Goal: Answer question/provide support: Share knowledge or assist other users

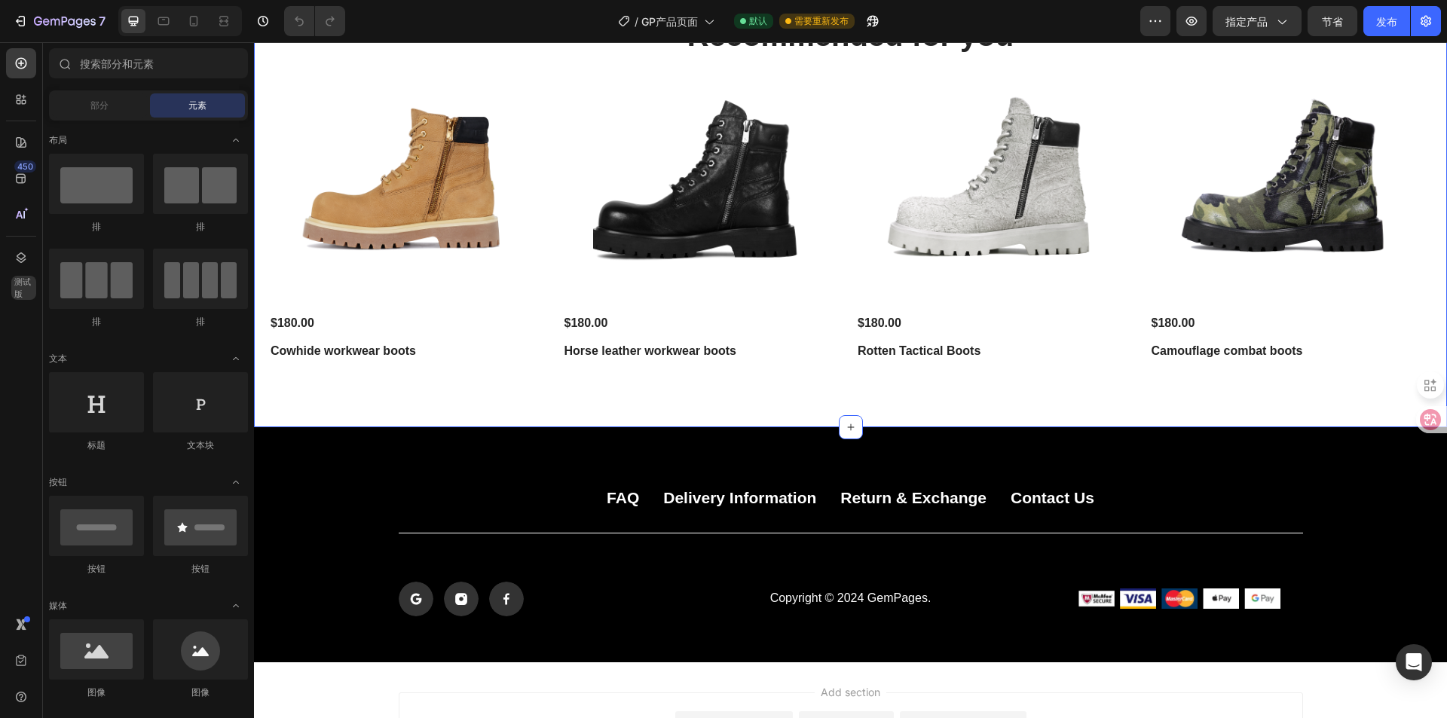
click at [499, 58] on div "Recommended for you Heading Product Images $180.00 Product Price Product Price …" at bounding box center [850, 190] width 1163 height 353
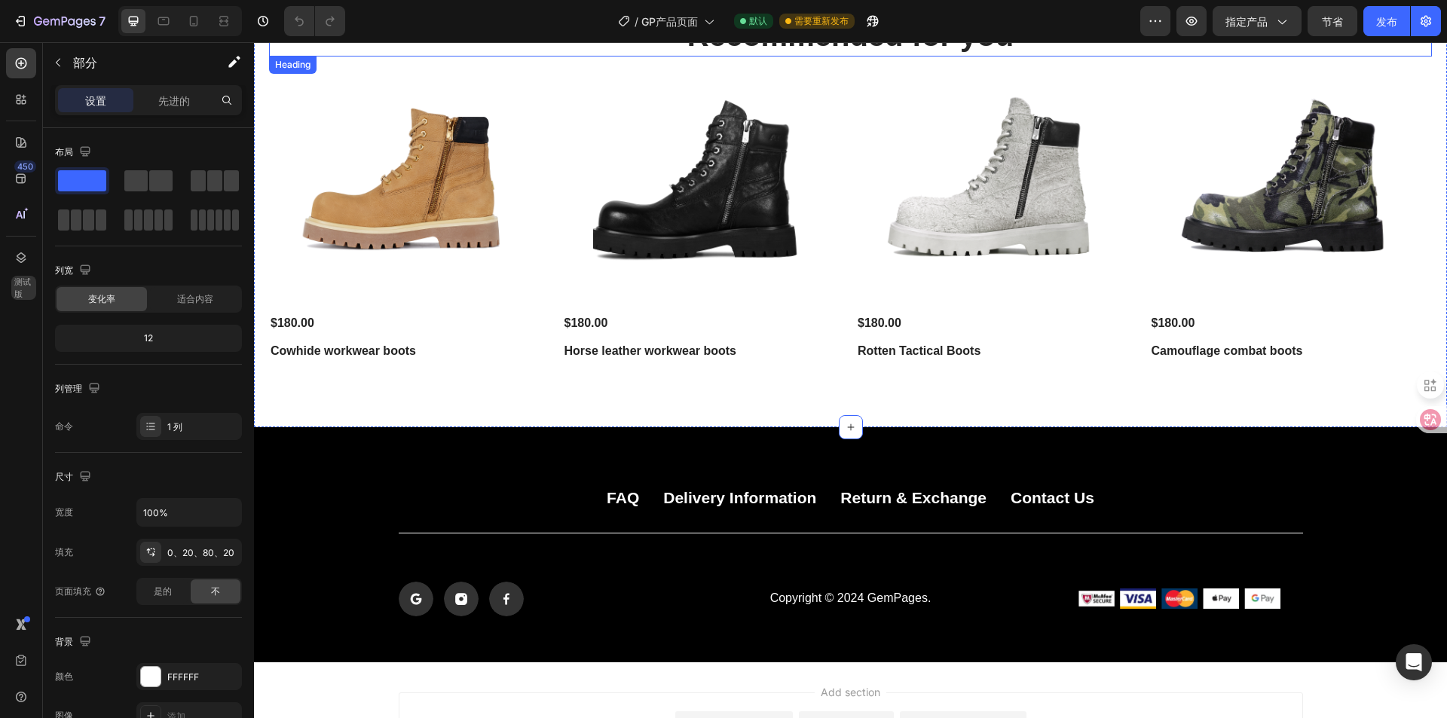
click at [820, 52] on h2 "Recommended for you" at bounding box center [850, 35] width 1163 height 42
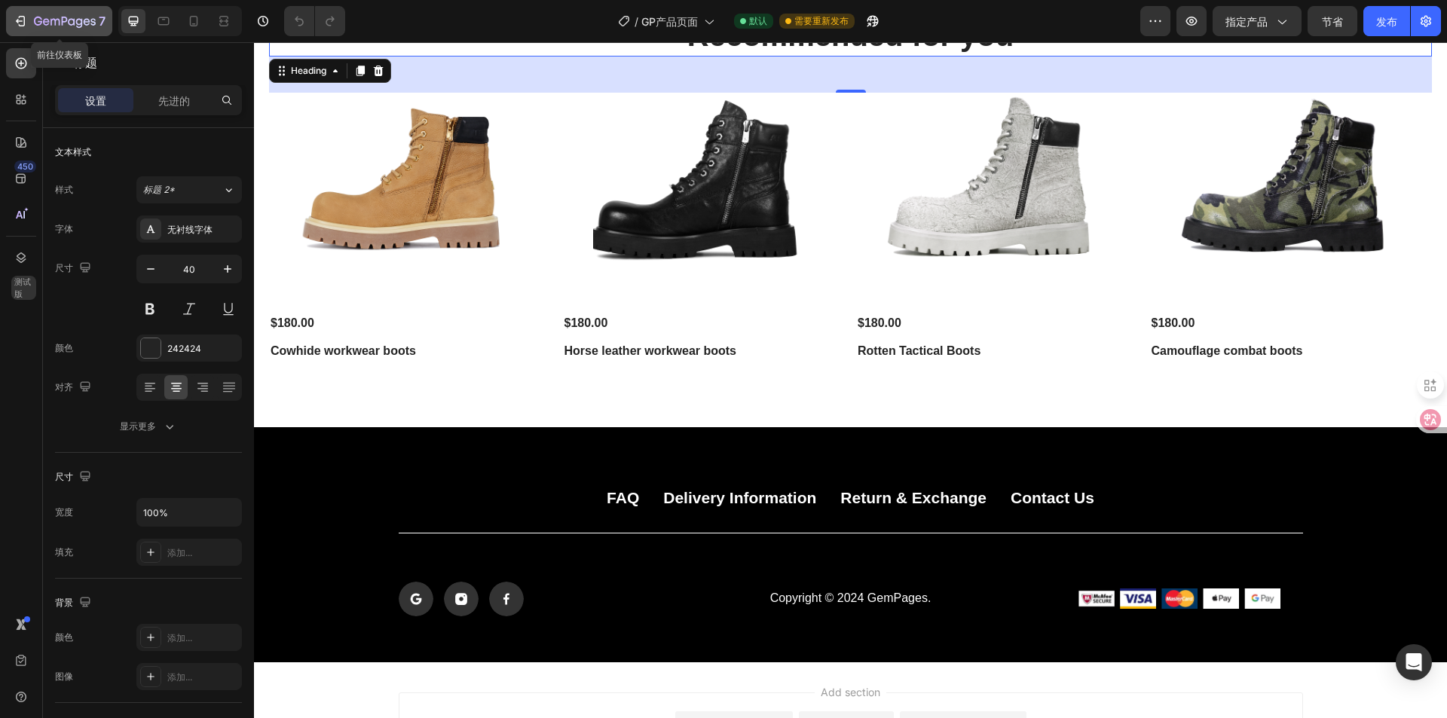
click at [26, 29] on div "7" at bounding box center [59, 21] width 93 height 18
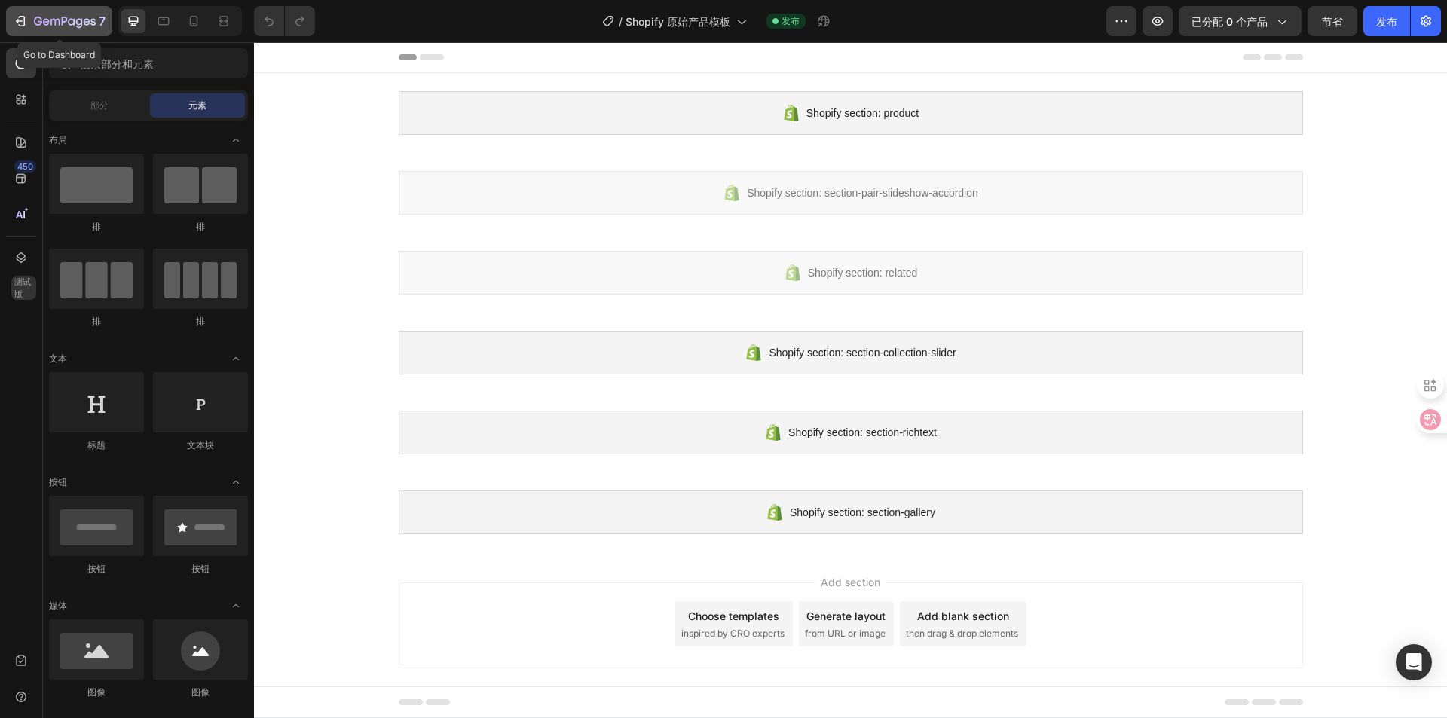
click at [12, 24] on button "7" at bounding box center [59, 21] width 106 height 30
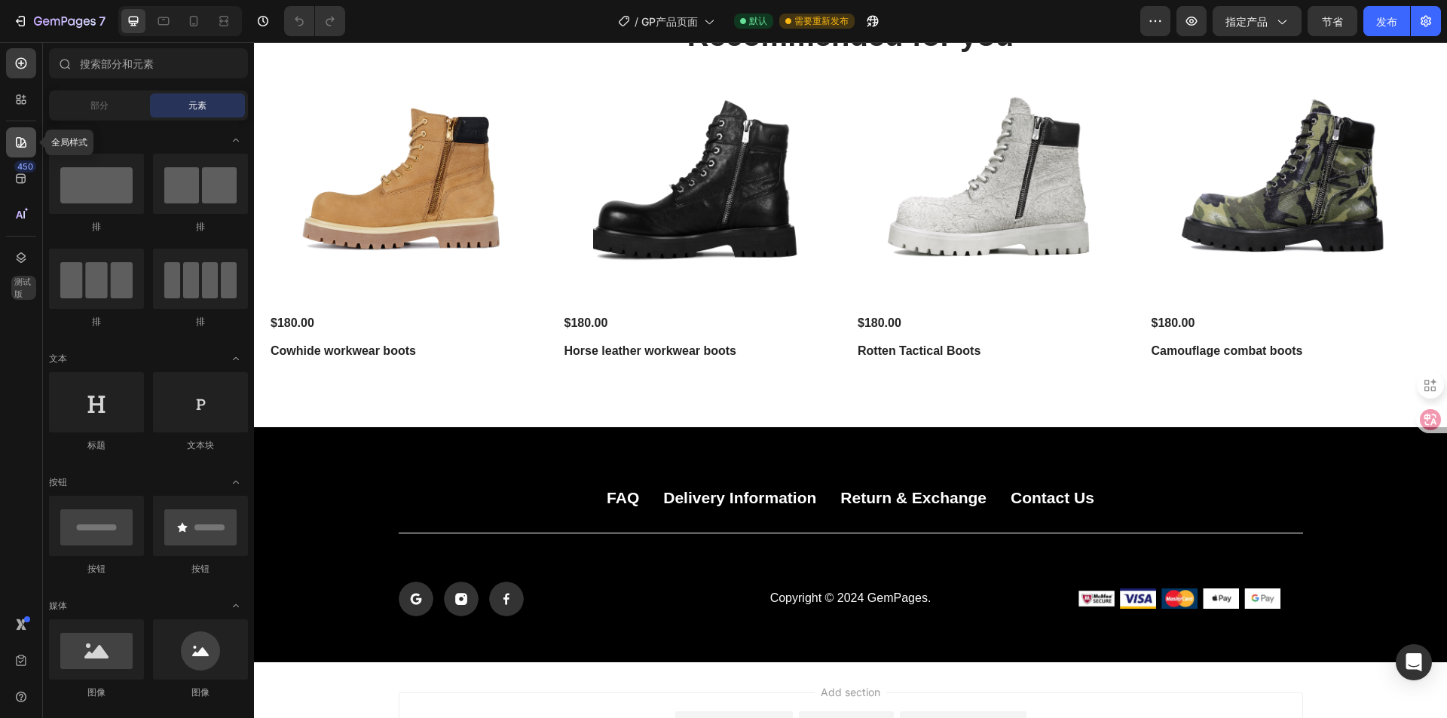
click at [25, 142] on icon at bounding box center [21, 142] width 15 height 15
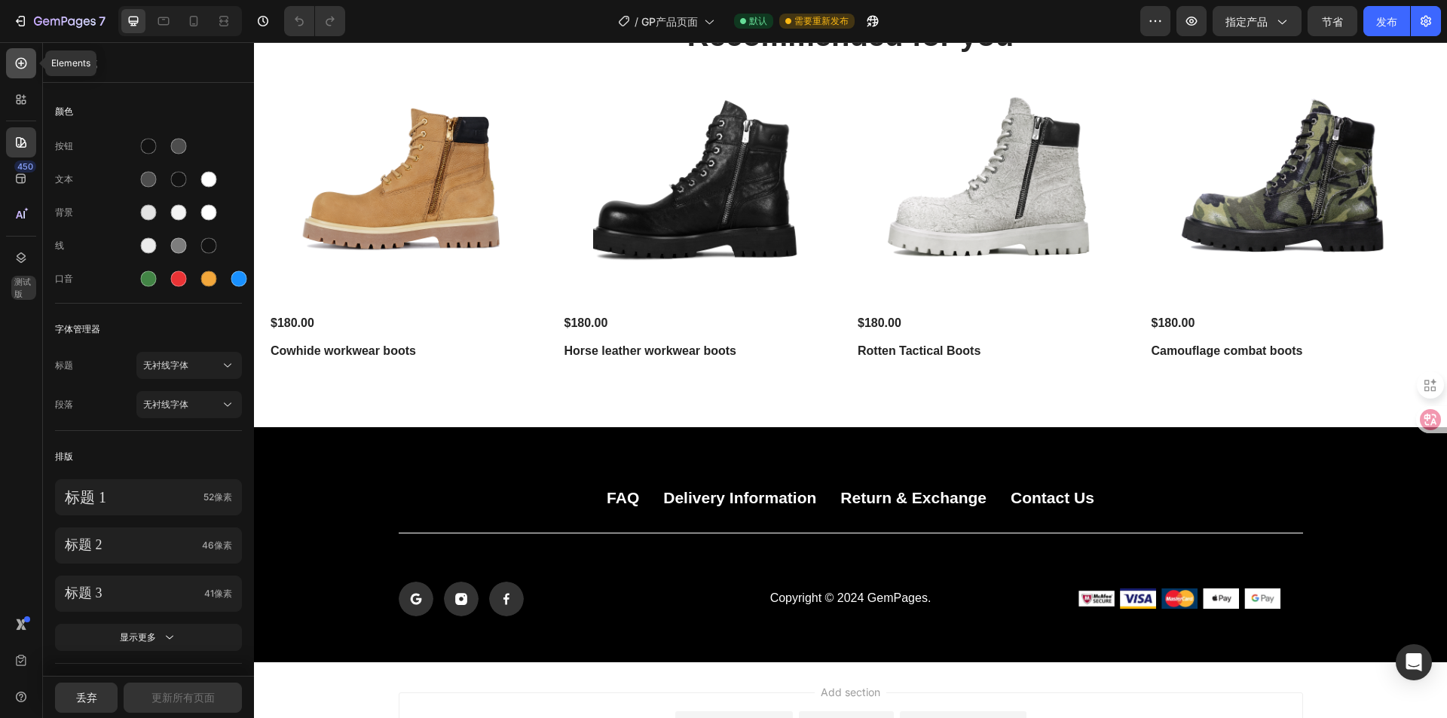
click at [20, 63] on icon at bounding box center [21, 63] width 6 height 6
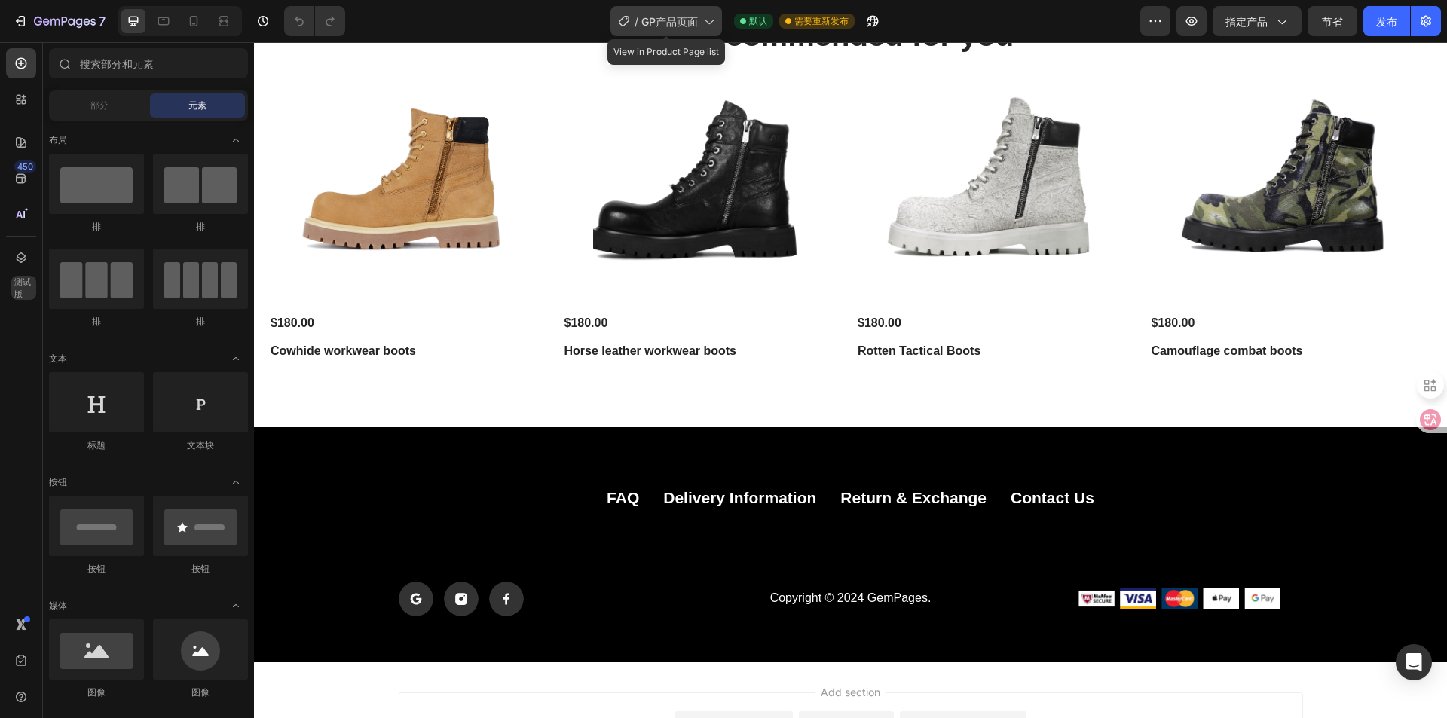
click at [715, 18] on icon at bounding box center [708, 21] width 15 height 15
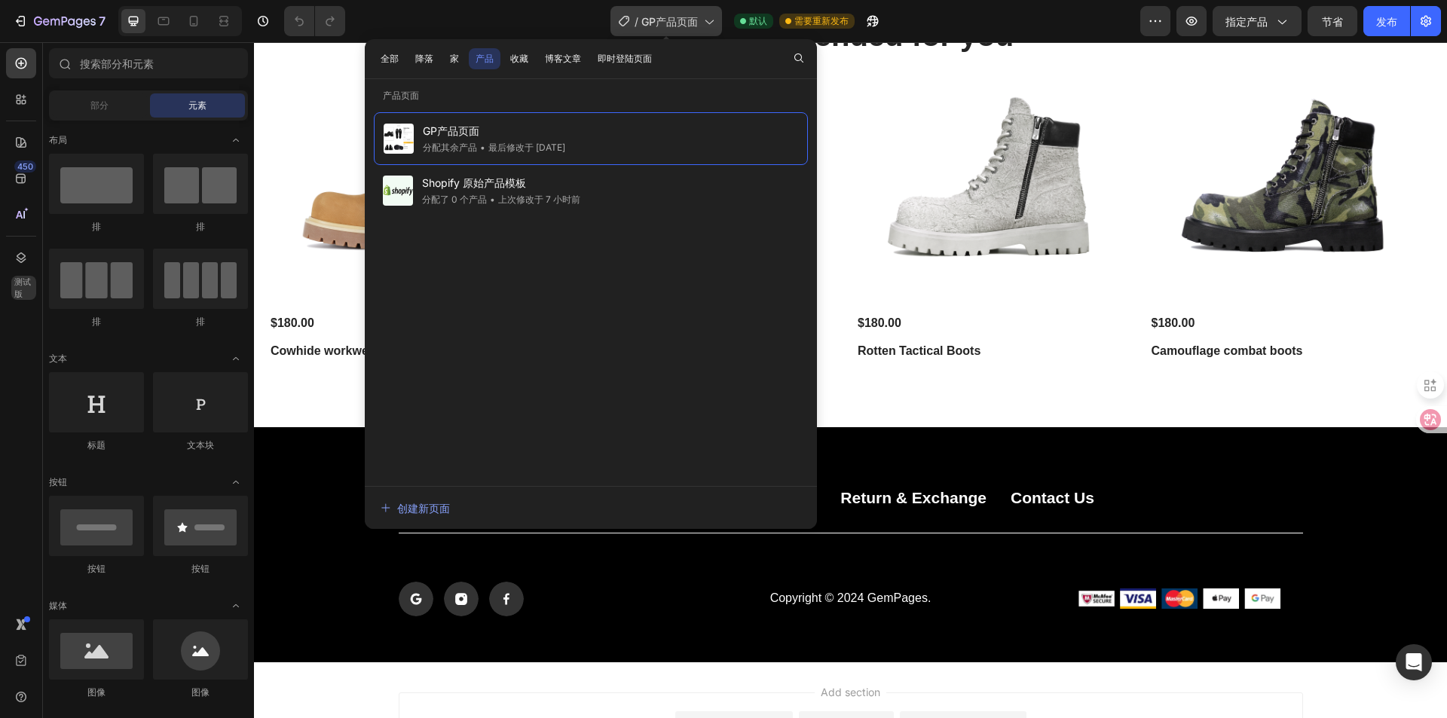
click at [715, 18] on icon at bounding box center [708, 21] width 15 height 15
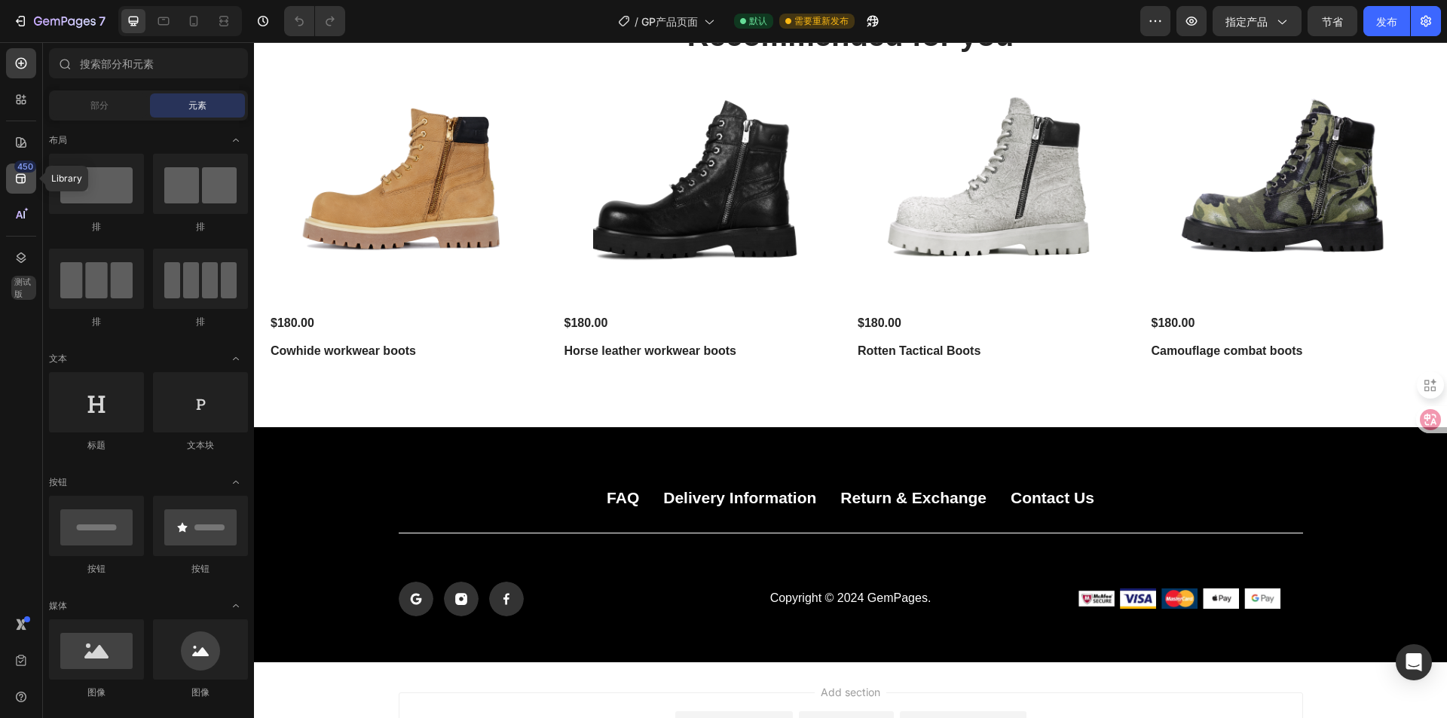
click at [18, 179] on icon at bounding box center [21, 178] width 15 height 15
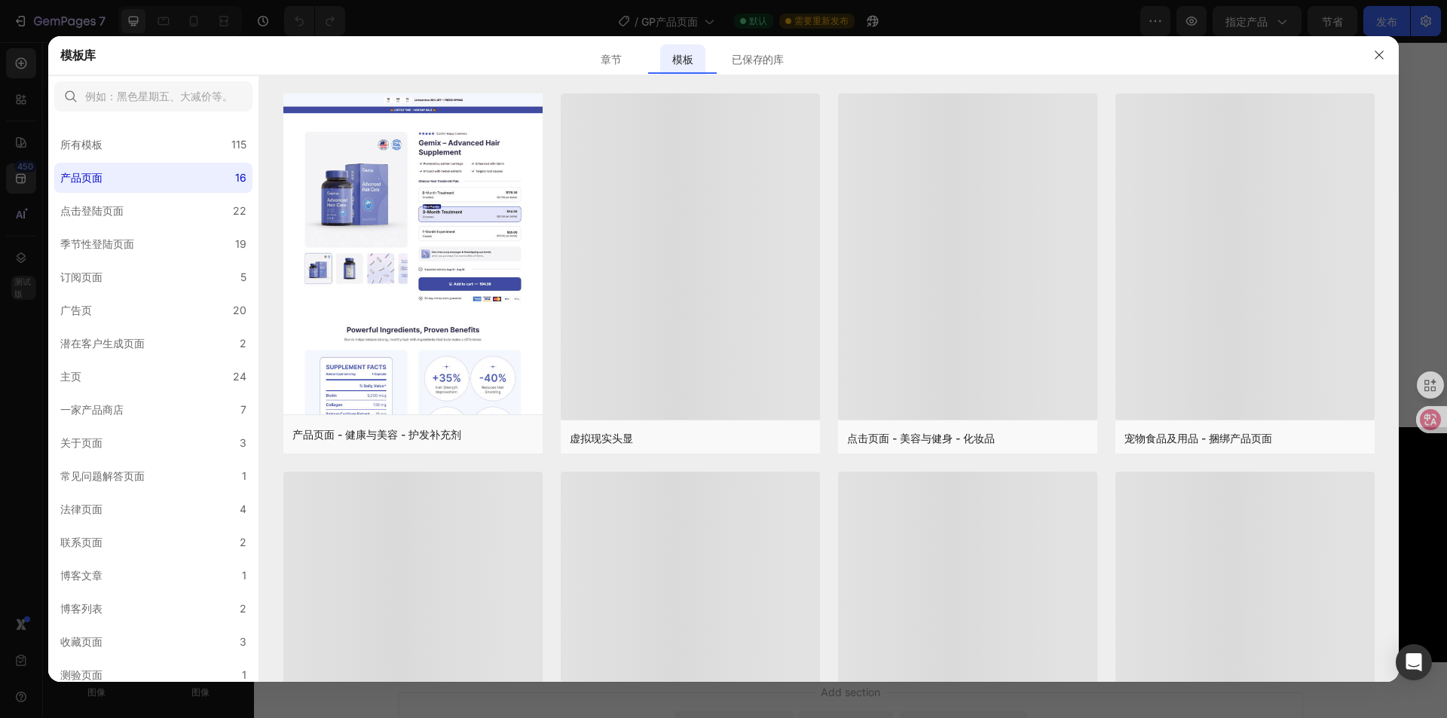
click at [22, 202] on div at bounding box center [723, 359] width 1447 height 718
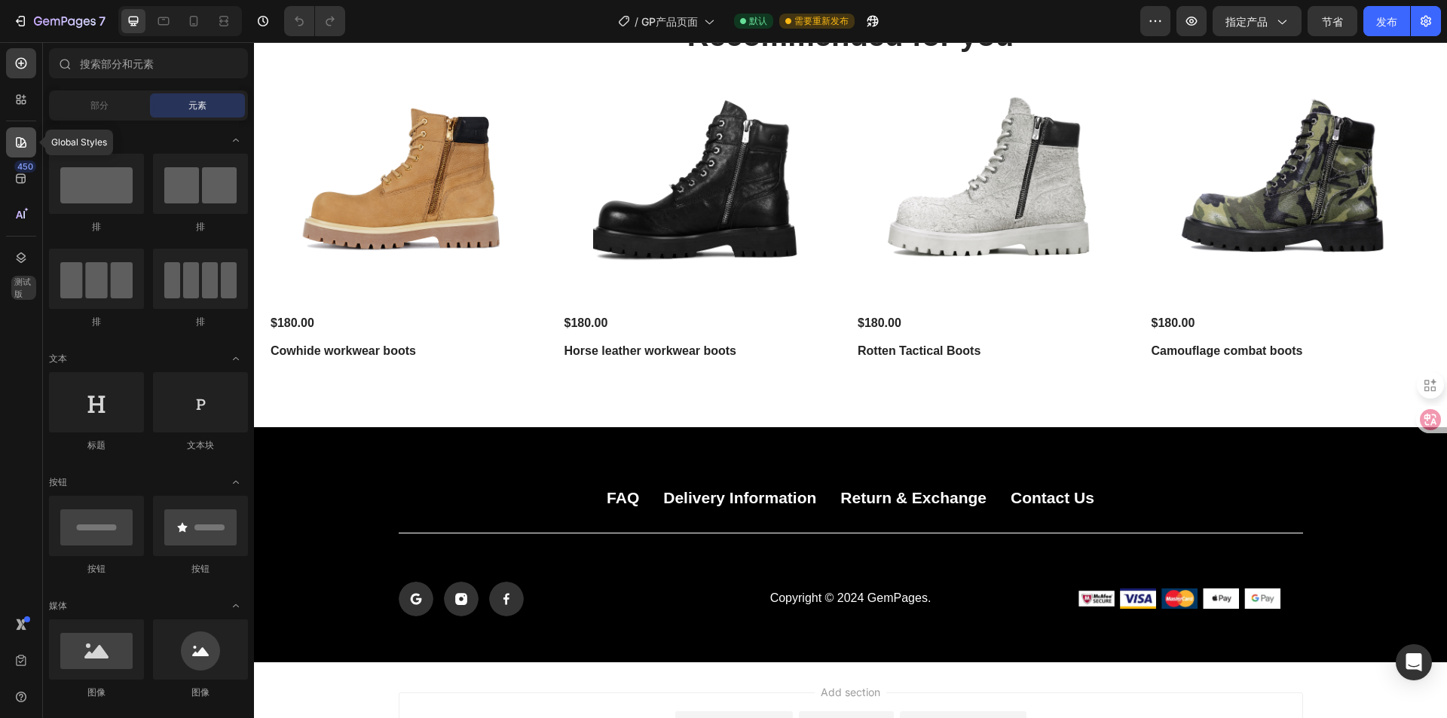
click at [17, 132] on div at bounding box center [21, 142] width 30 height 30
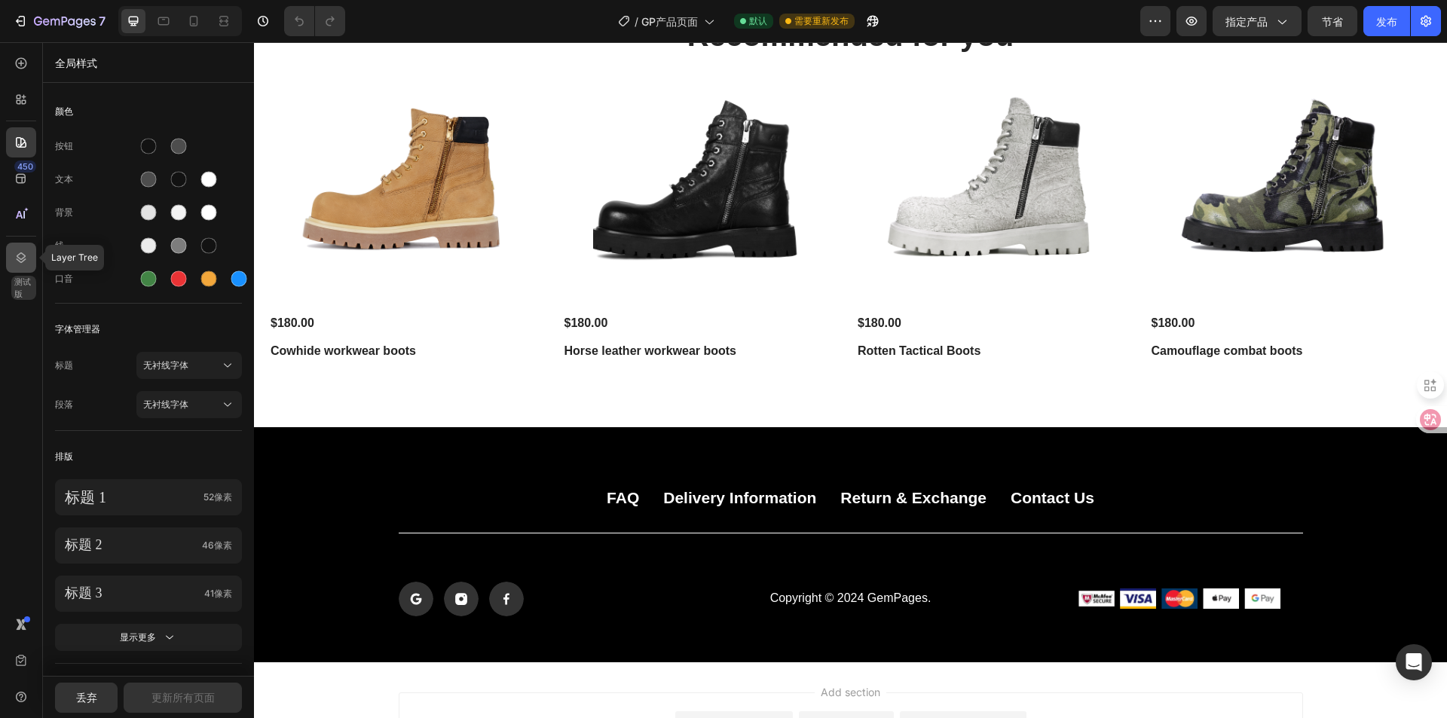
click at [23, 260] on icon at bounding box center [21, 257] width 15 height 15
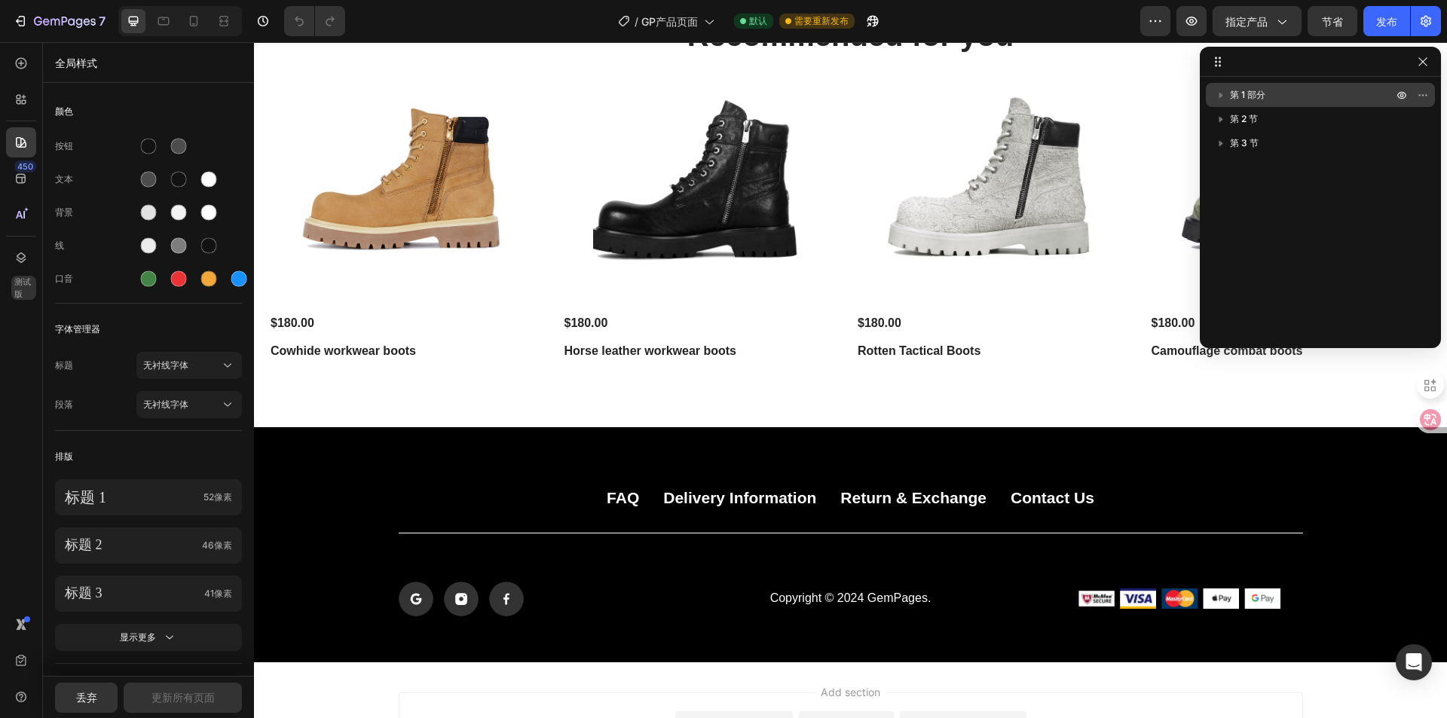
click at [1224, 94] on icon "button" at bounding box center [1221, 94] width 15 height 15
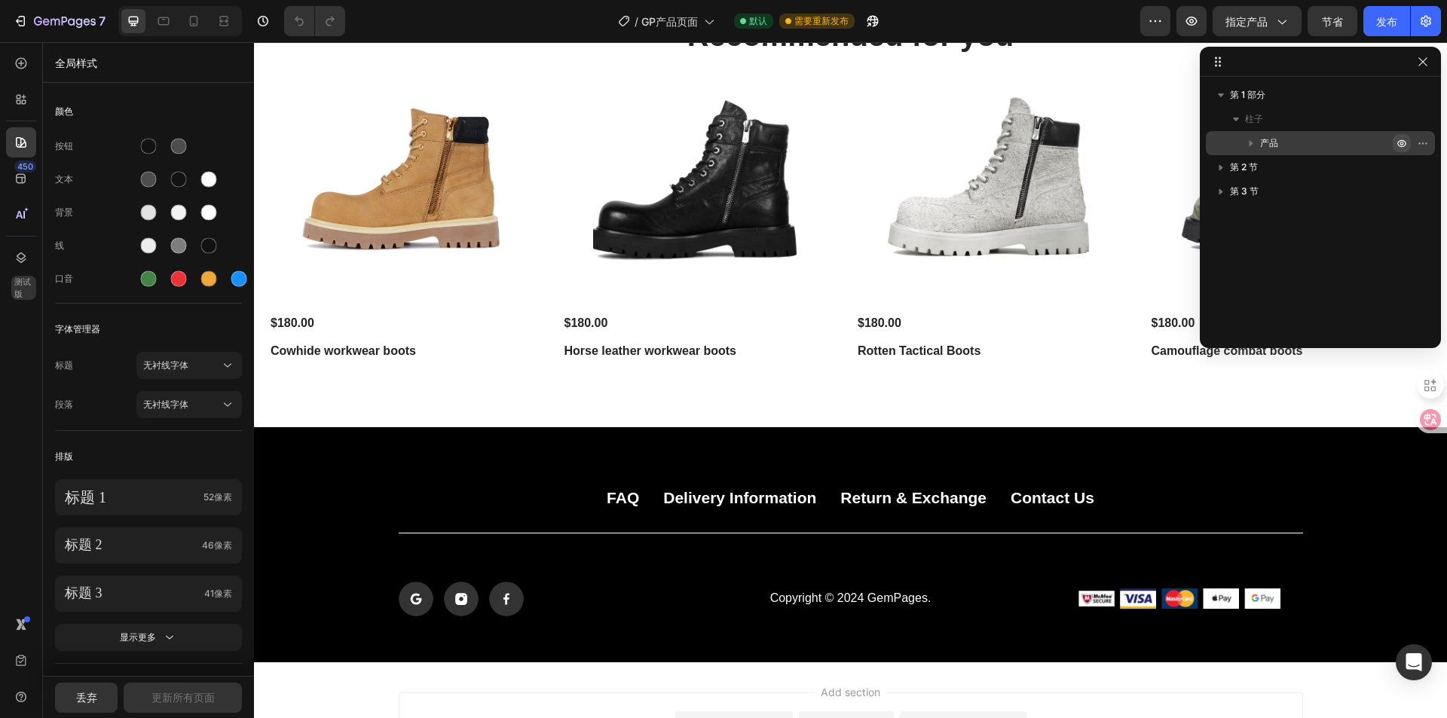
click at [1403, 144] on icon "button" at bounding box center [1402, 143] width 12 height 12
click at [1403, 144] on icon "button" at bounding box center [1402, 143] width 11 height 5
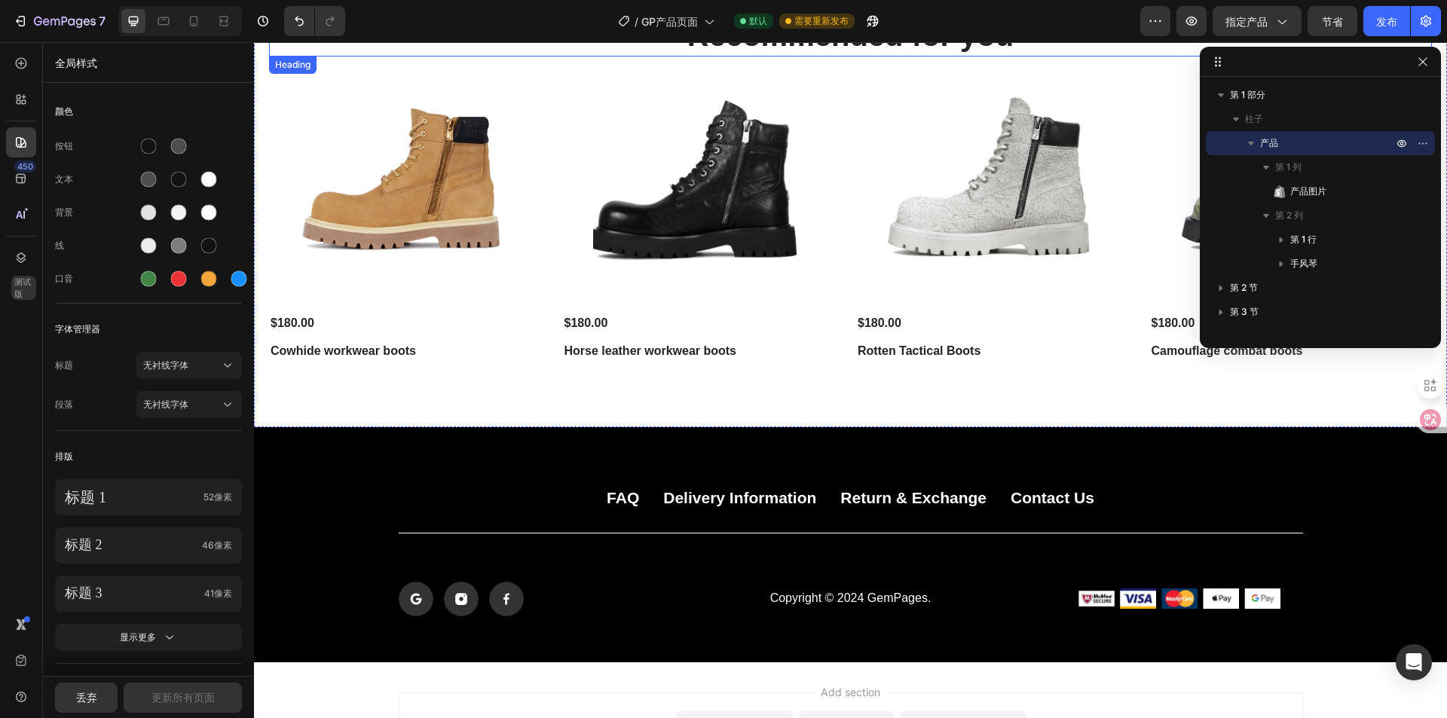
click at [822, 53] on h2 "Recommended for you" at bounding box center [850, 35] width 1163 height 42
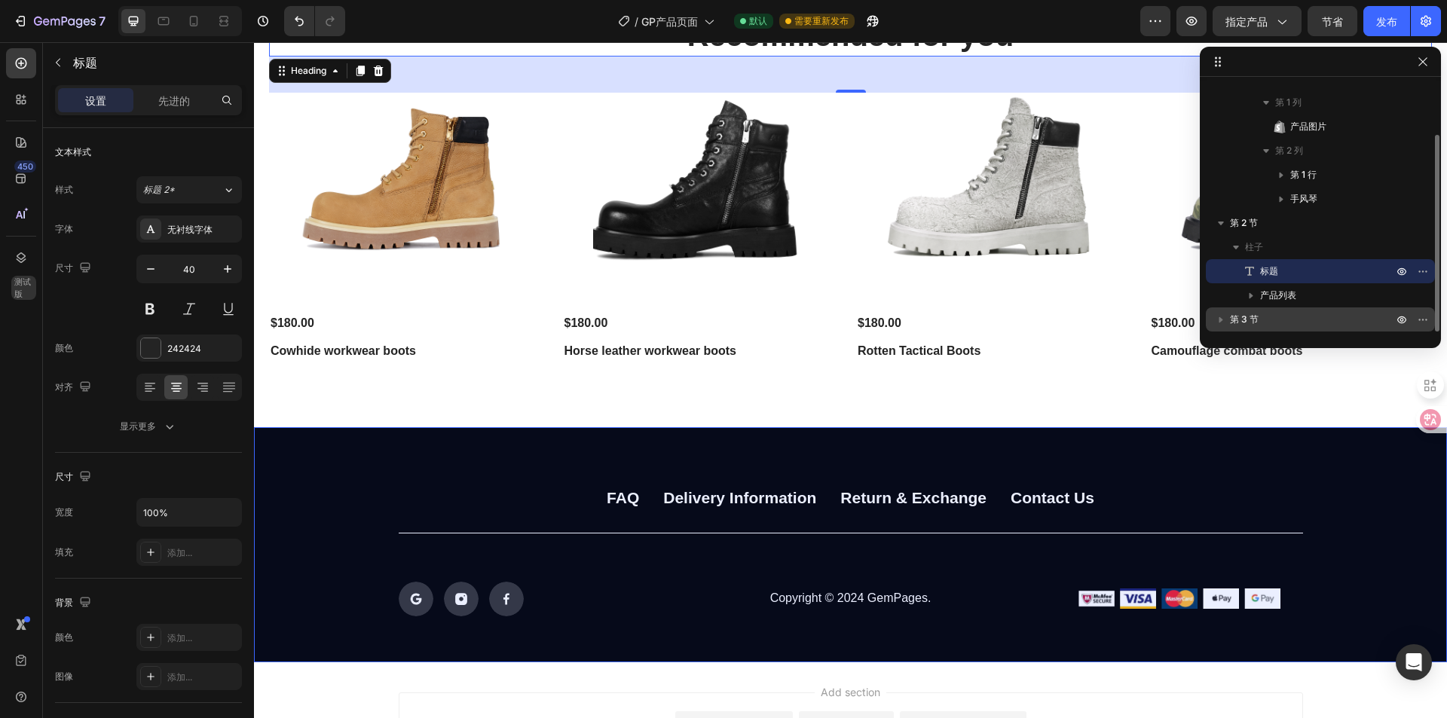
click at [1245, 319] on font "第 3 节" at bounding box center [1244, 319] width 29 height 11
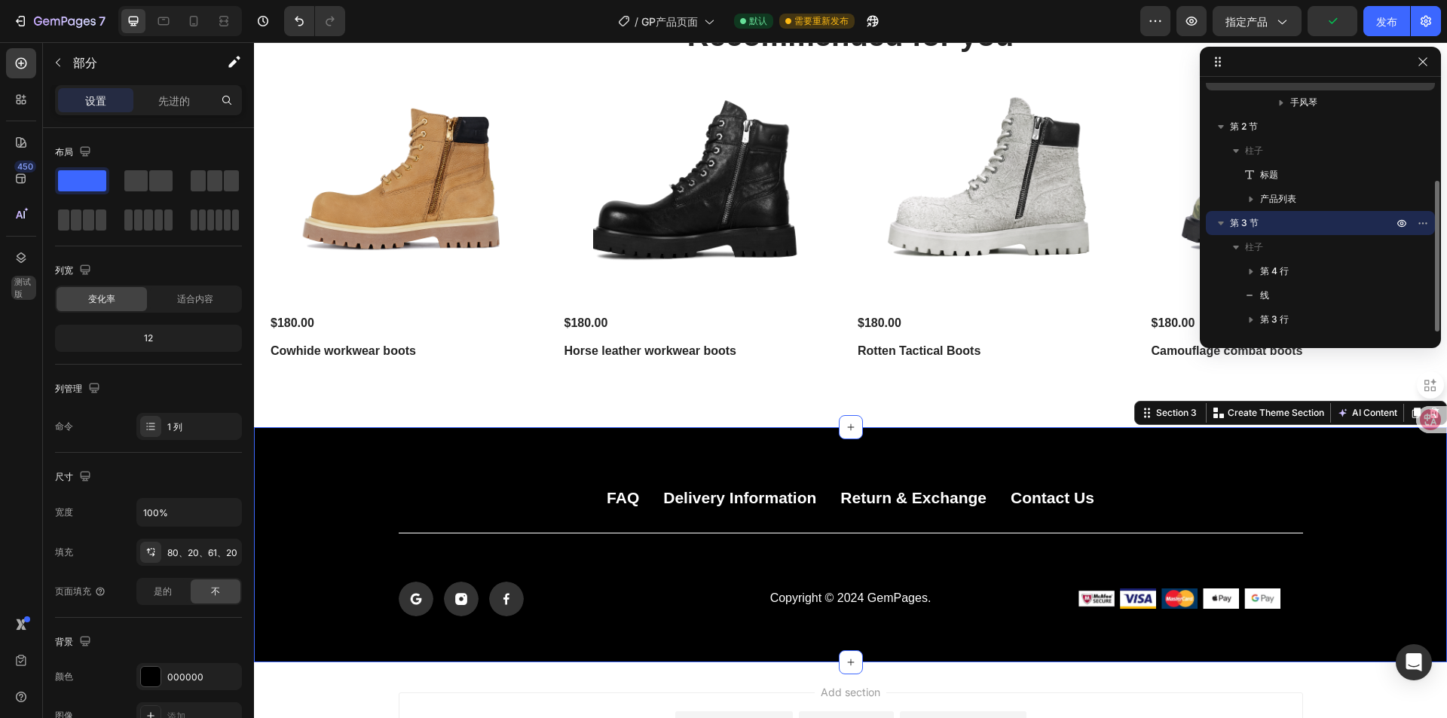
scroll to position [11, 0]
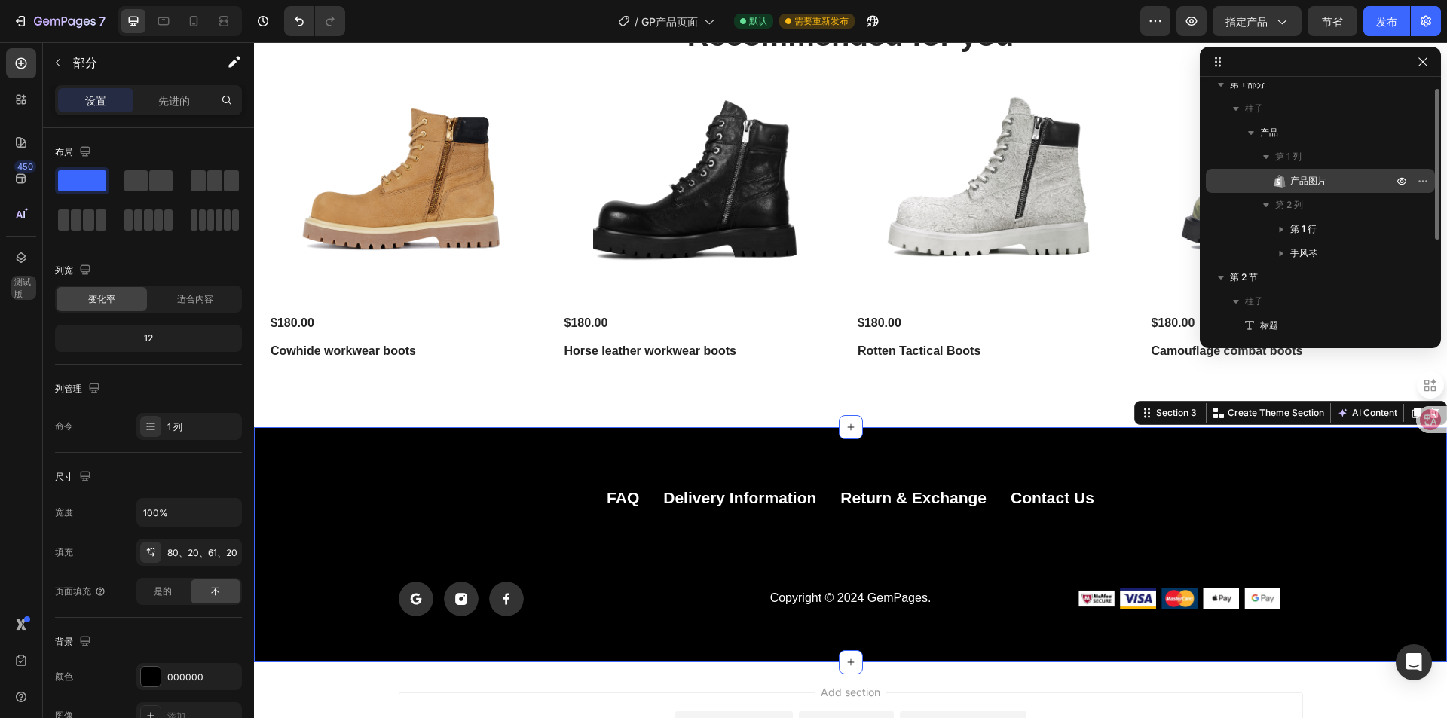
click at [1306, 188] on span "产品图片" at bounding box center [1308, 180] width 36 height 15
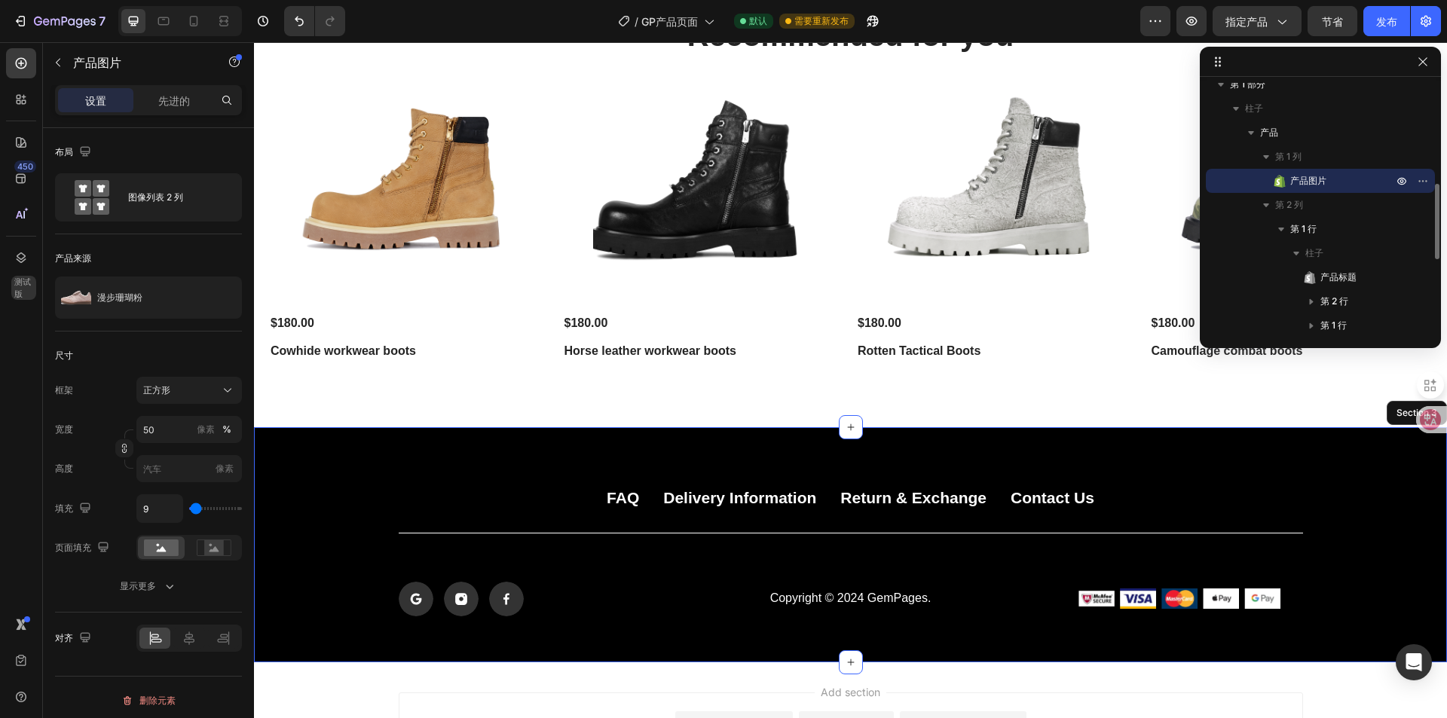
scroll to position [86, 0]
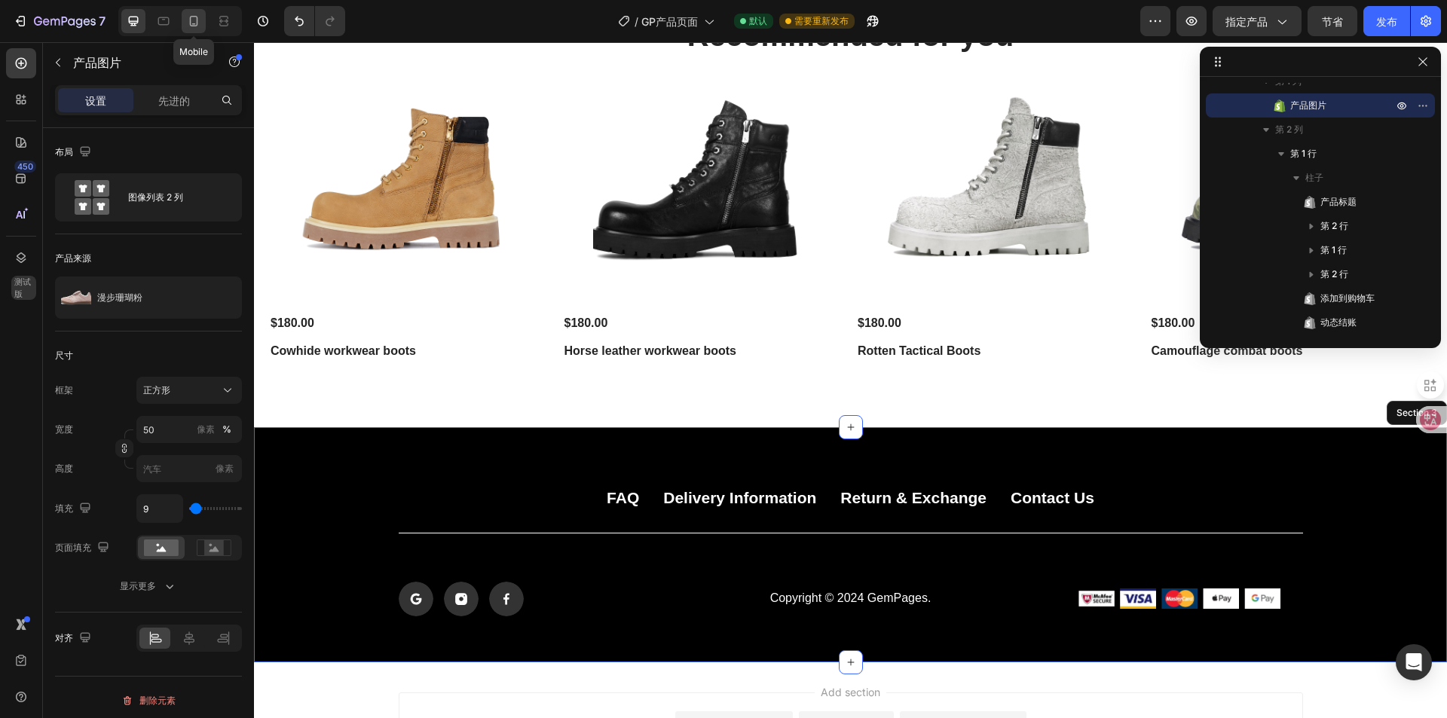
click at [197, 23] on icon at bounding box center [194, 21] width 8 height 11
type input "588"
type input "726"
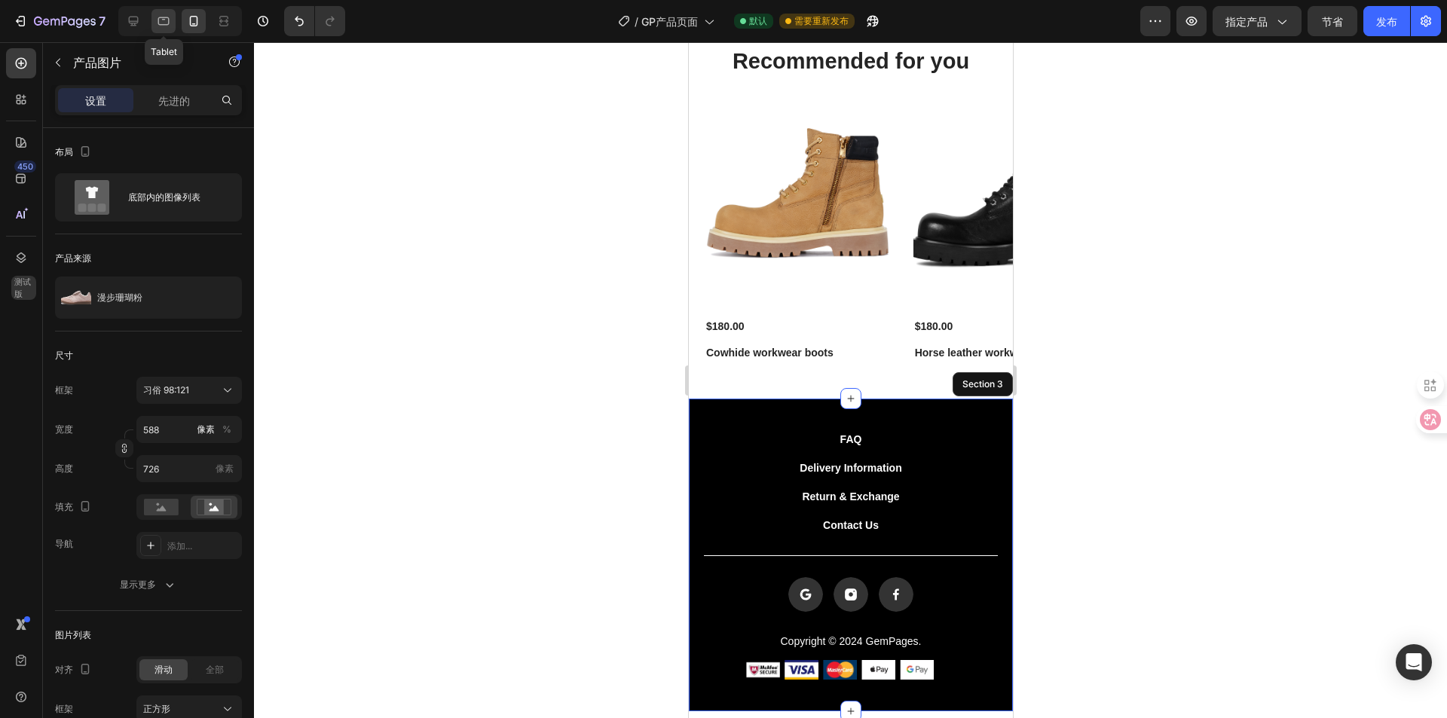
click at [173, 18] on div at bounding box center [164, 21] width 24 height 24
type input "50"
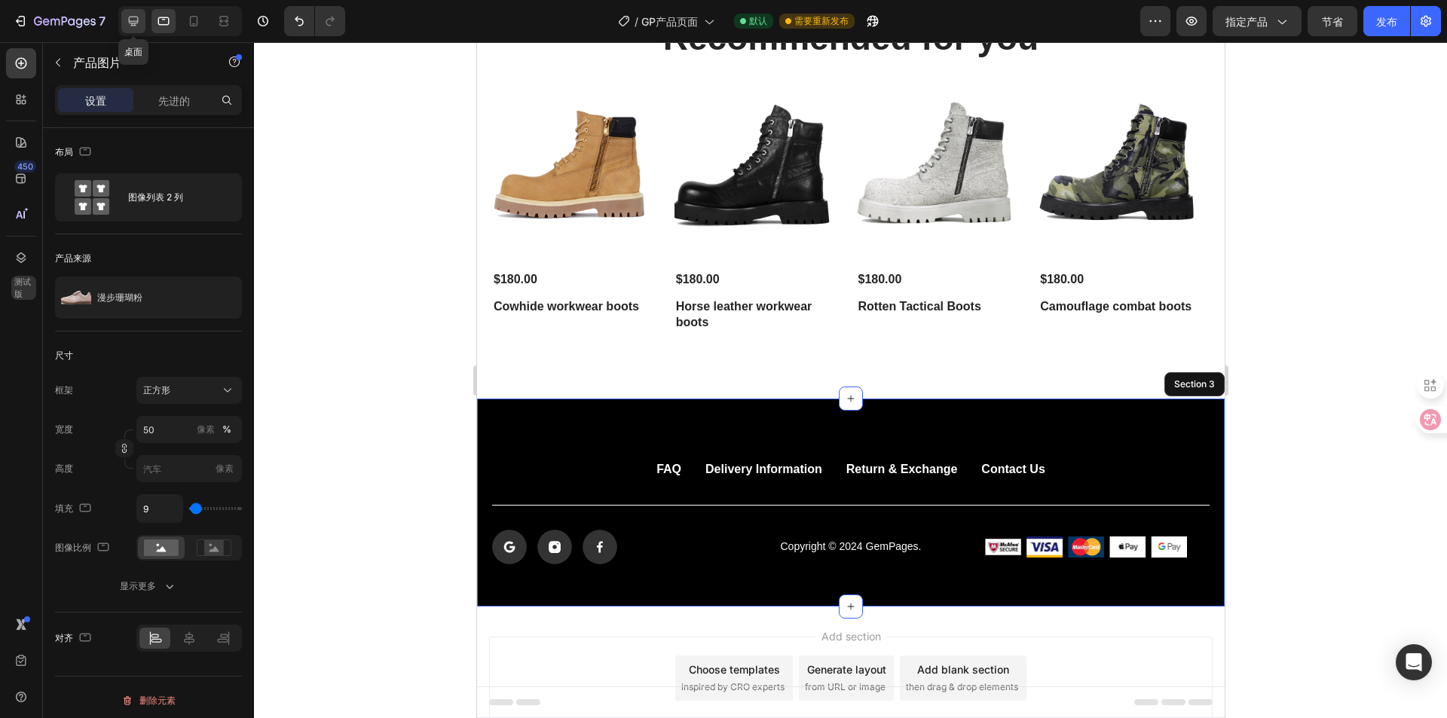
click at [136, 22] on icon at bounding box center [134, 22] width 10 height 10
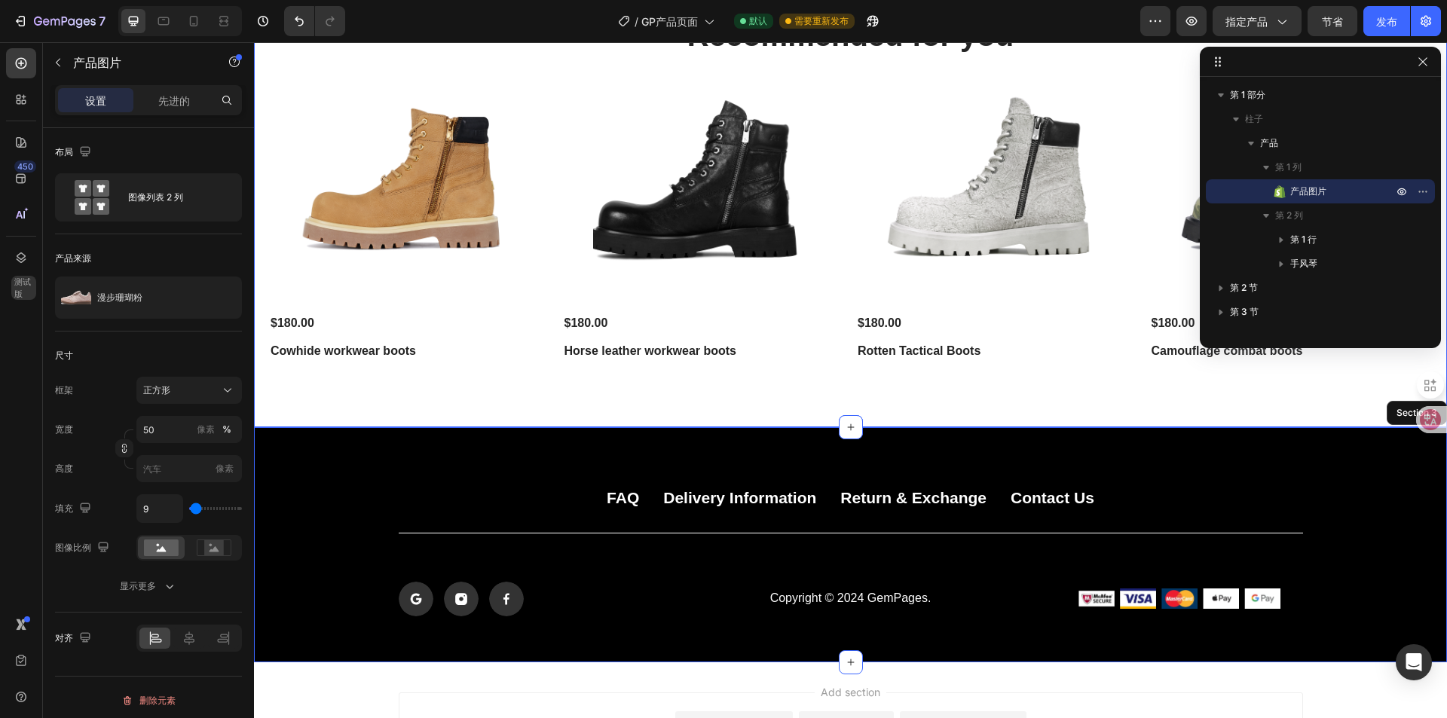
click at [579, 381] on div "Recommended for you Heading Product Images $180.00 Product Price Product Price …" at bounding box center [850, 220] width 1193 height 413
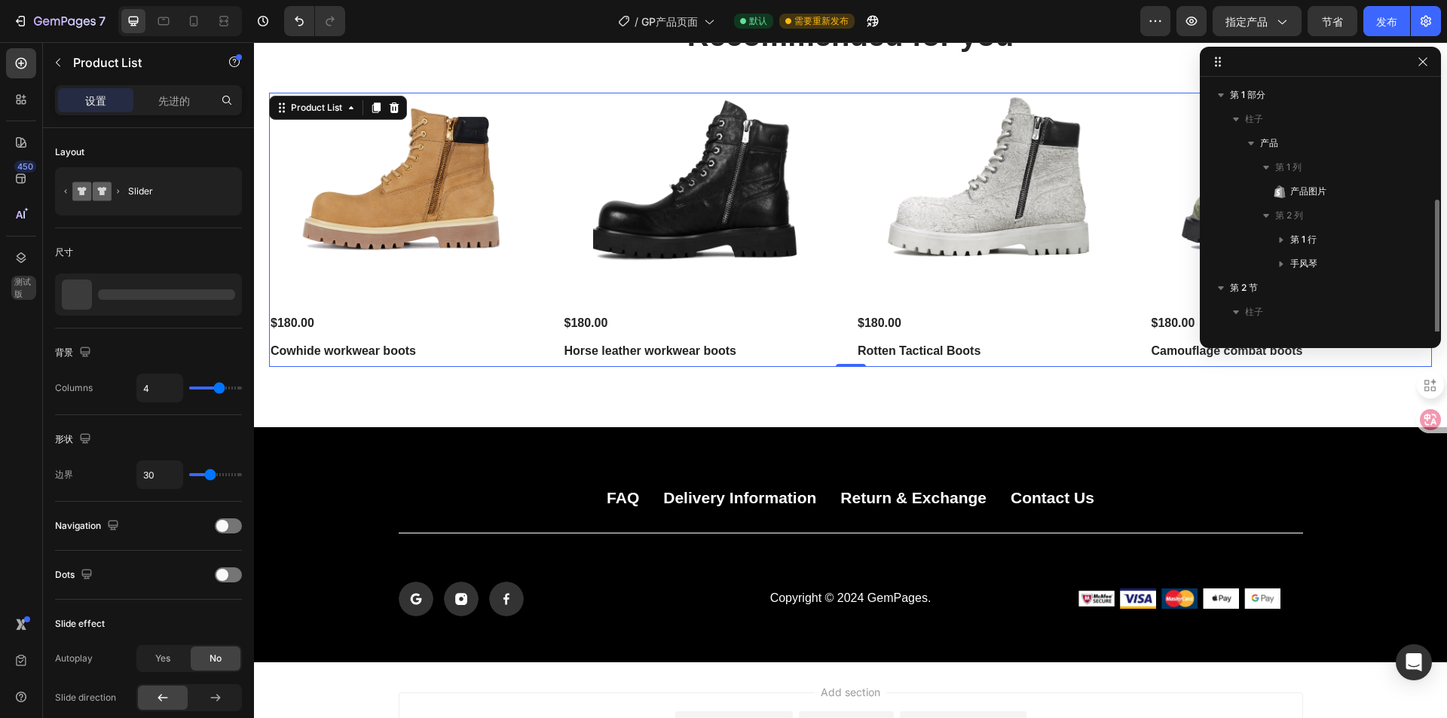
scroll to position [65, 0]
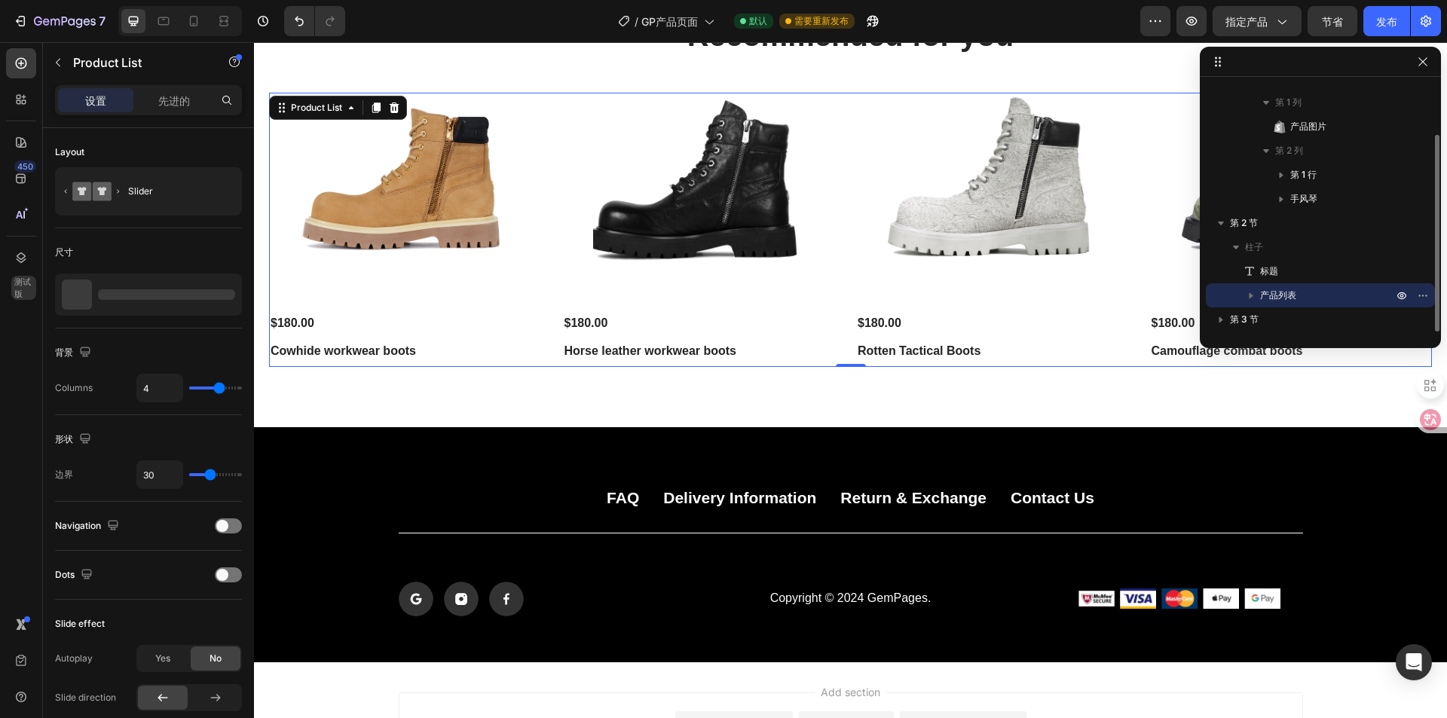
click at [548, 350] on div "Product Images $180.00 Product Price Product Price Cowhide workwear boots Produ…" at bounding box center [850, 230] width 1163 height 274
click at [1298, 199] on font "手风琴" at bounding box center [1303, 198] width 27 height 11
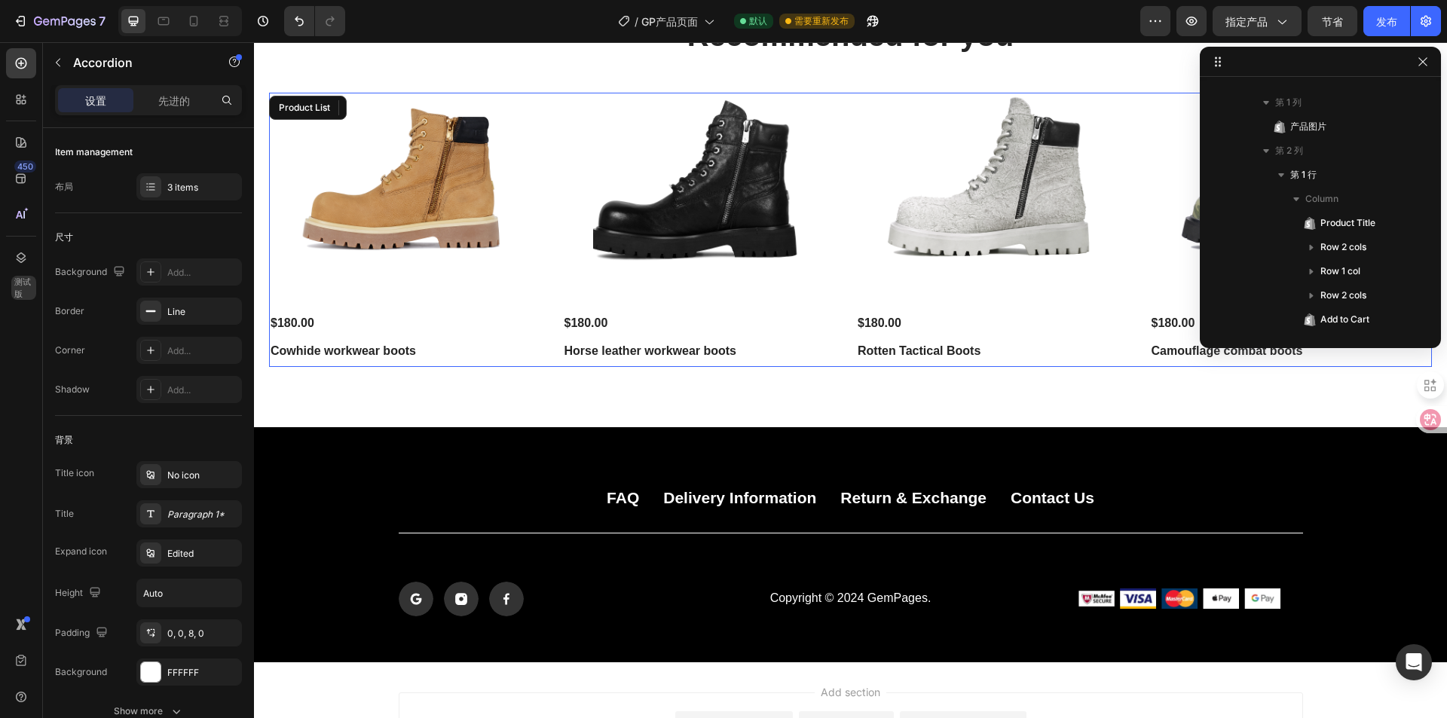
scroll to position [262, 0]
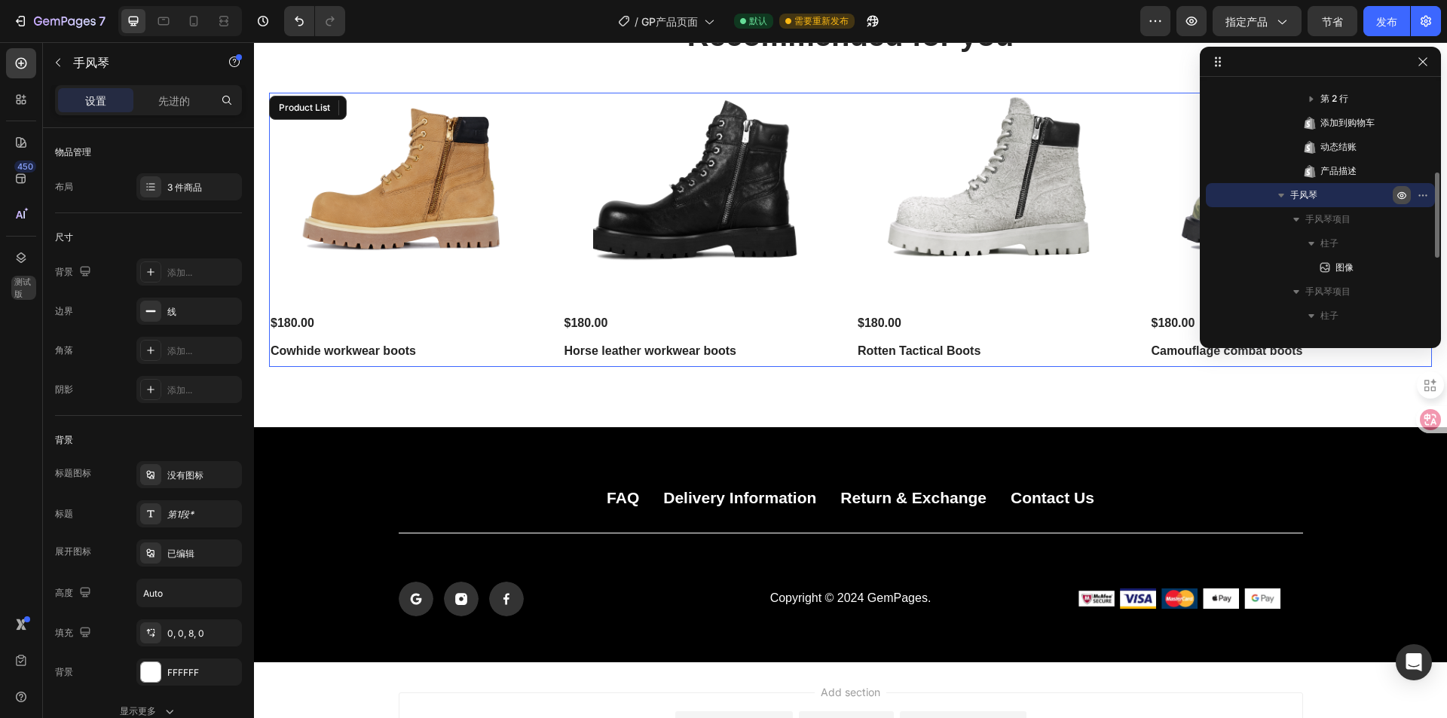
click at [1401, 195] on icon "button" at bounding box center [1402, 195] width 12 height 12
type input "100%"
type input "100"
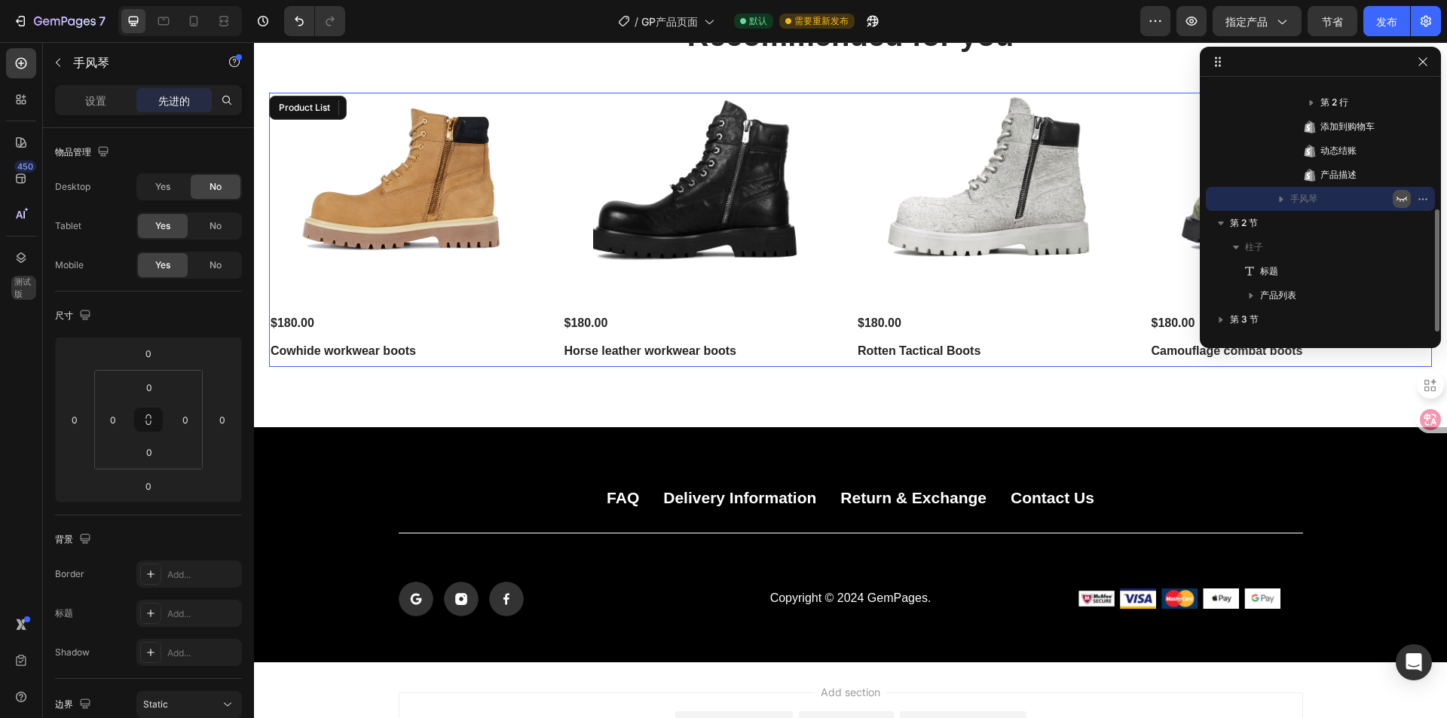
scroll to position [258, 0]
click at [1401, 201] on icon "button" at bounding box center [1402, 199] width 11 height 5
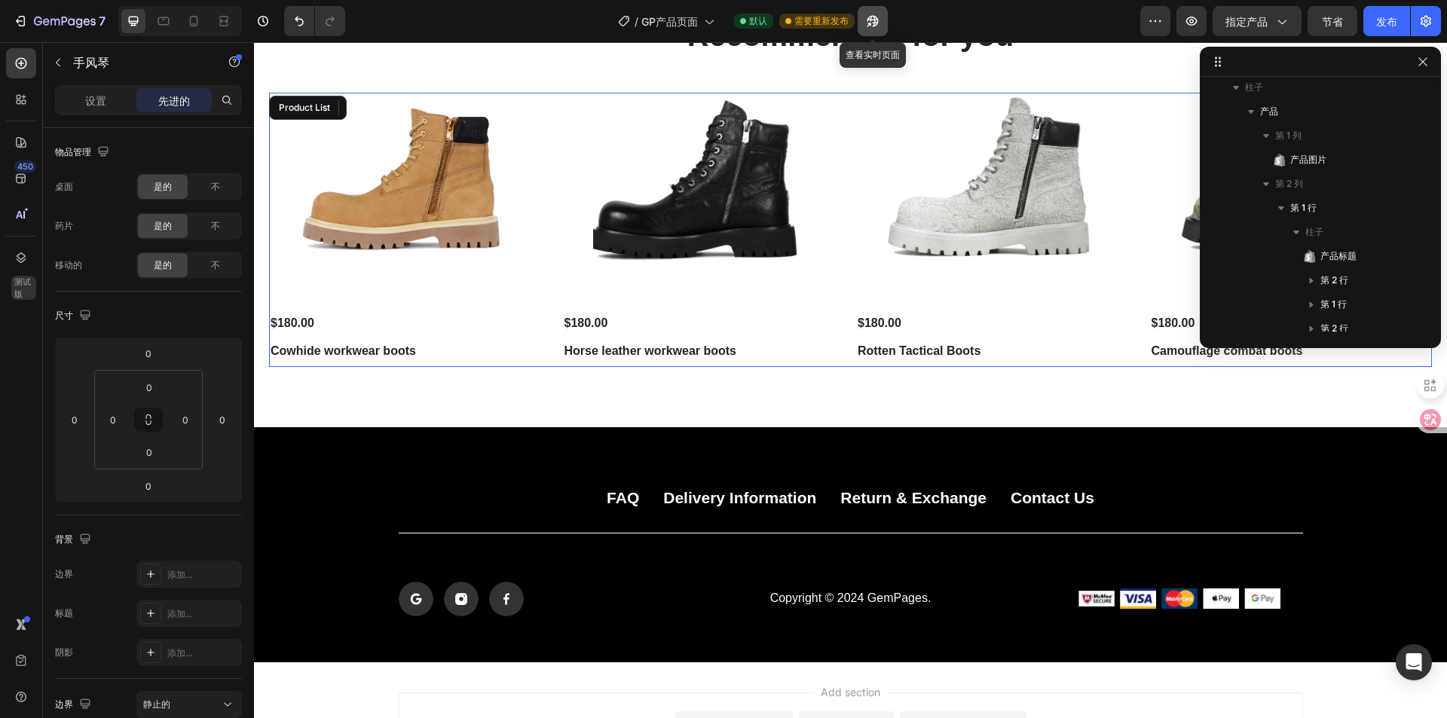
click at [871, 25] on icon "button" at bounding box center [872, 21] width 15 height 15
click at [438, 204] on img at bounding box center [405, 198] width 210 height 210
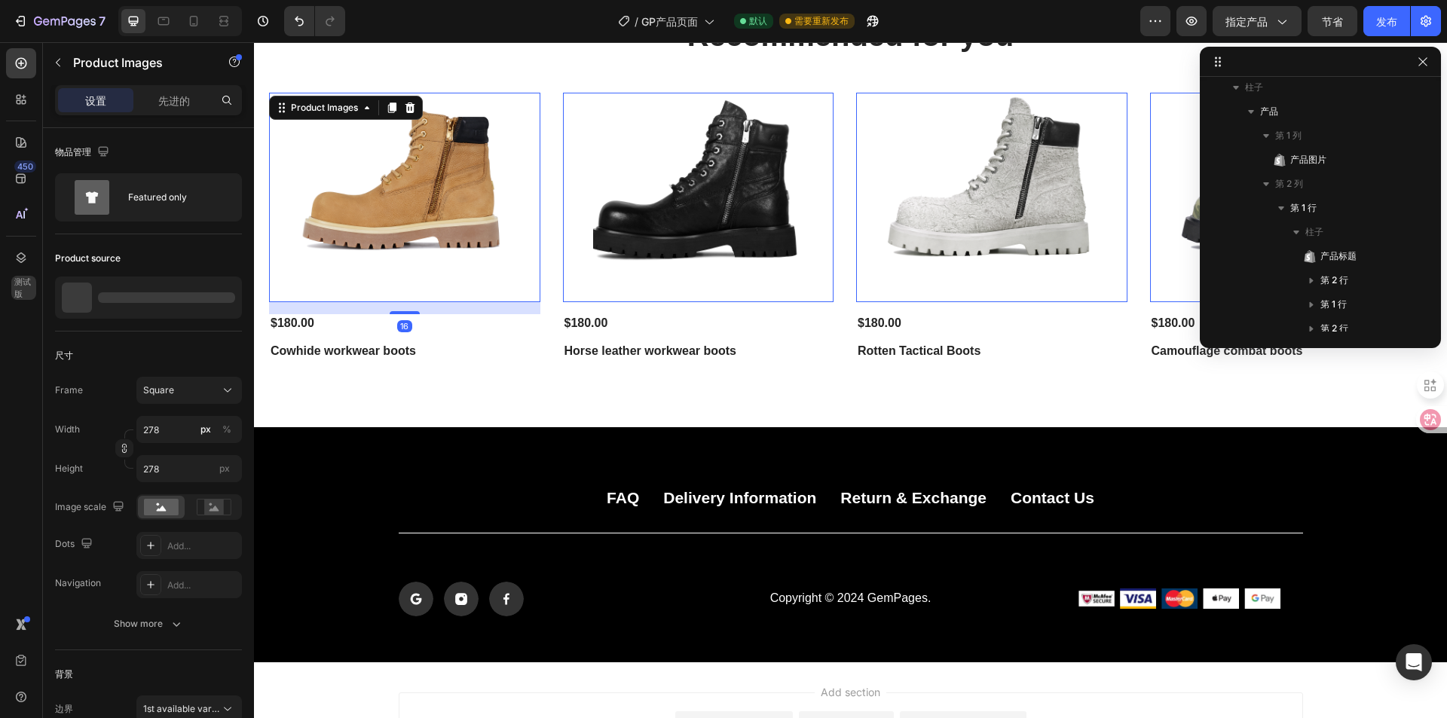
scroll to position [595, 0]
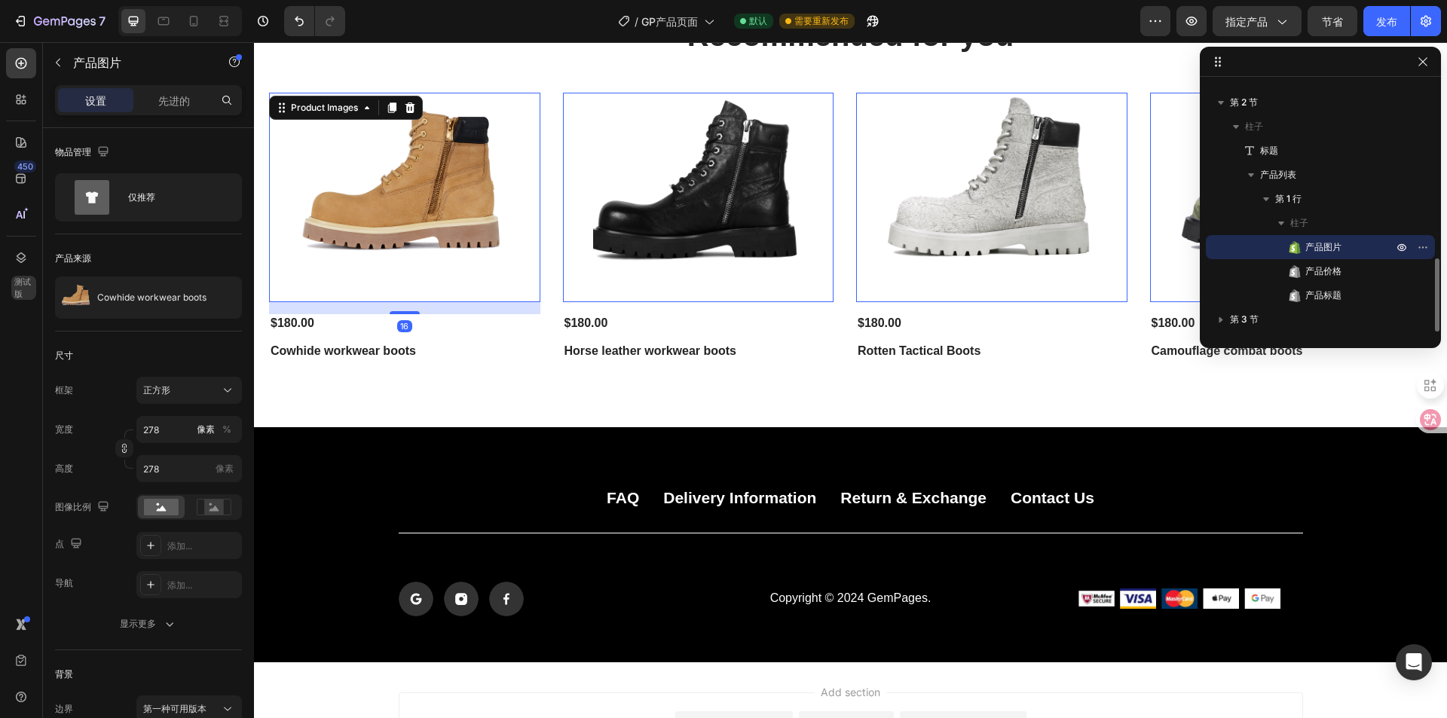
click at [438, 204] on img at bounding box center [405, 198] width 210 height 210
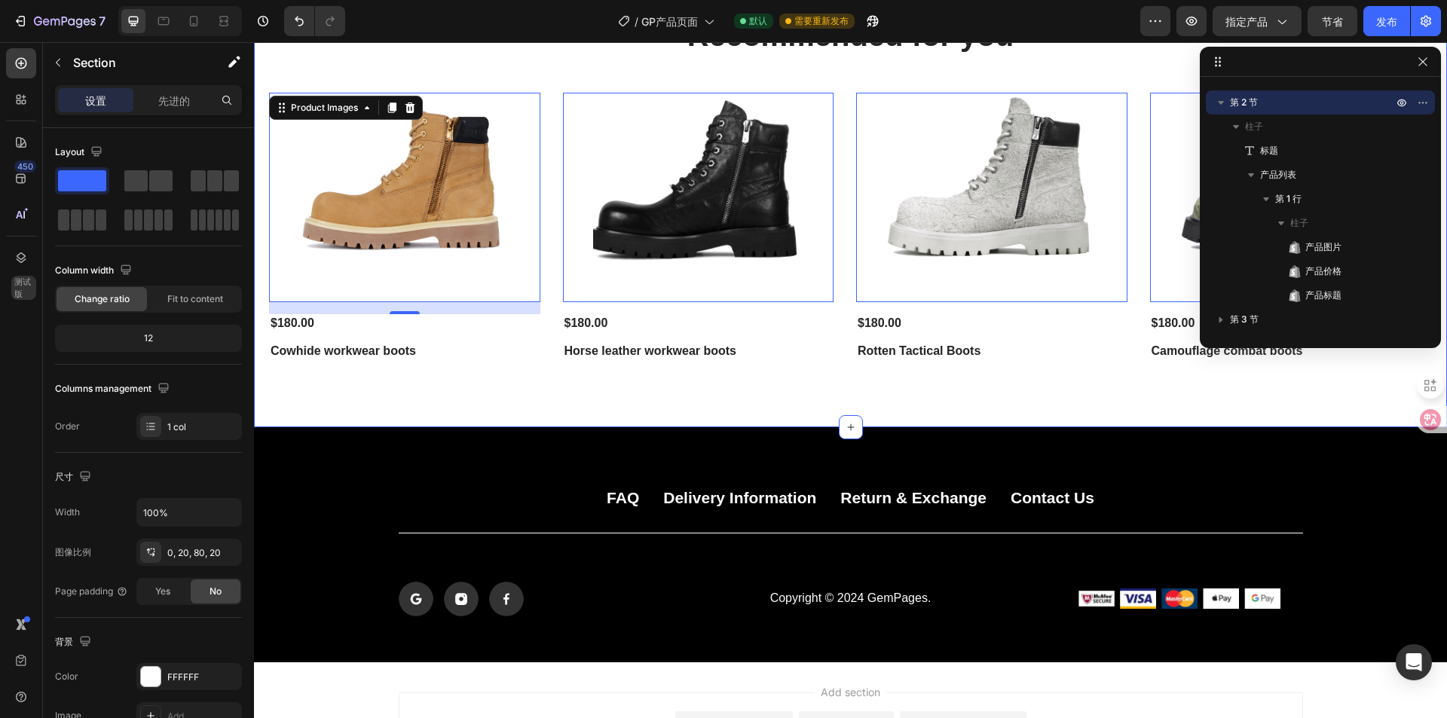
click at [669, 63] on div "Recommended for you Heading Product Images 16 $180.00 Product Price Product Pri…" at bounding box center [850, 190] width 1163 height 353
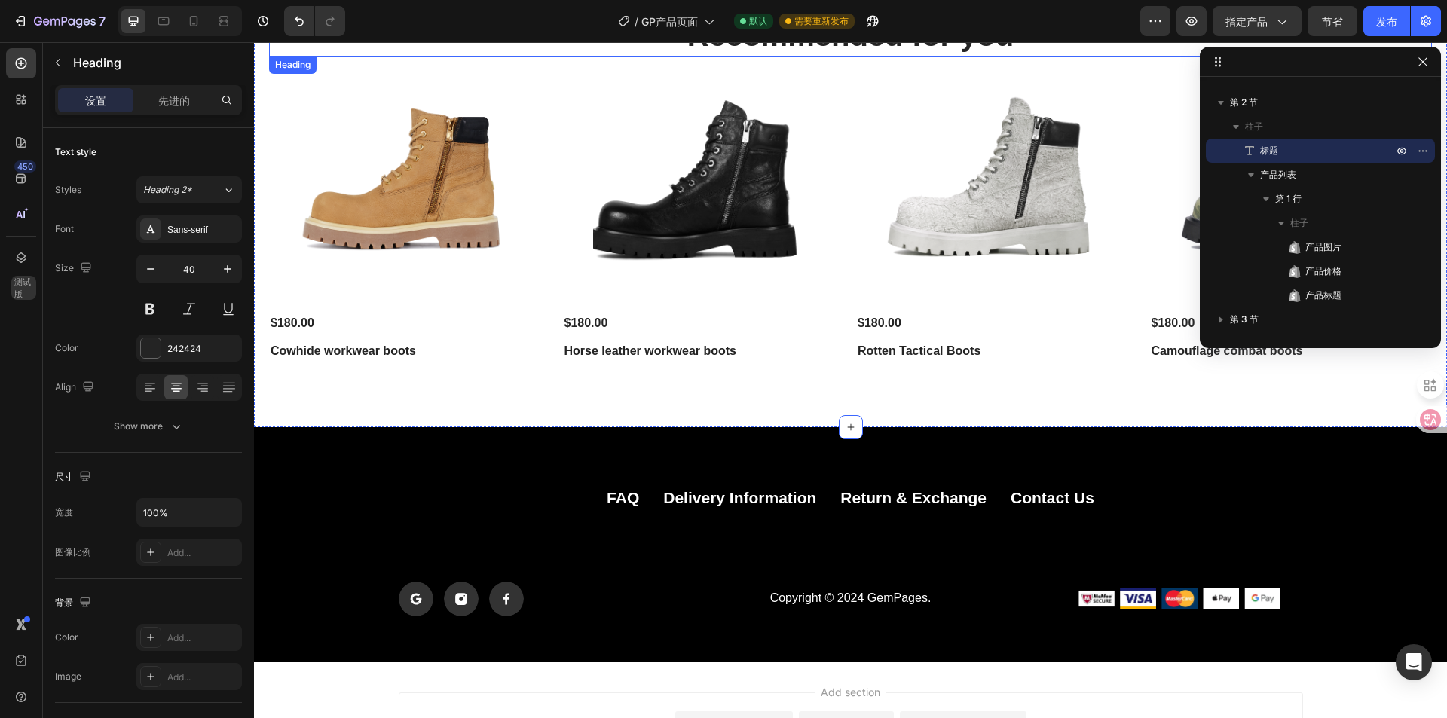
click at [595, 43] on h2 "Recommended for you" at bounding box center [850, 35] width 1163 height 42
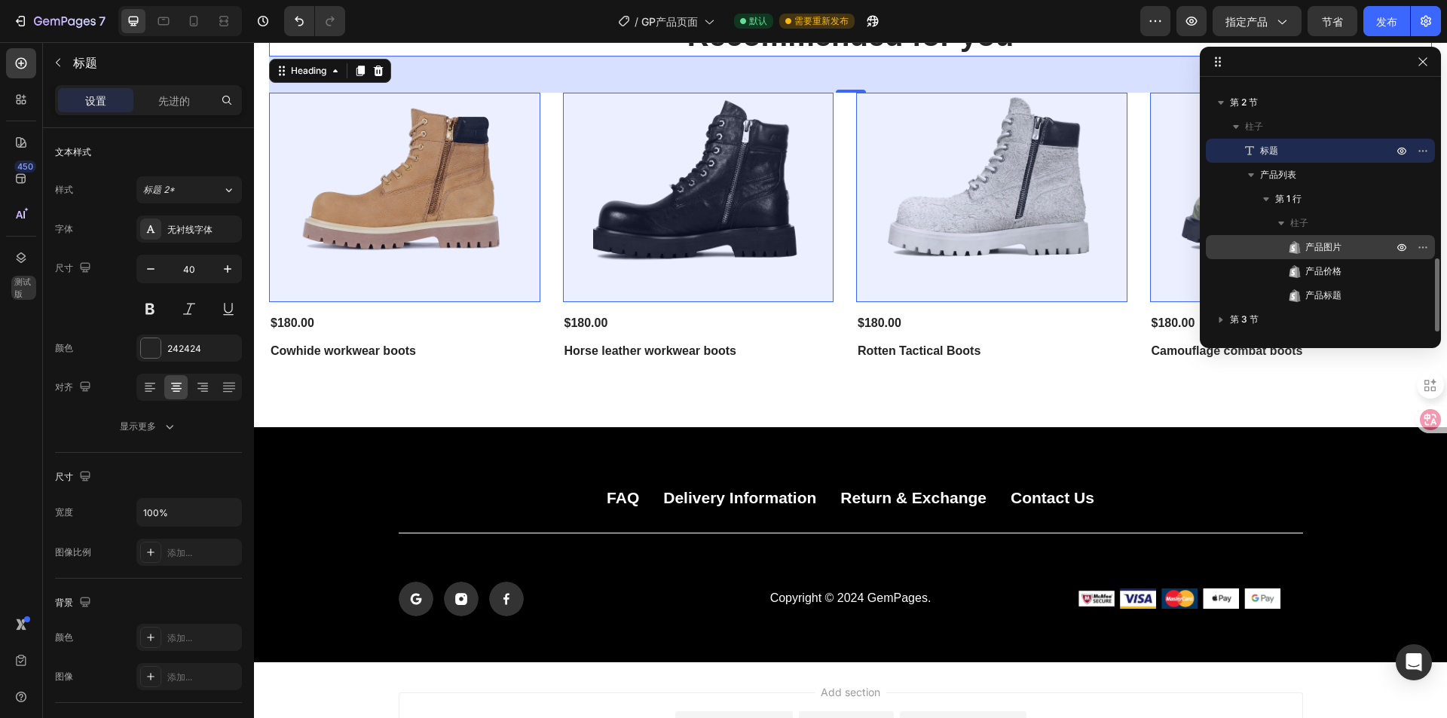
click at [1334, 240] on span "产品图片" at bounding box center [1324, 247] width 36 height 15
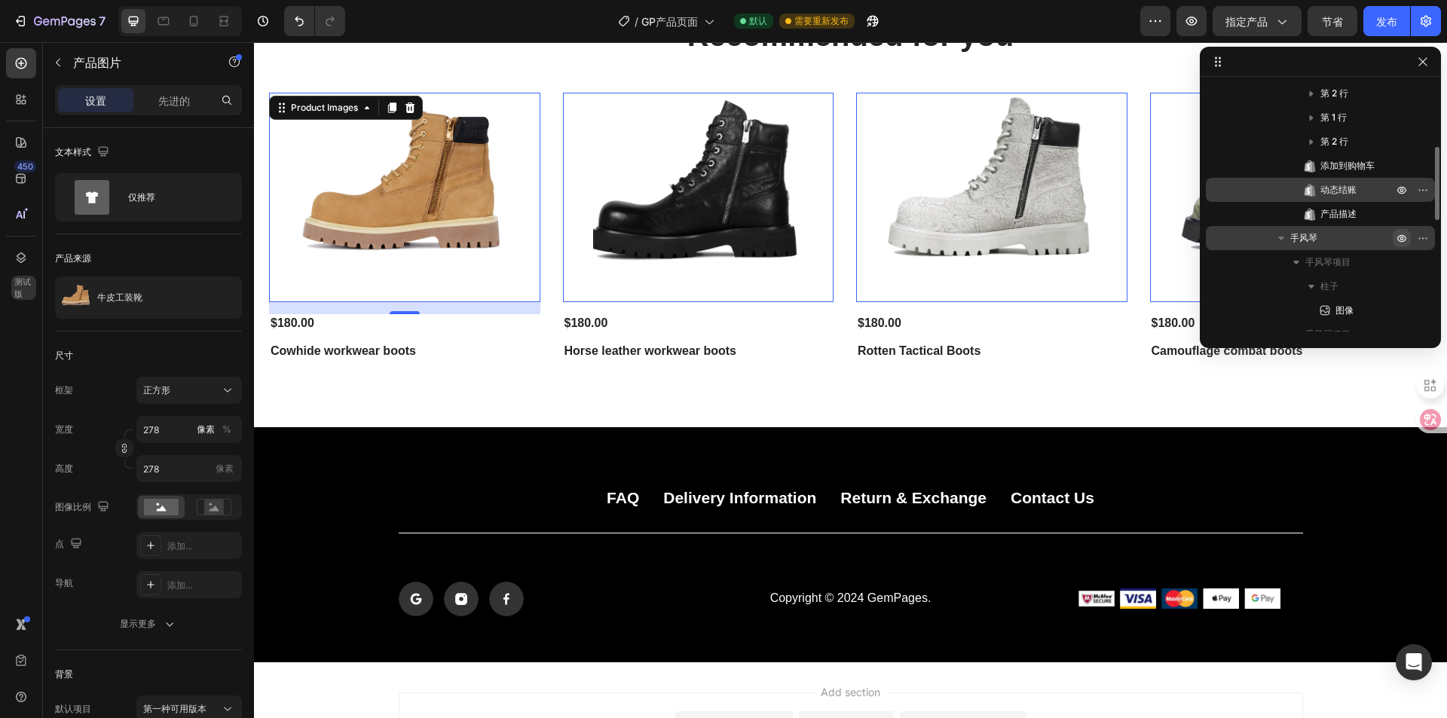
click at [1344, 196] on span "动态结账" at bounding box center [1339, 189] width 36 height 15
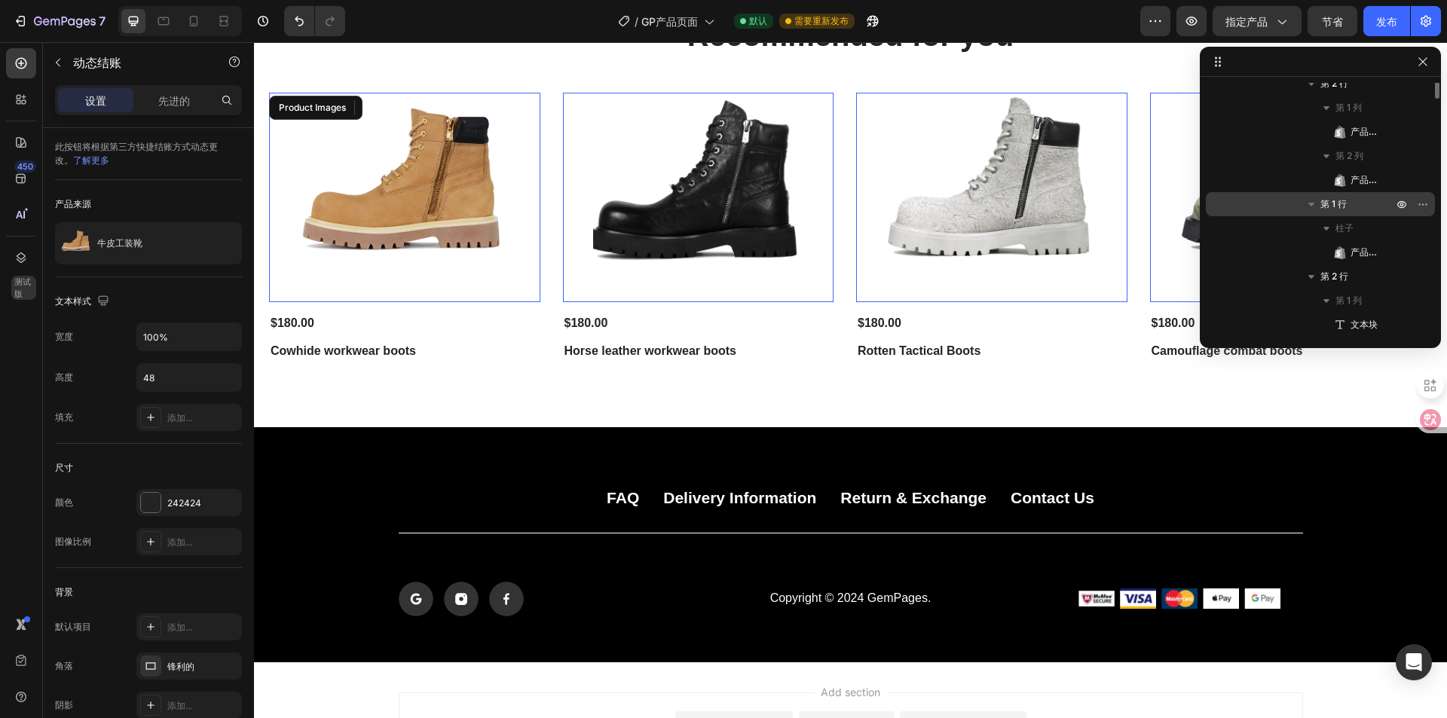
scroll to position [153, 0]
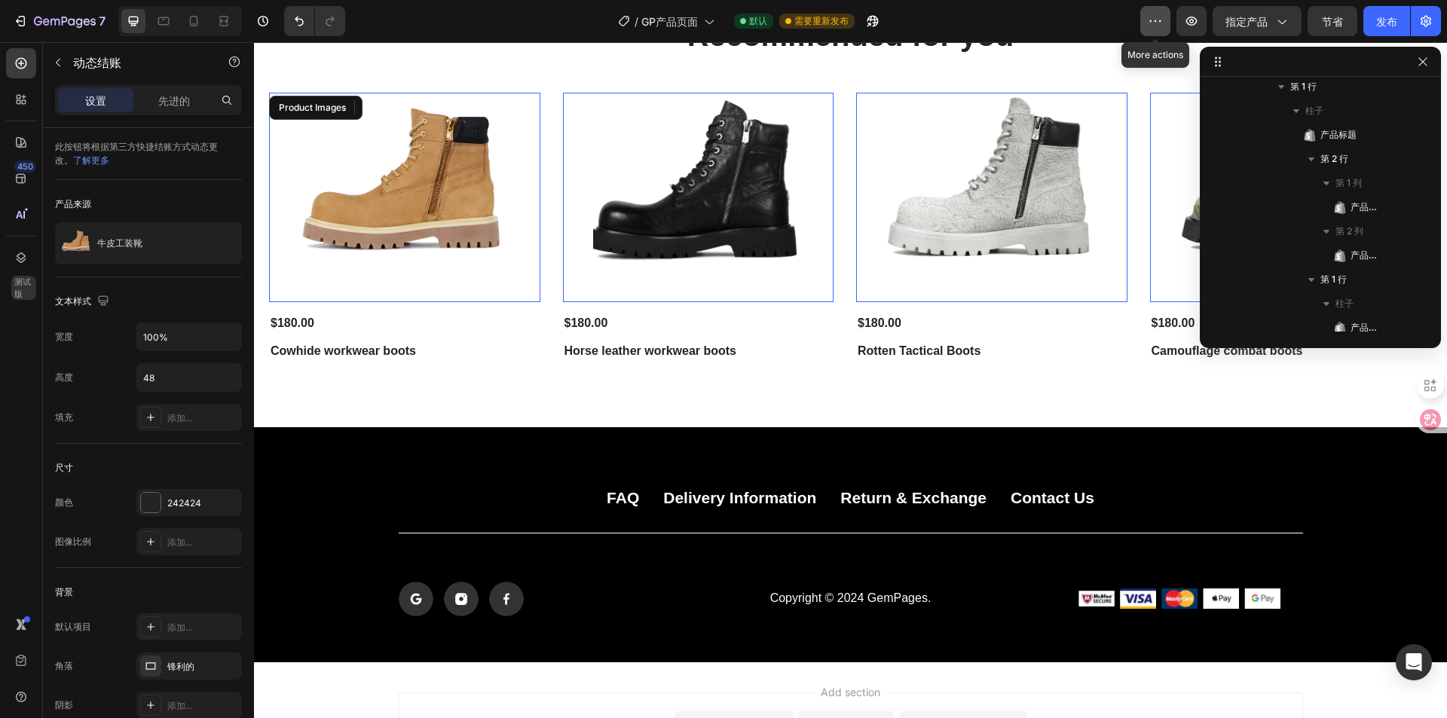
click at [1161, 29] on button "button" at bounding box center [1155, 21] width 30 height 30
click at [1189, 20] on icon "button" at bounding box center [1191, 21] width 15 height 15
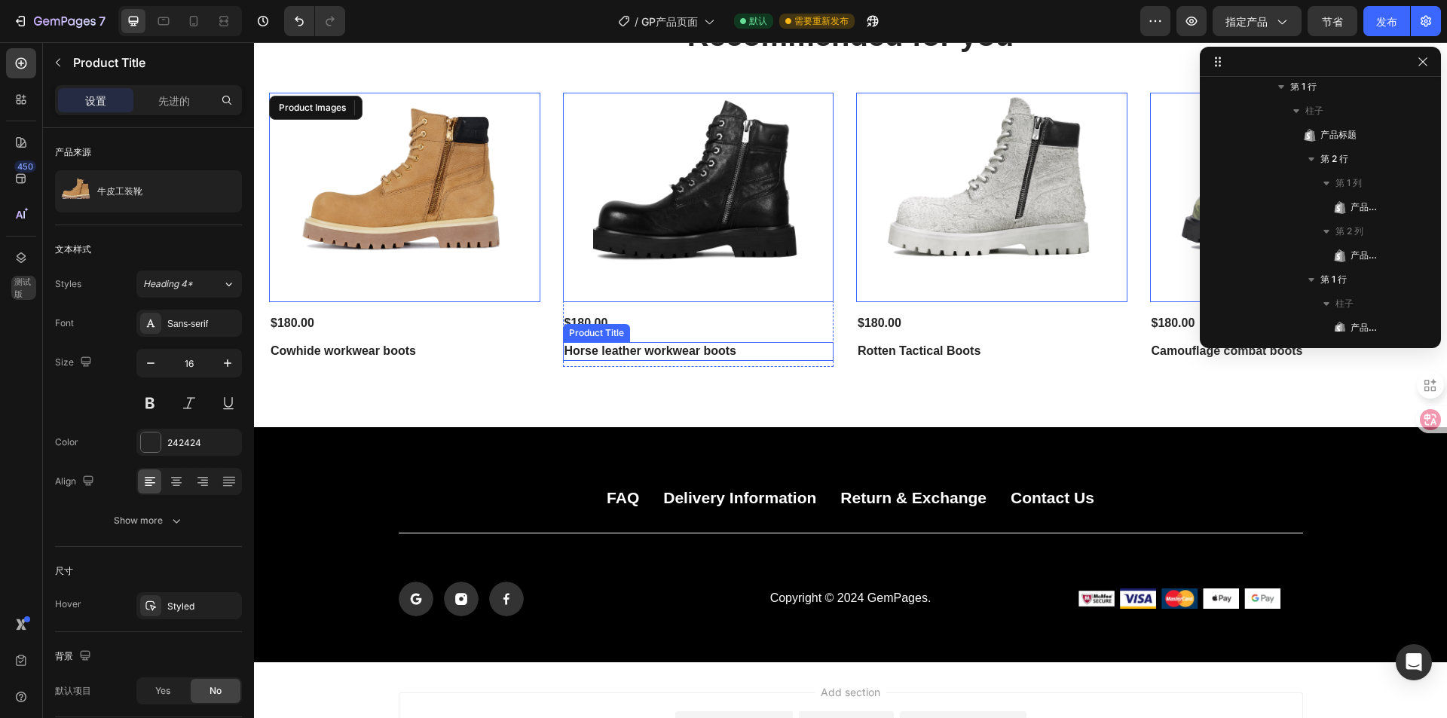
scroll to position [837, 0]
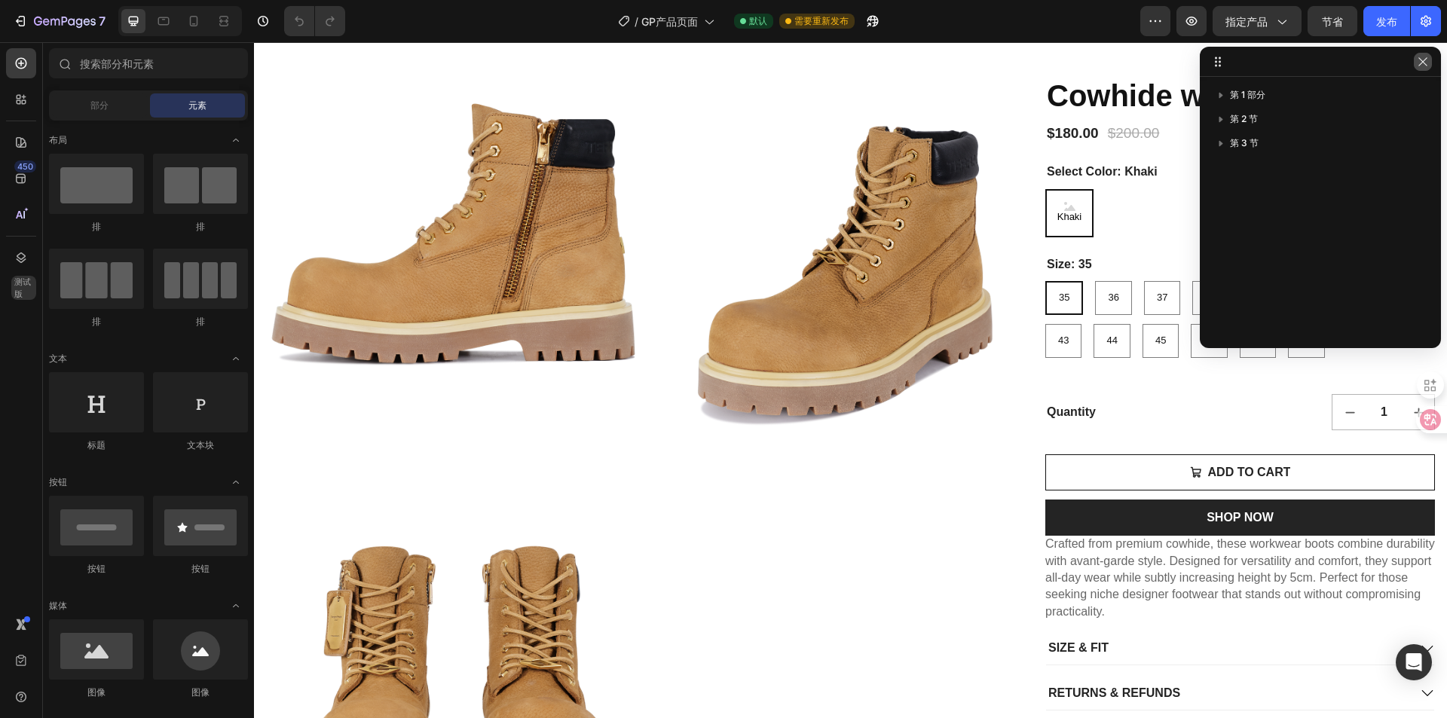
drag, startPoint x: 1422, startPoint y: 60, endPoint x: 948, endPoint y: 8, distance: 477.0
click at [1422, 60] on icon "button" at bounding box center [1423, 62] width 12 height 12
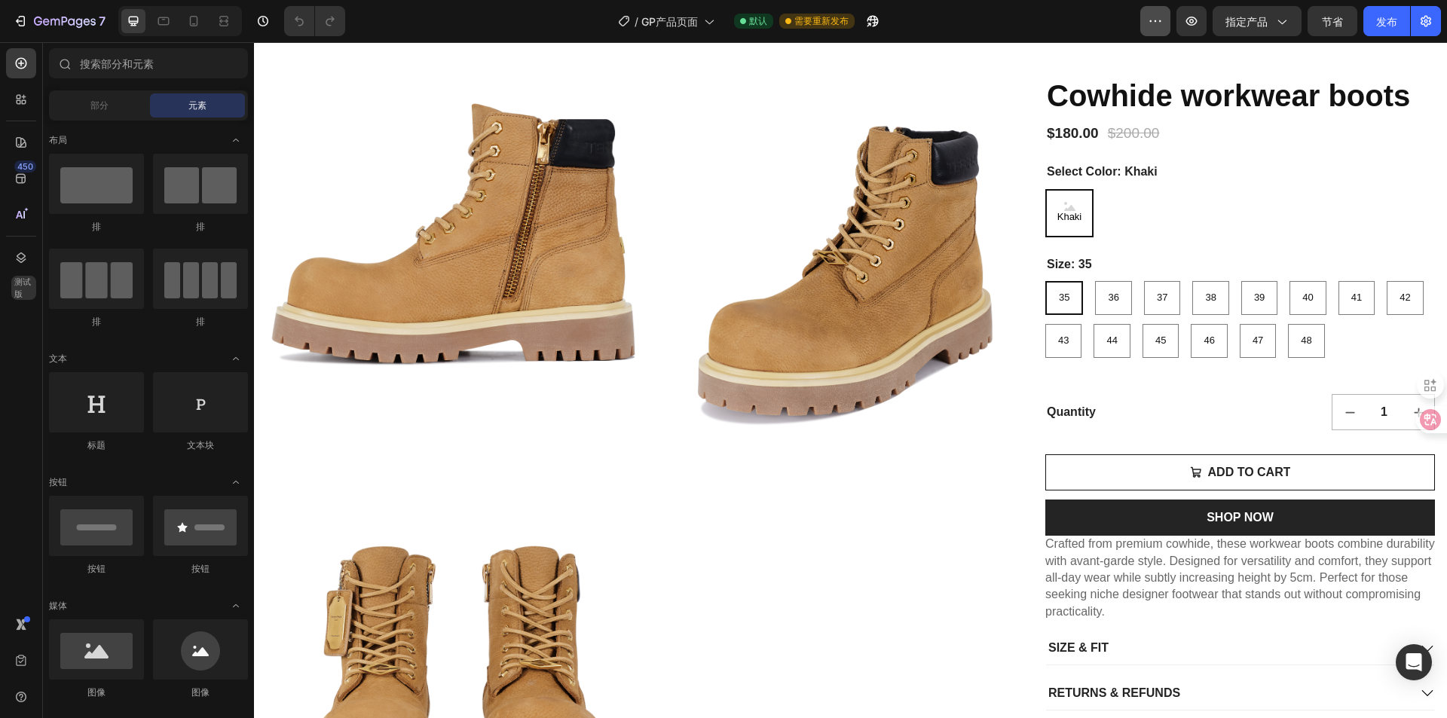
click at [1162, 29] on button "button" at bounding box center [1155, 21] width 30 height 30
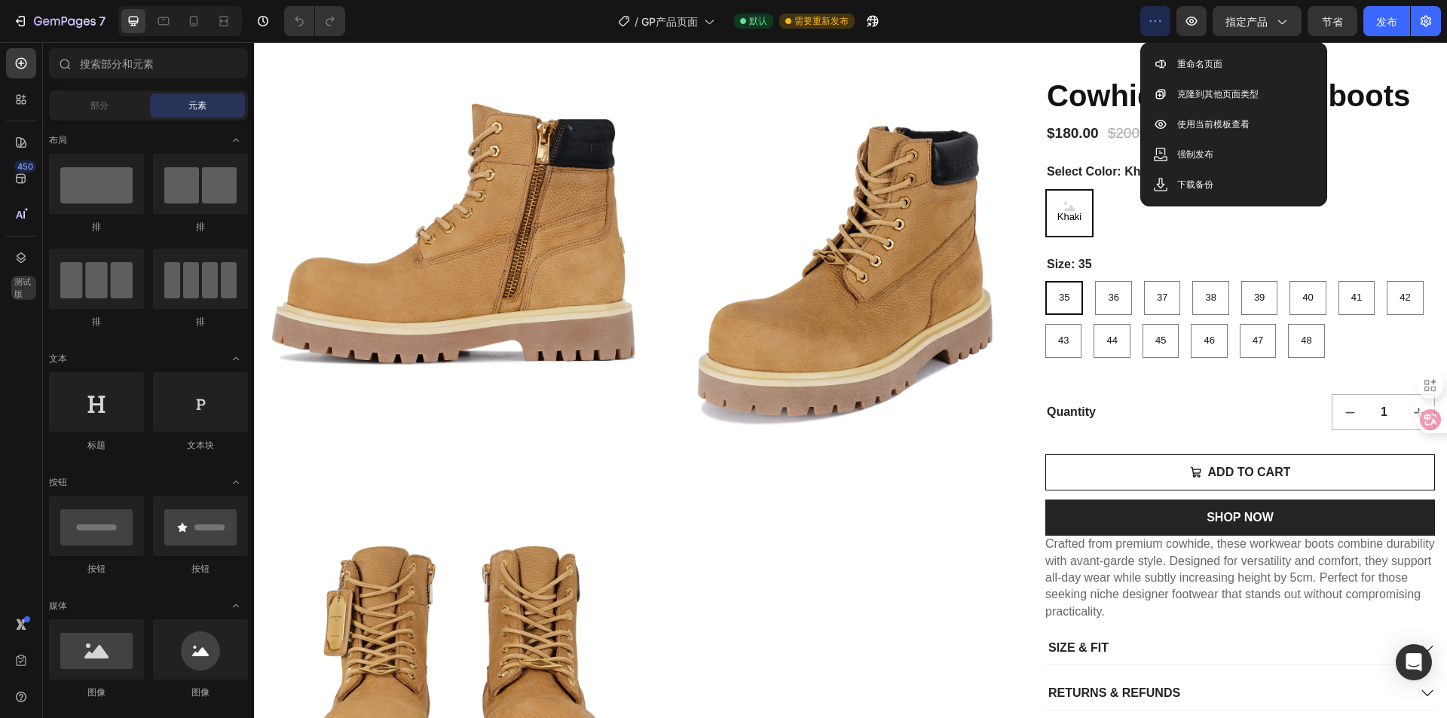
click at [1099, 26] on div "/ GP产品页面 默认 需要重新发布" at bounding box center [748, 21] width 783 height 30
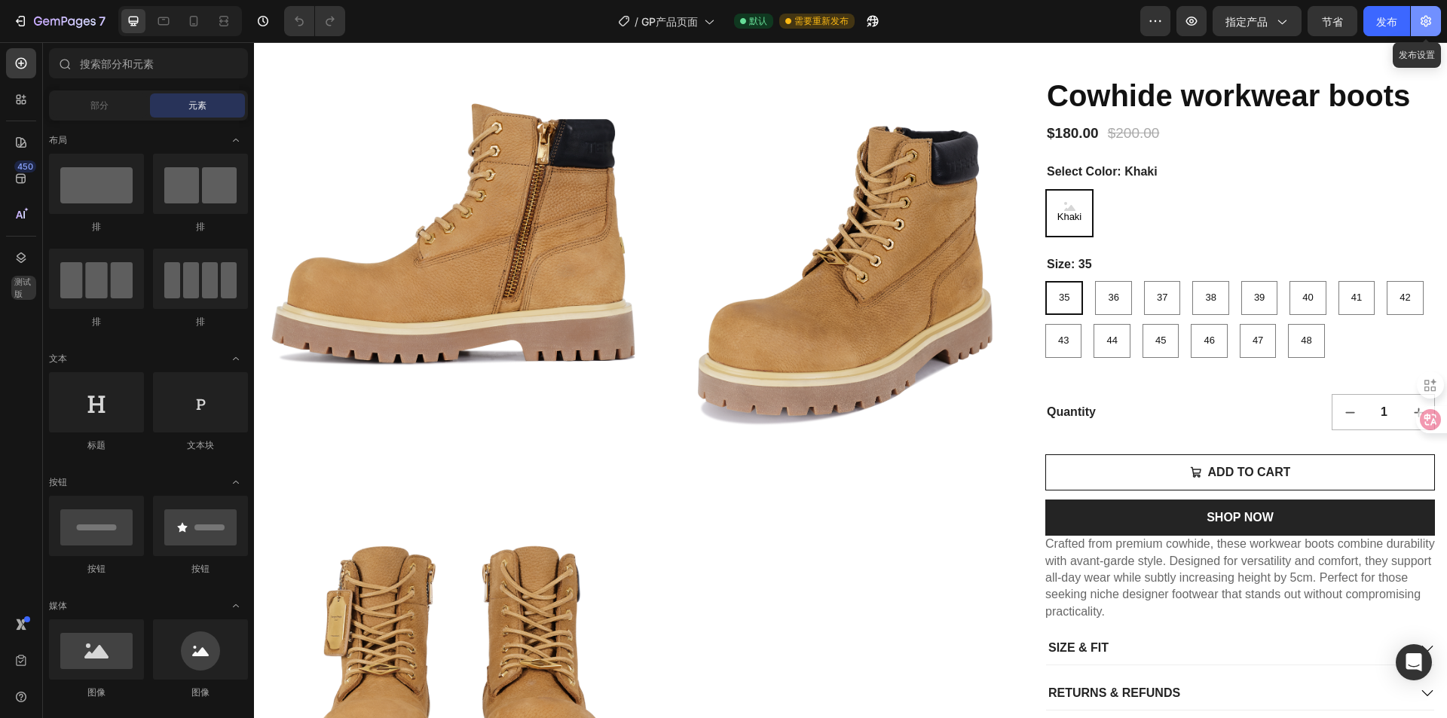
click at [1422, 26] on icon "button" at bounding box center [1426, 21] width 15 height 15
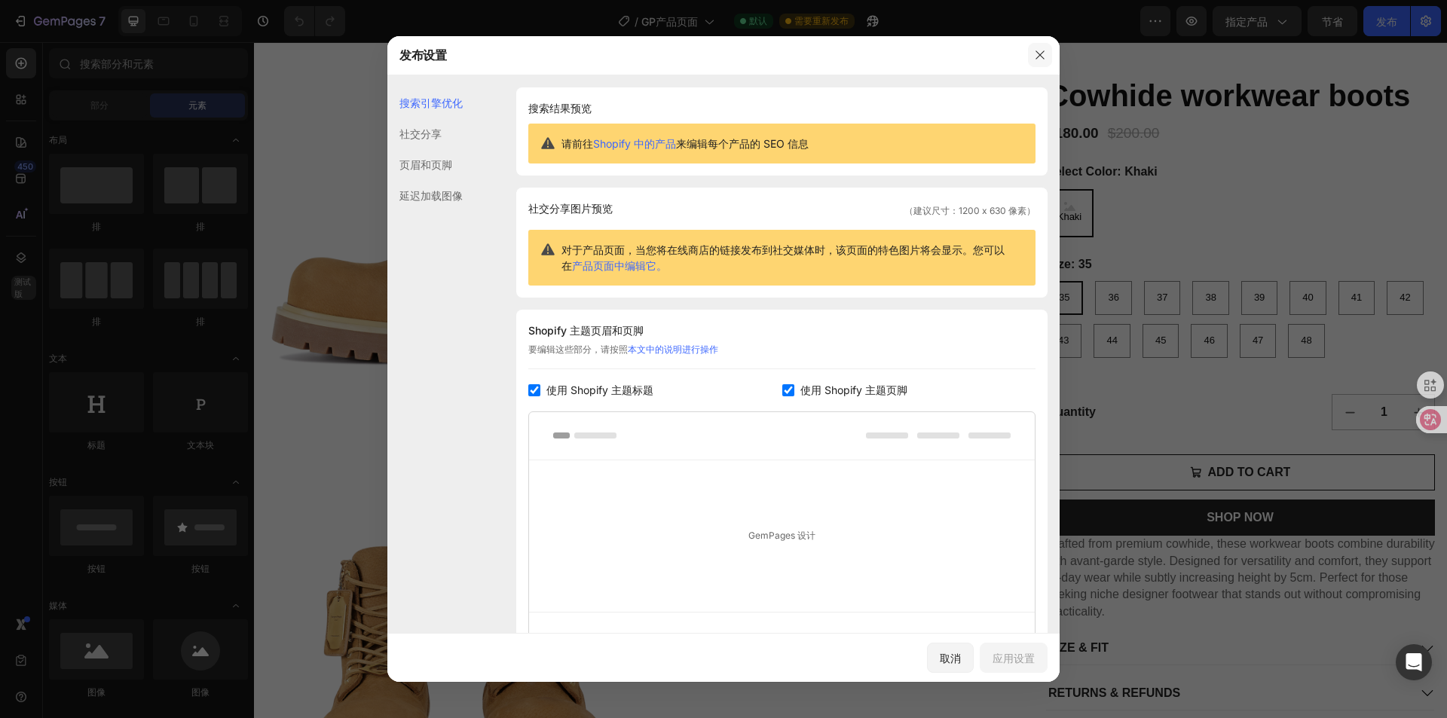
drag, startPoint x: 1037, startPoint y: 51, endPoint x: 784, endPoint y: 32, distance: 253.9
click at [1037, 51] on icon "button" at bounding box center [1040, 55] width 12 height 12
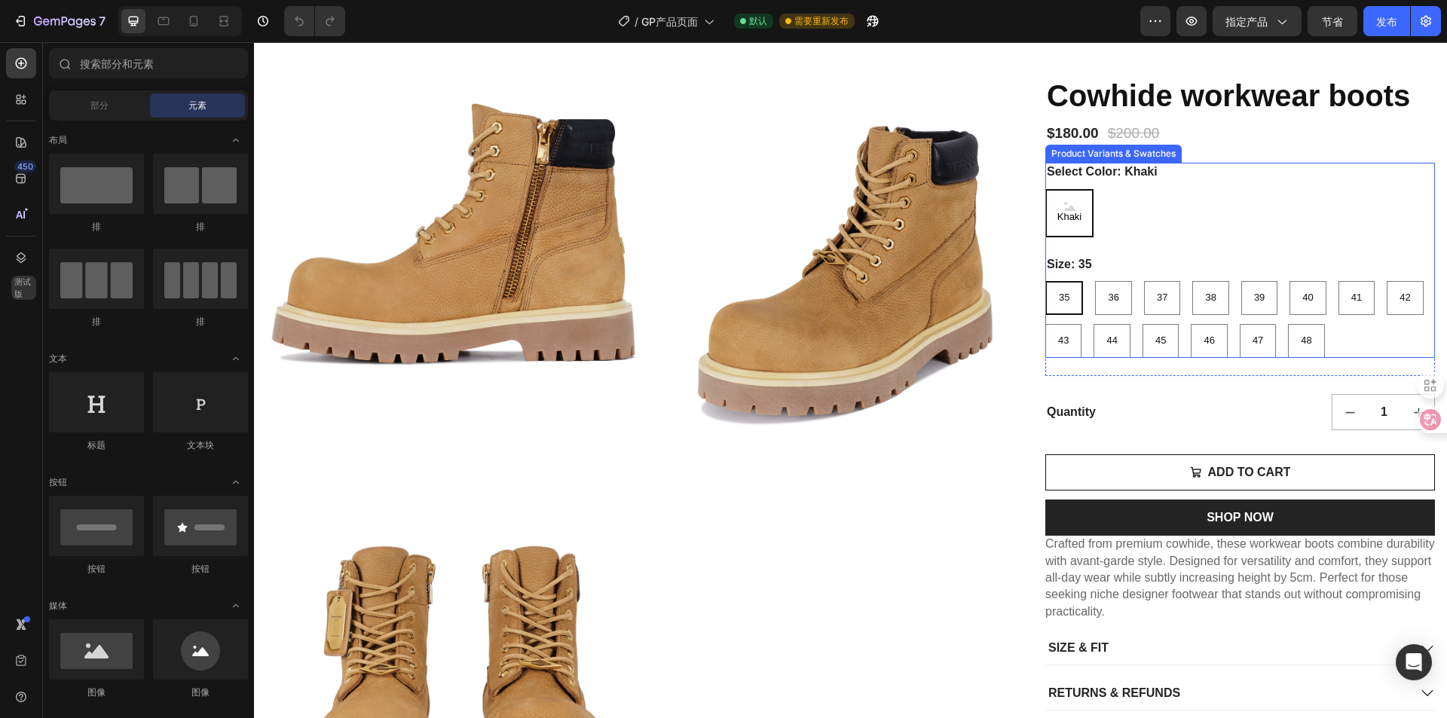
click at [1083, 237] on Color-Khaki "Khaki" at bounding box center [1069, 213] width 48 height 48
click at [1045, 189] on input "Khaki Khaki Khaki" at bounding box center [1045, 188] width 1 height 1
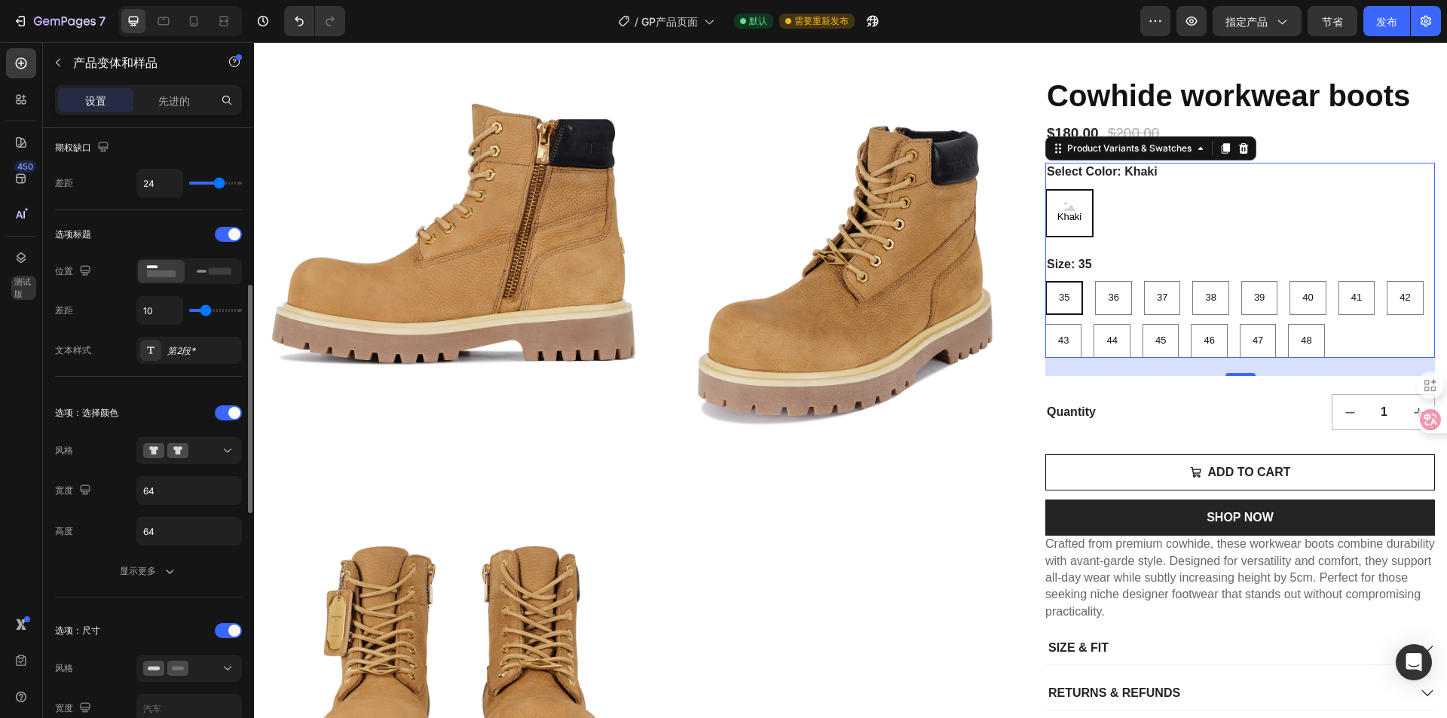
scroll to position [226, 0]
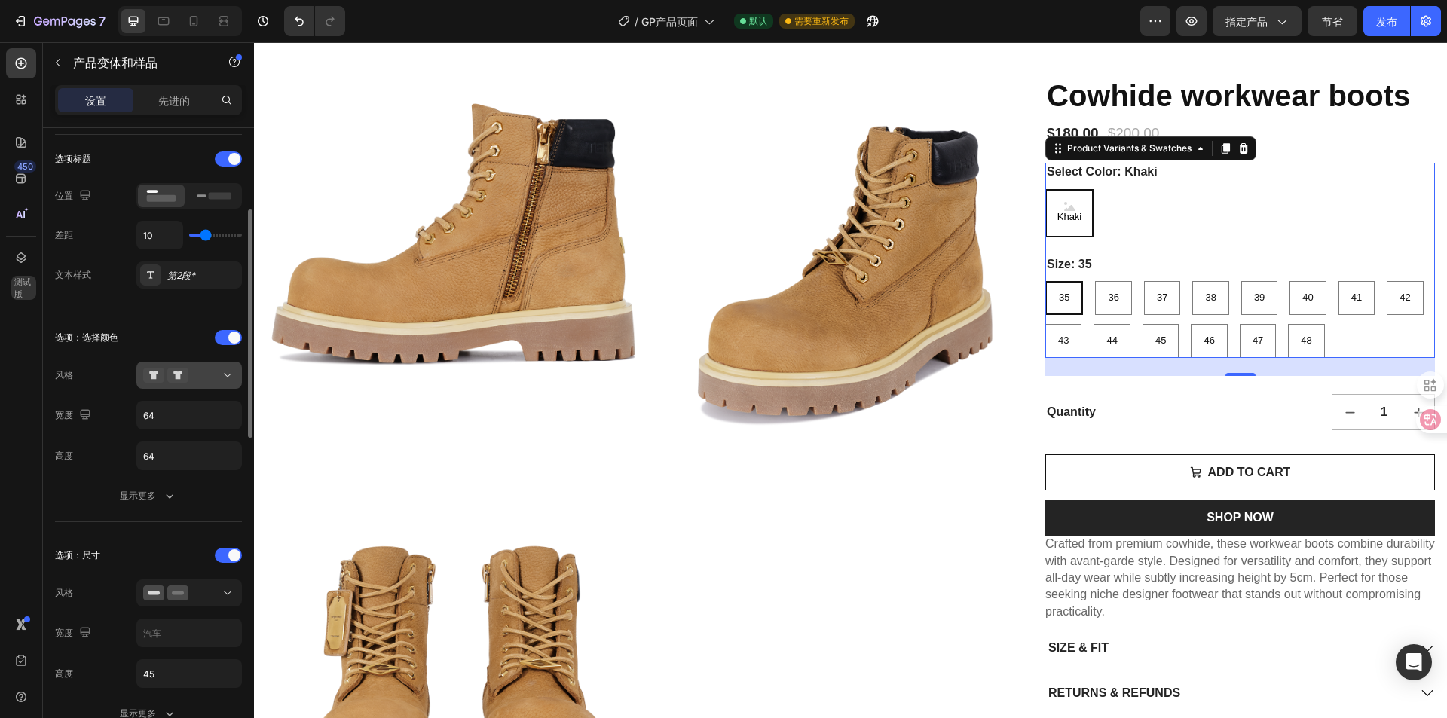
click at [204, 384] on button at bounding box center [189, 375] width 106 height 27
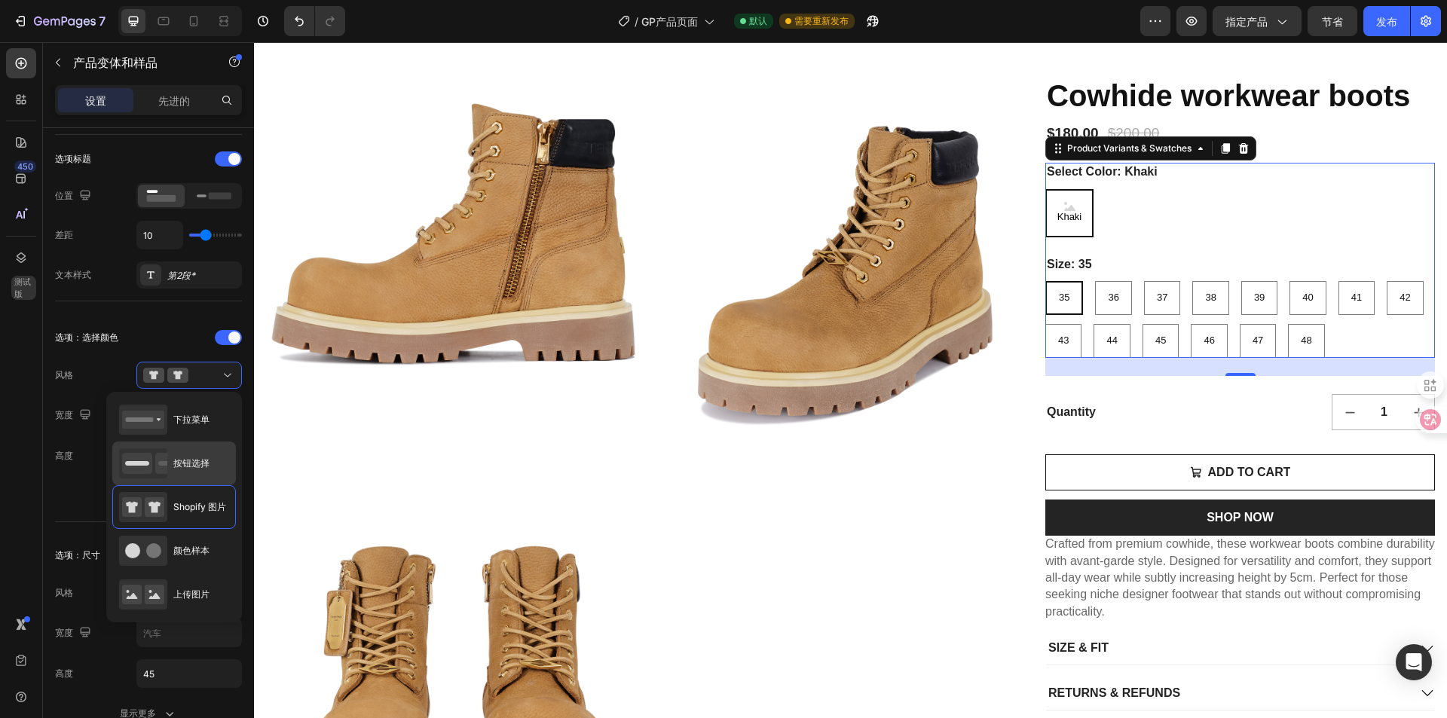
click at [201, 459] on font "按钮选择" at bounding box center [191, 463] width 36 height 11
type input "45"
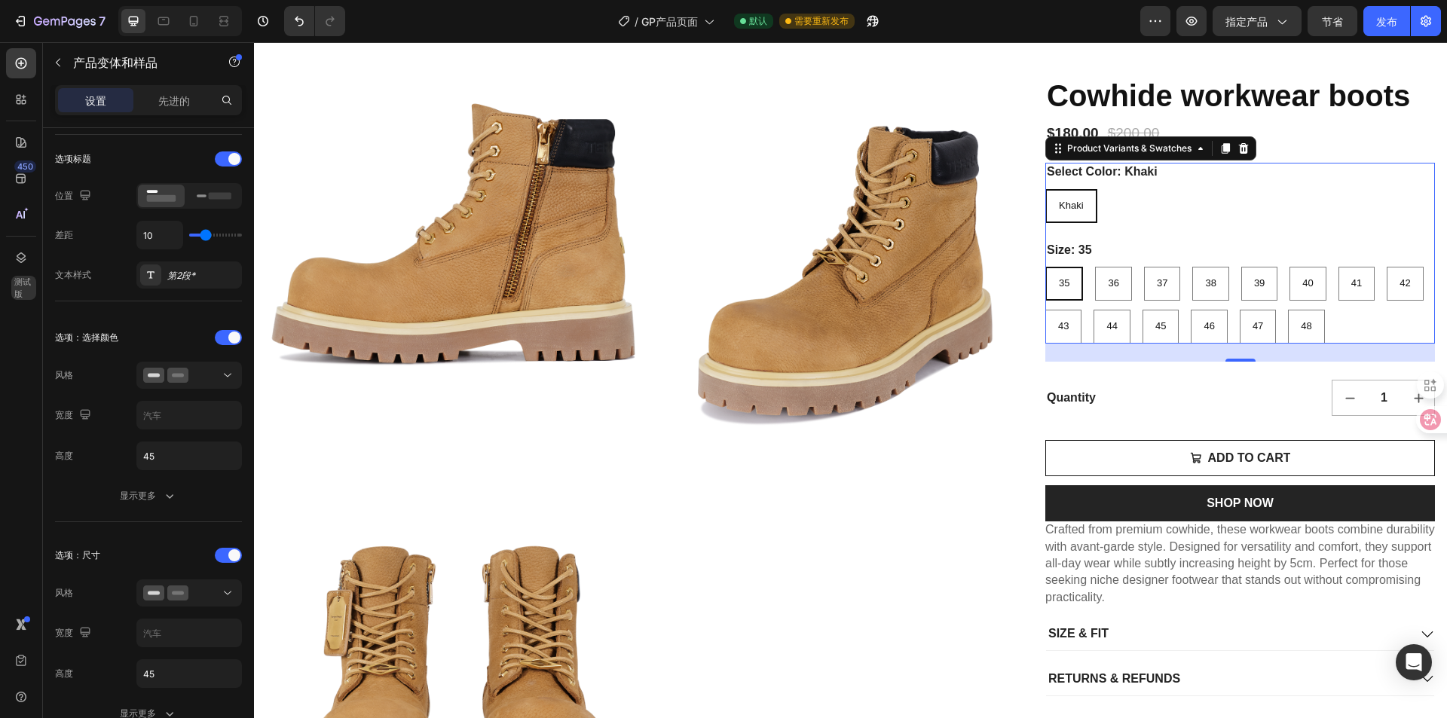
click at [1059, 211] on span "Khaki" at bounding box center [1071, 205] width 25 height 11
click at [1045, 189] on input "Khaki Khaki Khaki" at bounding box center [1045, 188] width 1 height 1
click at [153, 494] on font "显示更多" at bounding box center [138, 495] width 36 height 11
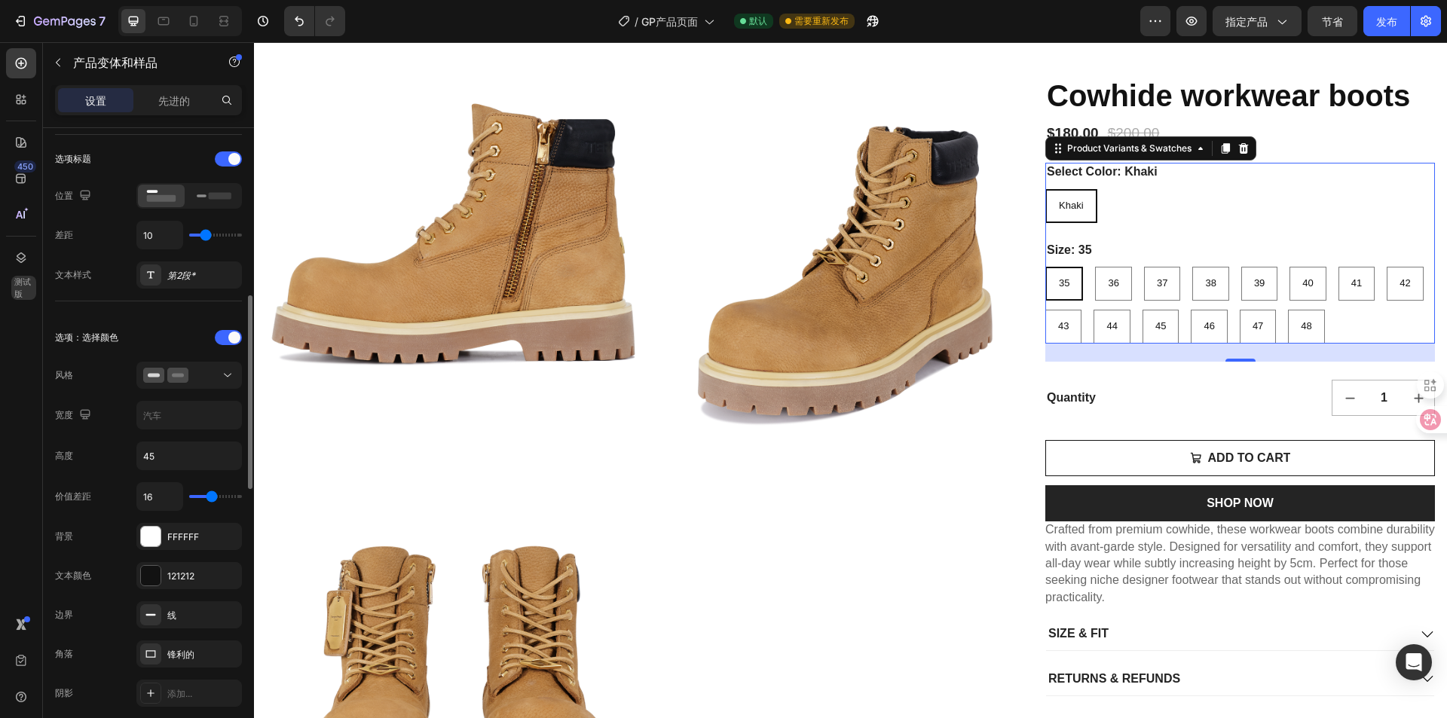
scroll to position [377, 0]
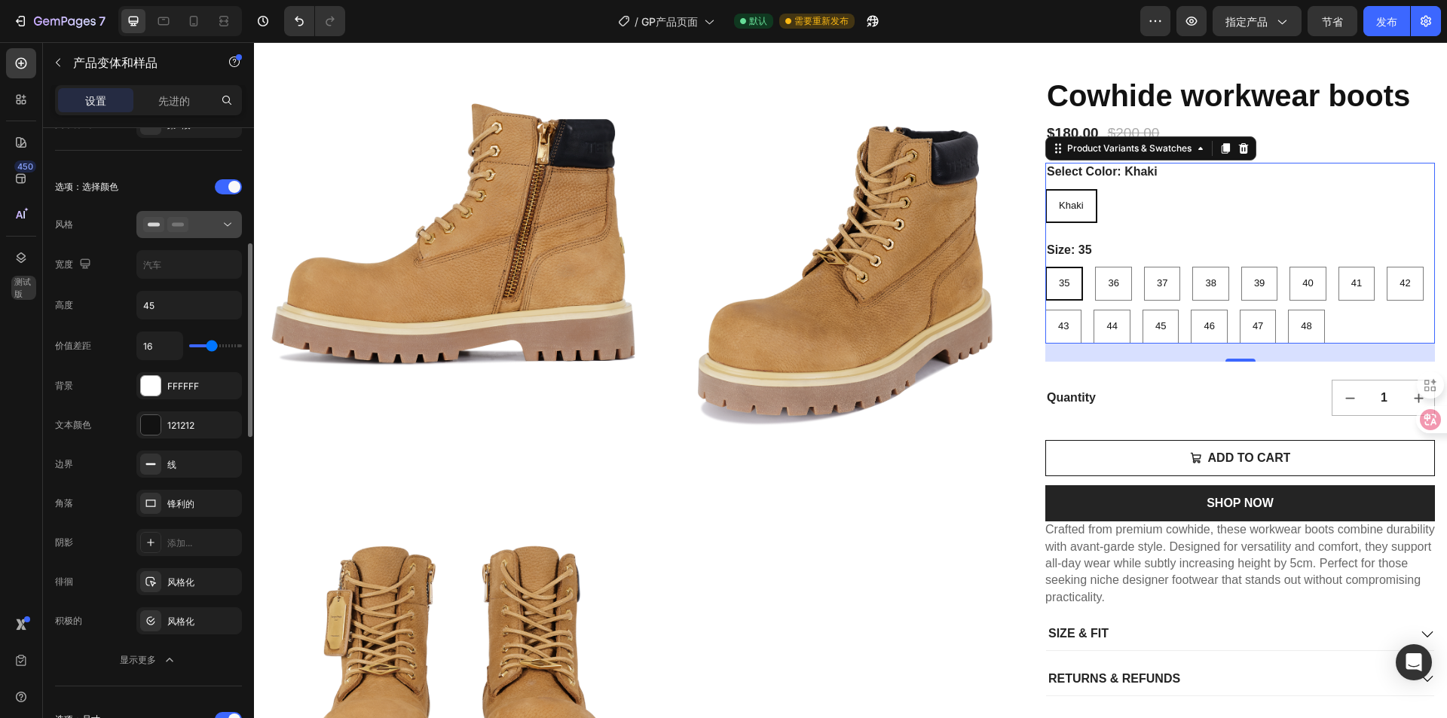
click at [185, 225] on icon at bounding box center [177, 224] width 21 height 15
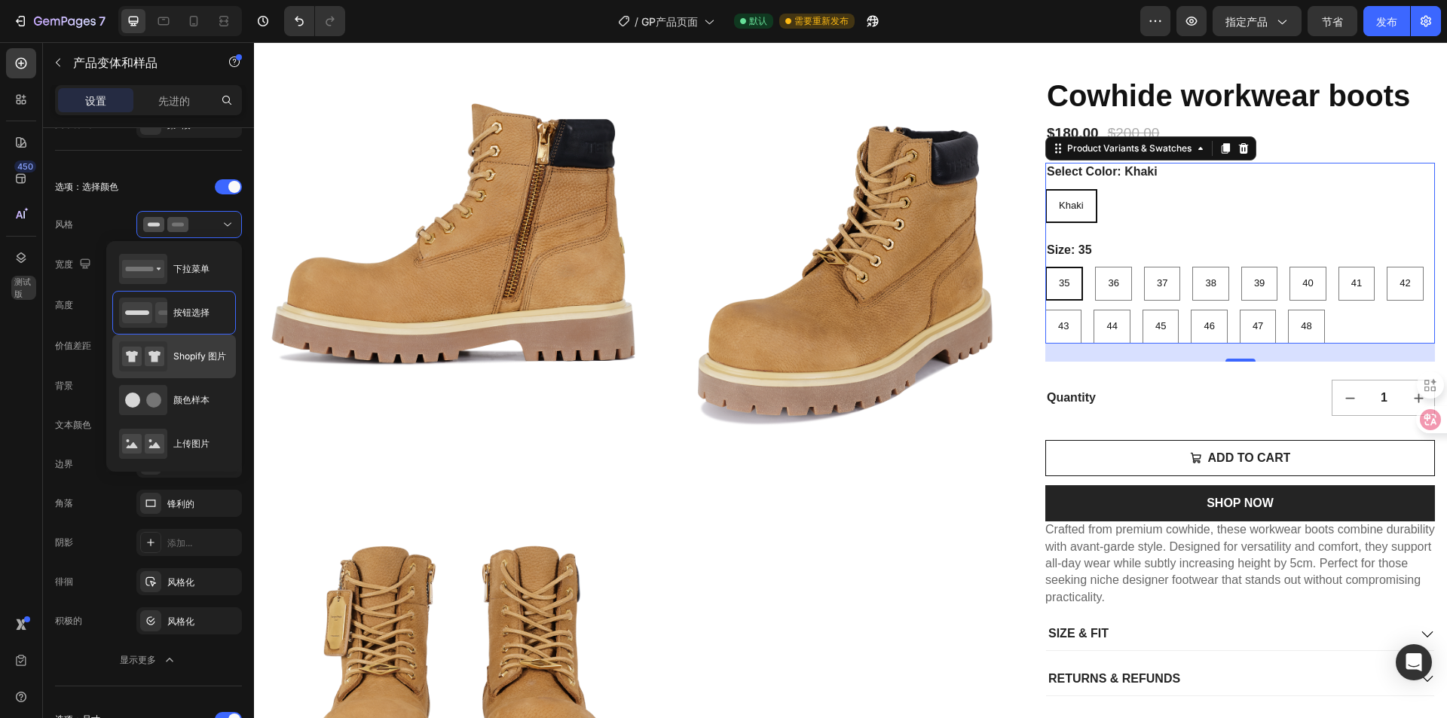
click at [187, 360] on font "Shopify 图片" at bounding box center [199, 356] width 53 height 11
type input "64"
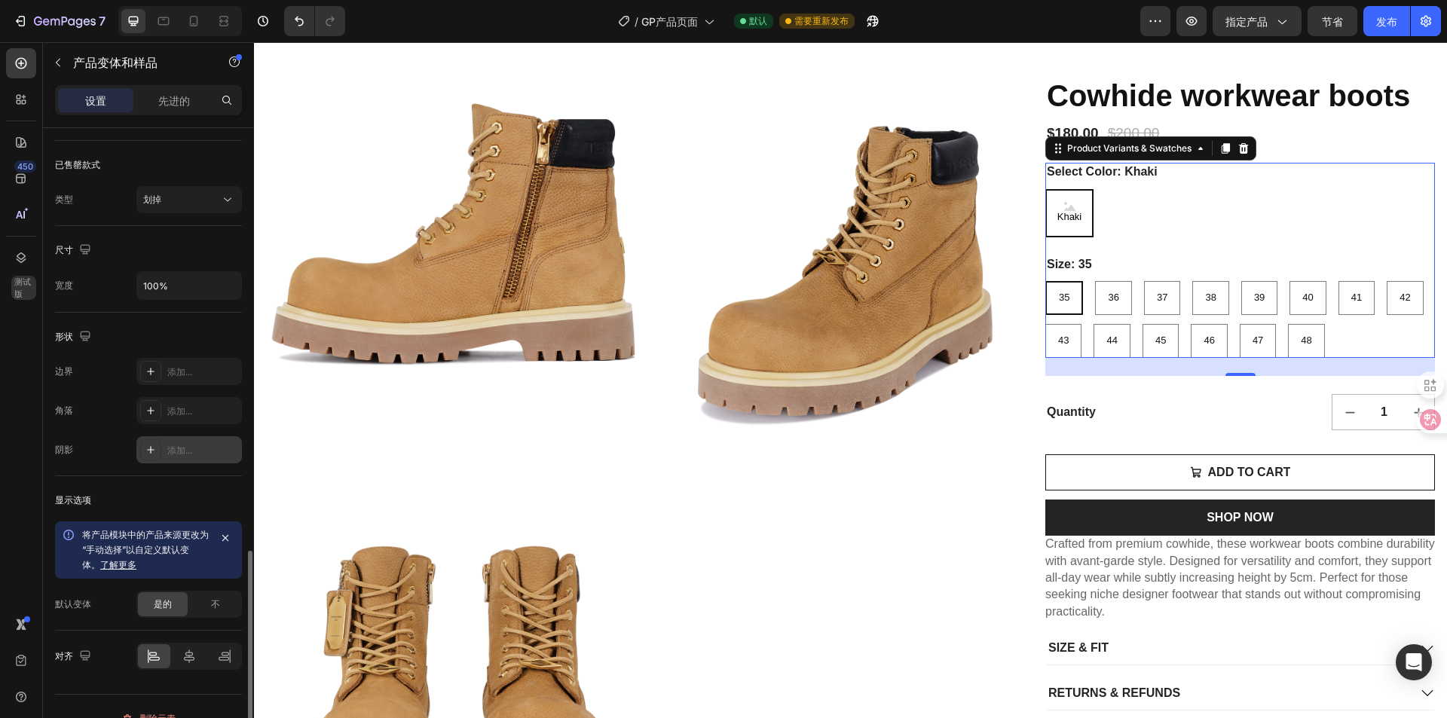
scroll to position [1381, 0]
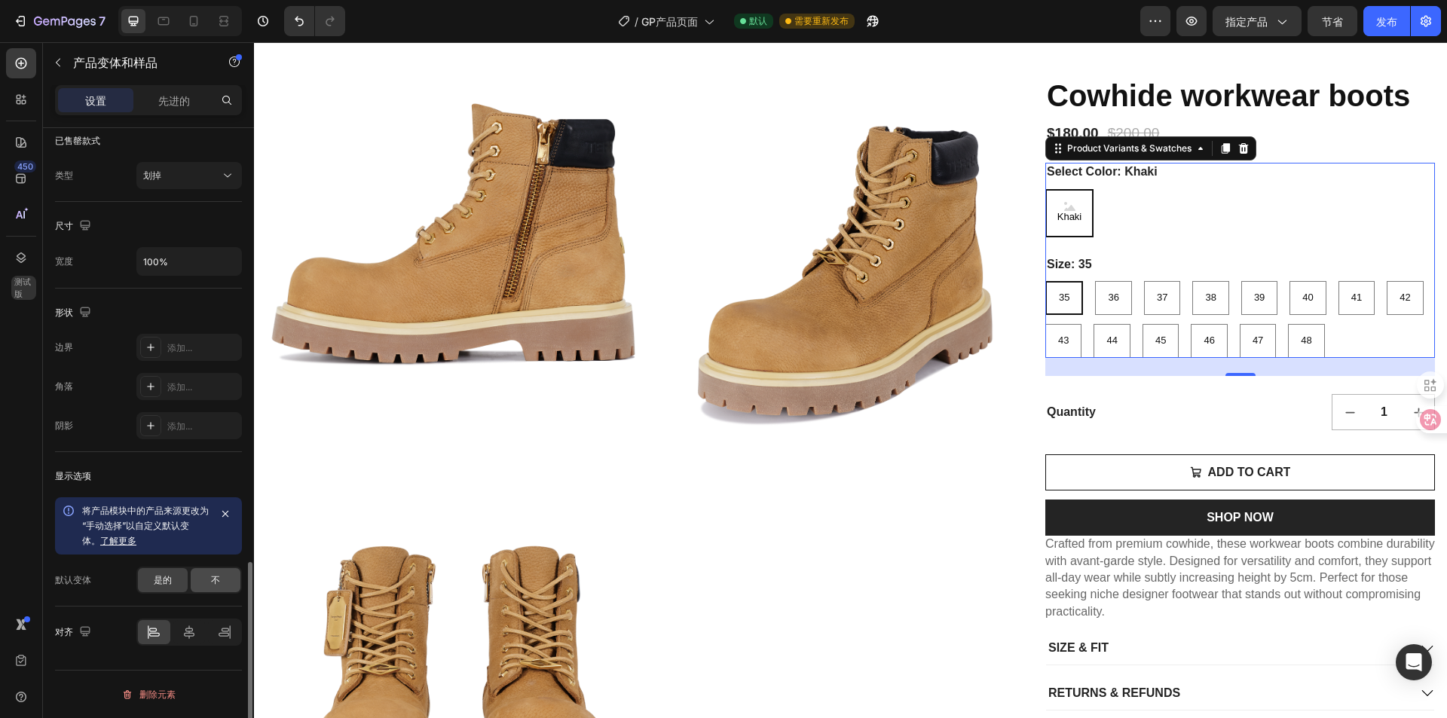
click at [201, 574] on div "不" at bounding box center [216, 580] width 50 height 24
radio input "false"
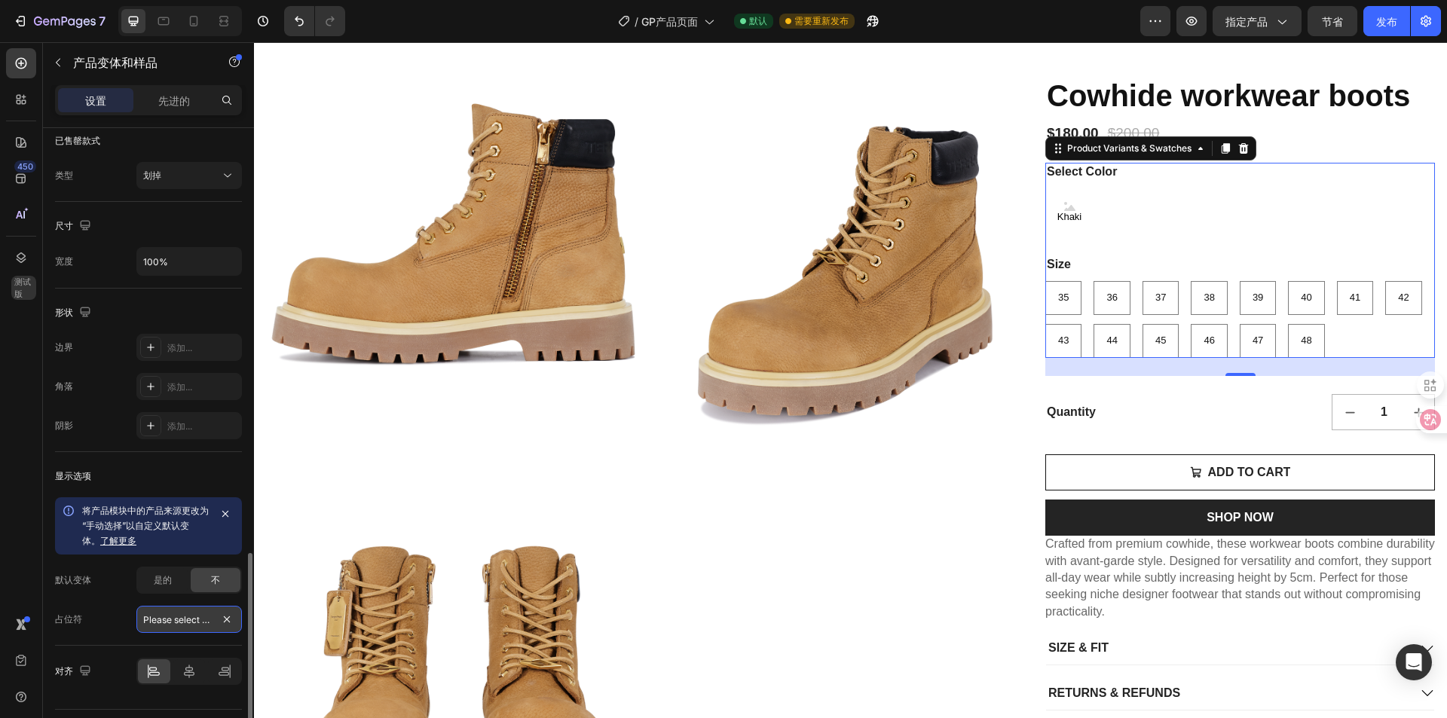
click at [173, 616] on input "Please select an option" at bounding box center [189, 619] width 106 height 27
click at [158, 583] on font "是的" at bounding box center [163, 579] width 18 height 11
radio input "true"
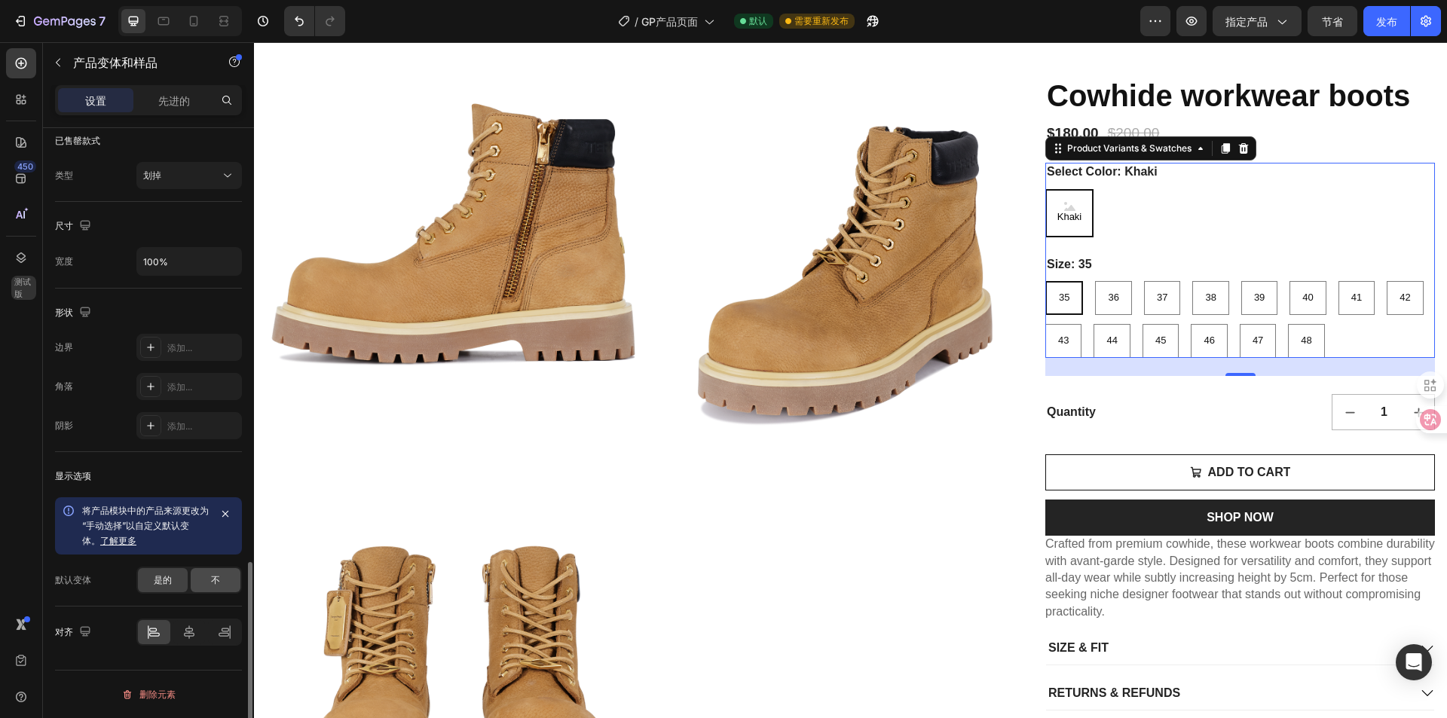
click at [228, 585] on div "不" at bounding box center [216, 580] width 50 height 24
radio input "false"
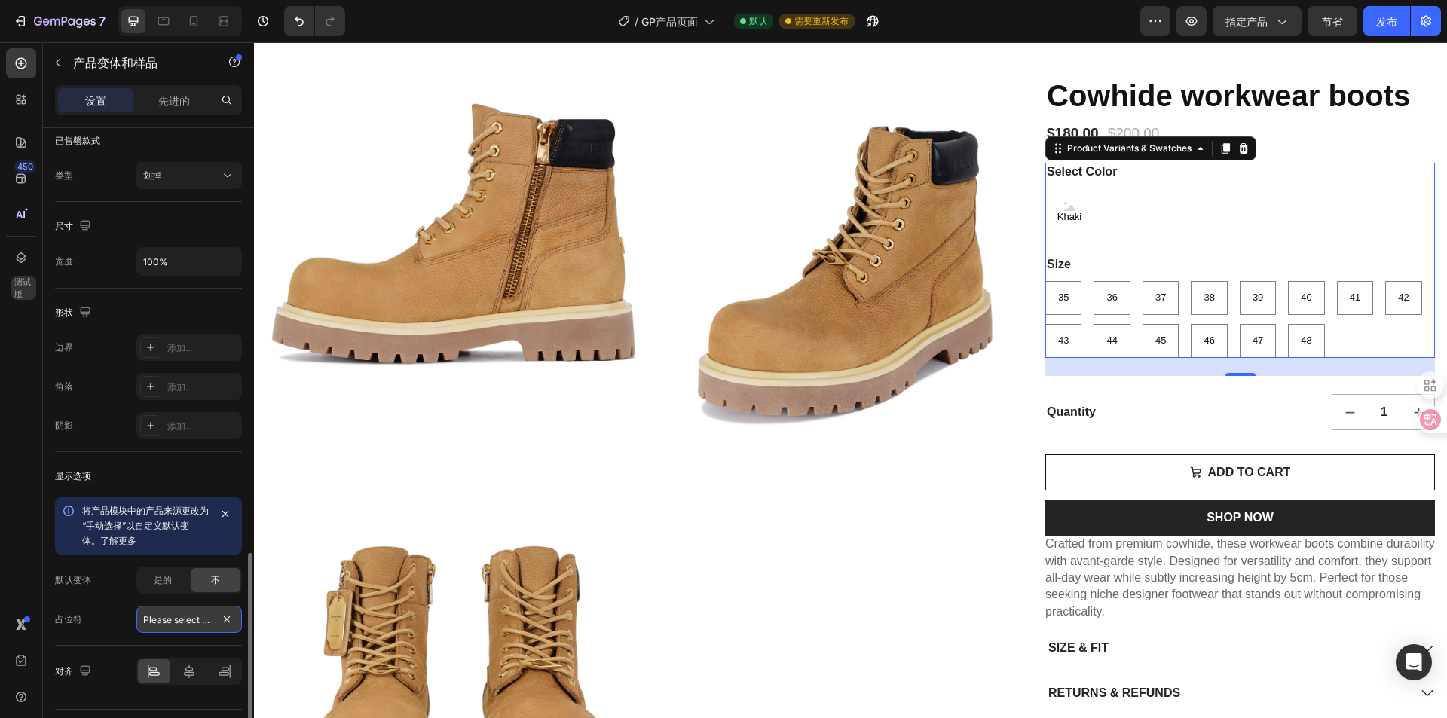
click at [190, 612] on input "Please select an option" at bounding box center [189, 619] width 106 height 27
click at [195, 620] on input "Please select an option" at bounding box center [189, 619] width 106 height 27
drag, startPoint x: 179, startPoint y: 620, endPoint x: 137, endPoint y: 595, distance: 49.4
click at [62, 623] on div "占位符 Please select an option" at bounding box center [148, 619] width 187 height 27
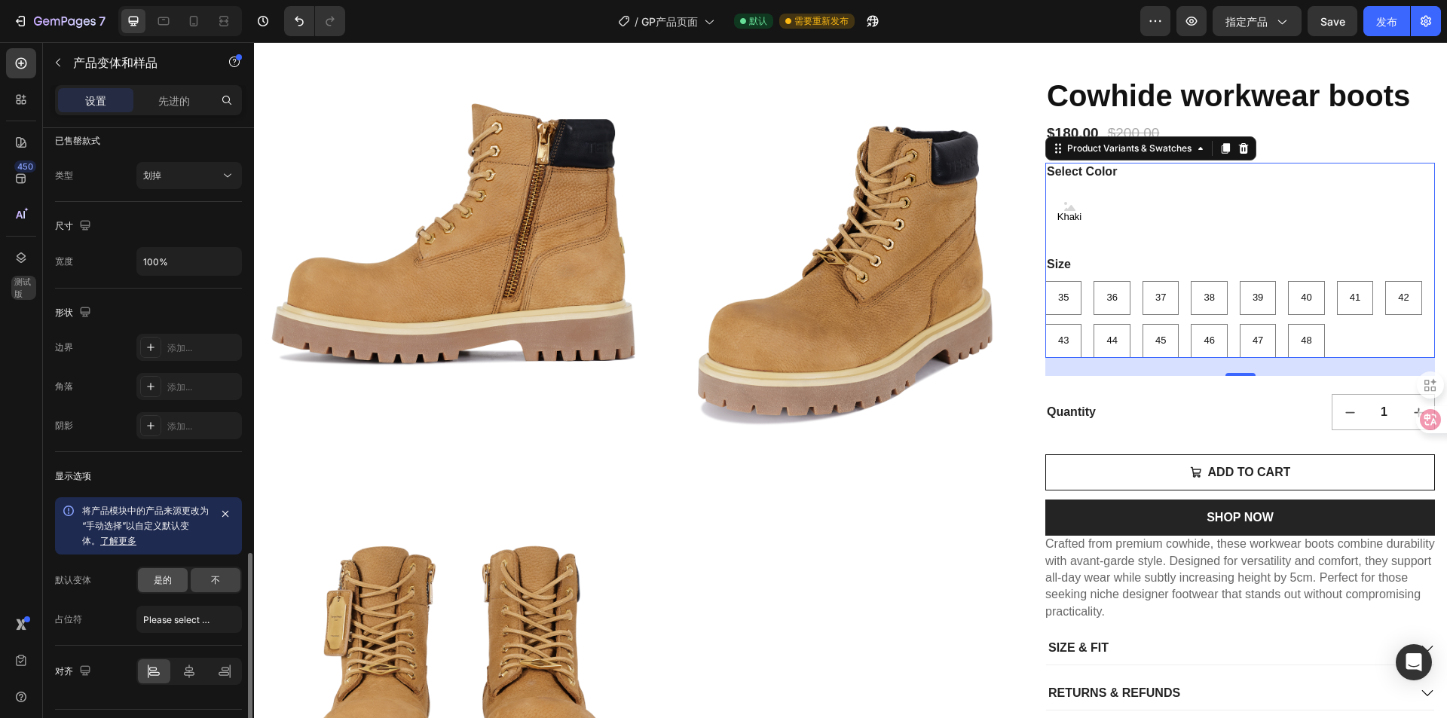
click at [170, 574] on span "是的" at bounding box center [163, 581] width 18 height 14
radio input "true"
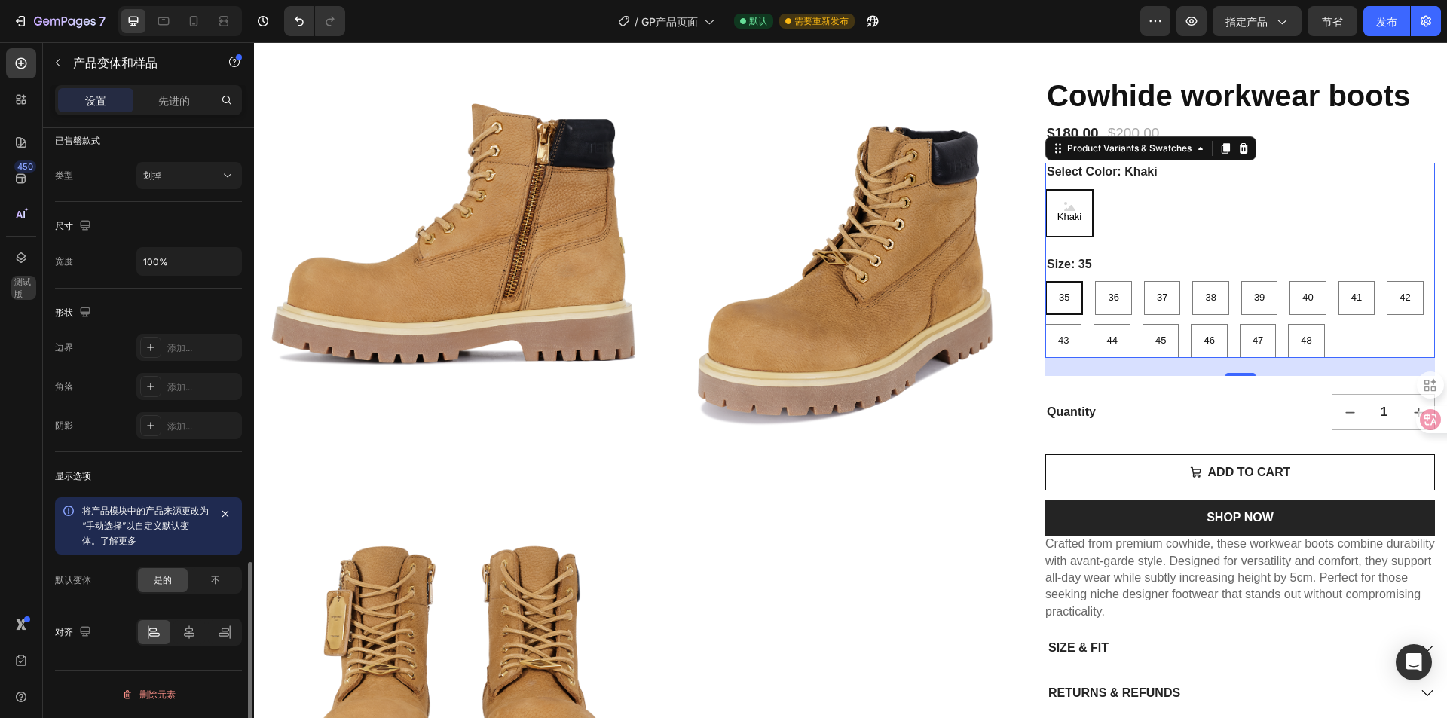
click at [135, 543] on font "了解更多" at bounding box center [118, 540] width 36 height 11
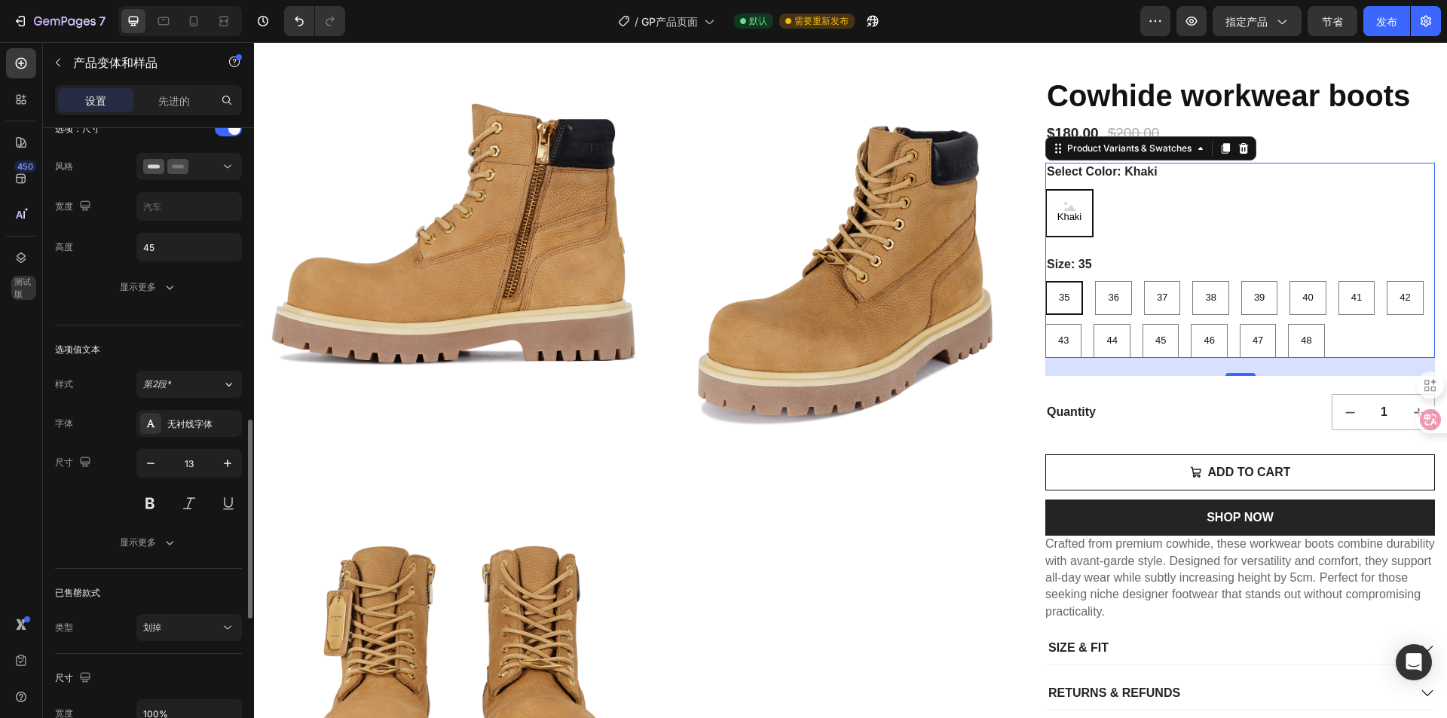
scroll to position [853, 0]
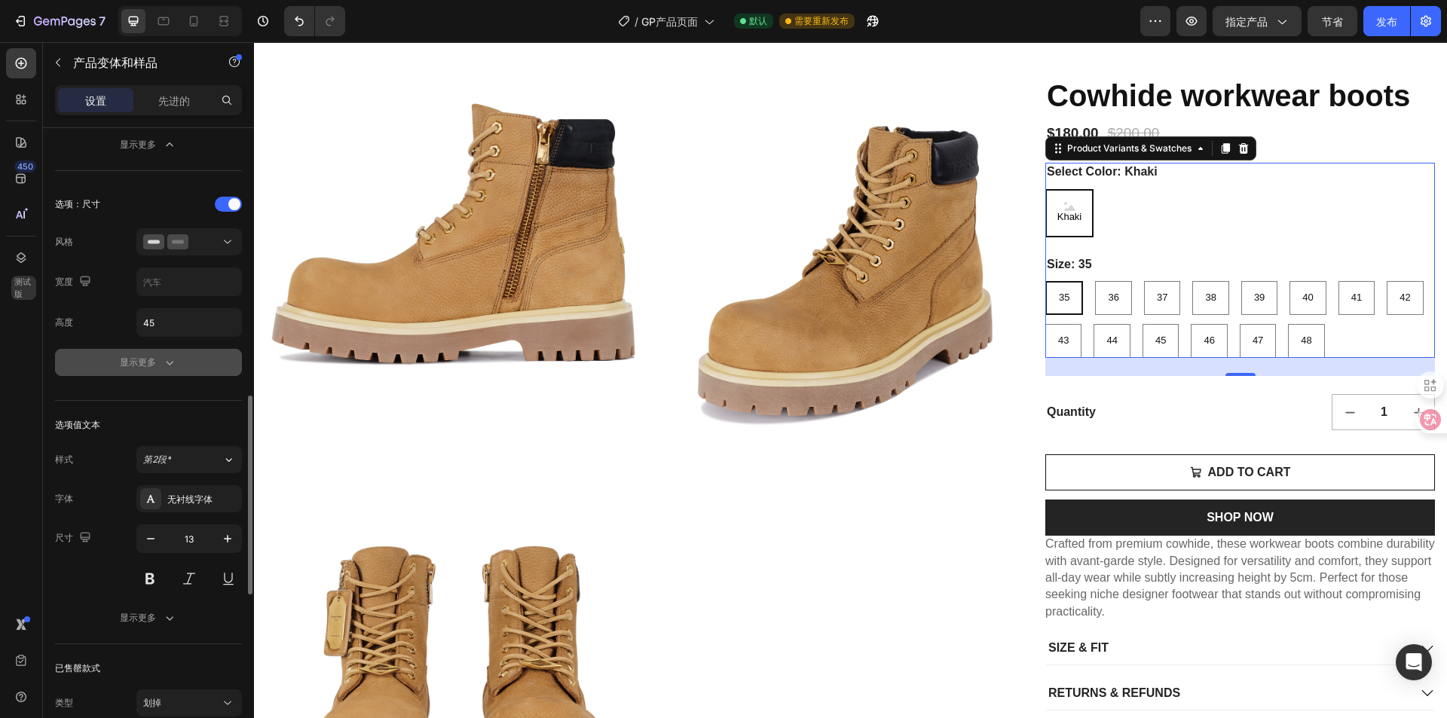
click at [145, 372] on button "显示更多" at bounding box center [148, 362] width 187 height 27
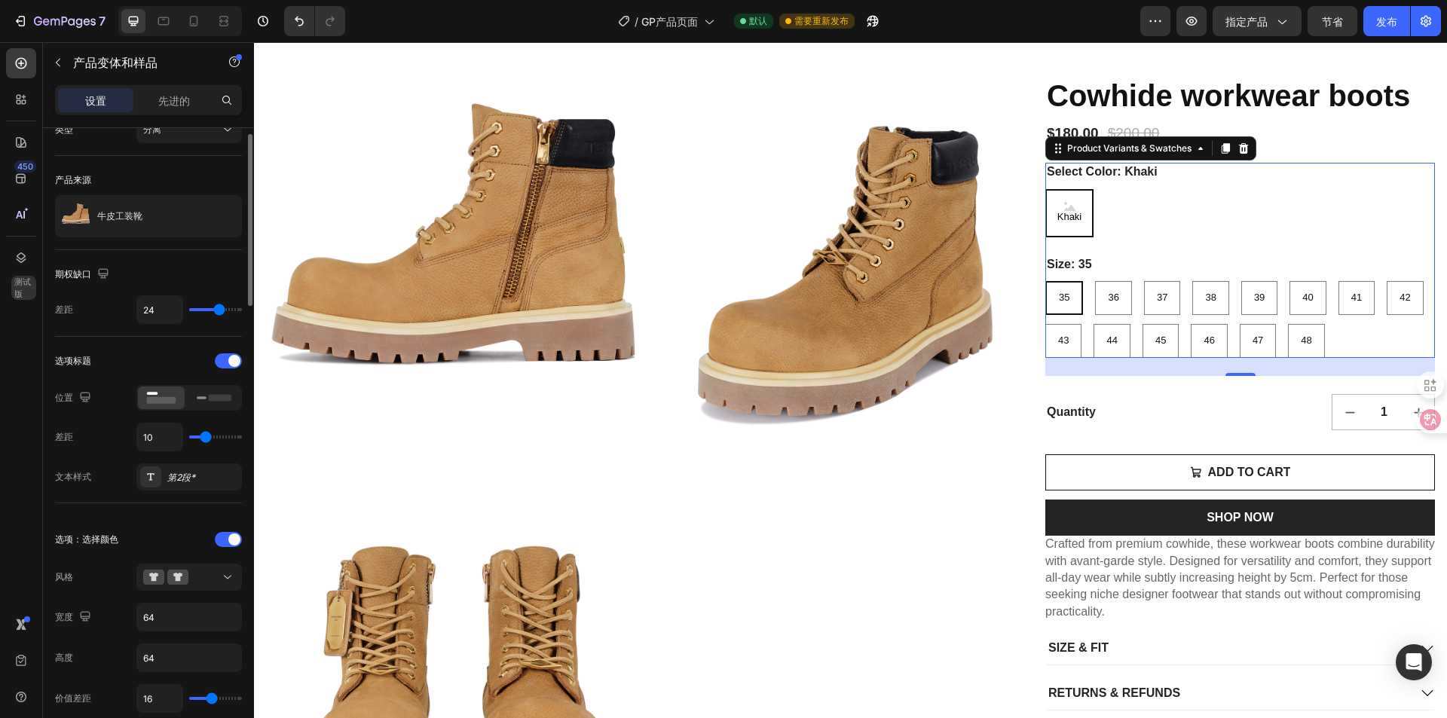
scroll to position [0, 0]
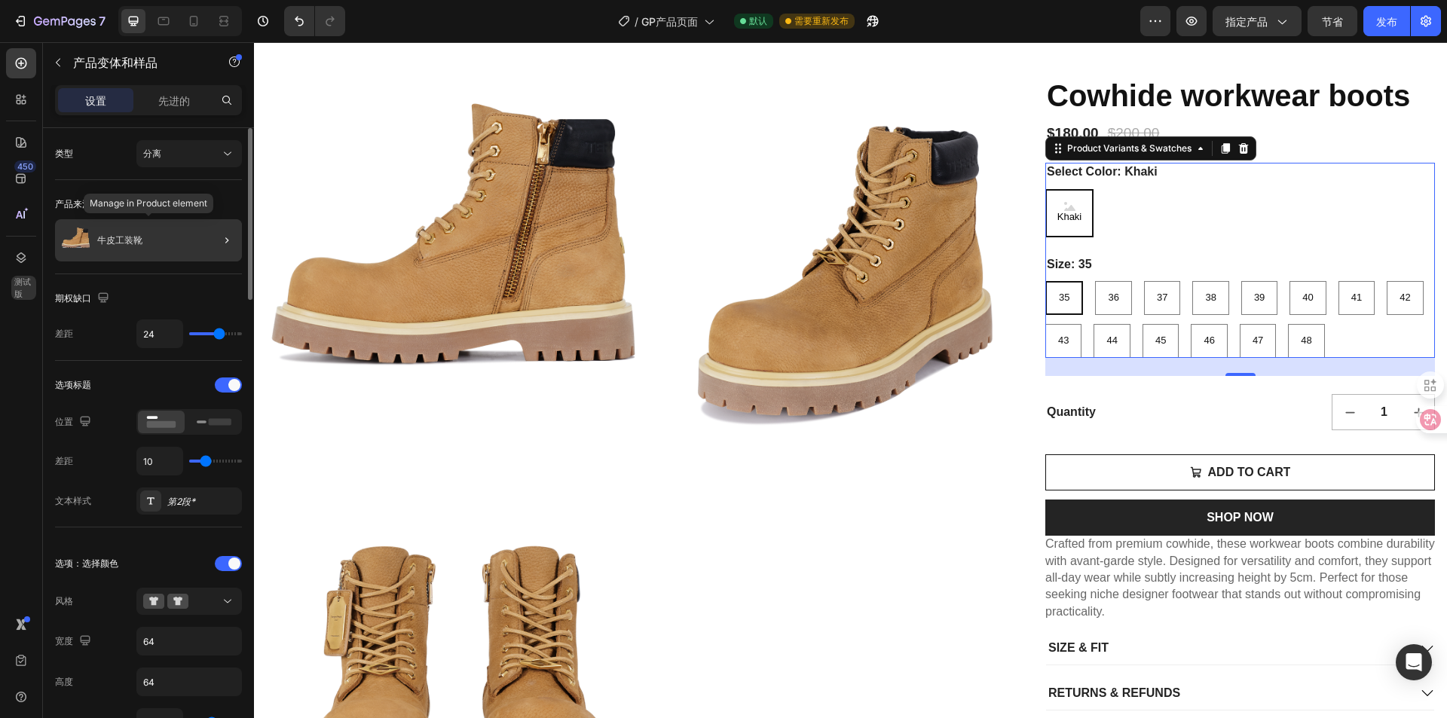
click at [149, 257] on div "牛皮工装靴" at bounding box center [148, 240] width 187 height 42
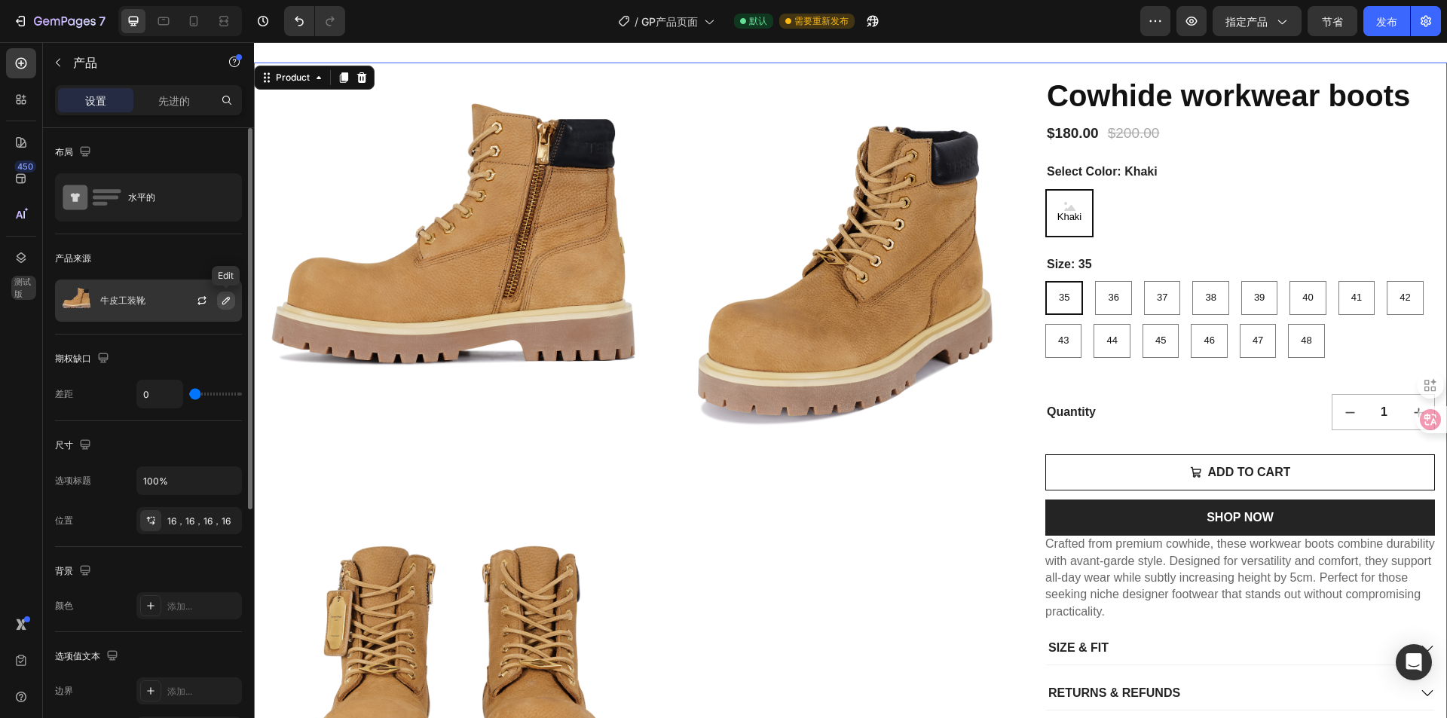
click at [219, 300] on button "button" at bounding box center [226, 301] width 18 height 18
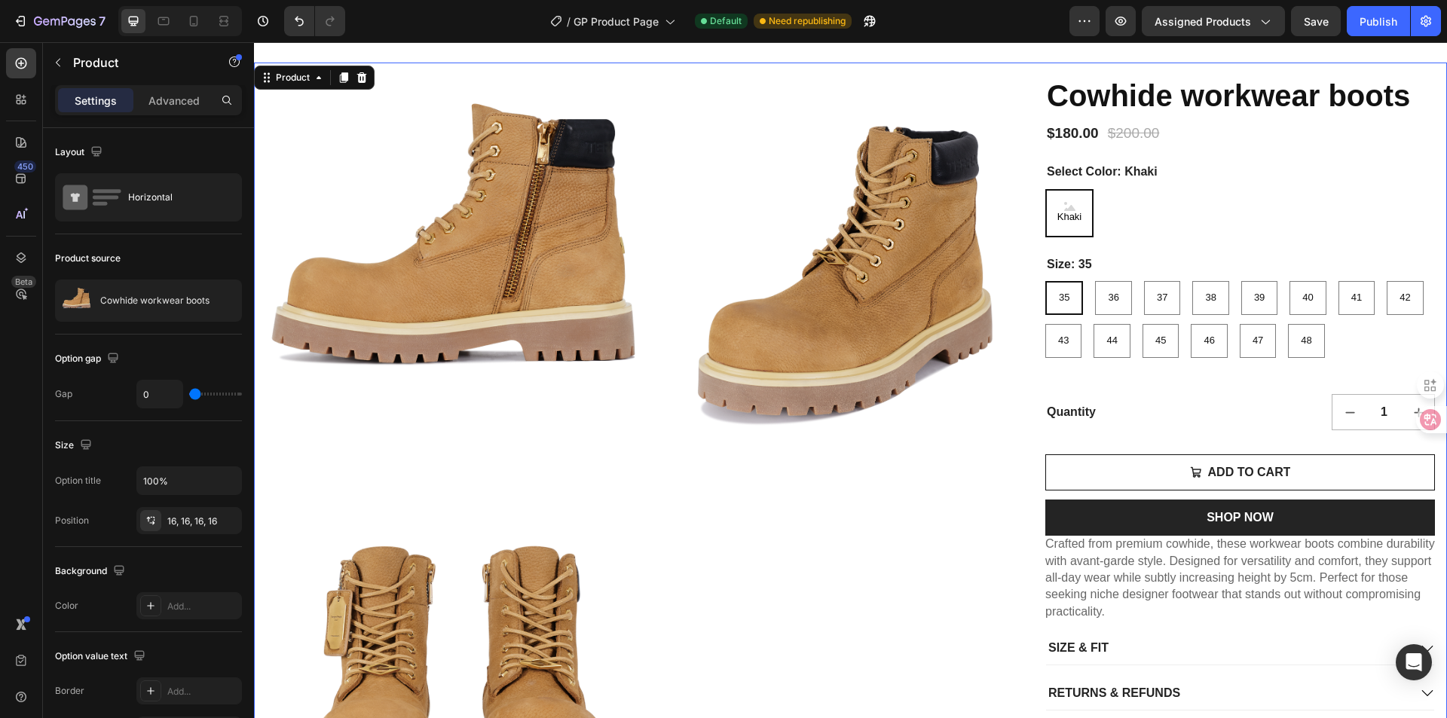
click at [1007, 70] on div "Product Images Cowhide workwear boots Product Title $180.00 Product Price Produ…" at bounding box center [850, 465] width 1193 height 804
click at [1122, 237] on div "[PERSON_NAME]" at bounding box center [1240, 213] width 390 height 48
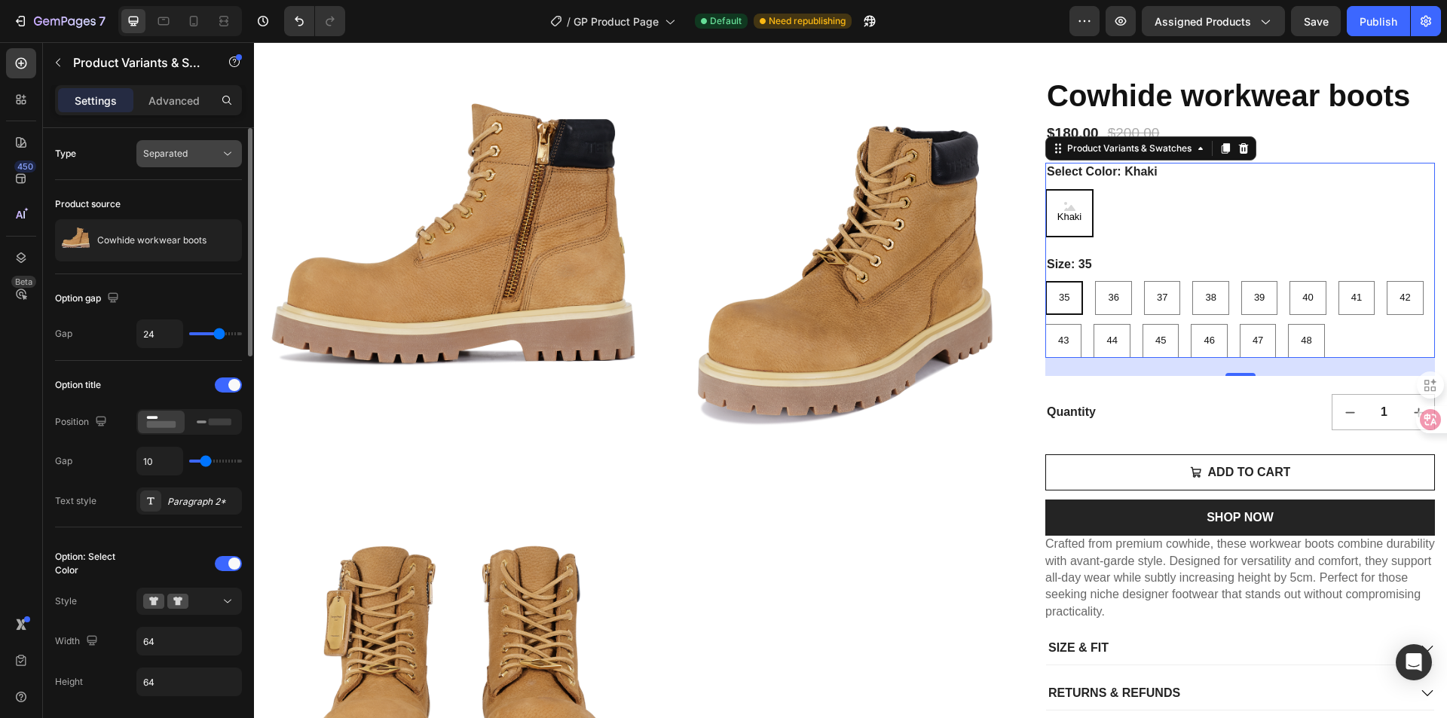
click at [201, 155] on div "Separated" at bounding box center [181, 154] width 77 height 14
click at [204, 150] on div "Separated" at bounding box center [181, 154] width 77 height 14
click at [158, 235] on p "Cowhide workwear boots" at bounding box center [151, 240] width 109 height 11
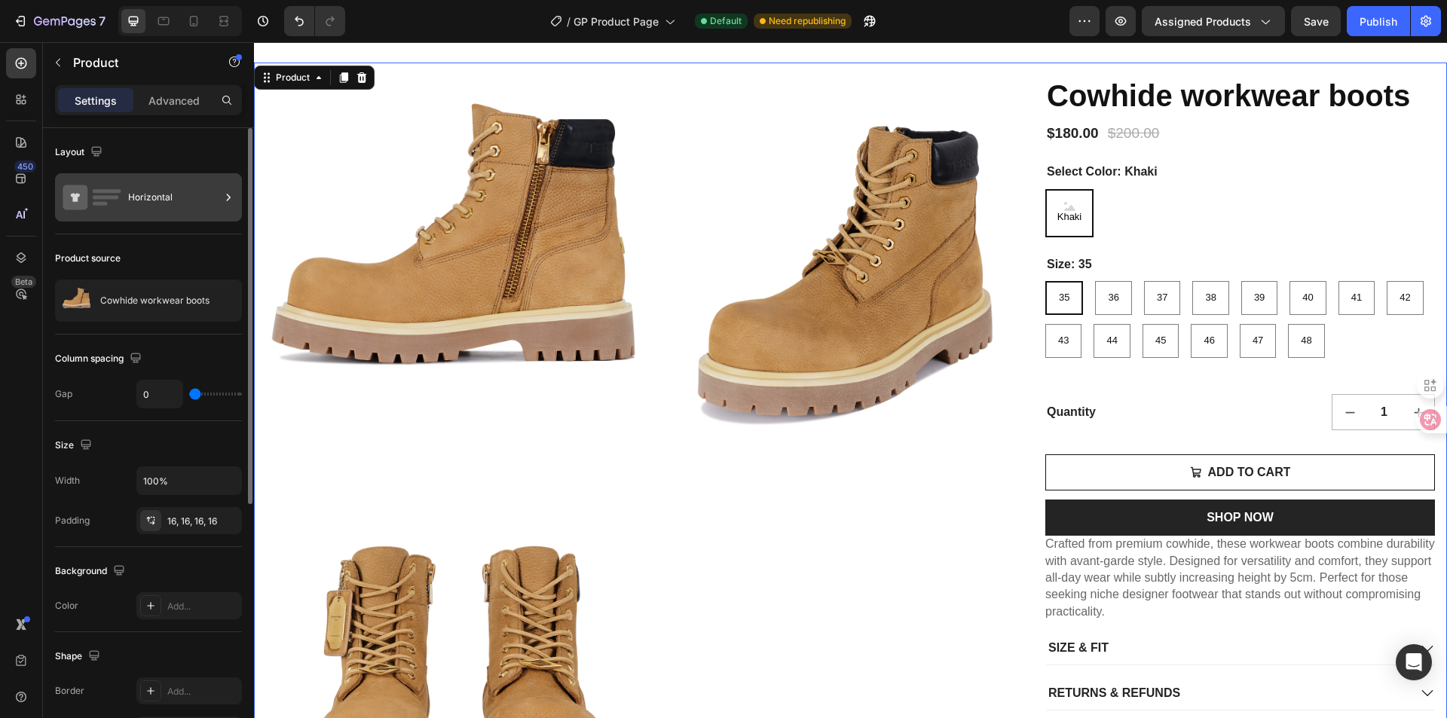
click at [155, 211] on div "Horizontal" at bounding box center [174, 197] width 92 height 35
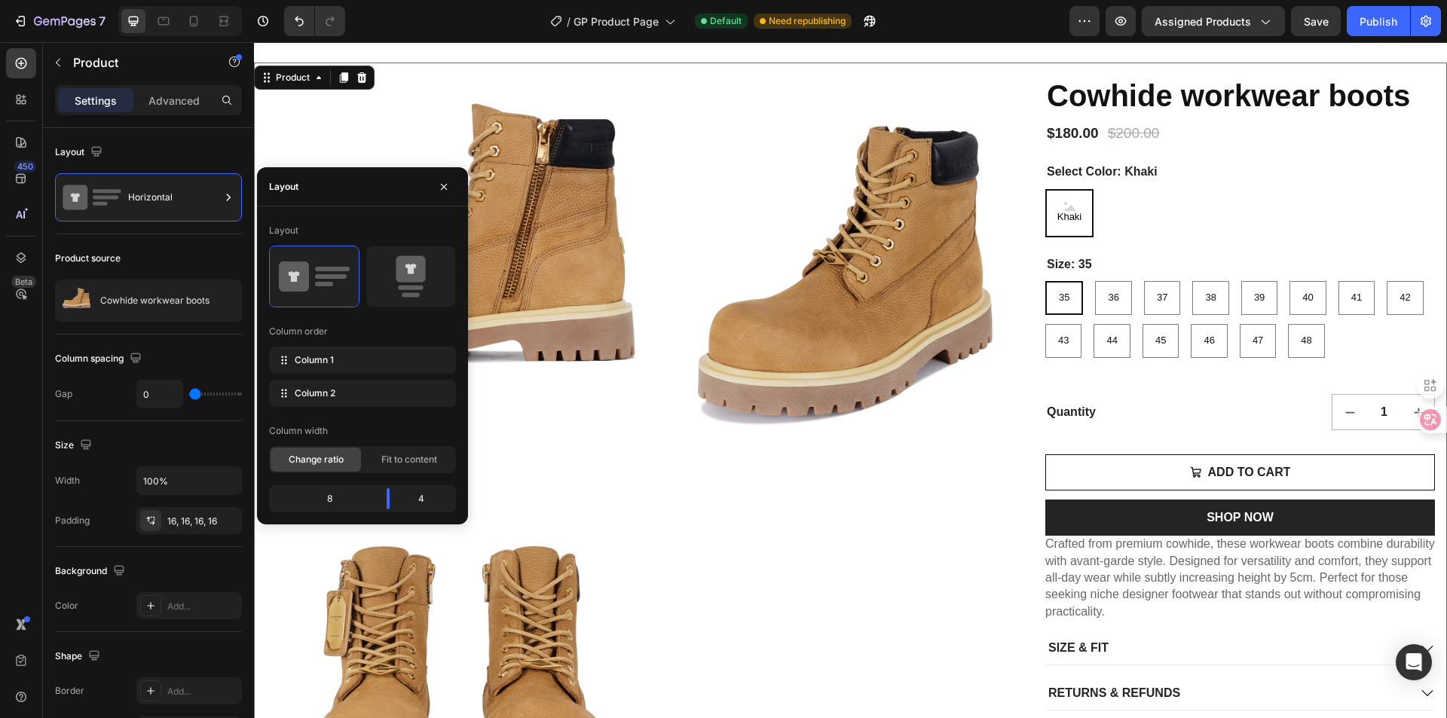
click at [125, 254] on div "Product source" at bounding box center [148, 258] width 187 height 24
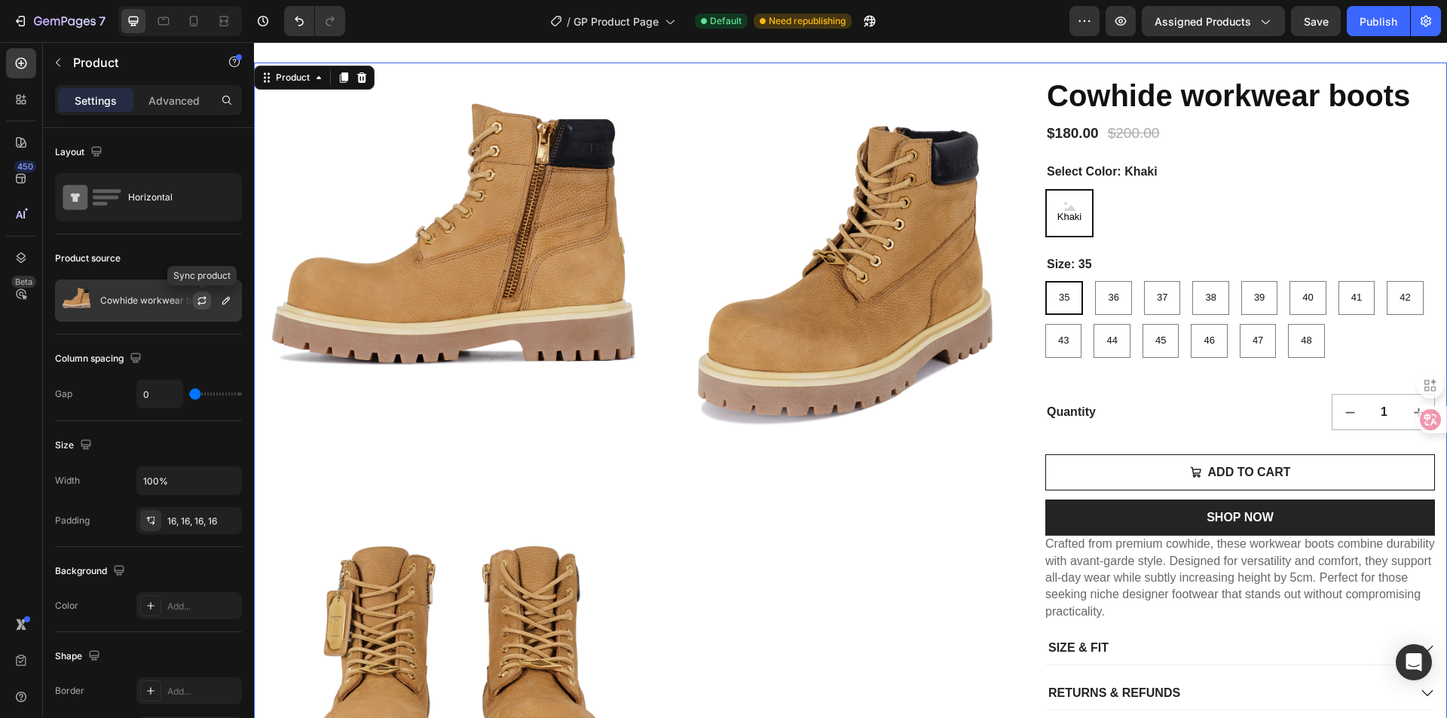
click at [205, 302] on icon "button" at bounding box center [201, 303] width 8 height 5
click at [169, 103] on p "Advanced" at bounding box center [173, 101] width 51 height 16
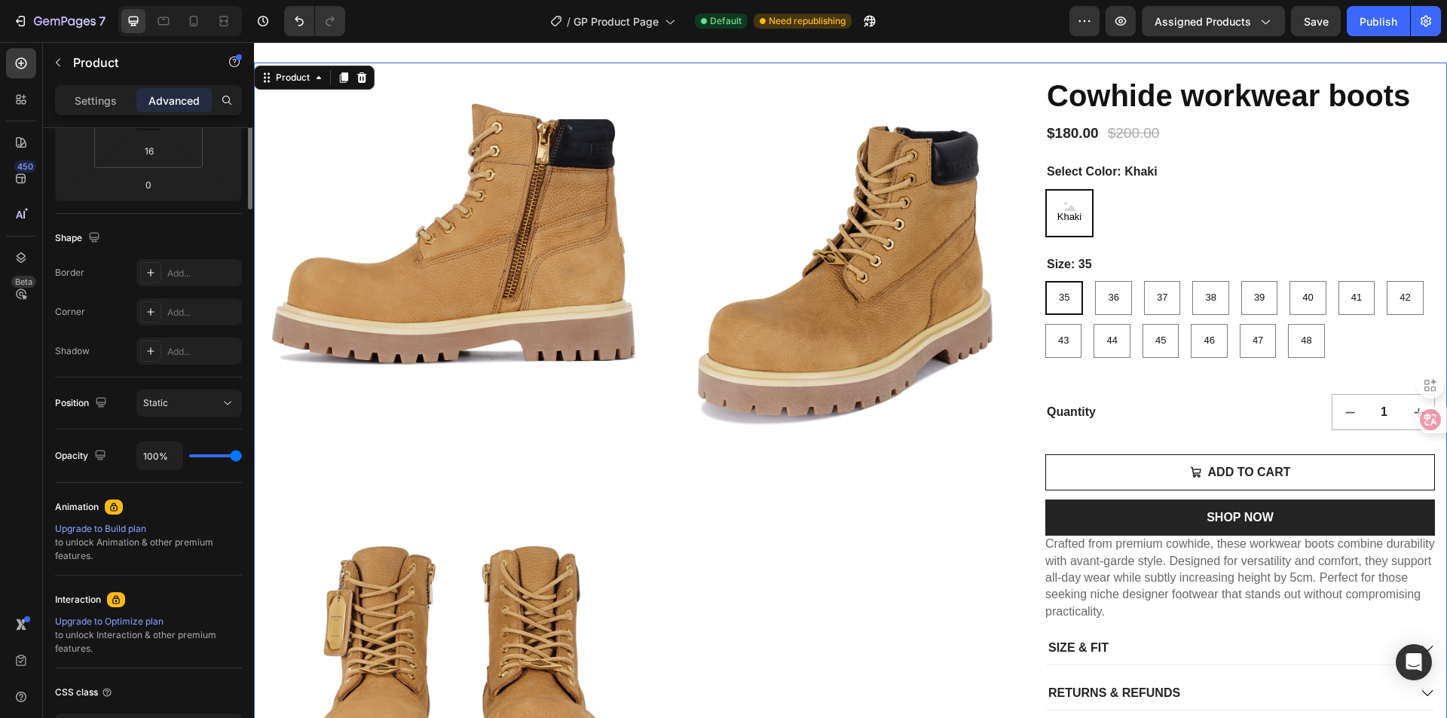
scroll to position [413, 0]
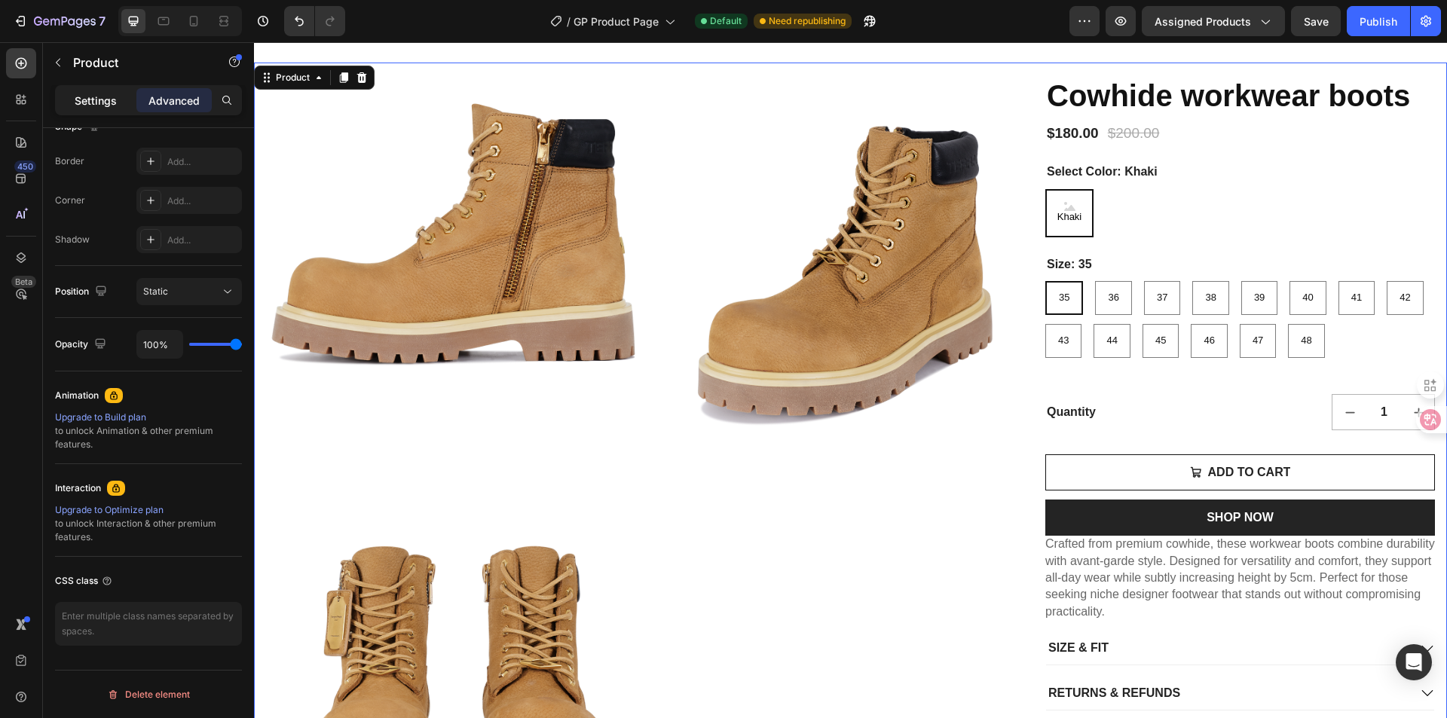
click at [90, 91] on div "Settings" at bounding box center [95, 100] width 75 height 24
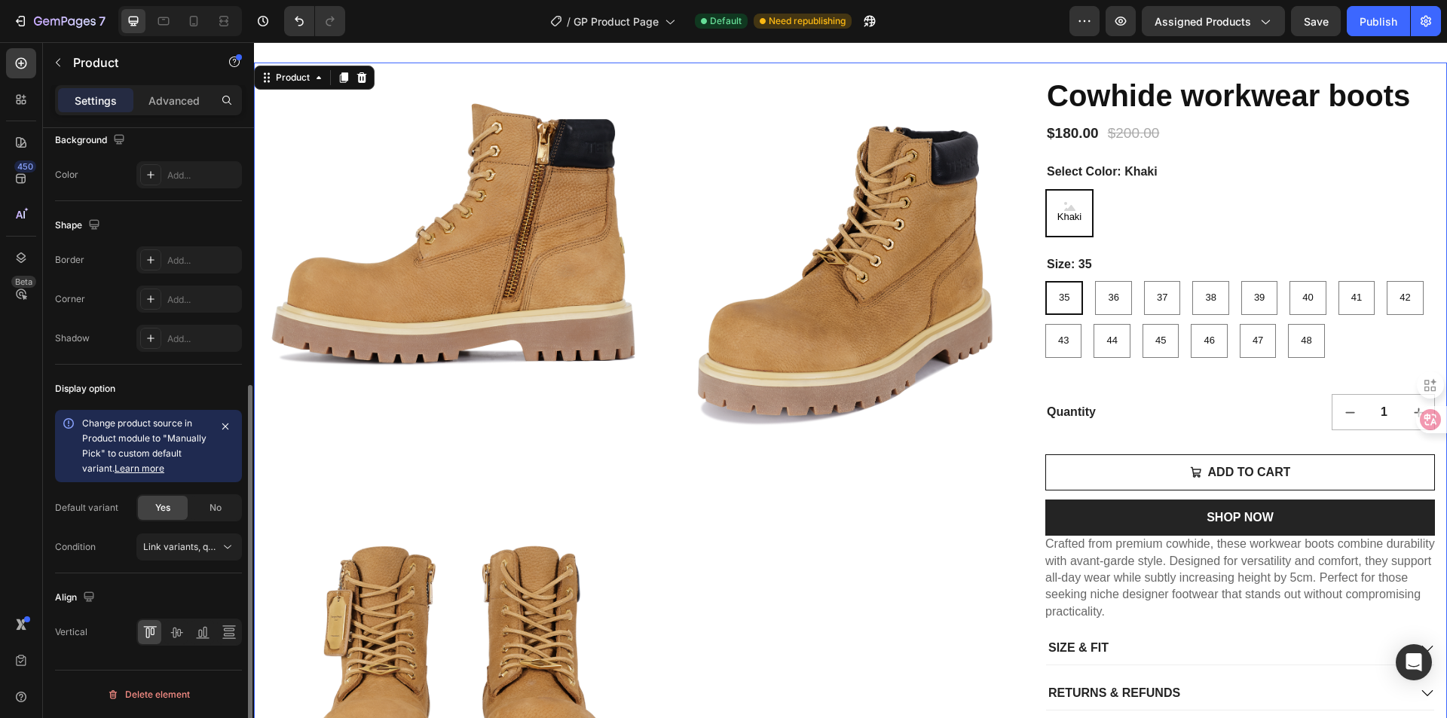
scroll to position [0, 0]
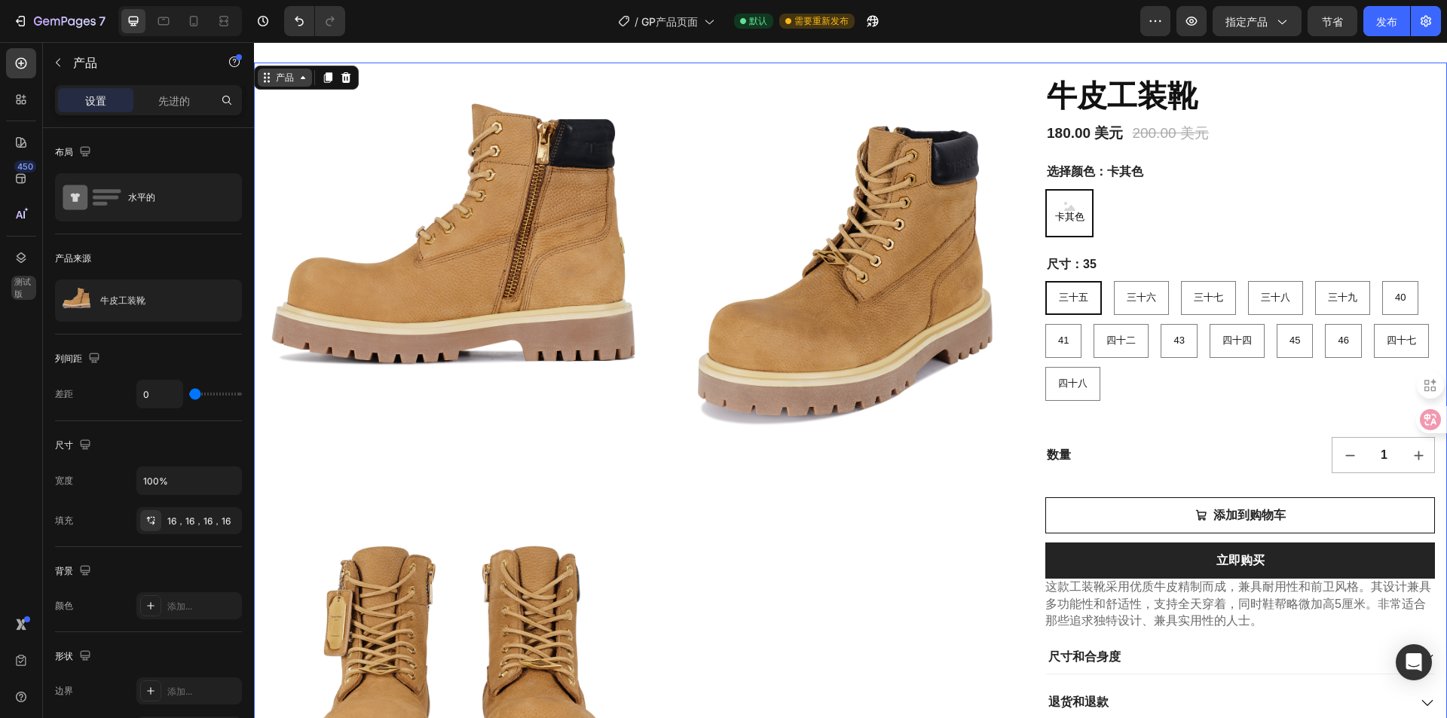
click at [292, 81] on font "产品" at bounding box center [285, 77] width 18 height 11
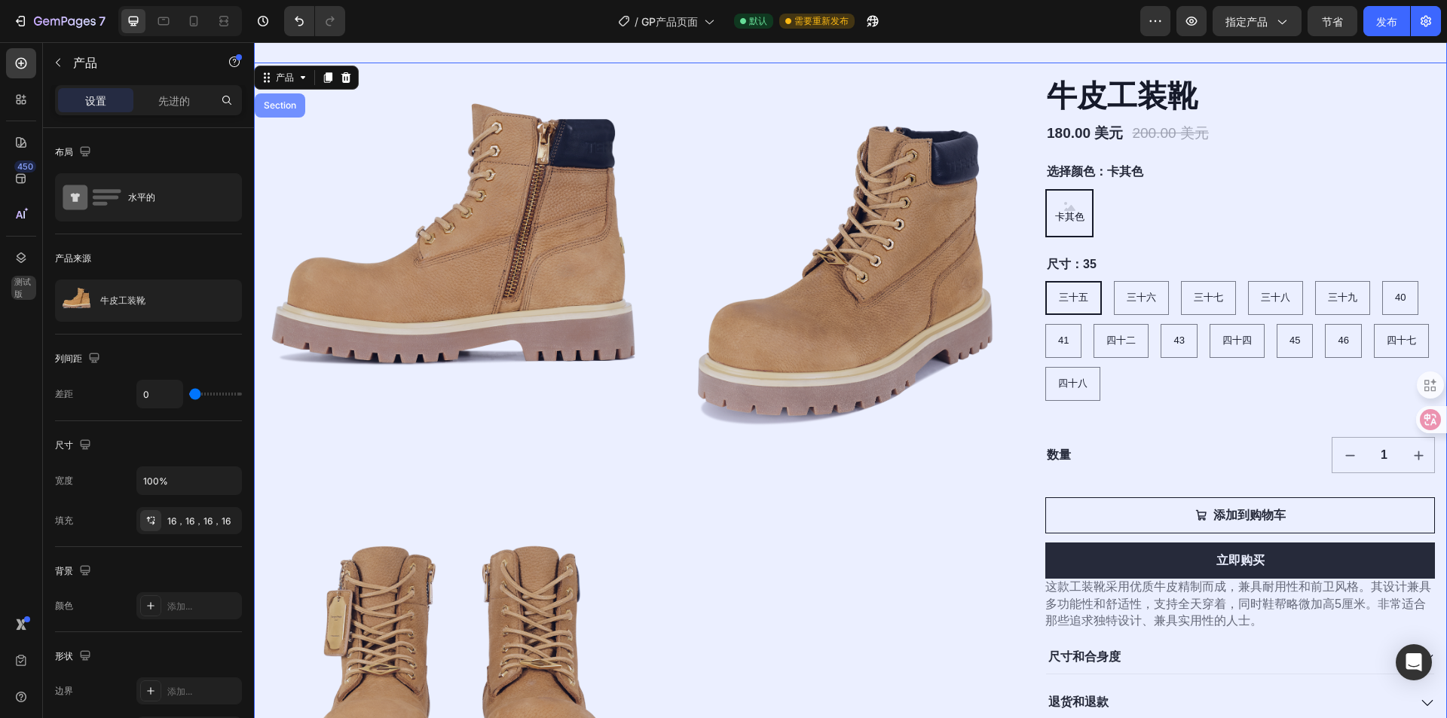
click at [289, 111] on div "Section" at bounding box center [280, 105] width 51 height 24
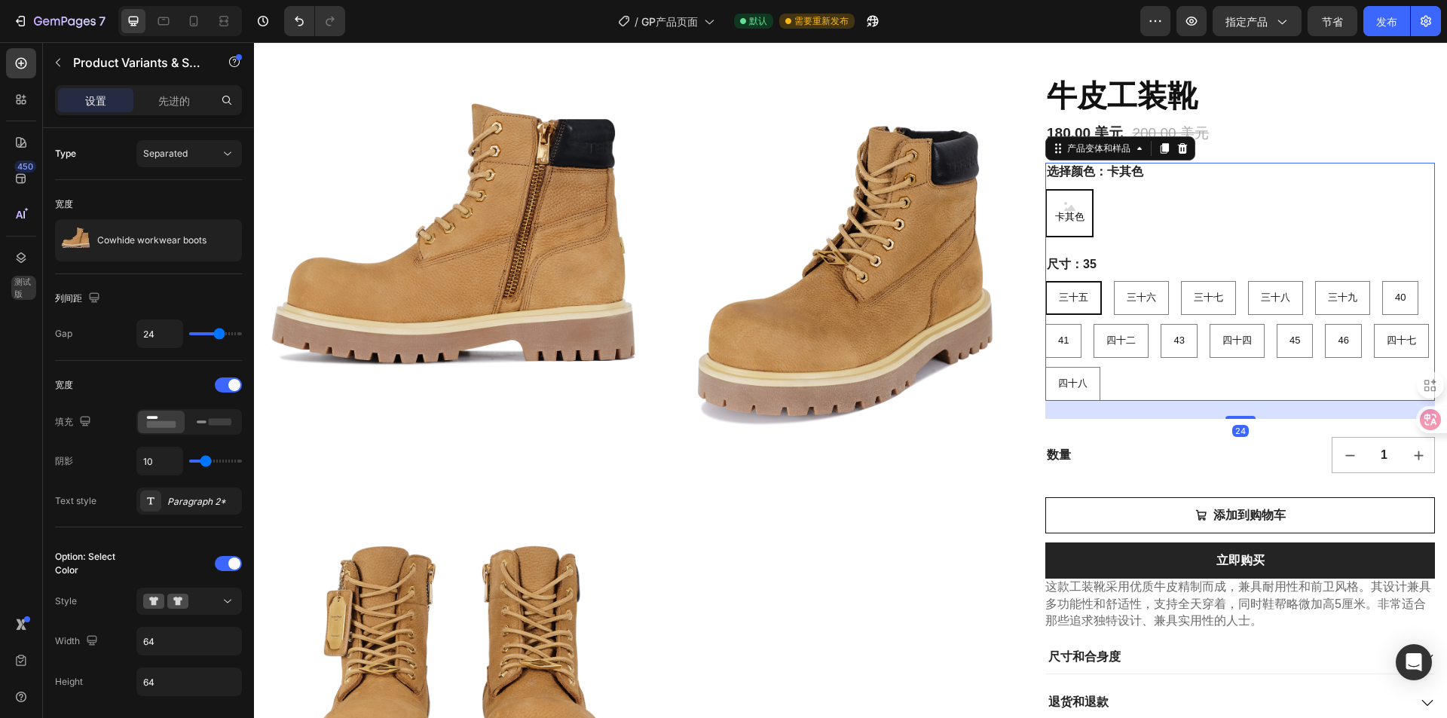
click at [1071, 224] on div "卡其色" at bounding box center [1069, 213] width 35 height 34
click at [1045, 189] on input "卡其色 卡其色 卡其色" at bounding box center [1045, 188] width 1 height 1
click at [1071, 224] on div "卡其色" at bounding box center [1069, 213] width 35 height 34
click at [1045, 189] on input "卡其色 卡其色 卡其色" at bounding box center [1045, 188] width 1 height 1
click at [1114, 214] on div "卡其色 卡其色 卡其色" at bounding box center [1240, 213] width 390 height 48
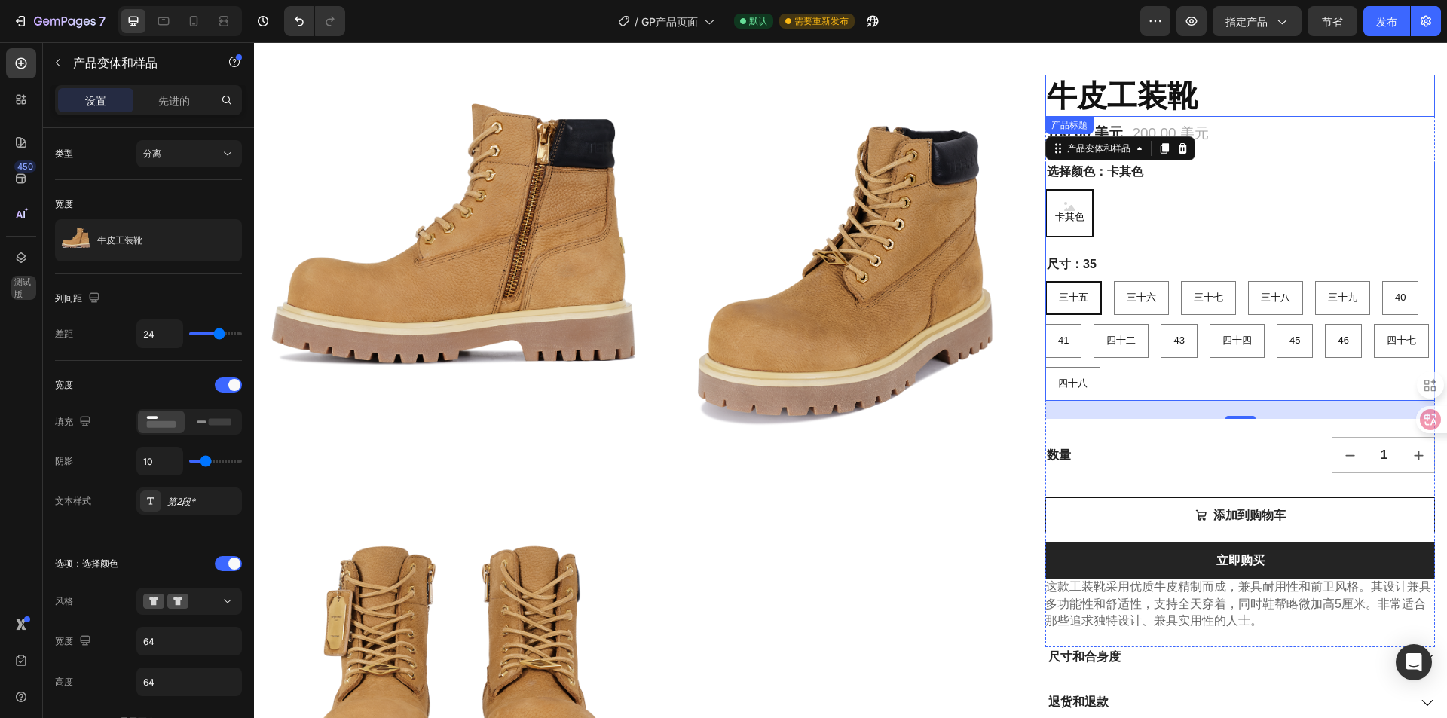
click at [1361, 112] on h1 "牛皮工装靴" at bounding box center [1240, 96] width 390 height 42
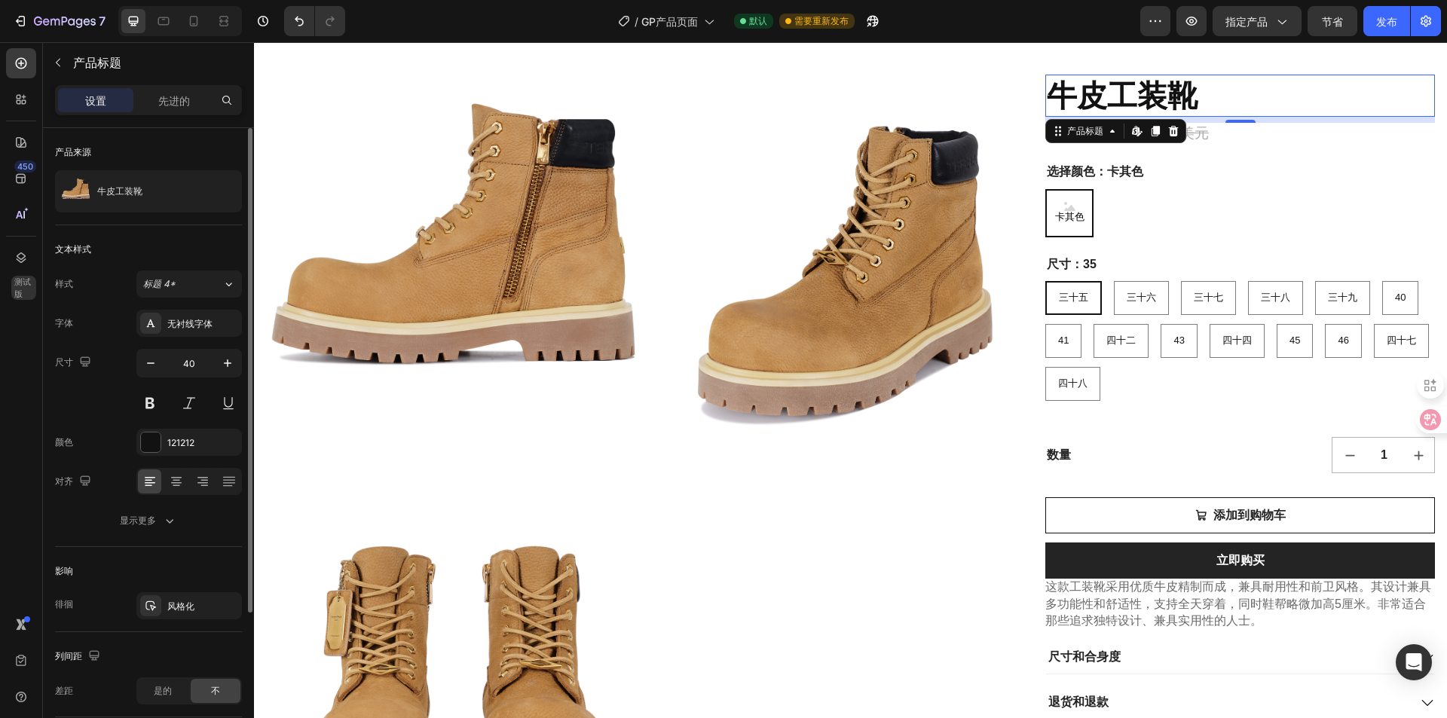
scroll to position [151, 0]
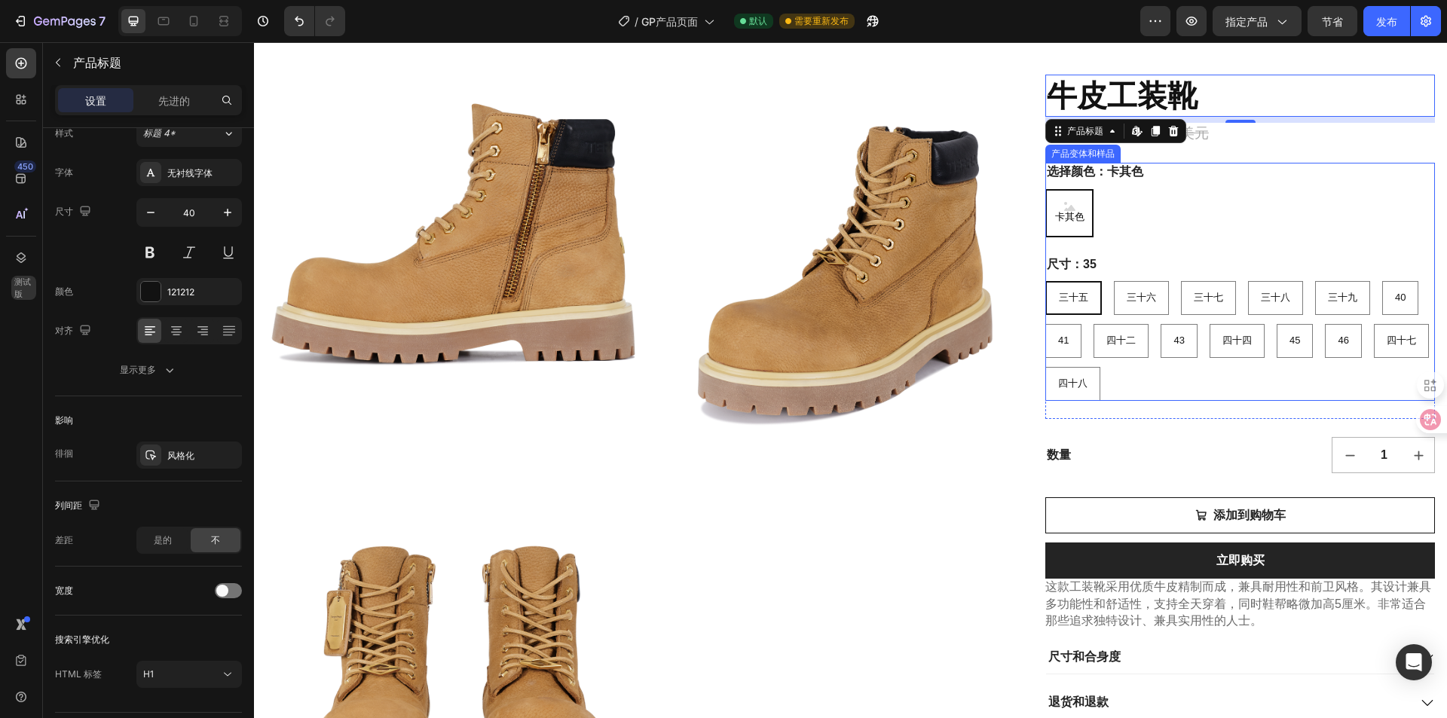
click at [1149, 170] on div "选择颜色：卡其色 卡其色 卡其色 卡其色" at bounding box center [1240, 200] width 390 height 75
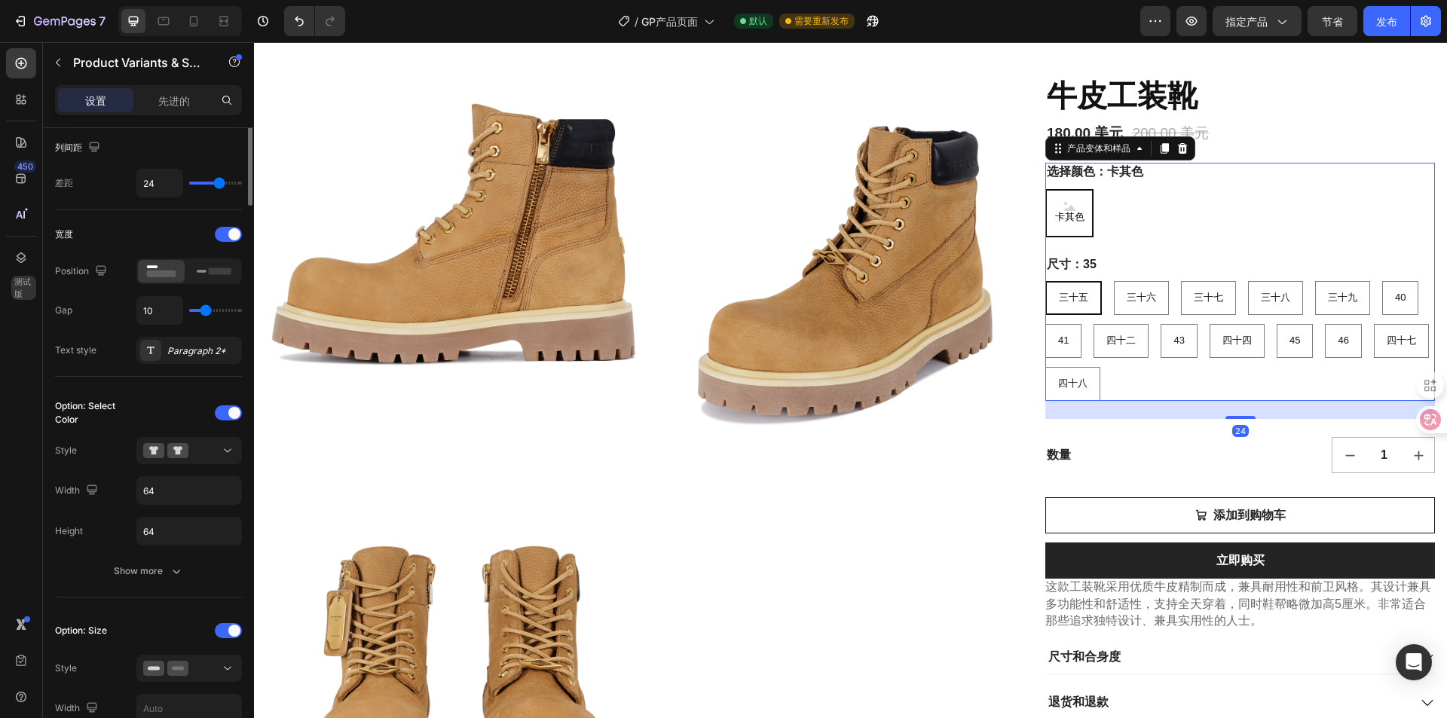
scroll to position [0, 0]
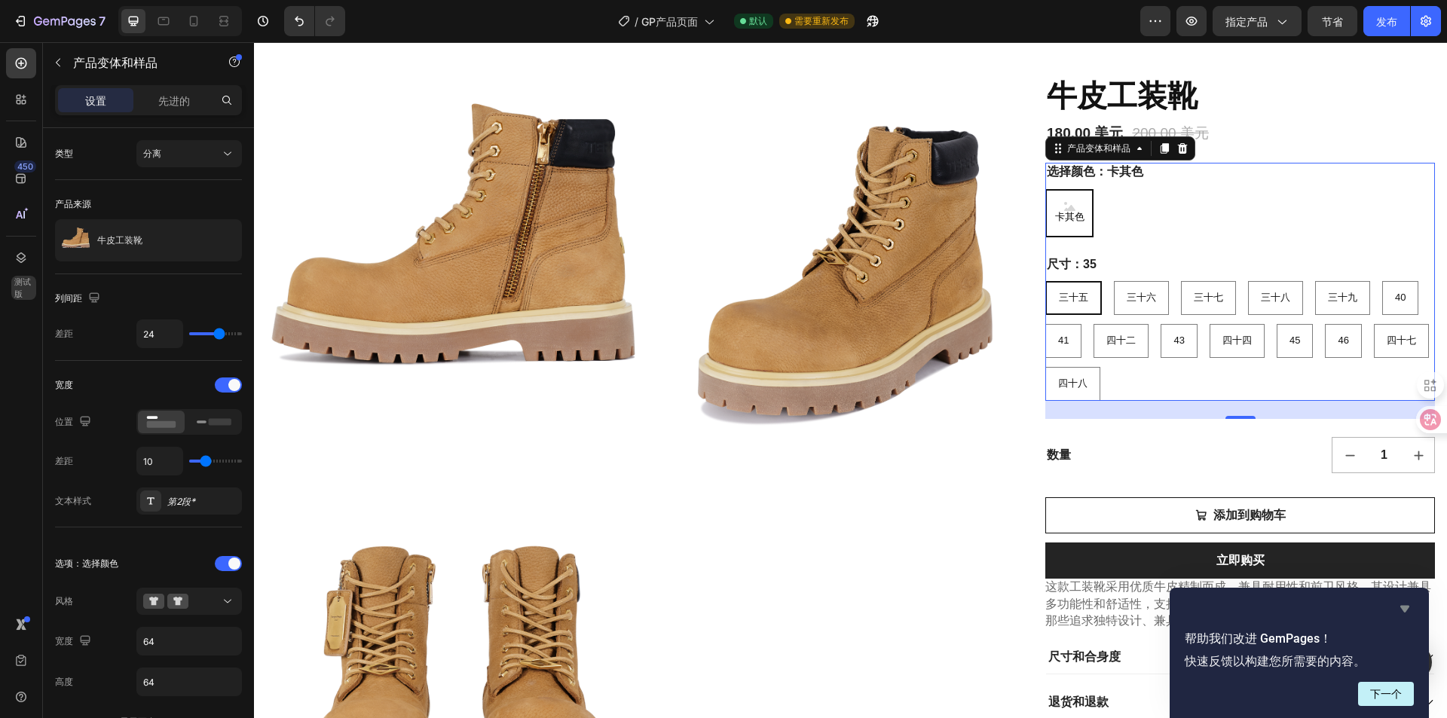
click at [1403, 602] on icon "隐藏调查" at bounding box center [1405, 609] width 18 height 18
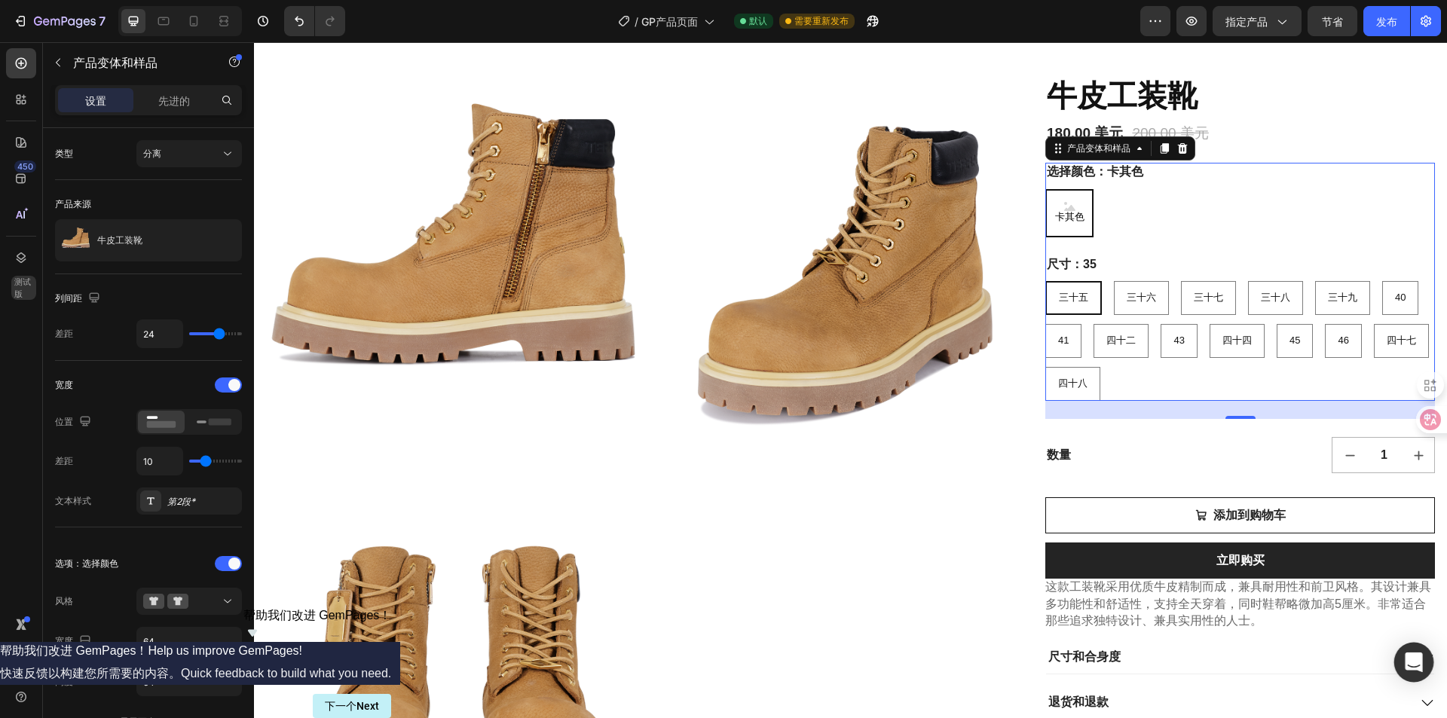
click at [1419, 666] on icon "打开 Intercom Messenger" at bounding box center [1414, 663] width 20 height 20
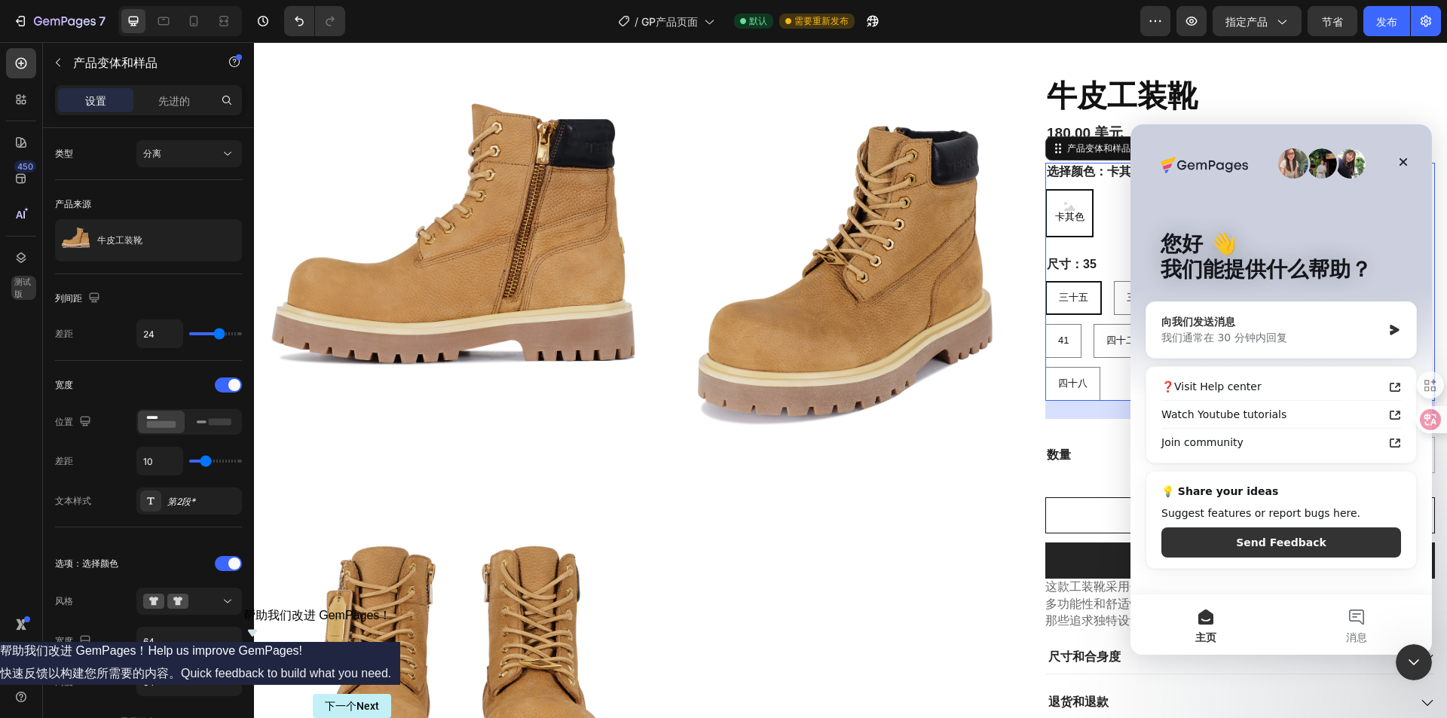
click at [1327, 333] on div "我们通常在 30 分钟内回复" at bounding box center [1272, 338] width 221 height 16
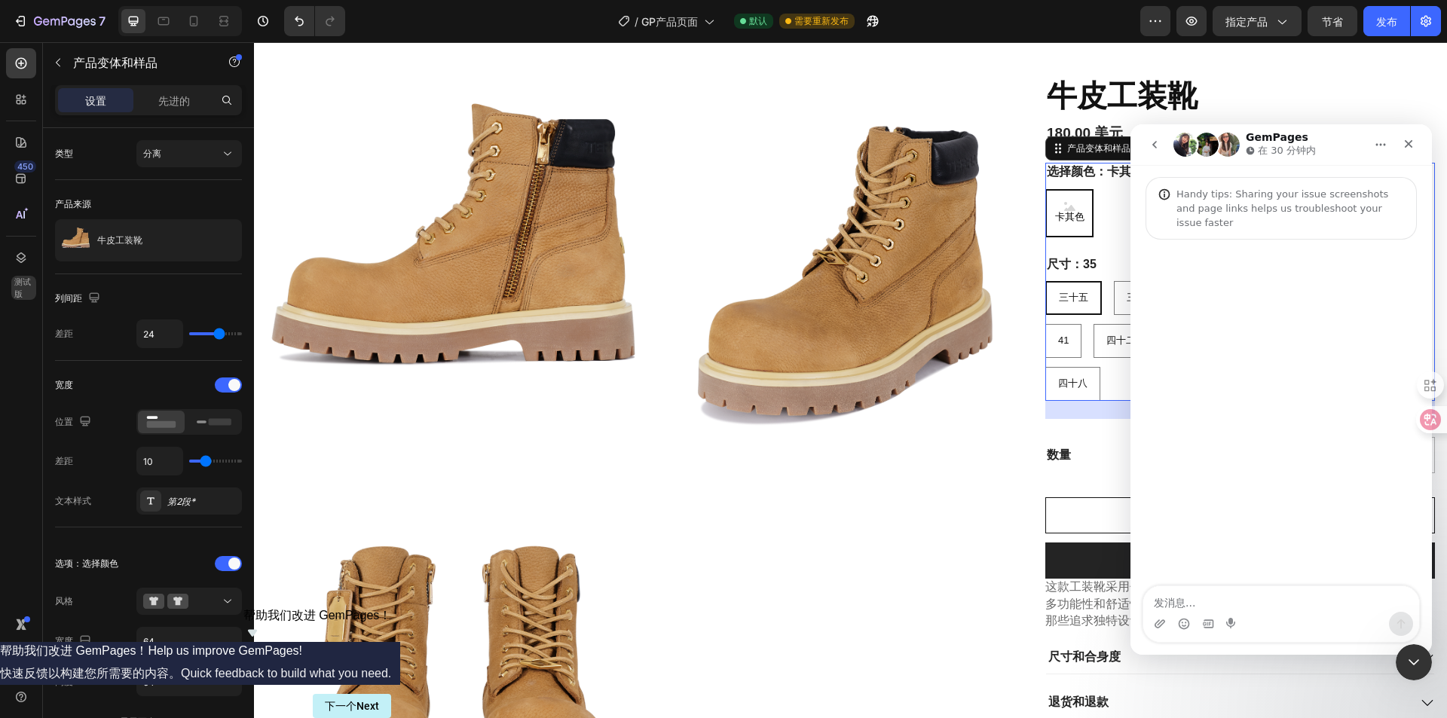
click at [1219, 603] on textarea "发消息..." at bounding box center [1281, 599] width 276 height 26
click at [1244, 598] on textarea "发消息..." at bounding box center [1281, 599] width 276 height 26
paste textarea "How to create a variant slideshow page"
type textarea "How to create a variant slideshow page"
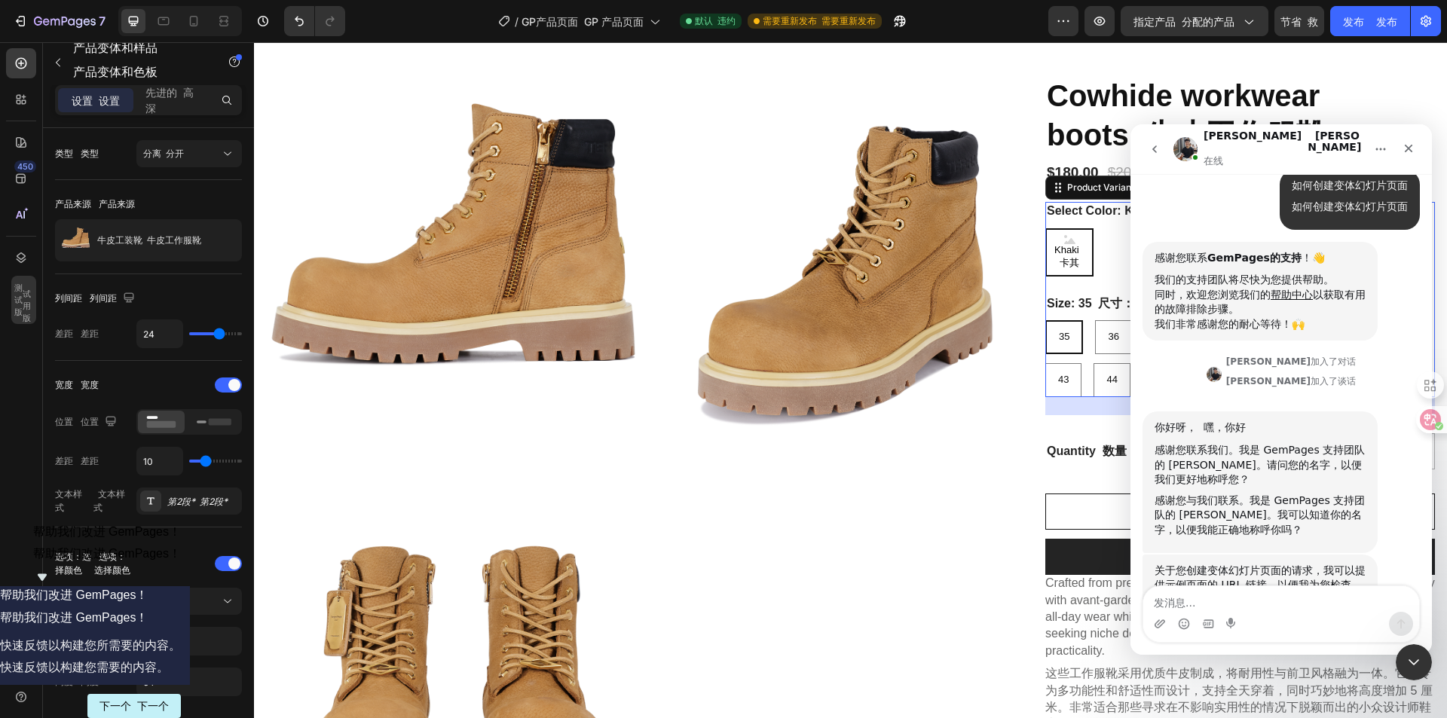
scroll to position [29, 0]
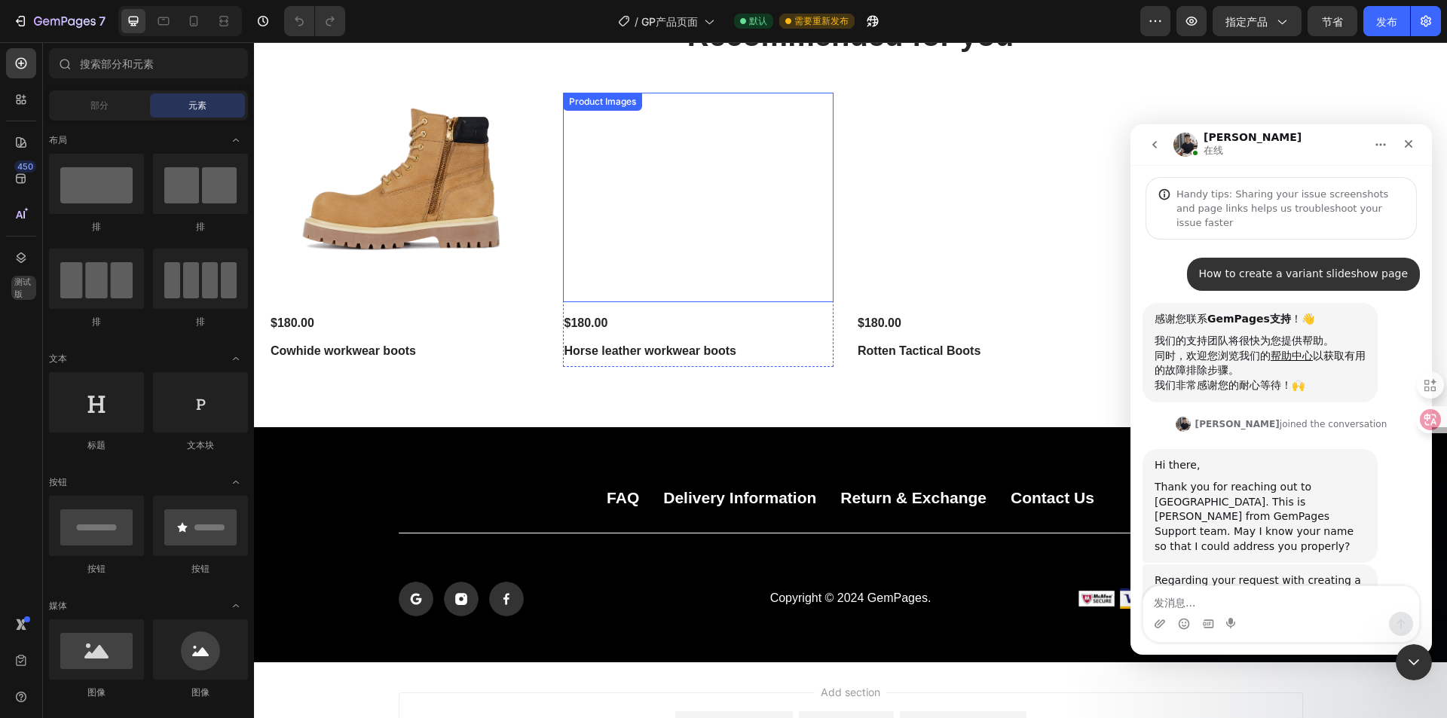
scroll to position [72, 0]
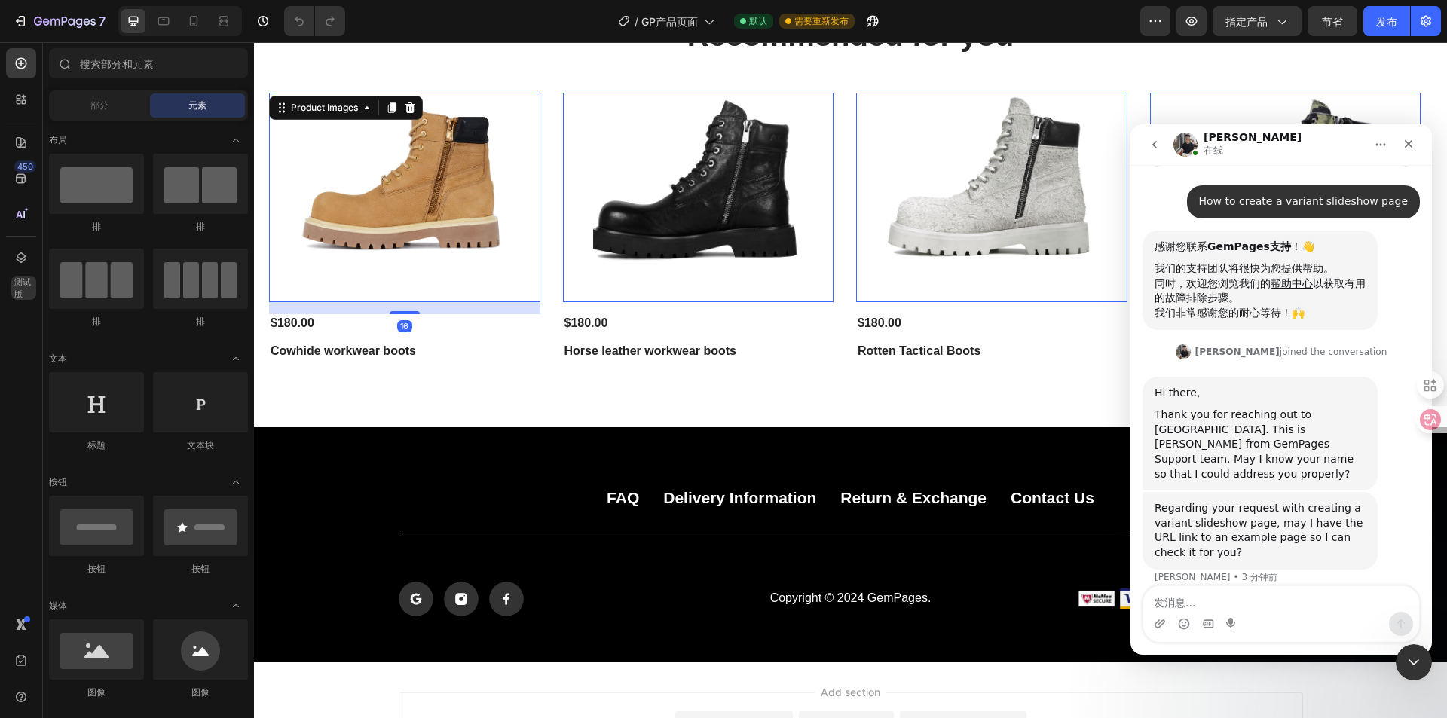
click at [383, 210] on img at bounding box center [405, 198] width 210 height 210
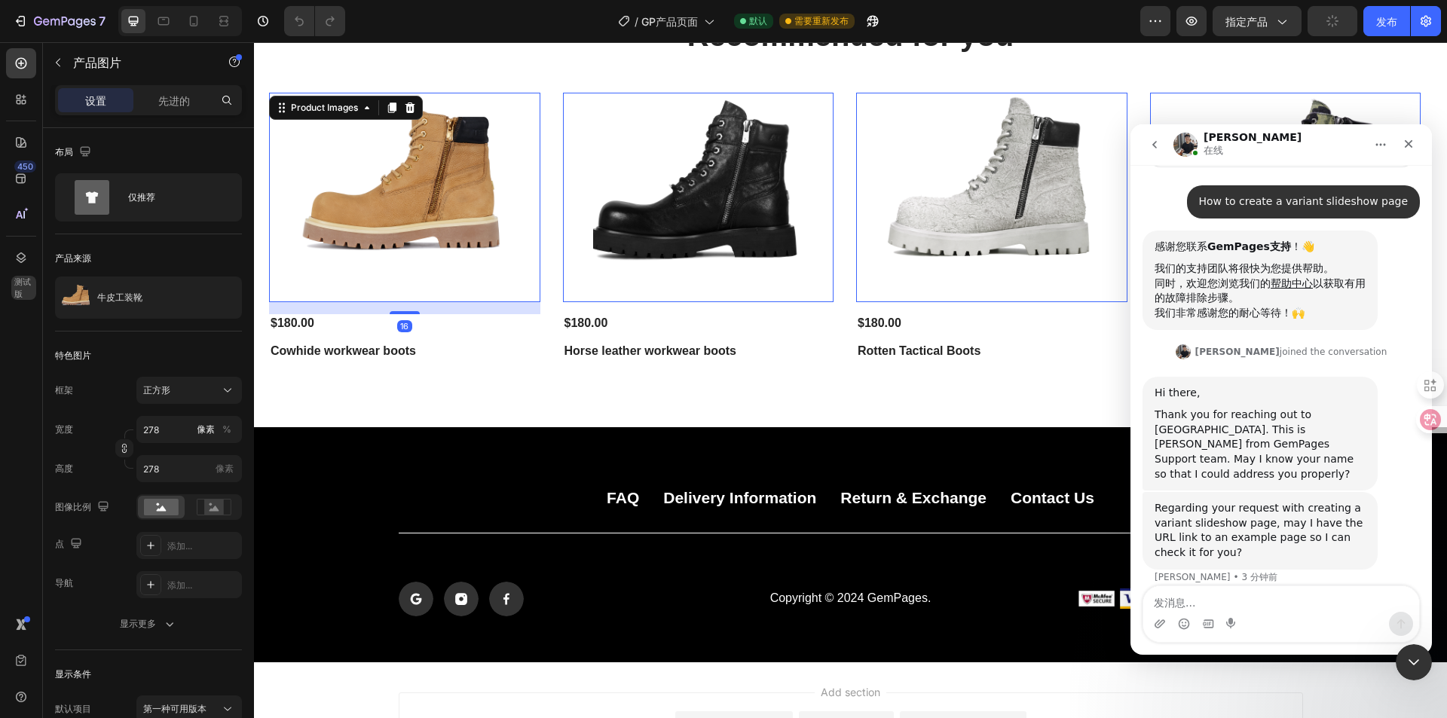
click at [383, 210] on img at bounding box center [405, 198] width 210 height 210
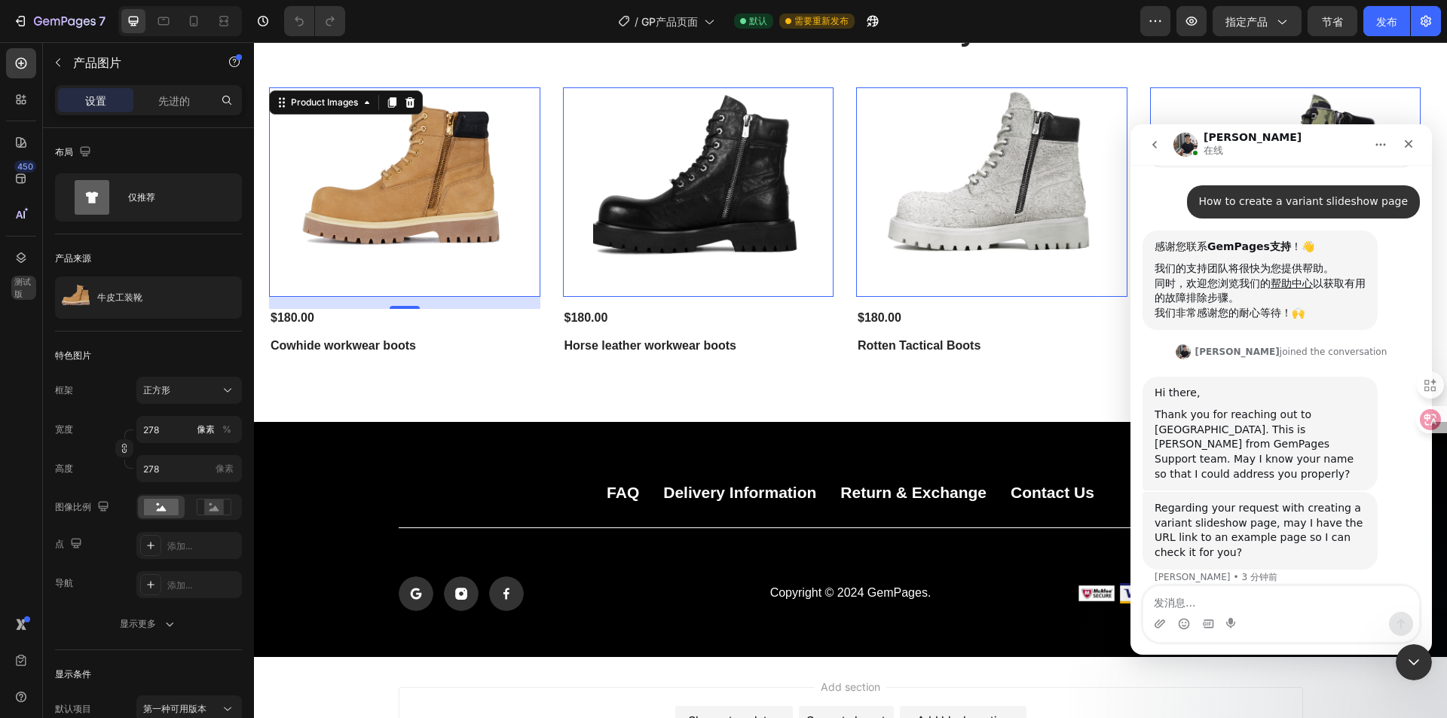
scroll to position [0, 0]
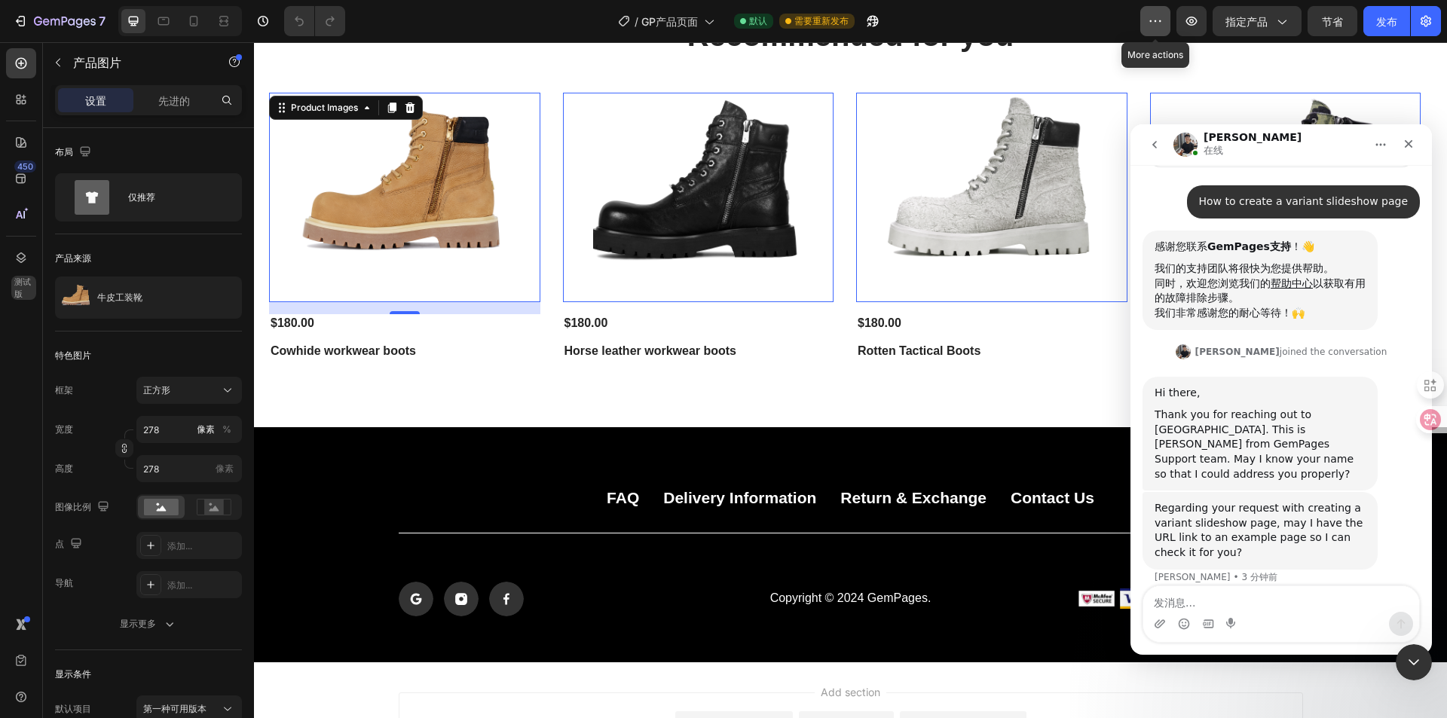
click at [1149, 20] on icon "button" at bounding box center [1155, 21] width 15 height 15
click at [1419, 17] on icon "button" at bounding box center [1426, 21] width 15 height 15
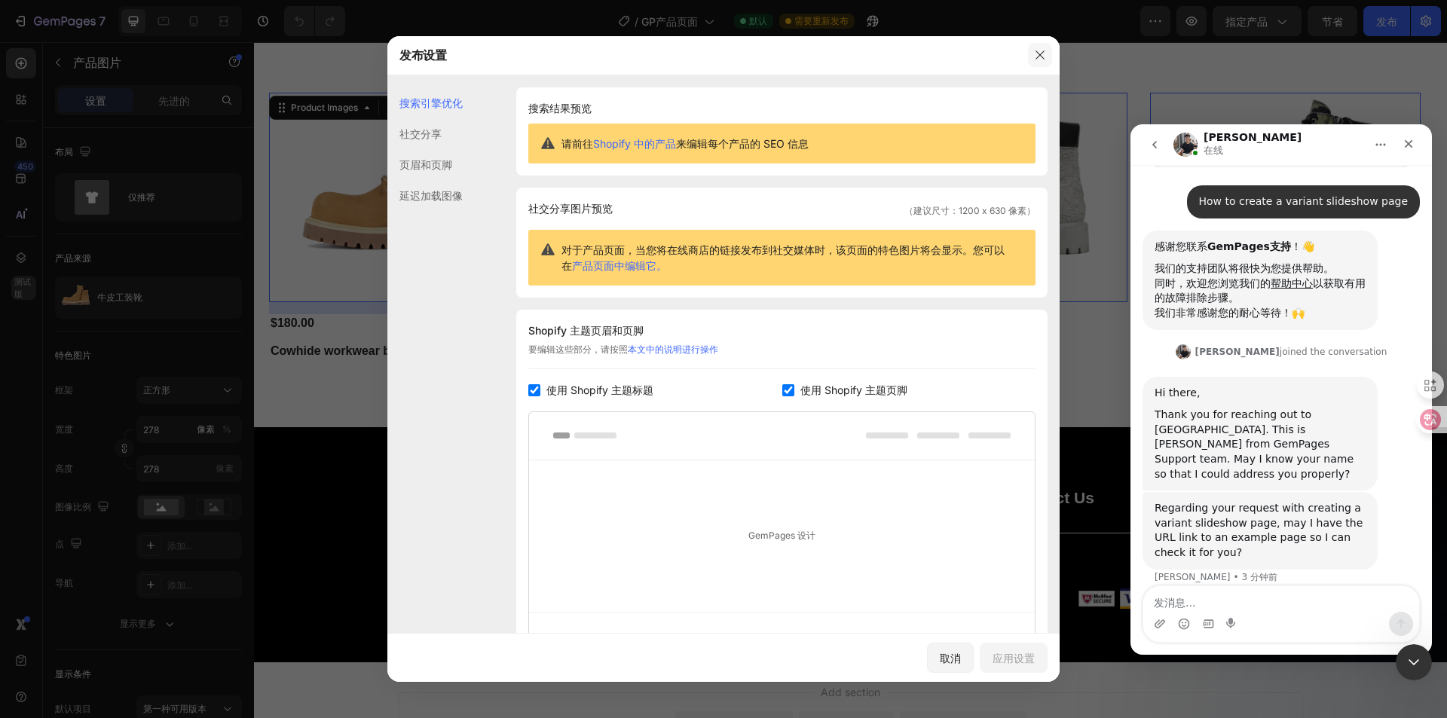
click at [1047, 51] on button "button" at bounding box center [1040, 55] width 24 height 24
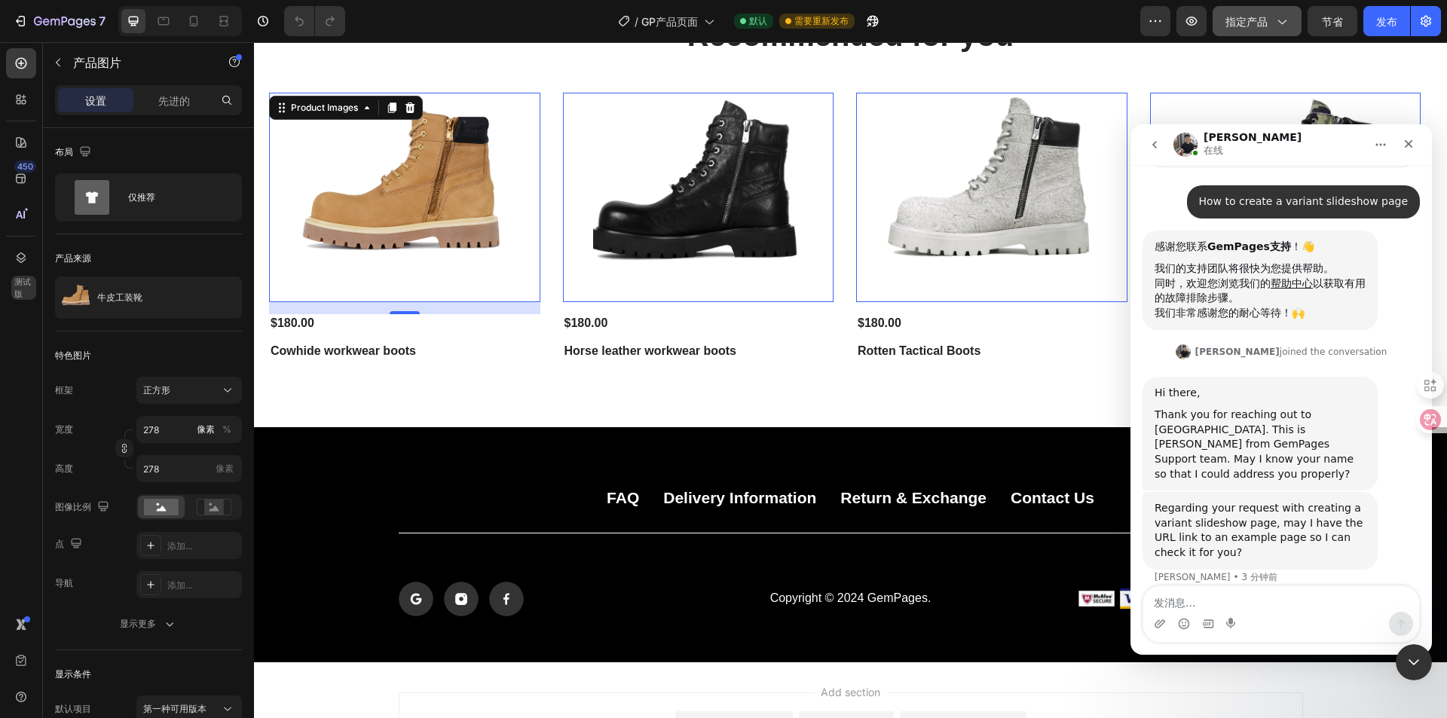
click at [1258, 23] on font "指定产品" at bounding box center [1247, 21] width 42 height 13
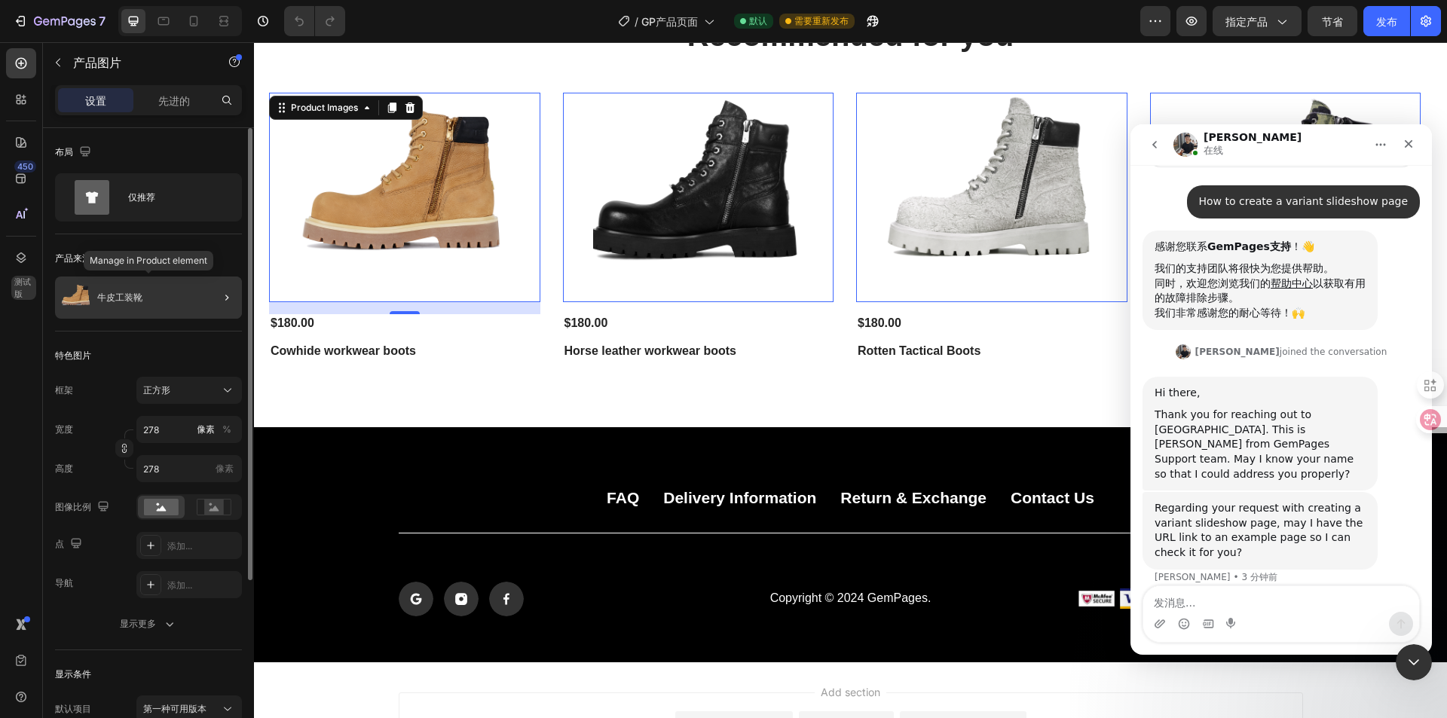
click at [151, 292] on div "牛皮工装靴" at bounding box center [148, 298] width 187 height 42
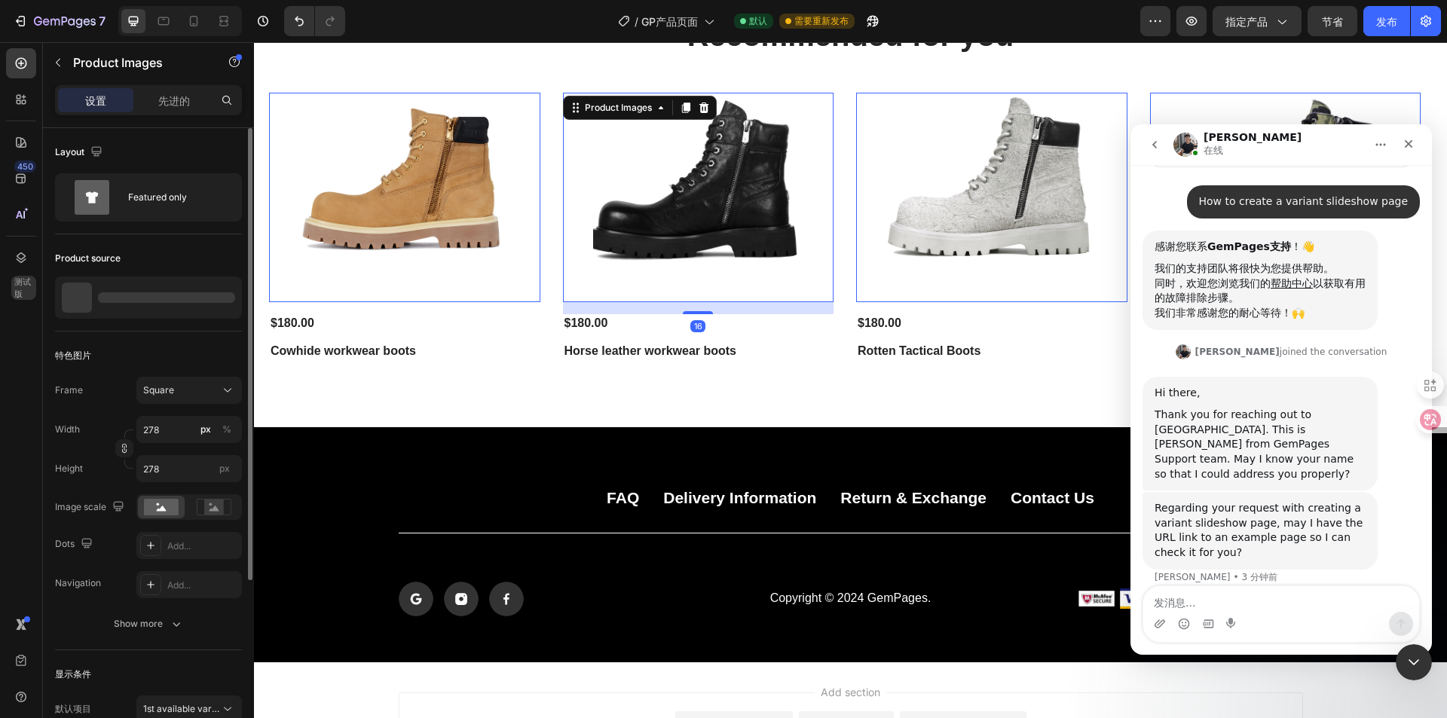
click at [661, 208] on img at bounding box center [698, 198] width 210 height 210
click at [1147, 23] on button "button" at bounding box center [1155, 21] width 30 height 30
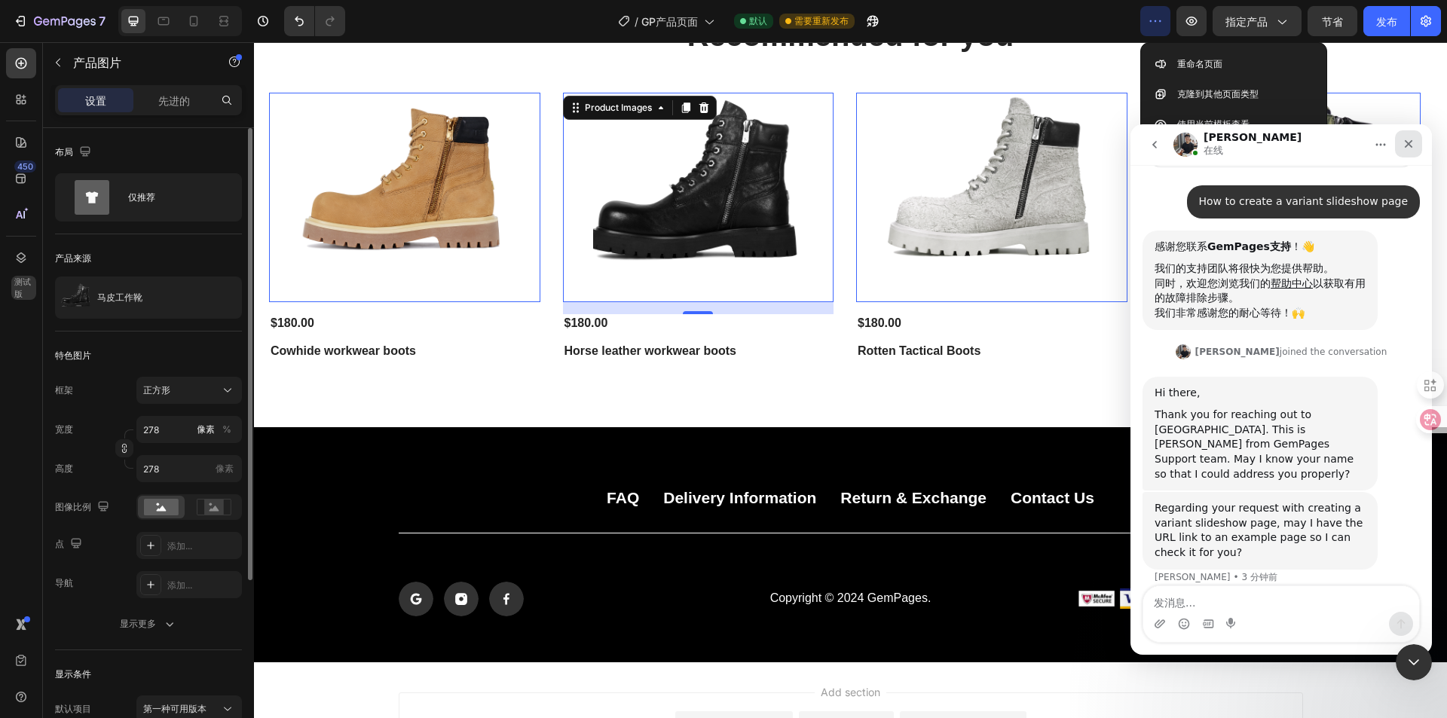
click at [1407, 148] on icon "关闭" at bounding box center [1409, 144] width 12 height 12
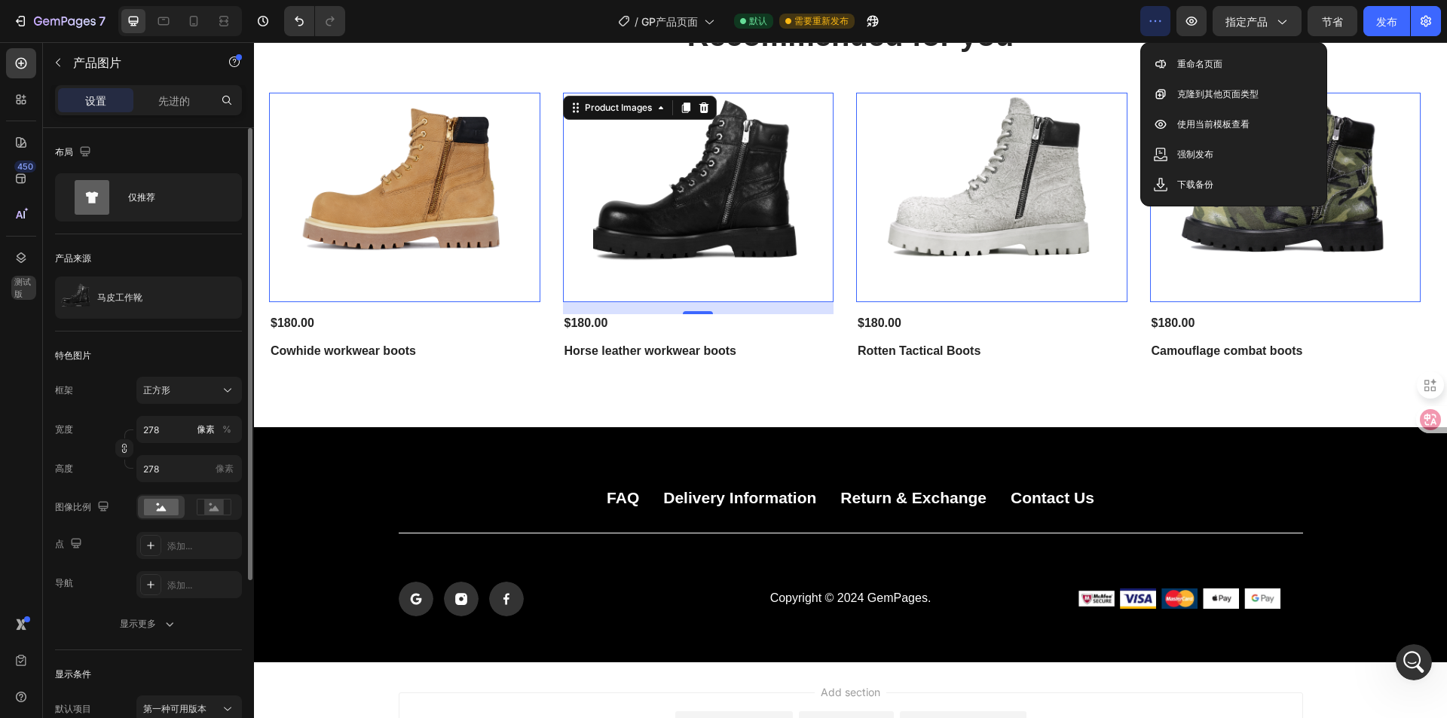
scroll to position [29, 0]
click at [1207, 28] on div "预览 指定产品 节省 发布" at bounding box center [1290, 21] width 301 height 30
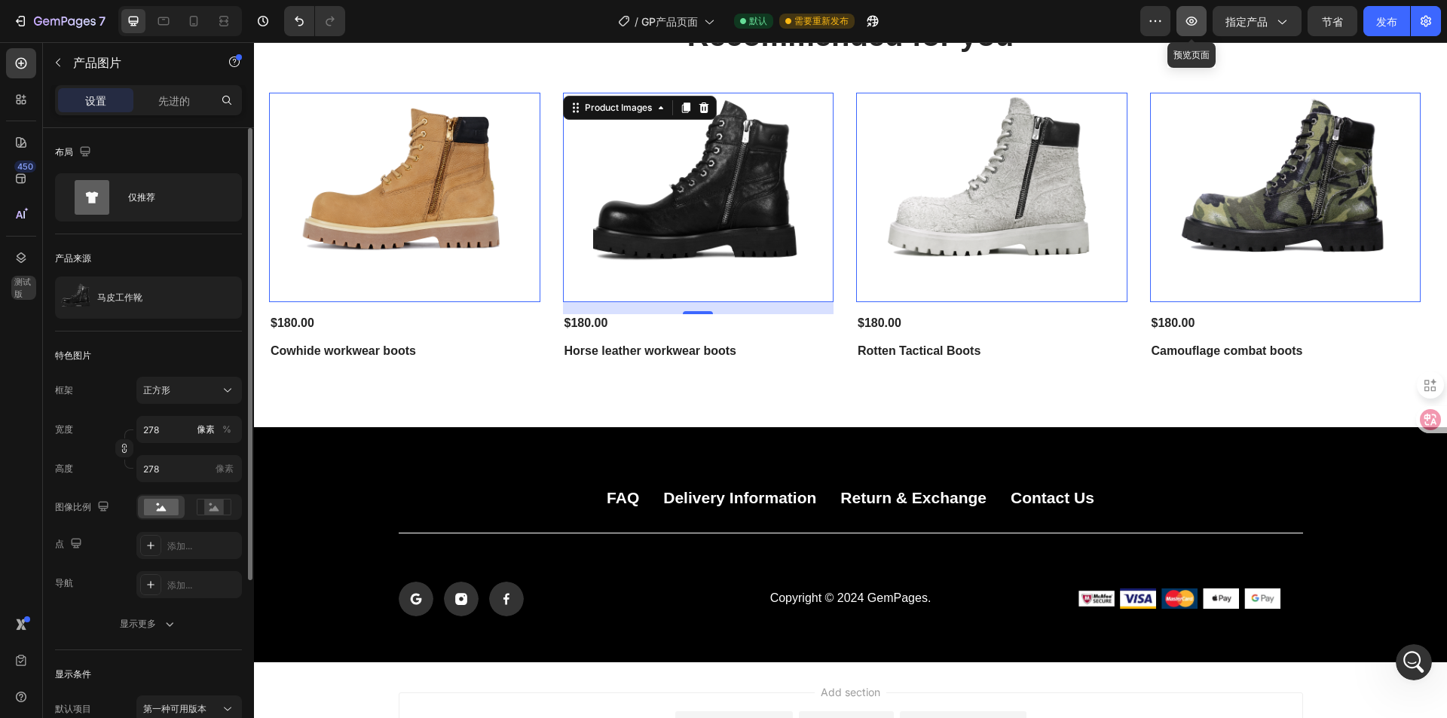
click at [1198, 23] on icon "button" at bounding box center [1191, 21] width 15 height 15
click at [868, 20] on icon "button" at bounding box center [872, 21] width 11 height 11
click at [1266, 19] on font "指定产品" at bounding box center [1247, 21] width 42 height 13
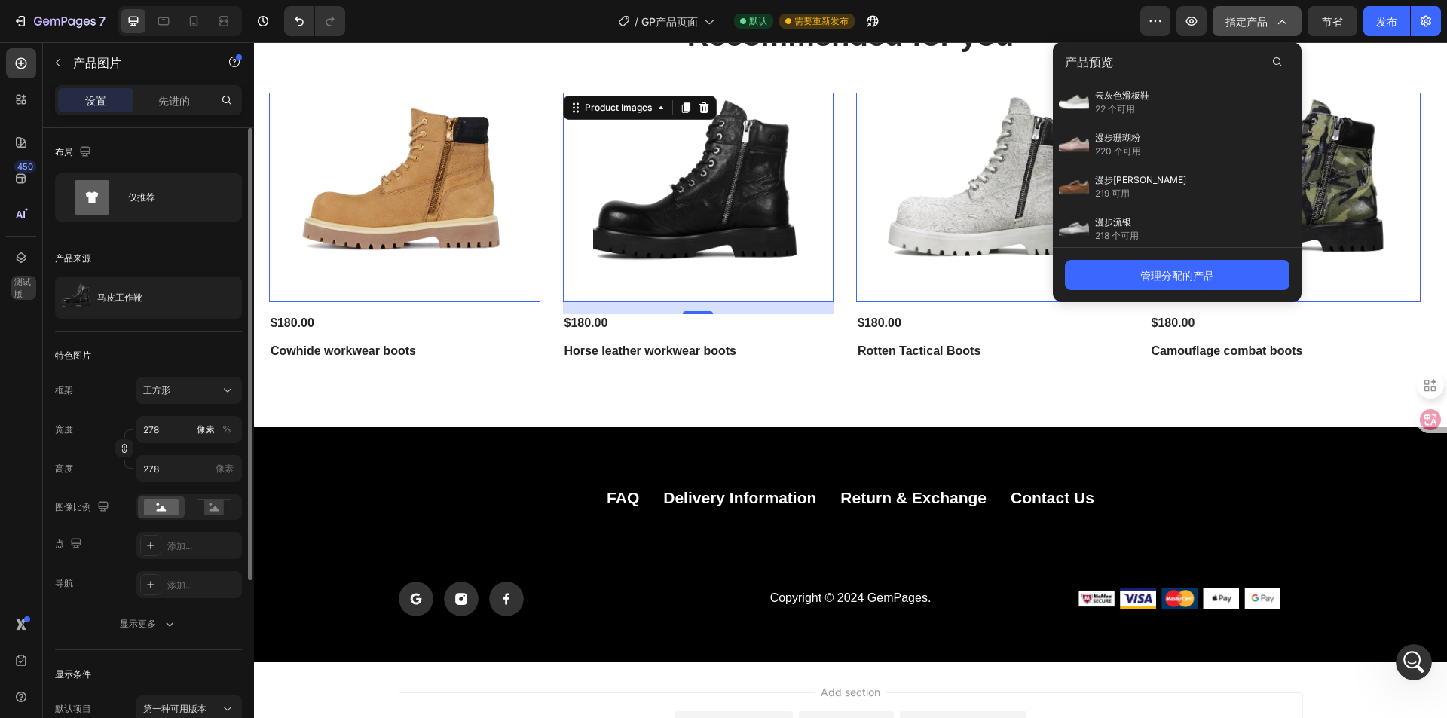
click at [1266, 19] on font "指定产品" at bounding box center [1247, 21] width 42 height 13
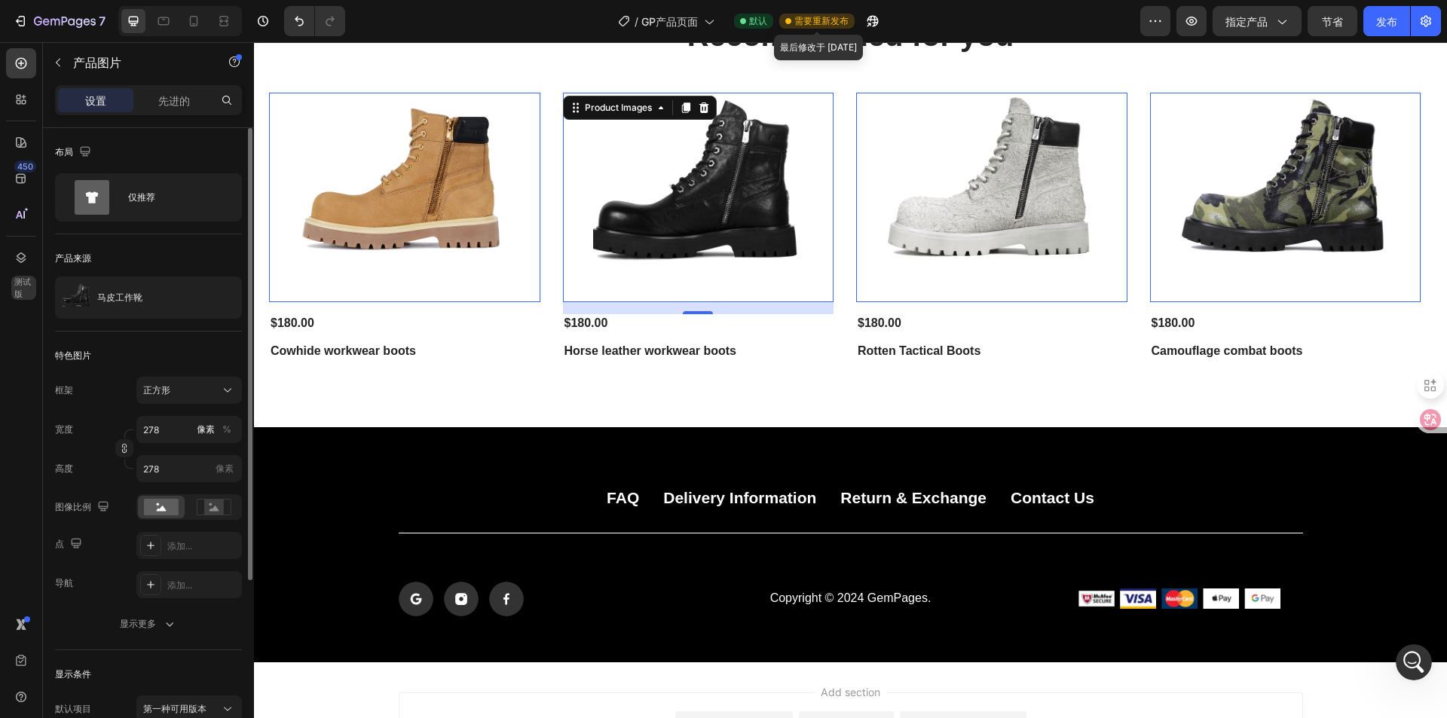
click at [804, 16] on font "需要重新发布" at bounding box center [821, 20] width 54 height 11
click at [1306, 151] on img at bounding box center [1285, 198] width 210 height 210
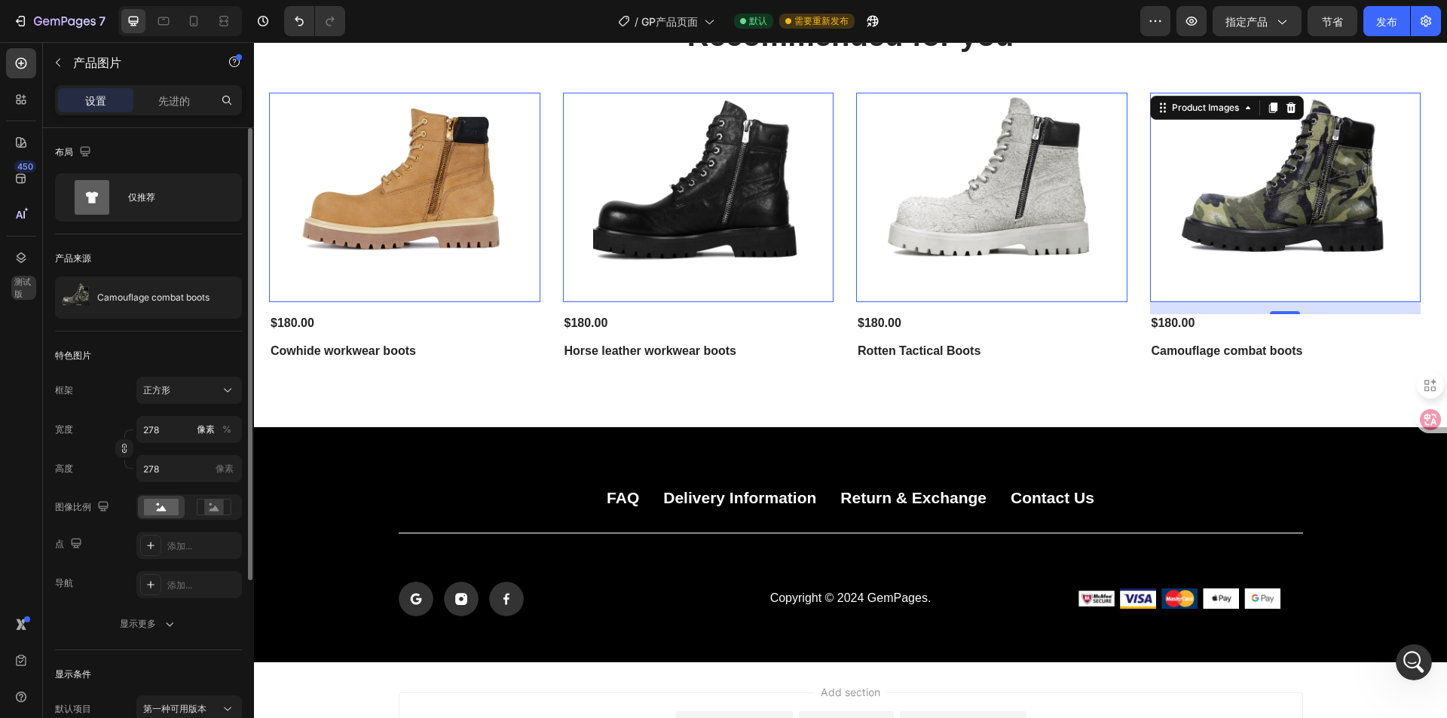
click at [1306, 151] on img at bounding box center [1285, 198] width 210 height 210
click at [27, 182] on icon at bounding box center [21, 178] width 15 height 15
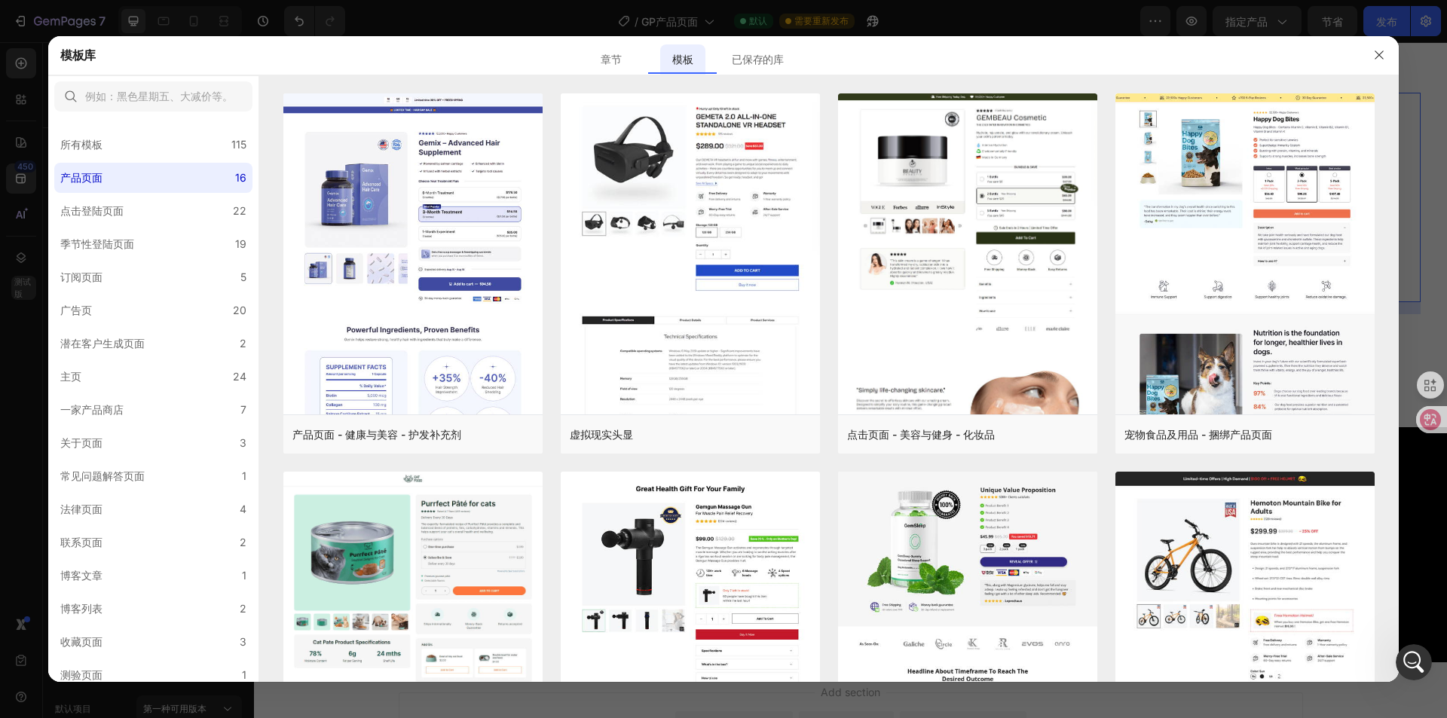
click at [15, 133] on div at bounding box center [723, 359] width 1447 height 718
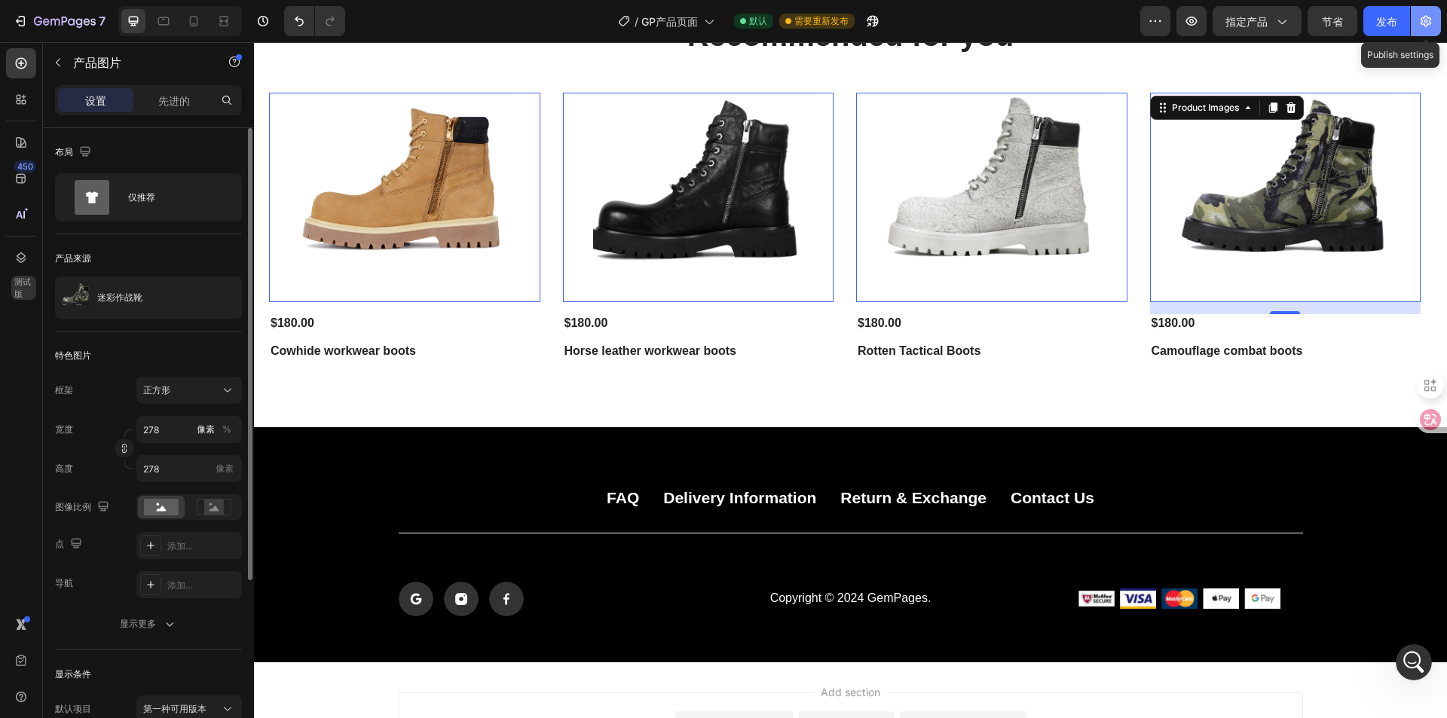
click at [1435, 25] on button "button" at bounding box center [1426, 21] width 30 height 30
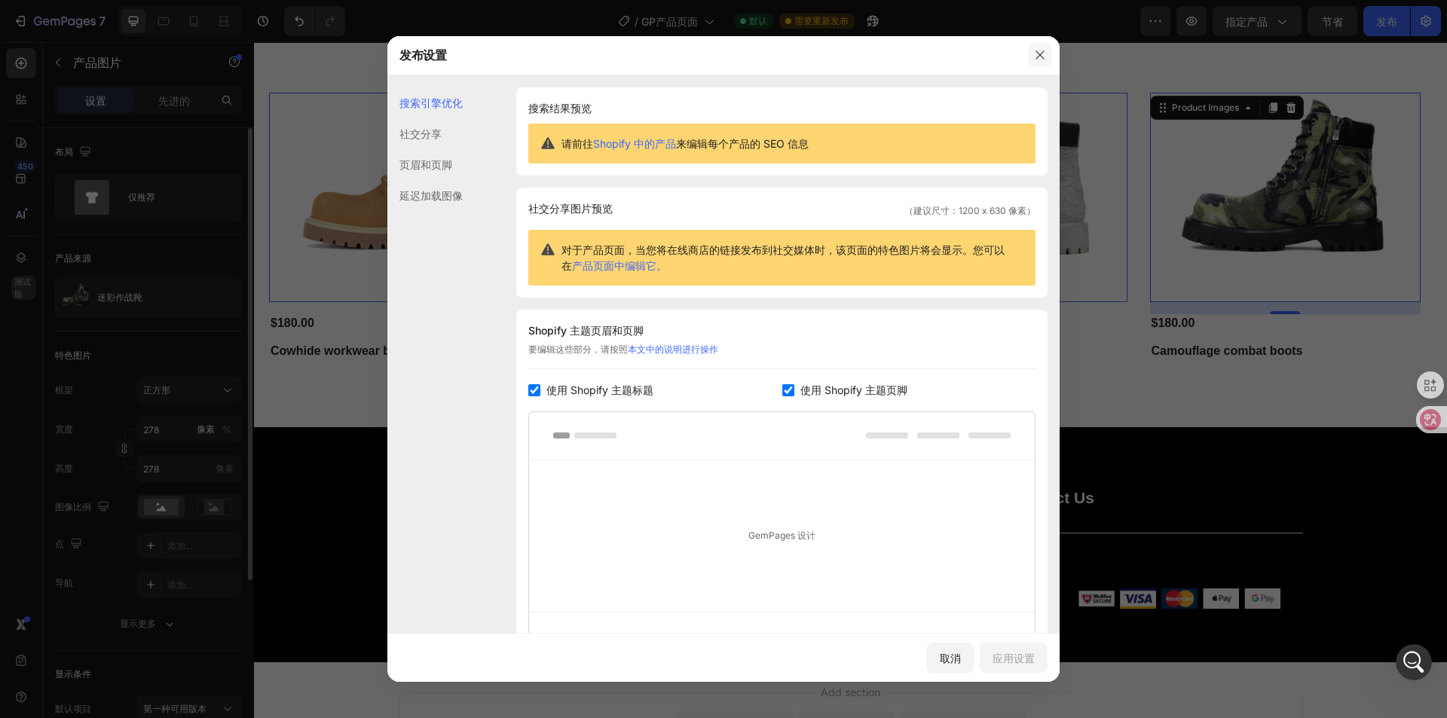
click at [1036, 60] on icon "button" at bounding box center [1040, 55] width 12 height 12
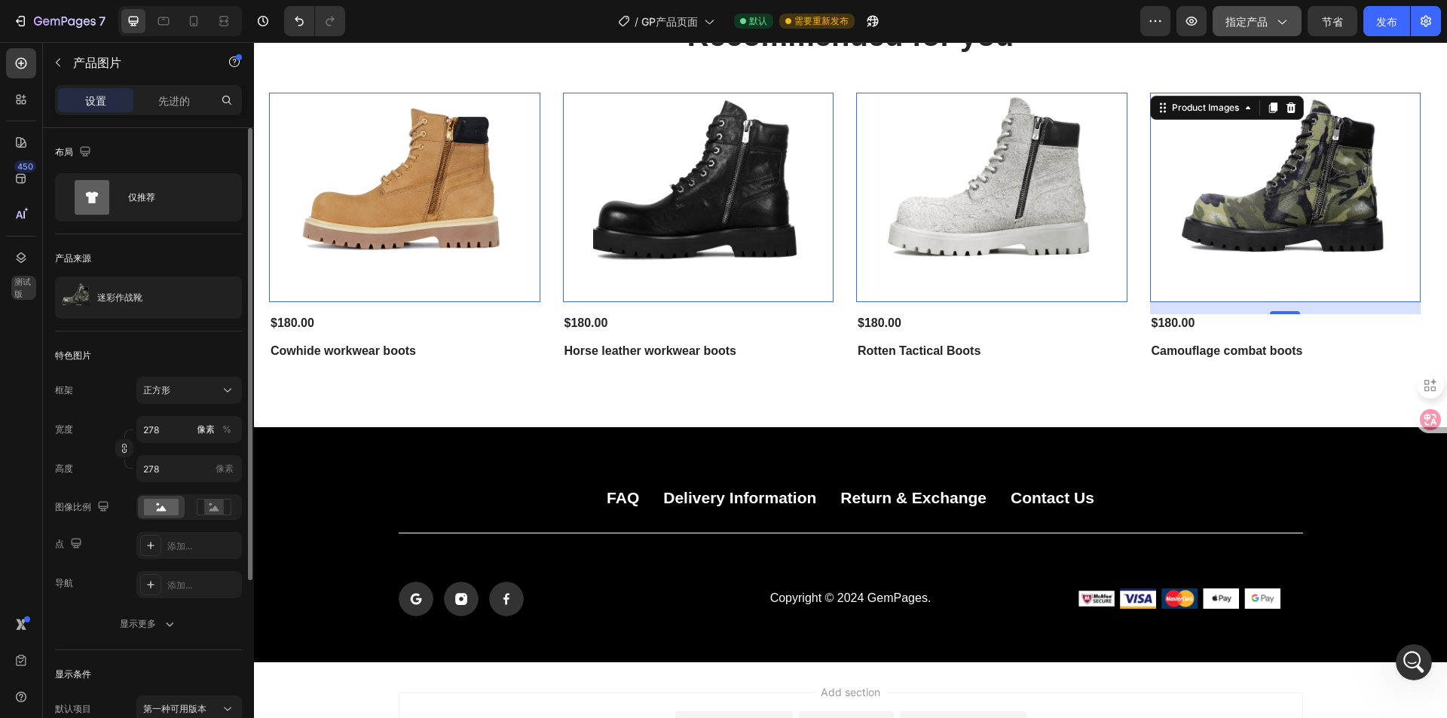
click at [1269, 30] on button "指定产品" at bounding box center [1257, 21] width 89 height 30
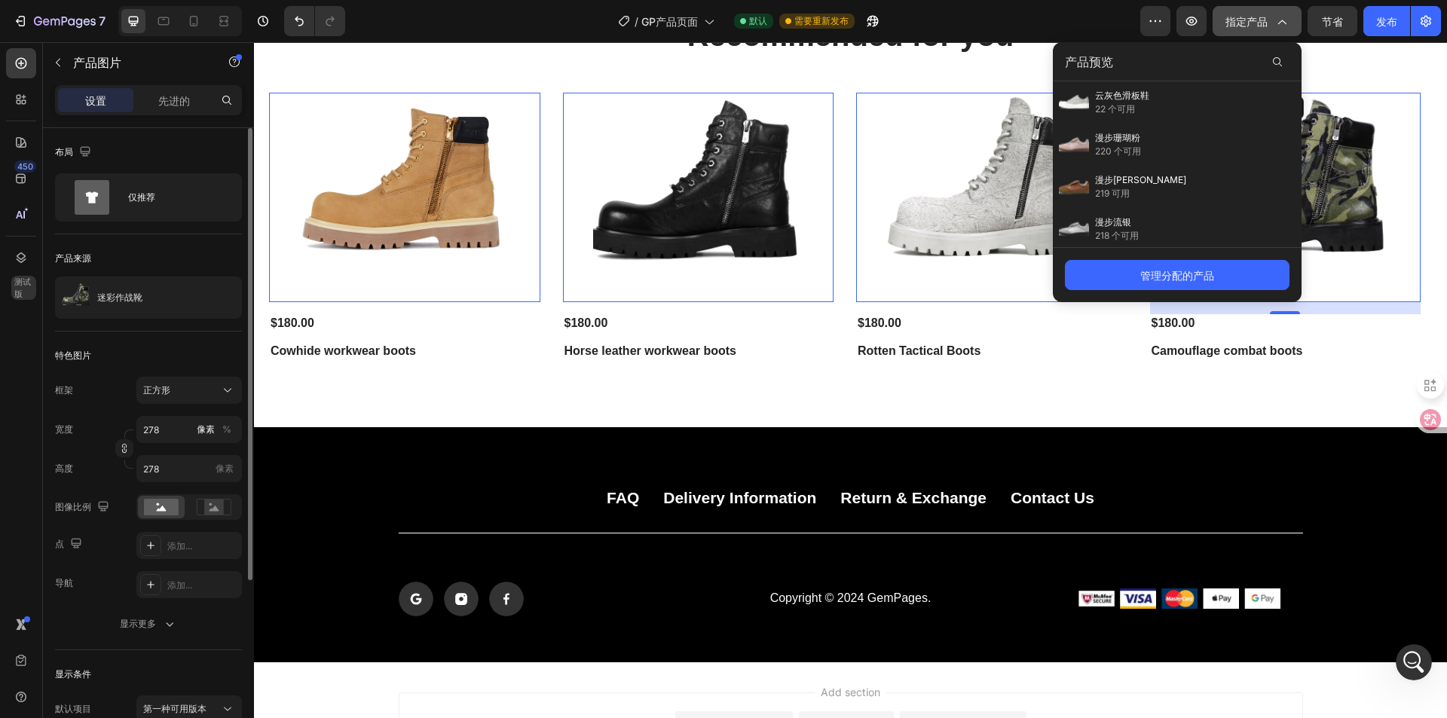
click at [1274, 27] on icon "button" at bounding box center [1281, 21] width 15 height 15
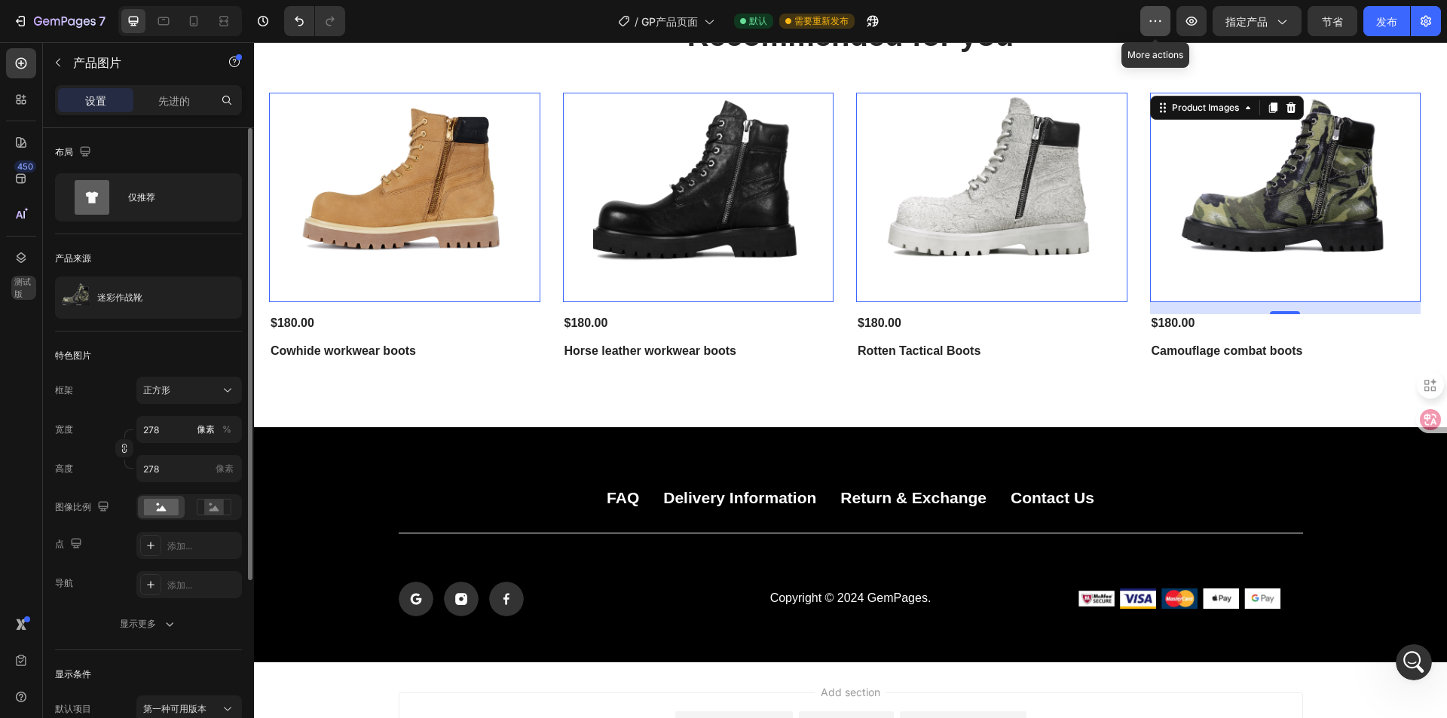
click at [1166, 20] on button "button" at bounding box center [1155, 21] width 30 height 30
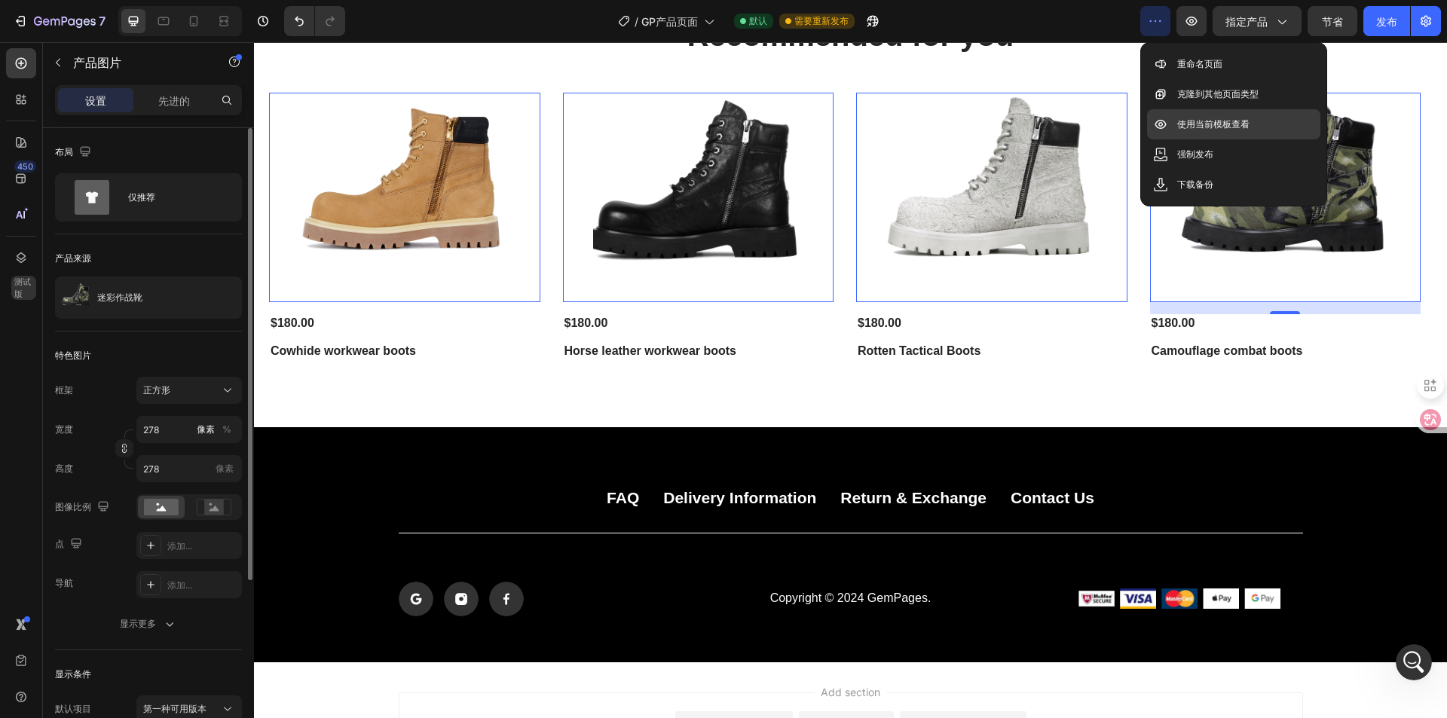
click at [1217, 130] on p "使用当前模板查看" at bounding box center [1213, 124] width 72 height 15
click at [497, 180] on img at bounding box center [405, 198] width 210 height 210
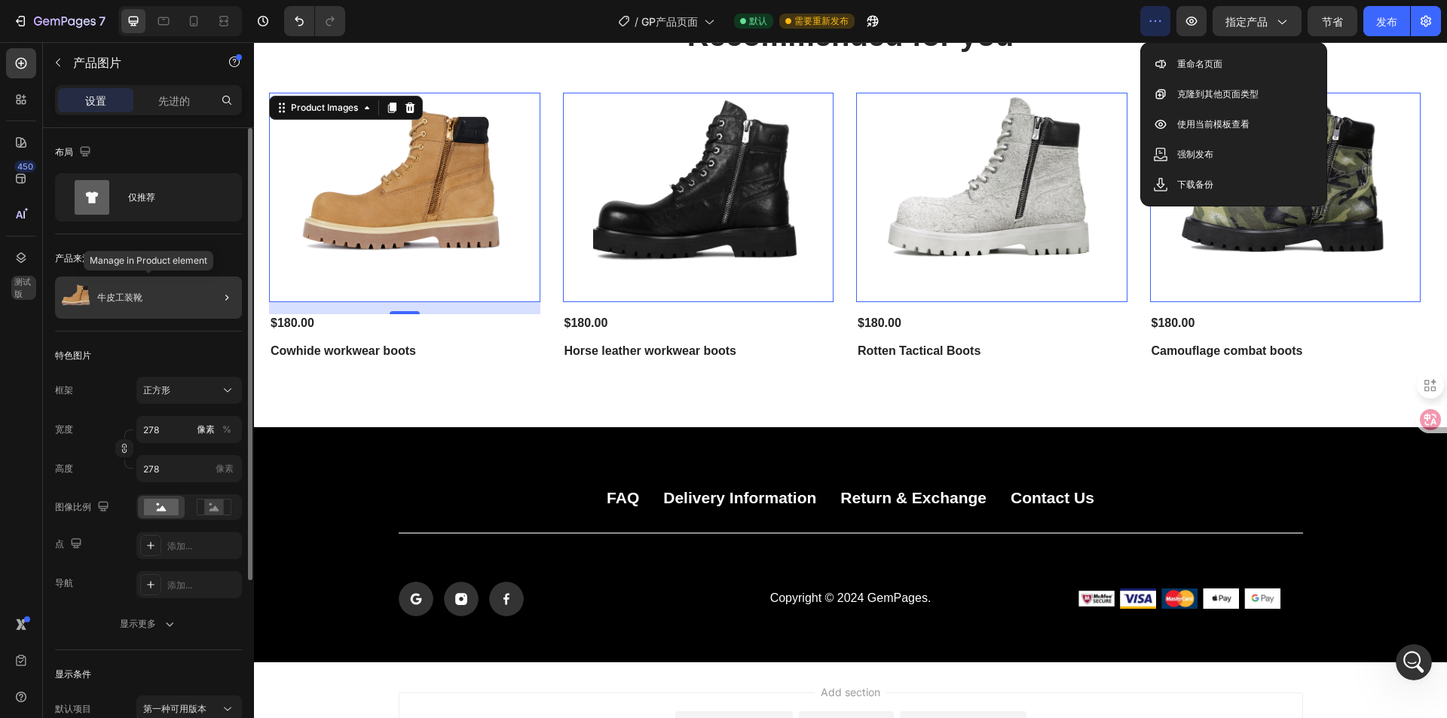
click at [167, 300] on div "牛皮工装靴" at bounding box center [148, 298] width 187 height 42
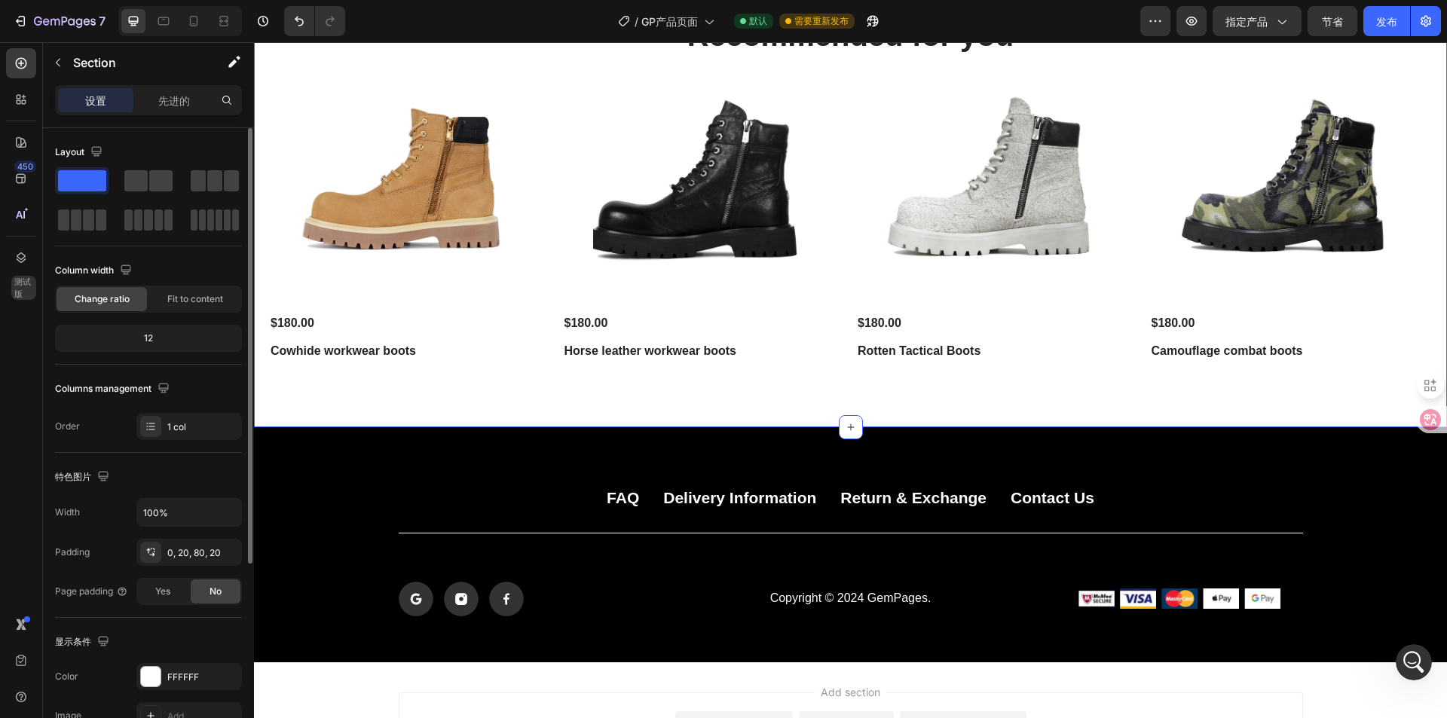
click at [736, 383] on div "Recommended for you Heading Product Images $180.00 Product Price Product Price …" at bounding box center [850, 220] width 1193 height 413
click at [20, 255] on icon at bounding box center [21, 257] width 15 height 15
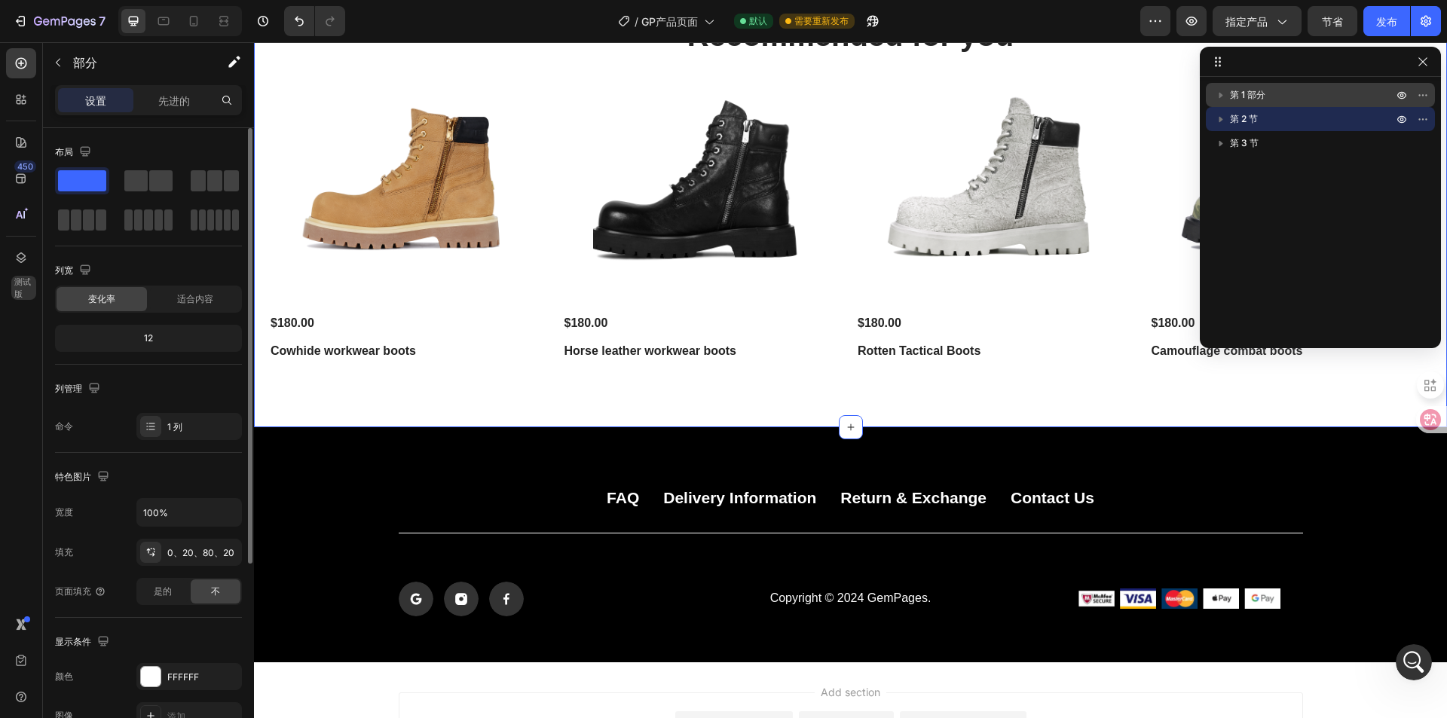
click at [1352, 93] on p "第 1 部分" at bounding box center [1313, 94] width 166 height 15
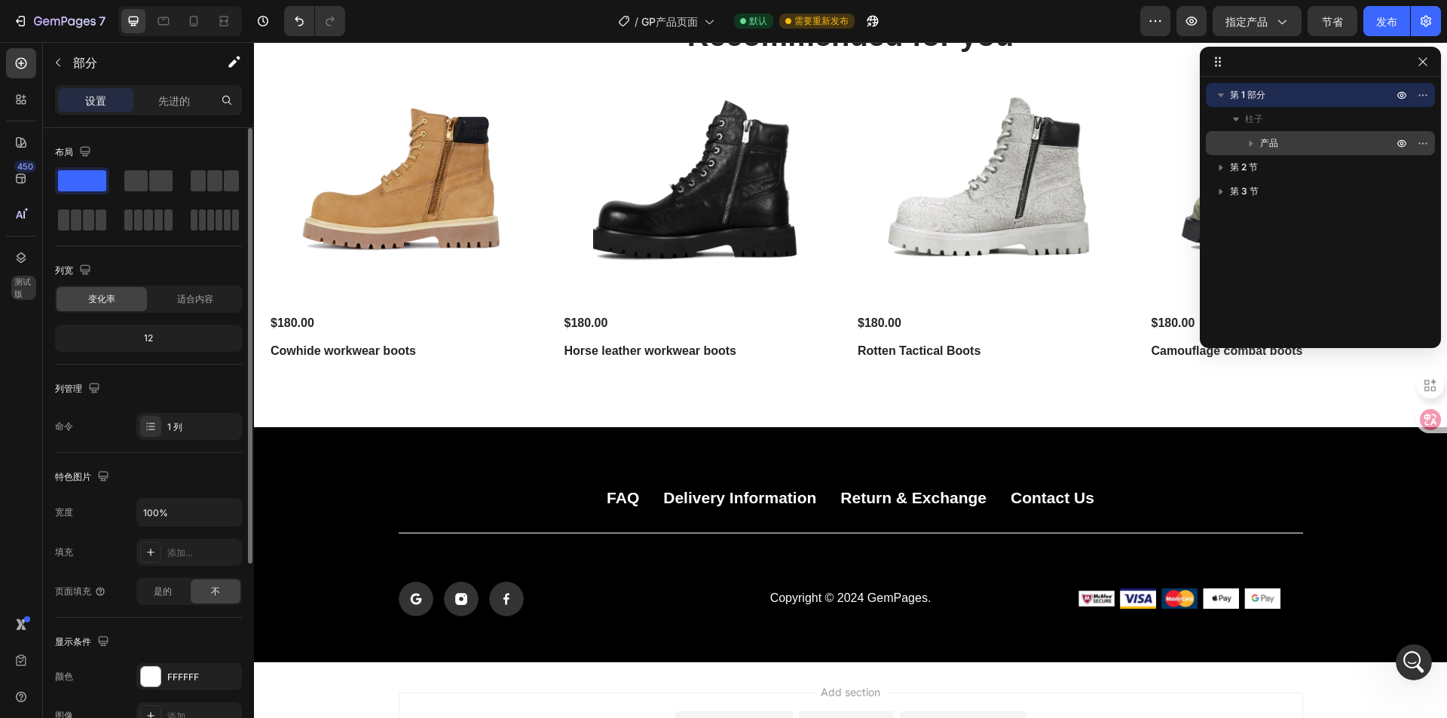
click at [1264, 138] on font "产品" at bounding box center [1269, 142] width 18 height 11
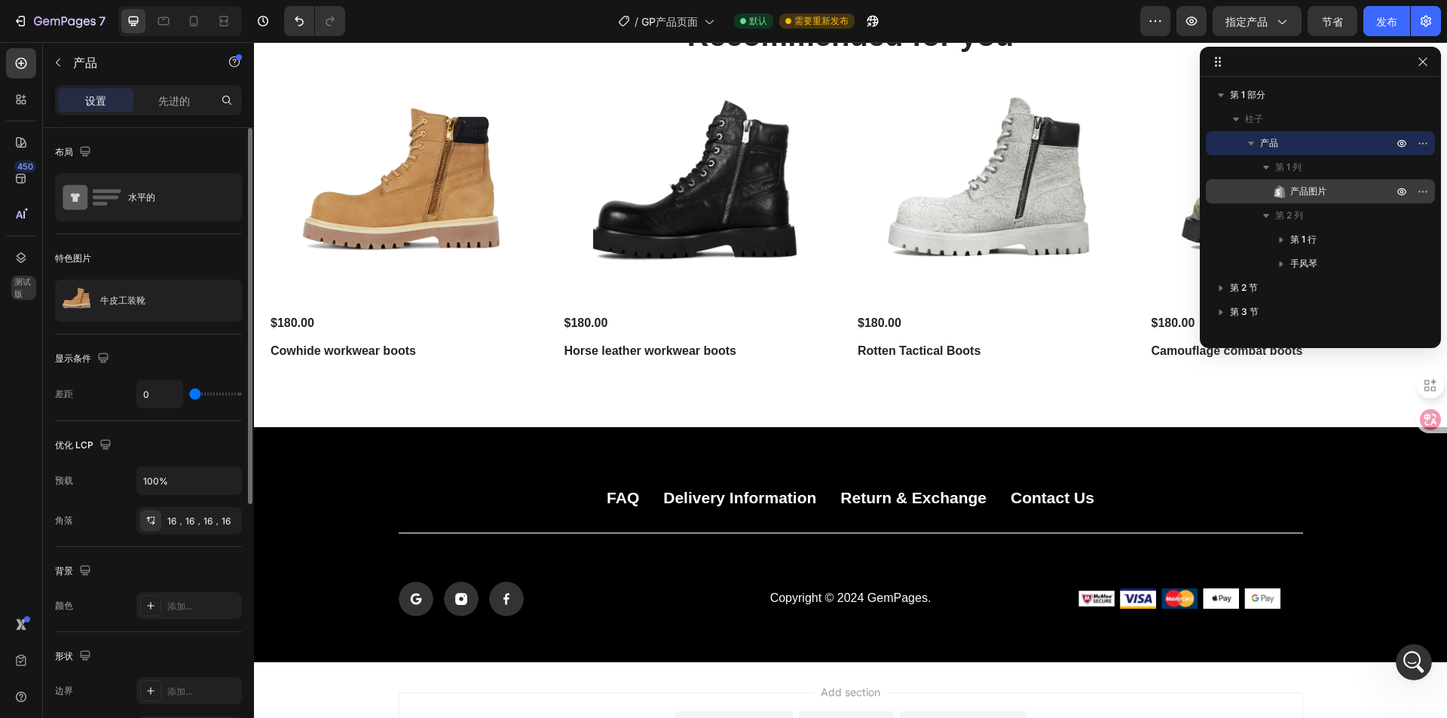
click at [1333, 188] on p "产品图片" at bounding box center [1325, 191] width 106 height 15
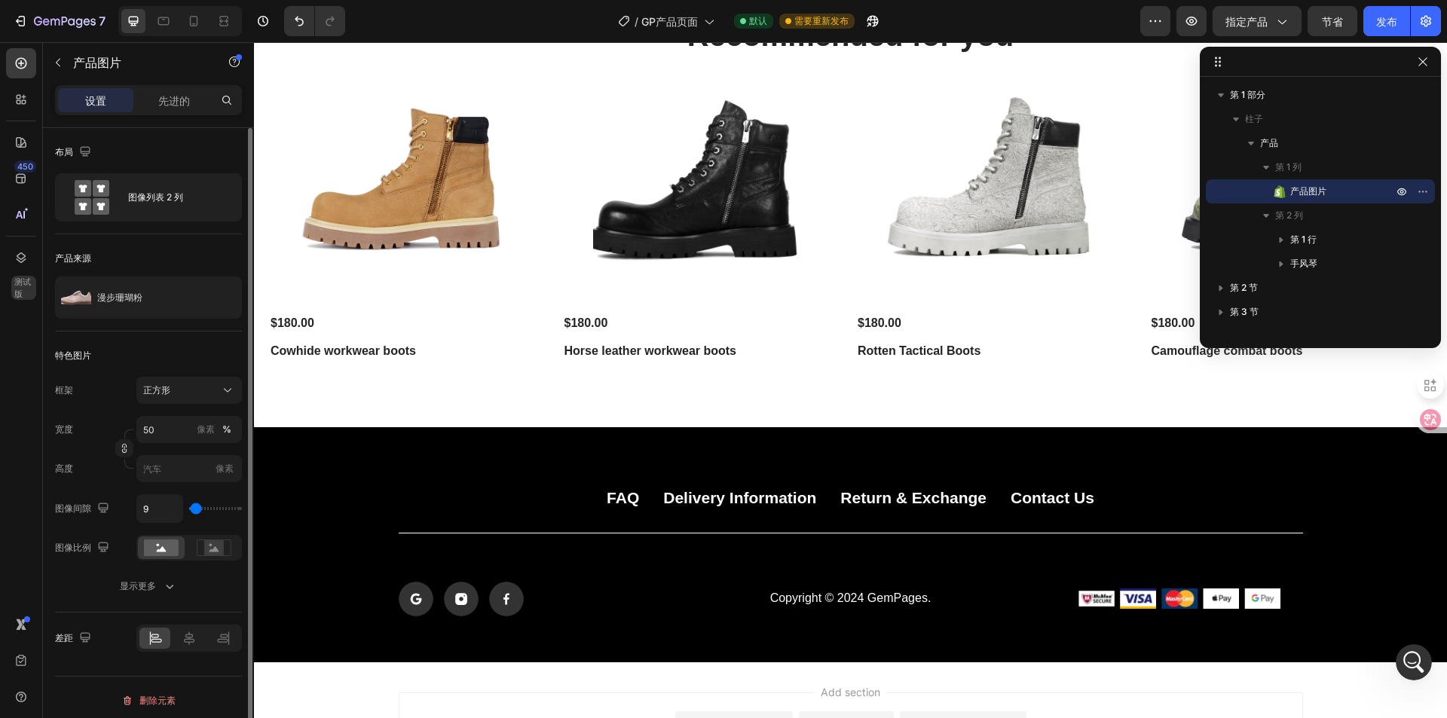
click at [1333, 188] on p "产品图片" at bounding box center [1325, 191] width 106 height 15
click at [1309, 245] on span "第 1 行" at bounding box center [1303, 239] width 26 height 15
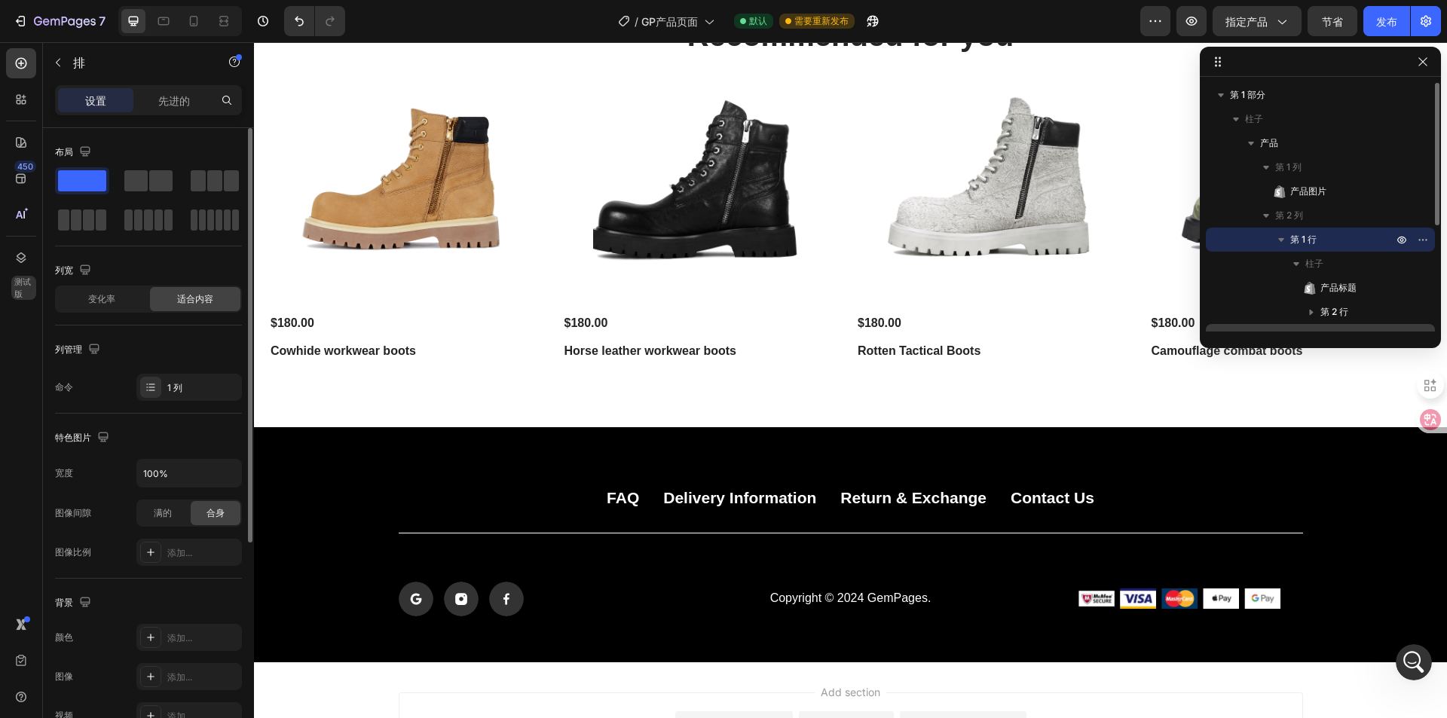
scroll to position [75, 0]
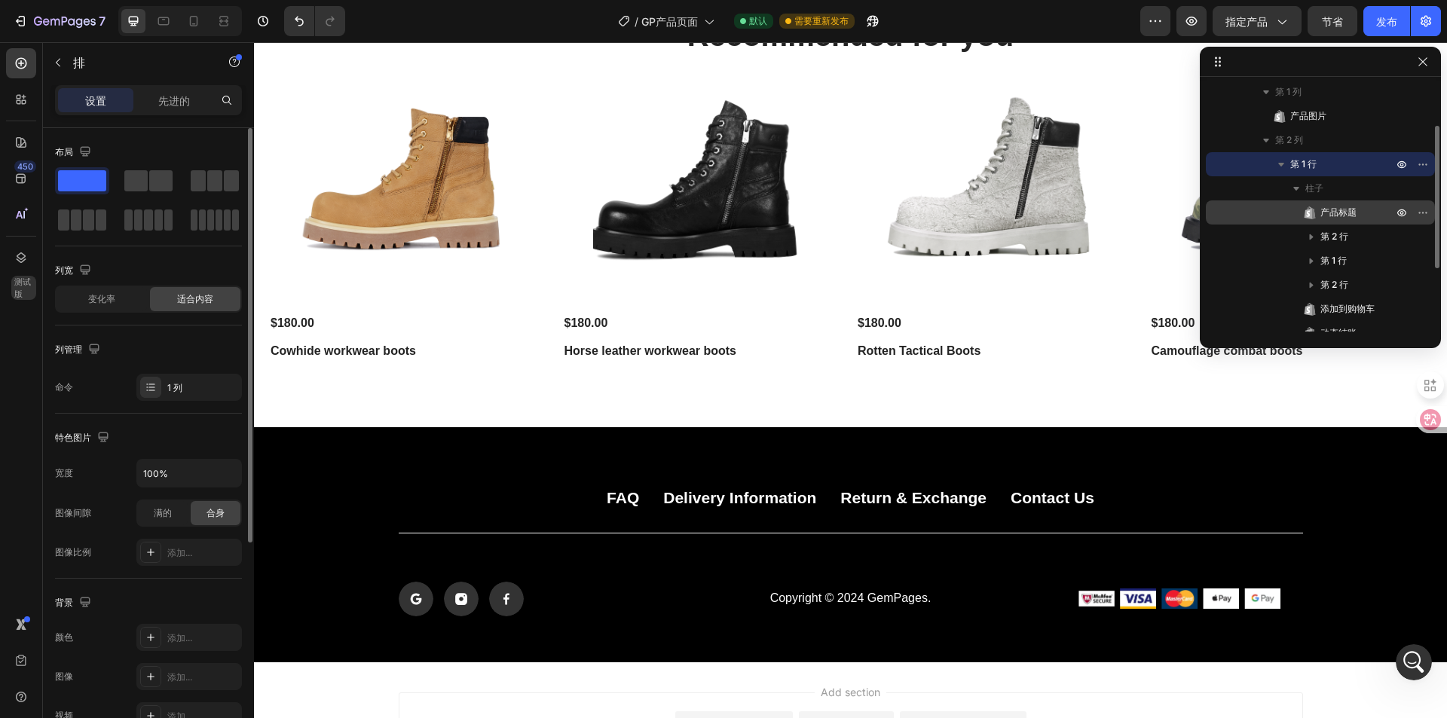
click at [1342, 216] on font "产品标题" at bounding box center [1339, 212] width 36 height 11
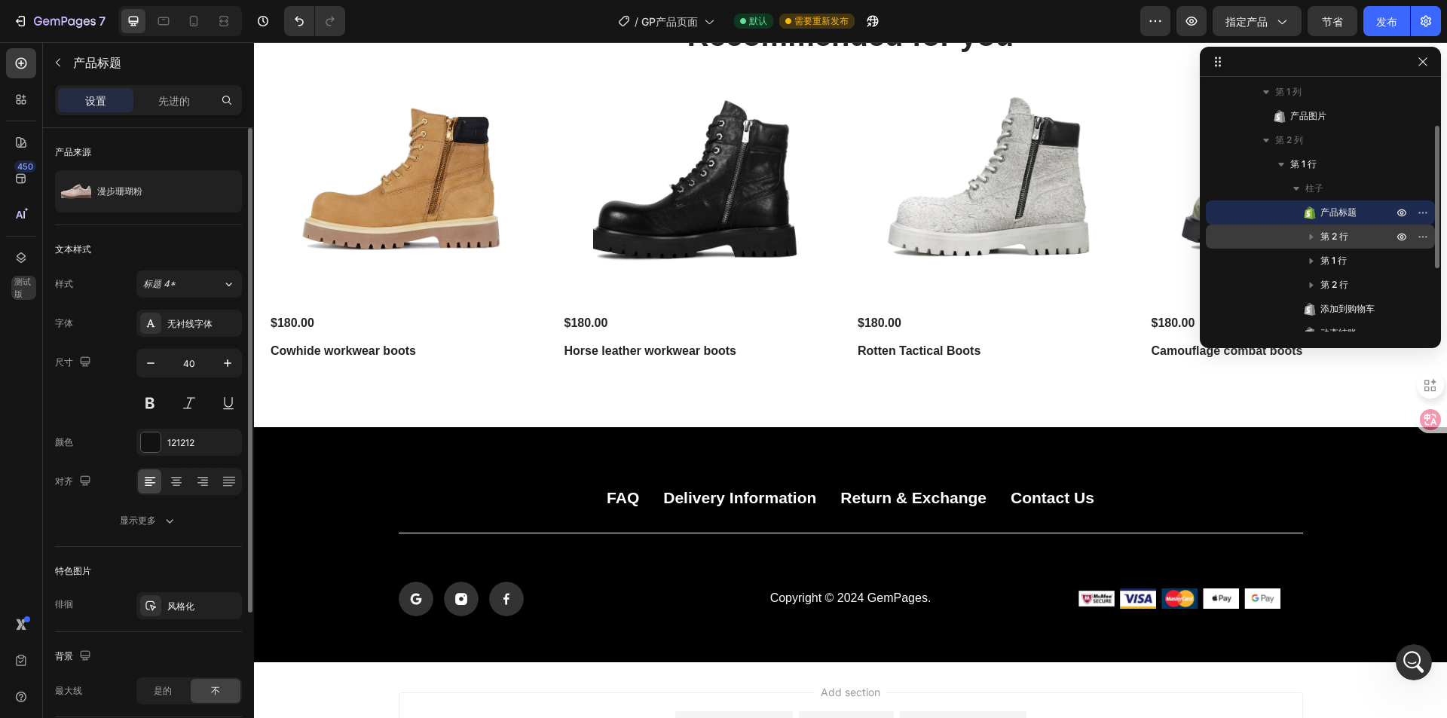
click at [1337, 237] on font "第 2 行" at bounding box center [1335, 236] width 28 height 11
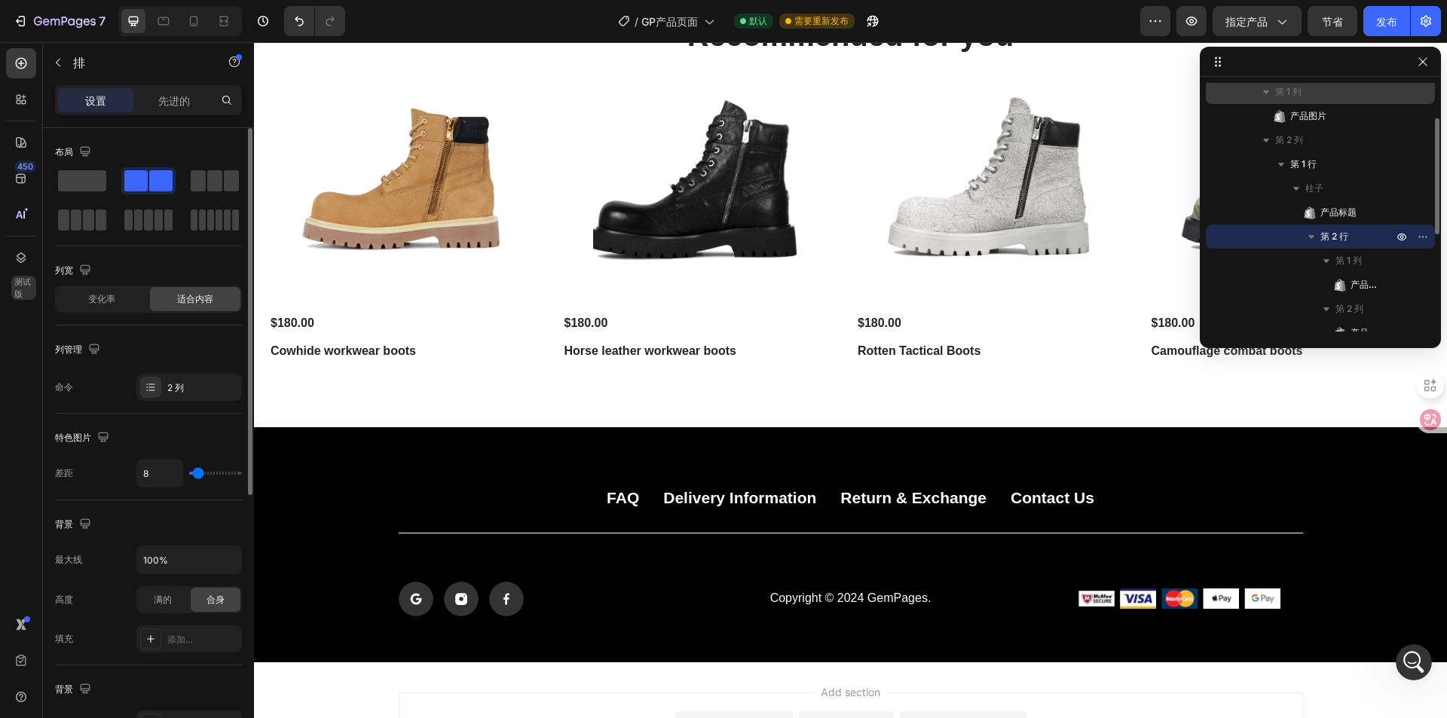
scroll to position [0, 0]
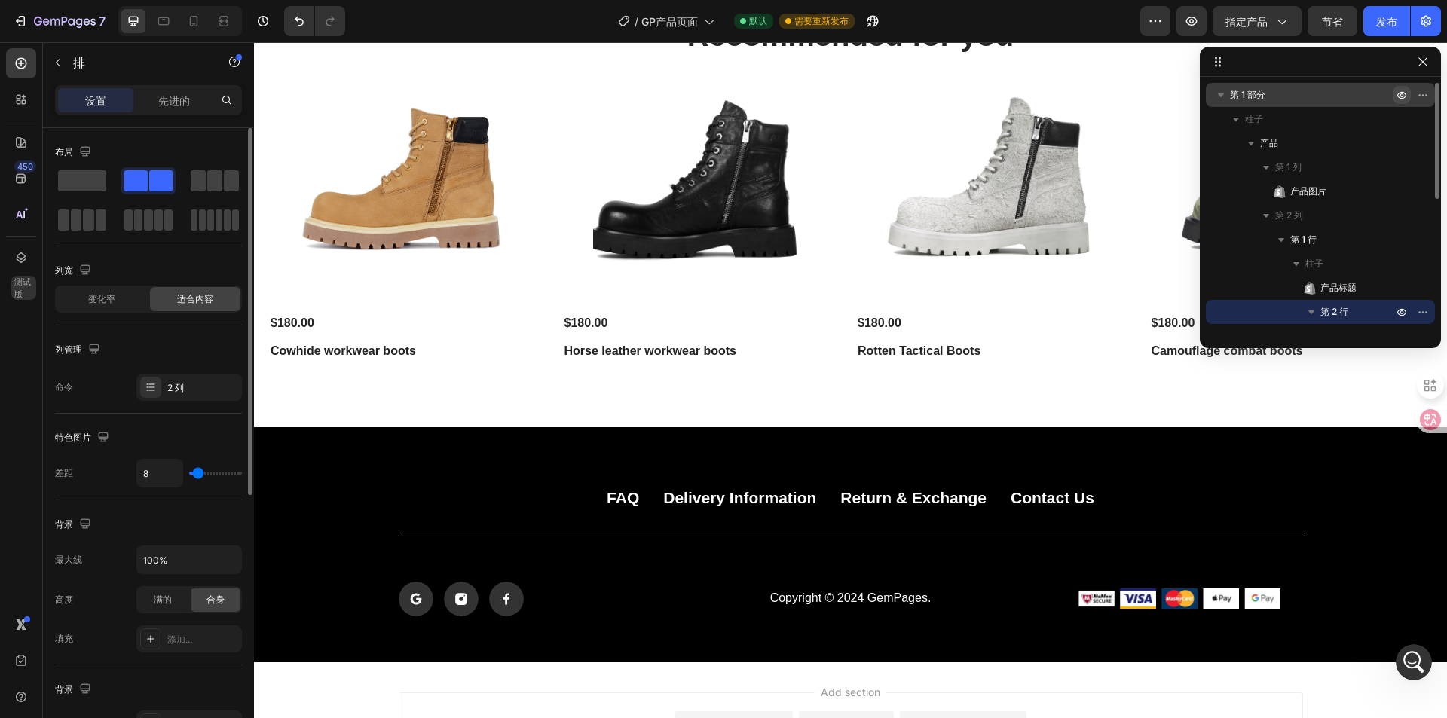
click at [1399, 94] on icon "button" at bounding box center [1402, 96] width 9 height 8
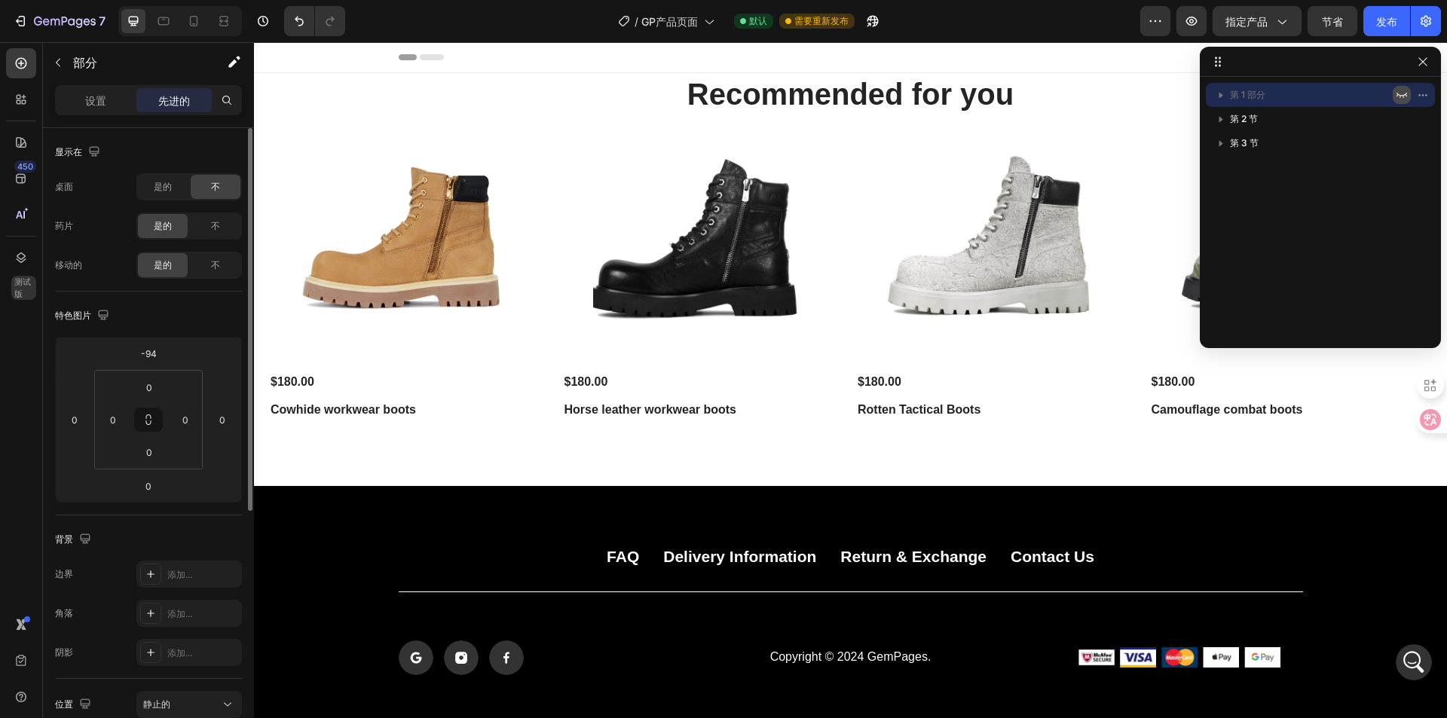
click at [1399, 94] on icon "button" at bounding box center [1402, 95] width 12 height 12
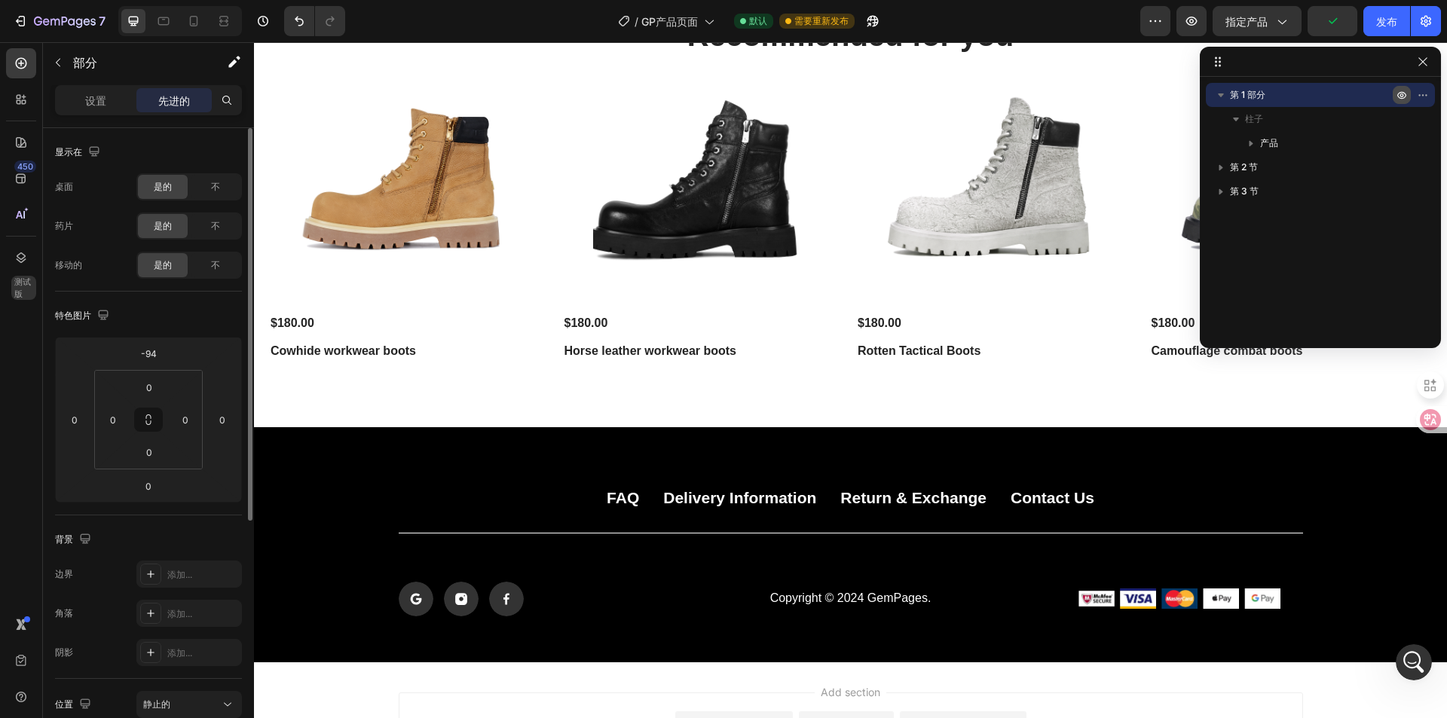
click at [1395, 99] on button "button" at bounding box center [1402, 95] width 18 height 18
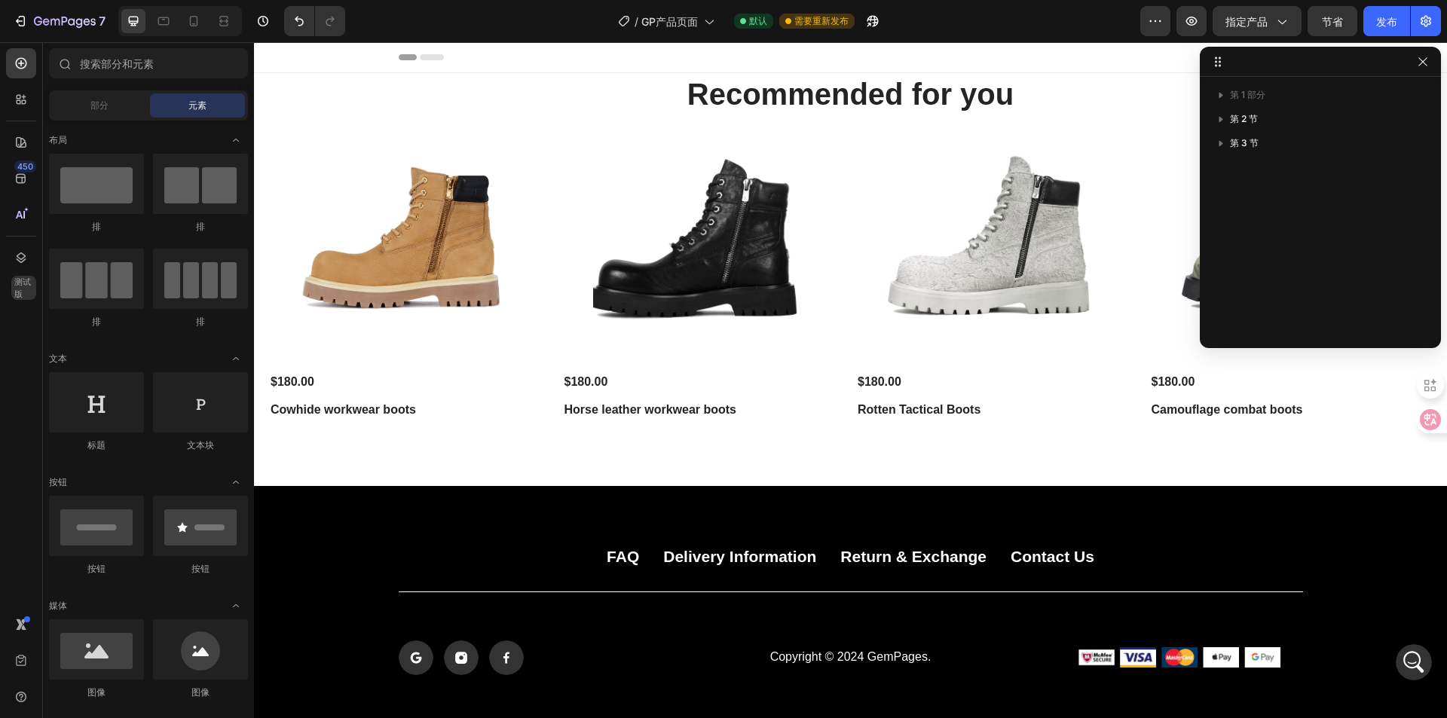
click at [552, 55] on div "Header" at bounding box center [851, 57] width 905 height 30
click at [1405, 97] on icon "button" at bounding box center [1402, 95] width 12 height 12
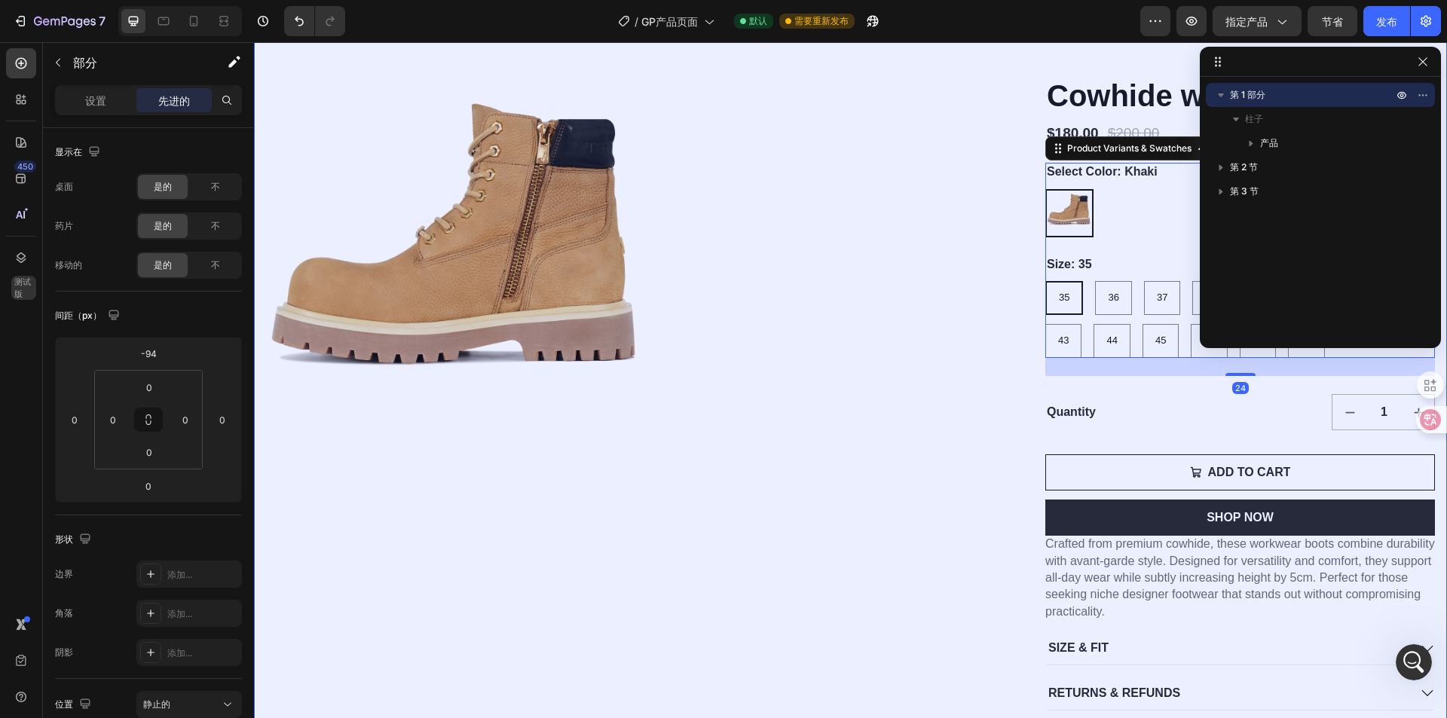
click at [1113, 286] on div "Select Color: Khaki Khaki Khaki Size: 35 35 35 35 36 36 36 37 37 37 38 38 38 39…" at bounding box center [1240, 261] width 390 height 196
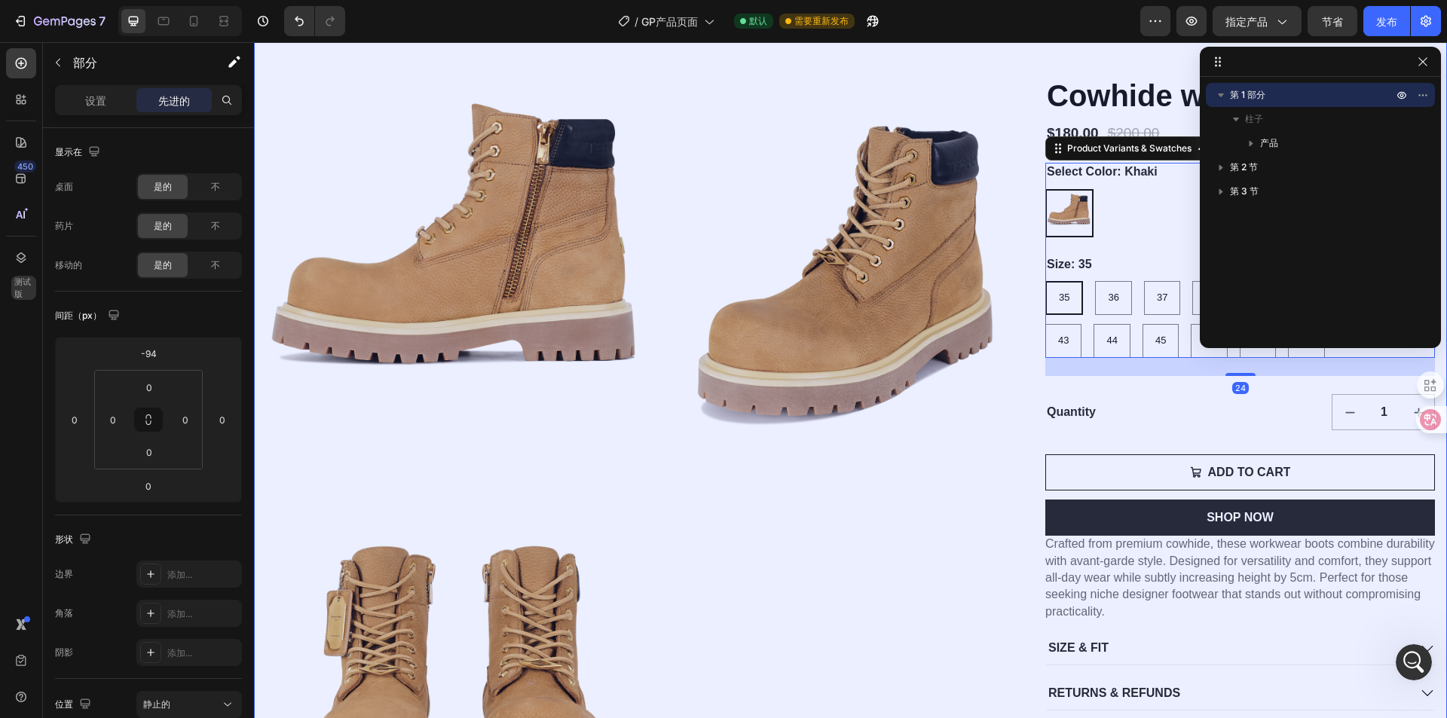
scroll to position [189, 0]
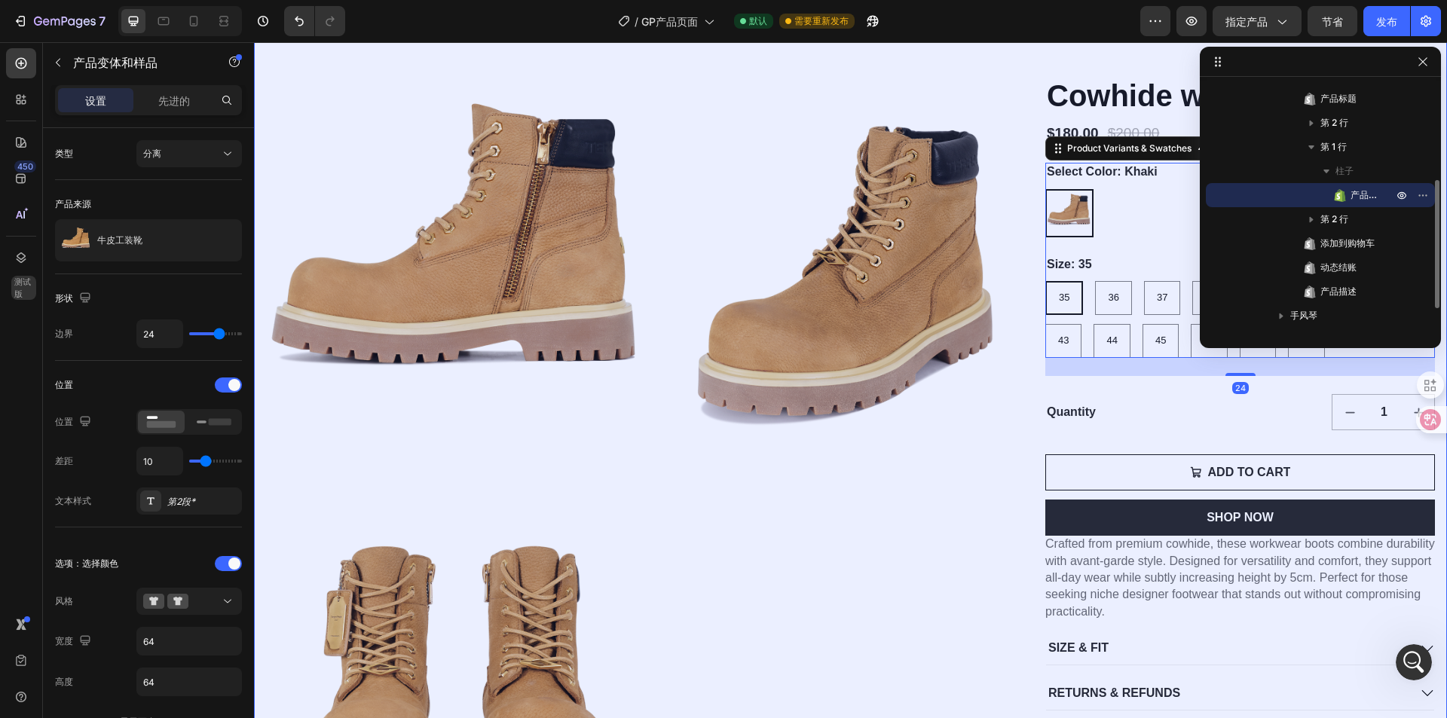
click at [1098, 237] on div "[PERSON_NAME]" at bounding box center [1240, 213] width 390 height 48
click at [880, 21] on icon "button" at bounding box center [872, 21] width 15 height 15
click at [1416, 658] on icon "打开 Intercom Messenger" at bounding box center [1412, 660] width 25 height 25
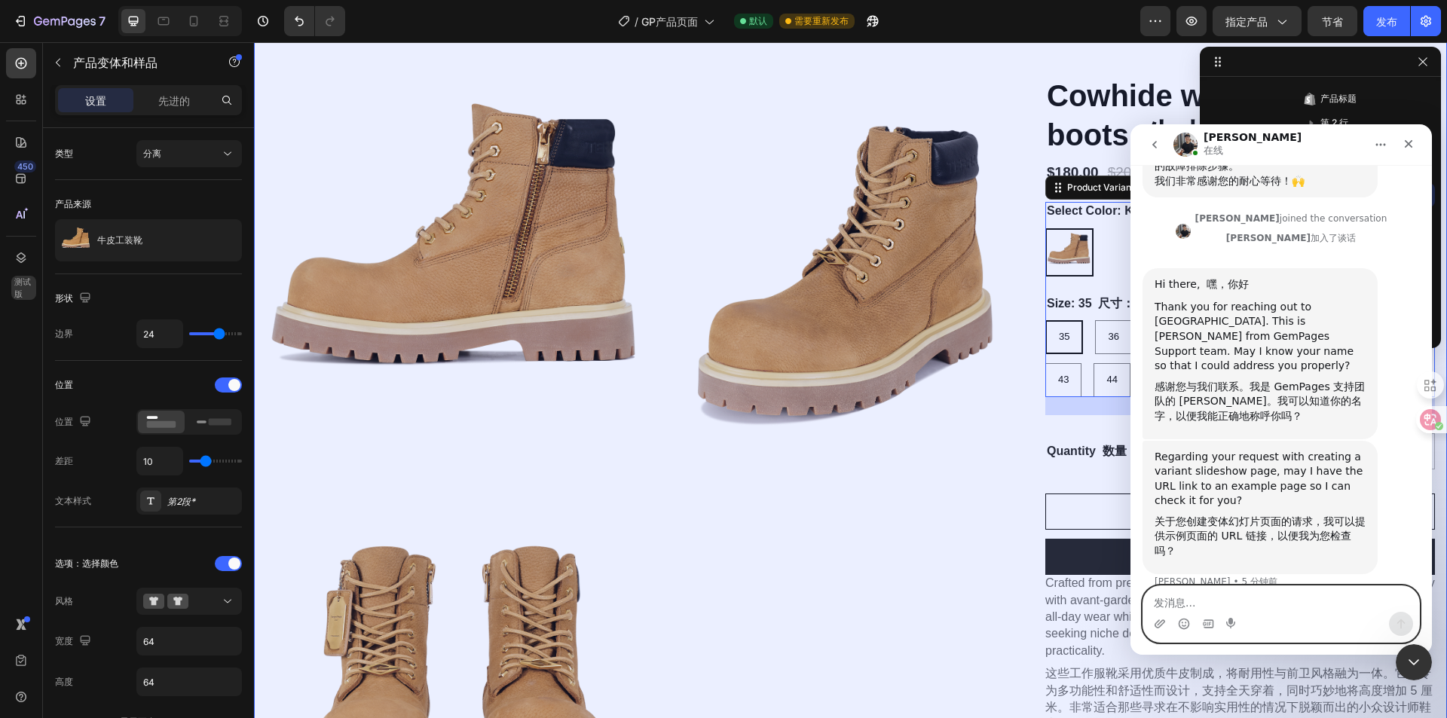
scroll to position [236, 0]
click at [1285, 595] on textarea "发消息..." at bounding box center [1281, 599] width 276 height 26
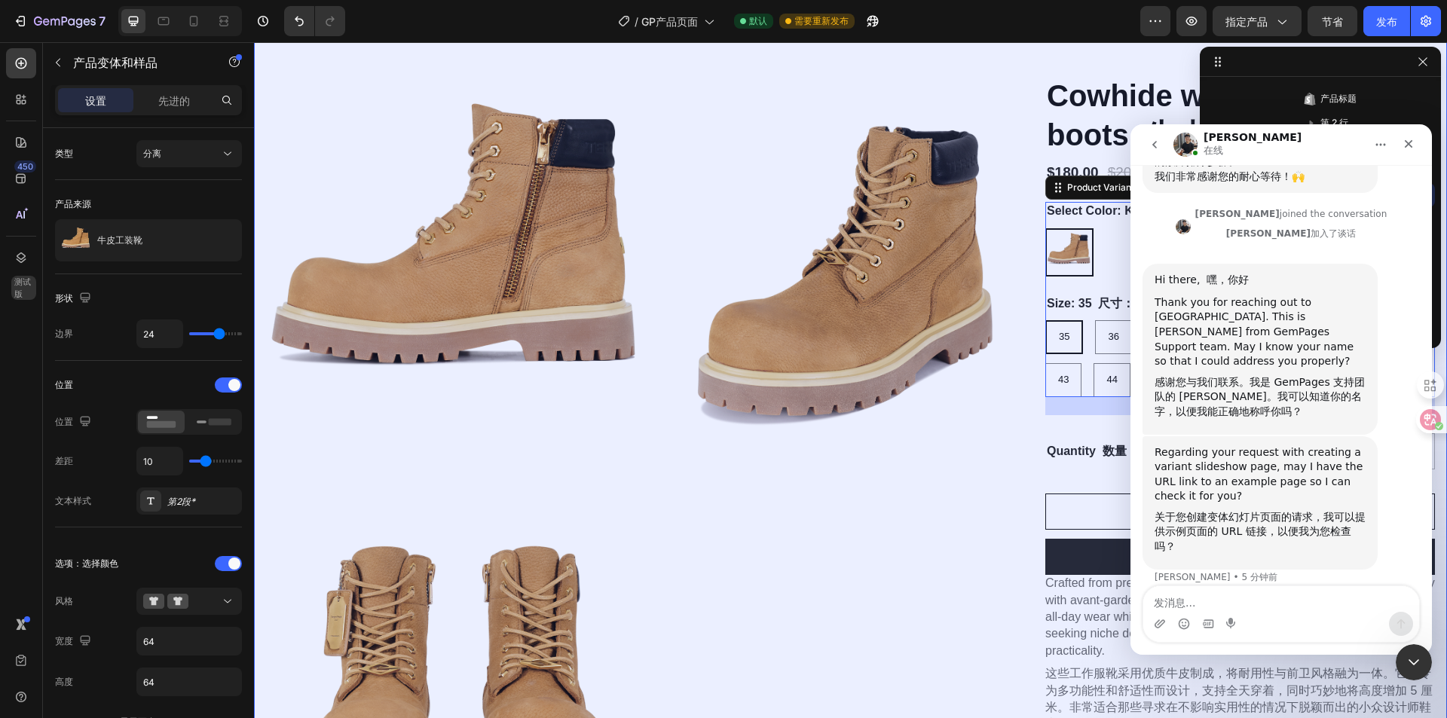
click at [1192, 138] on img "对讲机" at bounding box center [1186, 145] width 24 height 24
click at [1187, 139] on img "对讲机" at bounding box center [1186, 145] width 24 height 24
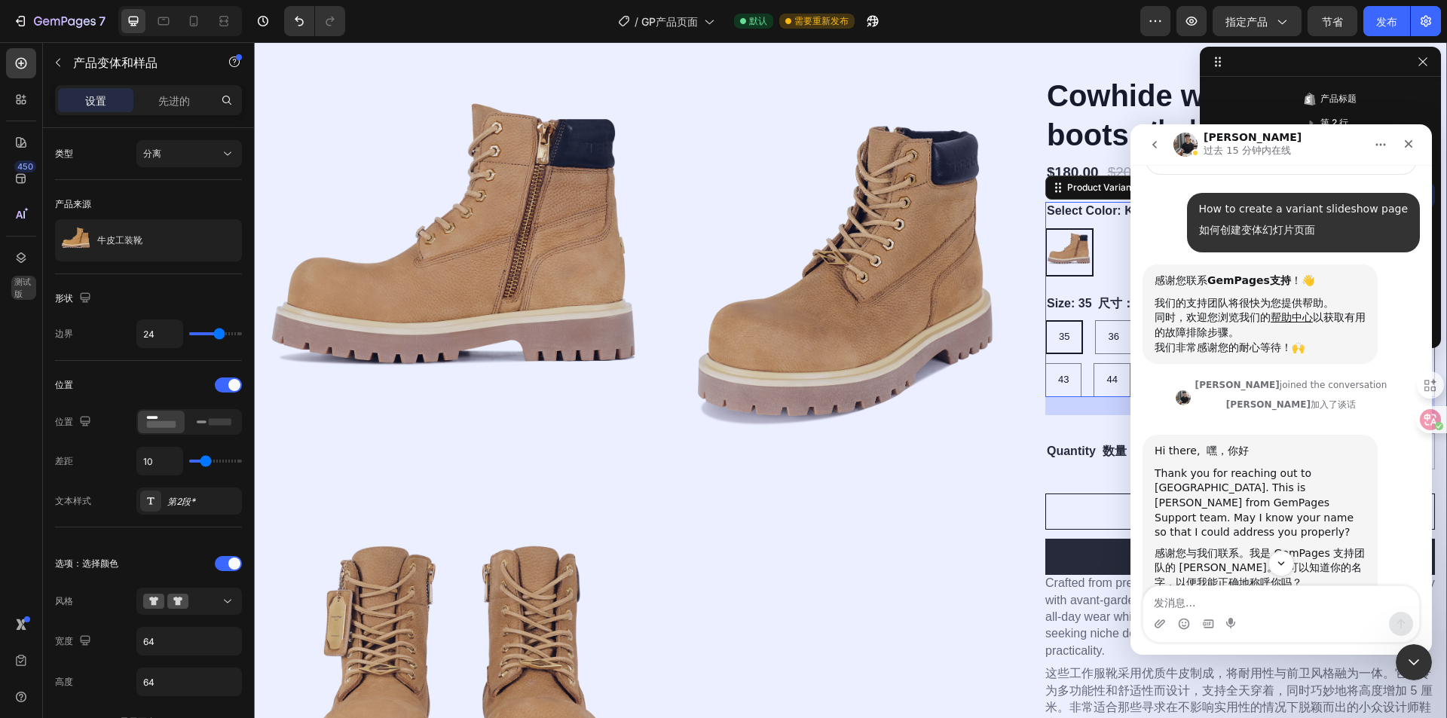
scroll to position [277, 0]
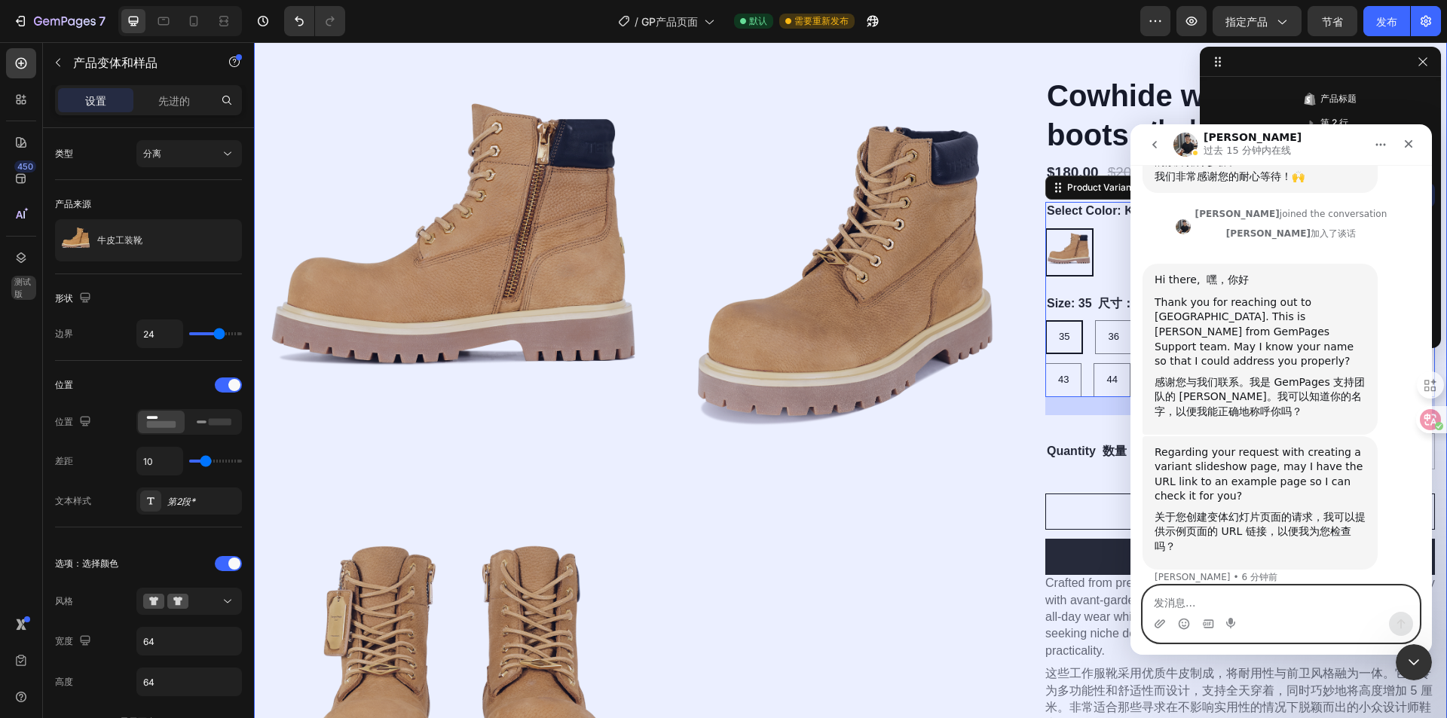
click at [1277, 608] on textarea "发消息..." at bounding box center [1281, 599] width 276 height 26
type textarea "i"
paste textarea "[URL][DOMAIN_NAME]"
type textarea "[URL][DOMAIN_NAME]"
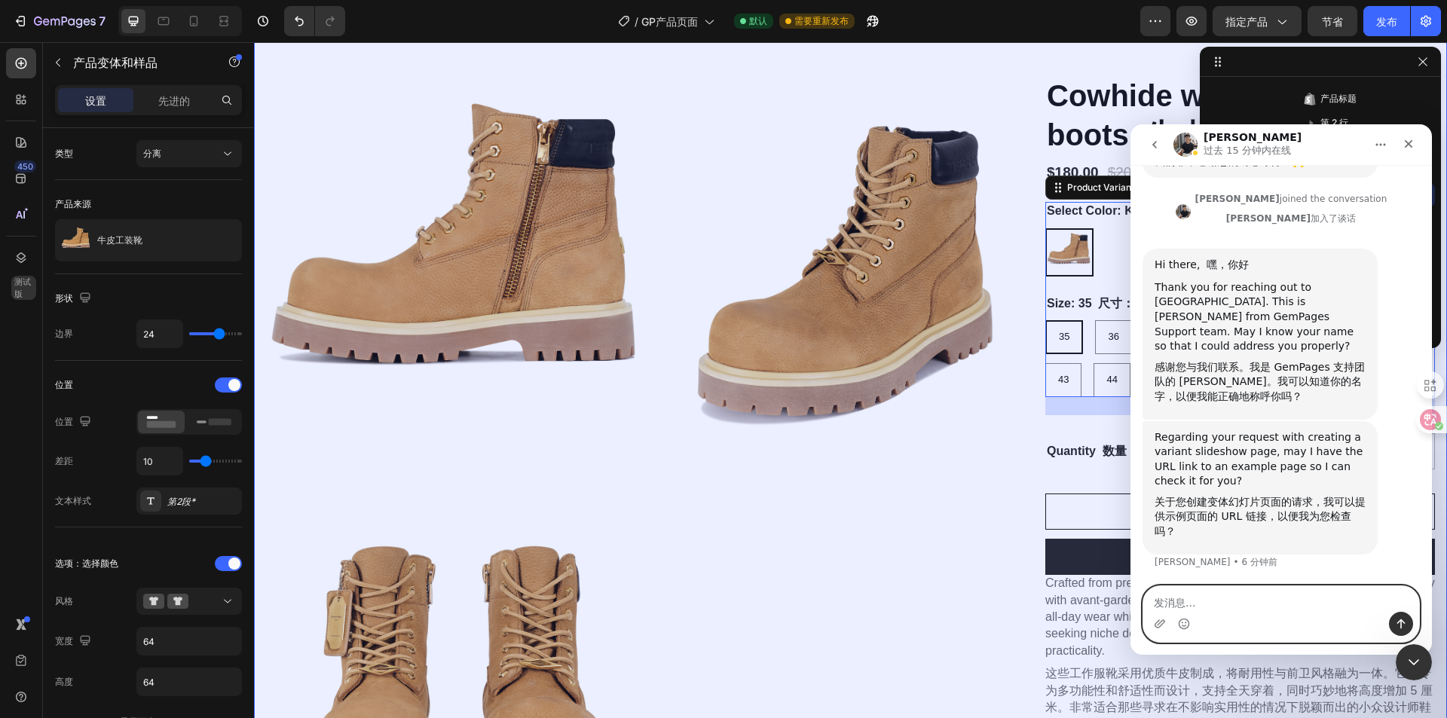
scroll to position [366, 0]
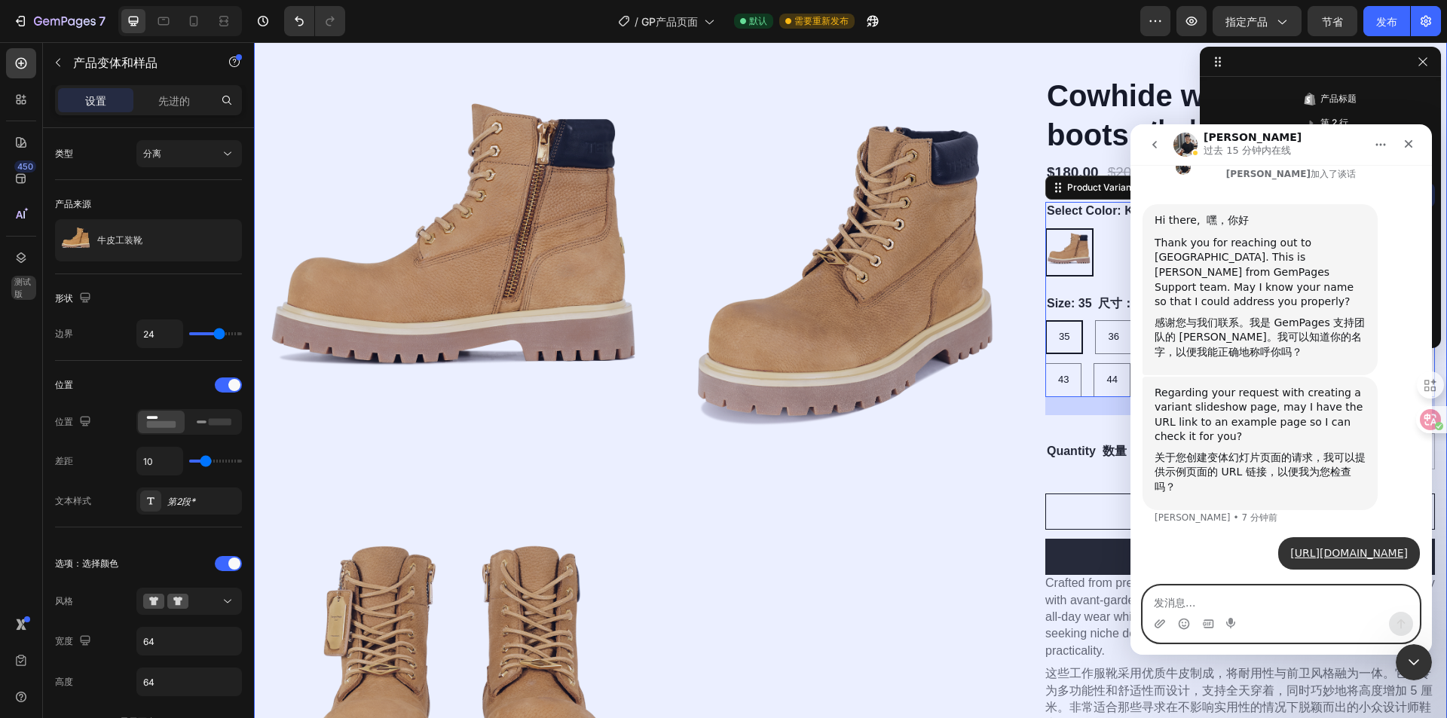
click at [1260, 606] on textarea "发消息..." at bounding box center [1281, 599] width 276 height 26
paste textarea "I hope that when I click on the black shoes, it will jump to the page"
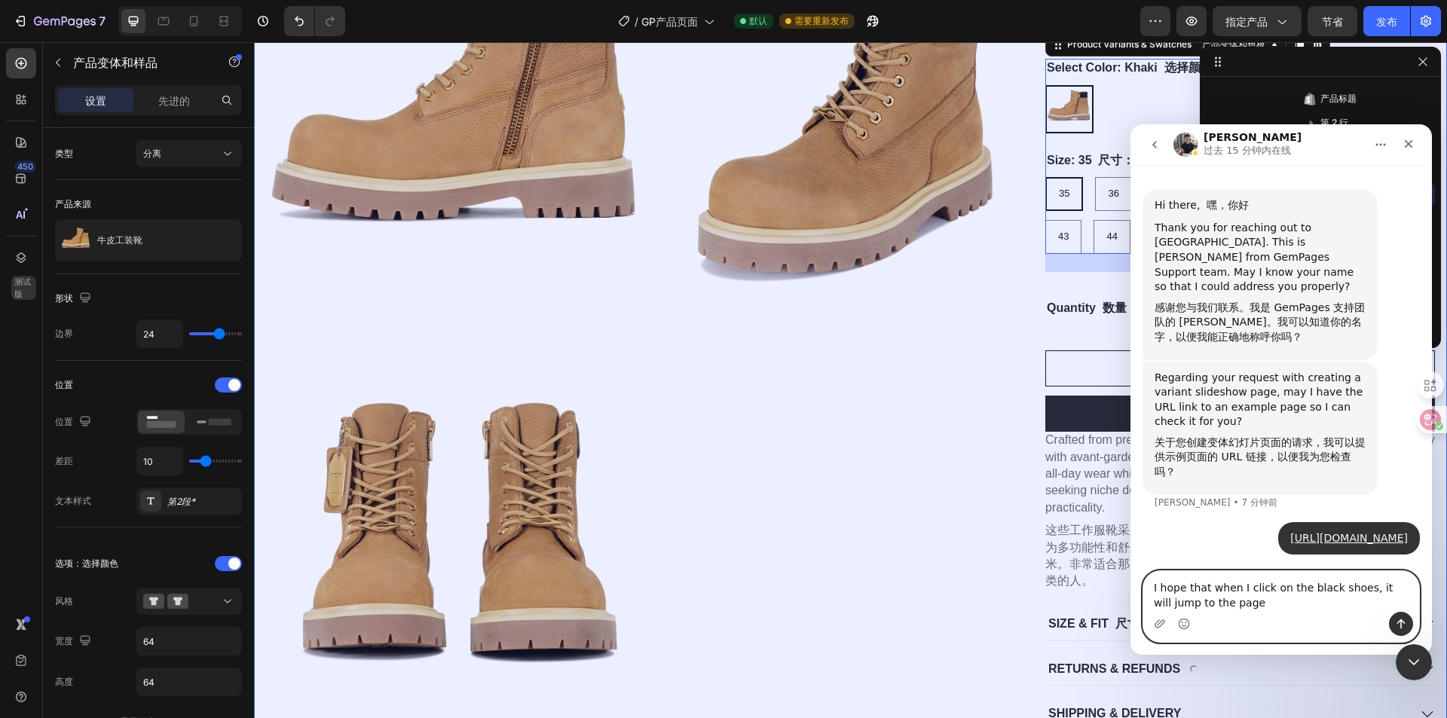
scroll to position [151, 0]
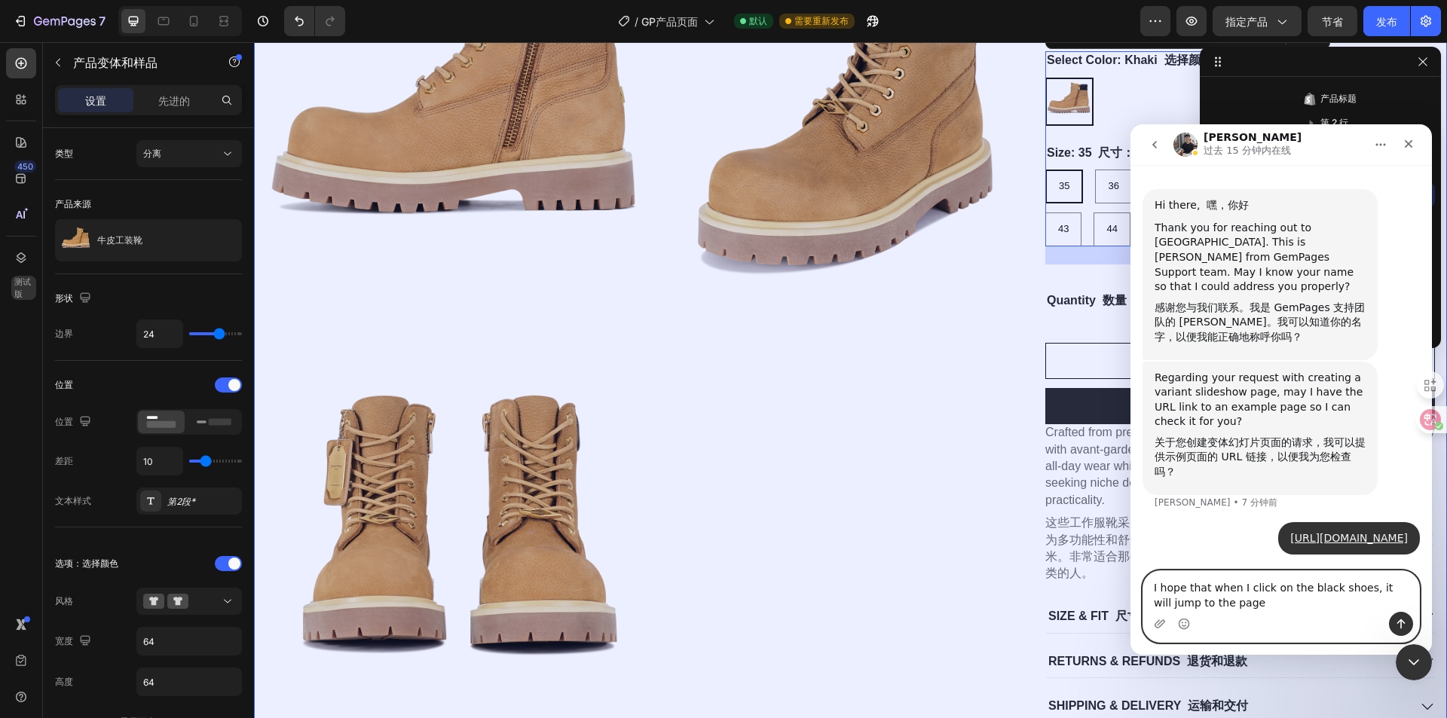
click at [1152, 588] on textarea "I hope that when I click on the black shoes, it will jump to the page" at bounding box center [1281, 591] width 276 height 41
type textarea "I hope that when I click on the black shoes, it will jump to the page"
click at [1394, 624] on button "发送消息…" at bounding box center [1401, 624] width 24 height 24
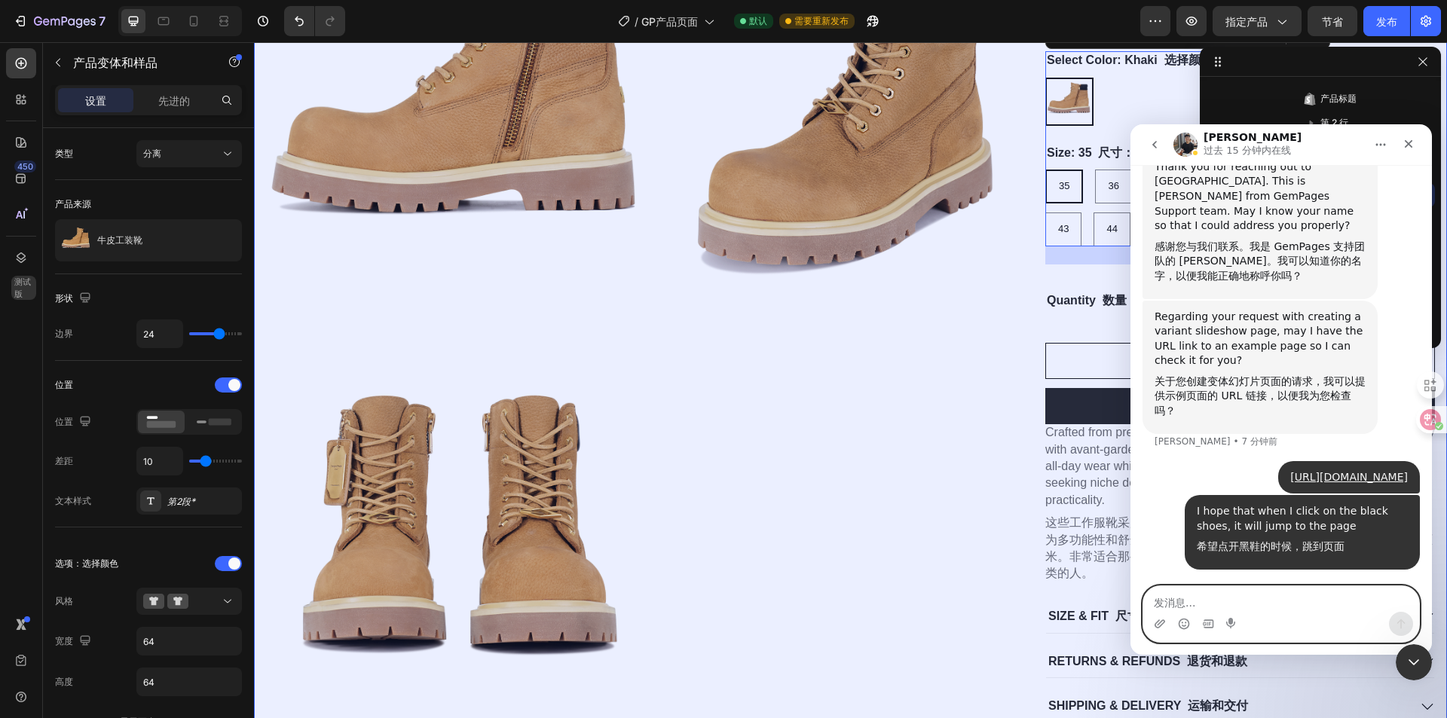
scroll to position [442, 0]
click at [1078, 320] on div "Cowhide workwear boots 牛皮工作服靴 Product Title 产品名称 $180.00 Product Price 产品价格 Pro…" at bounding box center [1240, 265] width 390 height 683
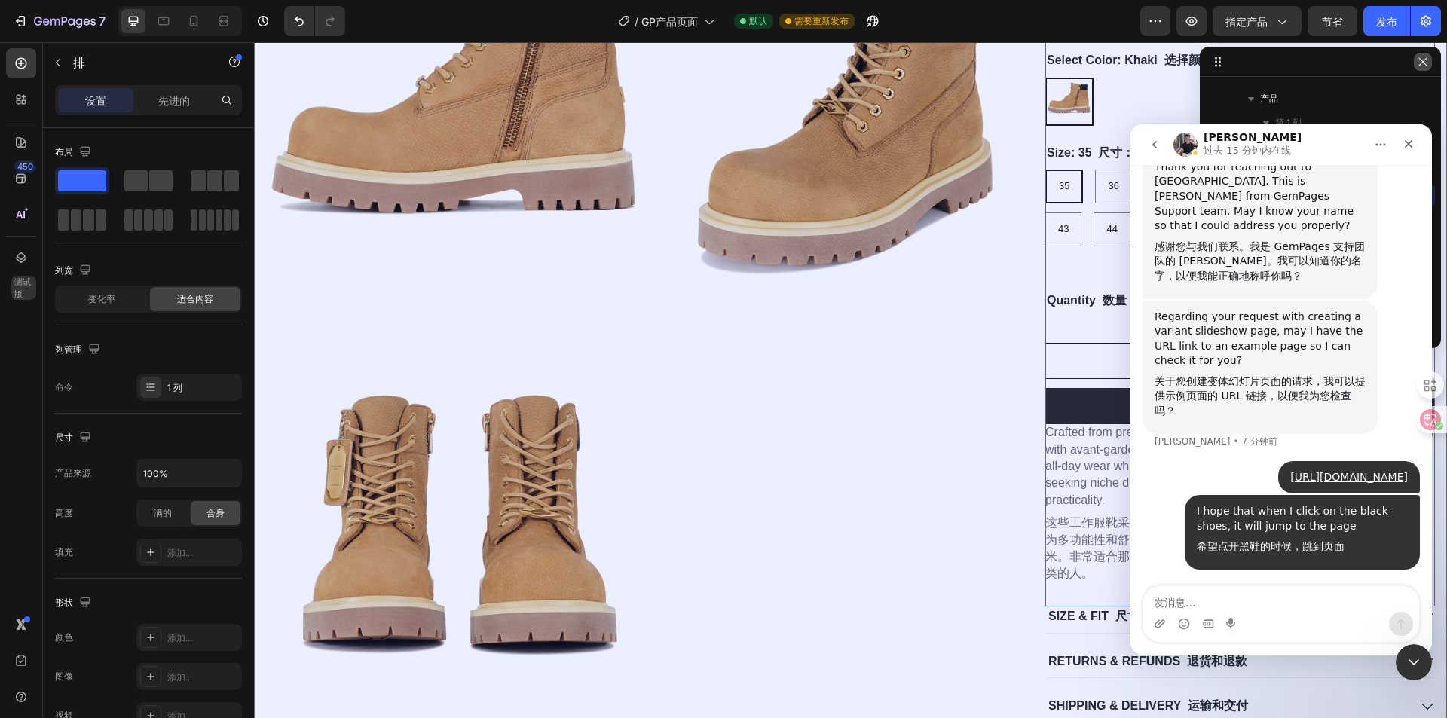
drag, startPoint x: 1422, startPoint y: 57, endPoint x: 1158, endPoint y: 75, distance: 264.4
click at [1422, 57] on icon "button" at bounding box center [1423, 62] width 12 height 12
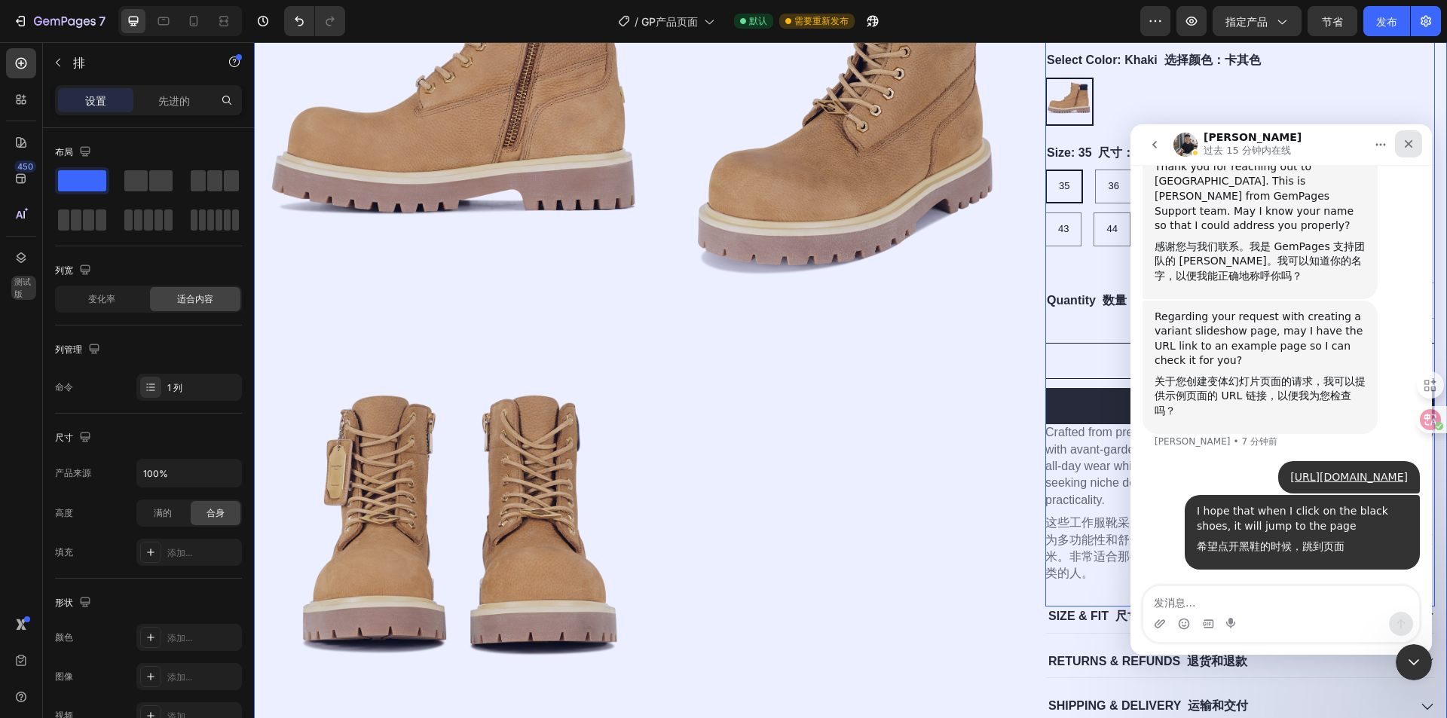
click at [1415, 141] on div "关闭" at bounding box center [1408, 143] width 27 height 27
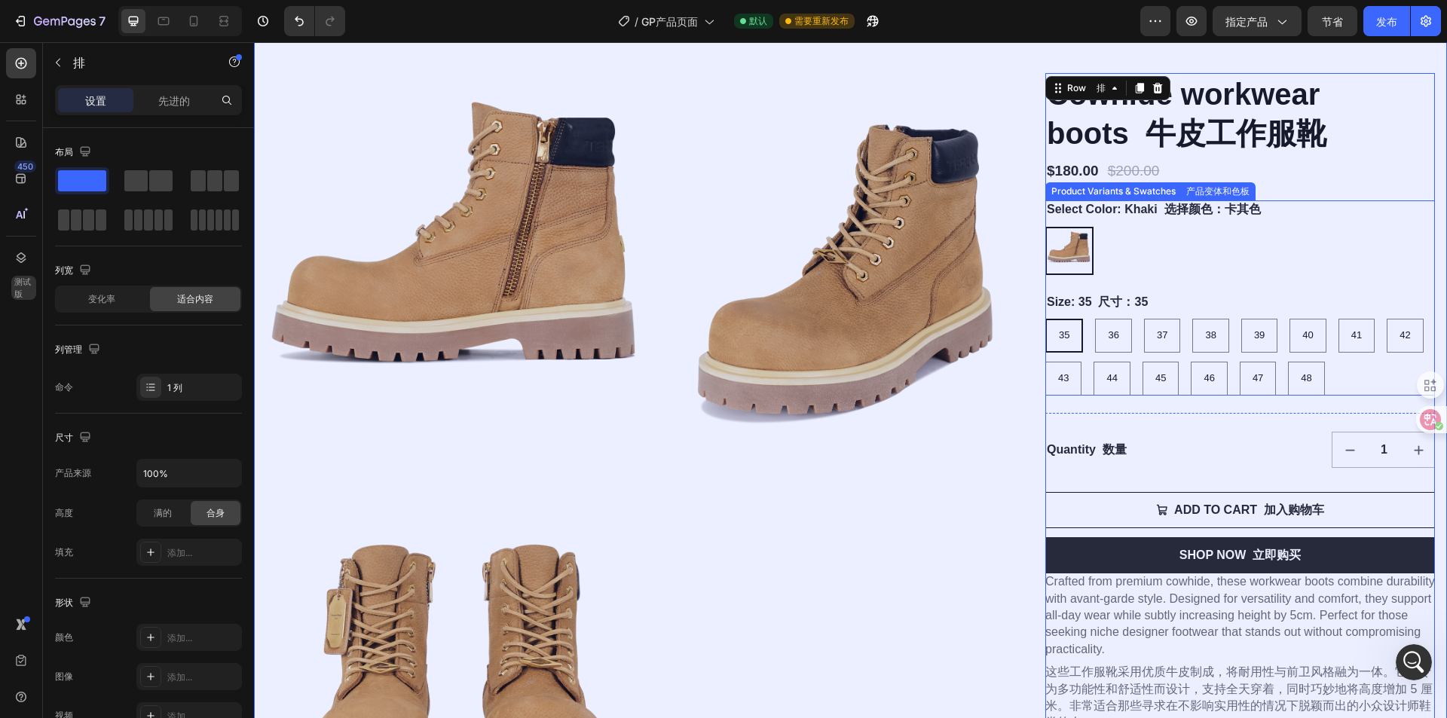
scroll to position [0, 0]
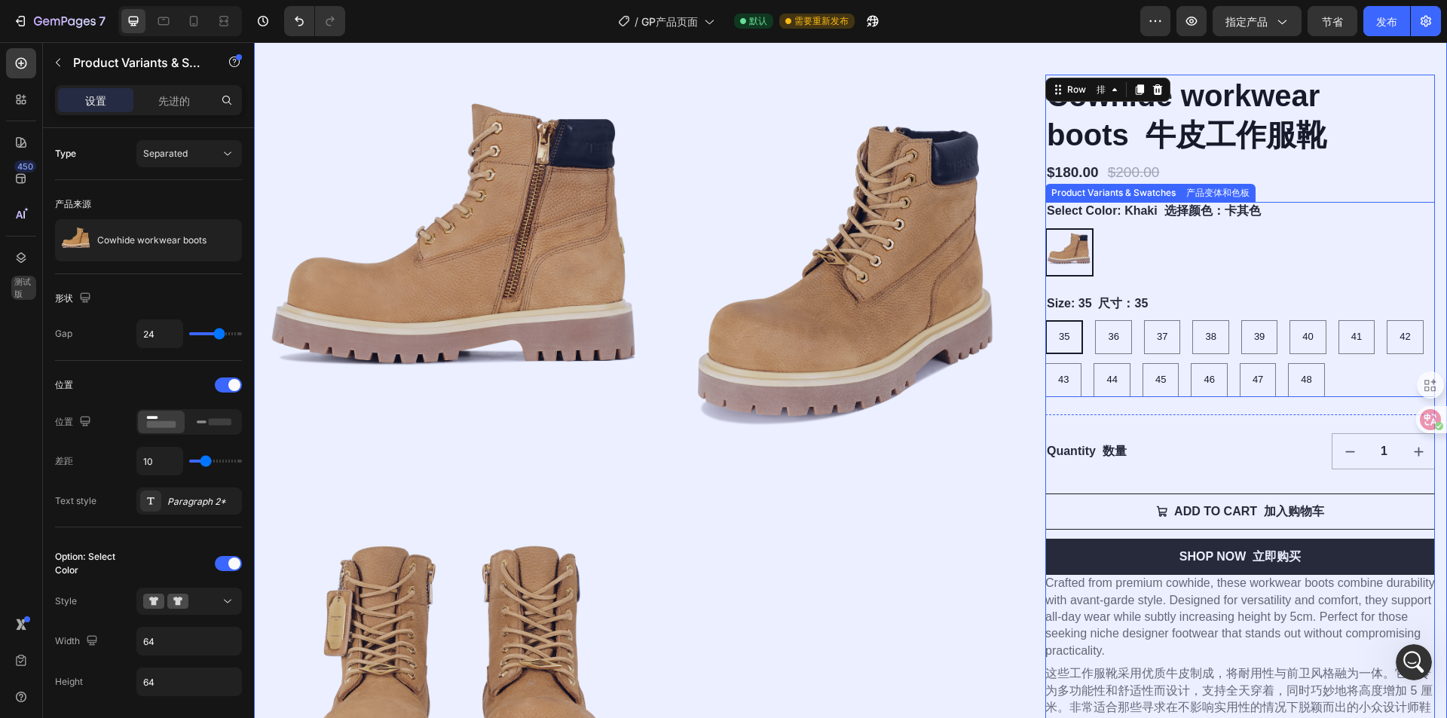
click at [1126, 249] on div "Khaki 卡其 Khaki" at bounding box center [1240, 252] width 390 height 48
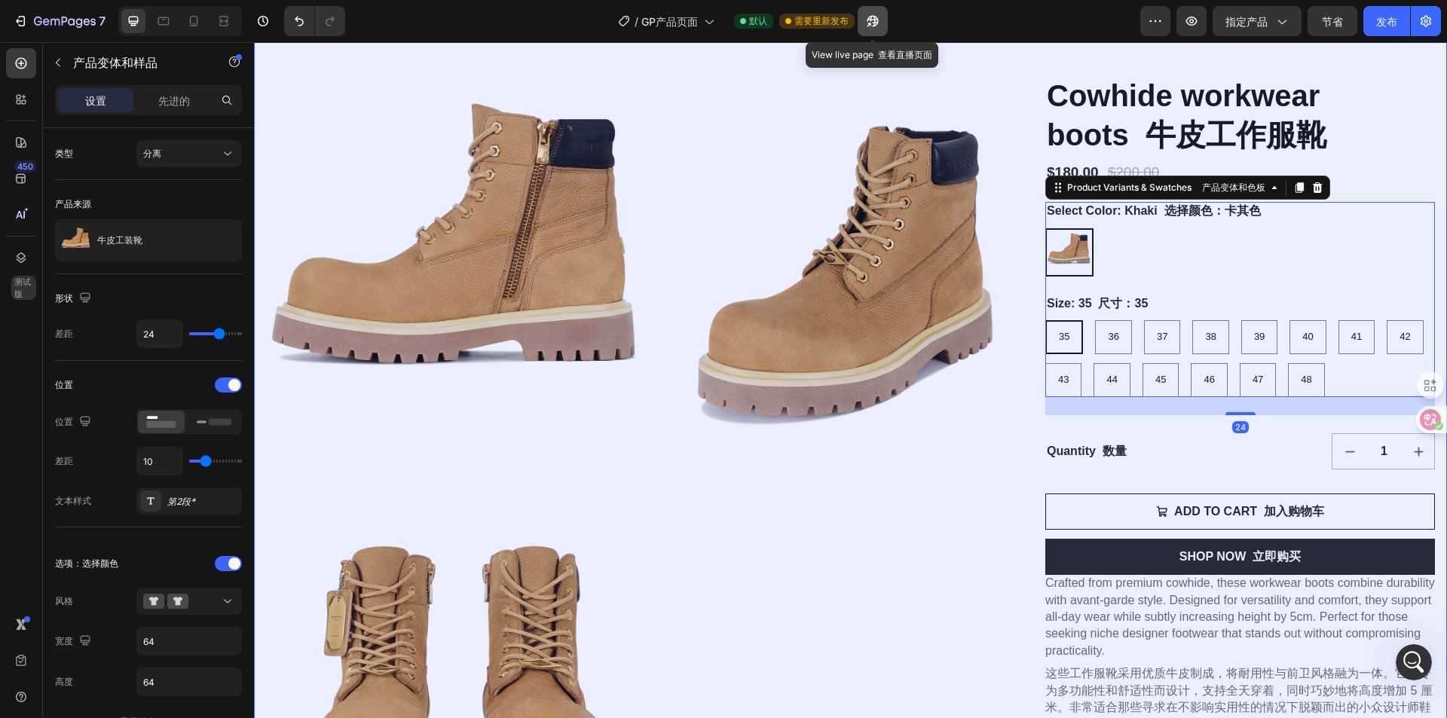
click at [871, 24] on icon "button" at bounding box center [869, 25] width 4 height 4
click at [1419, 654] on icon "打开 Intercom Messenger" at bounding box center [1412, 660] width 25 height 25
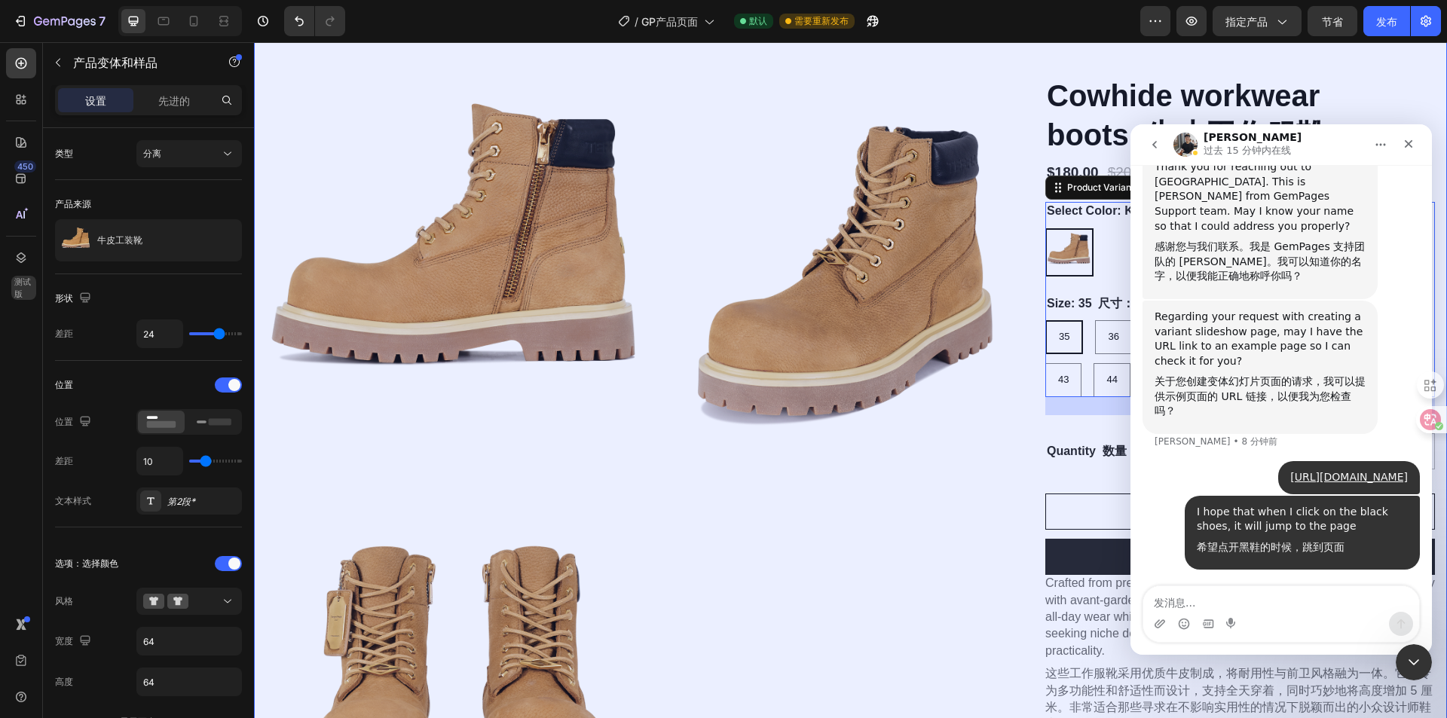
scroll to position [375, 0]
click at [1411, 143] on icon "关闭" at bounding box center [1409, 144] width 12 height 12
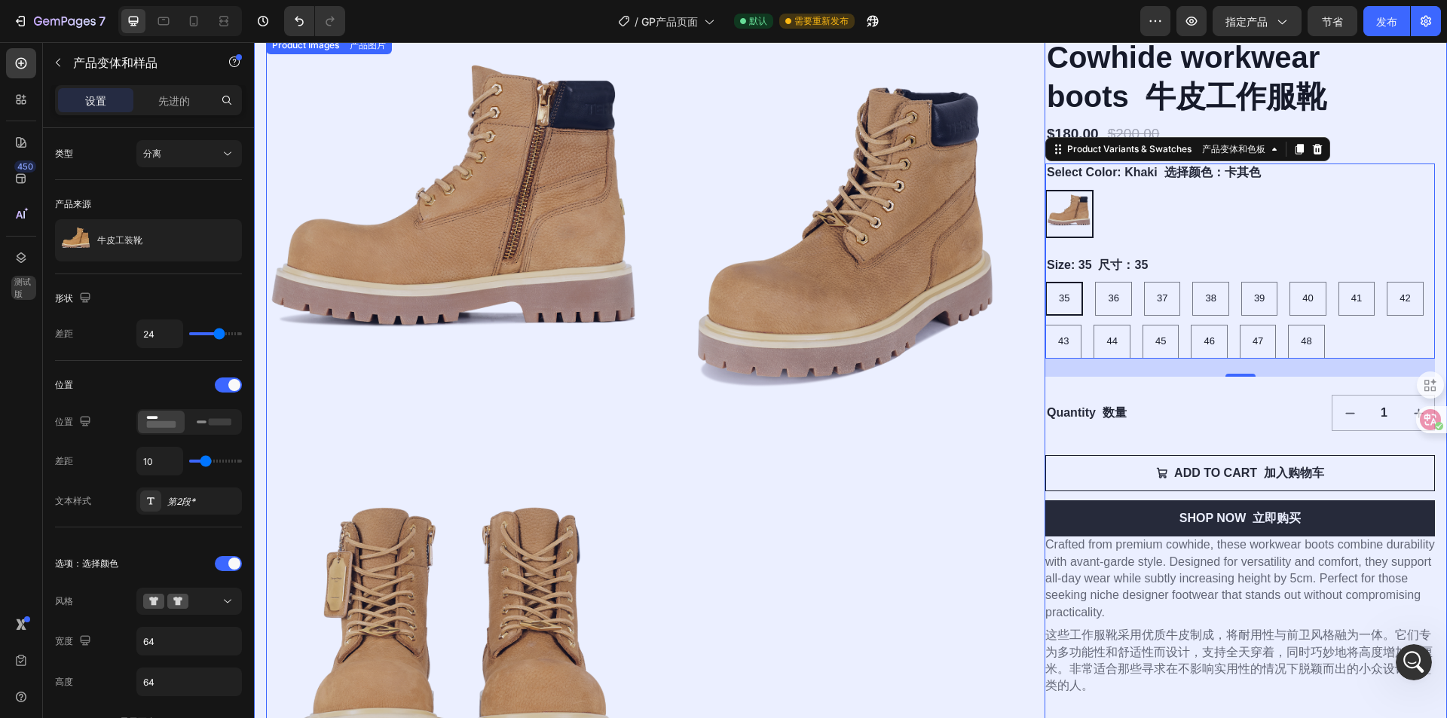
scroll to position [377, 0]
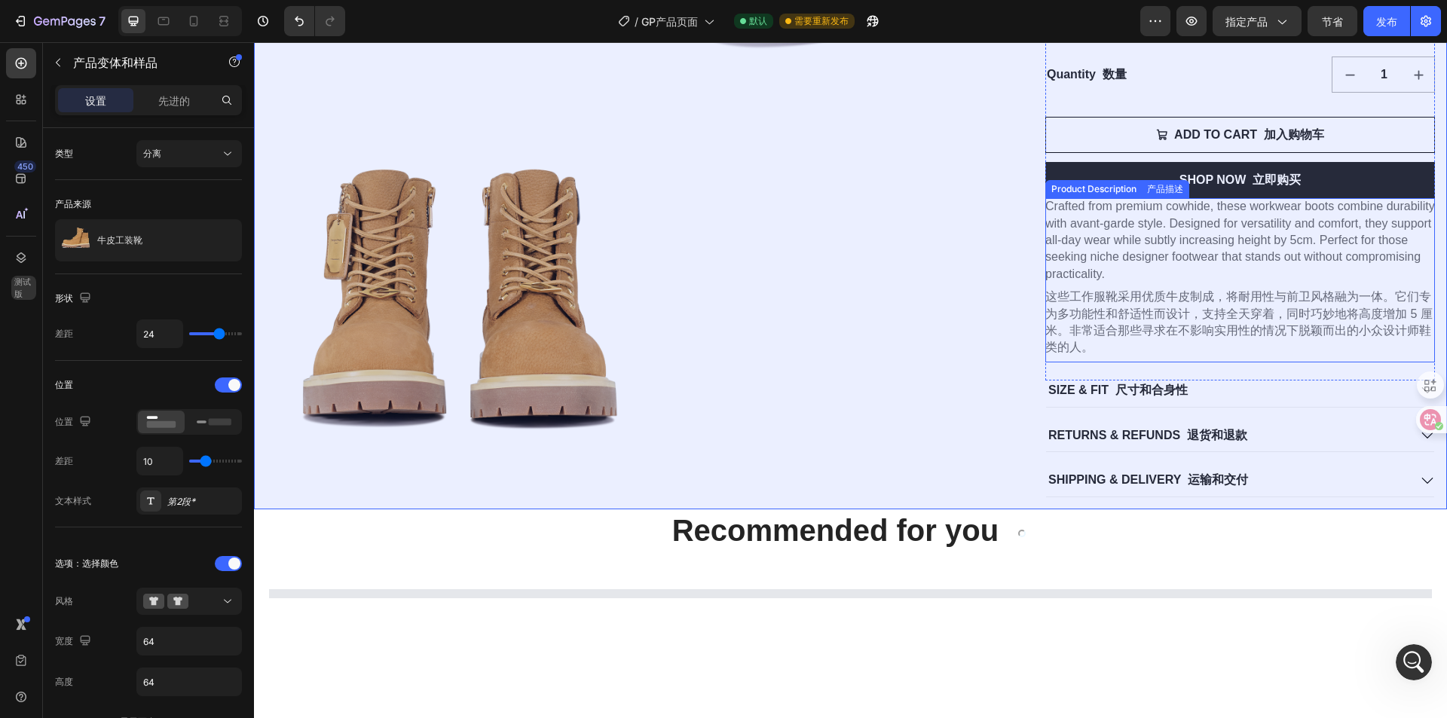
click at [1156, 320] on font "这些工作服靴采用优质牛皮制成，将耐用性与前卫风格融为一体。它们专为多功能性和舒适性而设计，支持全天穿着，同时巧妙地将高度增加 5 厘米。非常适合那些寻求在不影…" at bounding box center [1238, 321] width 387 height 63
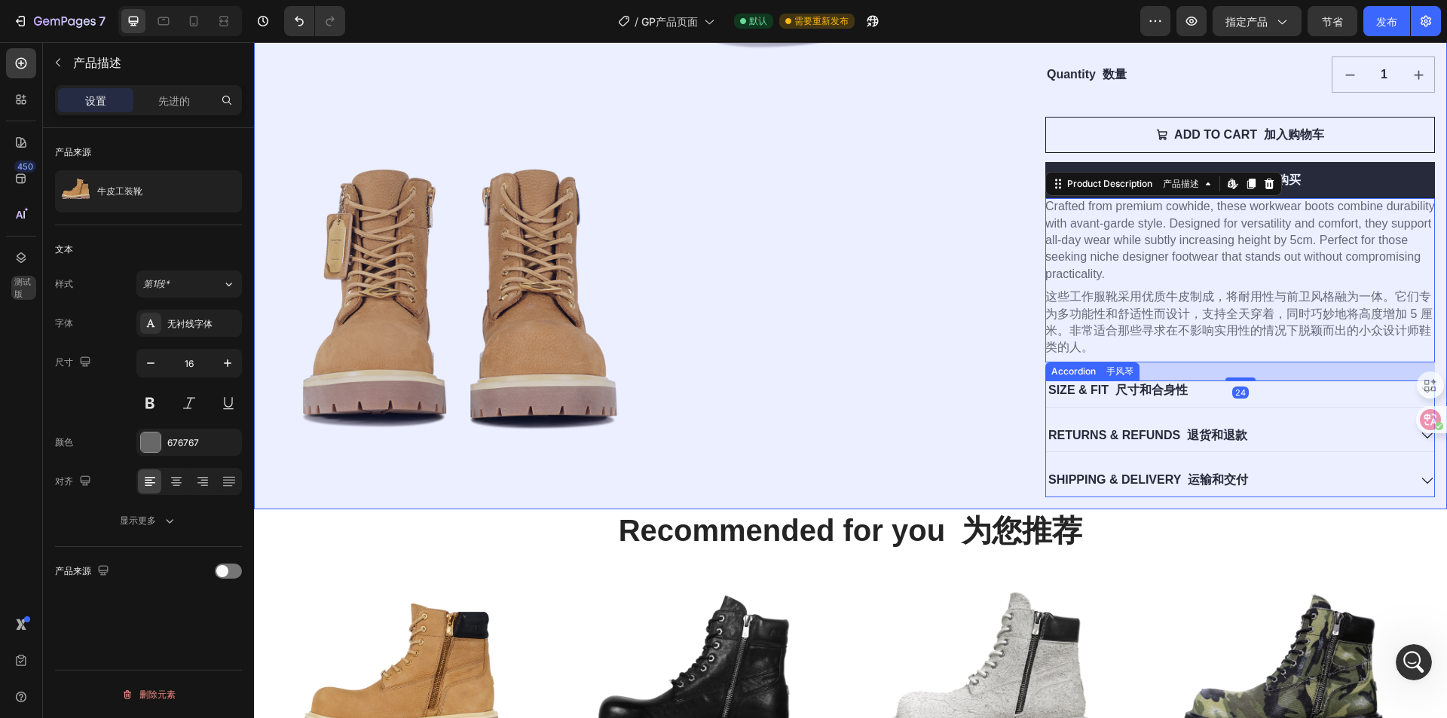
click at [1407, 390] on div "SIZE & FIT 尺寸和合身性" at bounding box center [1240, 394] width 388 height 26
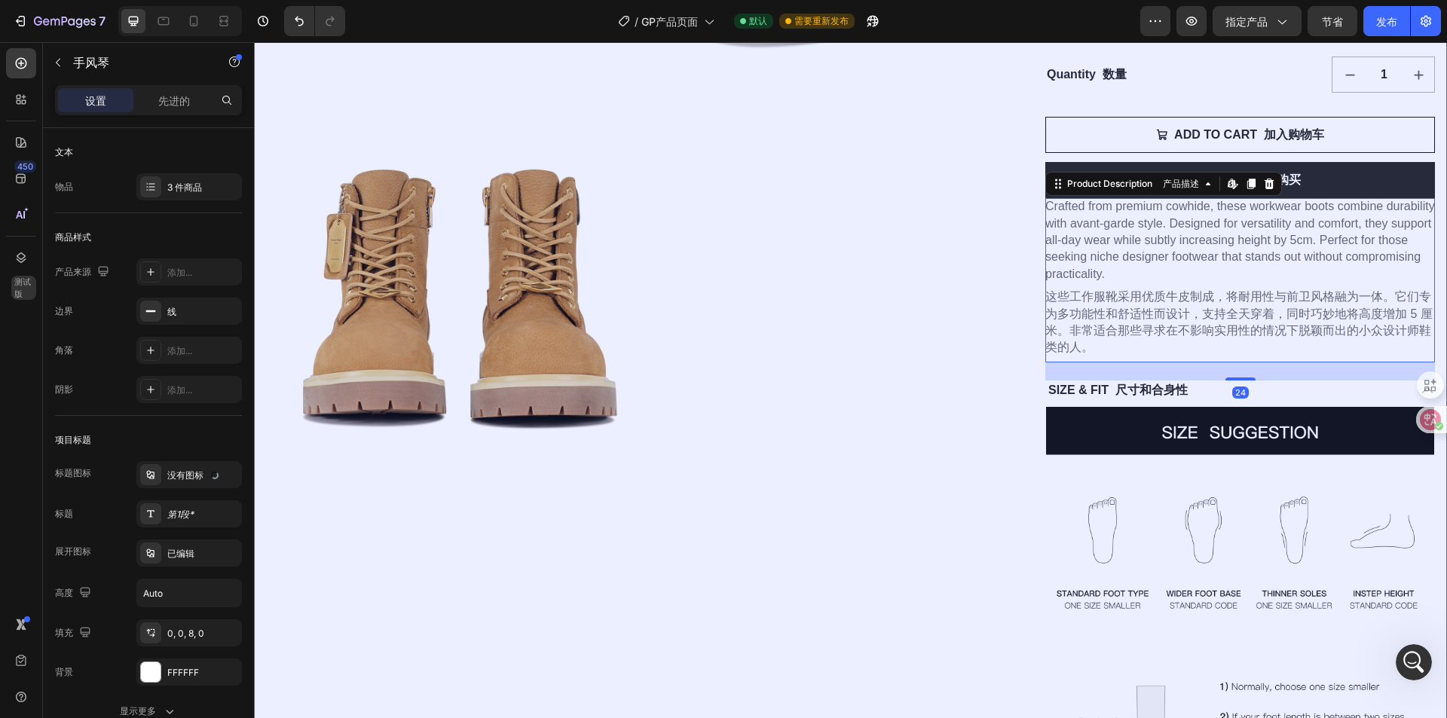
click at [1205, 227] on p "Crafted from premium cowhide, these workwear boots combine durability with avan…" at bounding box center [1240, 277] width 390 height 154
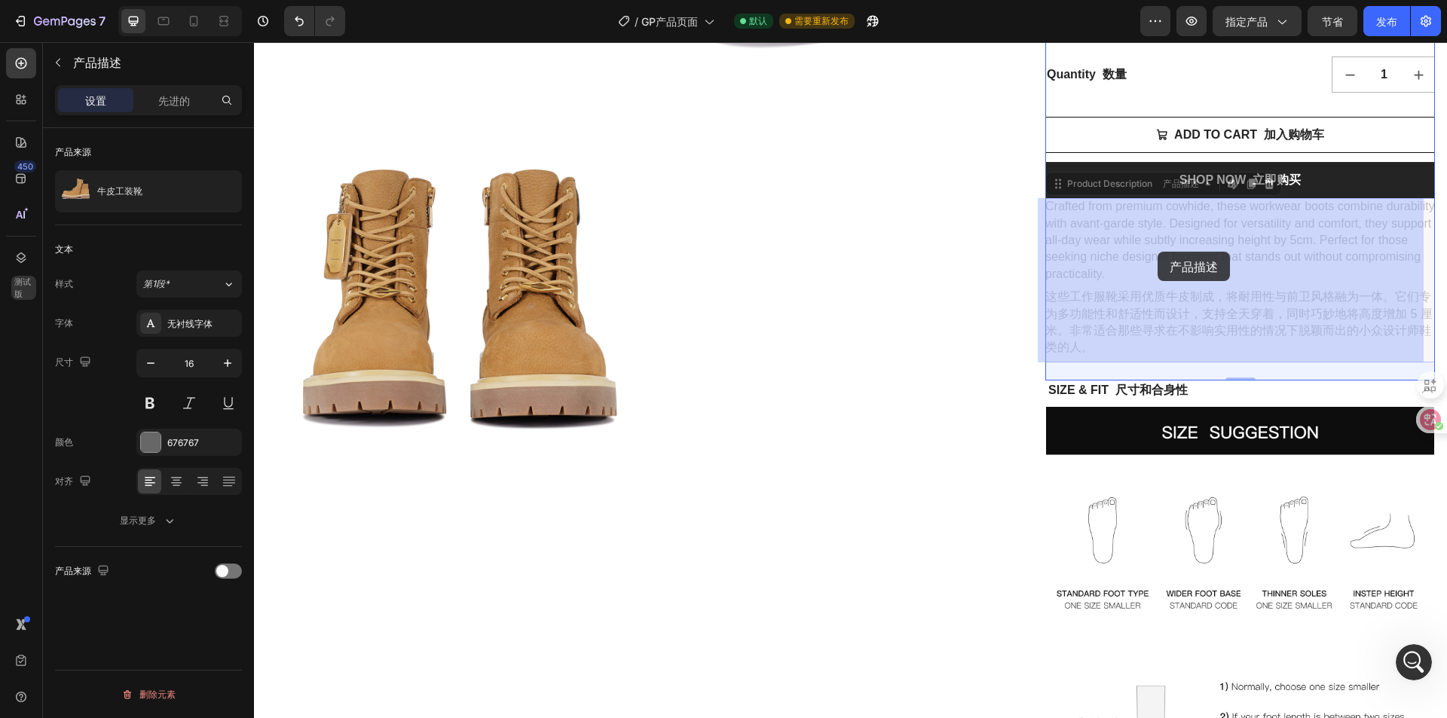
drag, startPoint x: 1171, startPoint y: 224, endPoint x: 1158, endPoint y: 252, distance: 30.7
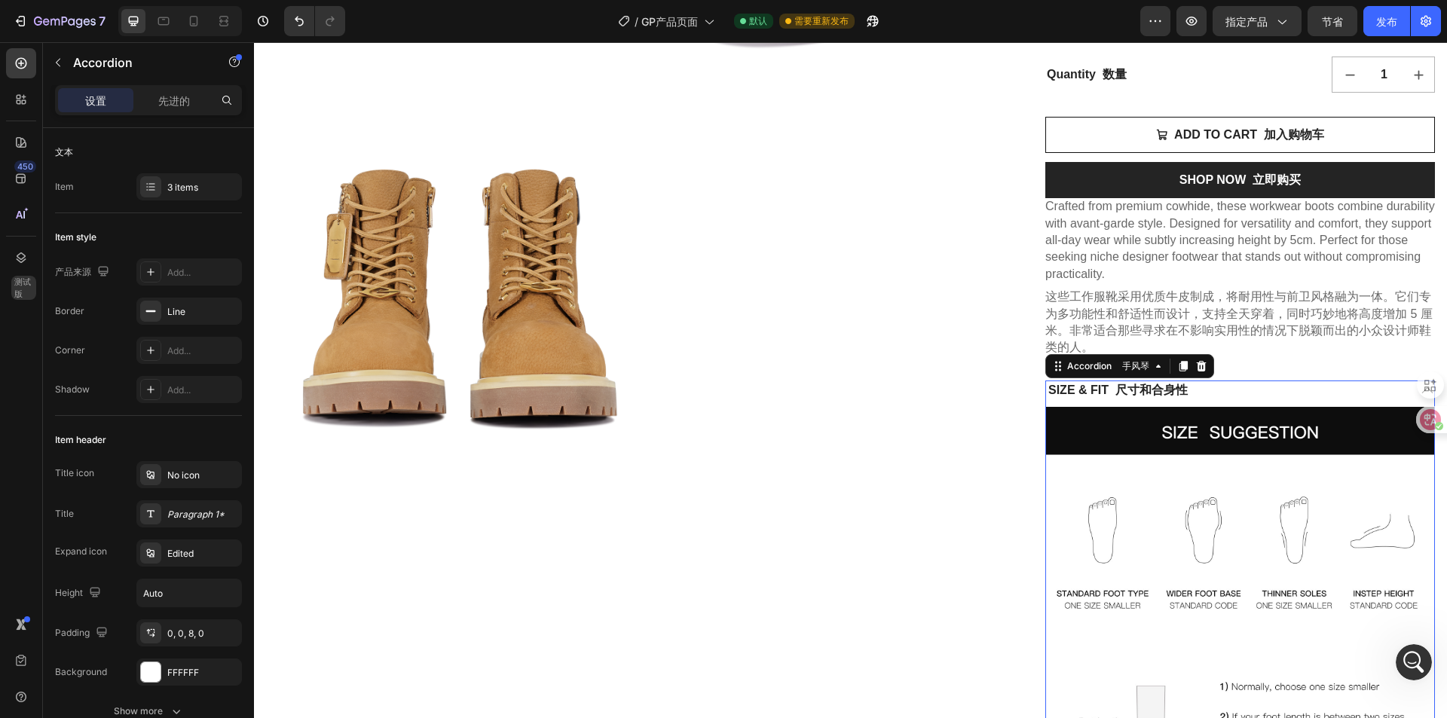
click at [1421, 392] on icon at bounding box center [1428, 391] width 14 height 14
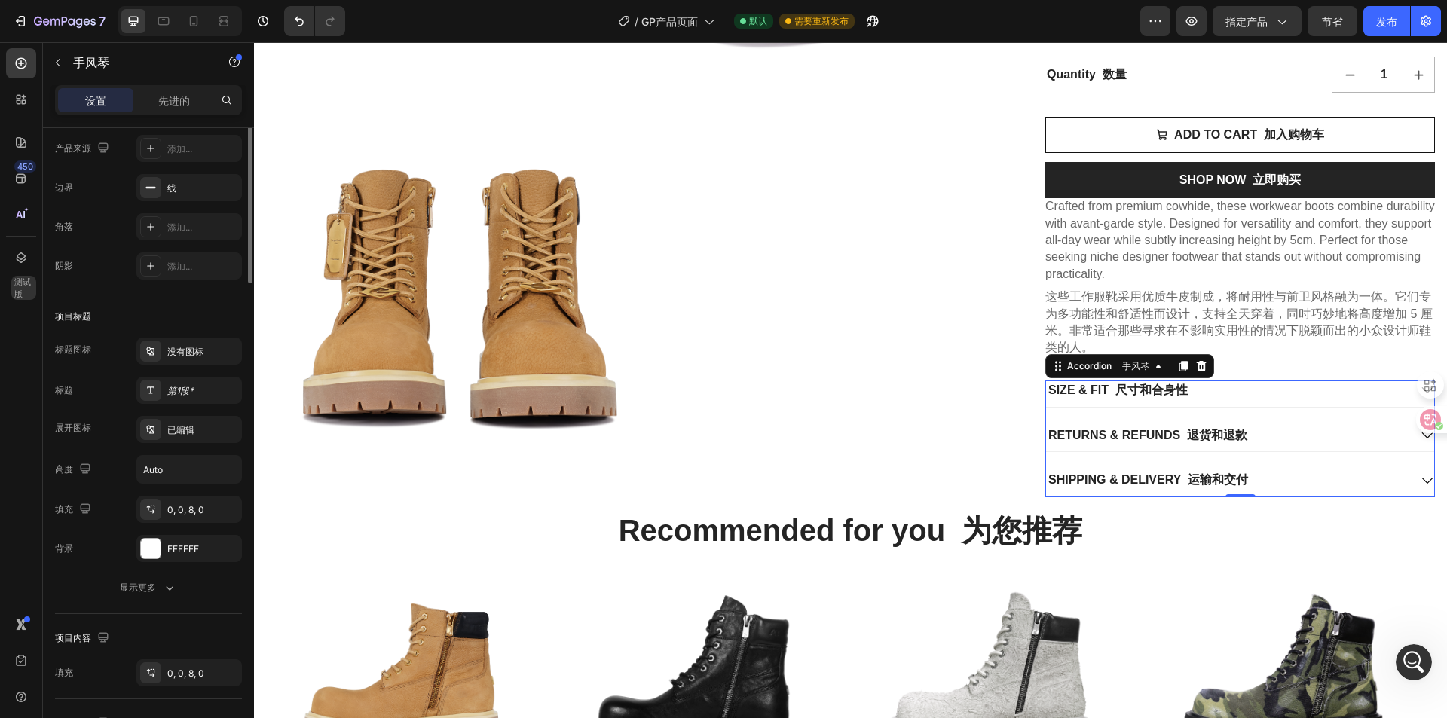
scroll to position [0, 0]
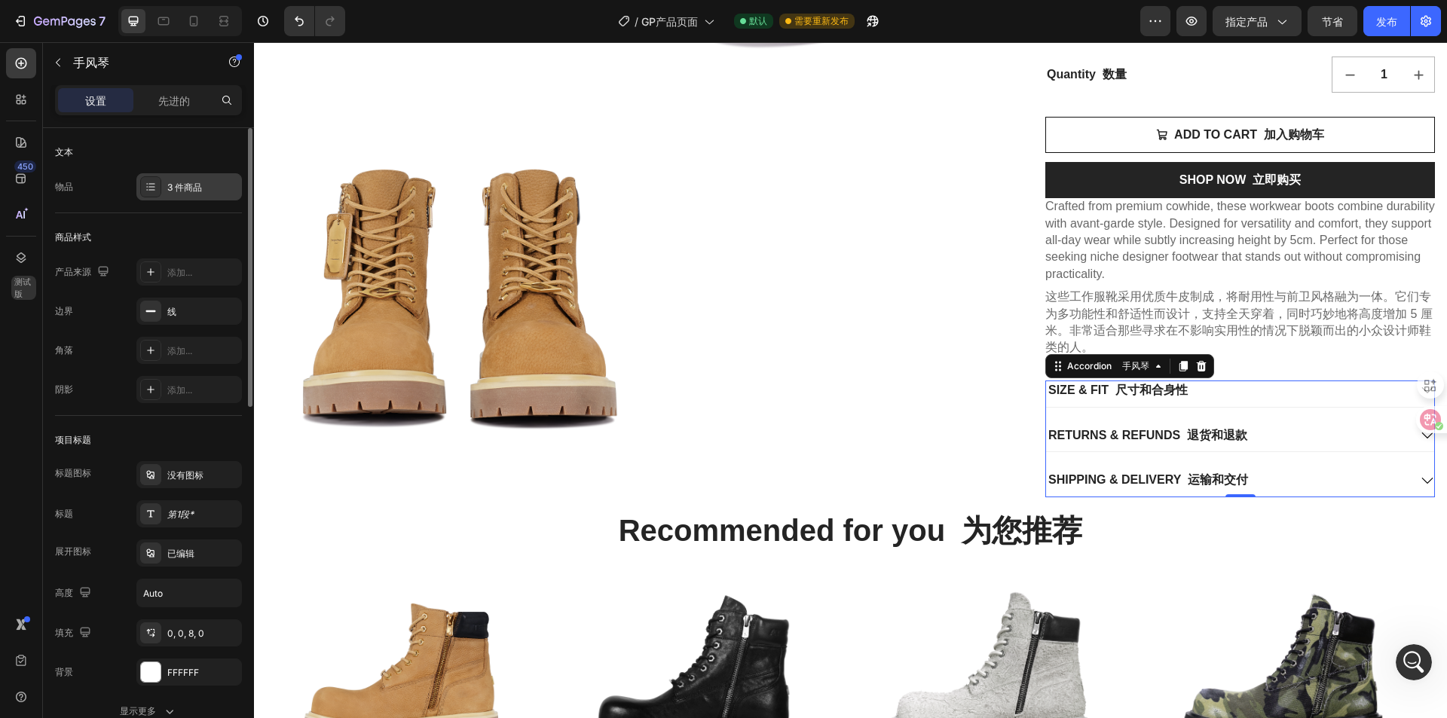
click at [167, 187] on div "3 件商品" at bounding box center [189, 186] width 106 height 27
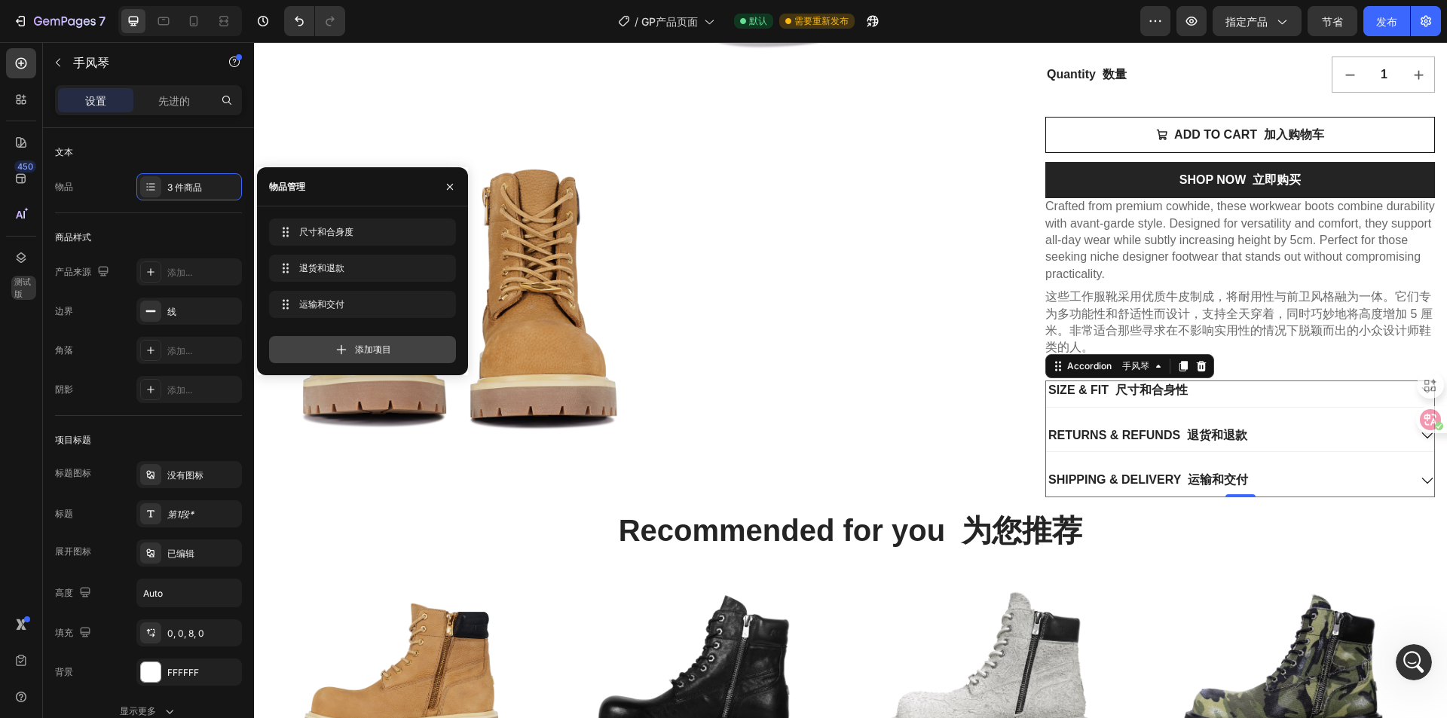
click at [360, 349] on font "添加项目" at bounding box center [373, 349] width 36 height 11
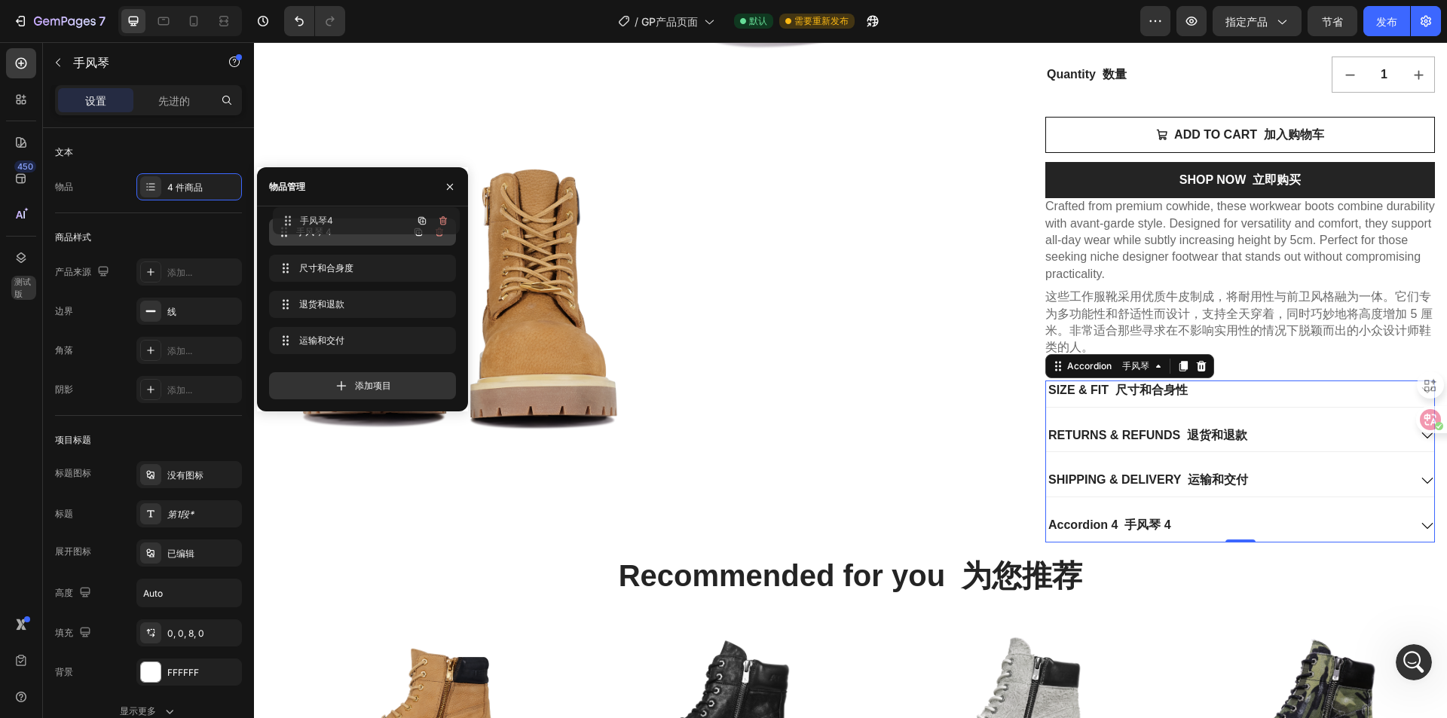
drag, startPoint x: 324, startPoint y: 346, endPoint x: 328, endPoint y: 226, distance: 119.9
click at [334, 234] on span "手风琴 4" at bounding box center [341, 232] width 85 height 14
click at [314, 224] on div "手风琴 4 Accordion 4" at bounding box center [341, 232] width 133 height 21
click at [317, 232] on font "手风琴 4" at bounding box center [313, 231] width 35 height 11
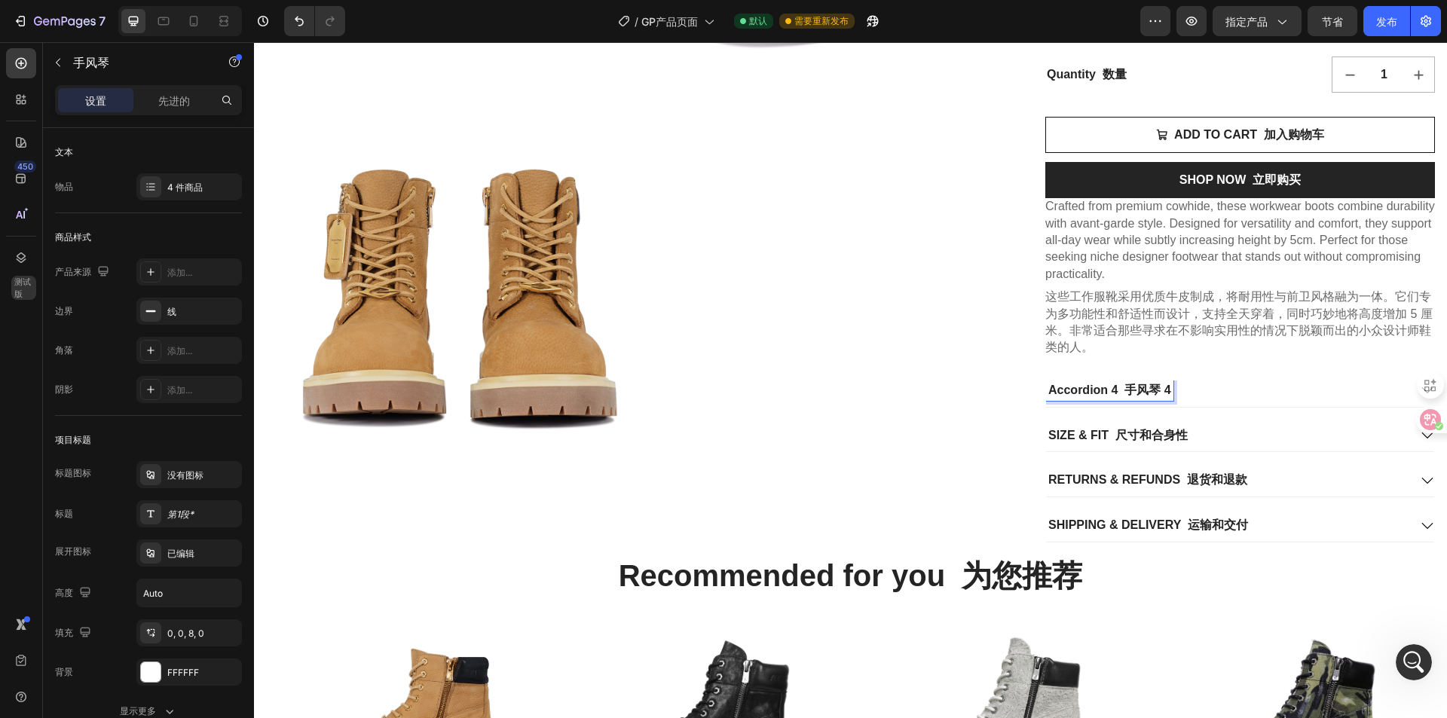
click at [1148, 392] on p "Accordion 4 手风琴 4" at bounding box center [1110, 391] width 123 height 16
drag, startPoint x: 1167, startPoint y: 390, endPoint x: 1016, endPoint y: 390, distance: 150.8
click at [1016, 390] on div "Product Images 产品图片 Cowhide workwear boots 牛皮工作服靴 Product Title 产品名称 $180.00 Pr…" at bounding box center [850, 120] width 1193 height 869
click at [1111, 392] on p "Description DESCRIPTION" at bounding box center [1125, 391] width 152 height 16
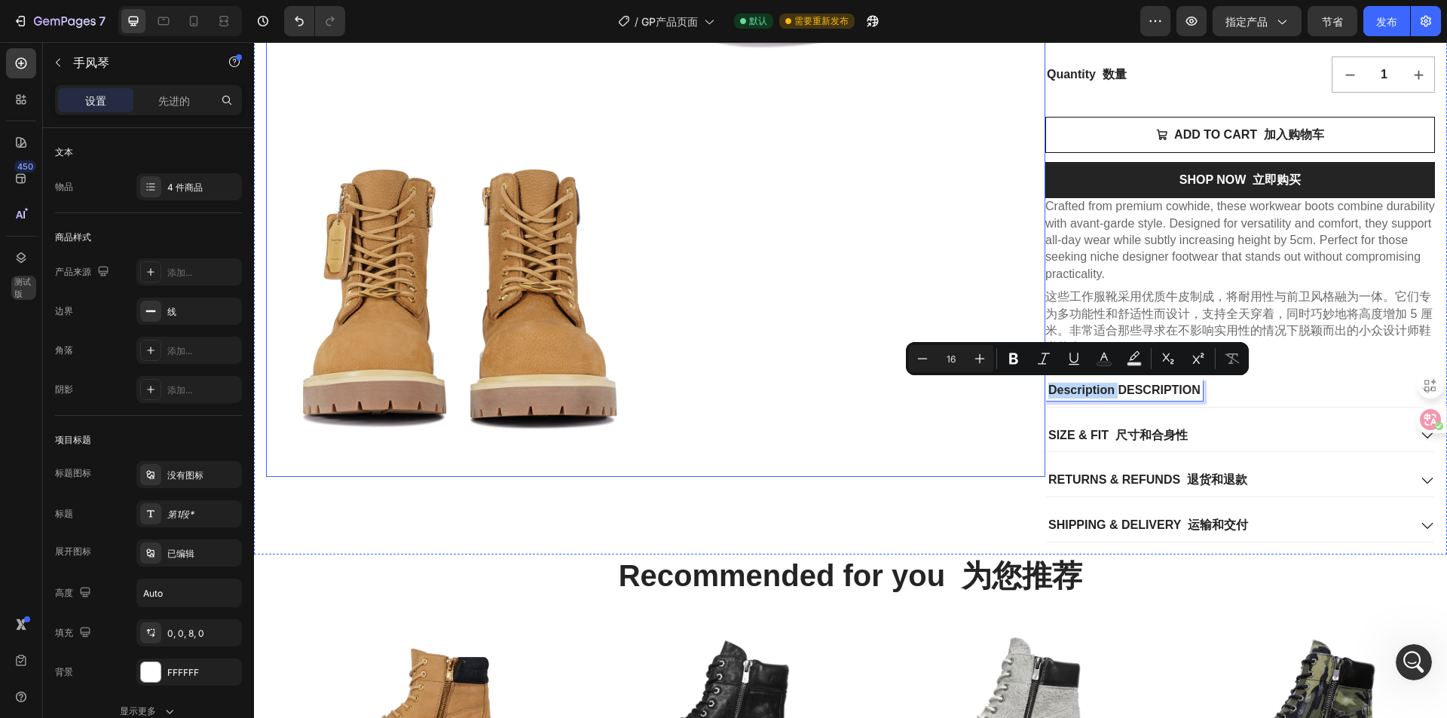
drag, startPoint x: 1113, startPoint y: 393, endPoint x: 935, endPoint y: 393, distance: 178.6
click at [935, 393] on div "Product Images 产品图片 Cowhide workwear boots 牛皮工作服靴 Product Title 产品名称 $180.00 Pr…" at bounding box center [850, 120] width 1193 height 869
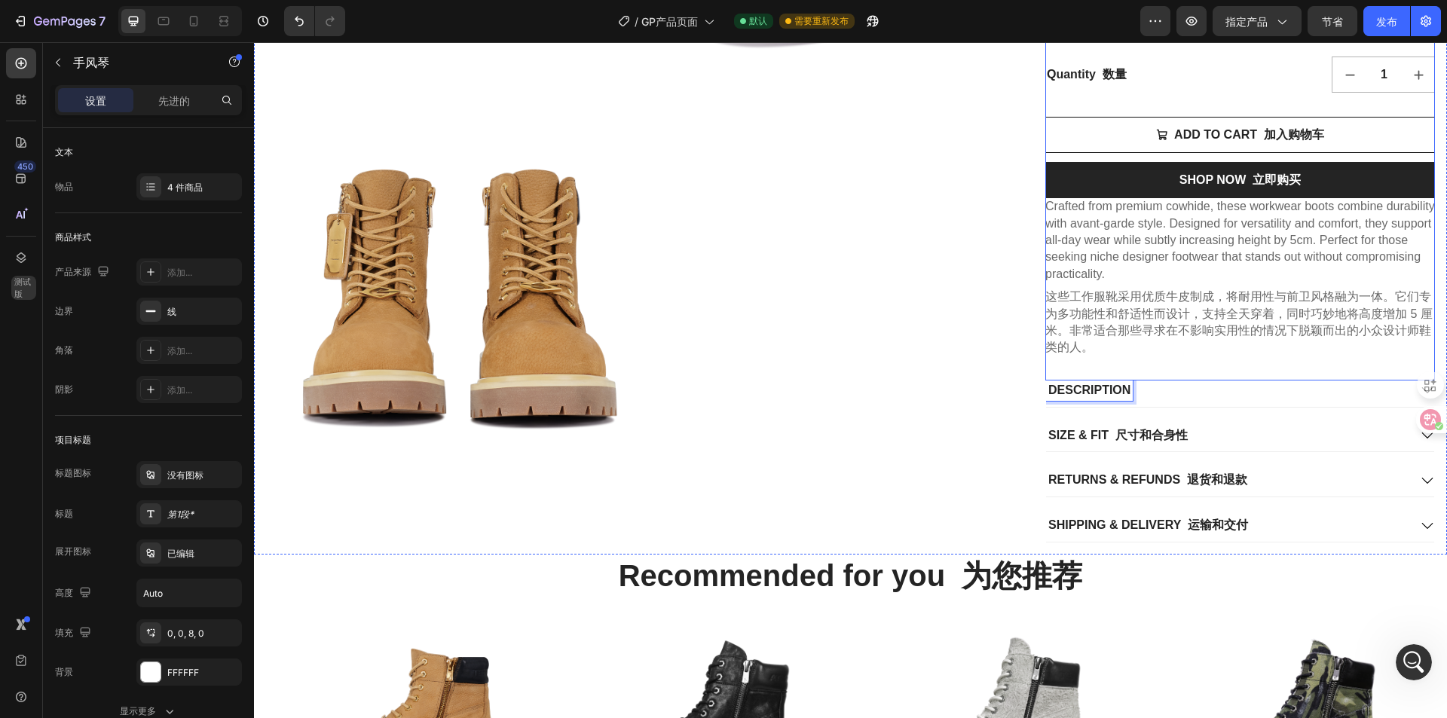
click at [1164, 373] on div "Cowhide workwear boots 牛皮工作服靴 Product Title 产品名称 $180.00 Product Price 产品价格 Pro…" at bounding box center [1240, 39] width 390 height 683
click at [1161, 388] on div "DESCRIPTION" at bounding box center [1227, 391] width 363 height 20
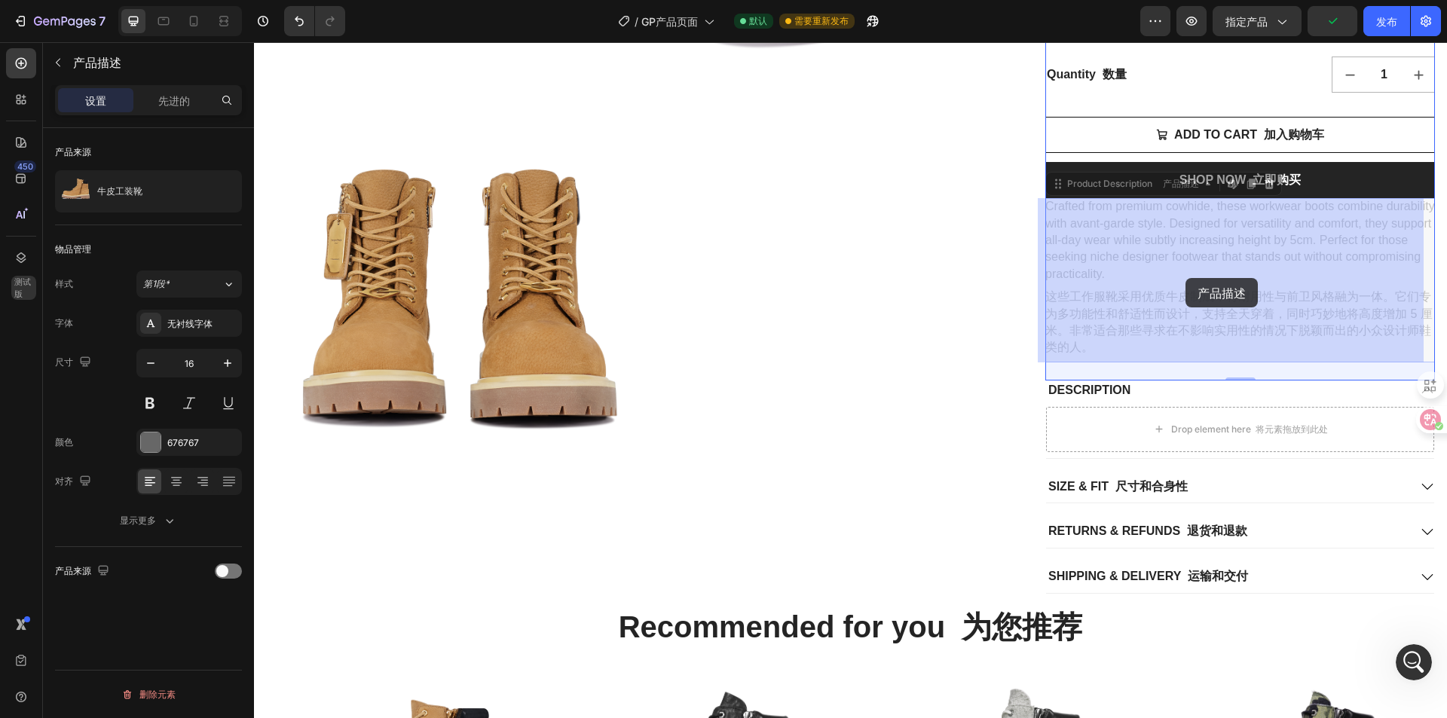
drag, startPoint x: 1206, startPoint y: 280, endPoint x: 1186, endPoint y: 278, distance: 20.5
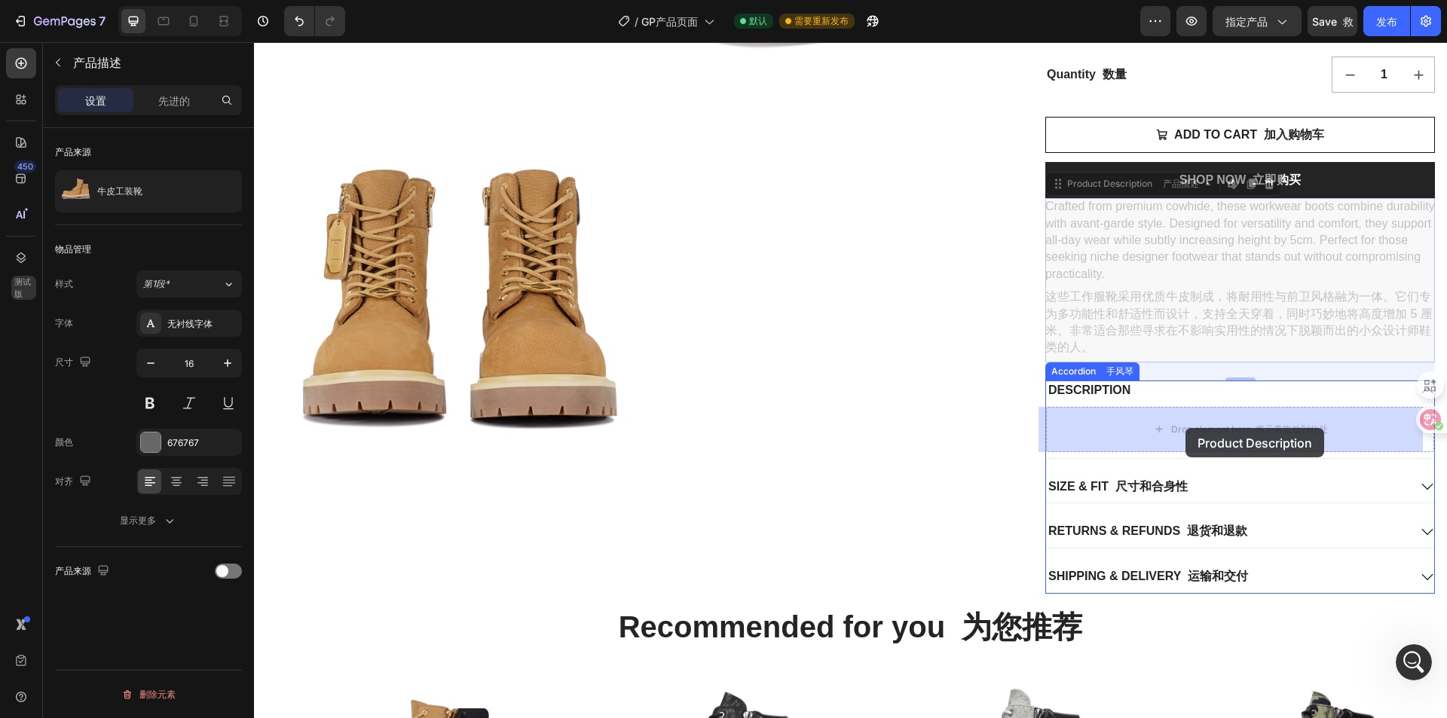
drag, startPoint x: 1192, startPoint y: 244, endPoint x: 1183, endPoint y: 412, distance: 168.4
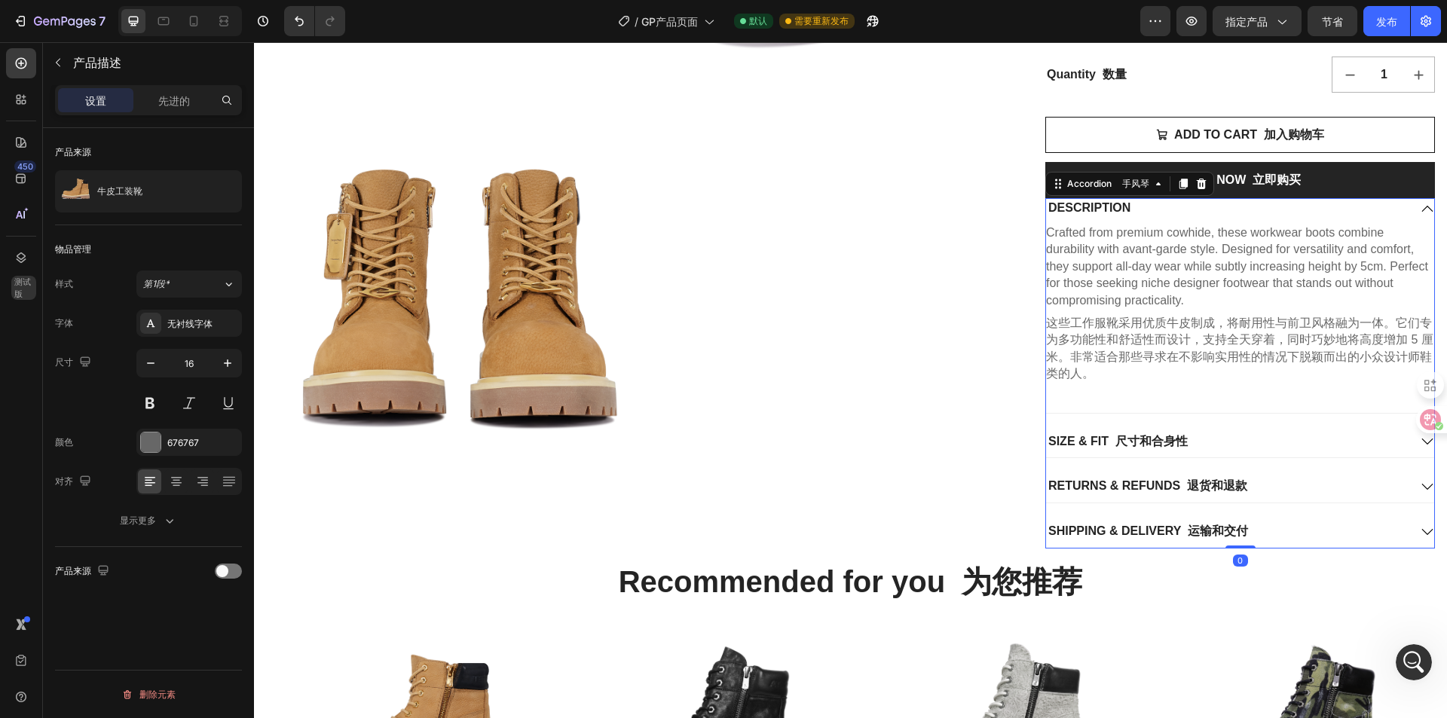
click at [1421, 205] on icon at bounding box center [1428, 209] width 14 height 14
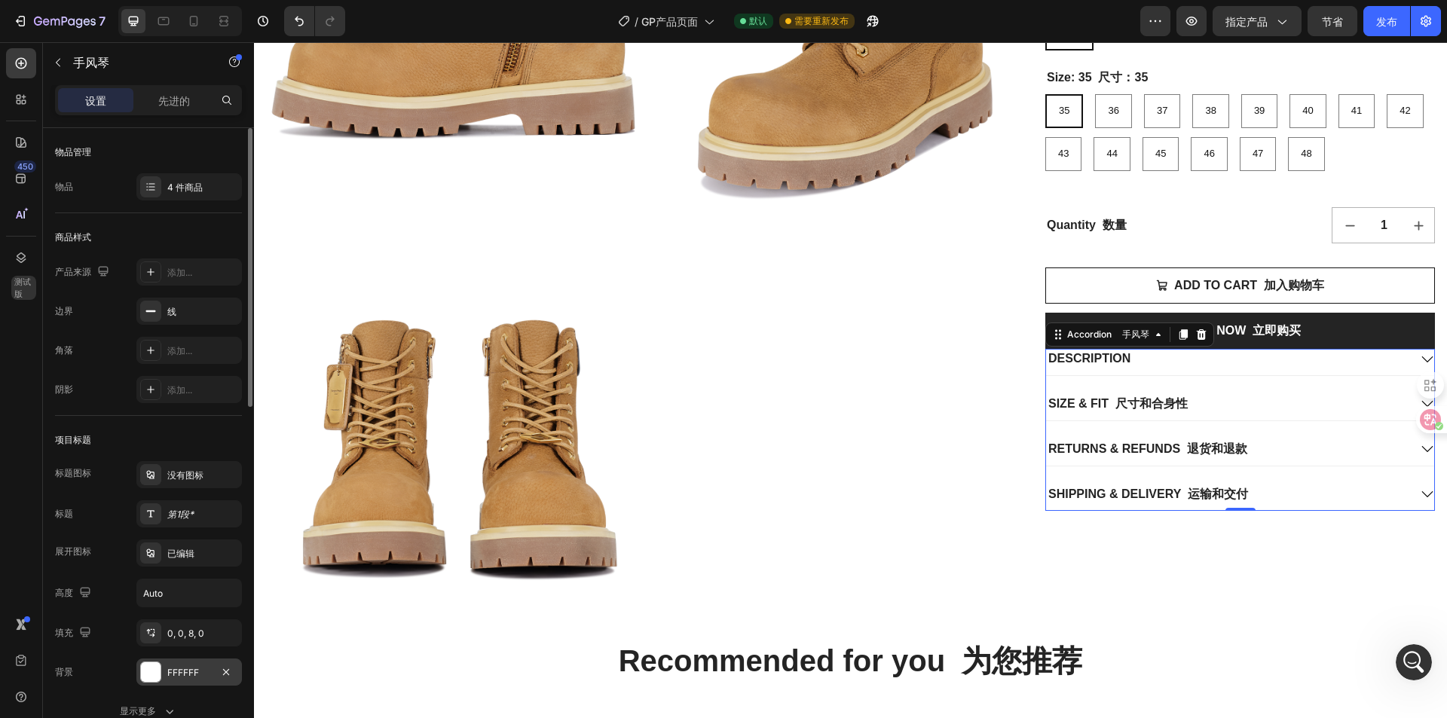
scroll to position [151, 0]
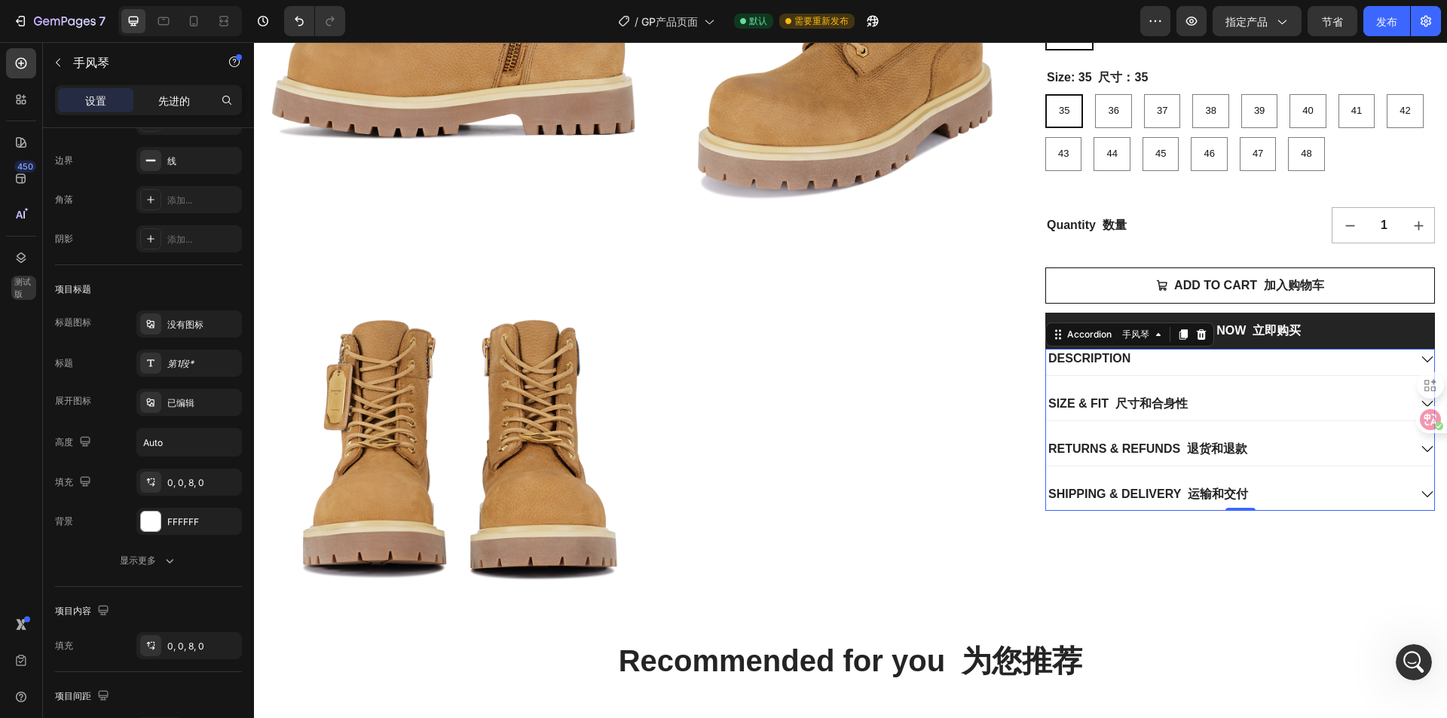
click at [148, 90] on div "先进的" at bounding box center [173, 100] width 75 height 24
type input "100%"
type input "100"
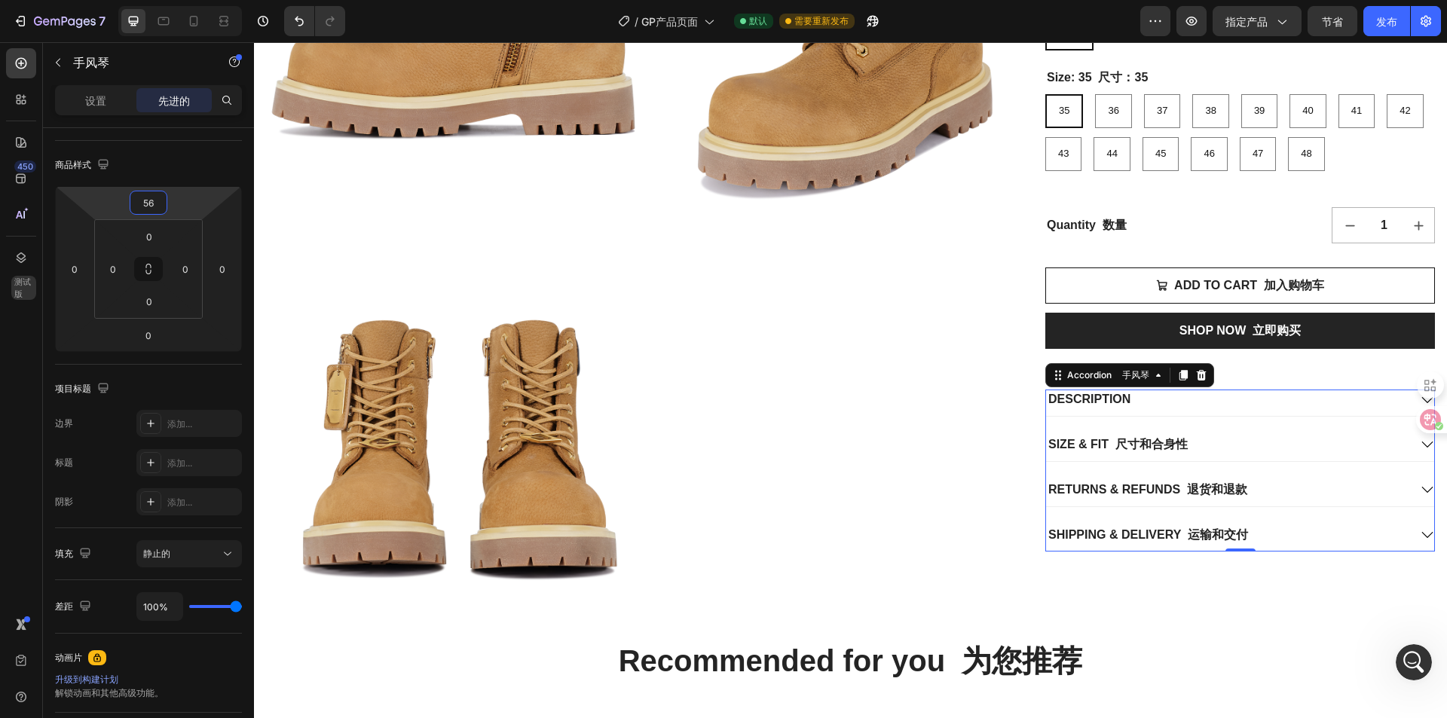
type input "62"
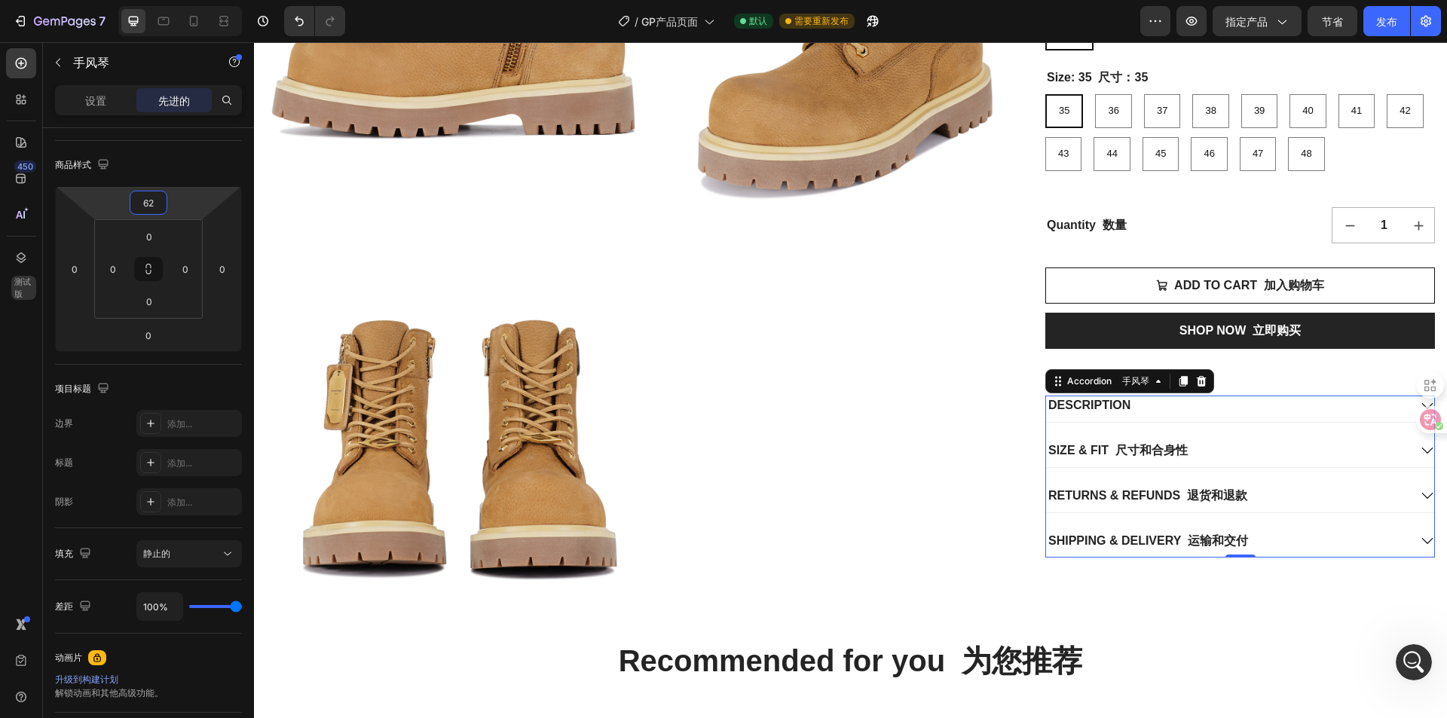
drag, startPoint x: 176, startPoint y: 208, endPoint x: 182, endPoint y: 185, distance: 24.3
click at [182, 0] on html "7 / GP产品页面 默认 需要重新发布 预览 指定产品 节省 发布 450 测试版 Sections(18) 元素(84) 部分 元素 Hero Secti…" at bounding box center [723, 0] width 1447 height 0
click at [1104, 267] on div "Cowhide workwear boots 牛皮工作服靴 Product Title 产品名称 $180.00 Product Price 产品价格 Pro…" at bounding box center [1240, 98] width 390 height 501
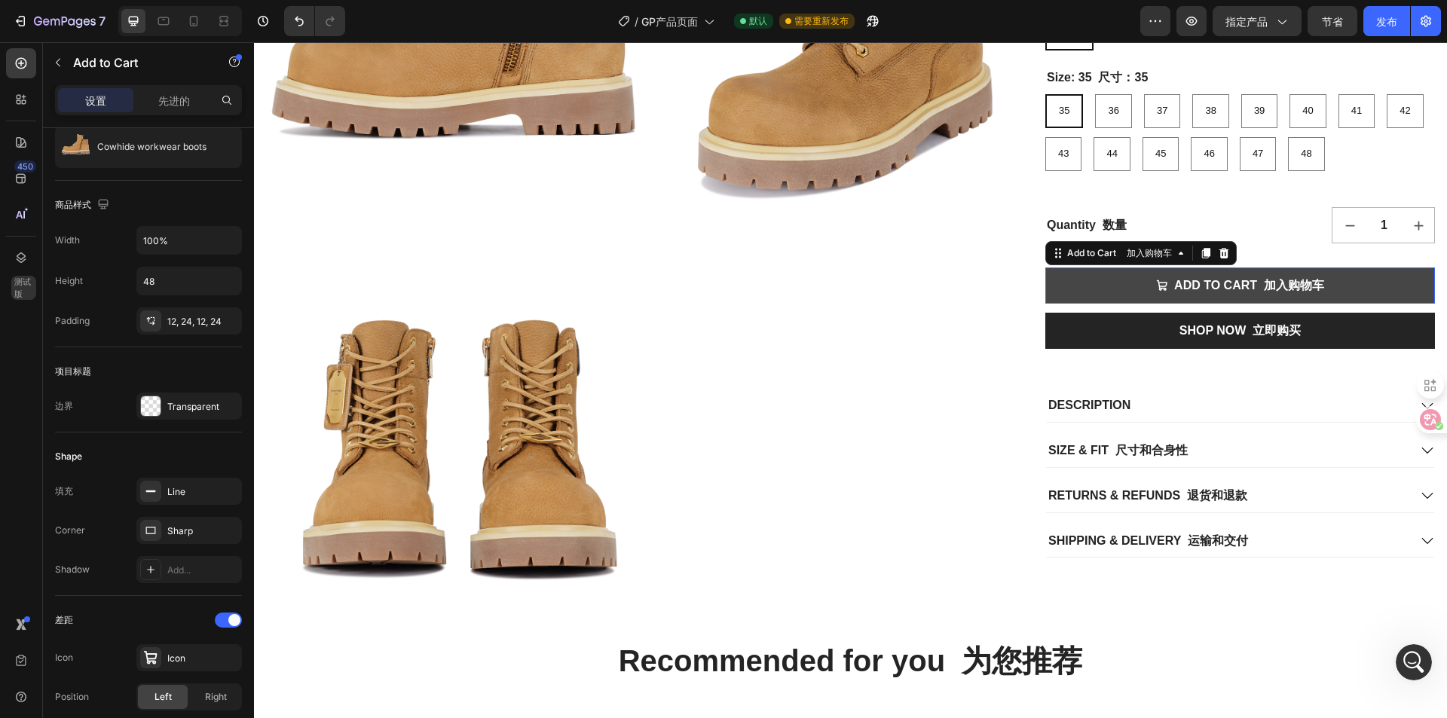
scroll to position [0, 0]
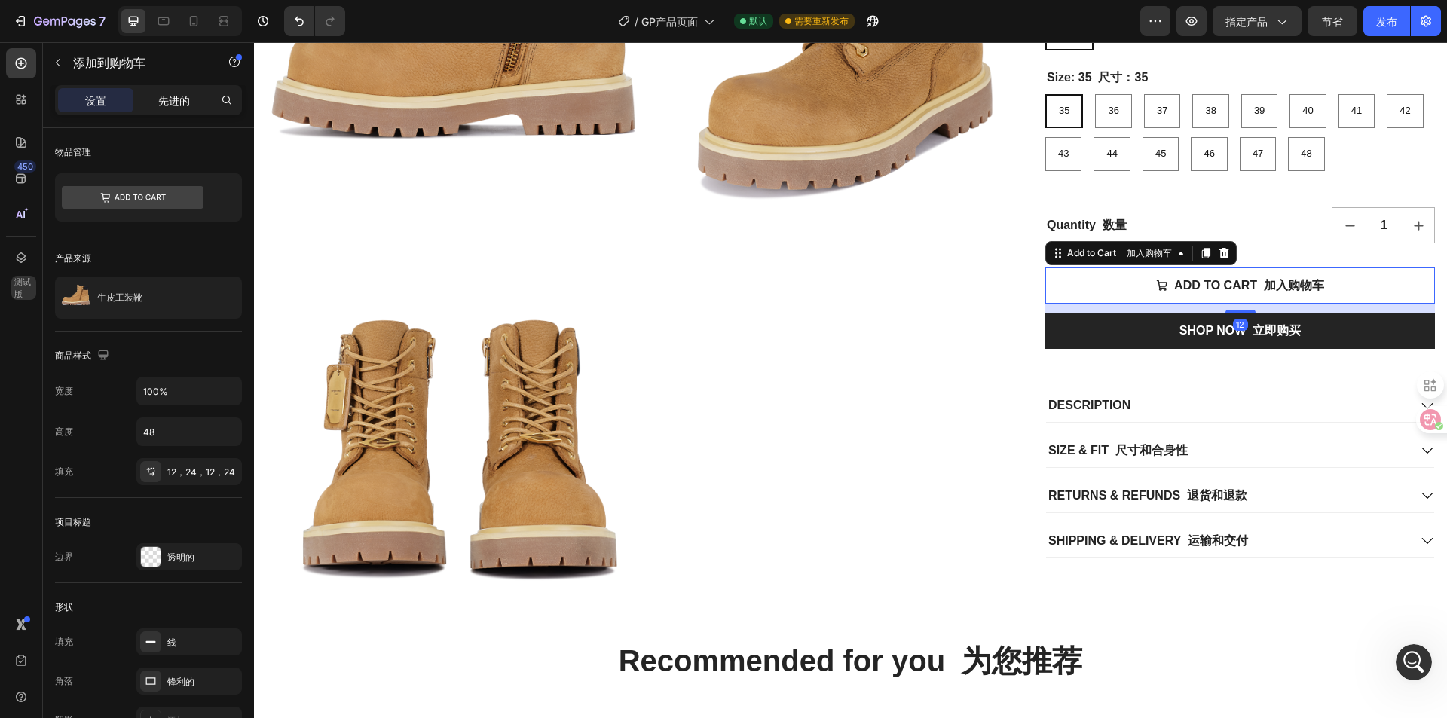
click at [183, 111] on div "先进的" at bounding box center [173, 100] width 75 height 24
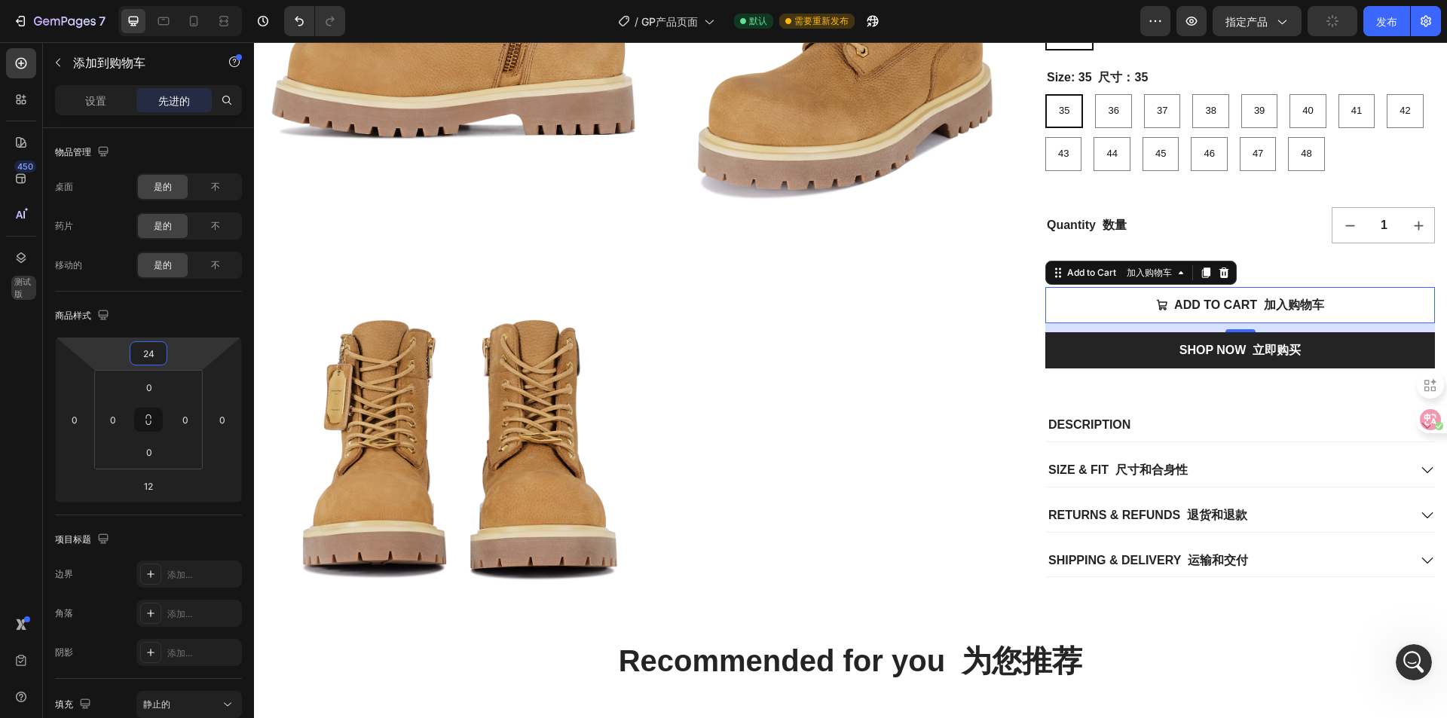
type input "22"
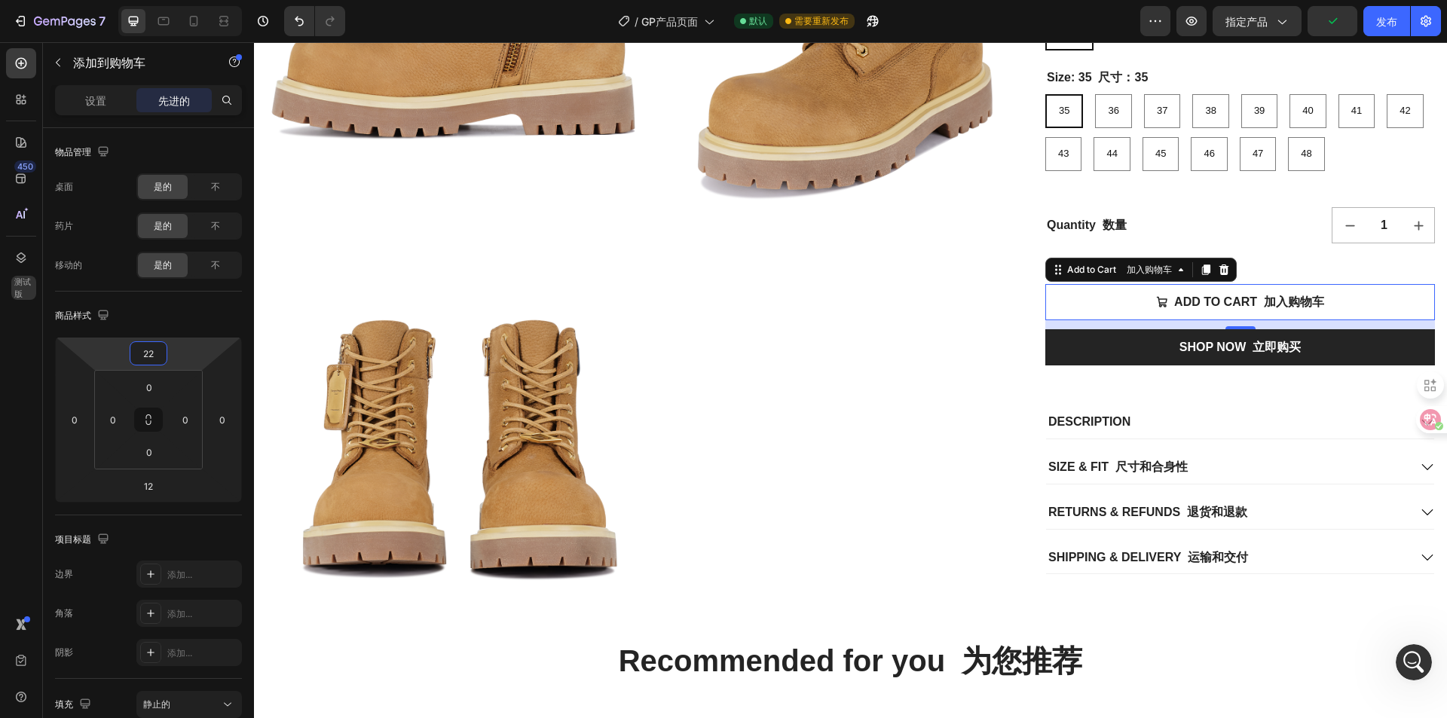
drag, startPoint x: 177, startPoint y: 360, endPoint x: 180, endPoint y: 352, distance: 8.8
click at [180, 0] on html "7 / GP产品页面 默认 需要重新发布 预览 指定产品 发布 450 测试版 Sections(18) 元素(84) 部分 元素 Hero Section …" at bounding box center [723, 0] width 1447 height 0
click at [1304, 324] on div "12" at bounding box center [1240, 324] width 390 height 9
click at [167, 481] on div "12" at bounding box center [149, 486] width 38 height 24
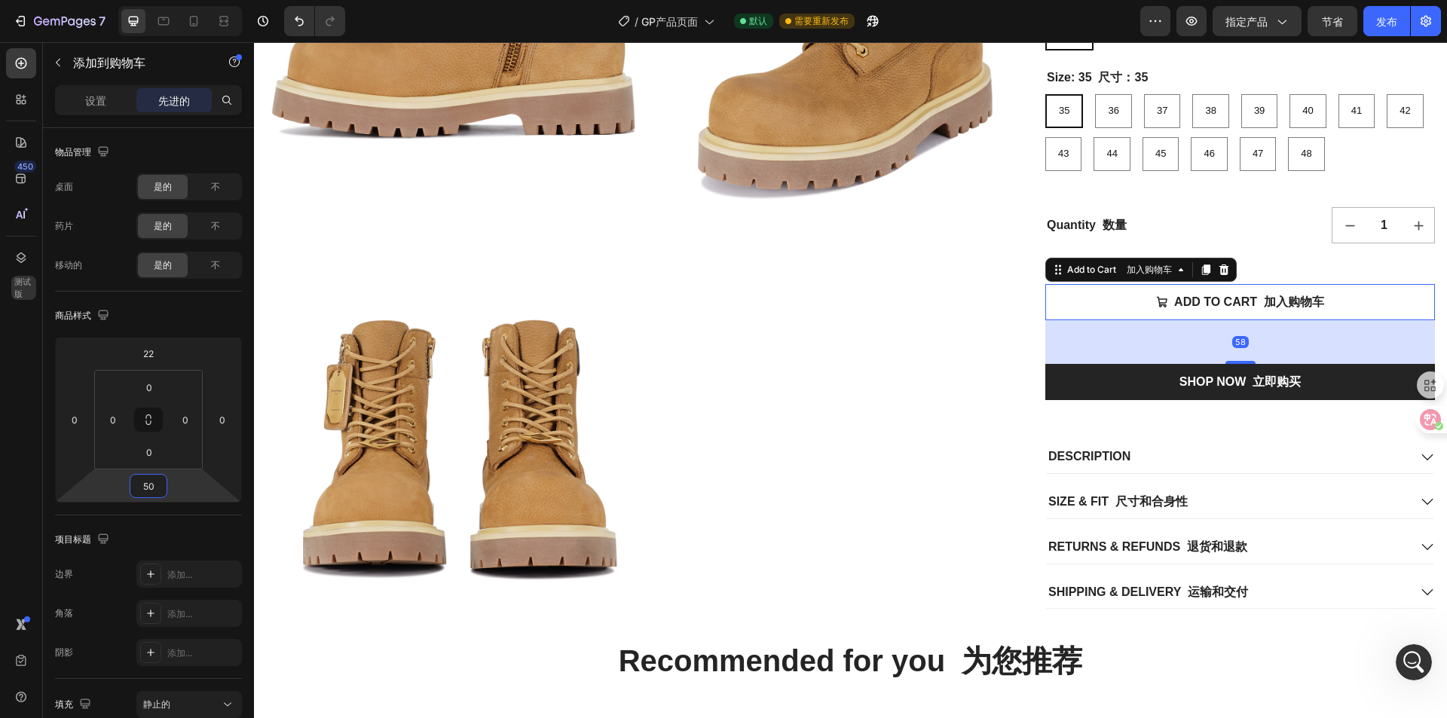
type input "46"
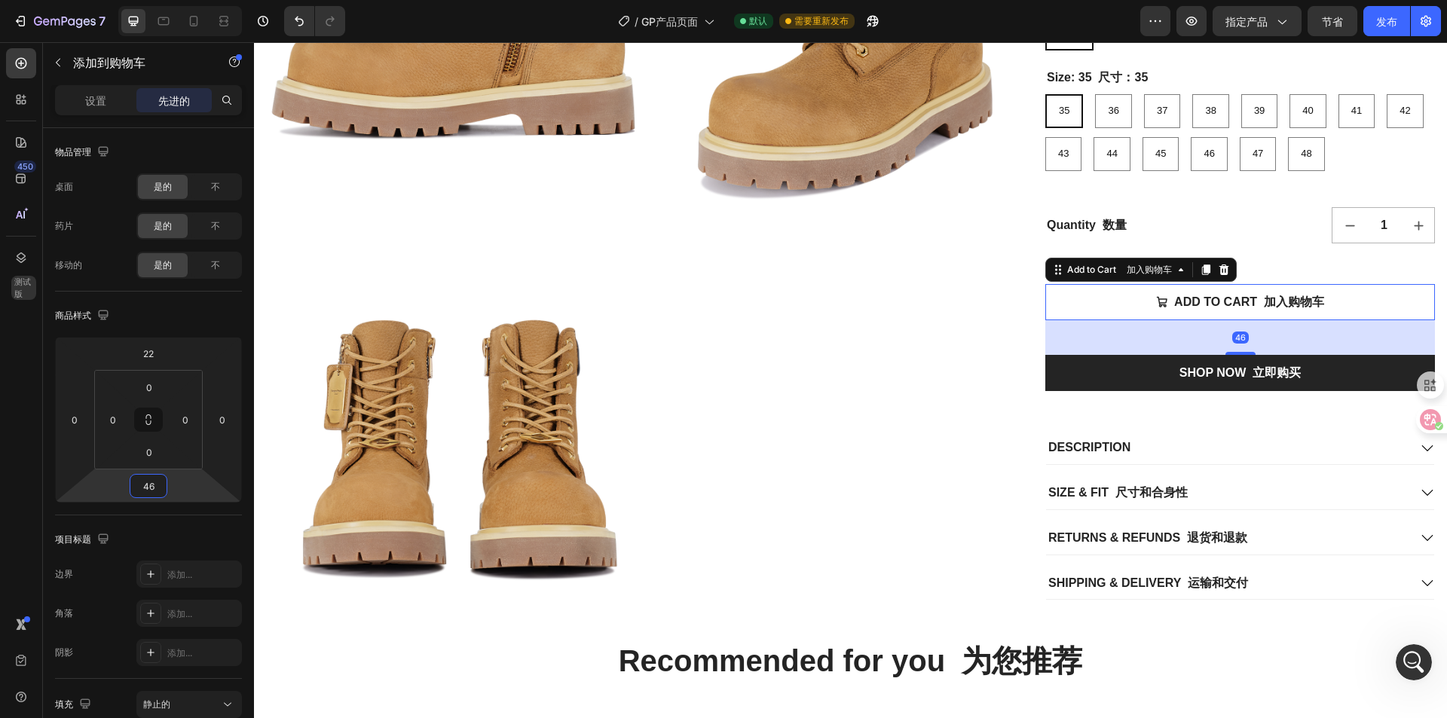
drag, startPoint x: 174, startPoint y: 481, endPoint x: 240, endPoint y: 456, distance: 70.1
click at [178, 0] on html "7 / GP产品页面 默认 需要重新发布 预览 指定产品 节省 发布 450 测试版 Sections(18) 元素(84) 部分 元素 Hero Secti…" at bounding box center [723, 0] width 1447 height 0
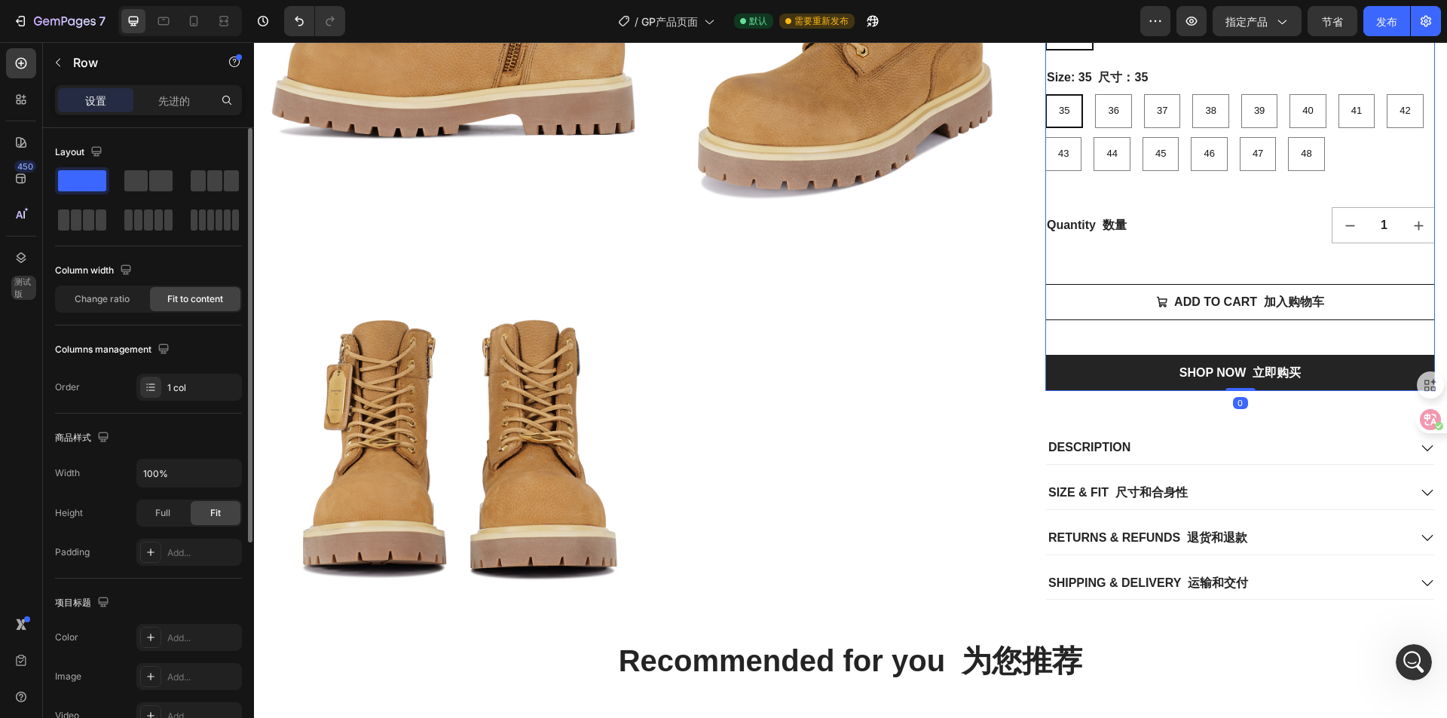
click at [1320, 263] on div "Cowhide workwear boots 牛皮工作服靴 Product Title 产品名称 $180.00 Product Price 产品价格 Pro…" at bounding box center [1240, 119] width 390 height 543
click at [170, 99] on font "先进的" at bounding box center [174, 100] width 32 height 13
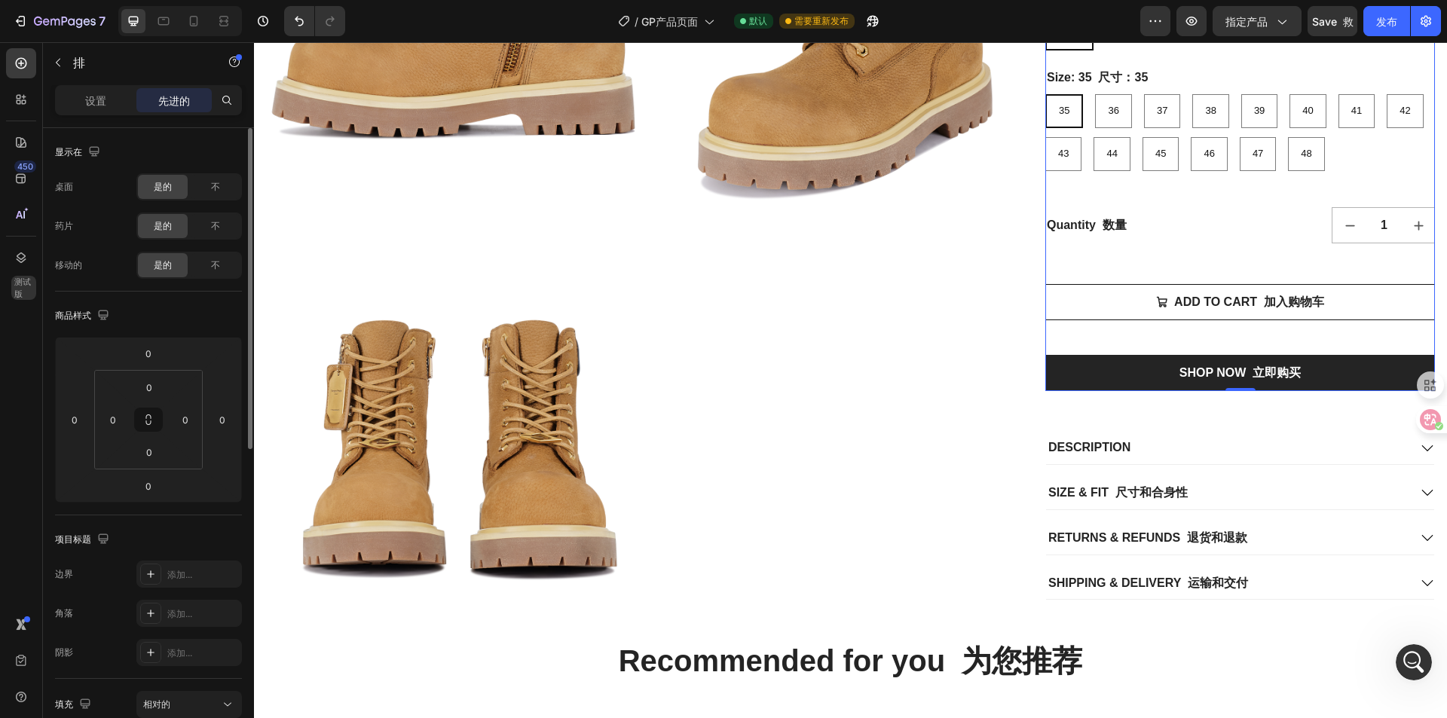
click at [1358, 327] on div "ADD TO CART 加入购物车 Add to Cart 加入购物车" at bounding box center [1240, 311] width 390 height 87
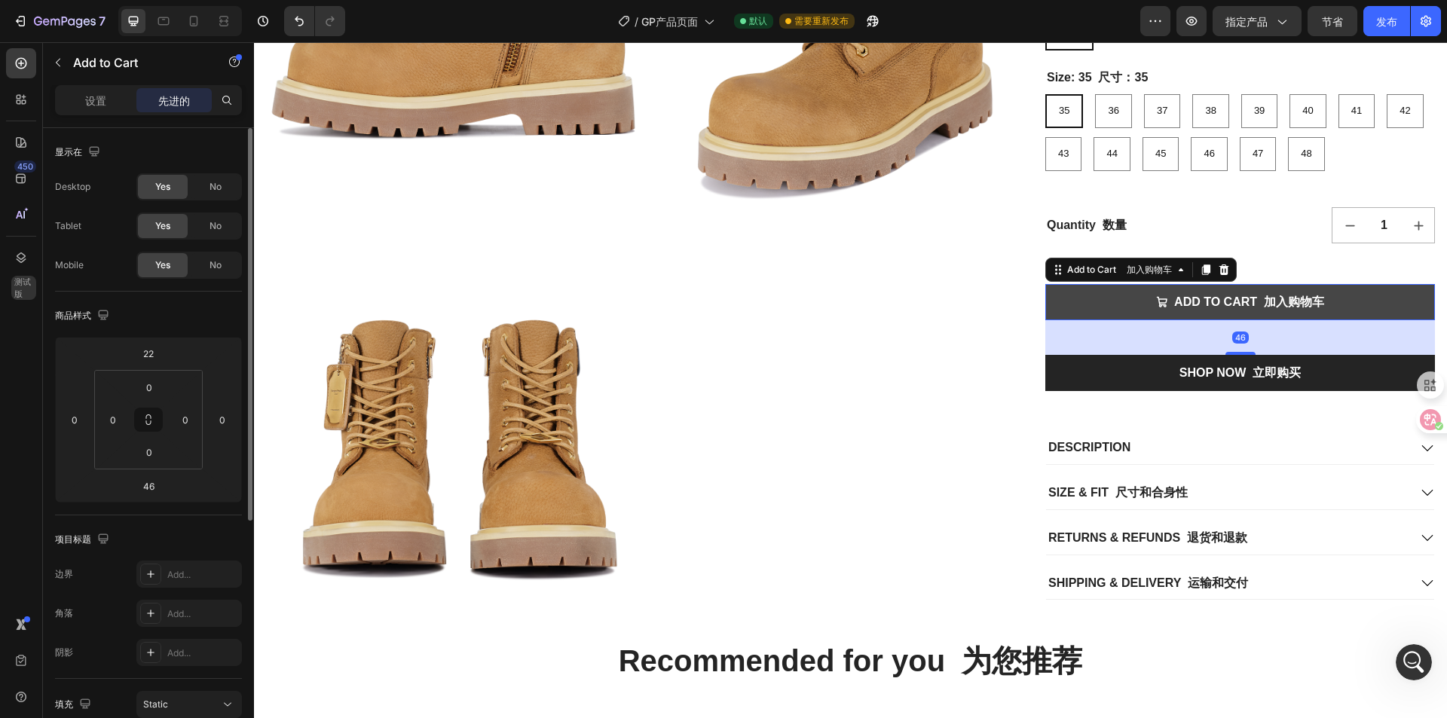
click at [1370, 297] on button "ADD TO CART 加入购物车" at bounding box center [1240, 302] width 390 height 36
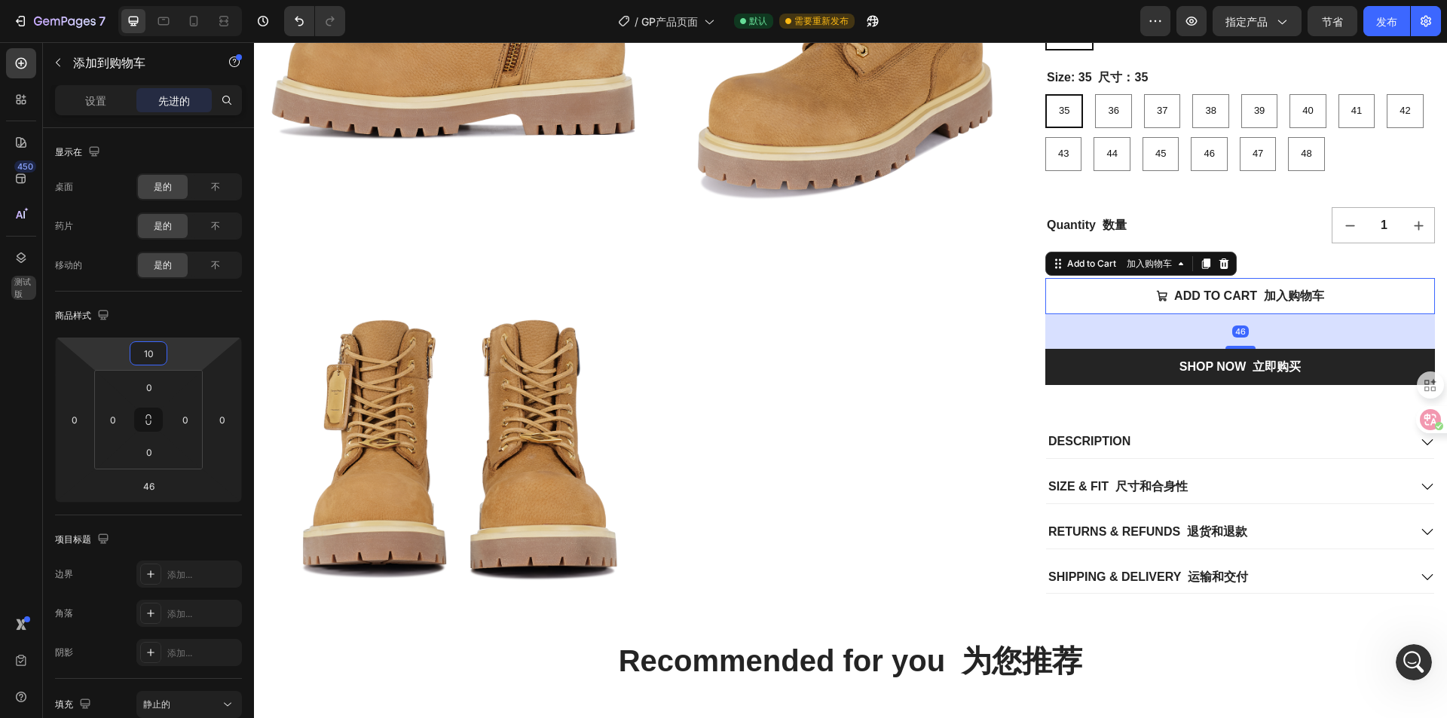
type input "8"
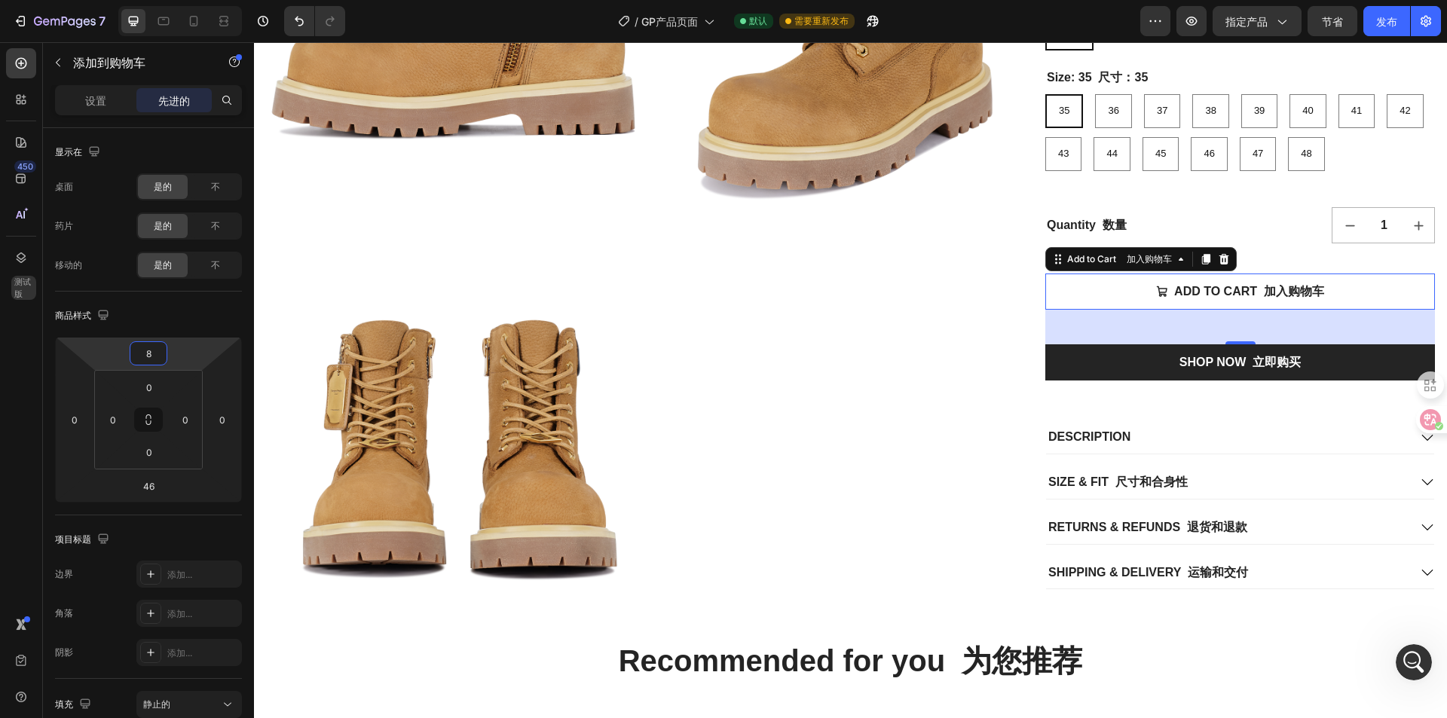
click at [170, 0] on html "7 / GP产品页面 默认 需要重新发布 预览 指定产品 节省 发布 450 测试版 Sections(18) 元素(84) 部分 元素 Hero Secti…" at bounding box center [723, 0] width 1447 height 0
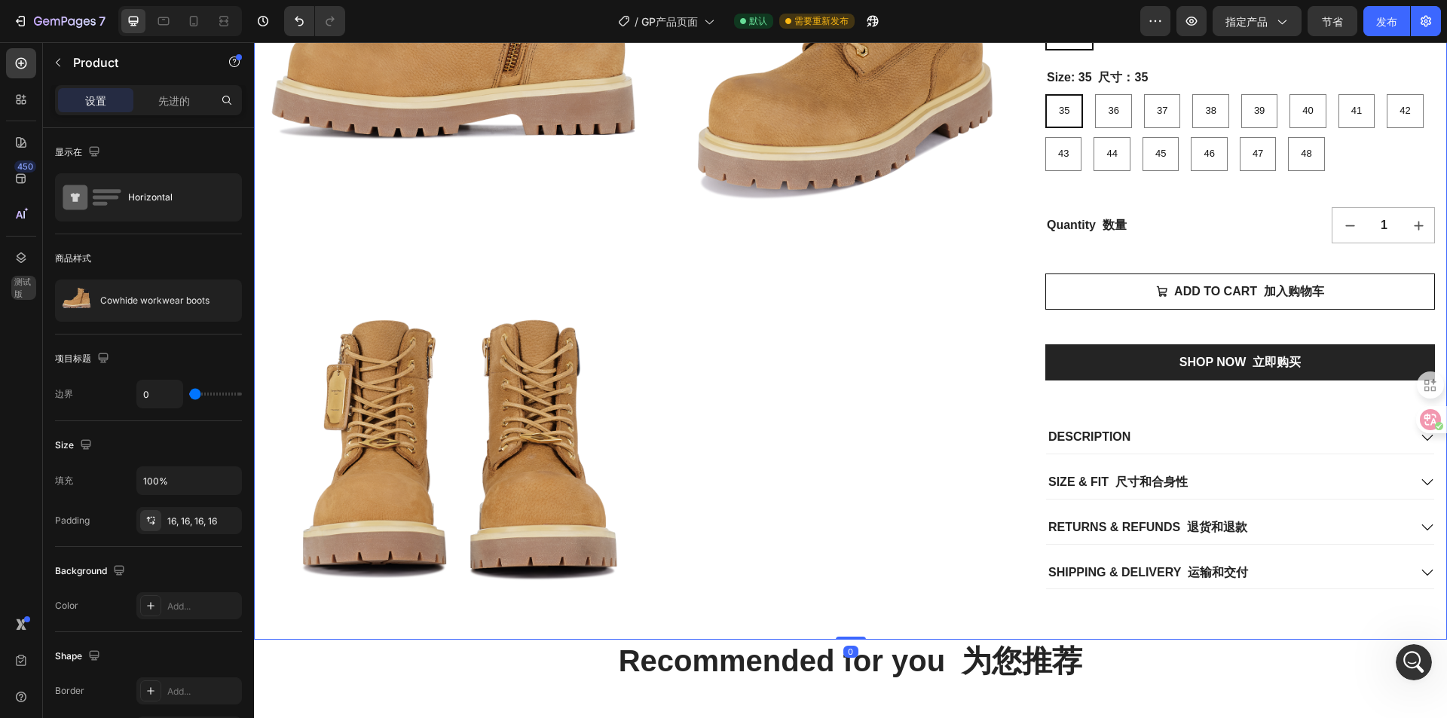
click at [1197, 400] on div "Cowhide workwear boots 牛皮工作服靴 Product Title 产品名称 $180.00 Product Price 产品价格 Pro…" at bounding box center [1240, 237] width 390 height 779
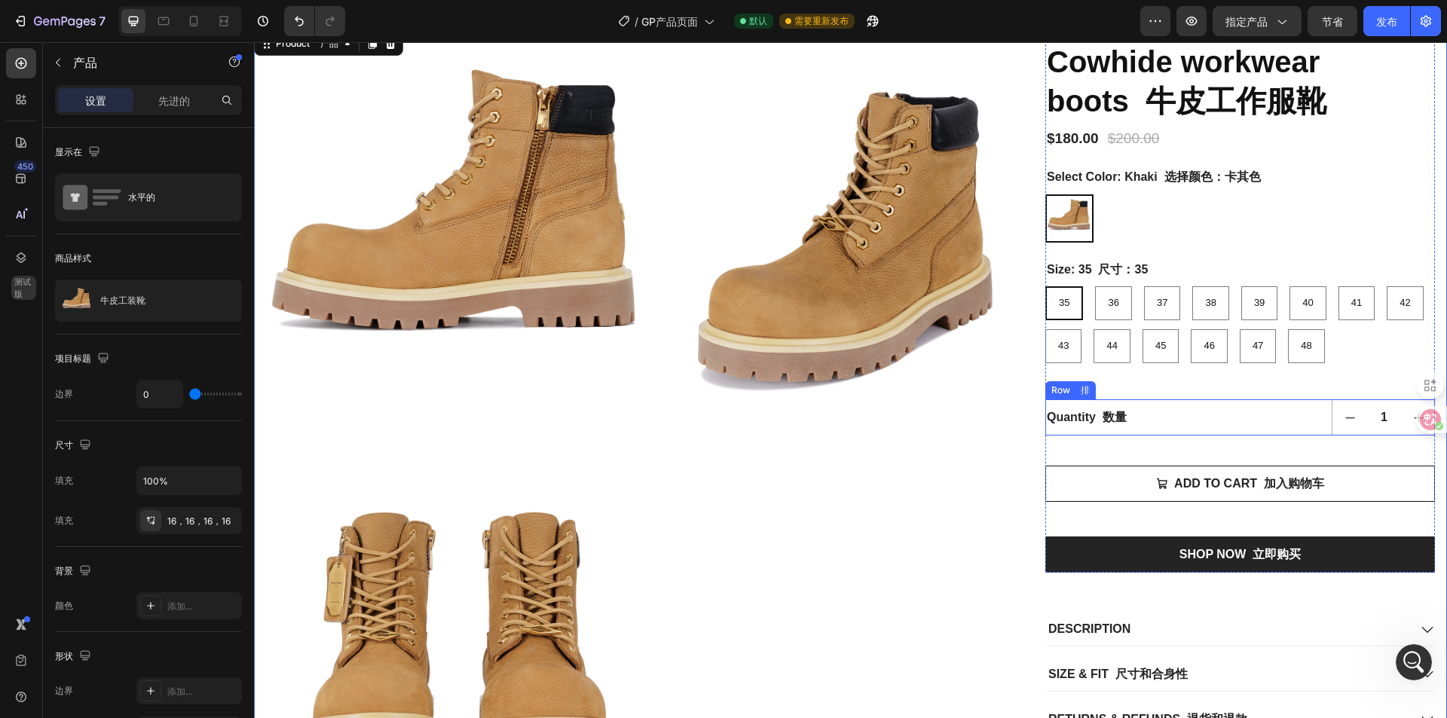
scroll to position [151, 0]
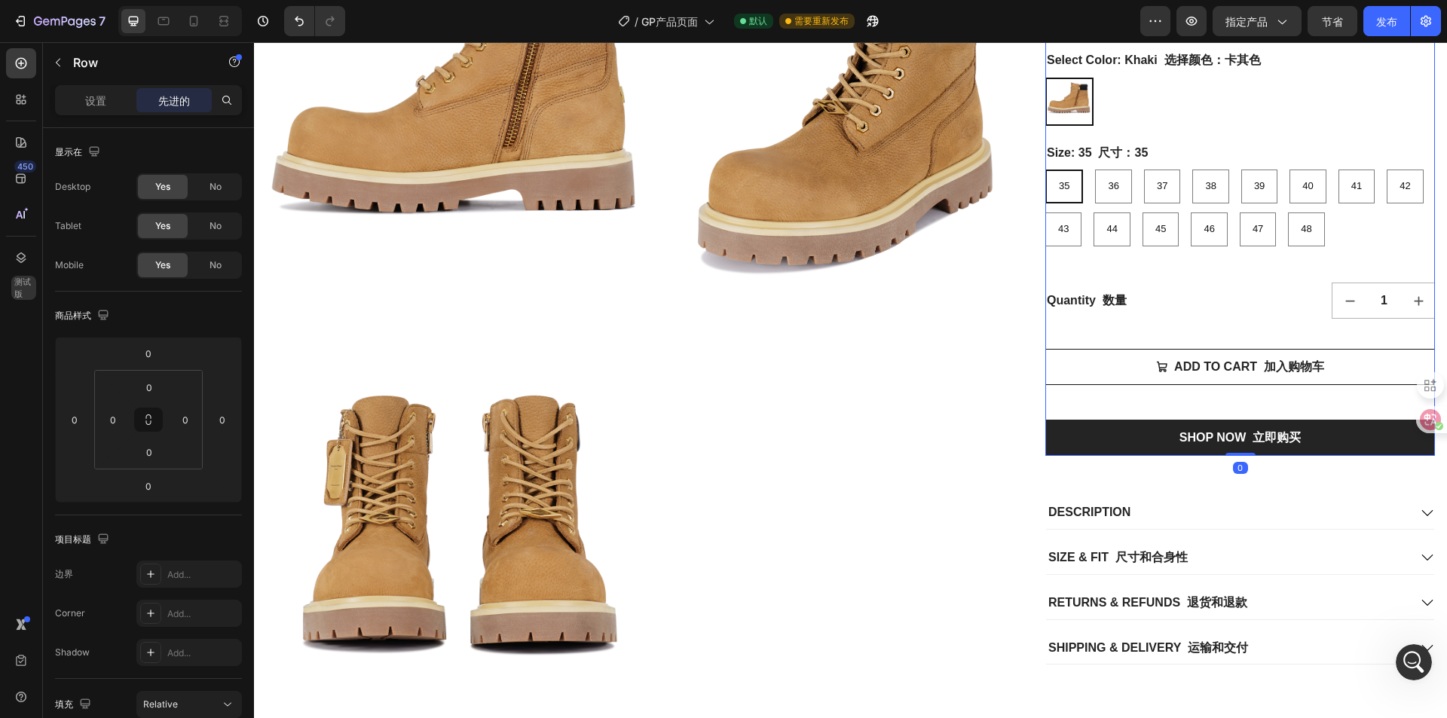
click at [1277, 403] on div "ADD TO CART 加入购物车 Add to Cart 加入购物车" at bounding box center [1240, 381] width 390 height 77
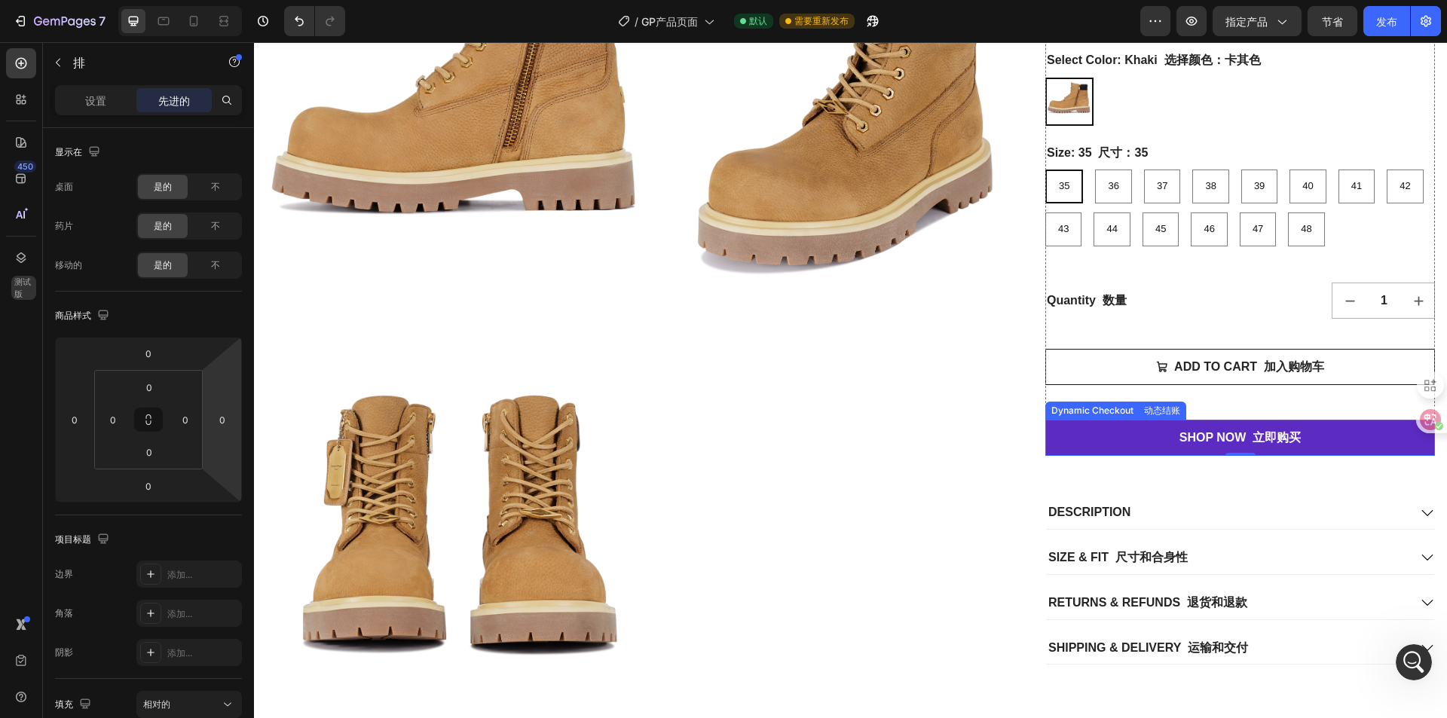
click at [1269, 426] on button "SHOP NOW 立即购买" at bounding box center [1240, 438] width 390 height 36
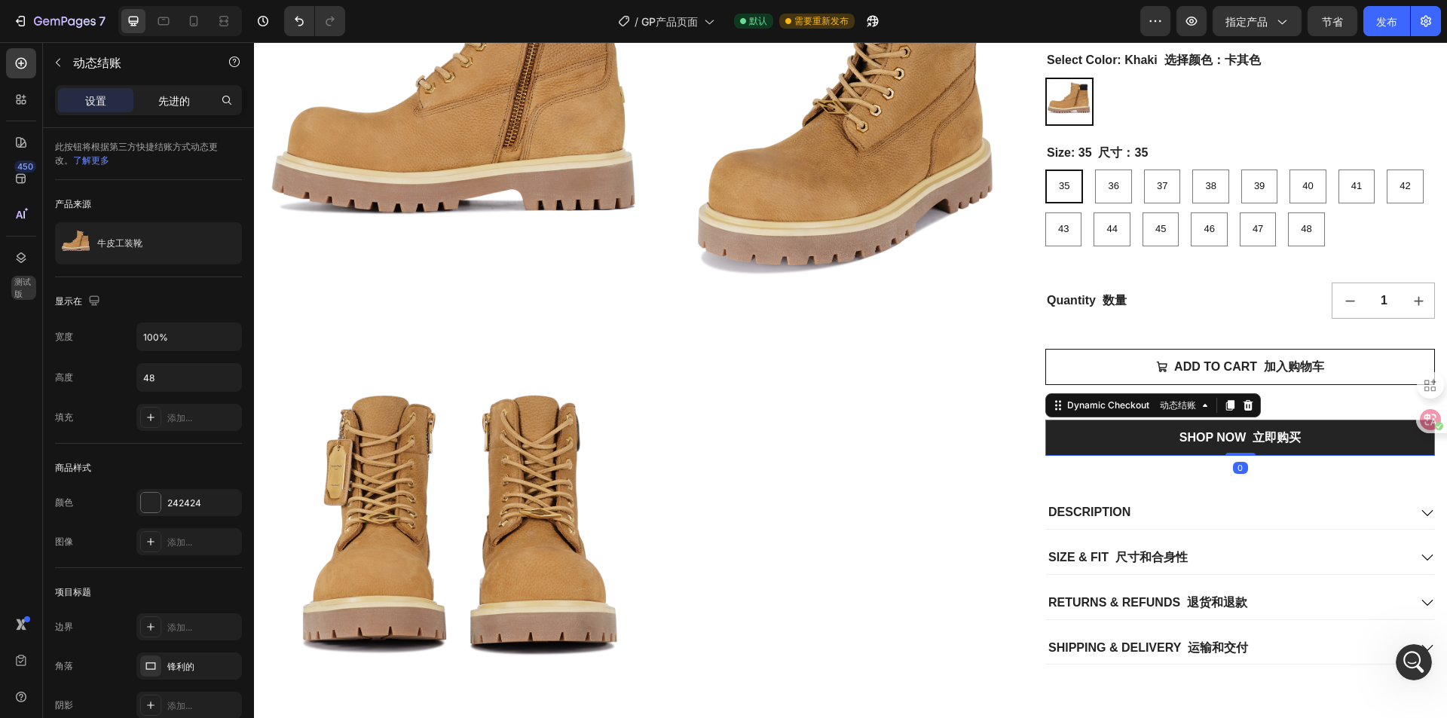
click at [149, 89] on div "先进的" at bounding box center [173, 100] width 75 height 24
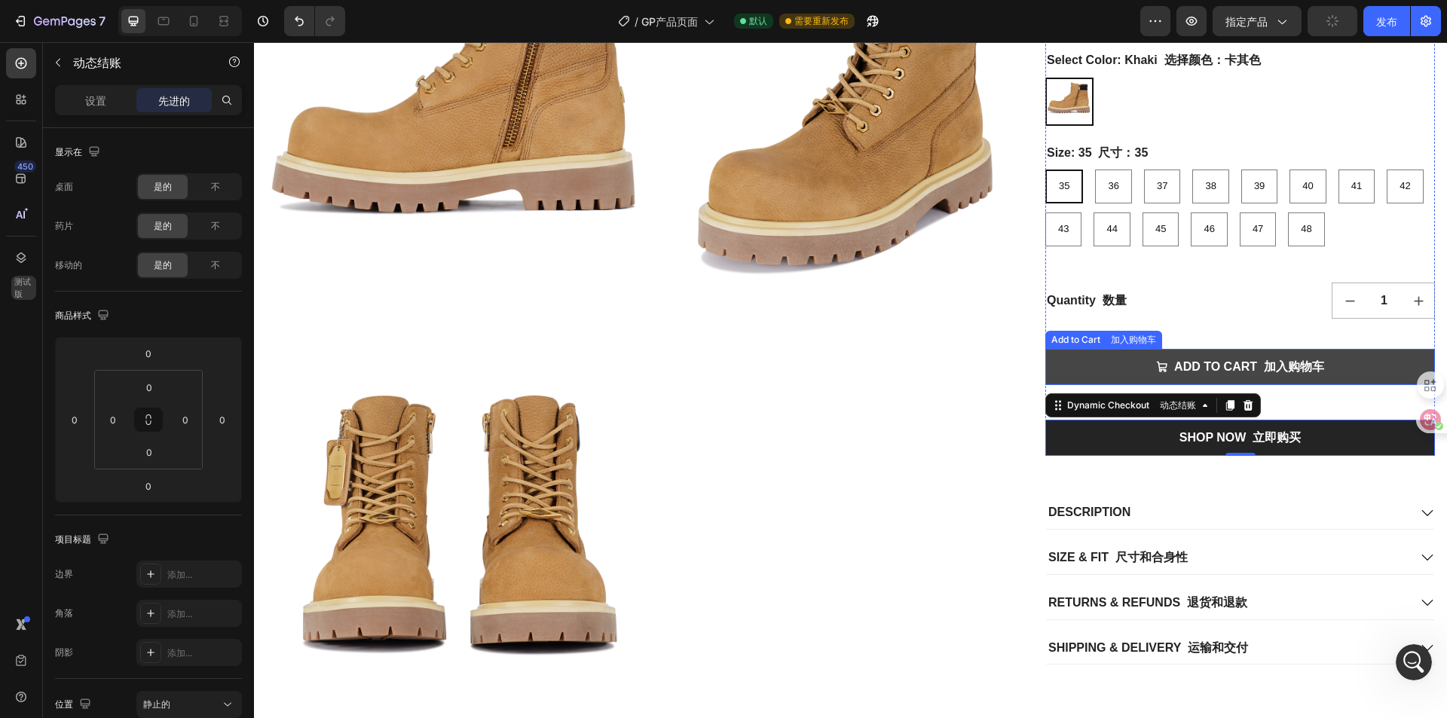
click at [1333, 381] on button "ADD TO CART 加入购物车" at bounding box center [1240, 367] width 390 height 36
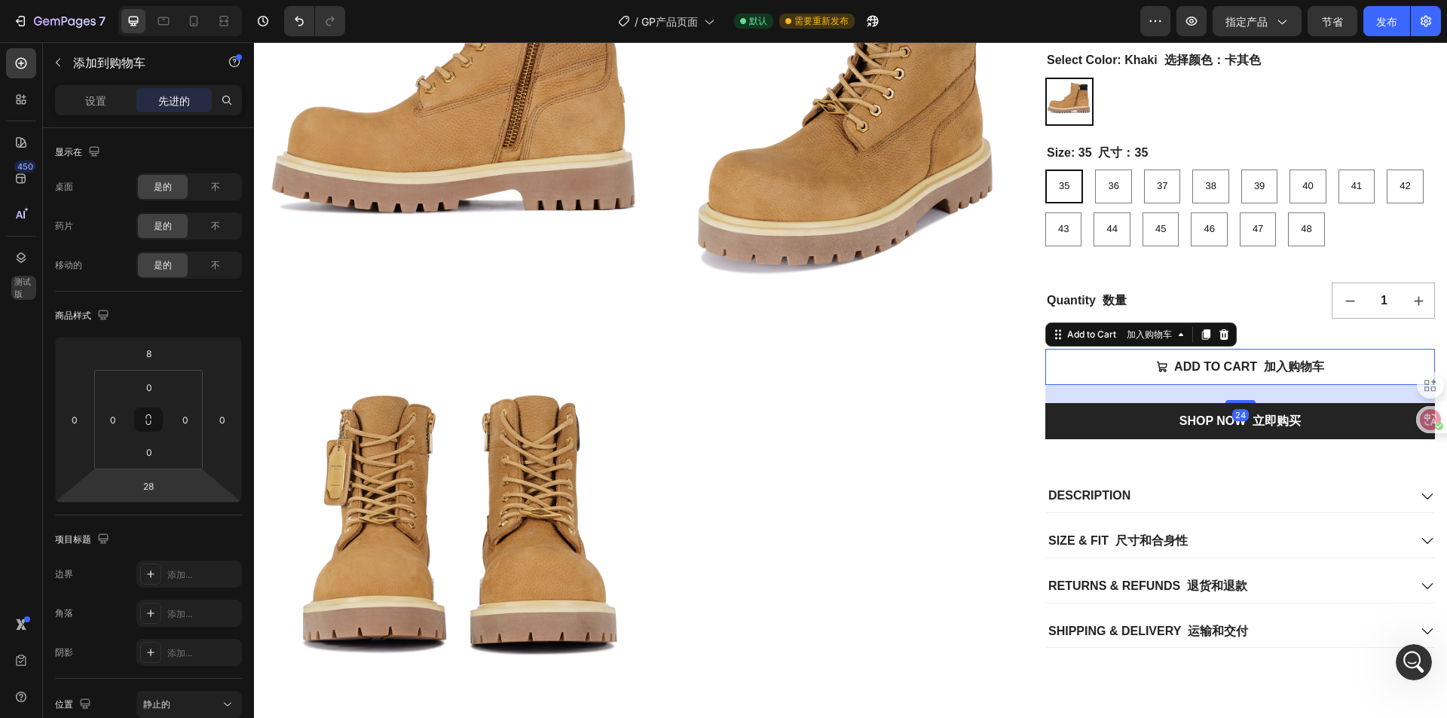
type input "30"
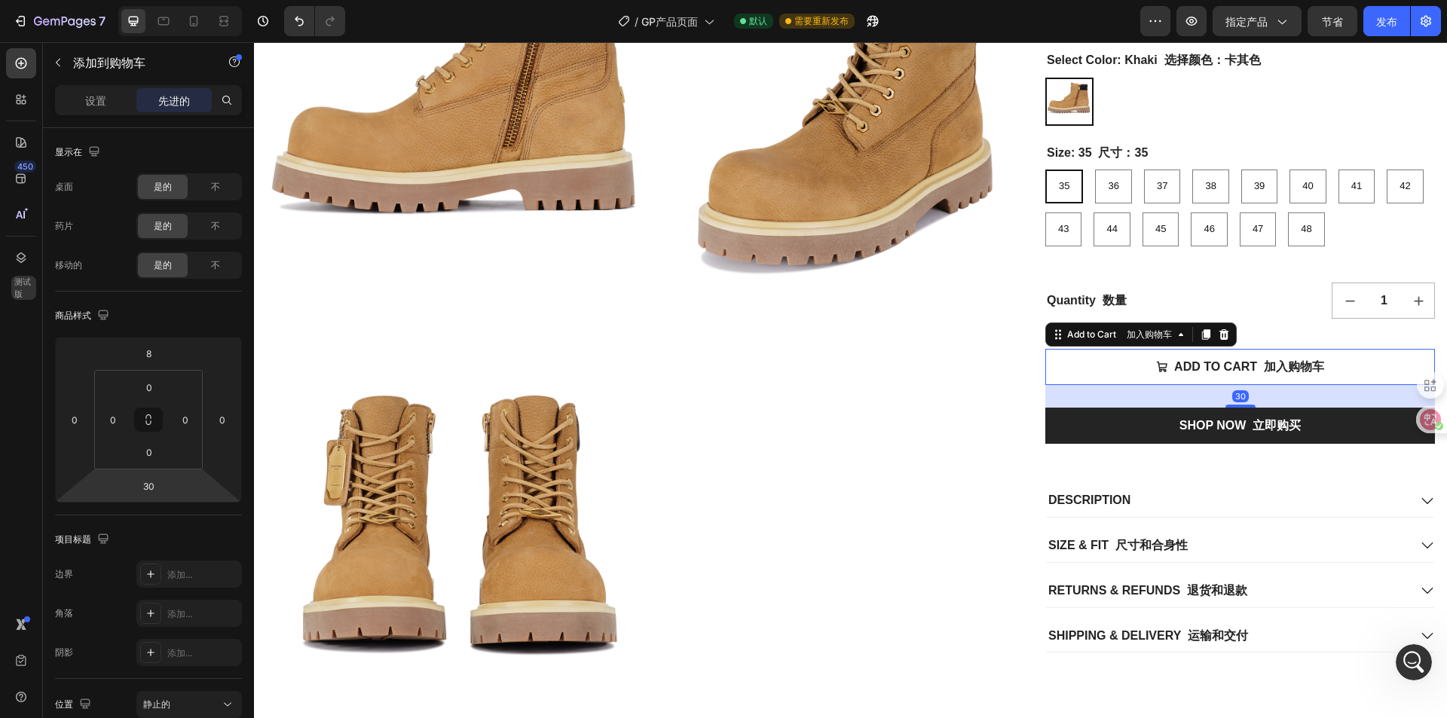
click at [172, 0] on html "7 / GP产品页面 默认 需要重新发布 预览 指定产品 节省 发布 450 测试版 Sections(18) 元素(84) 部分 元素 Hero Secti…" at bounding box center [723, 0] width 1447 height 0
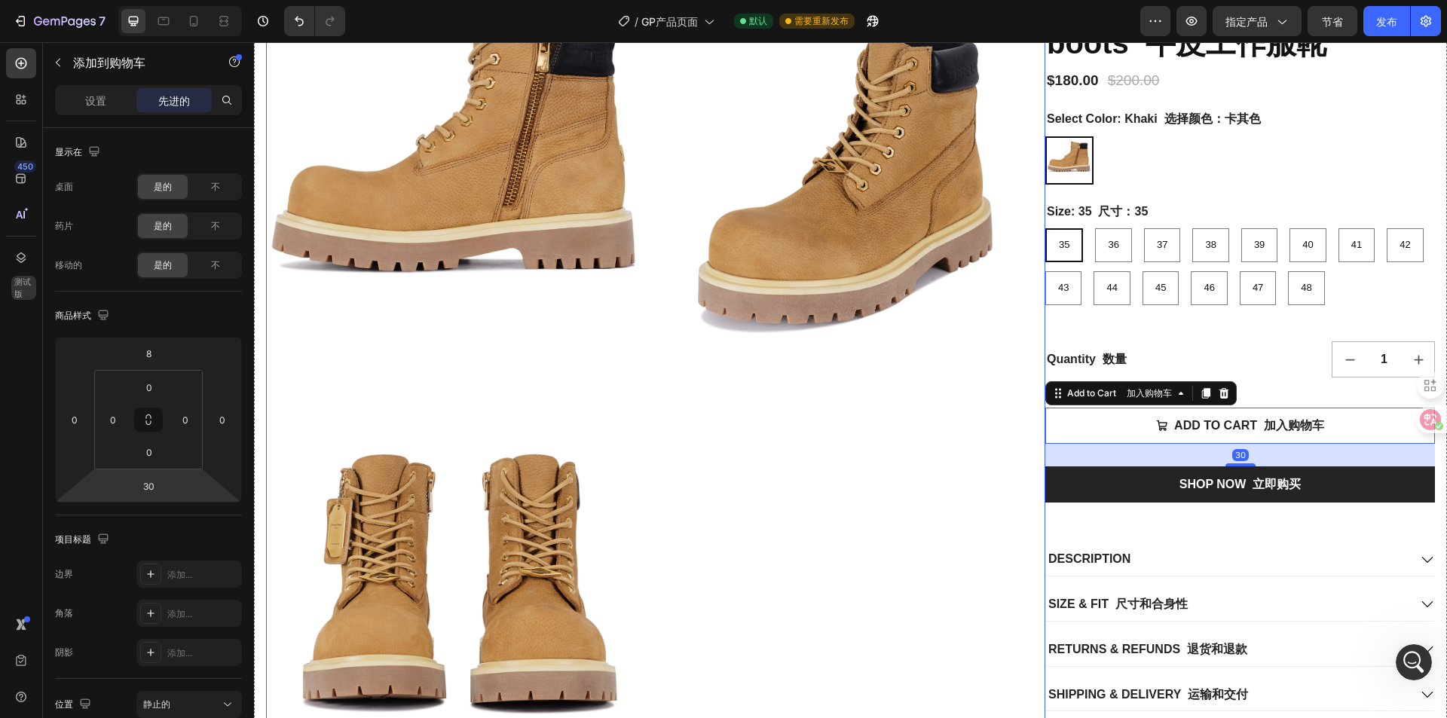
scroll to position [0, 0]
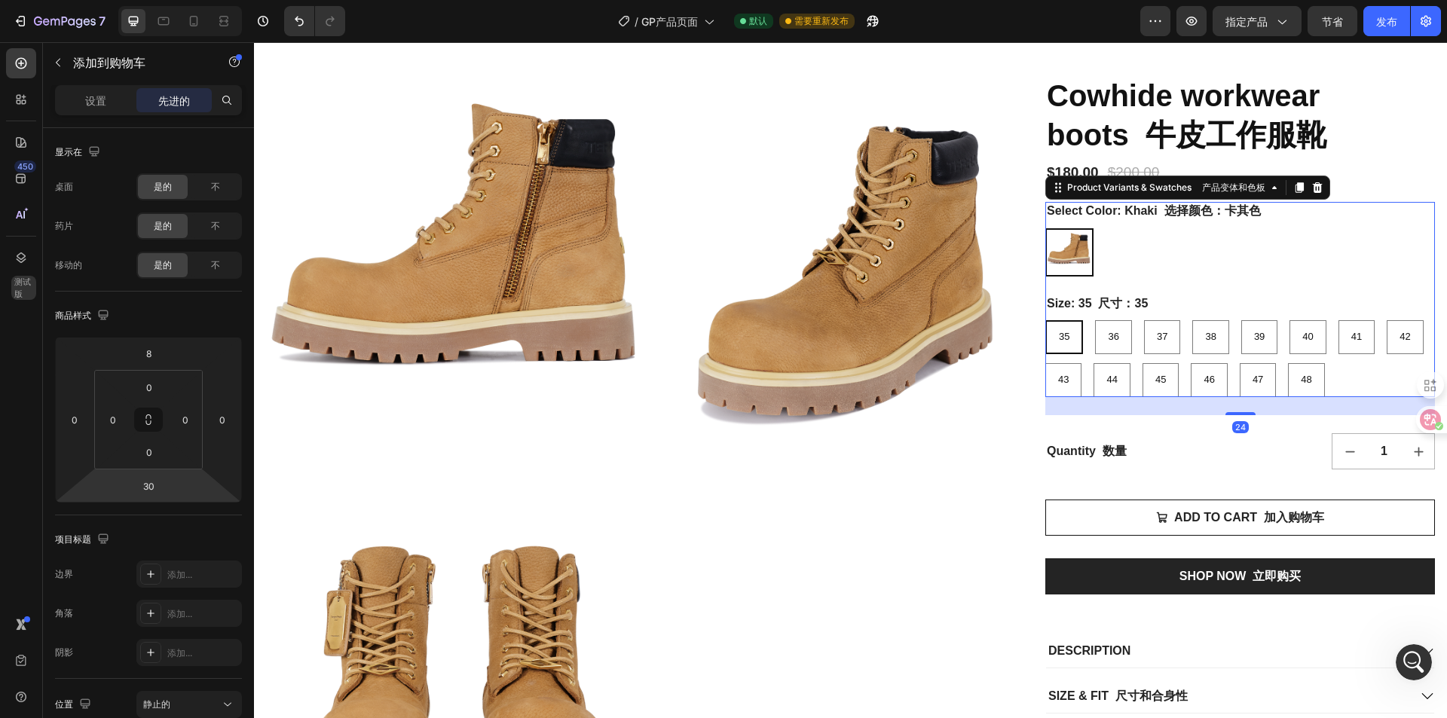
click at [1235, 259] on div "Khaki 卡其 Khaki" at bounding box center [1240, 252] width 390 height 48
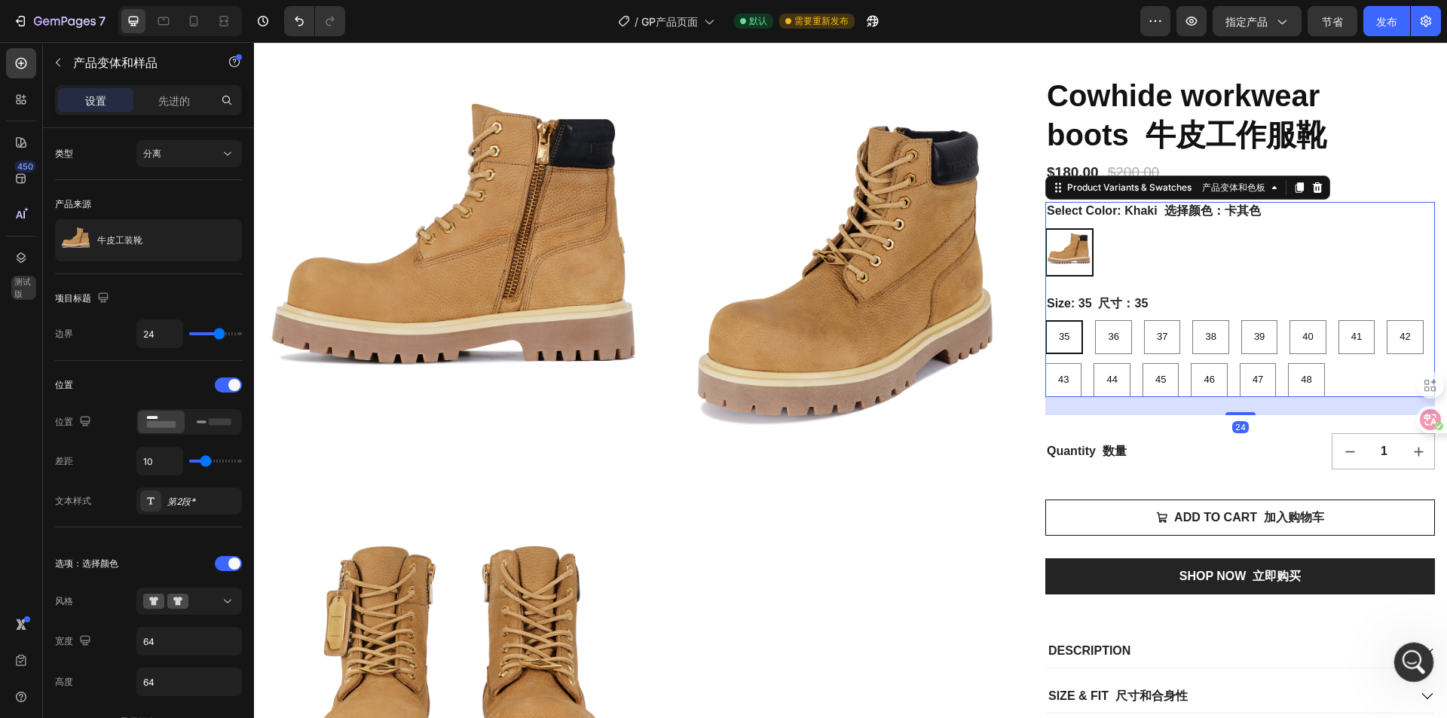
click at [1410, 658] on icon "打开 Intercom Messenger" at bounding box center [1412, 660] width 25 height 25
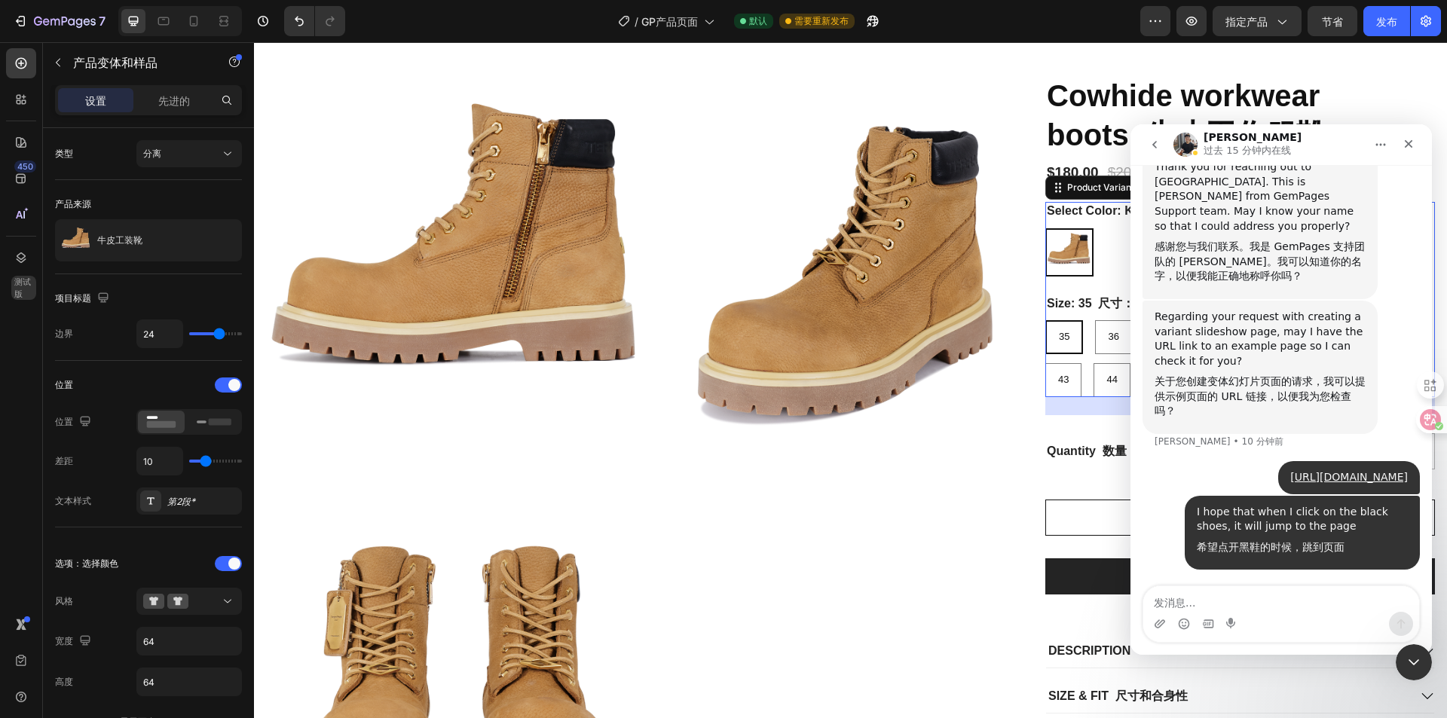
scroll to position [375, 0]
drag, startPoint x: 1414, startPoint y: 147, endPoint x: 2258, endPoint y: 238, distance: 849.2
click at [1414, 147] on icon "关闭" at bounding box center [1409, 144] width 12 height 12
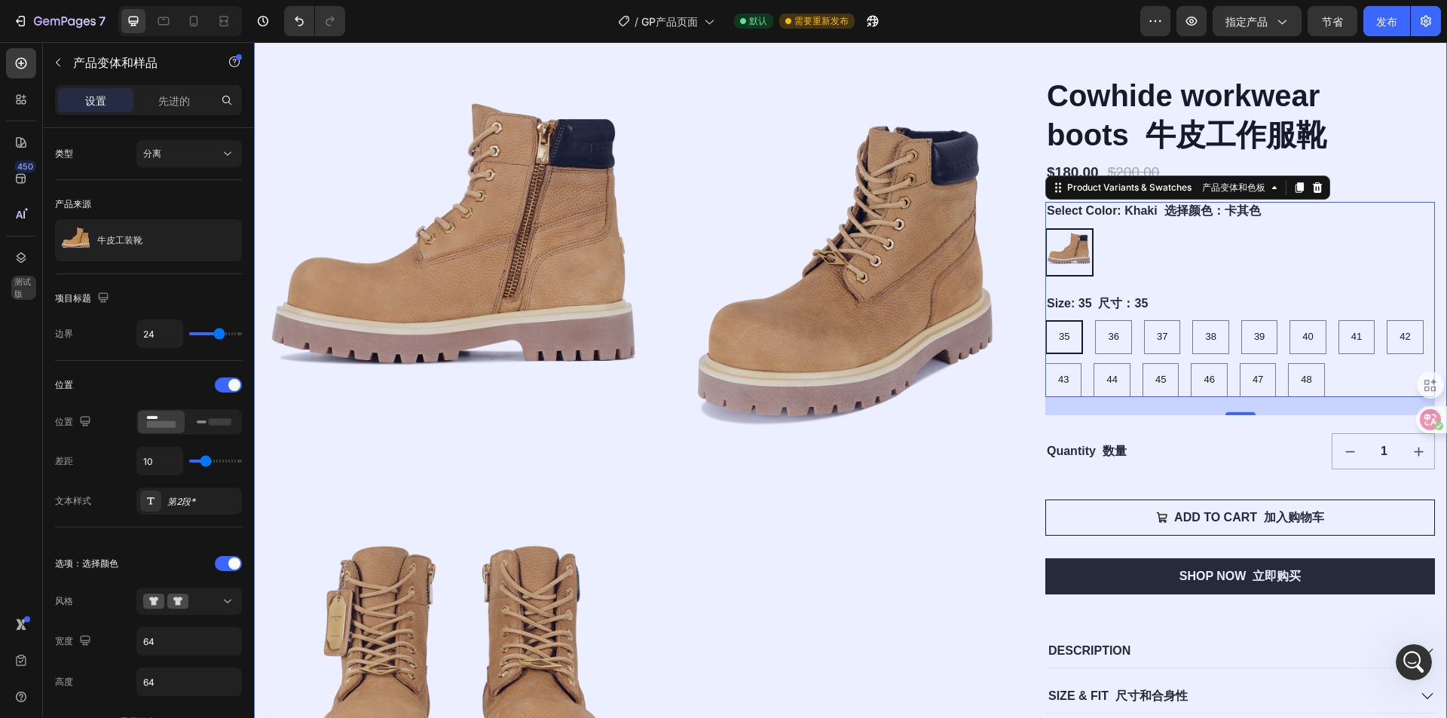
scroll to position [442, 0]
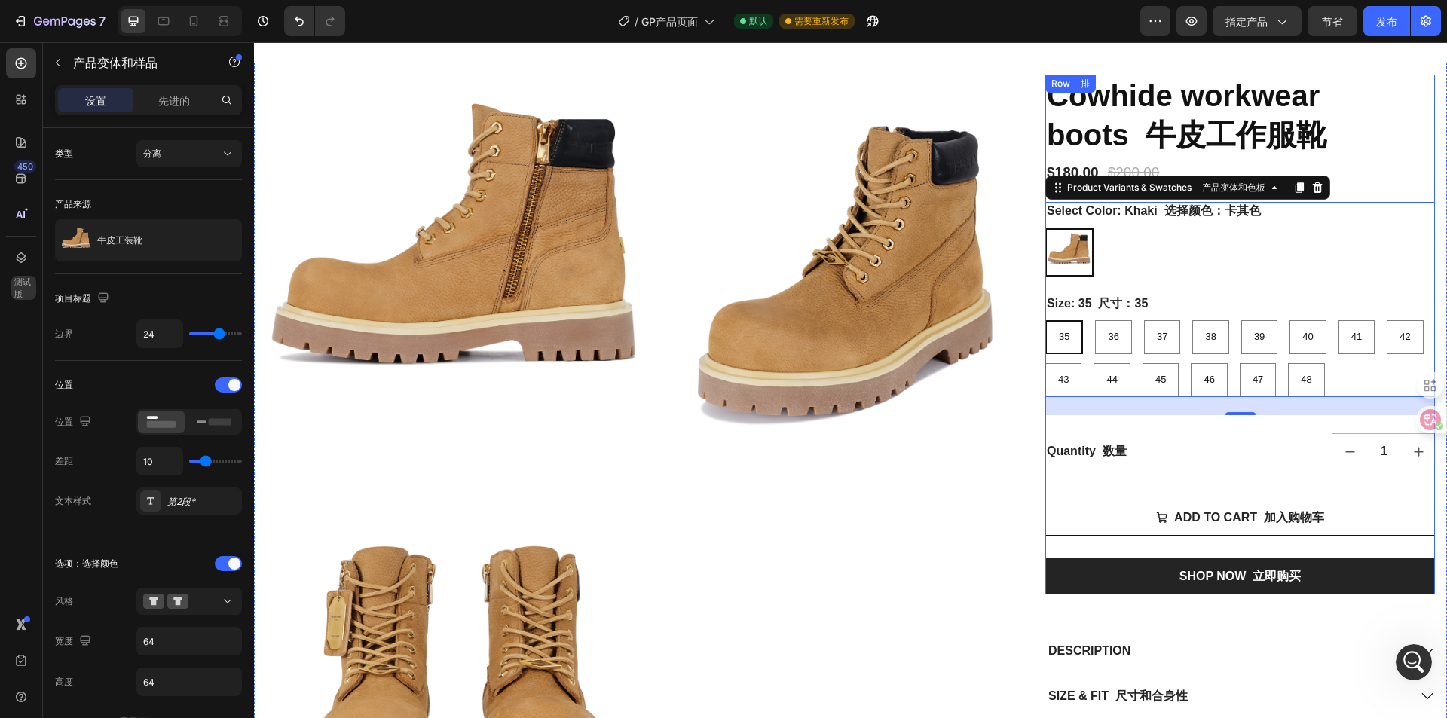
click at [1056, 479] on div "Cowhide workwear boots 牛皮工作服靴 Product Title 产品名称 $180.00 Product Price 产品价格 Pro…" at bounding box center [1240, 335] width 390 height 520
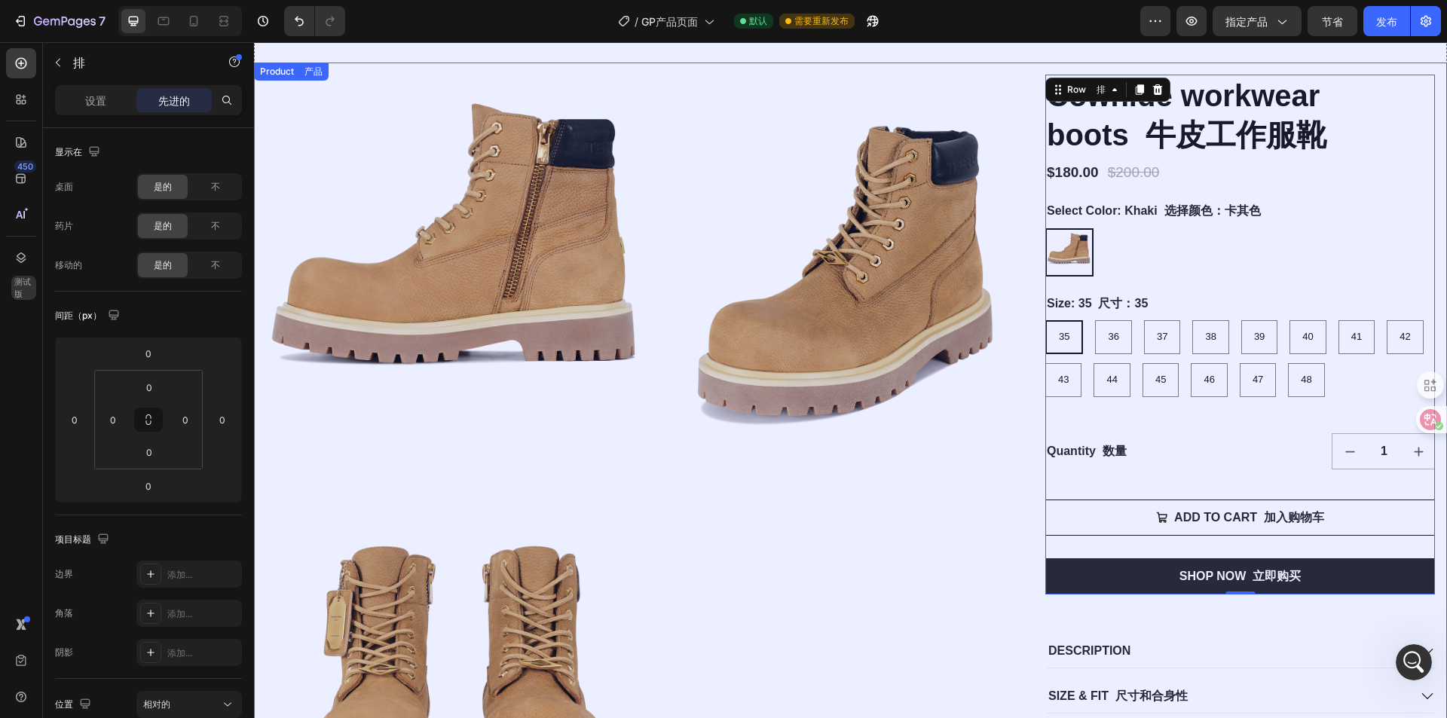
click at [1055, 67] on div "Product Images 产品图片 Cowhide workwear boots 牛皮工作服靴 Product Title 产品名称 $180.00 Pr…" at bounding box center [850, 465] width 1193 height 804
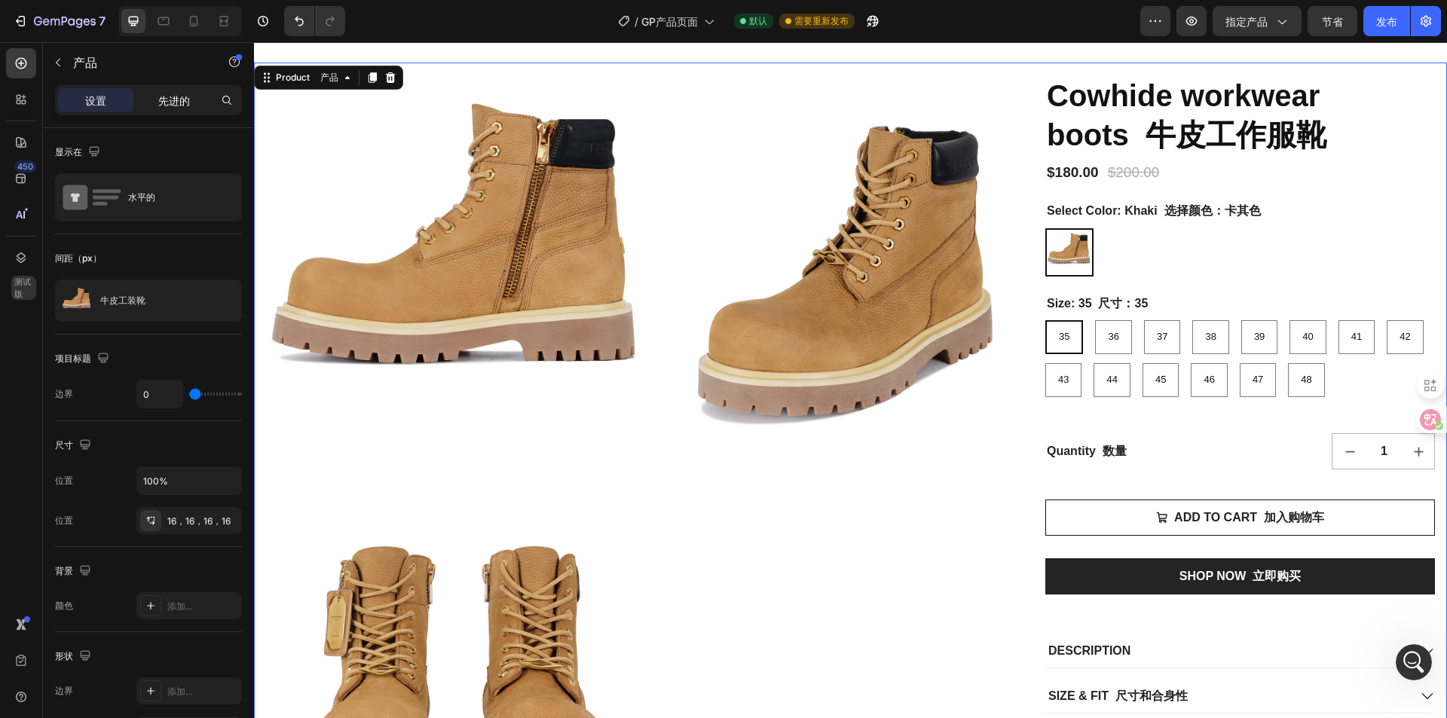
click at [170, 106] on font "先进的" at bounding box center [174, 100] width 32 height 13
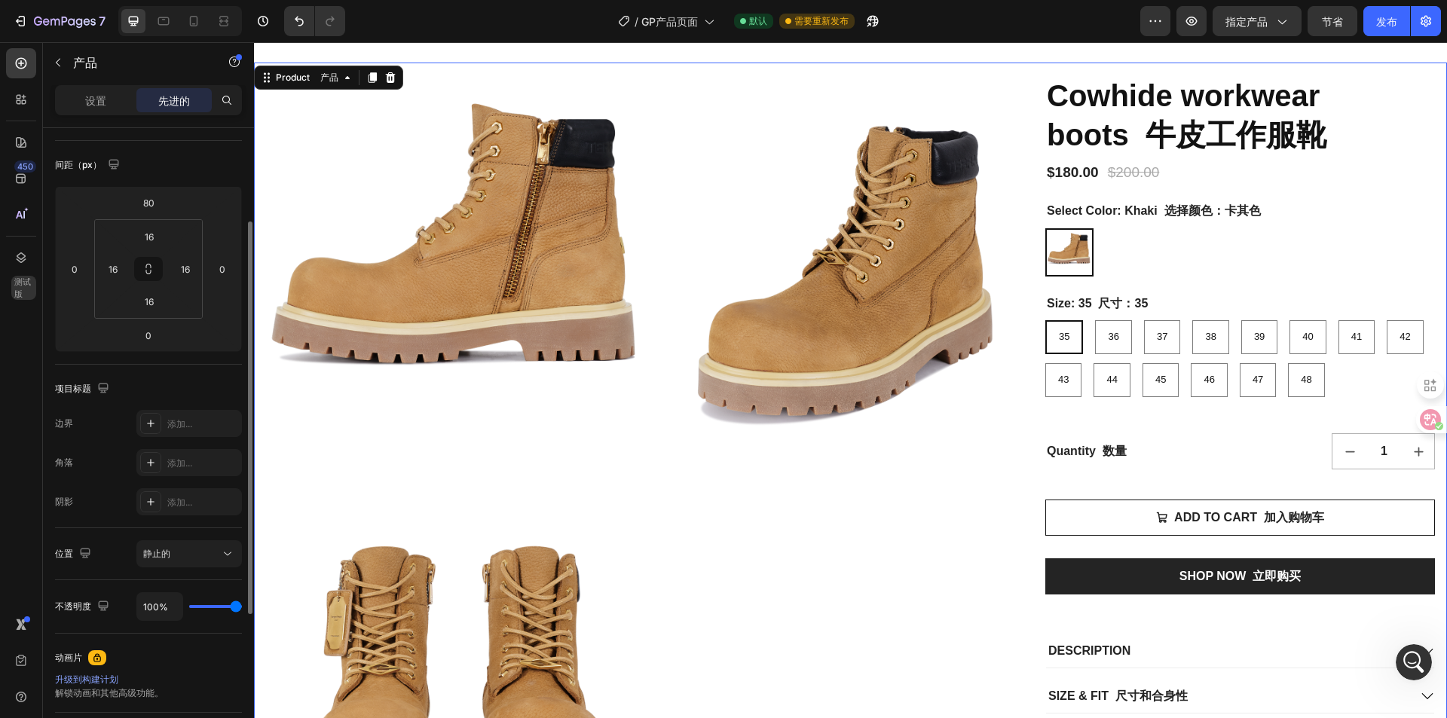
scroll to position [302, 0]
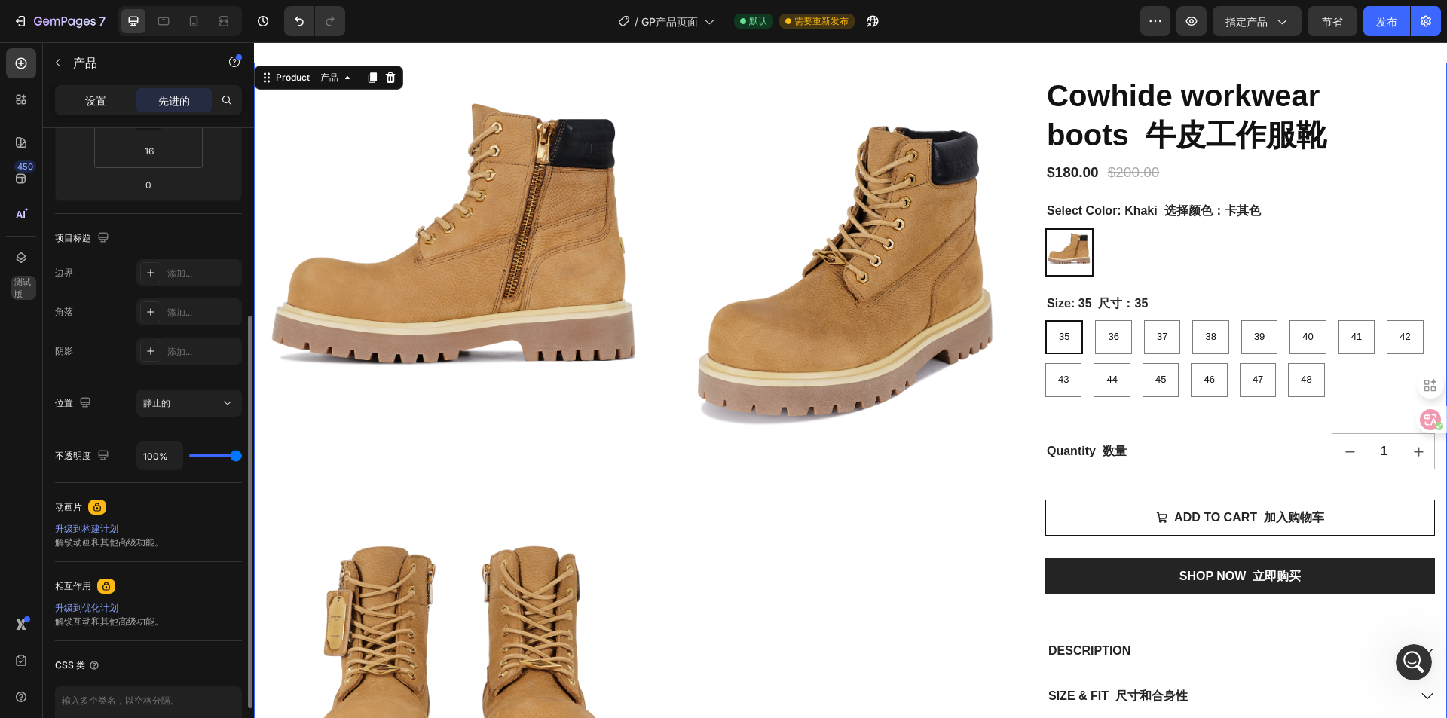
click at [87, 90] on div "设置" at bounding box center [95, 100] width 75 height 24
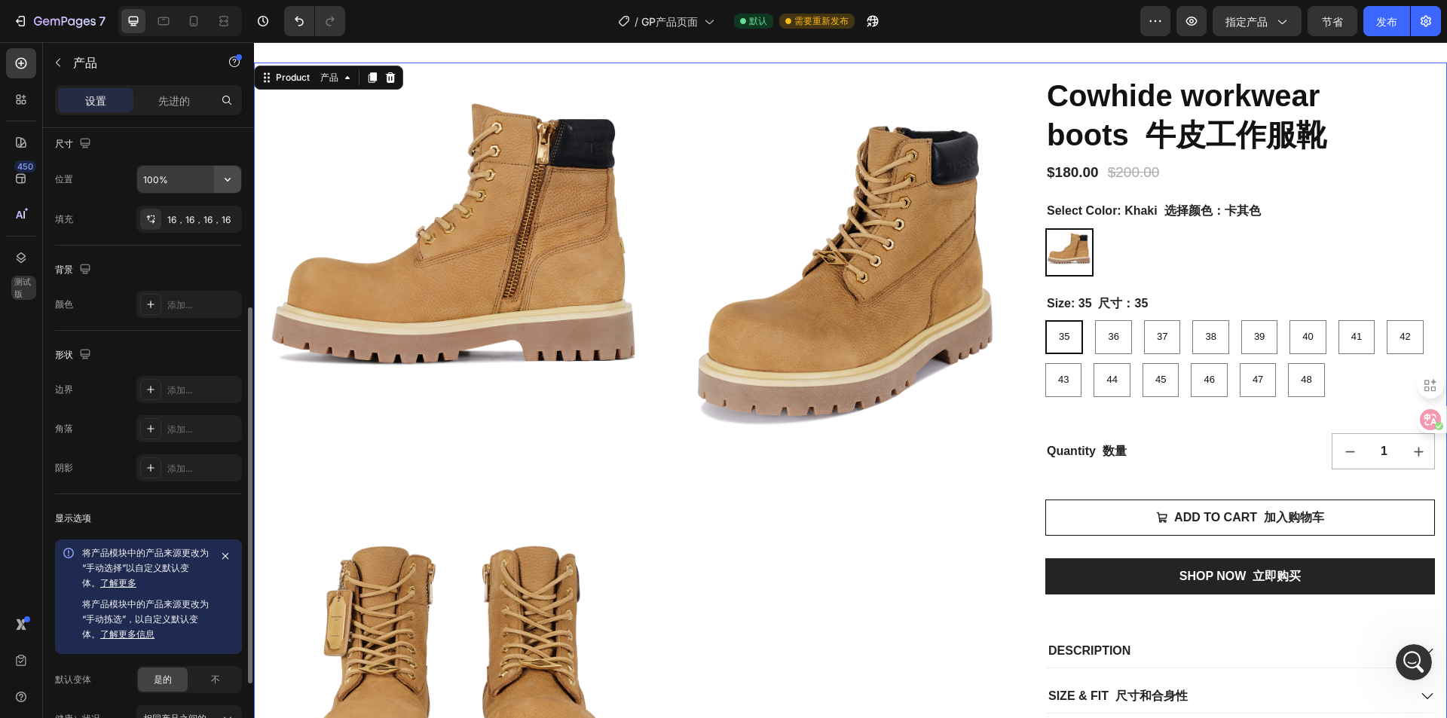
click at [225, 181] on icon "button" at bounding box center [227, 179] width 15 height 15
click at [1018, 67] on div "Product Images 产品图片 Cowhide workwear boots 牛皮工作服靴 Product Title 产品名称 $180.00 Pr…" at bounding box center [850, 465] width 1193 height 804
click at [153, 219] on icon at bounding box center [151, 219] width 12 height 12
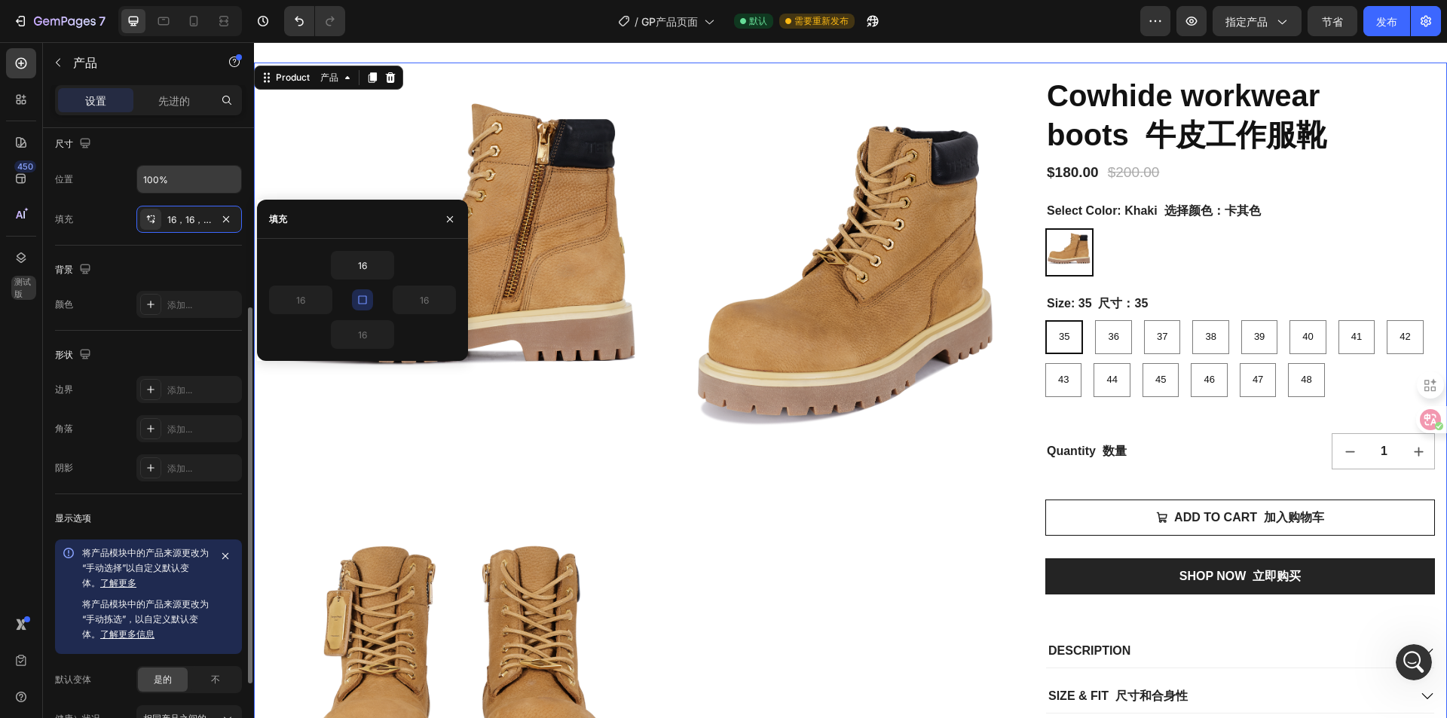
scroll to position [473, 0]
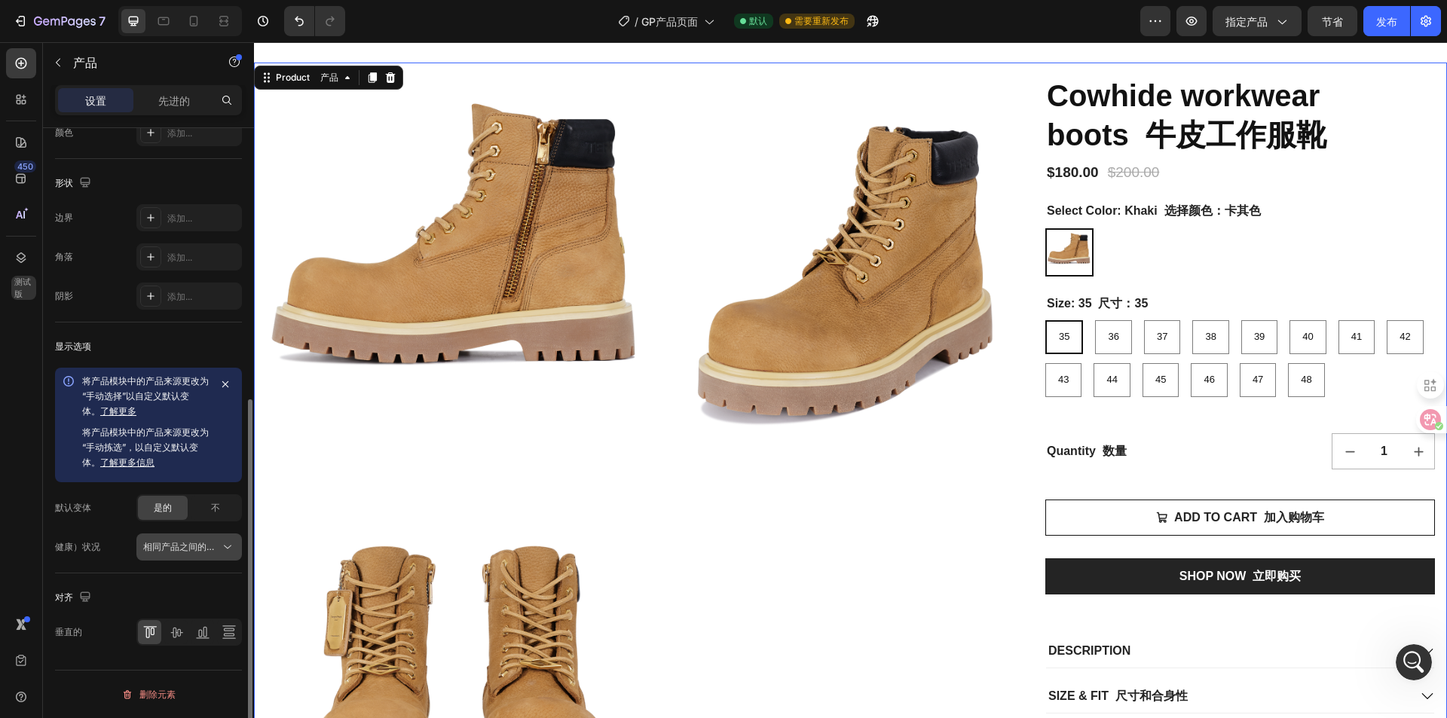
click at [164, 542] on font "相同产品之间的链接变体、数量<br>" at bounding box center [217, 546] width 148 height 11
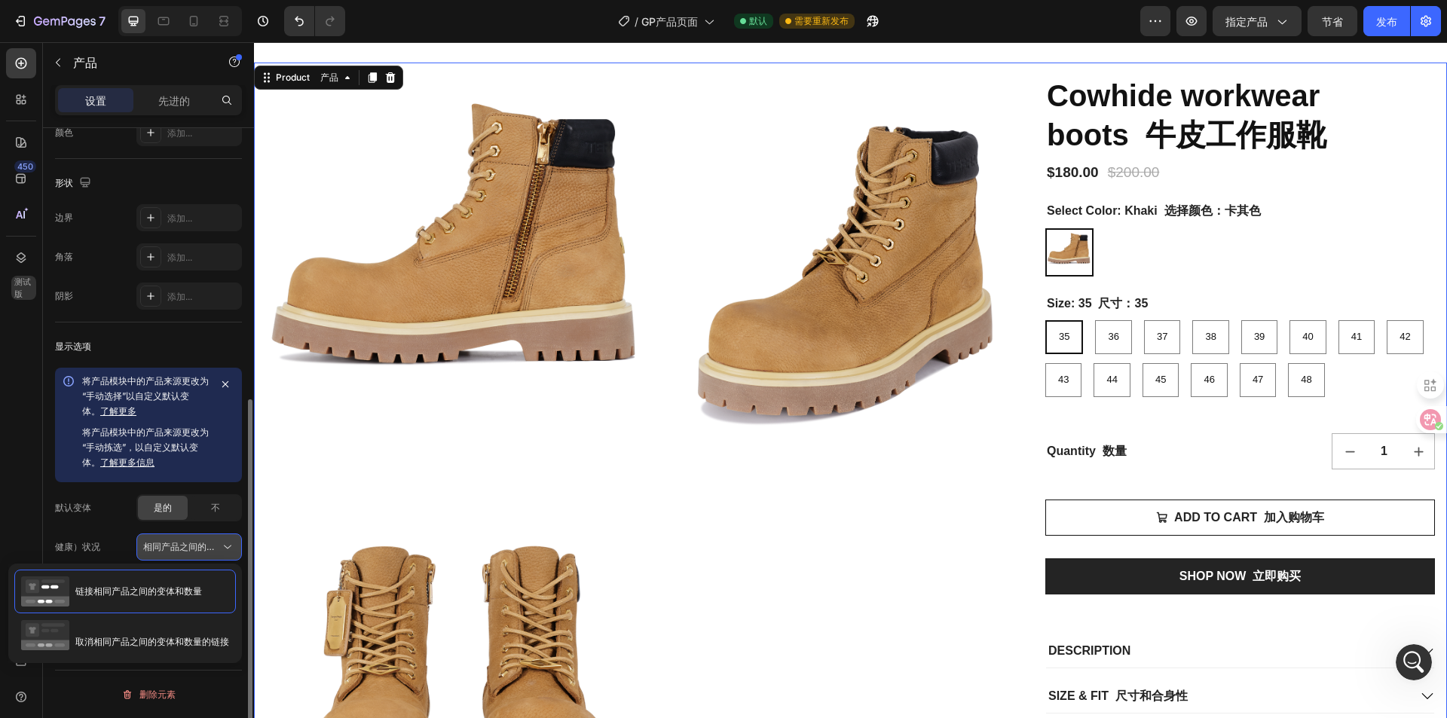
click at [164, 543] on font "相同产品之间的链接变体、数量<br>" at bounding box center [217, 546] width 148 height 11
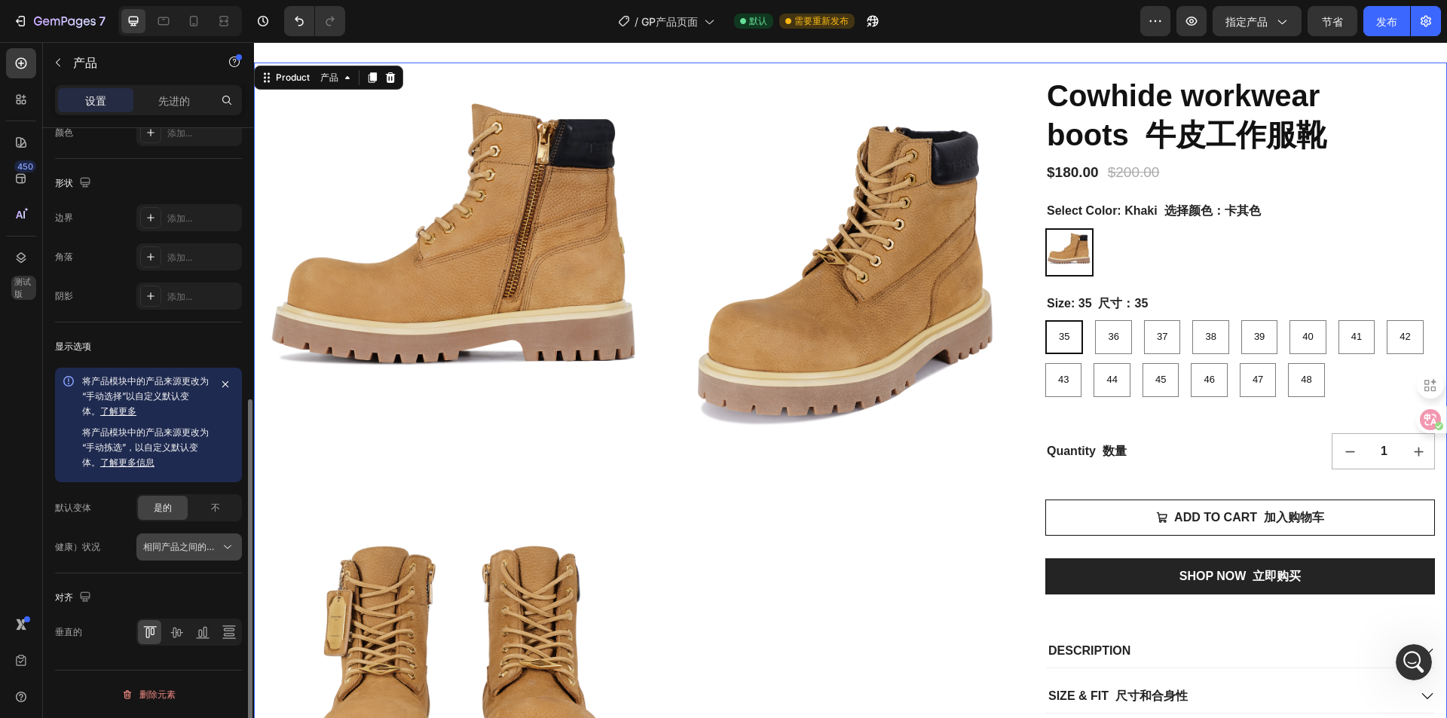
click at [171, 546] on font "相同产品之间的链接变体、数量<br>" at bounding box center [217, 546] width 148 height 11
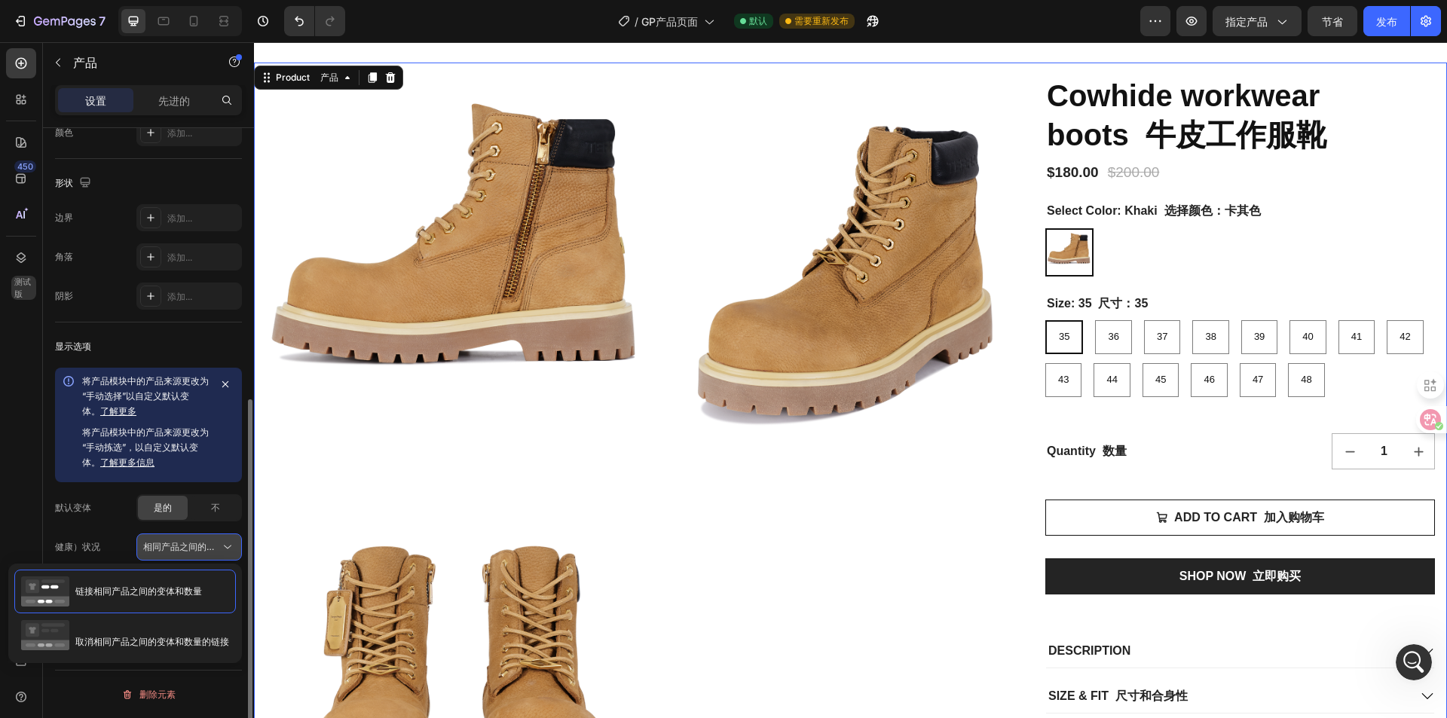
click at [171, 546] on font "相同产品之间的链接变体、数量<br>" at bounding box center [217, 546] width 148 height 11
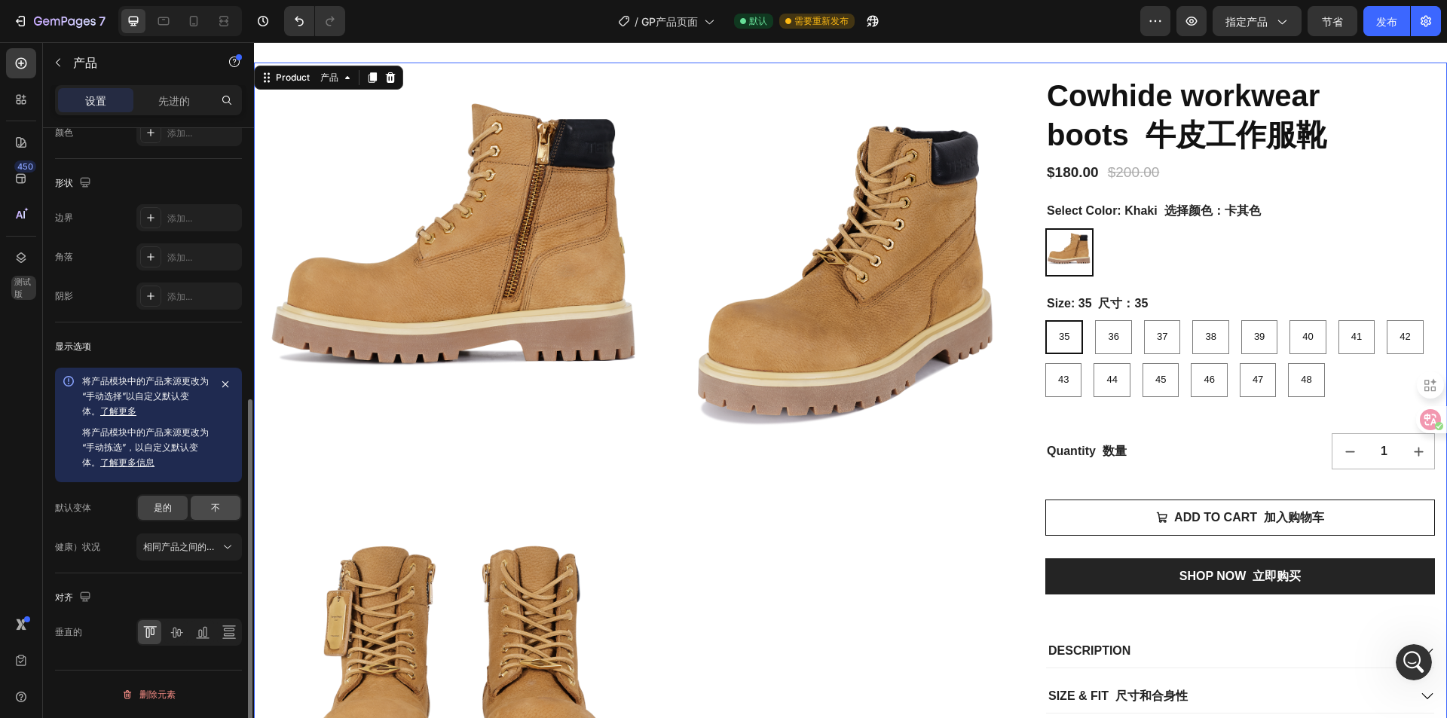
click at [214, 500] on div "不" at bounding box center [216, 508] width 50 height 24
radio input "false"
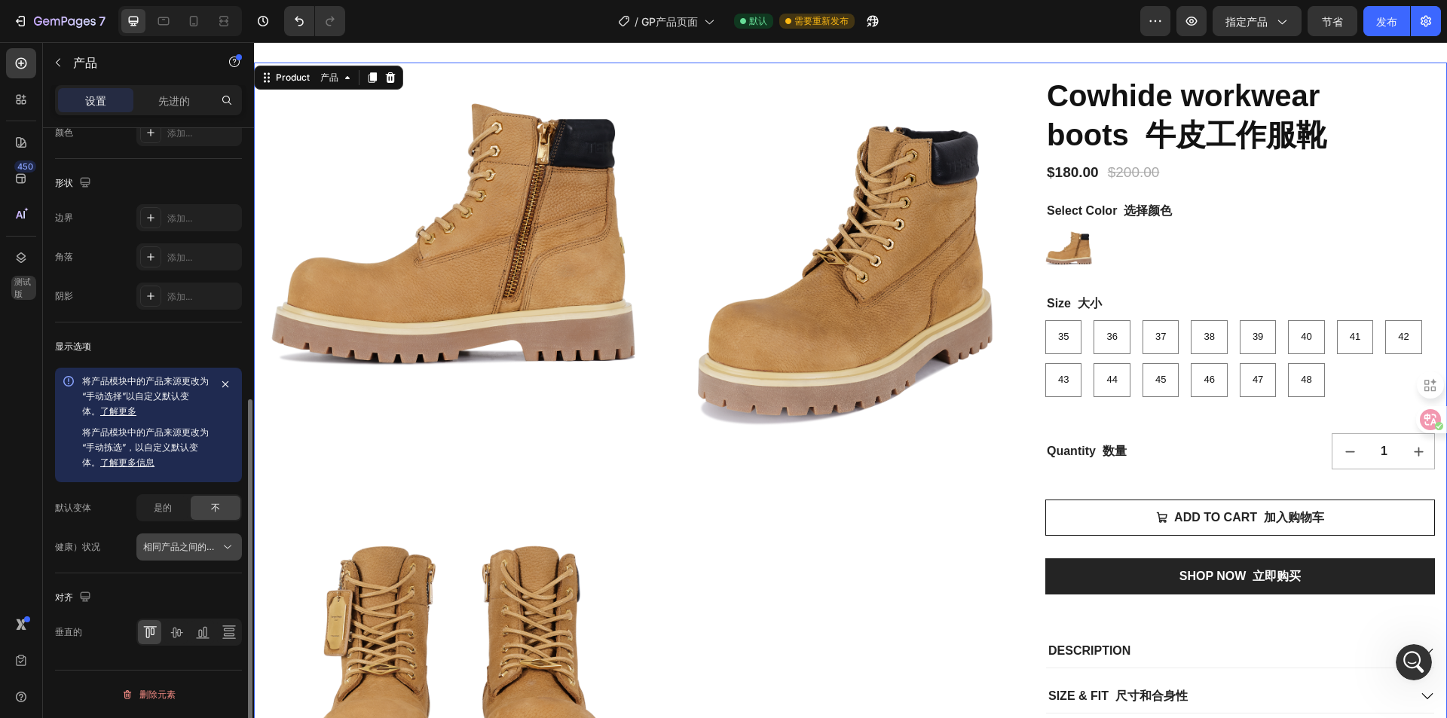
click at [206, 546] on font "相同产品之间的链接变体、数量<br>" at bounding box center [217, 546] width 148 height 11
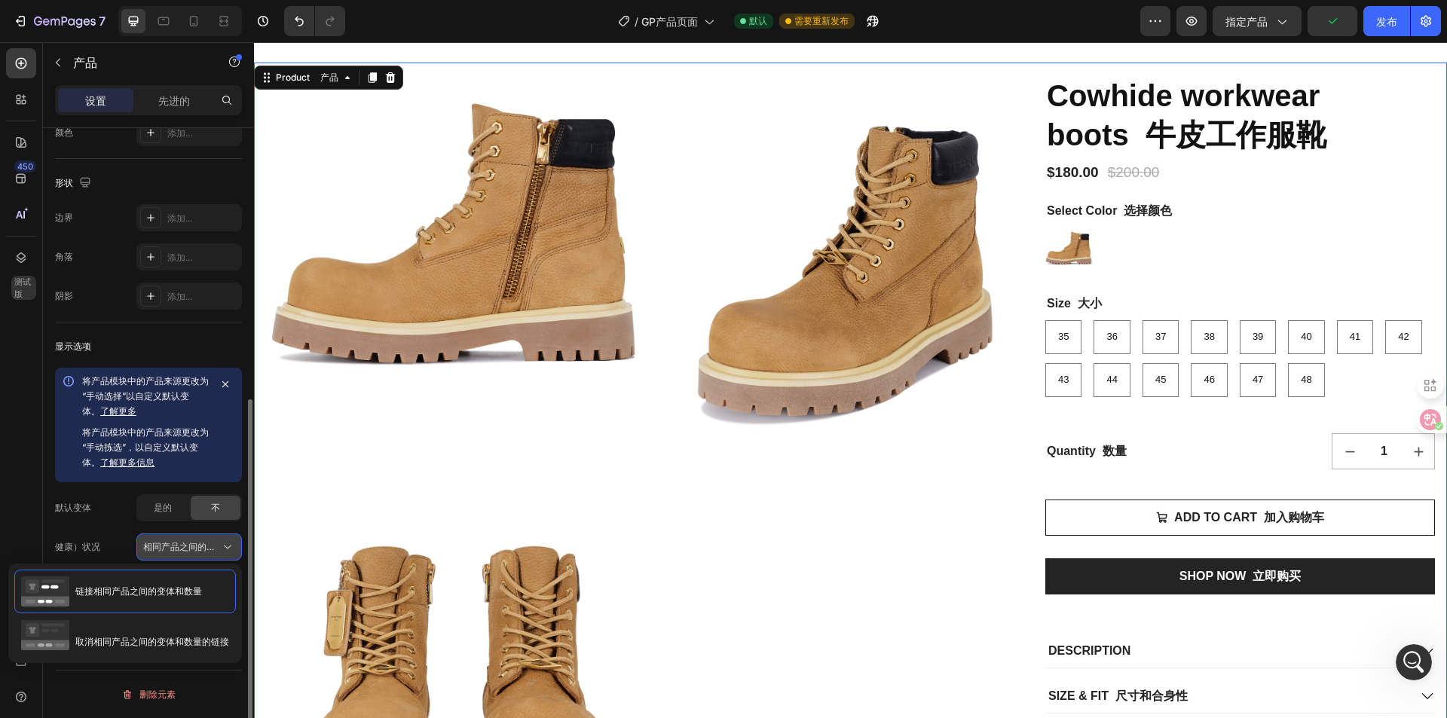
click at [206, 546] on font "相同产品之间的链接变体、数量<br>" at bounding box center [217, 546] width 148 height 11
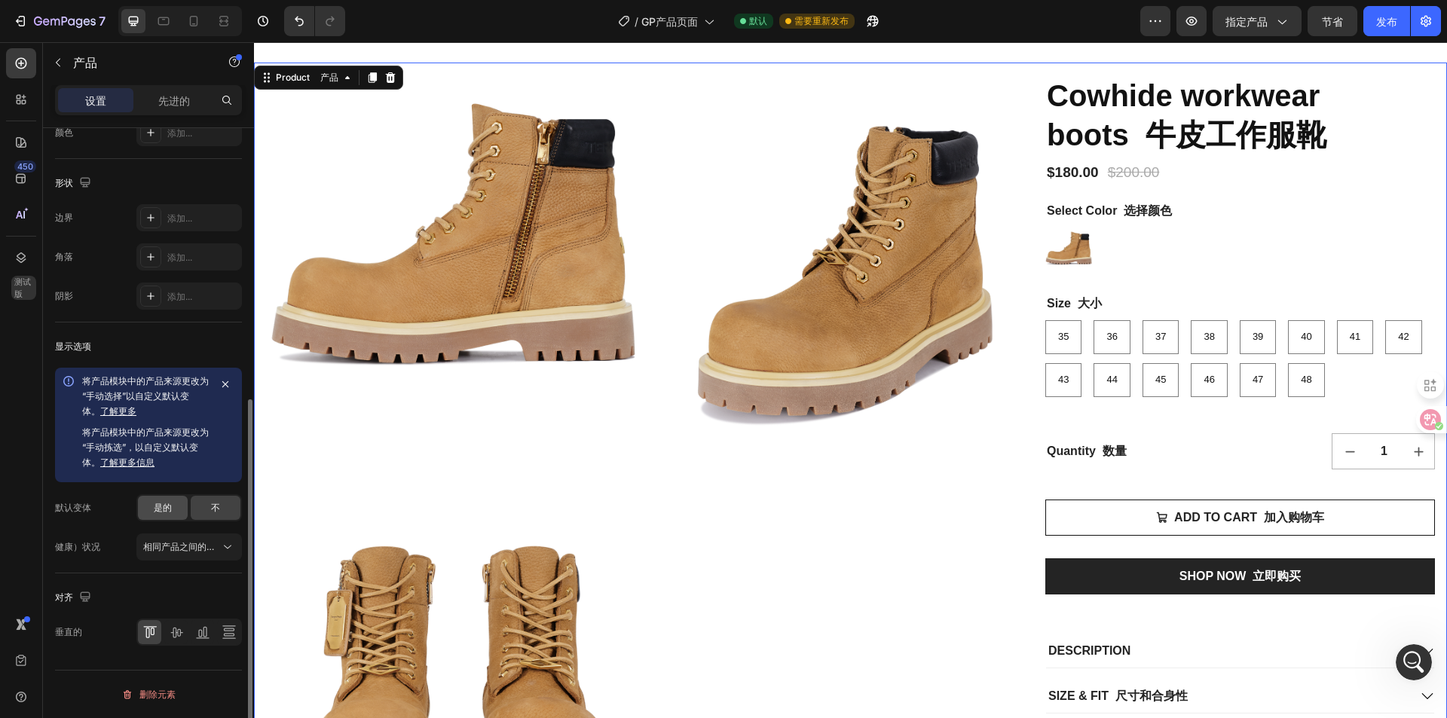
click at [164, 513] on span "是的" at bounding box center [163, 508] width 18 height 14
radio input "true"
click at [228, 507] on div "不" at bounding box center [216, 508] width 50 height 24
radio input "false"
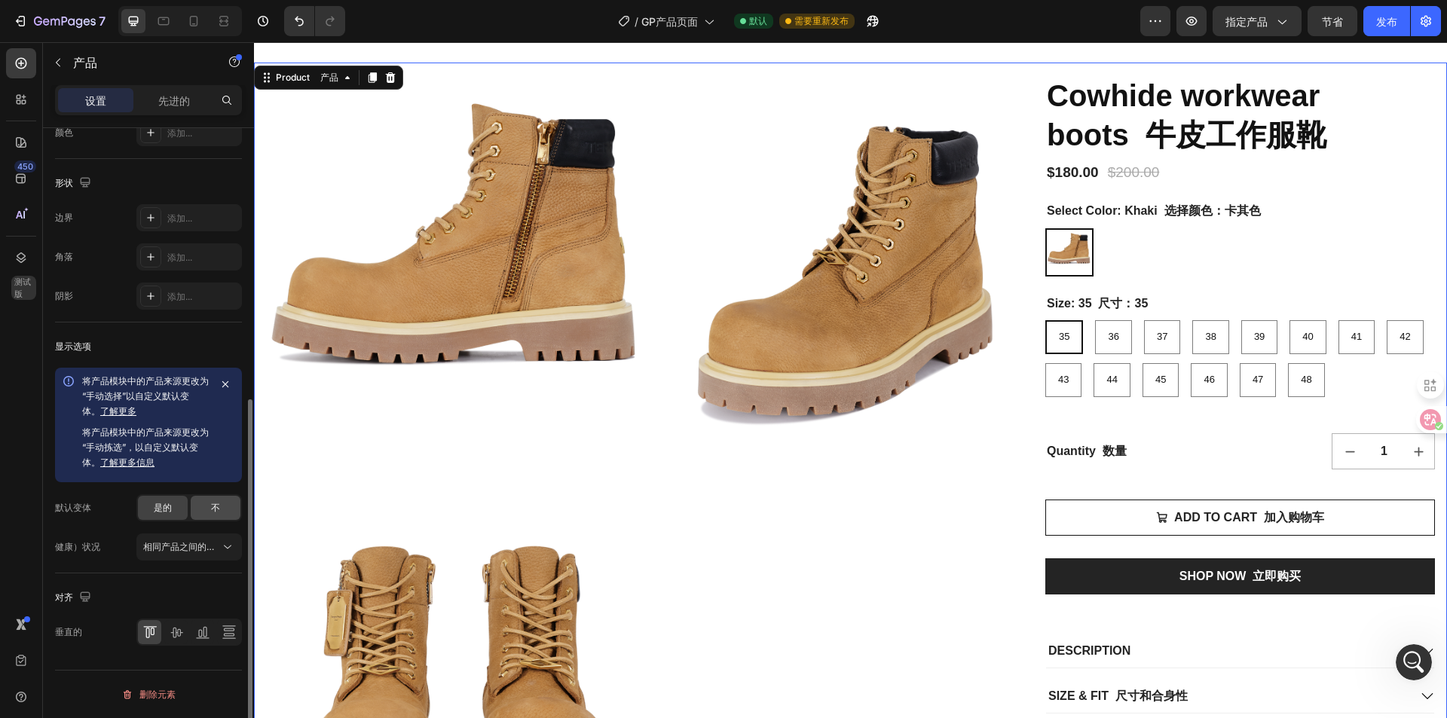
radio input "false"
click at [190, 508] on div "是的 不" at bounding box center [189, 507] width 106 height 27
click at [182, 513] on div "是的" at bounding box center [163, 508] width 50 height 24
radio input "true"
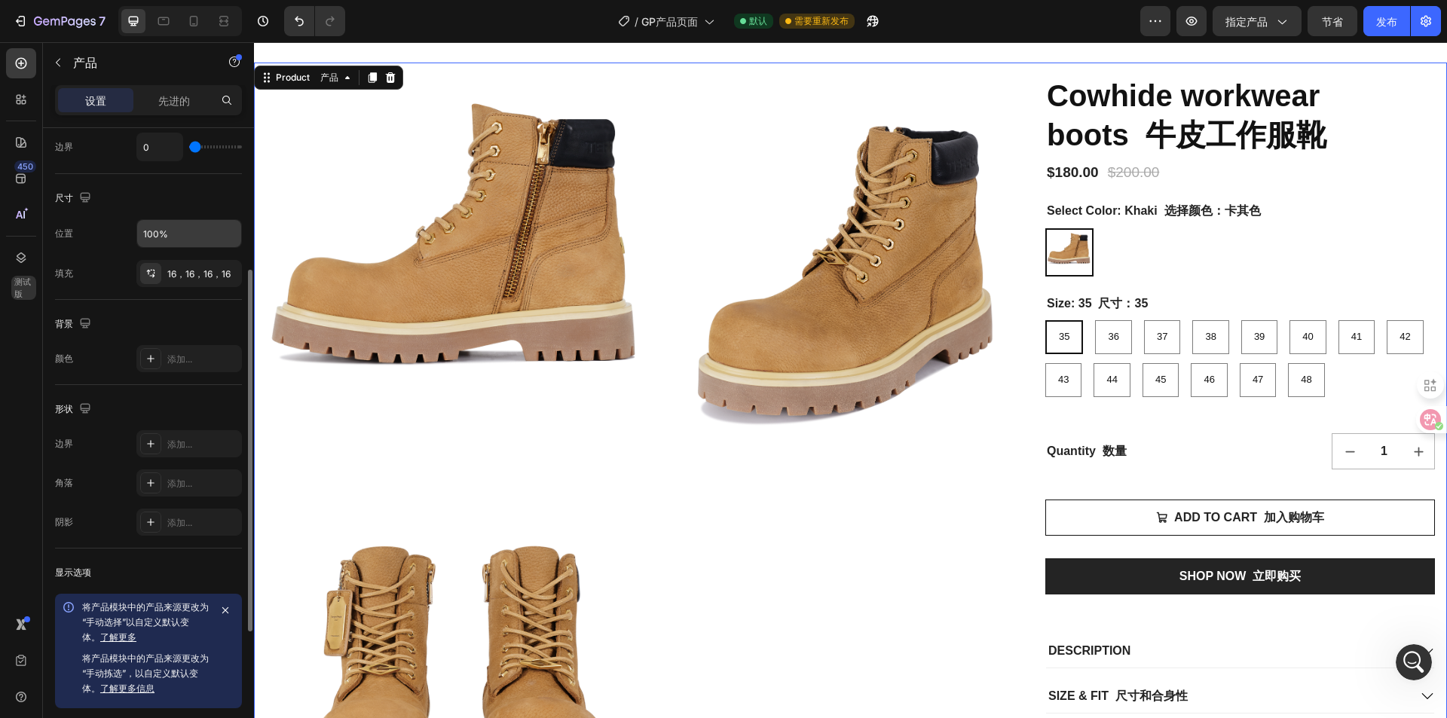
scroll to position [0, 0]
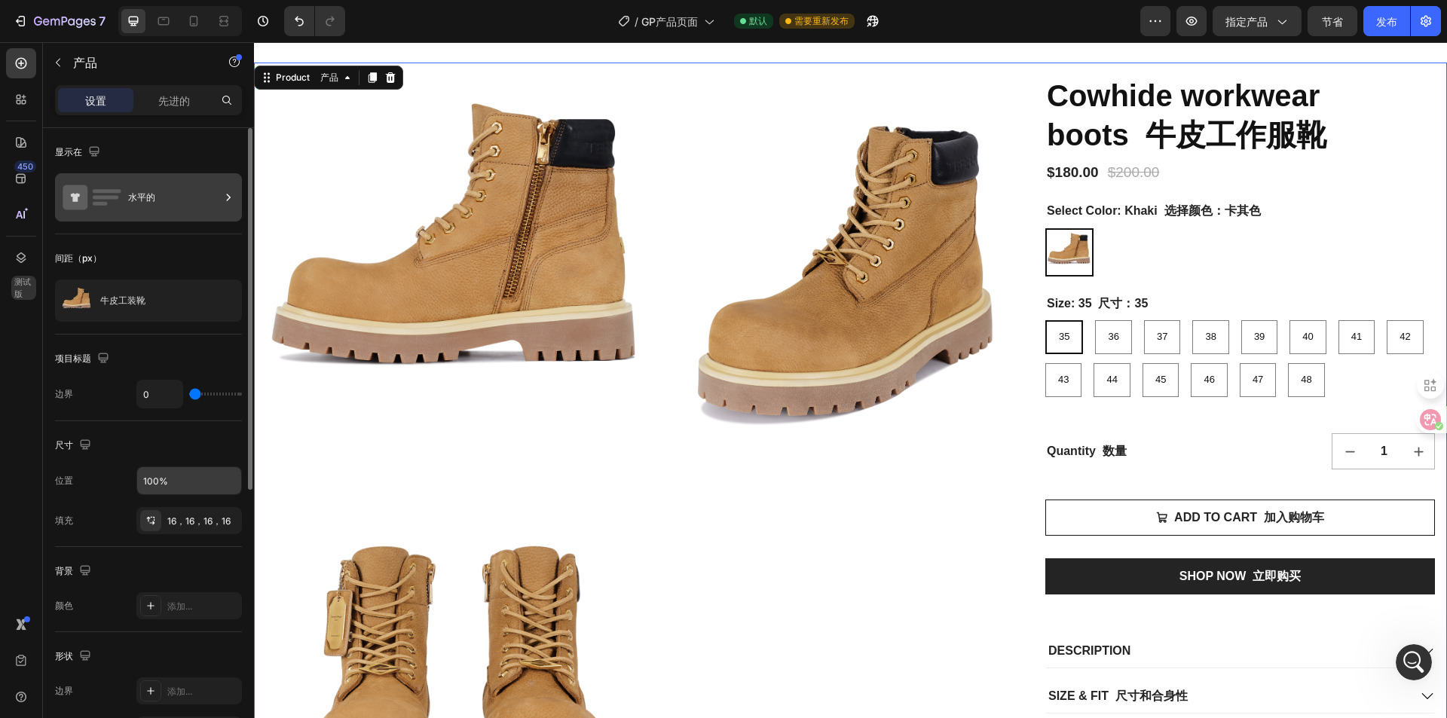
click at [156, 194] on div "水平的" at bounding box center [174, 197] width 92 height 35
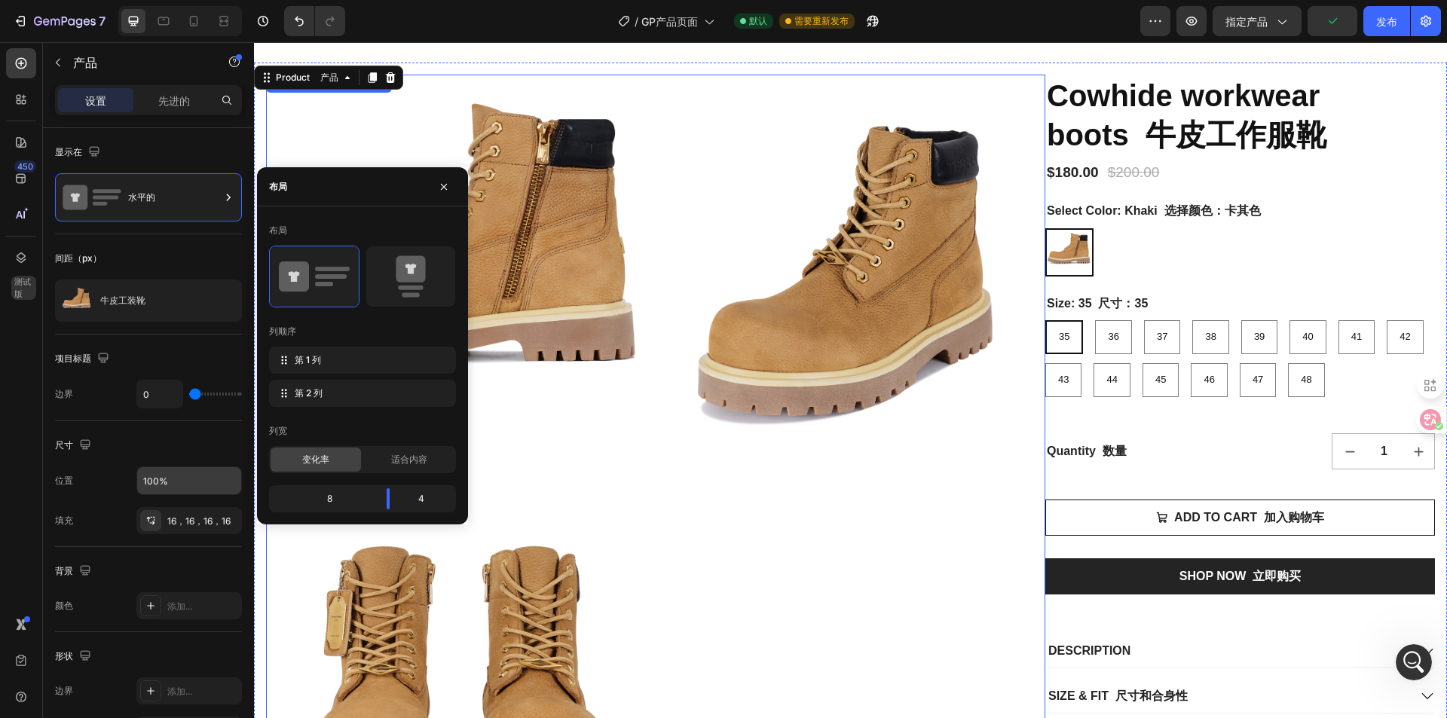
click at [960, 385] on img at bounding box center [853, 268] width 387 height 387
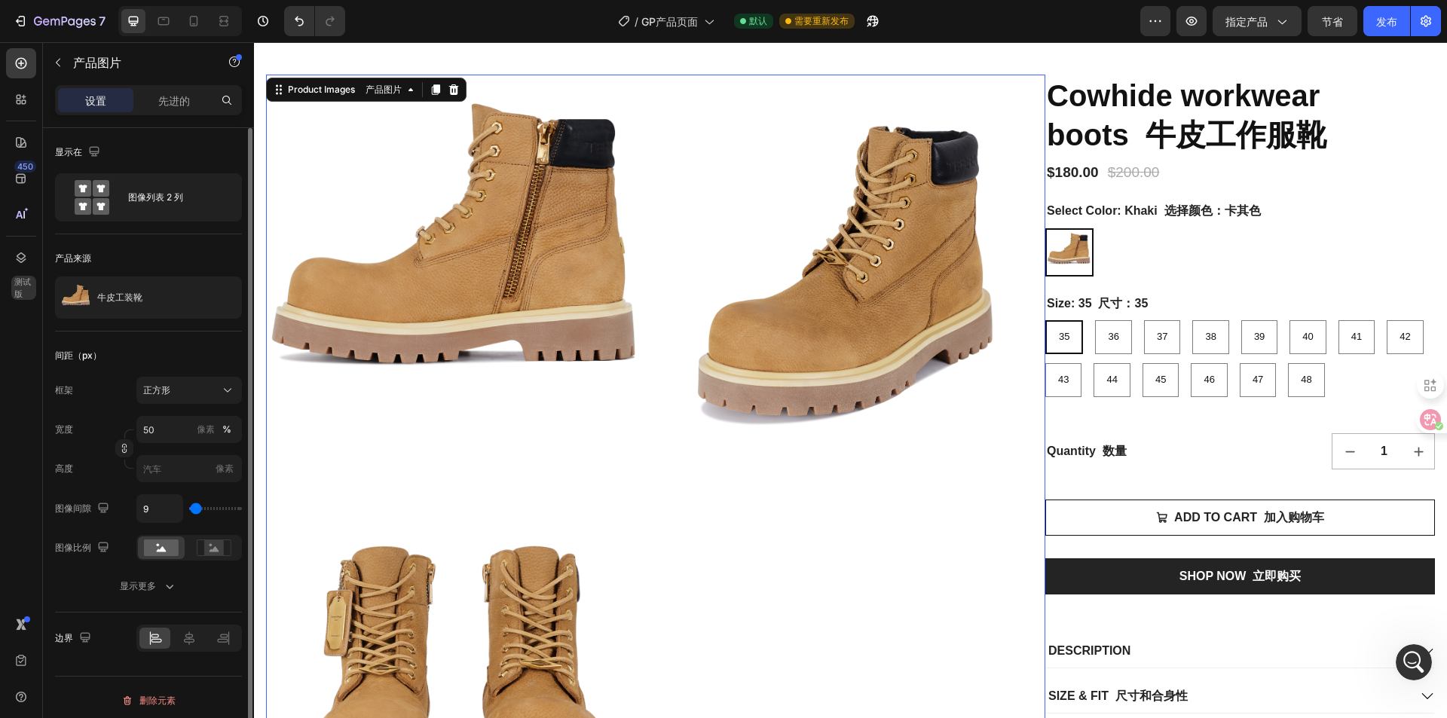
scroll to position [6, 0]
click at [194, 94] on div "先进的" at bounding box center [173, 100] width 75 height 24
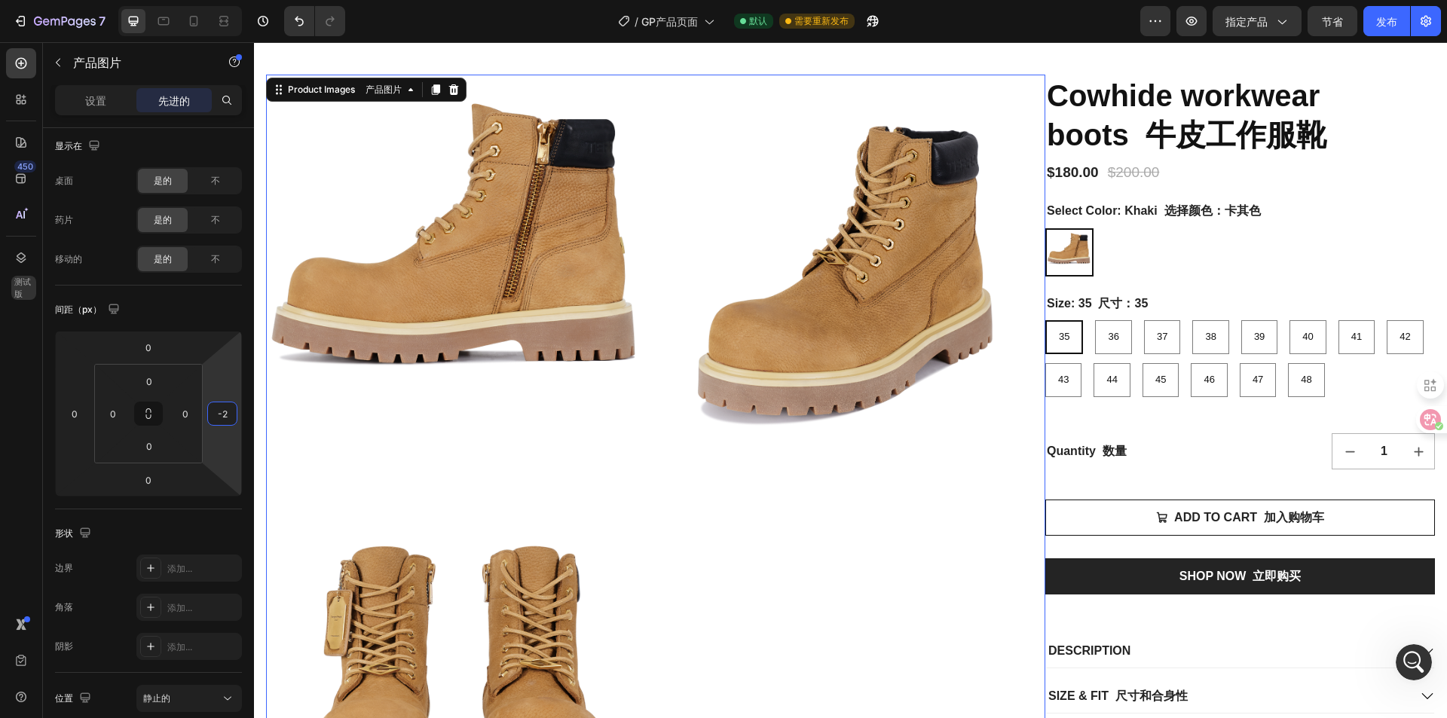
type input "0"
click at [209, 0] on html "7 / GP产品页面 默认 需要重新发布 预览 指定产品 节省 发布 450 测试版 Sections(18) 元素(84) 部分 元素 Hero Secti…" at bounding box center [723, 0] width 1447 height 0
click at [194, 418] on input "0" at bounding box center [185, 414] width 23 height 23
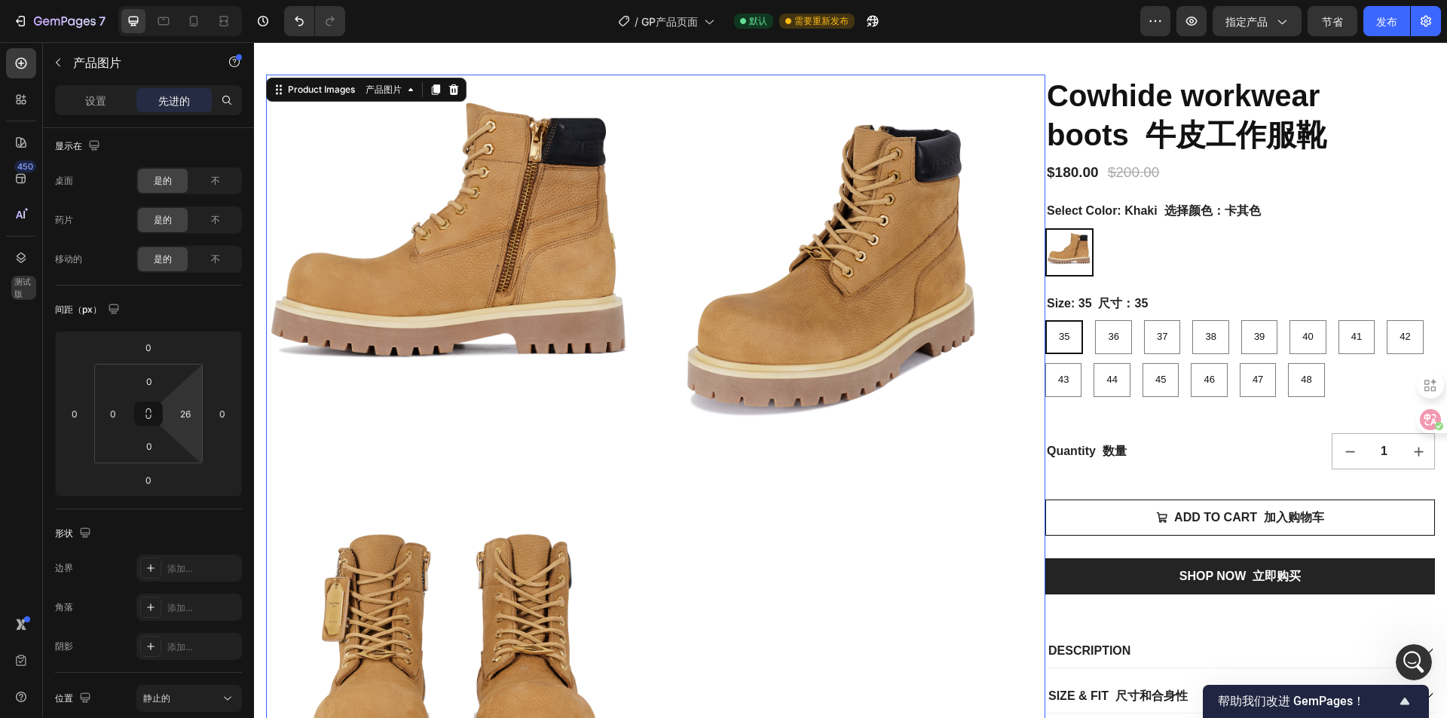
drag, startPoint x: 192, startPoint y: 428, endPoint x: 244, endPoint y: 418, distance: 52.9
click at [244, 0] on html "7 / GP产品页面 默认 需要重新发布 预览 指定产品 节省 发布 450 测试版 Sections(18) 元素(84) 部分 元素 Hero Secti…" at bounding box center [723, 0] width 1447 height 0
click at [1009, 295] on img at bounding box center [838, 263] width 377 height 377
click at [975, 299] on img at bounding box center [838, 263] width 377 height 377
click at [877, 27] on icon "button" at bounding box center [872, 21] width 15 height 15
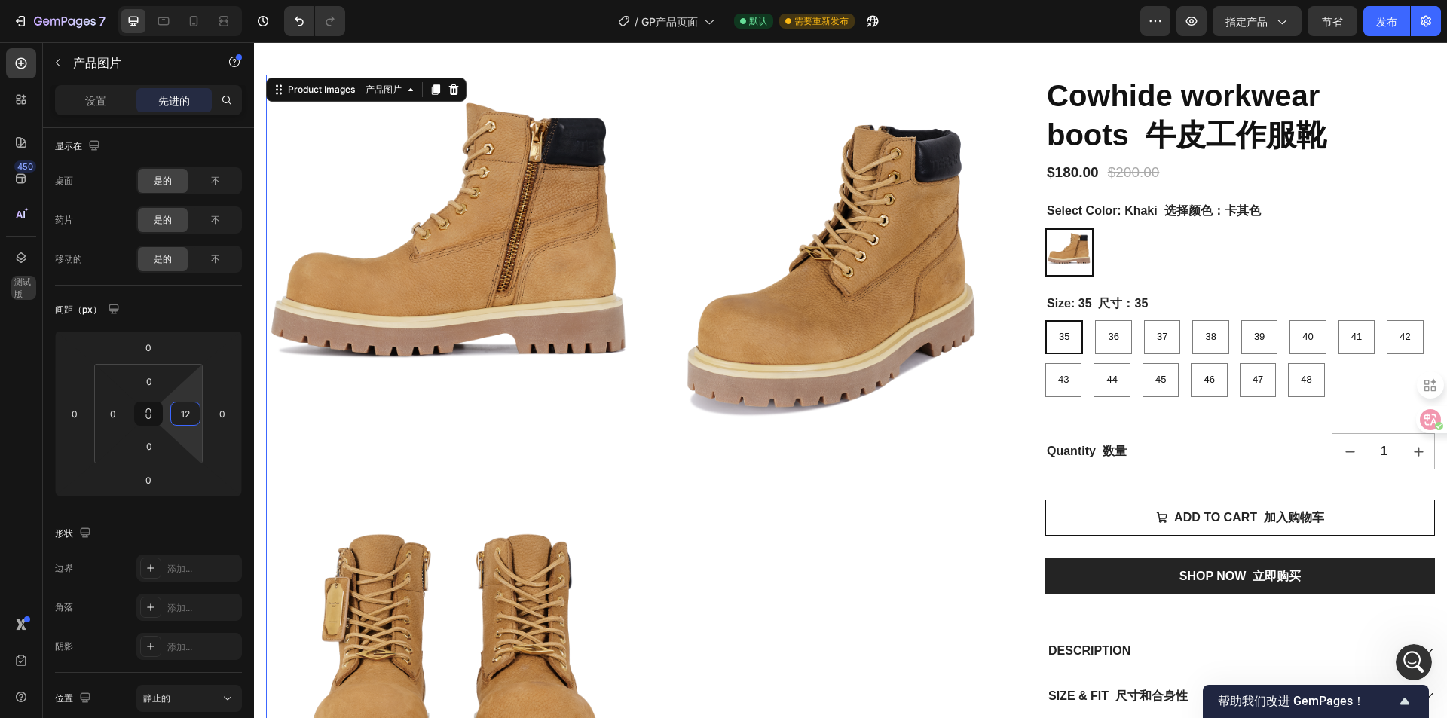
type input "0"
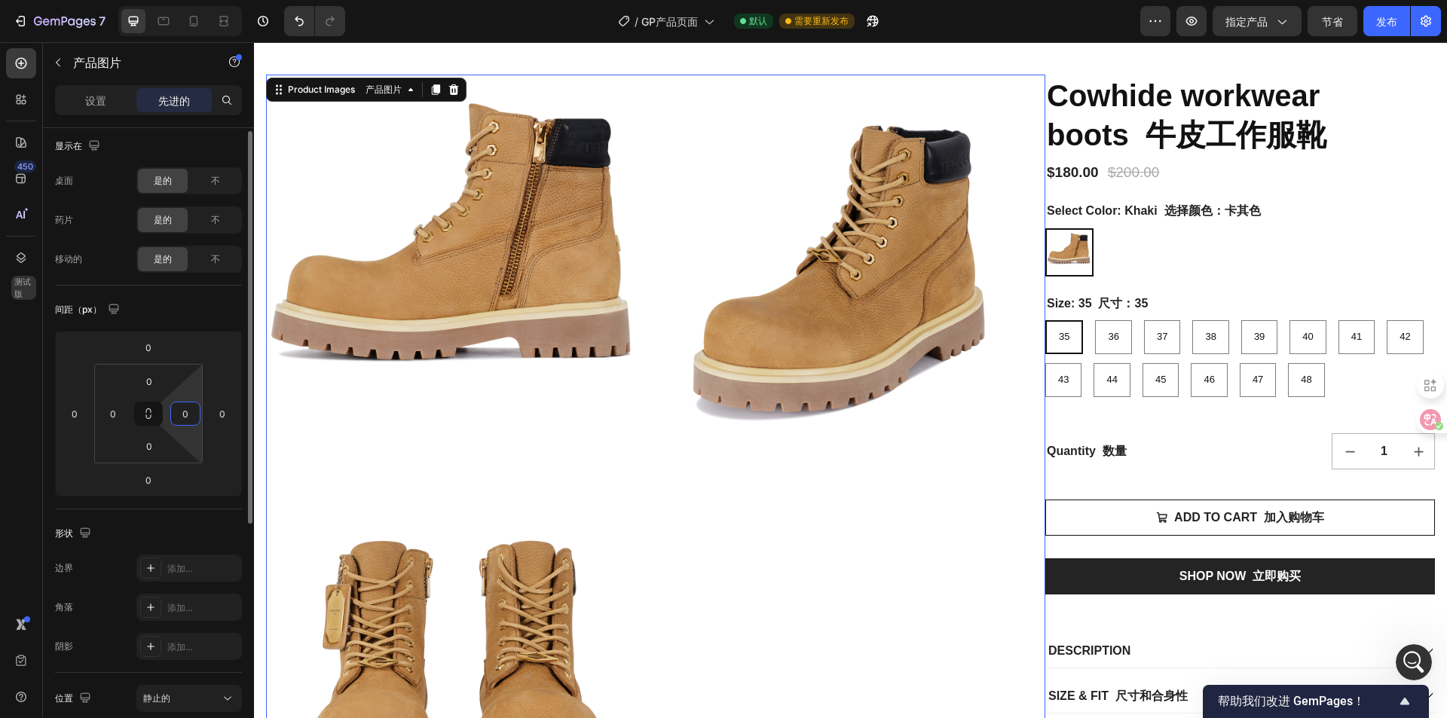
drag, startPoint x: 194, startPoint y: 430, endPoint x: 242, endPoint y: 453, distance: 53.3
click at [191, 0] on html "7 / GP产品页面 默认 需要重新发布 预览 指定产品 节省 发布 450 测试版 Sections(18) 元素(84) 部分 元素 Hero Secti…" at bounding box center [723, 0] width 1447 height 0
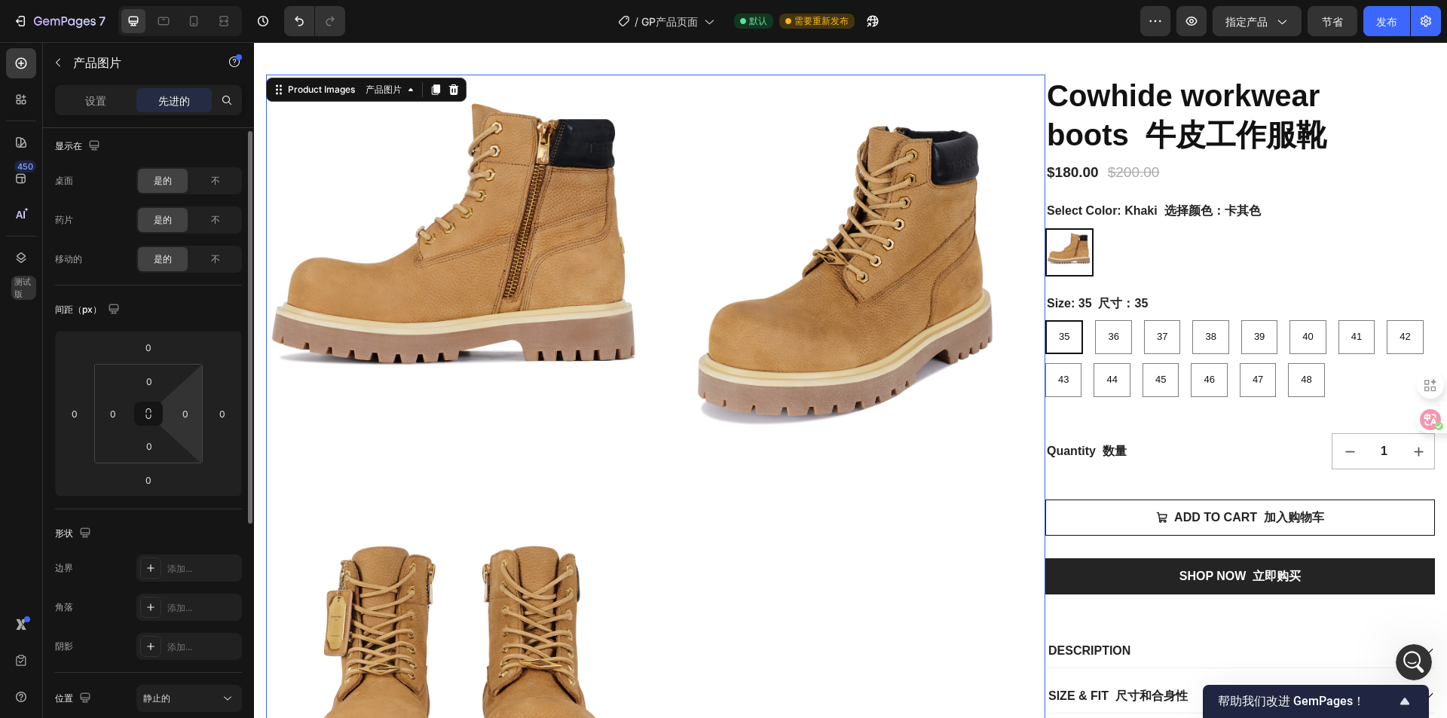
drag, startPoint x: 187, startPoint y: 441, endPoint x: 242, endPoint y: 460, distance: 58.2
click at [191, 0] on html "7 / GP产品页面 默认 需要重新发布 预览 指定产品 节省 发布 450 测试版 Sections(18) 元素(84) 部分 元素 Hero Secti…" at bounding box center [723, 0] width 1447 height 0
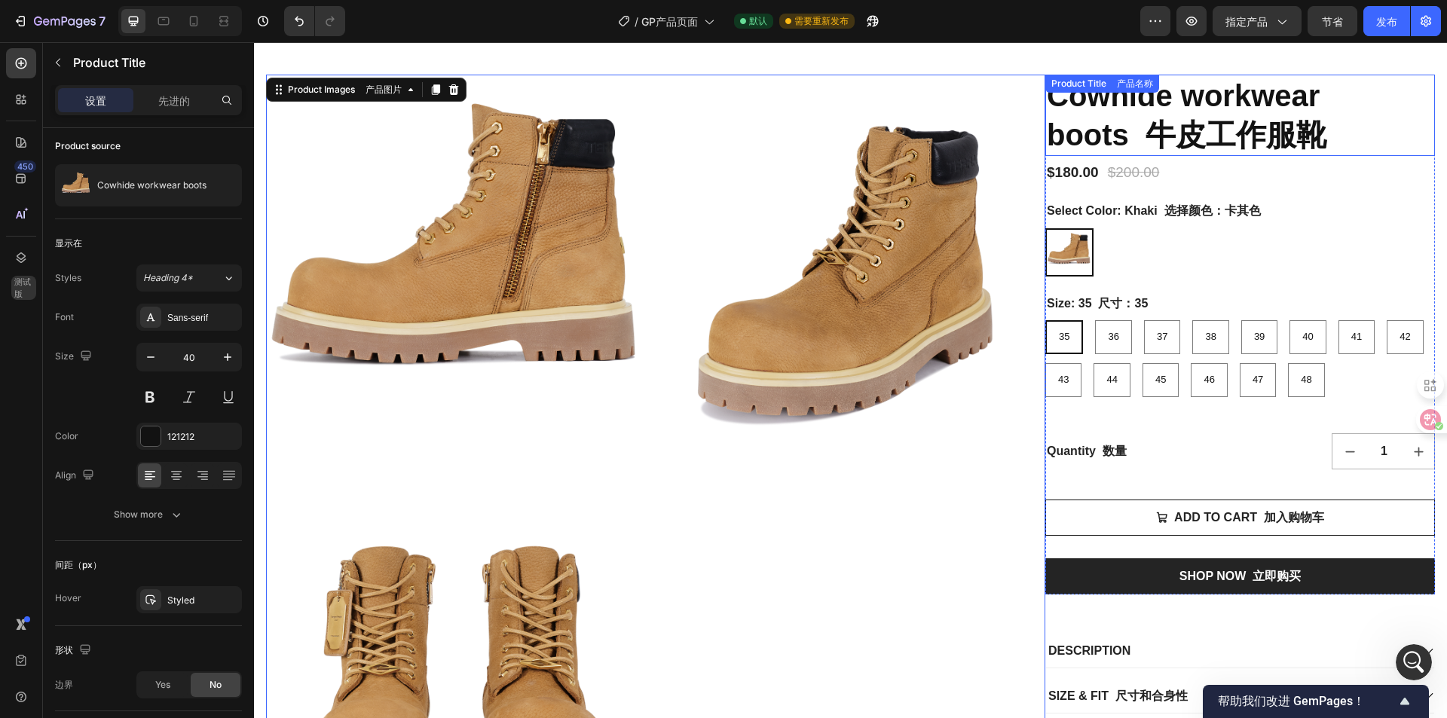
click at [1257, 78] on h1 "Cowhide workwear boots 牛皮工作服靴" at bounding box center [1240, 115] width 390 height 81
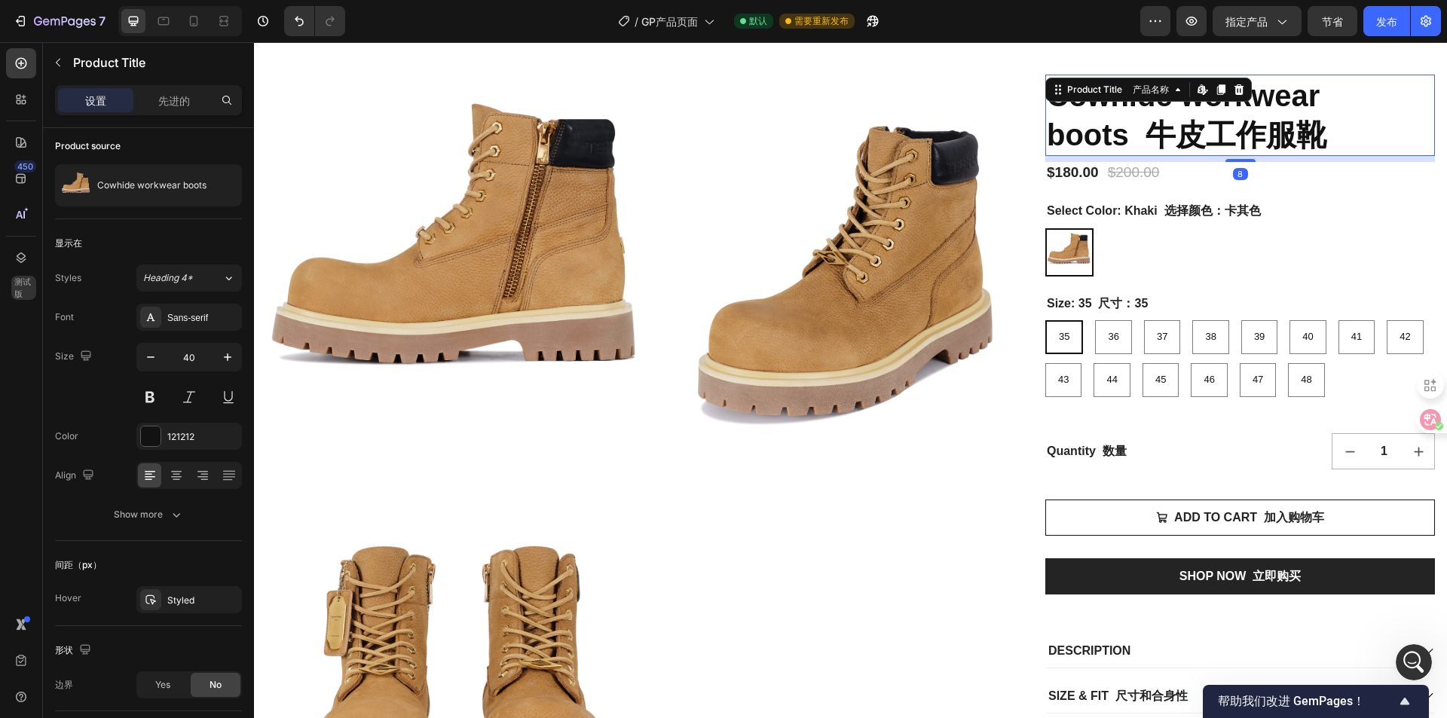
scroll to position [0, 0]
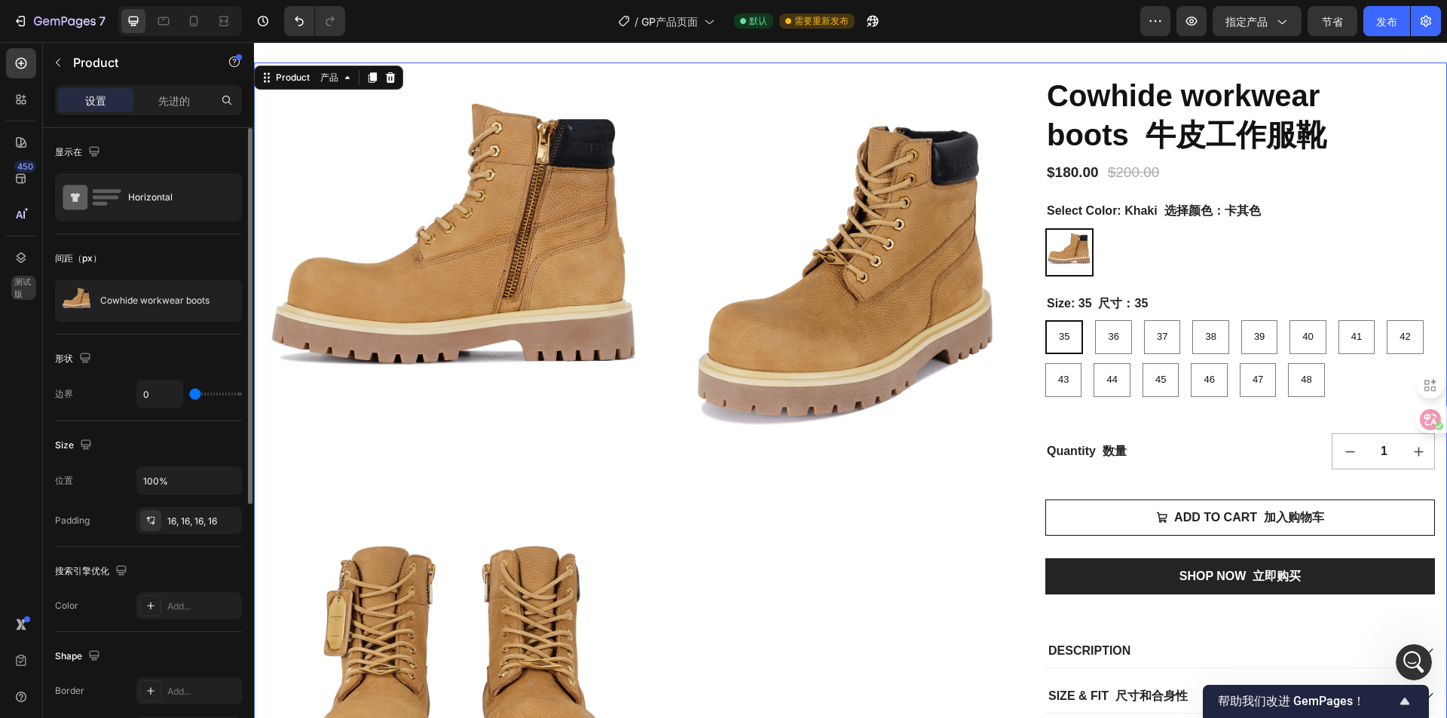
click at [1273, 66] on div "Product Images 产品图片 Cowhide workwear boots 牛皮工作服靴 Product Title 产品名称 $180.00 Pr…" at bounding box center [850, 465] width 1193 height 804
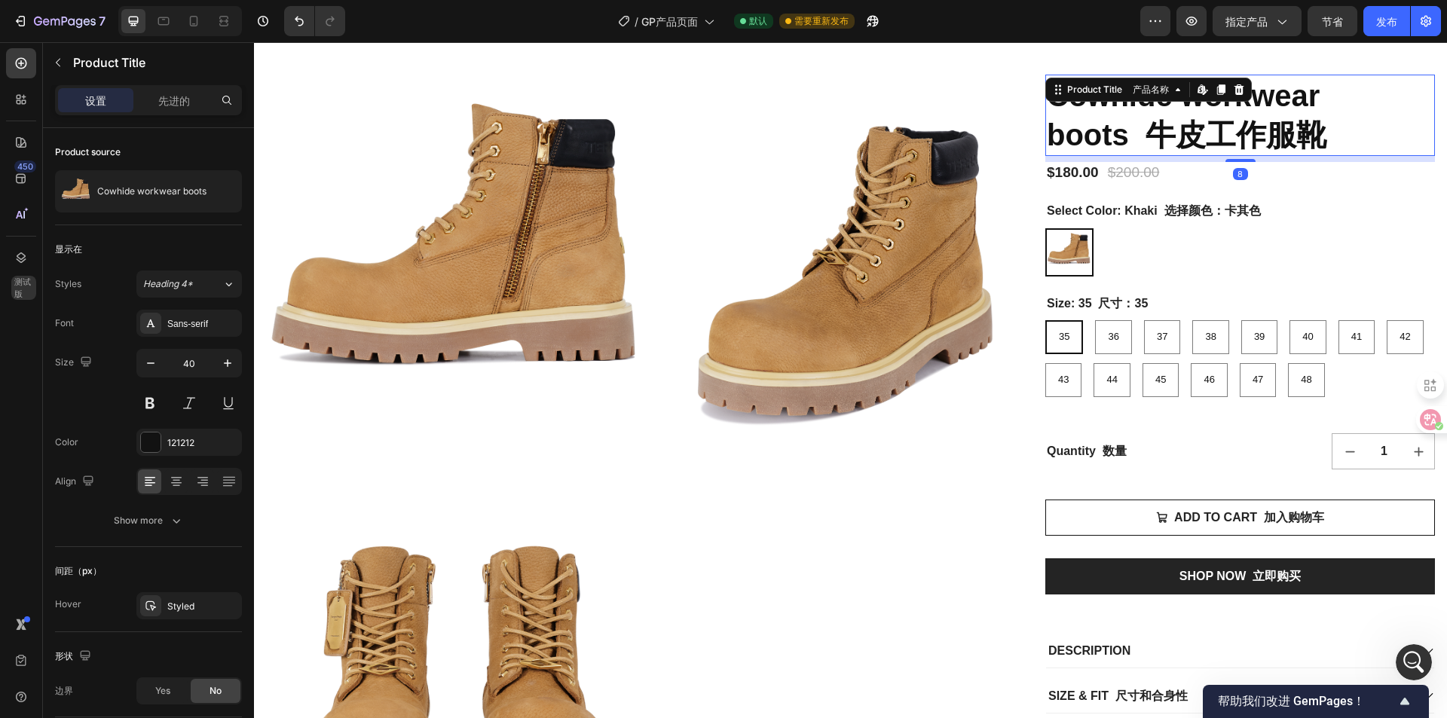
click at [1283, 95] on h1 "Cowhide workwear boots 牛皮工作服靴" at bounding box center [1240, 115] width 390 height 81
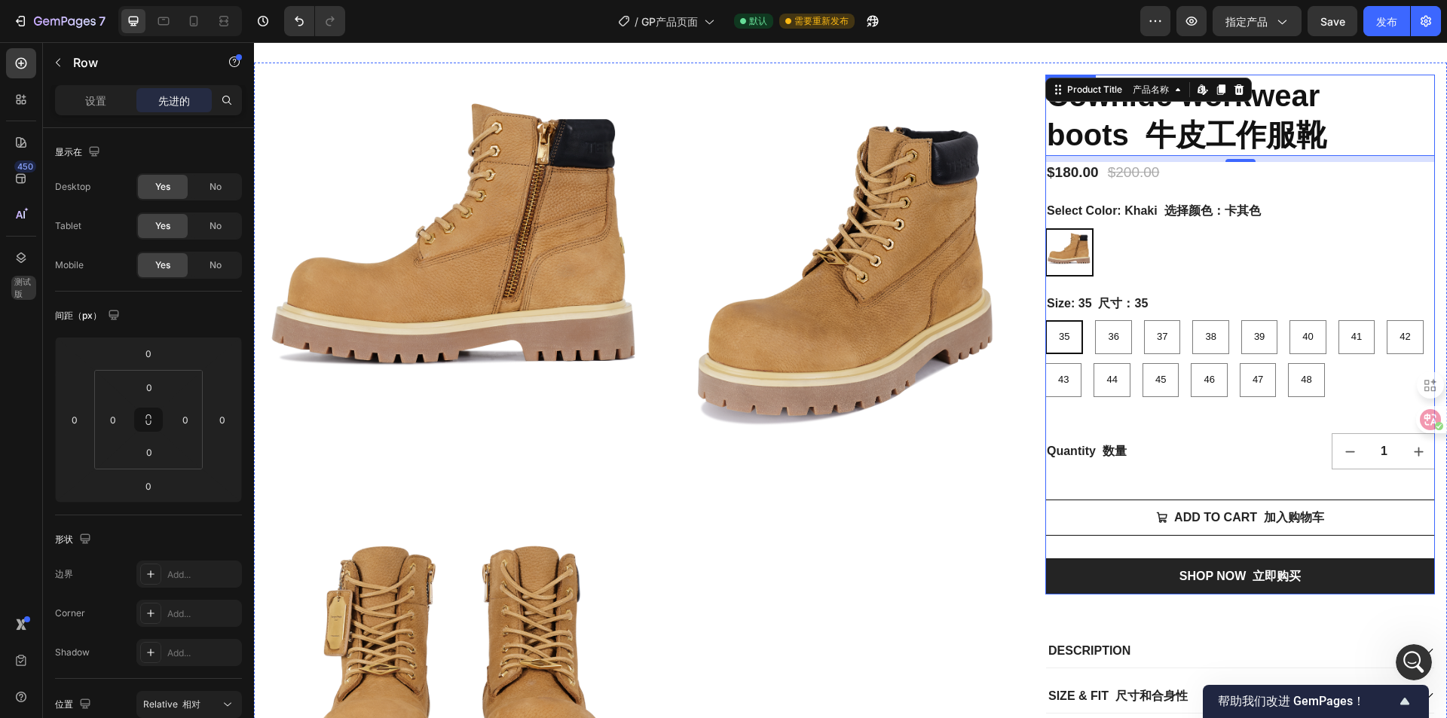
click at [1175, 188] on div "Cowhide workwear boots 牛皮工作服靴 Product Title 产品名称 Edit content in Shopify 在 Shop…" at bounding box center [1240, 335] width 390 height 520
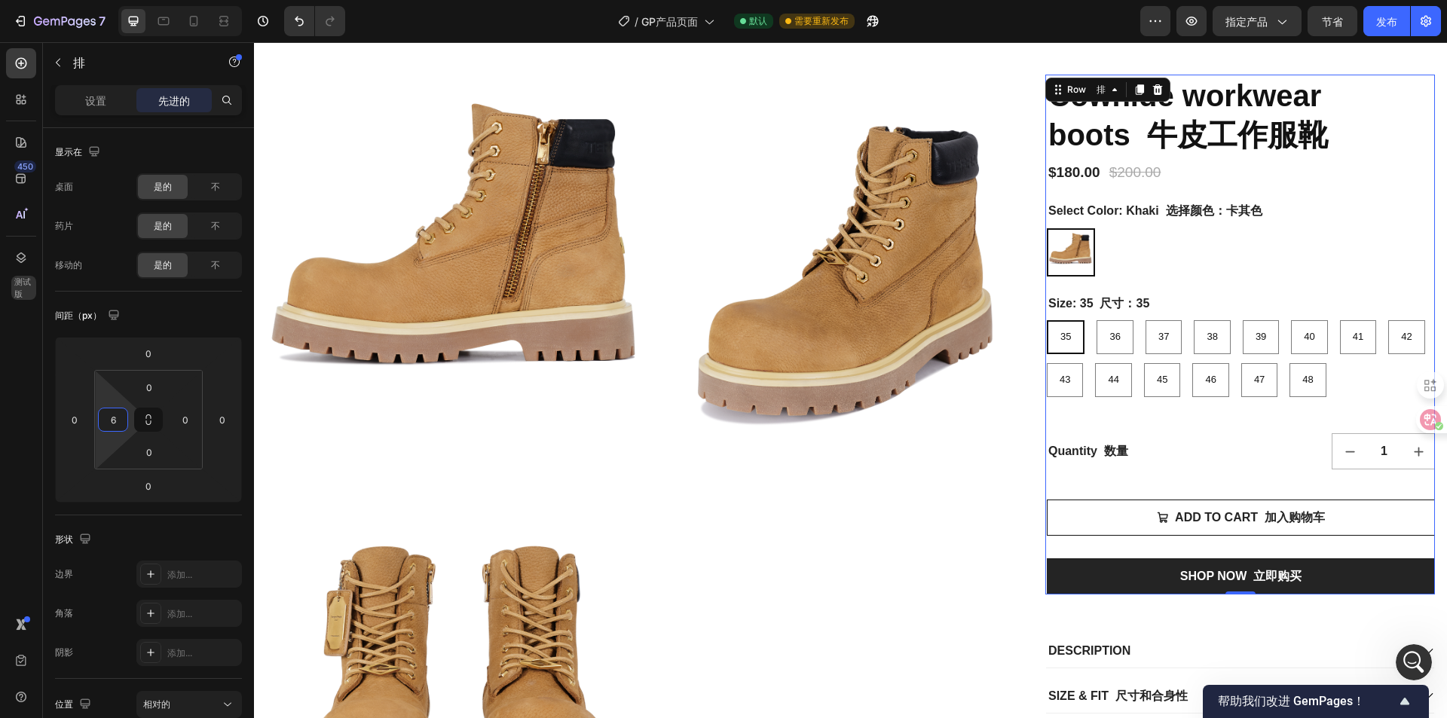
type input "8"
drag, startPoint x: 115, startPoint y: 436, endPoint x: 107, endPoint y: 433, distance: 8.1
click at [107, 0] on html "7 / GP产品页面 默认 需要重新发布 预览 指定产品 节省 发布 450 测试版 Sections(18) 元素(84) 部分 元素 Hero Secti…" at bounding box center [723, 0] width 1447 height 0
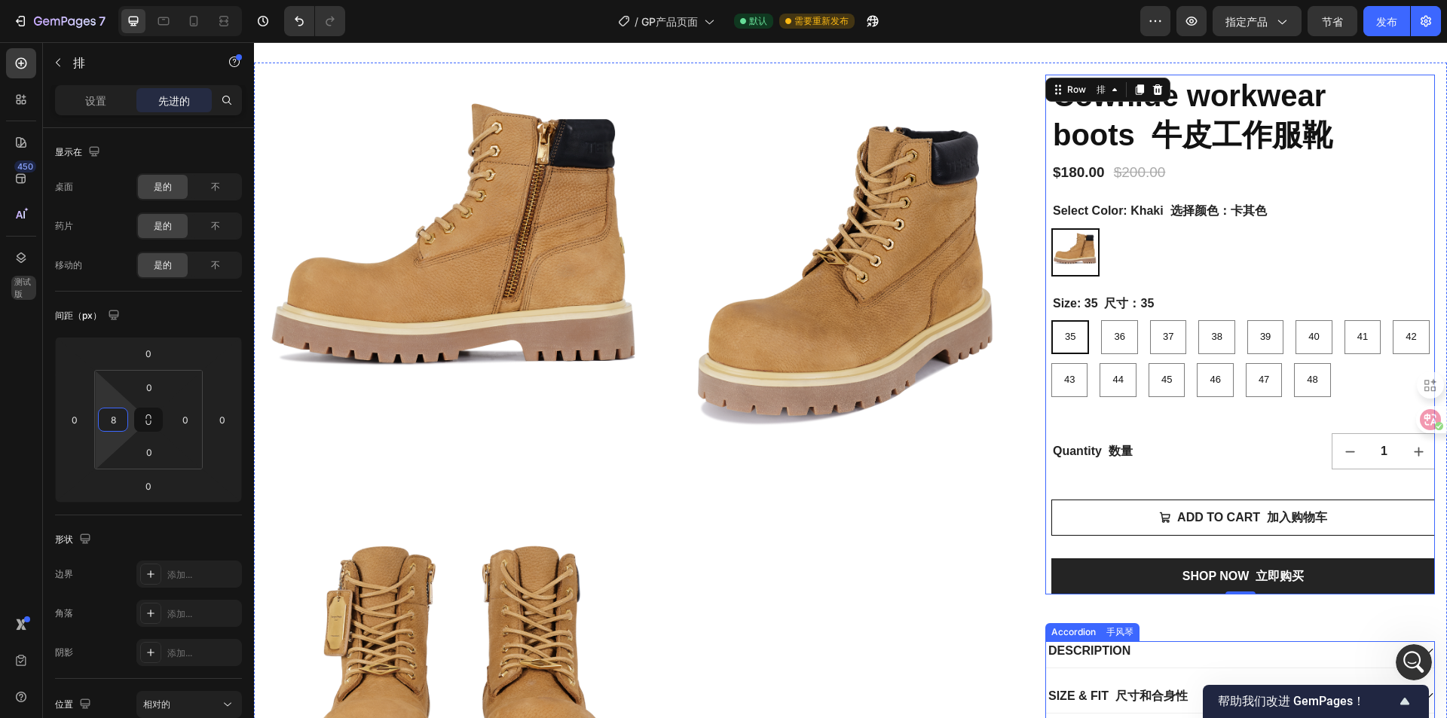
click at [1153, 666] on div "DESCRIPTION" at bounding box center [1240, 654] width 388 height 26
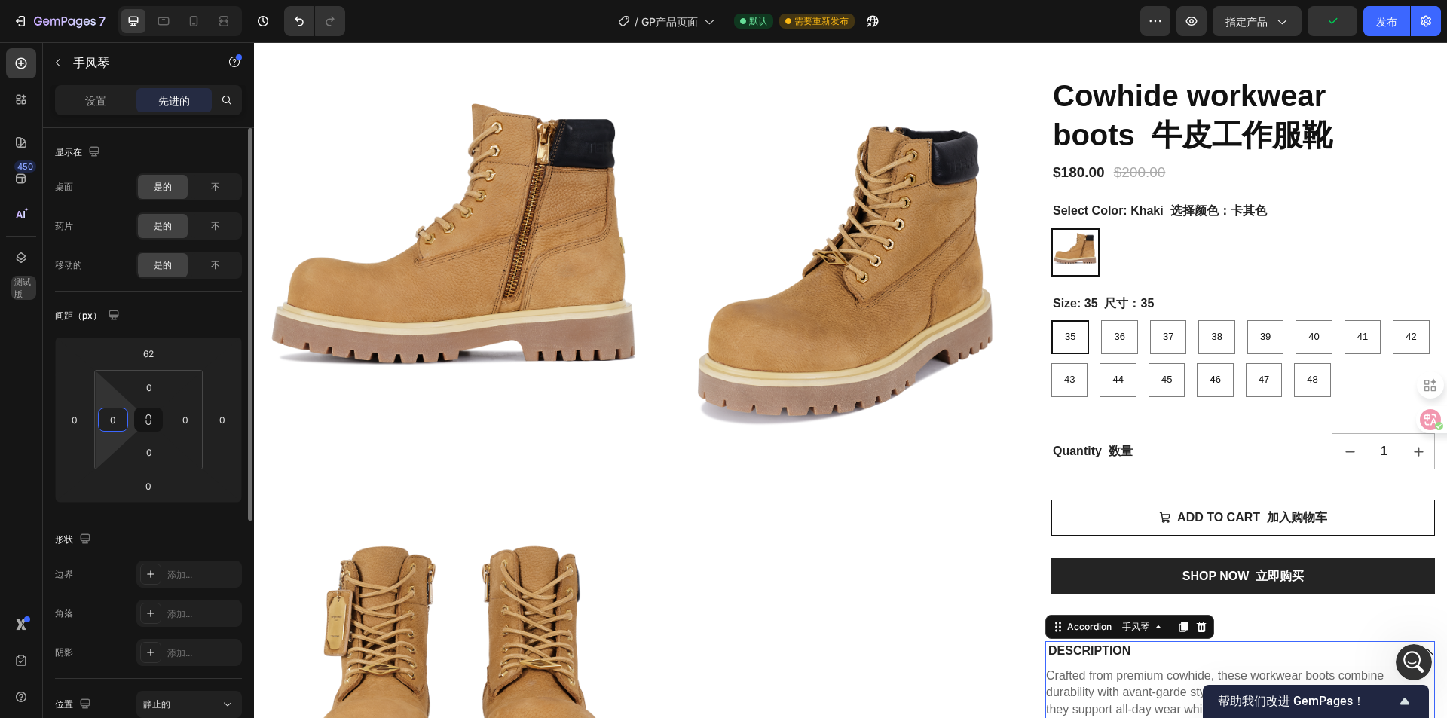
click at [114, 419] on input "0" at bounding box center [113, 420] width 23 height 23
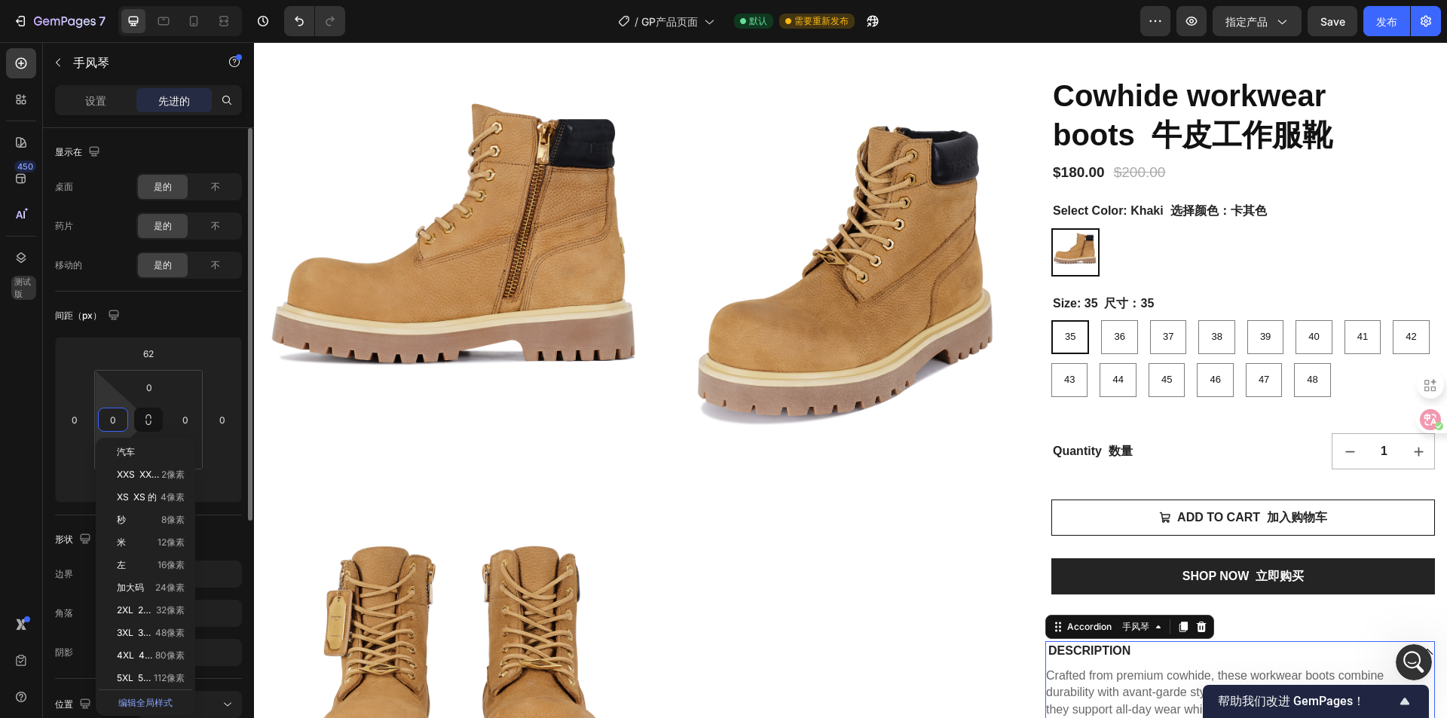
type input "8"
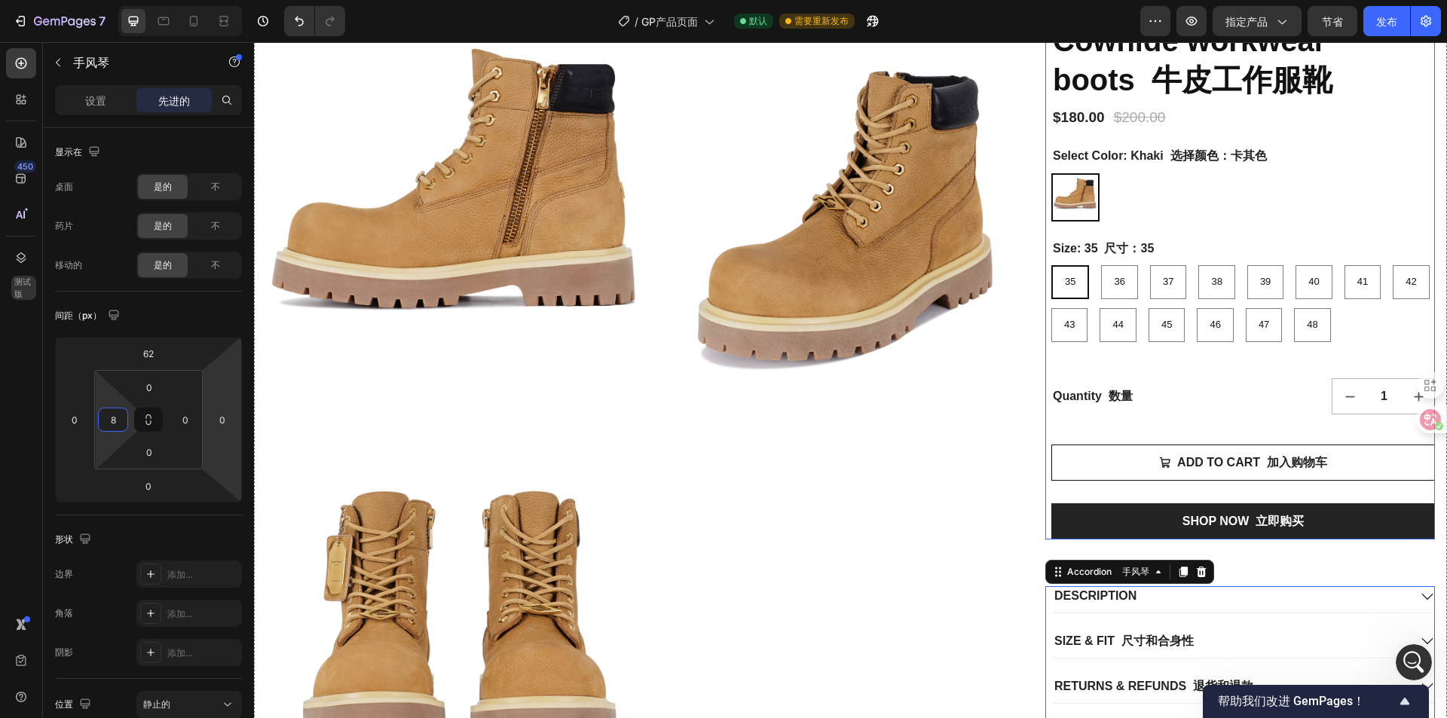
scroll to position [226, 0]
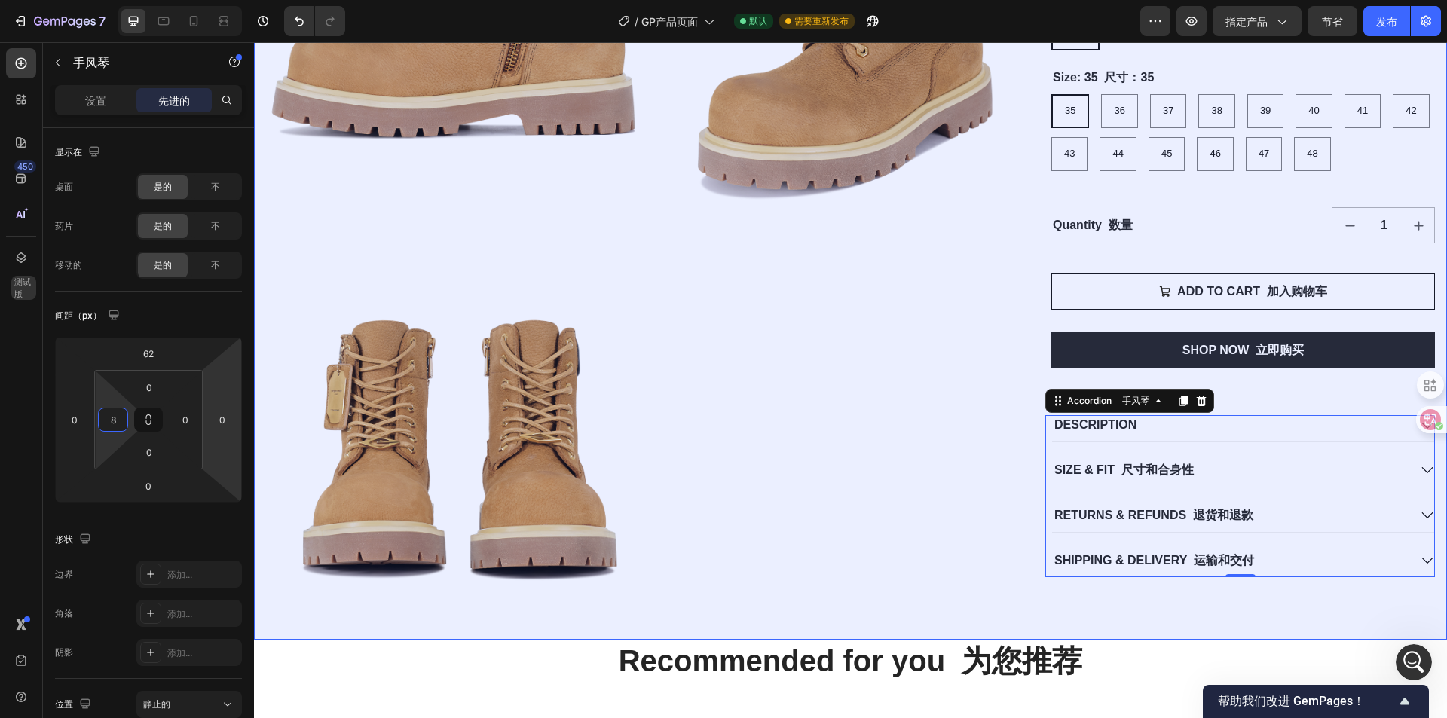
click at [1092, 600] on div "Cowhide workwear boots 牛皮工作服靴 Product Title 产品名称 $180.00 Product Price 产品价格 Pro…" at bounding box center [1240, 237] width 390 height 779
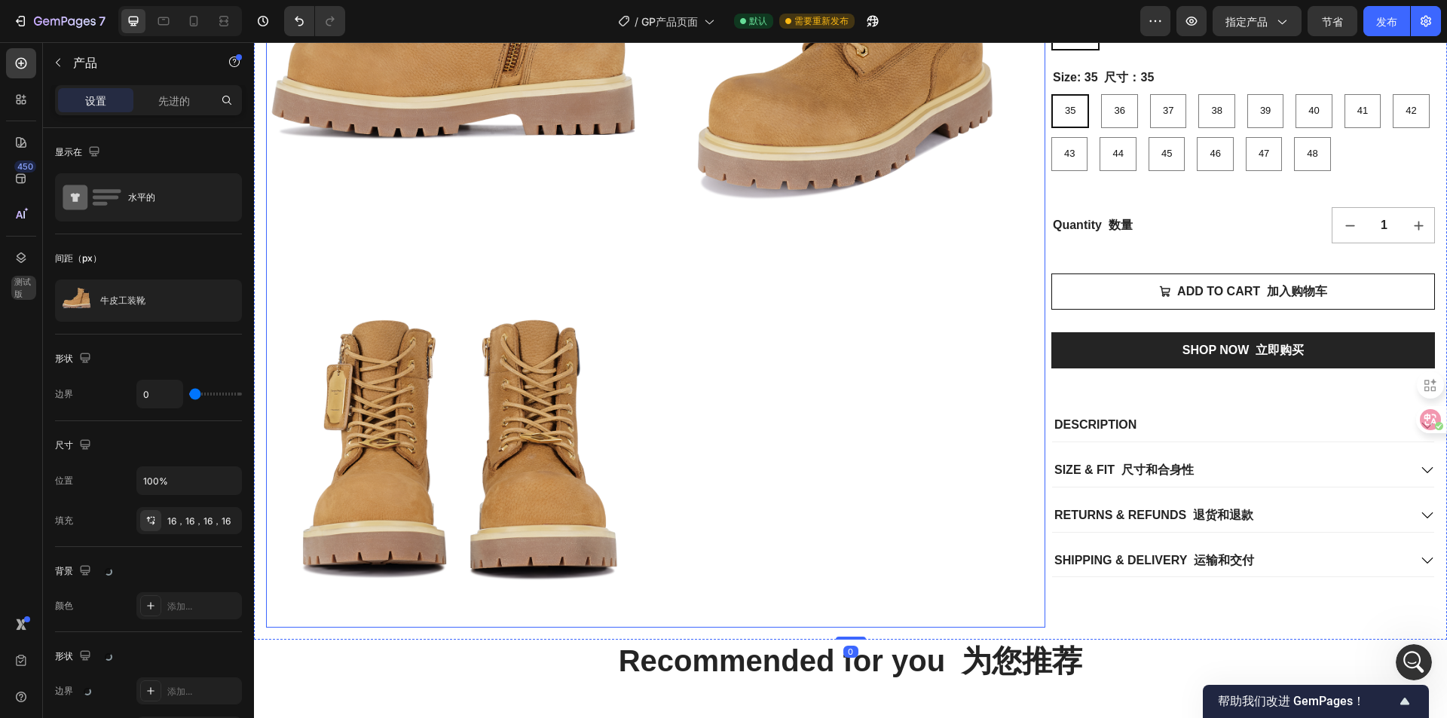
scroll to position [0, 0]
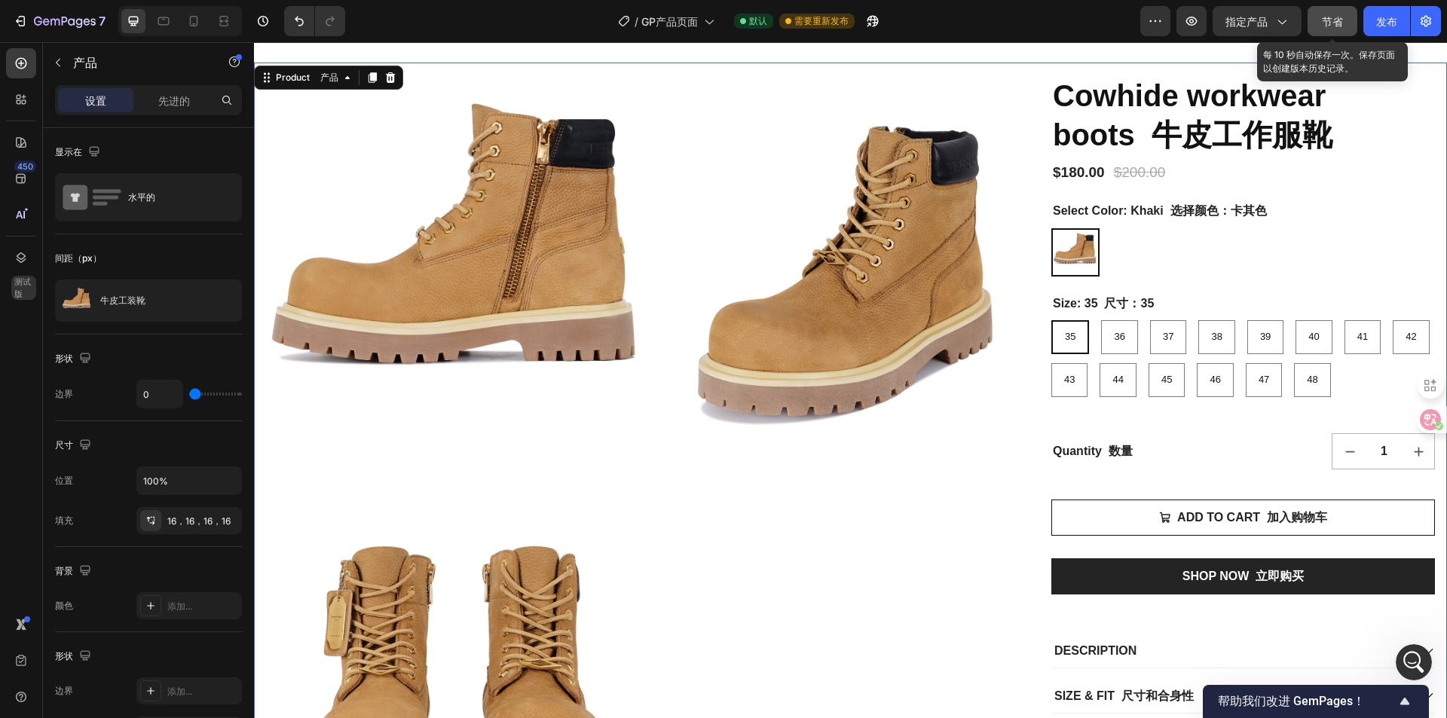
click at [1339, 32] on button "节省" at bounding box center [1333, 21] width 50 height 30
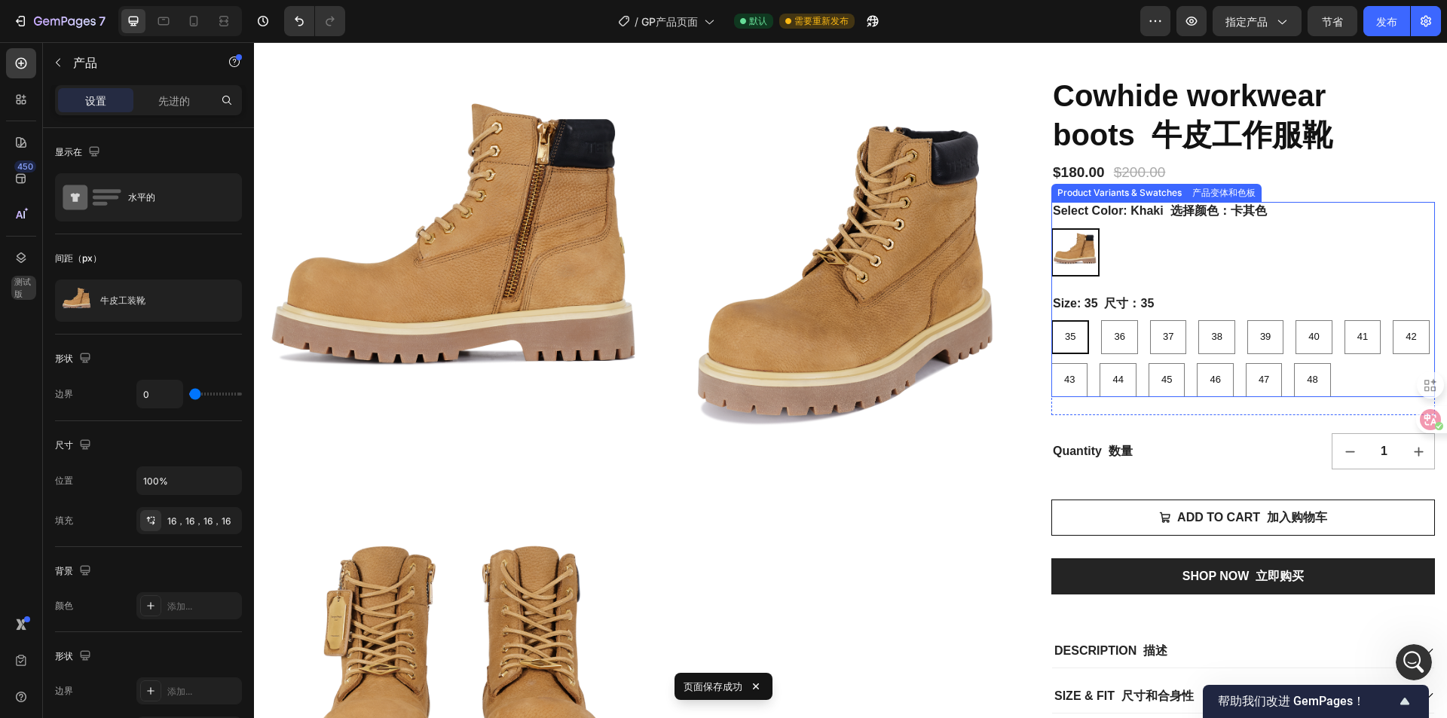
click at [1134, 268] on div "Khaki 卡其 Khaki" at bounding box center [1244, 252] width 384 height 48
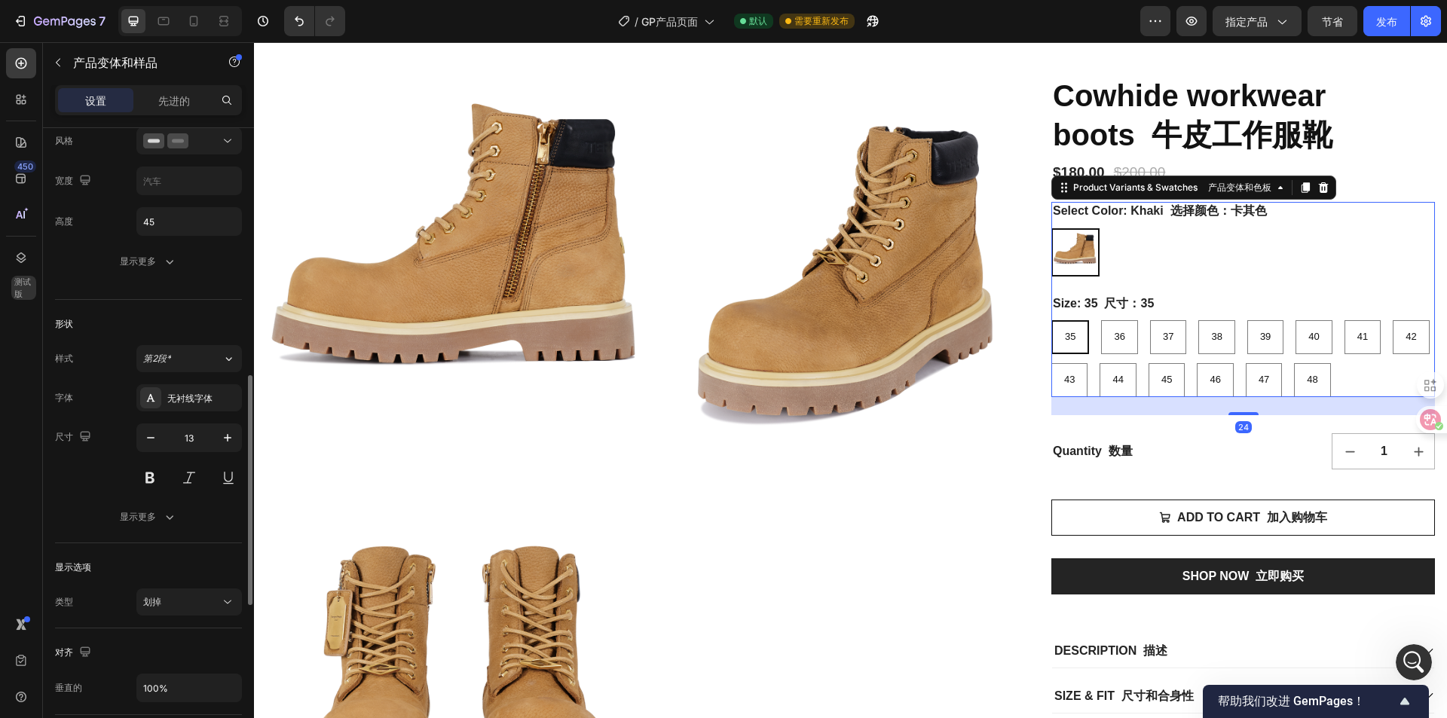
scroll to position [1105, 0]
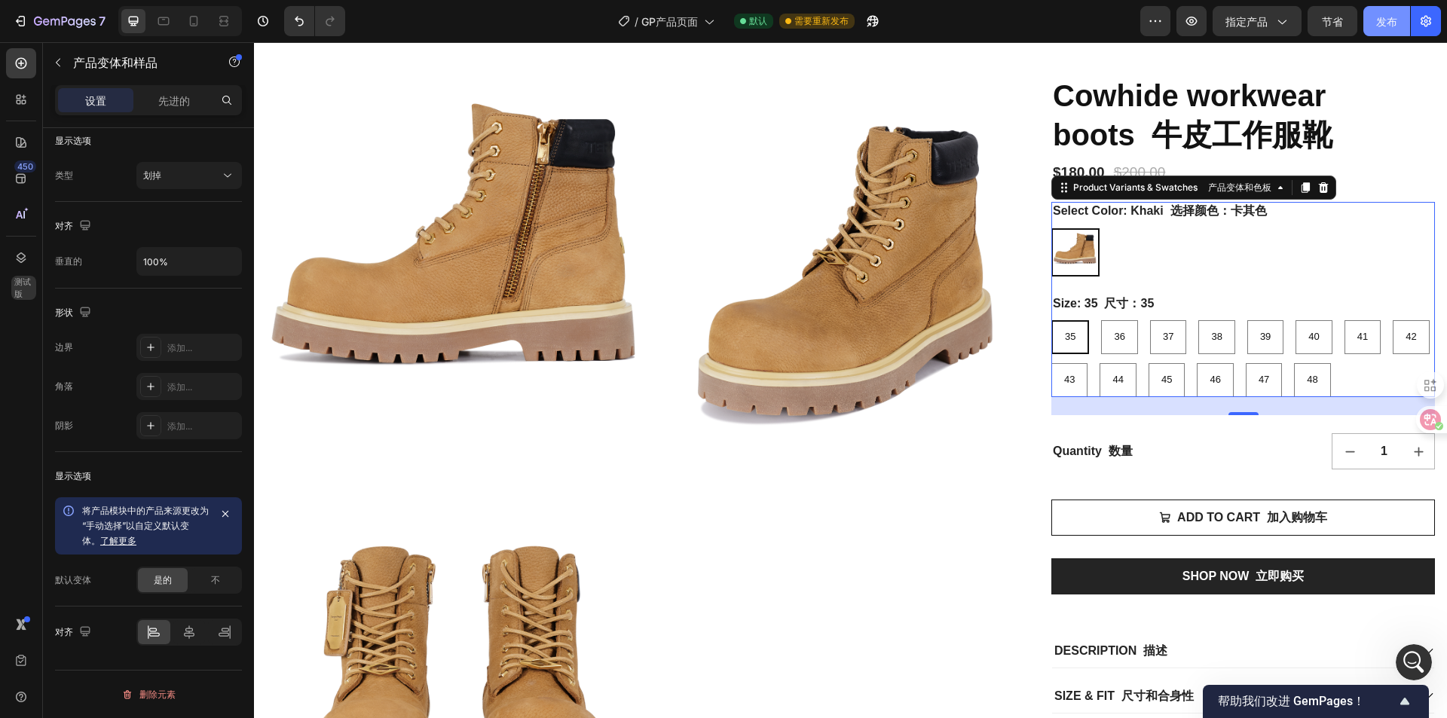
click at [1401, 28] on button "发布" at bounding box center [1387, 21] width 47 height 30
click at [1417, 655] on icon "打开 Intercom Messenger" at bounding box center [1412, 660] width 25 height 25
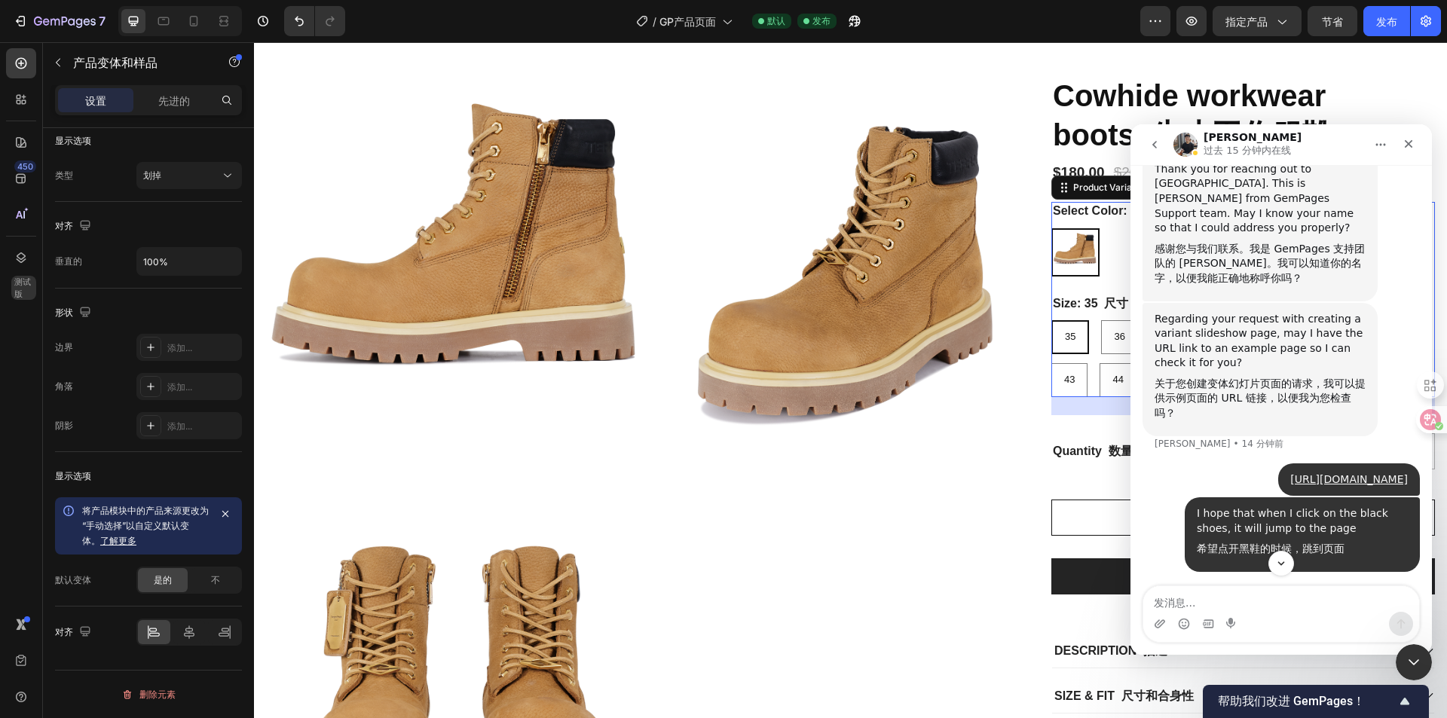
scroll to position [442, 0]
click at [1191, 141] on img "对讲机" at bounding box center [1186, 145] width 24 height 24
click at [1410, 149] on icon "关闭" at bounding box center [1409, 144] width 12 height 12
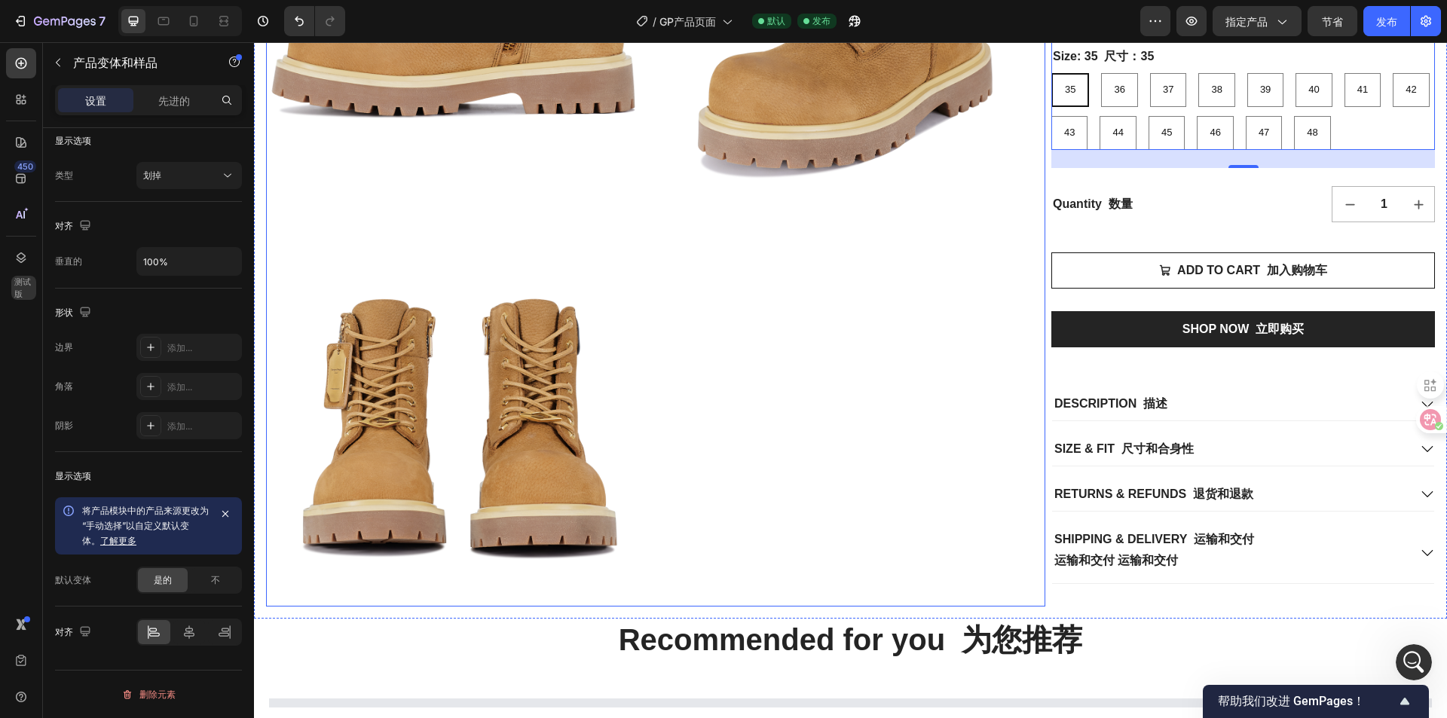
scroll to position [0, 0]
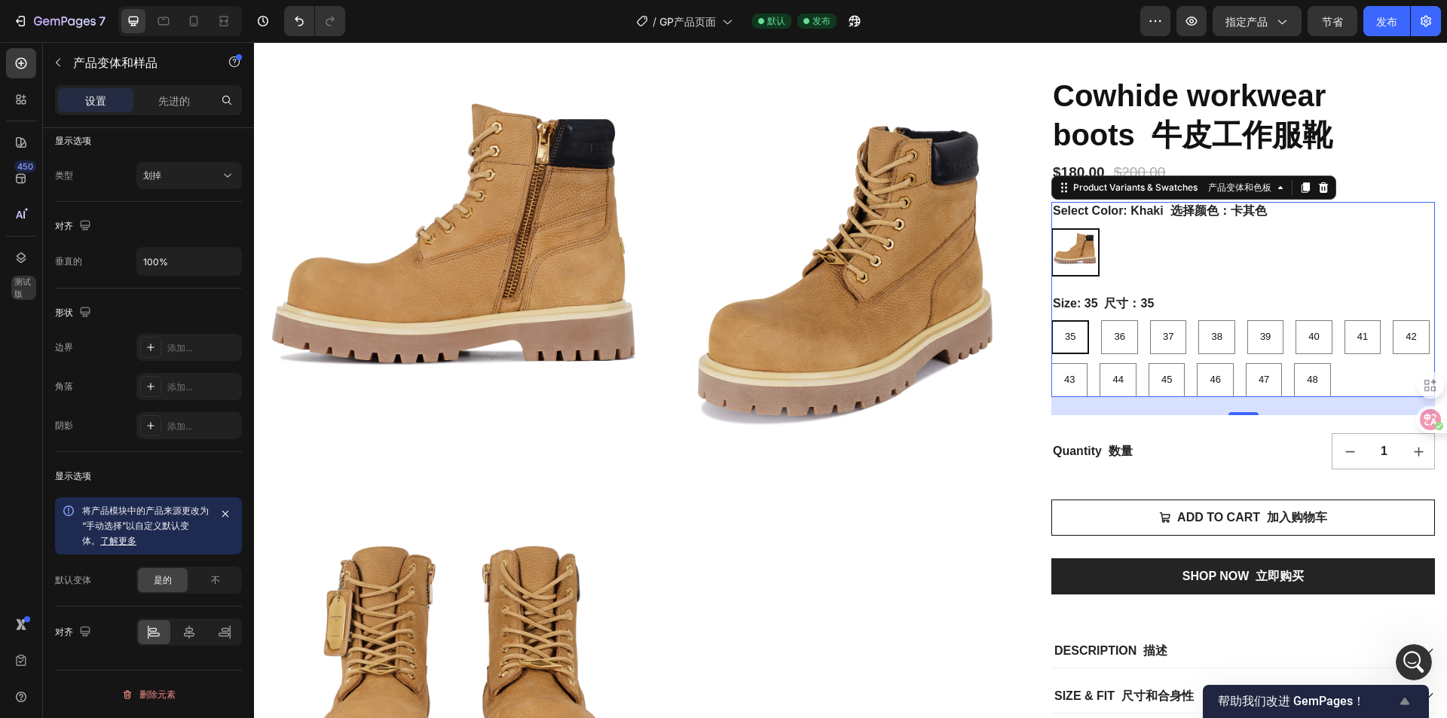
click at [1367, 703] on span "帮助我们改进 GemPages！" at bounding box center [1307, 702] width 178 height 16
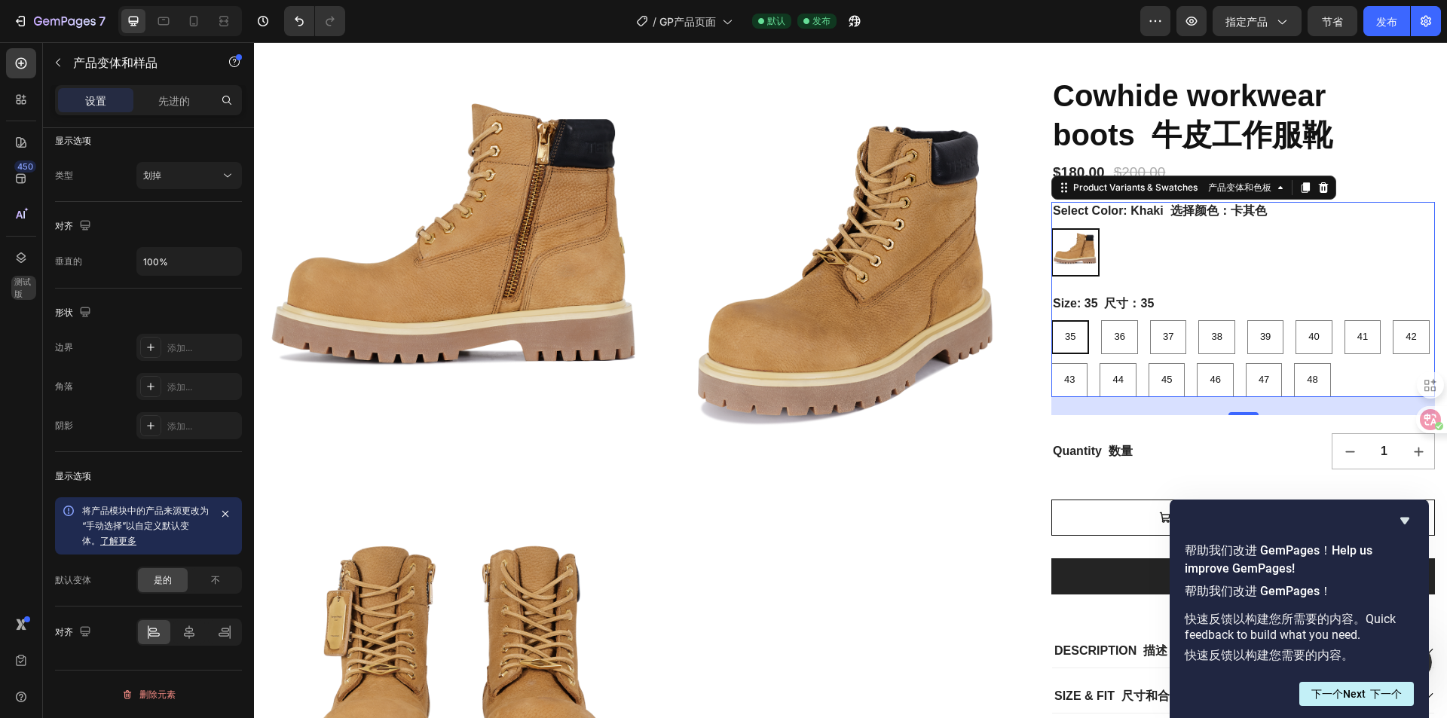
click at [1405, 579] on h2 "帮助我们改进 GemPages！ Help us improve GemPages! 帮助我们改进 GemPages！" at bounding box center [1299, 574] width 229 height 64
click at [1402, 525] on icon "Hide survey" at bounding box center [1405, 521] width 18 height 18
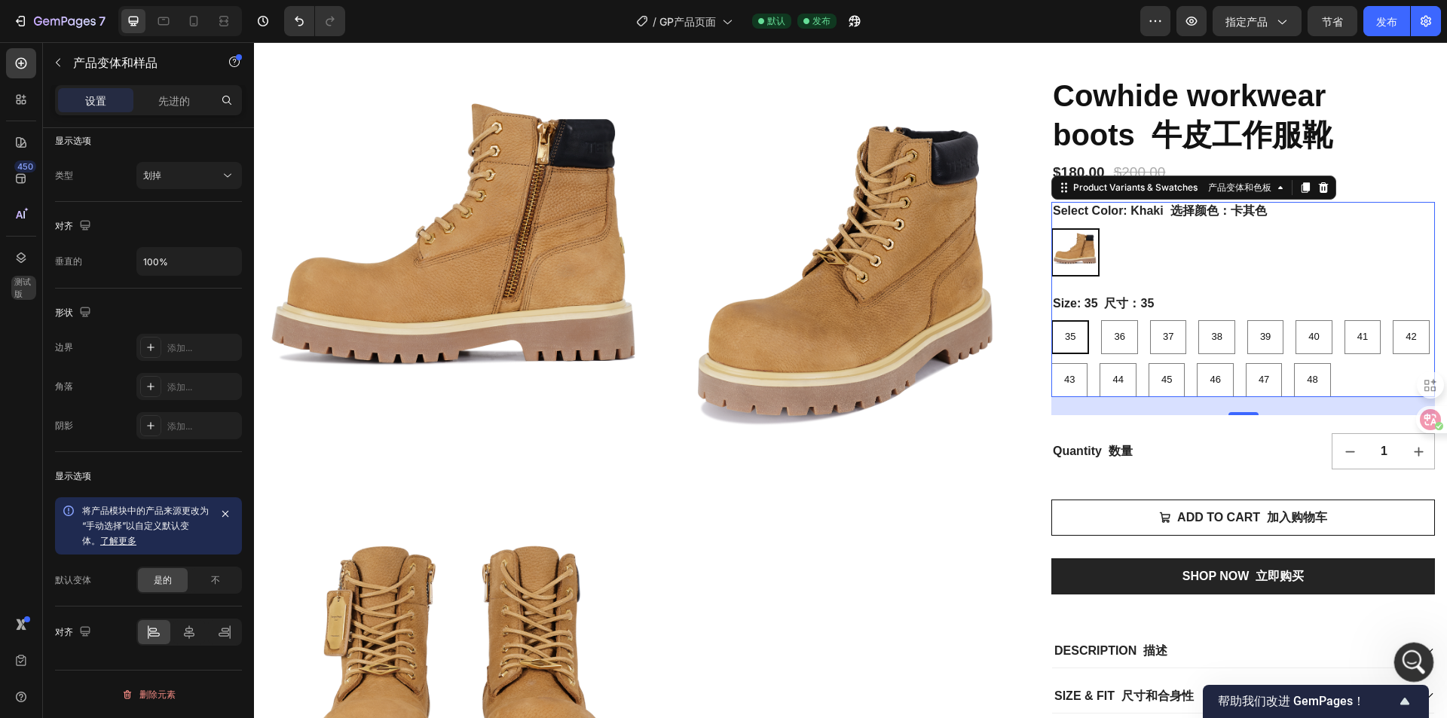
click at [1416, 658] on icon "打开 Intercom Messenger" at bounding box center [1412, 660] width 25 height 25
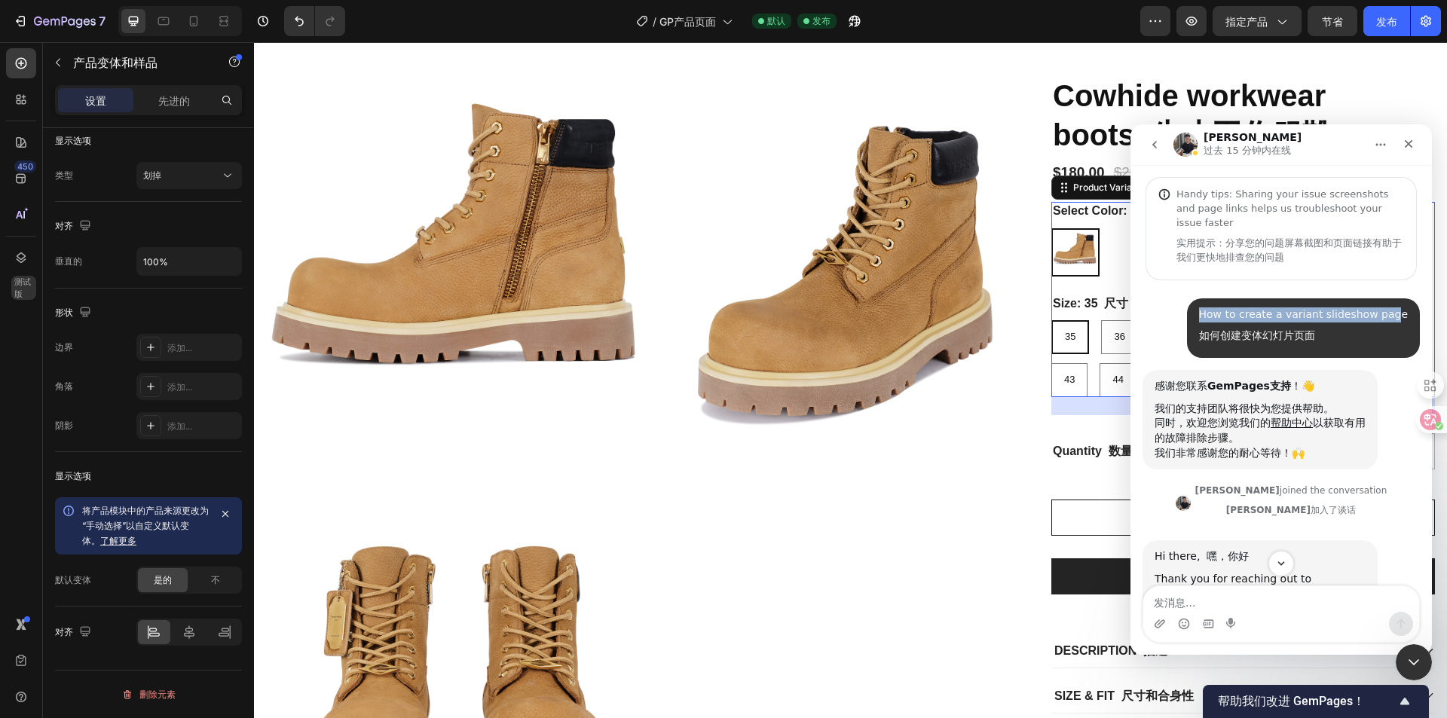
drag, startPoint x: 1202, startPoint y: 298, endPoint x: 1396, endPoint y: 313, distance: 194.3
click at [1396, 313] on div "How to create a variant slideshow page 如何创建变体幻灯片页面 • 20 分钟前" at bounding box center [1304, 328] width 234 height 60
copy div "How to create a variant slideshow pag"
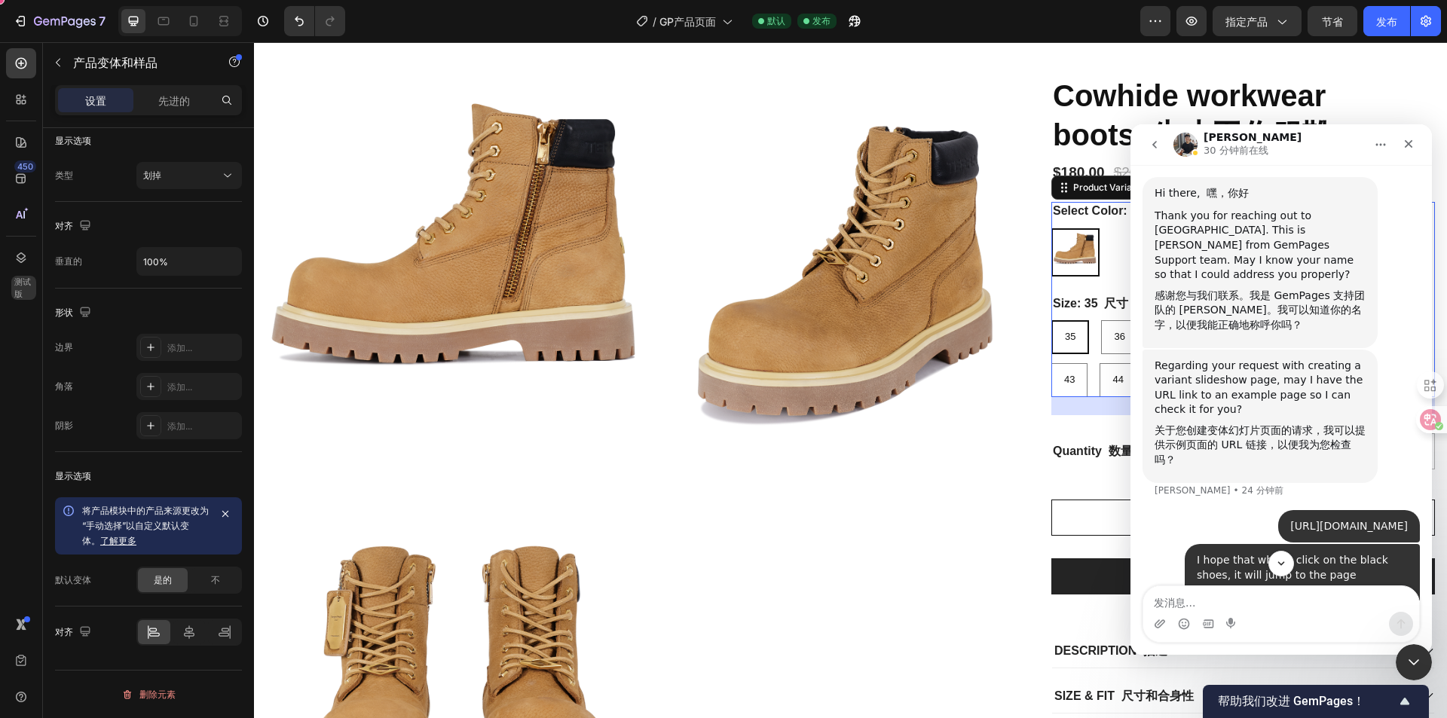
scroll to position [442, 0]
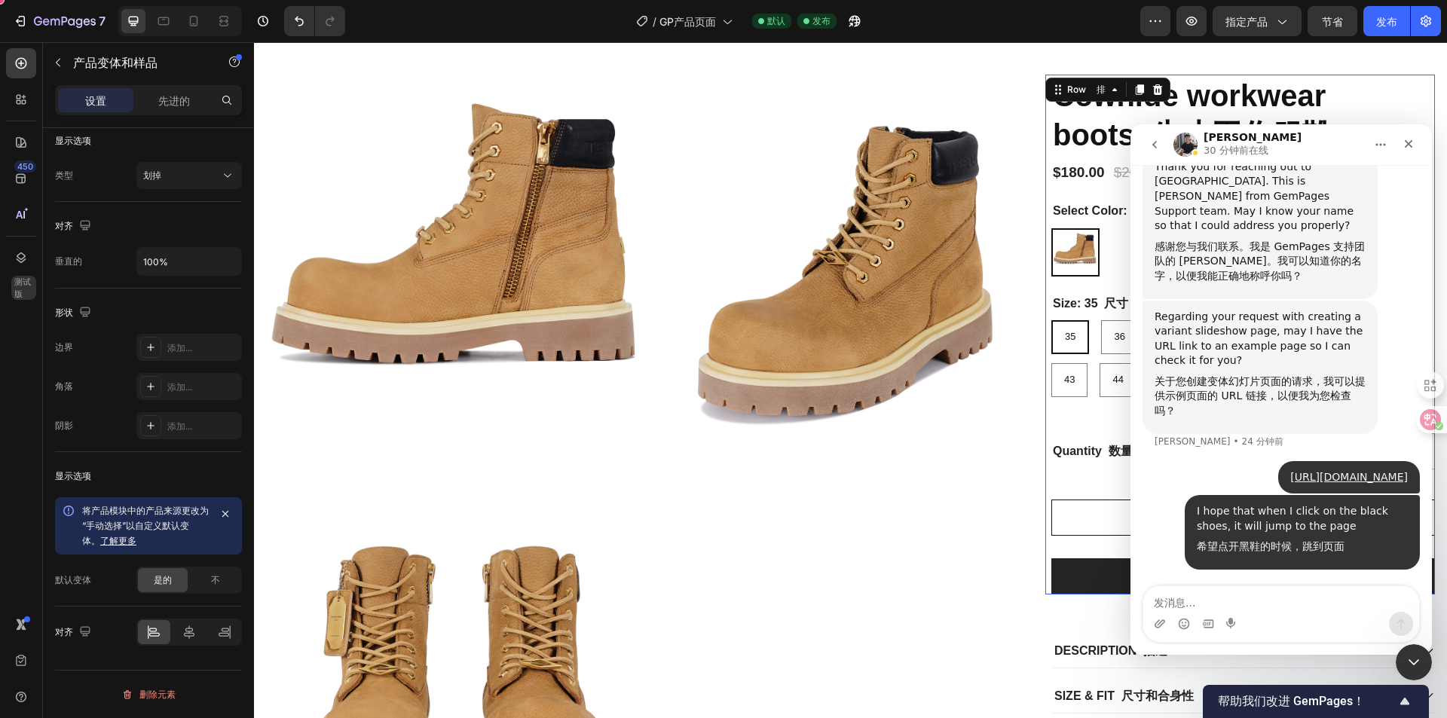
click at [1082, 479] on div "Cowhide workwear boots 牛皮工作服靴 Product Title 产品名称 $180.00 Product Price 产品价格 Pro…" at bounding box center [1244, 335] width 384 height 520
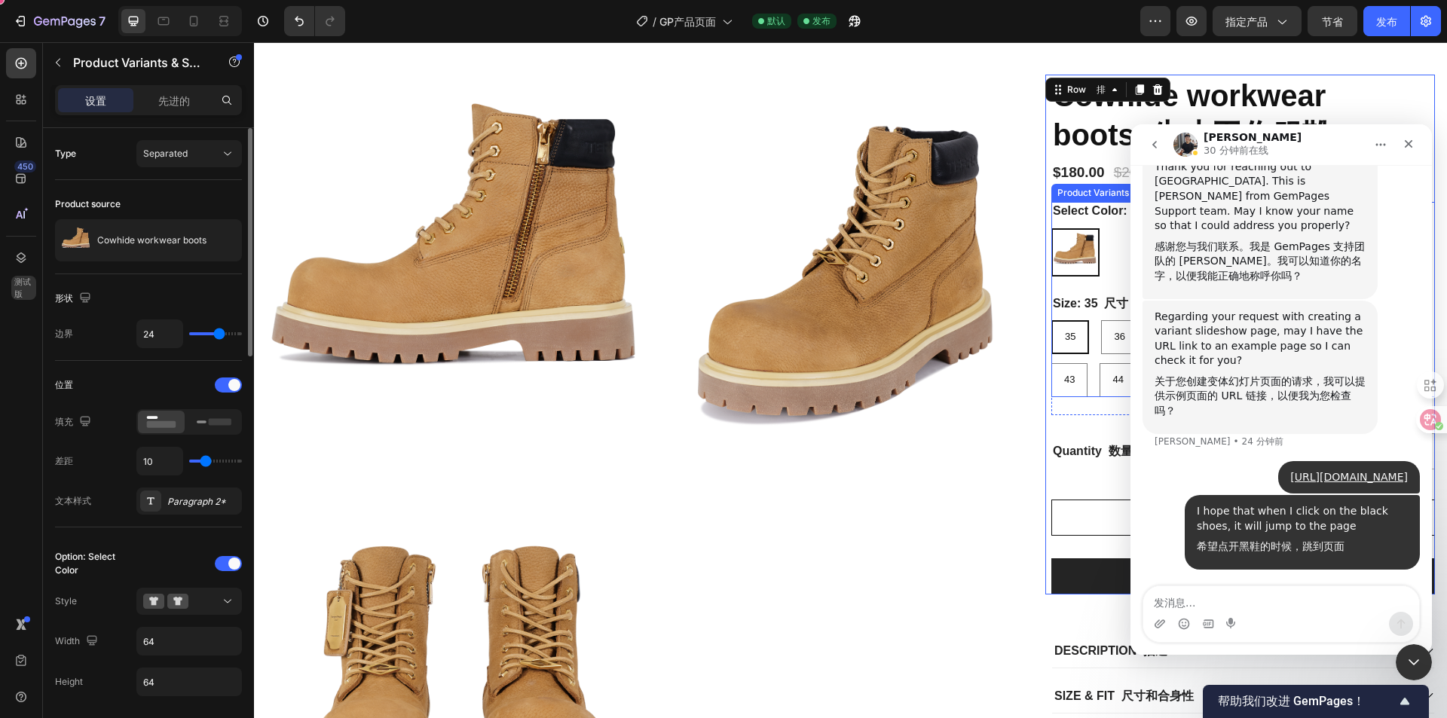
click at [1069, 264] on img at bounding box center [1075, 252] width 45 height 45
click at [1052, 228] on input "Khaki 卡其 Khaki" at bounding box center [1051, 228] width 1 height 1
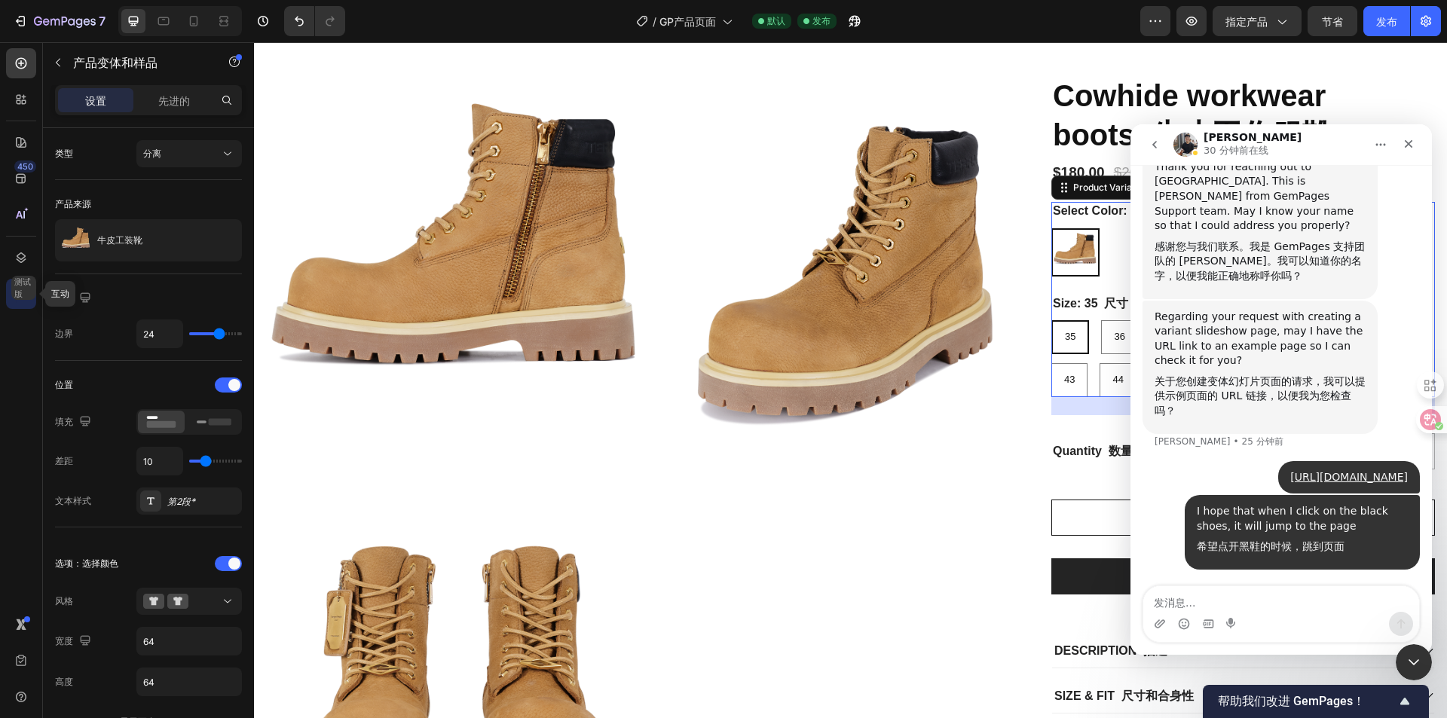
click at [32, 298] on font "测试版" at bounding box center [23, 288] width 19 height 24
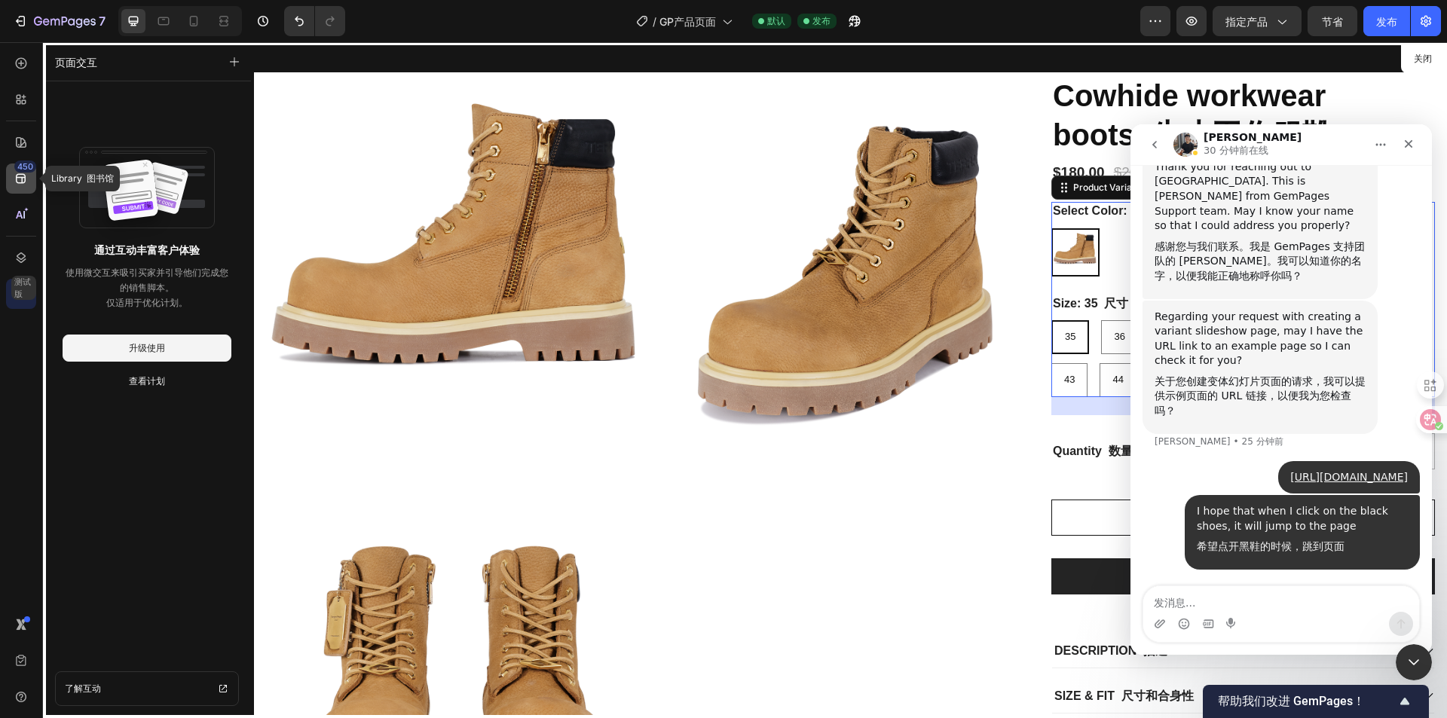
click at [20, 176] on icon at bounding box center [21, 178] width 15 height 15
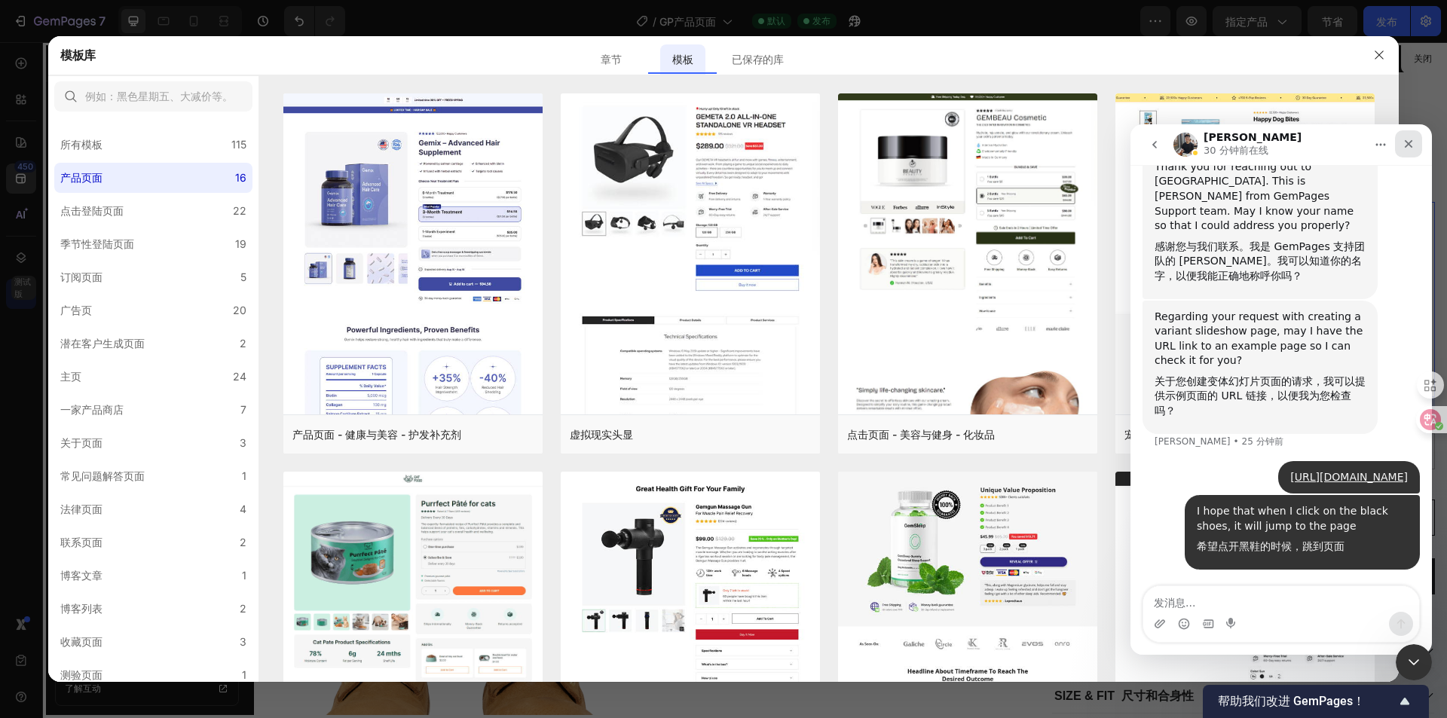
drag, startPoint x: 1405, startPoint y: 147, endPoint x: 2521, endPoint y: 279, distance: 1123.4
click at [1405, 147] on icon "关闭" at bounding box center [1409, 144] width 8 height 8
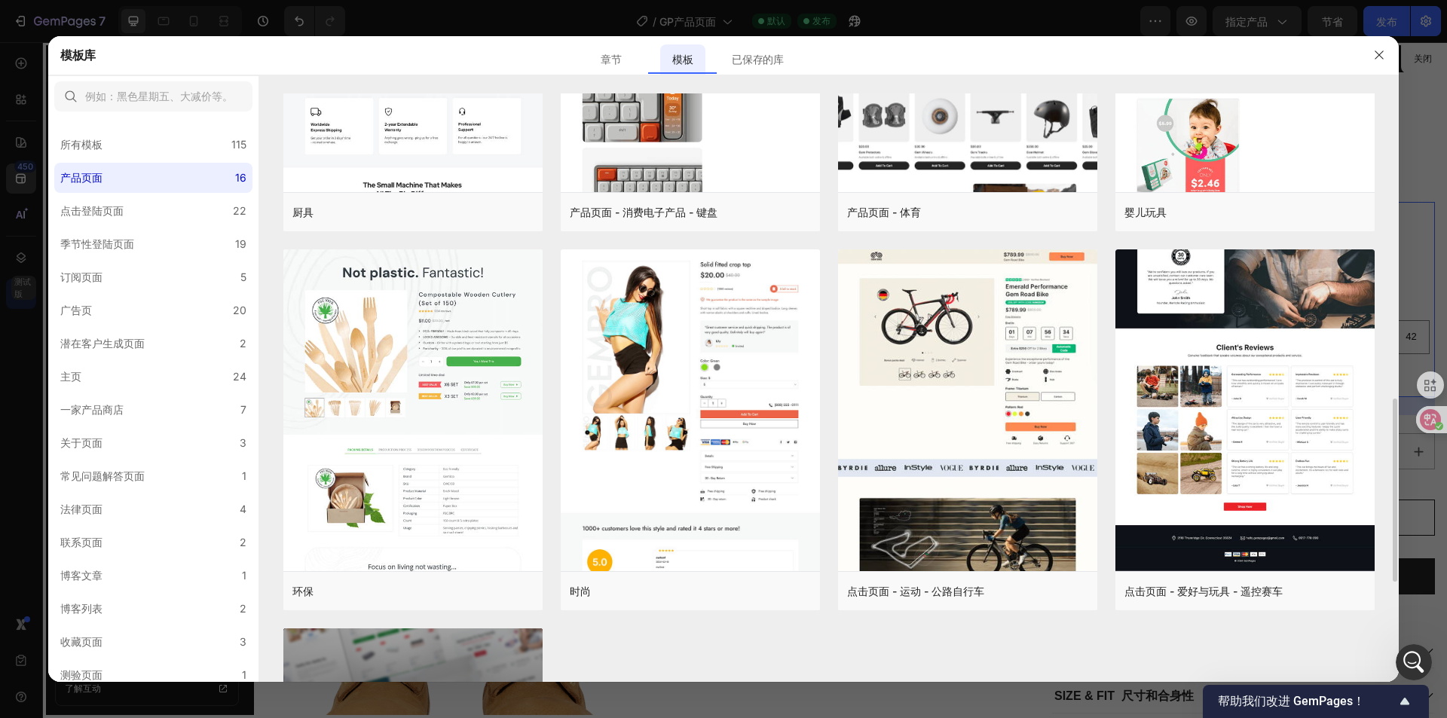
scroll to position [1303, 0]
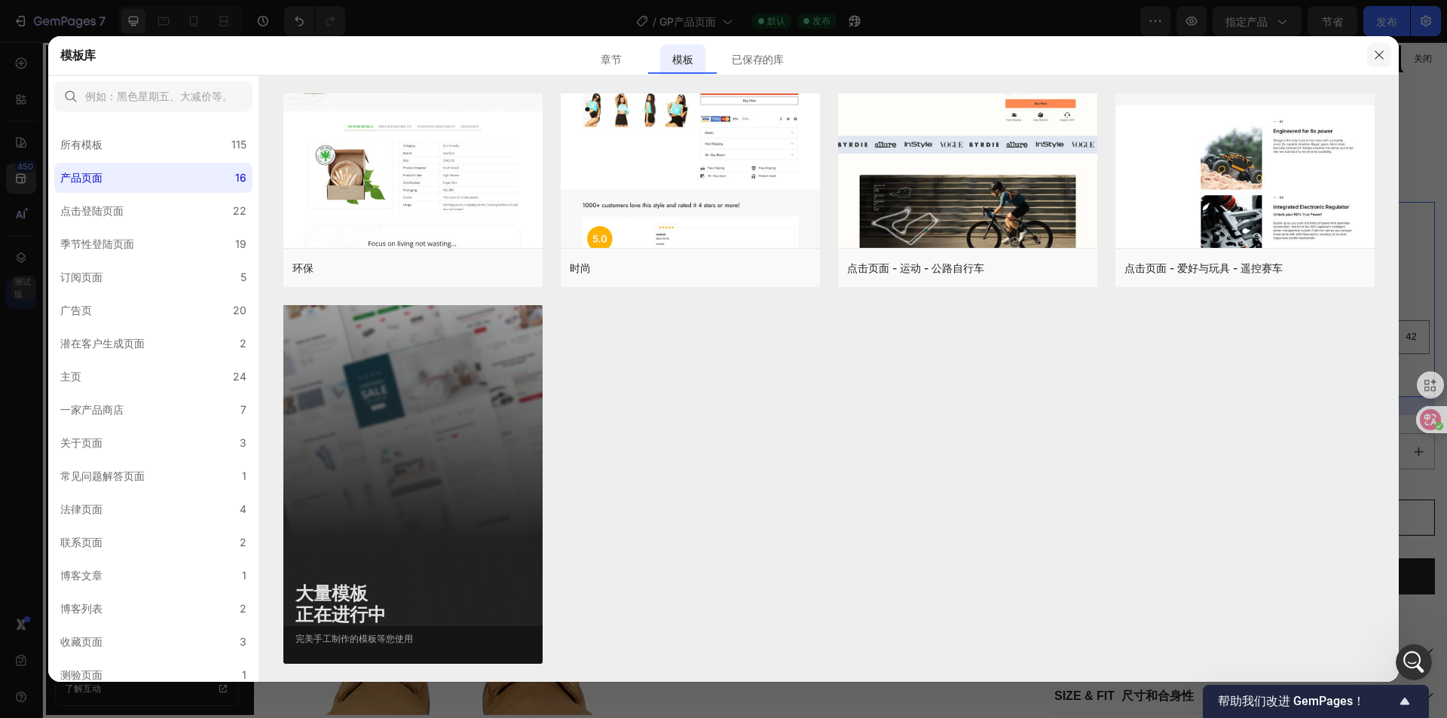
click at [1373, 49] on icon "button" at bounding box center [1379, 55] width 12 height 12
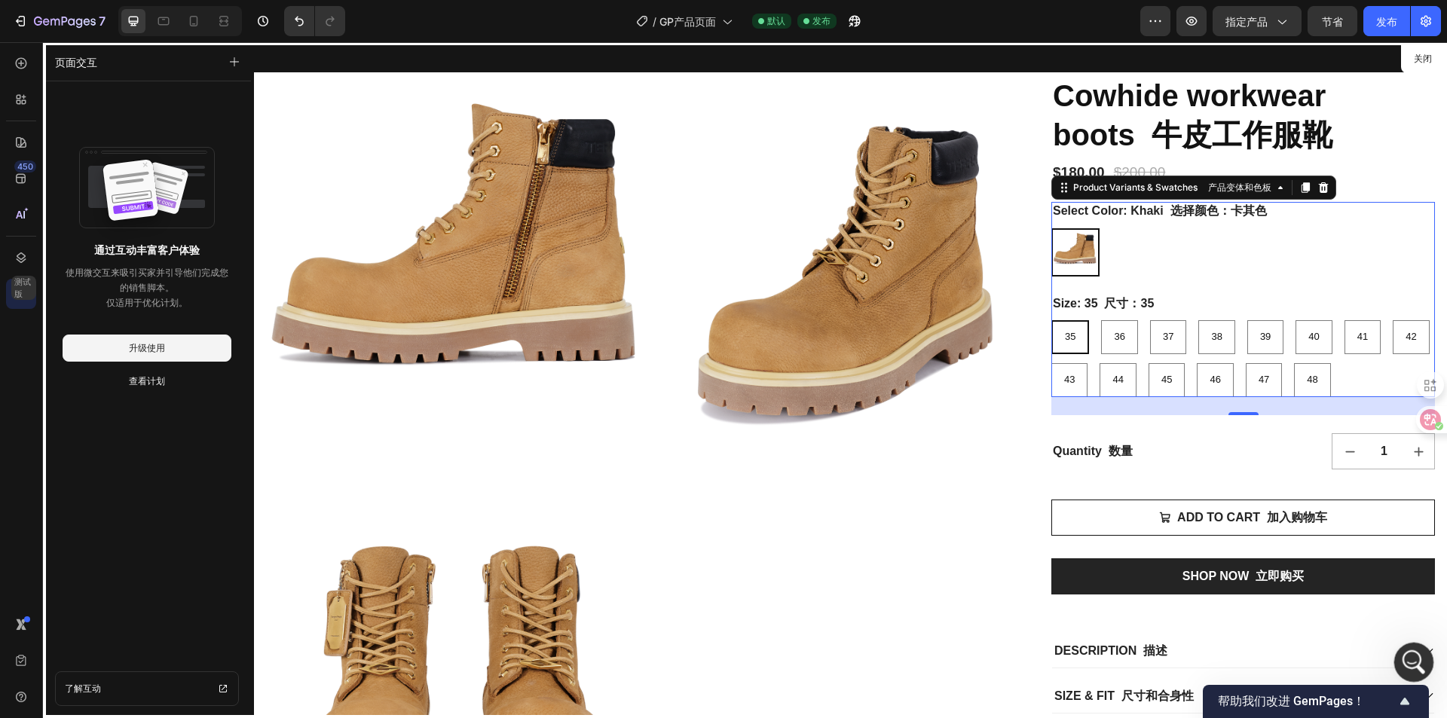
click at [1410, 672] on div "打开 Intercom Messenger" at bounding box center [1412, 660] width 50 height 50
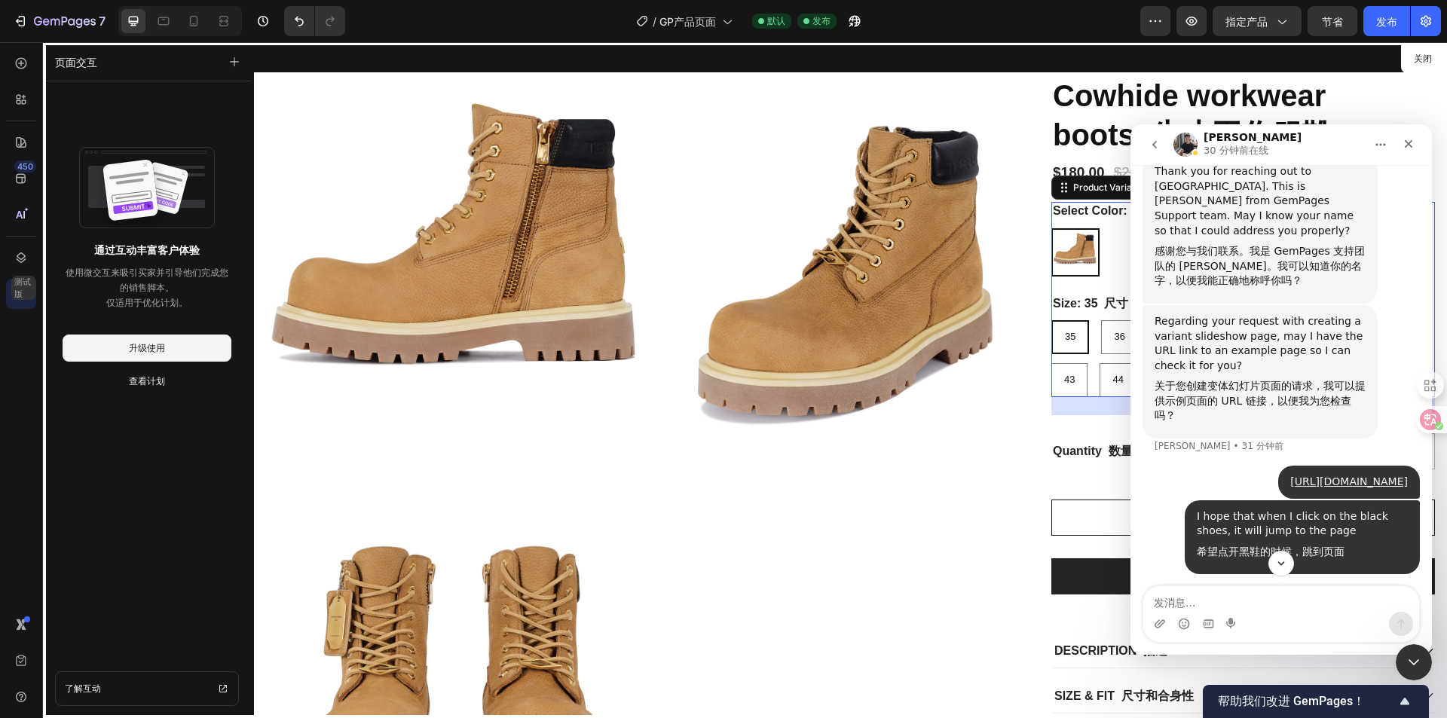
scroll to position [375, 0]
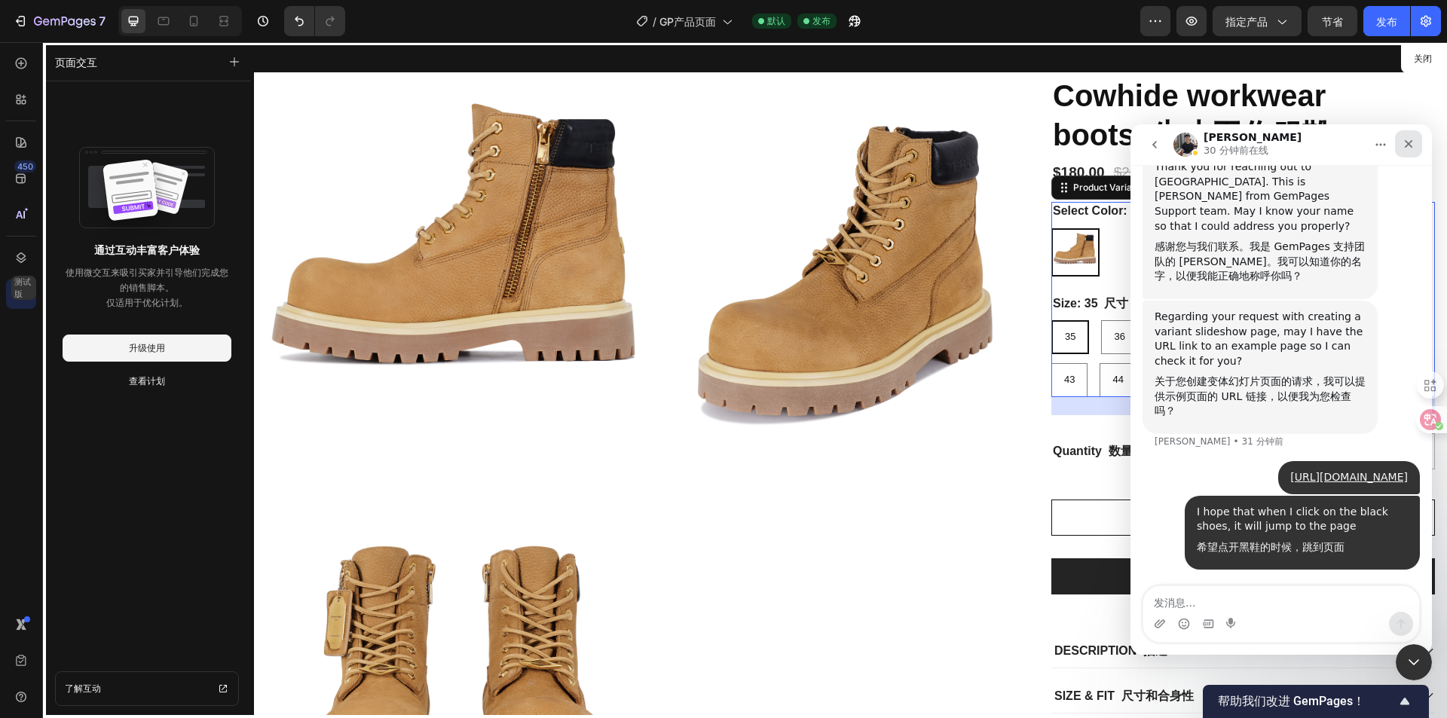
drag, startPoint x: 1395, startPoint y: 138, endPoint x: 2299, endPoint y: 175, distance: 904.5
click at [1395, 138] on div "关闭" at bounding box center [1408, 143] width 27 height 27
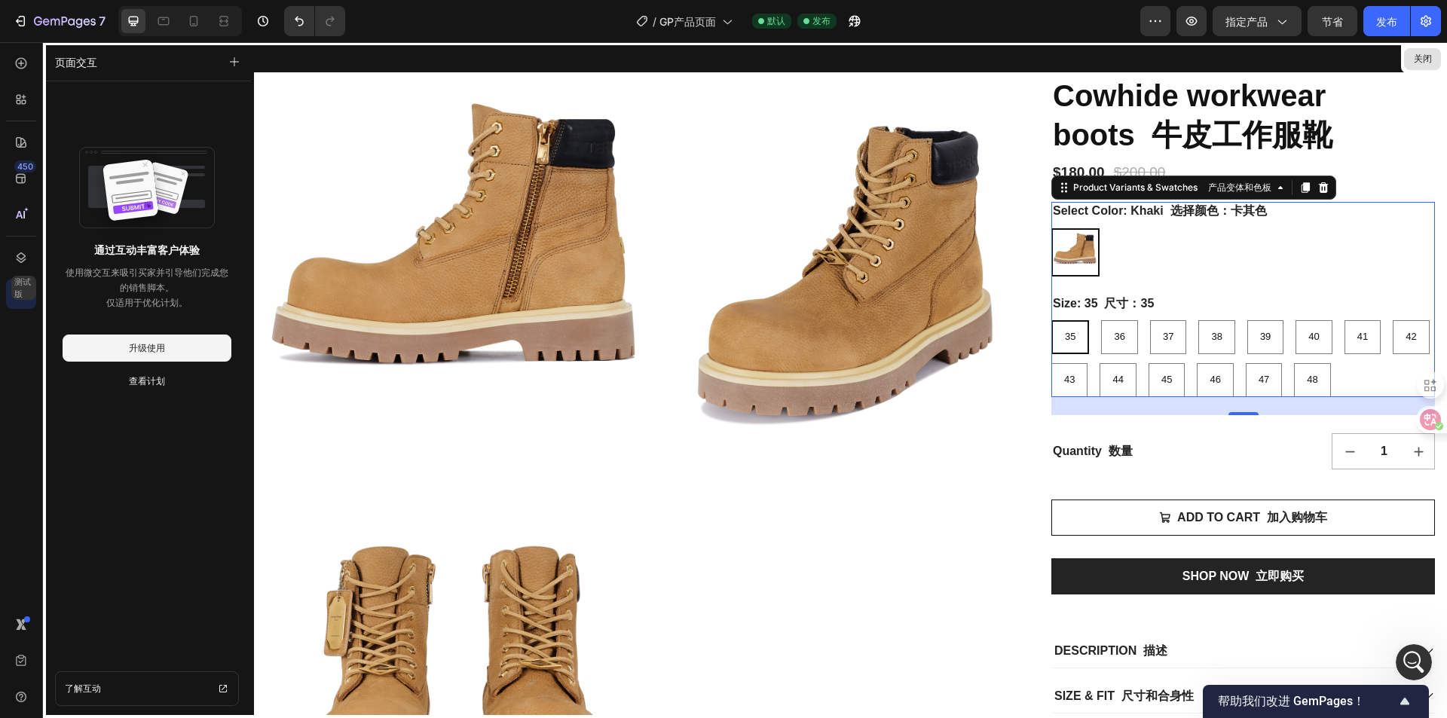
click at [1422, 62] on font "关闭" at bounding box center [1423, 58] width 18 height 11
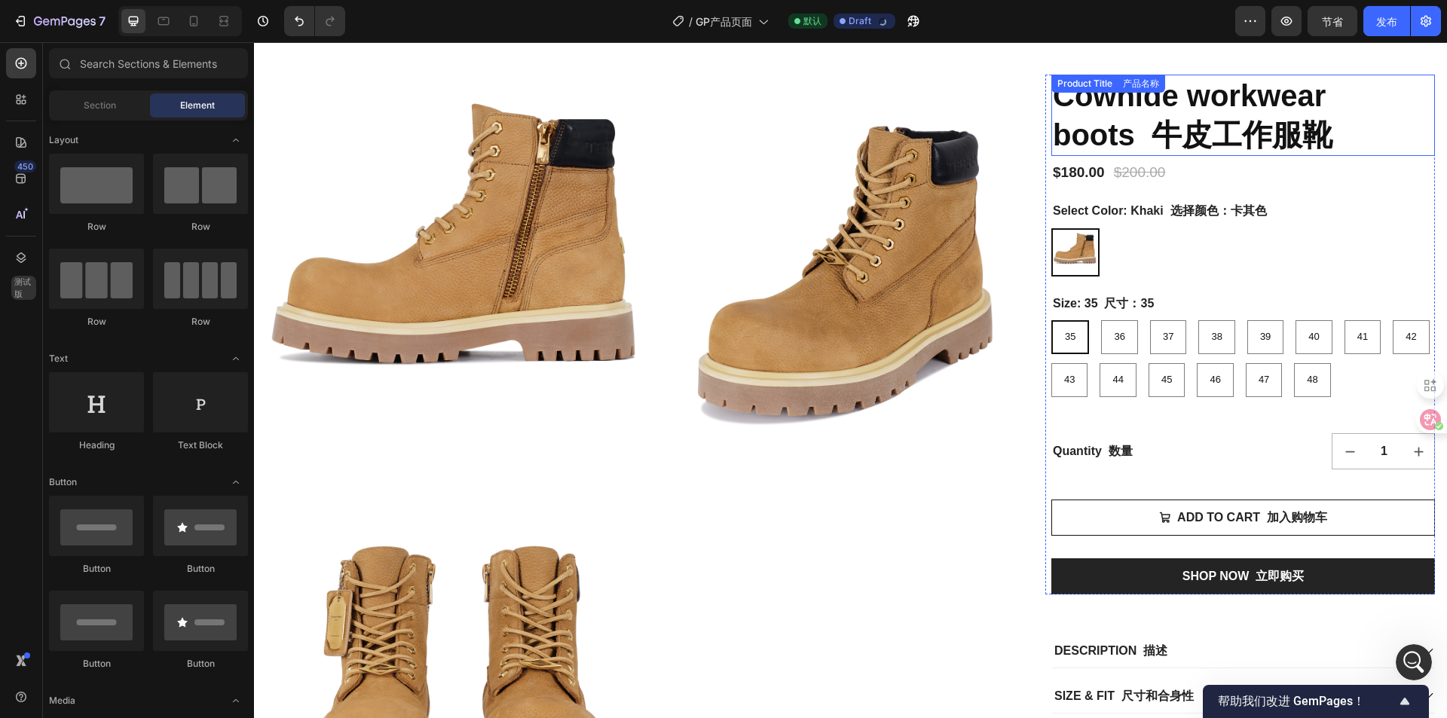
scroll to position [442, 0]
click at [904, 23] on icon "button" at bounding box center [901, 21] width 11 height 11
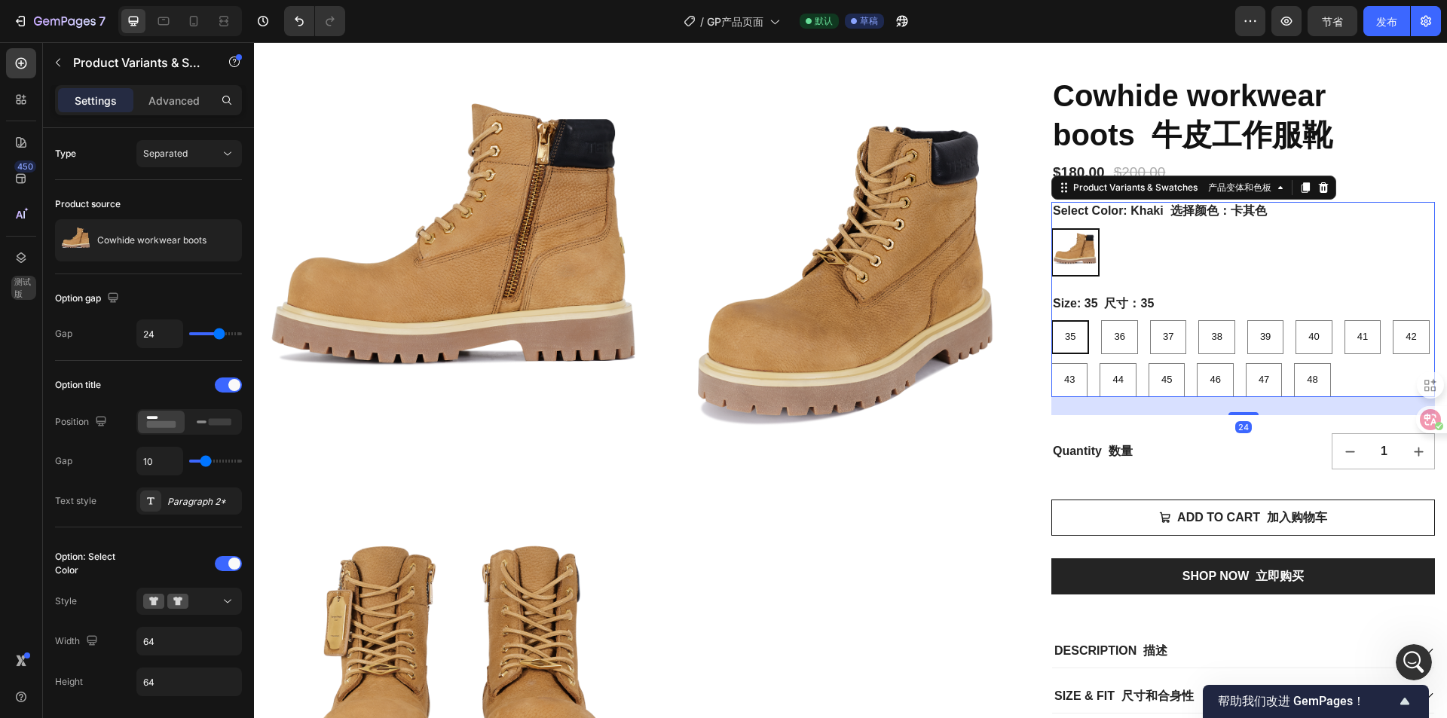
click at [1076, 267] on img at bounding box center [1075, 252] width 45 height 45
click at [1052, 228] on input "Khaki 卡其 Khaki" at bounding box center [1051, 228] width 1 height 1
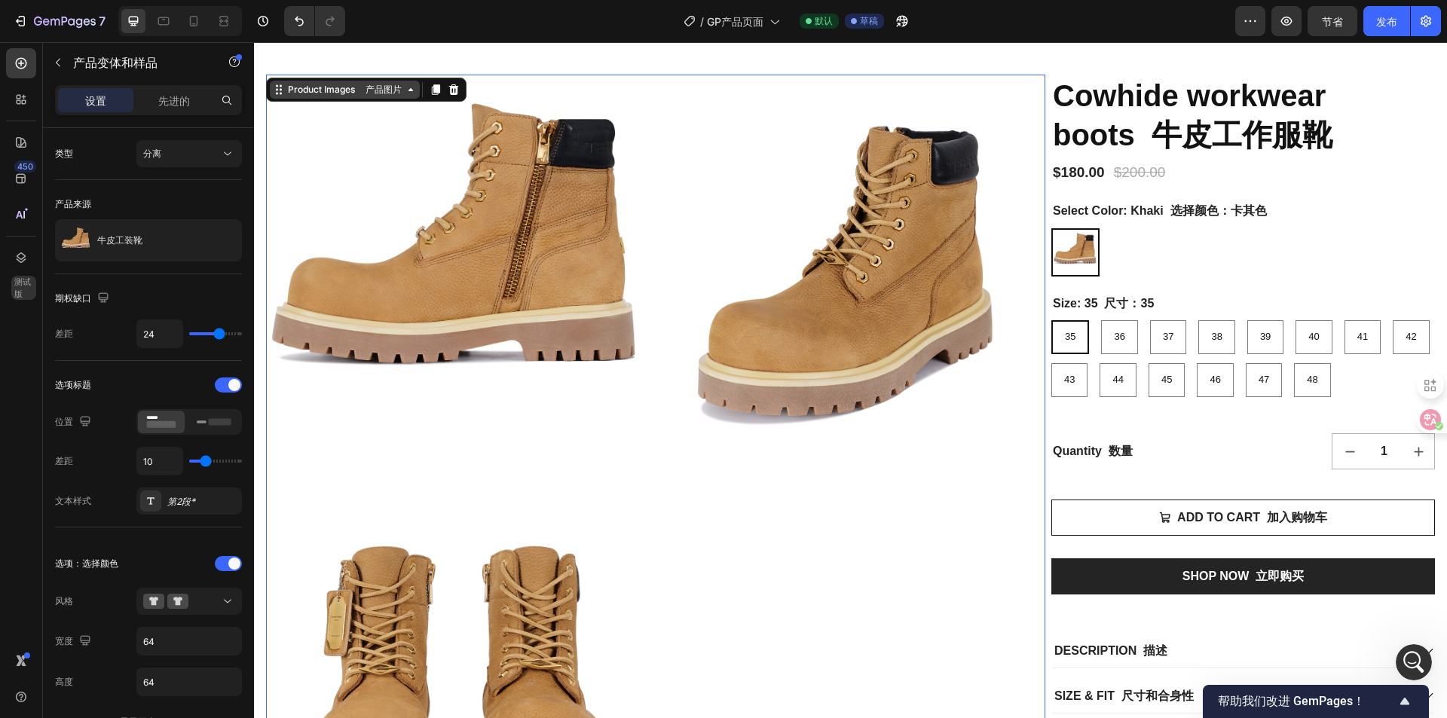
click at [274, 87] on div "Product Images 产品图片" at bounding box center [345, 90] width 150 height 18
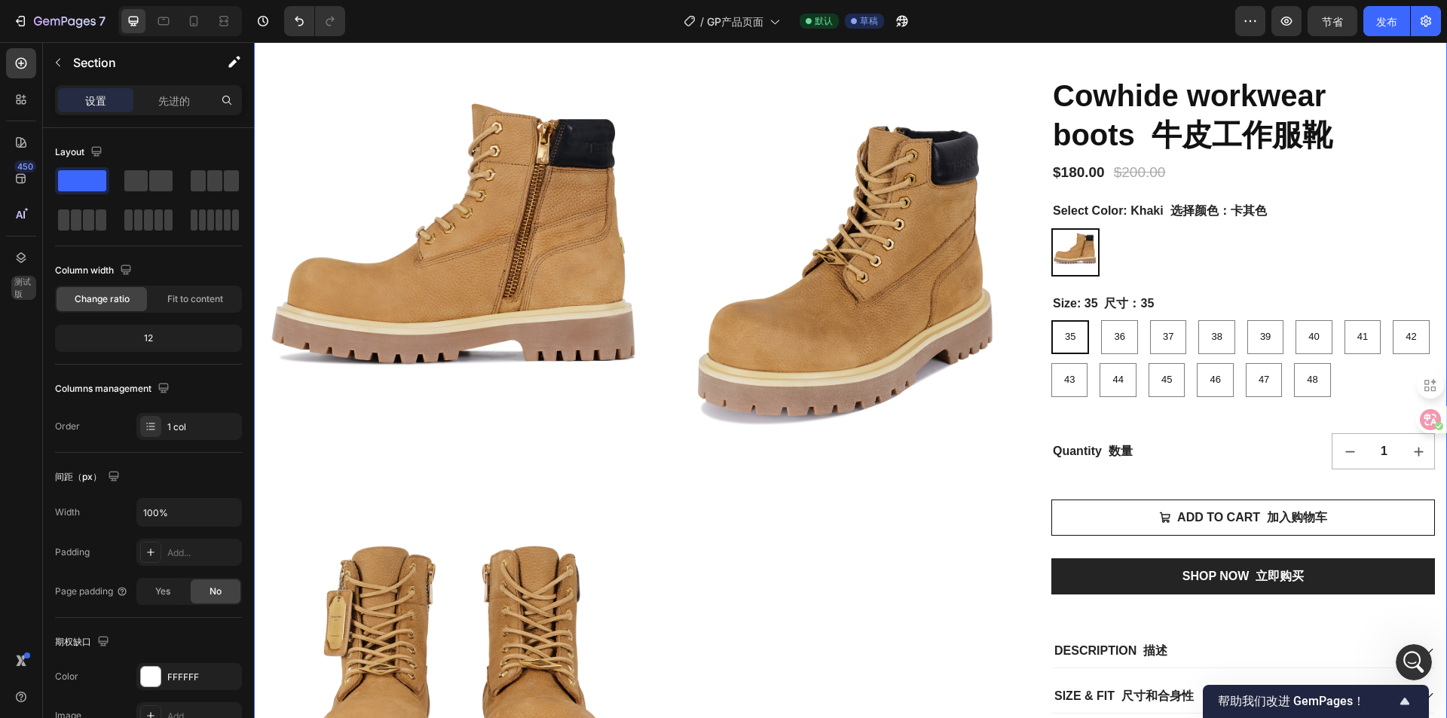
click at [325, 58] on div "Product Images 产品图片 Cowhide workwear boots 牛皮工作服靴 Product Title 产品名称 $180.00 Pr…" at bounding box center [850, 434] width 1193 height 864
click at [329, 57] on div "Product Images 产品图片 Cowhide workwear boots 牛皮工作服靴 Product Title 产品名称 $180.00 Pr…" at bounding box center [850, 434] width 1193 height 864
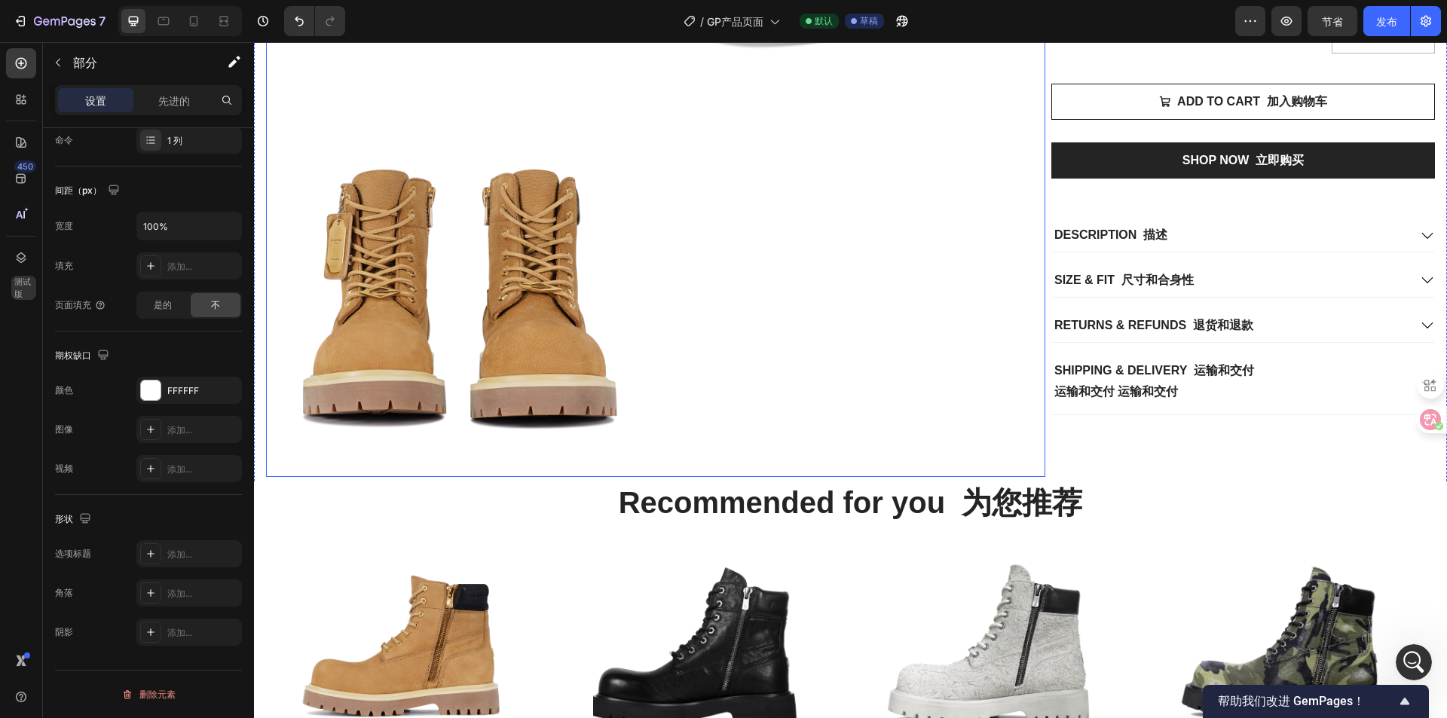
scroll to position [0, 0]
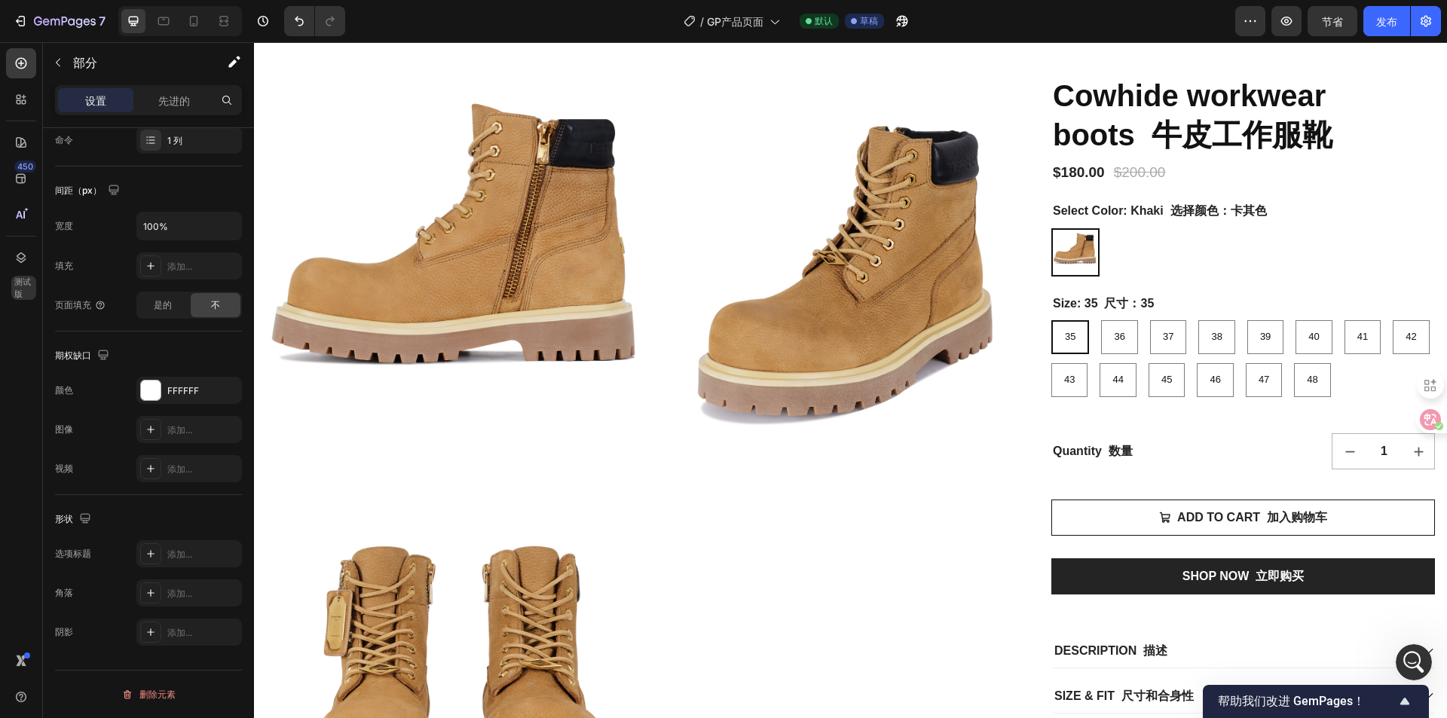
click at [571, 53] on div "Product Images 产品图片 Cowhide workwear boots 牛皮工作服靴 Product Title 产品名称 $180.00 Pr…" at bounding box center [850, 434] width 1193 height 864
click at [26, 67] on icon at bounding box center [21, 63] width 15 height 15
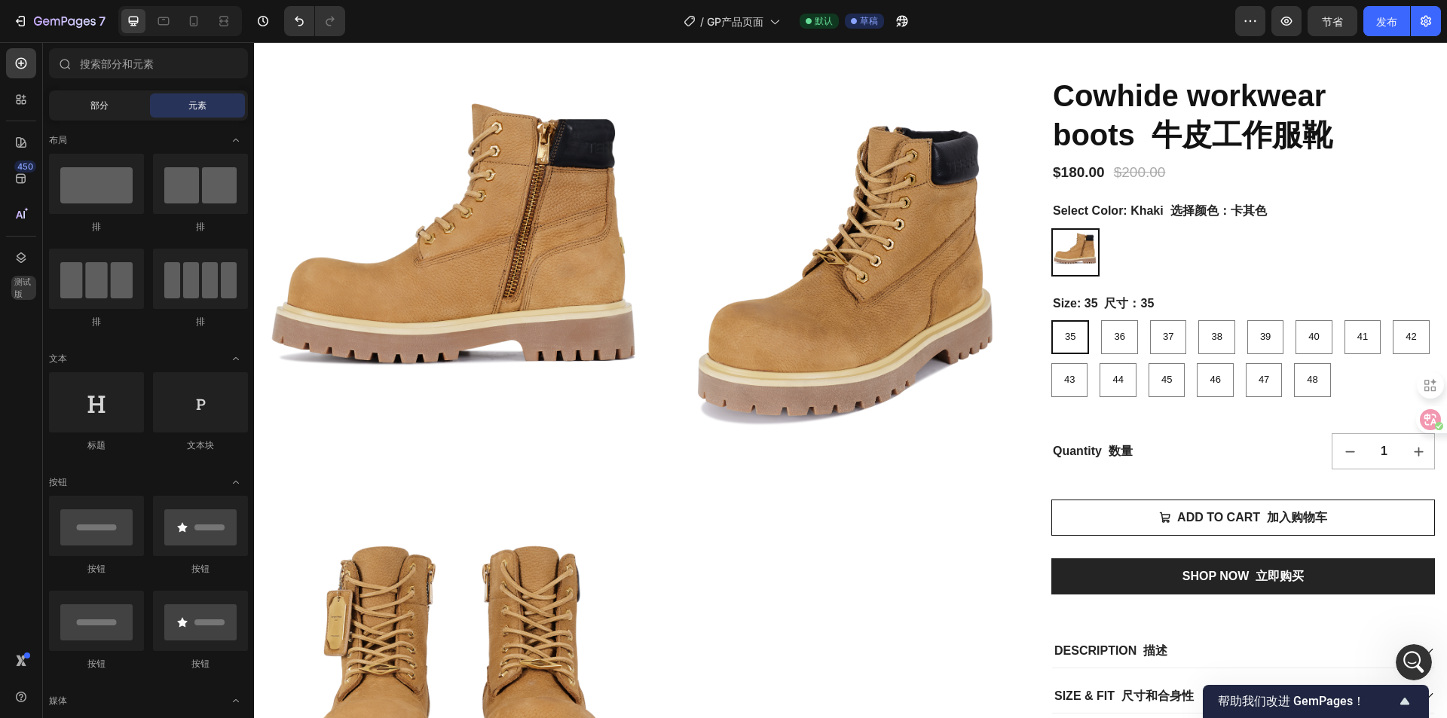
click at [109, 106] on div "部分" at bounding box center [99, 105] width 95 height 24
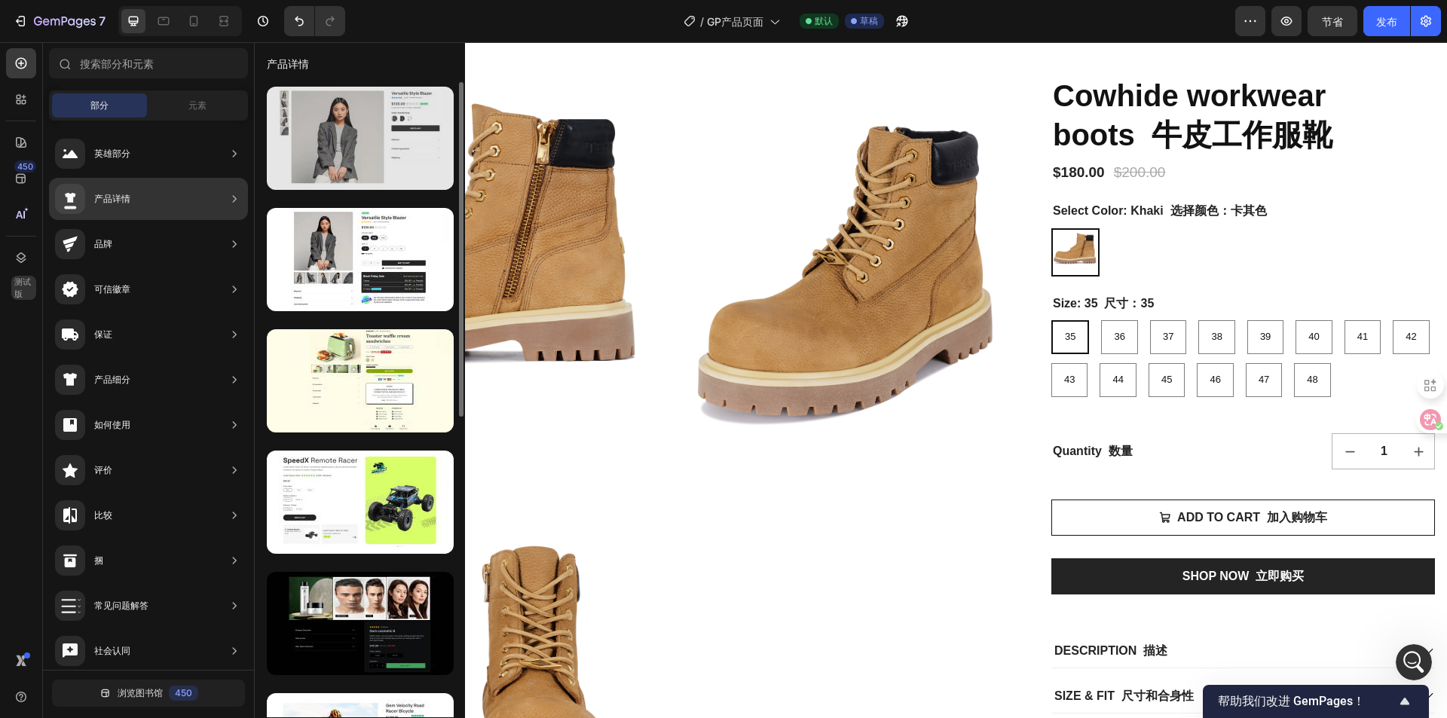
click at [360, 168] on div at bounding box center [360, 138] width 187 height 103
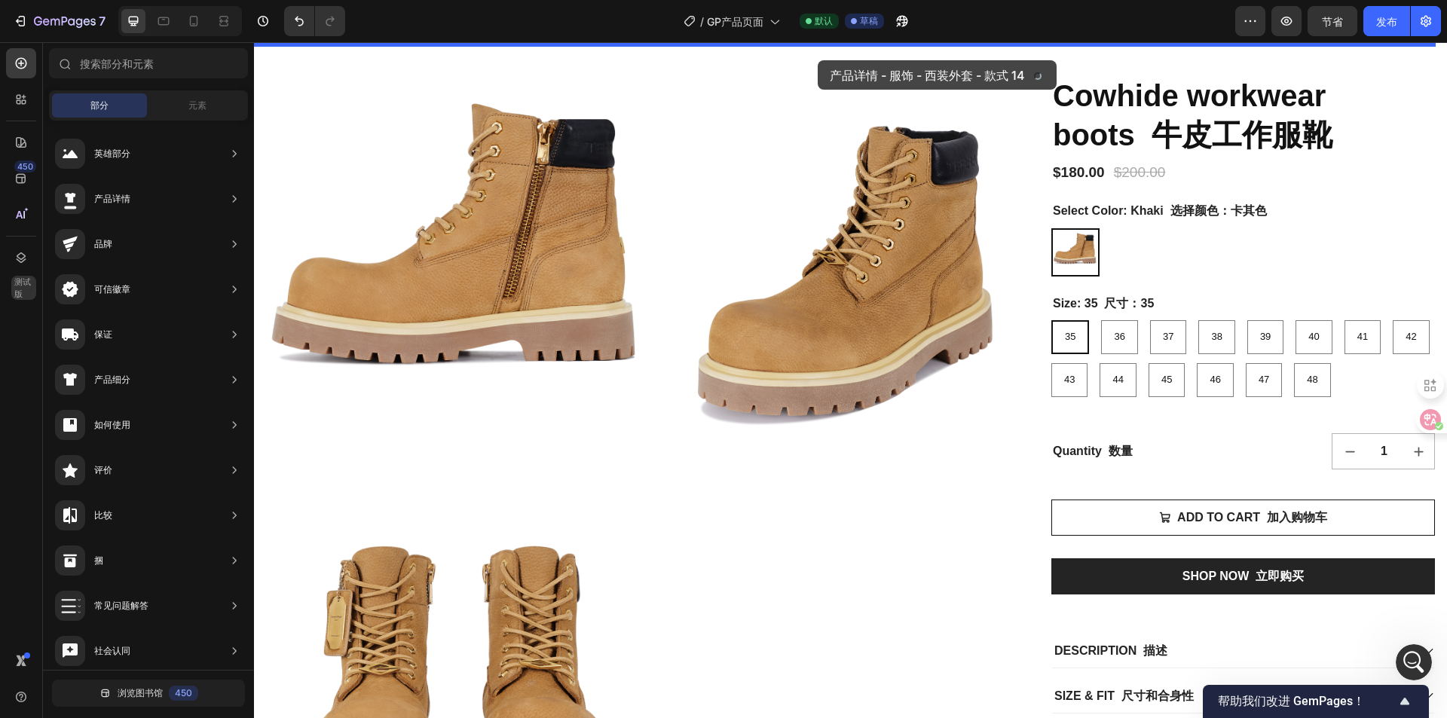
drag, startPoint x: 621, startPoint y: 204, endPoint x: 818, endPoint y: 60, distance: 243.3
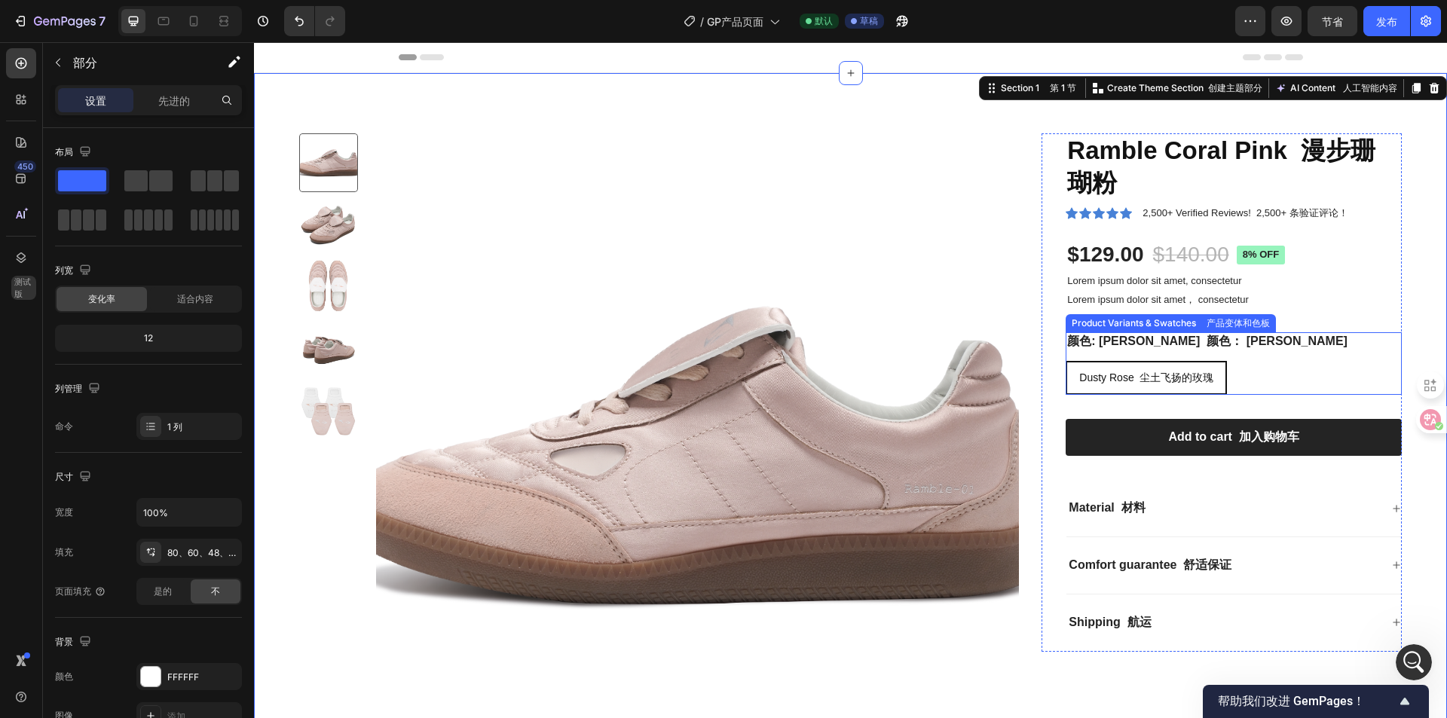
click at [1152, 384] on font "尘土飞扬的玫瑰" at bounding box center [1177, 378] width 74 height 12
click at [1066, 361] on input "Dusty Rose 尘土飞扬的玫瑰 Dusty Rose Dusty Rose 尘土飞扬的玫瑰" at bounding box center [1065, 360] width 1 height 1
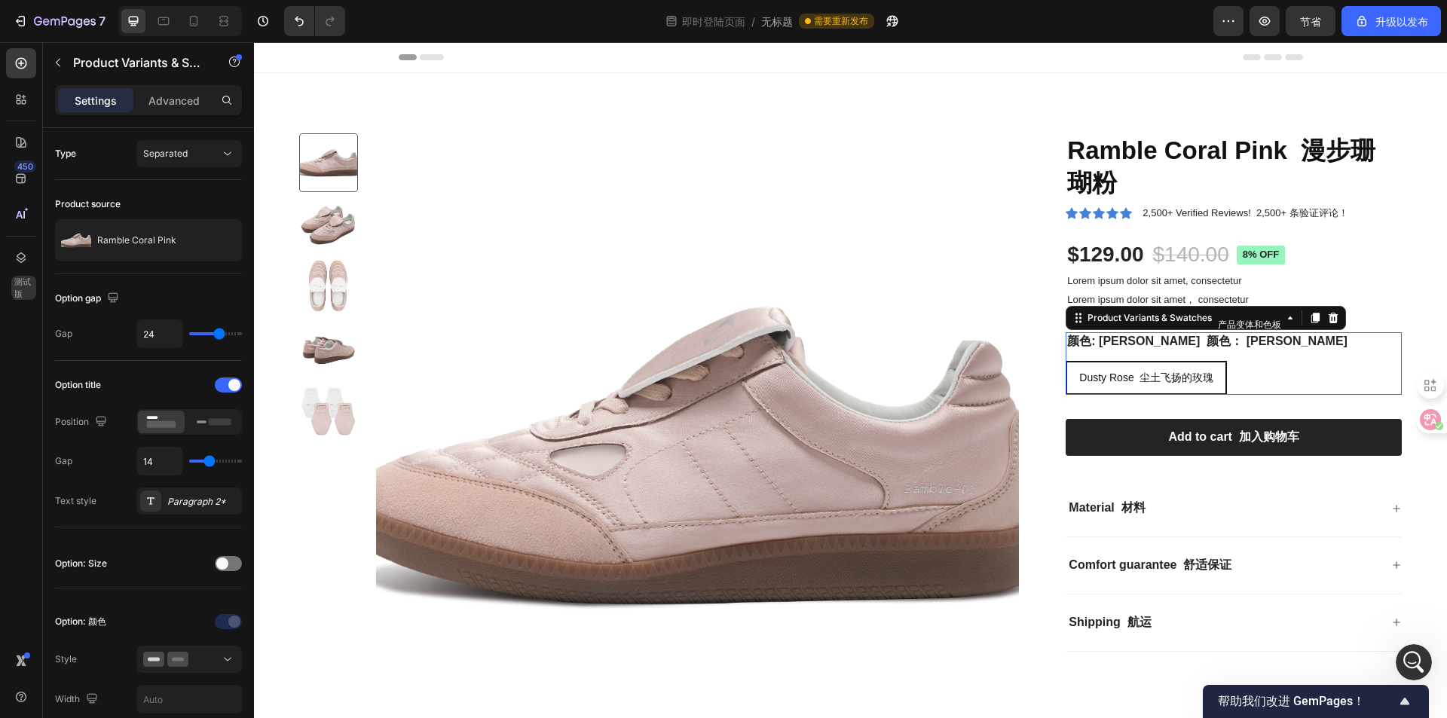
click at [1171, 384] on font "尘土飞扬的玫瑰" at bounding box center [1177, 378] width 74 height 12
click at [1066, 361] on input "Dusty Rose 尘土飞扬的玫瑰 Dusty Rose Dusty Rose 尘土飞扬的玫瑰" at bounding box center [1065, 360] width 1 height 1
click at [1245, 381] on div "Dusty Rose 尘土飞扬的玫瑰 Dusty Rose Dusty Rose 尘土飞扬的玫瑰" at bounding box center [1234, 378] width 336 height 34
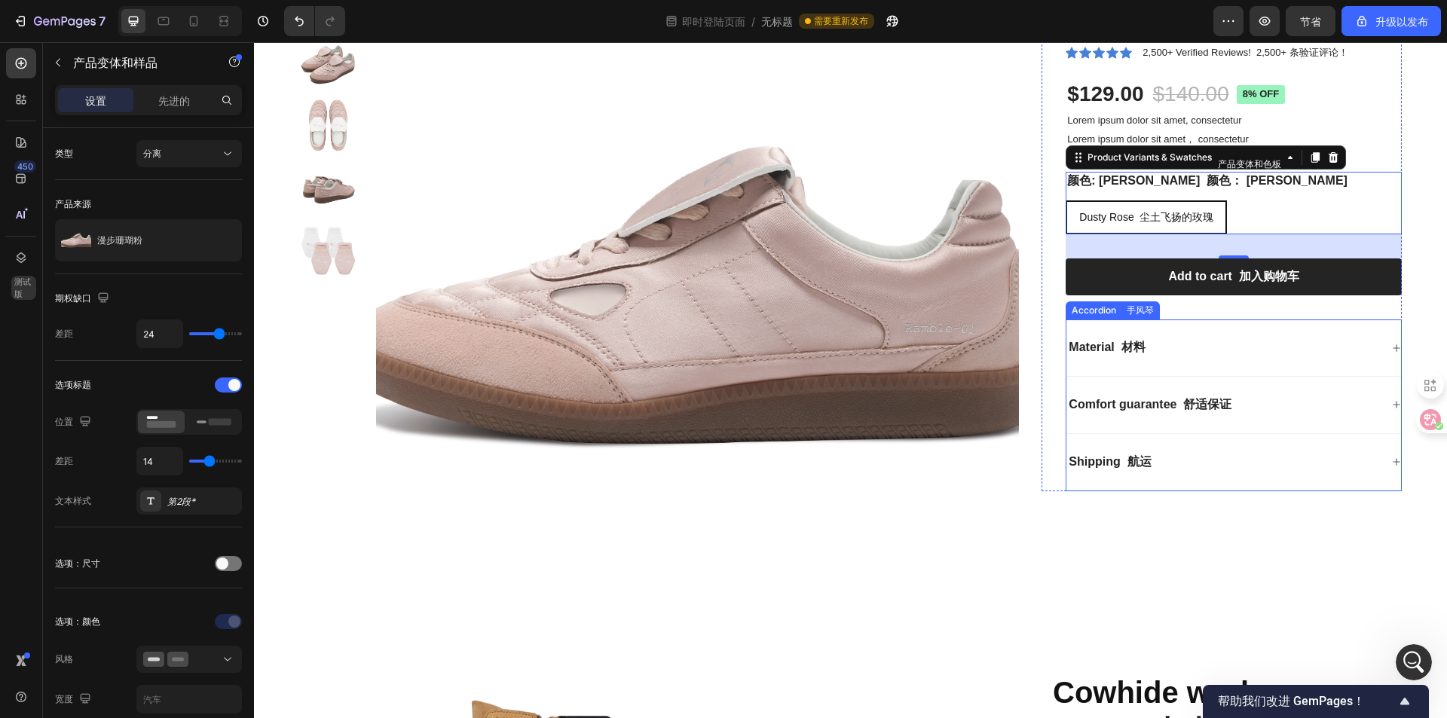
scroll to position [75, 0]
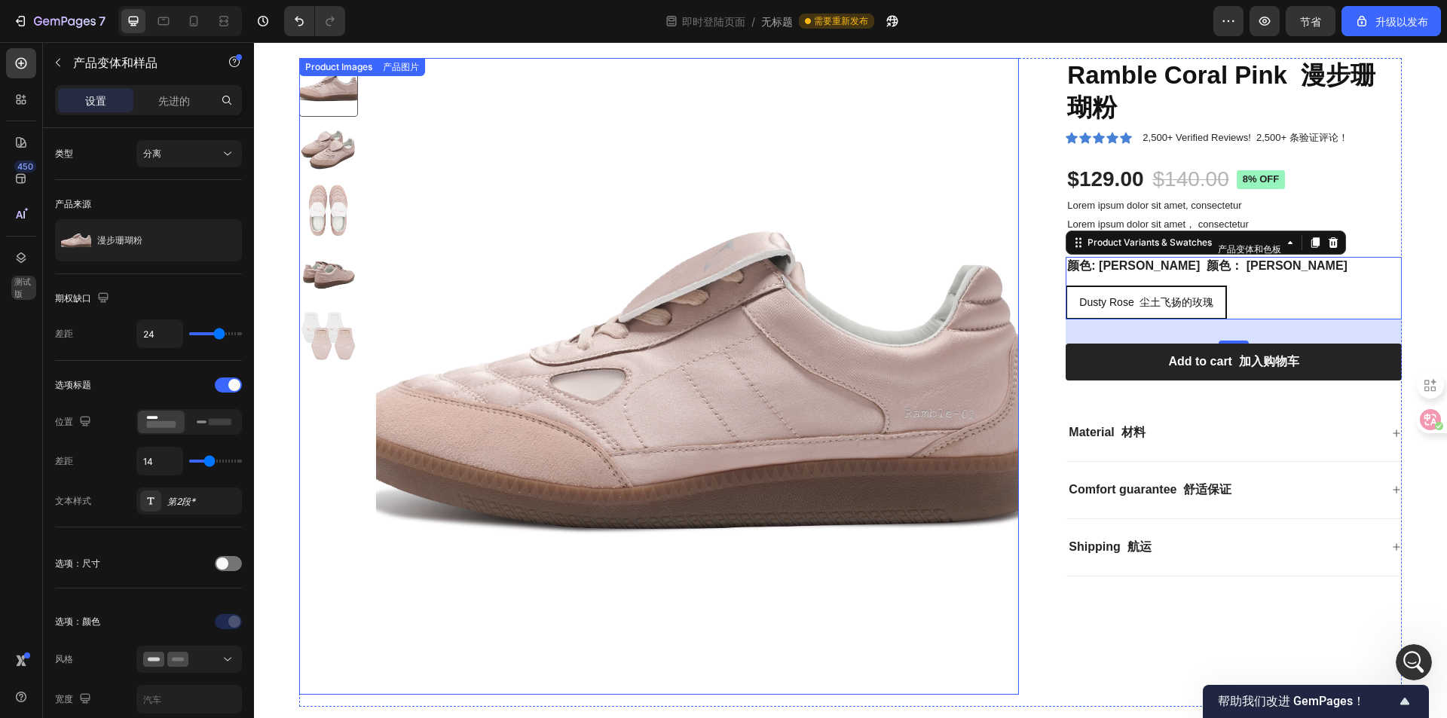
click at [952, 277] on img at bounding box center [698, 380] width 644 height 644
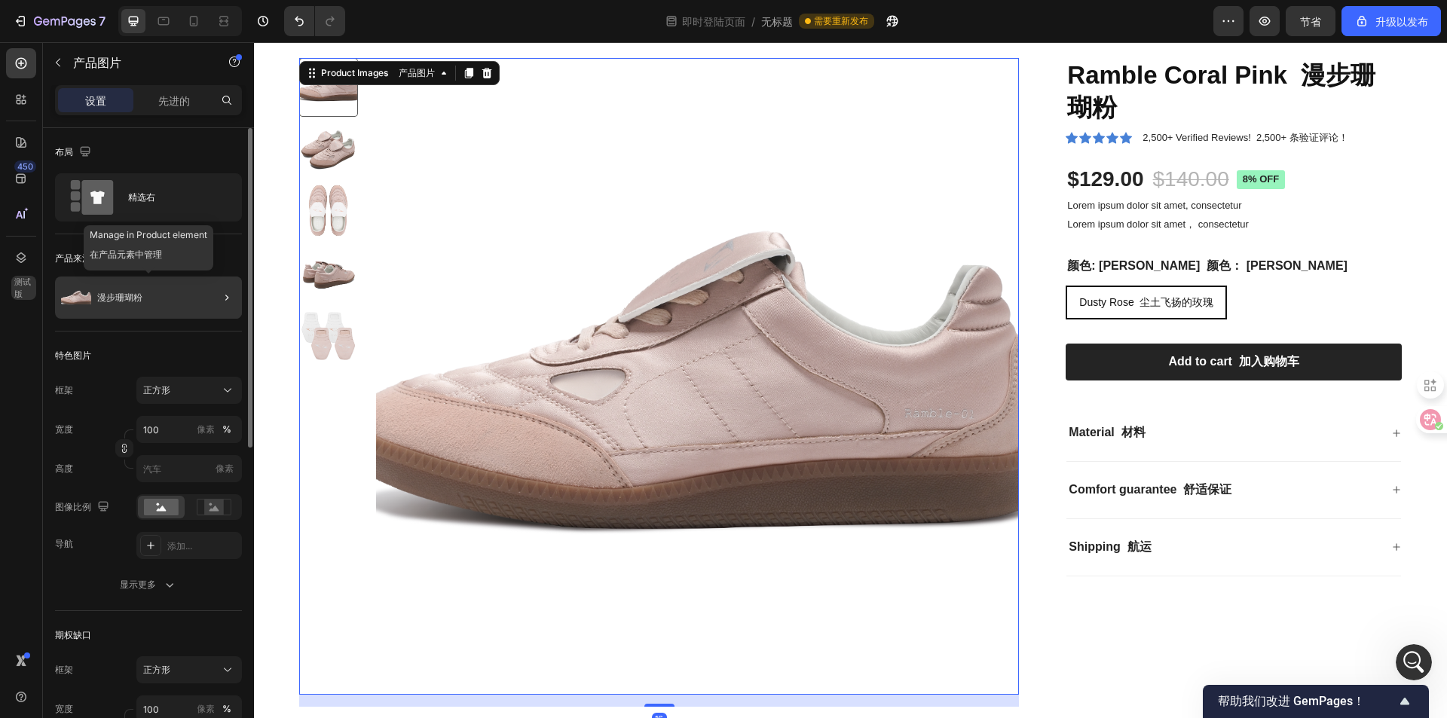
click at [151, 298] on div "漫步珊瑚粉" at bounding box center [148, 298] width 187 height 42
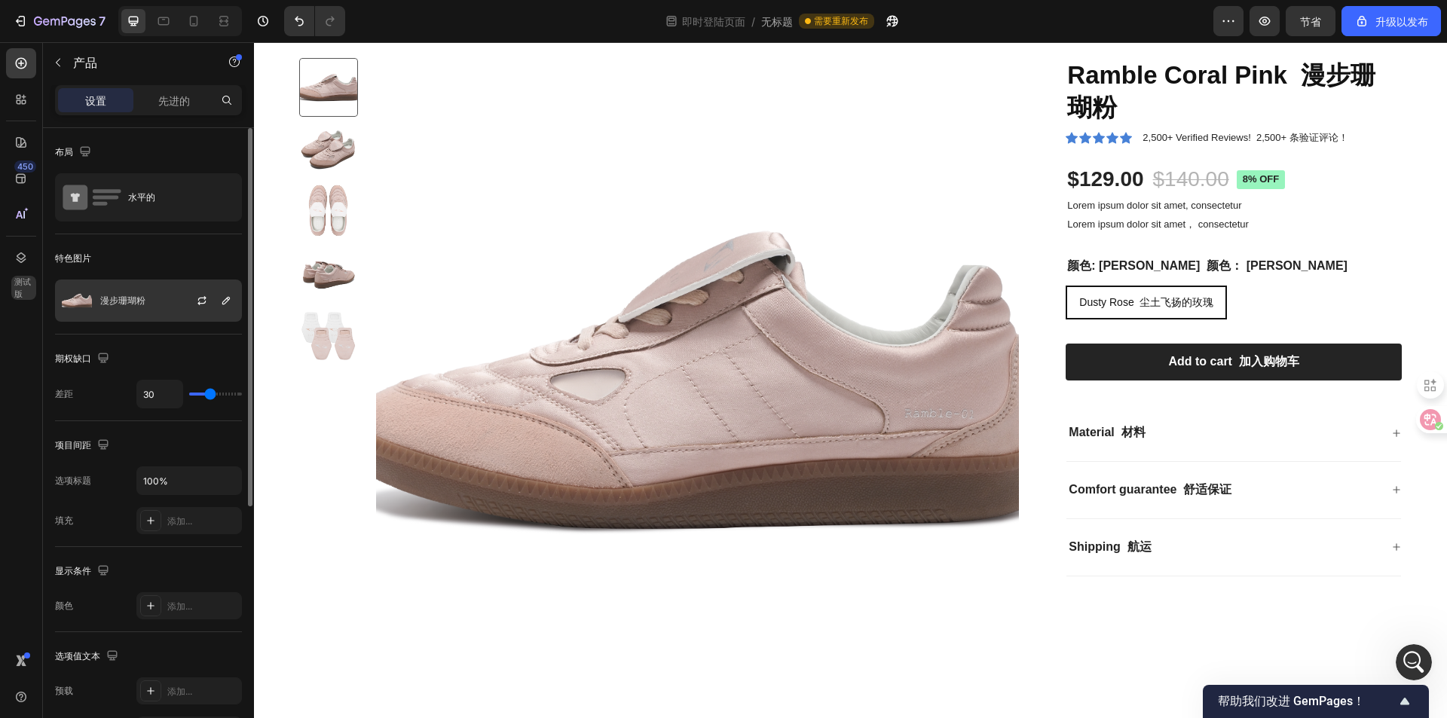
click at [178, 295] on div at bounding box center [208, 300] width 66 height 41
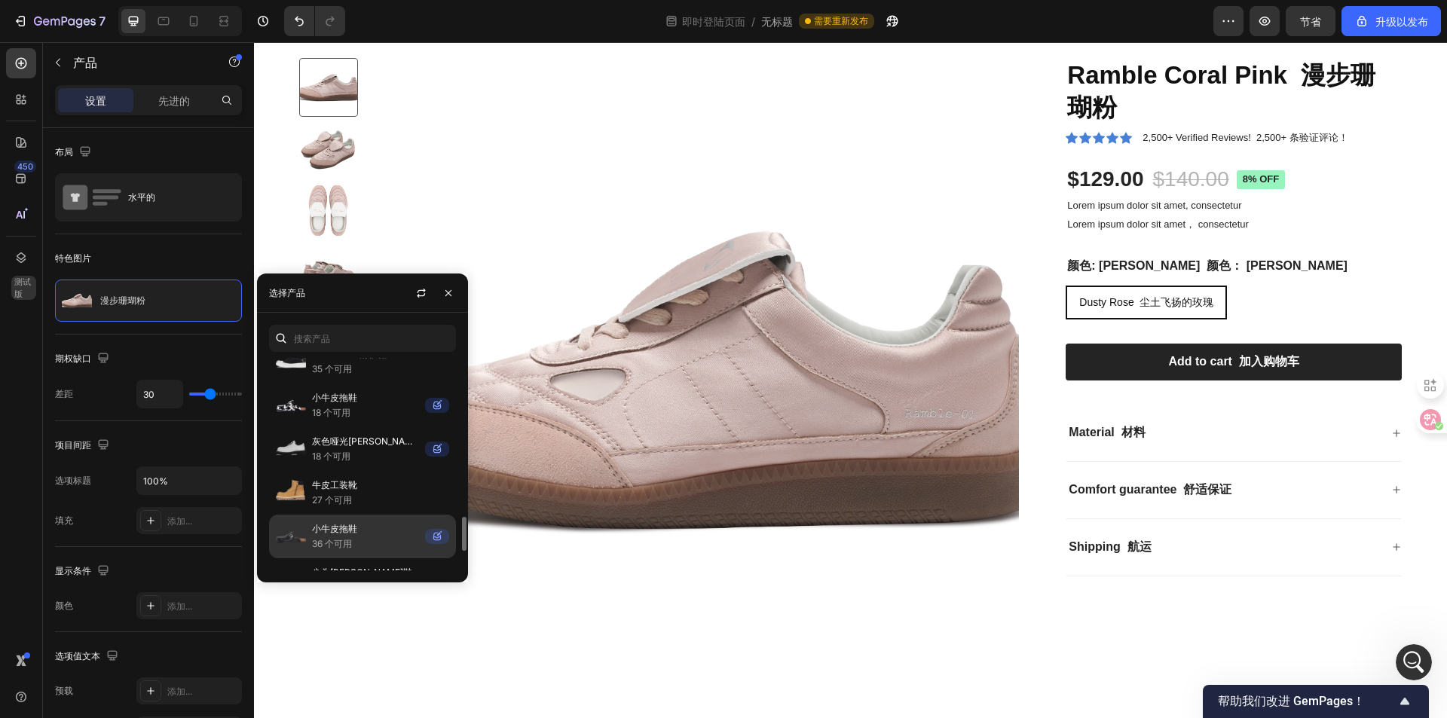
scroll to position [1055, 0]
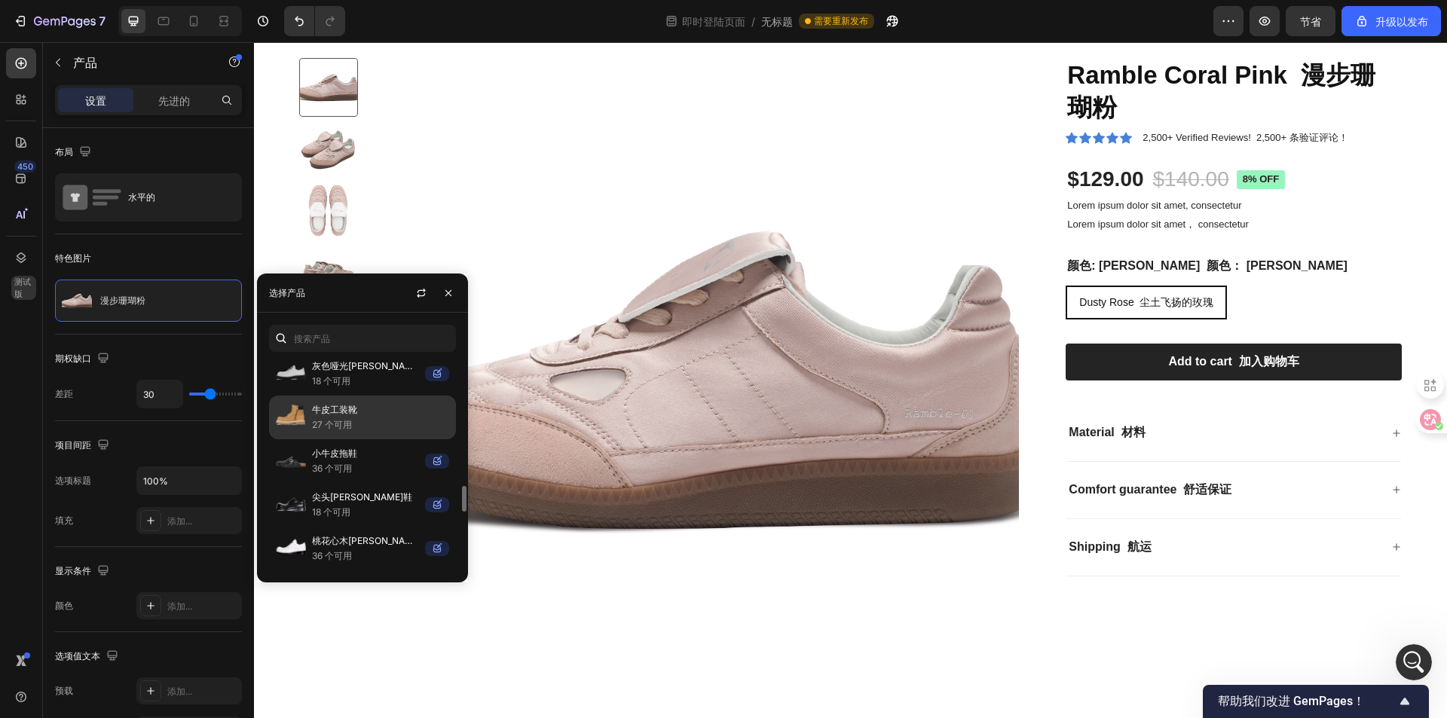
click at [376, 409] on p "牛皮工装靴" at bounding box center [380, 410] width 137 height 15
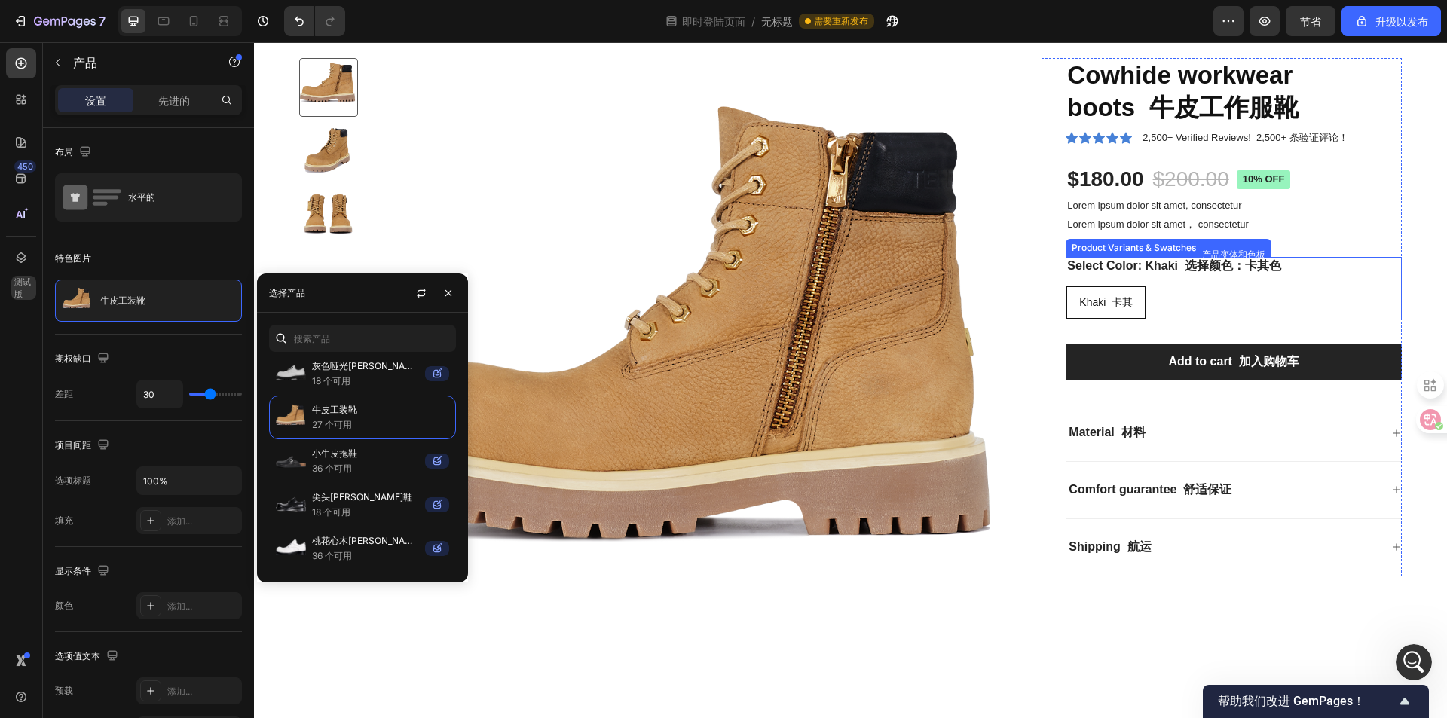
click at [1194, 298] on div "Khaki 卡其 Khaki Khaki 卡其" at bounding box center [1234, 303] width 336 height 34
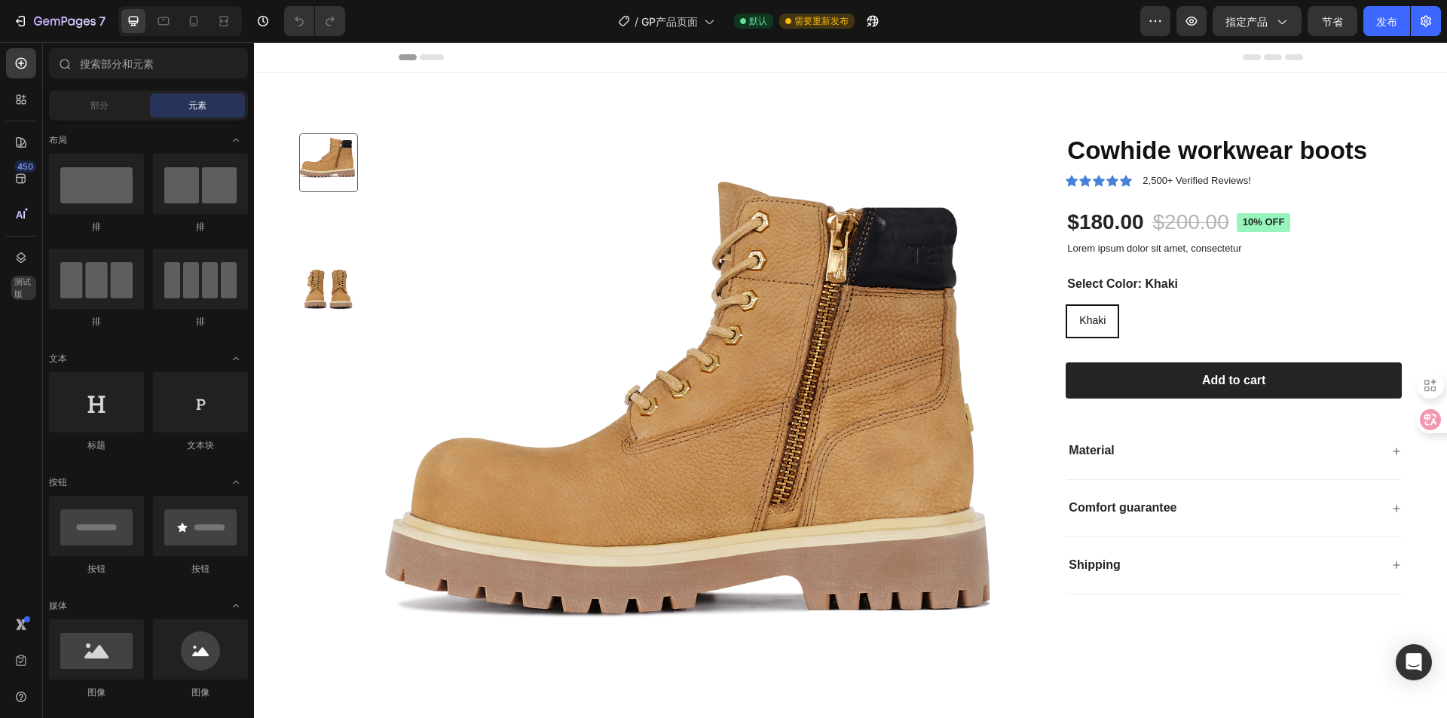
radio input "false"
click at [1049, 324] on div "Cowhide workwear boots Product Title Icon Icon Icon Icon Icon Icon List 2,500+ …" at bounding box center [1222, 363] width 360 height 461
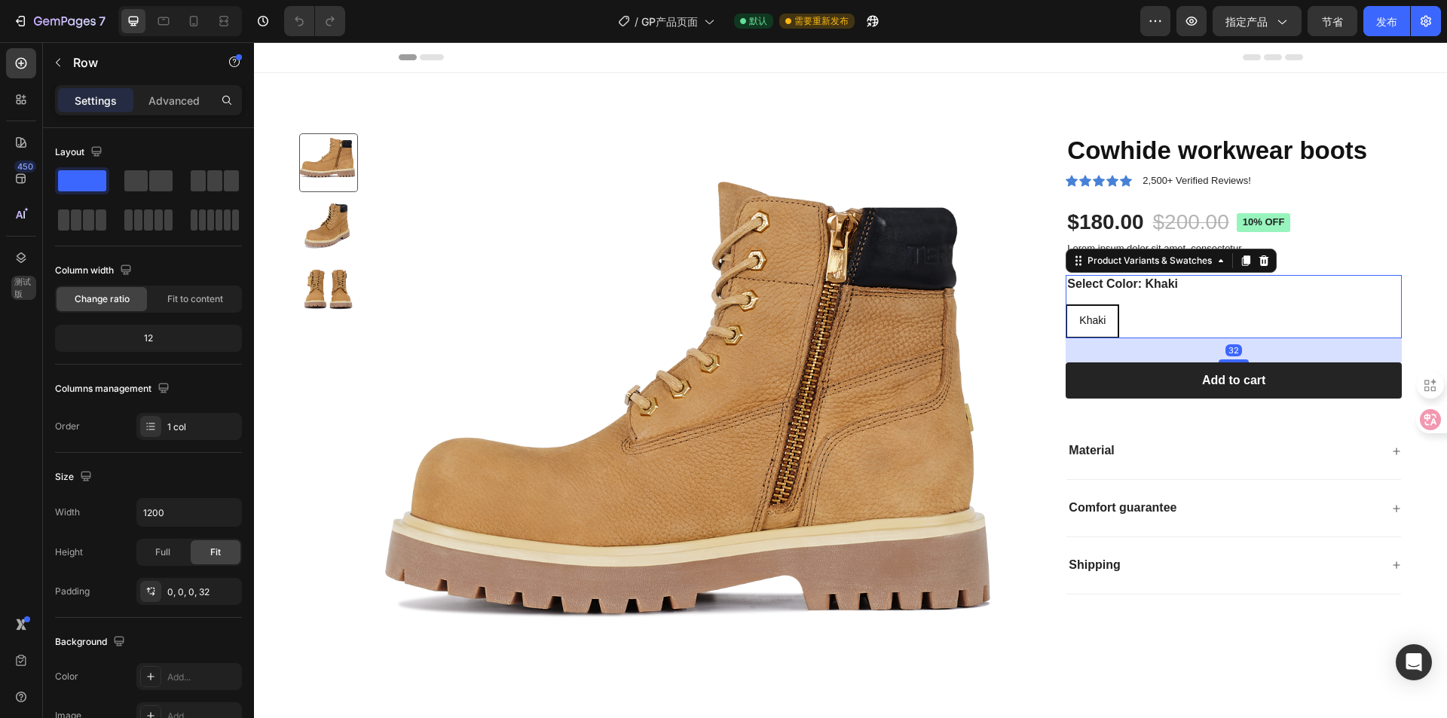
click at [1103, 323] on div "Khaki" at bounding box center [1092, 320] width 51 height 31
click at [1066, 305] on input "[PERSON_NAME]" at bounding box center [1065, 304] width 1 height 1
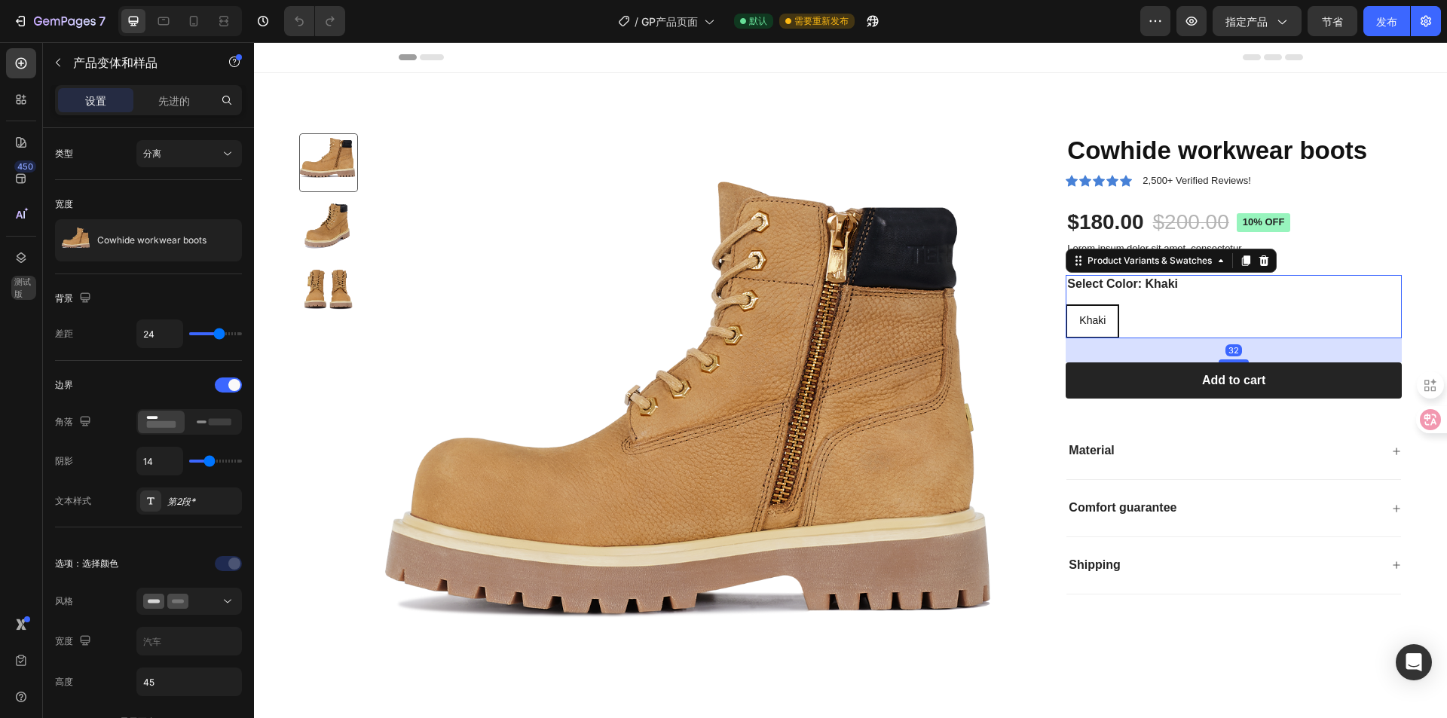
click at [1127, 322] on div "[PERSON_NAME]" at bounding box center [1234, 322] width 336 height 34
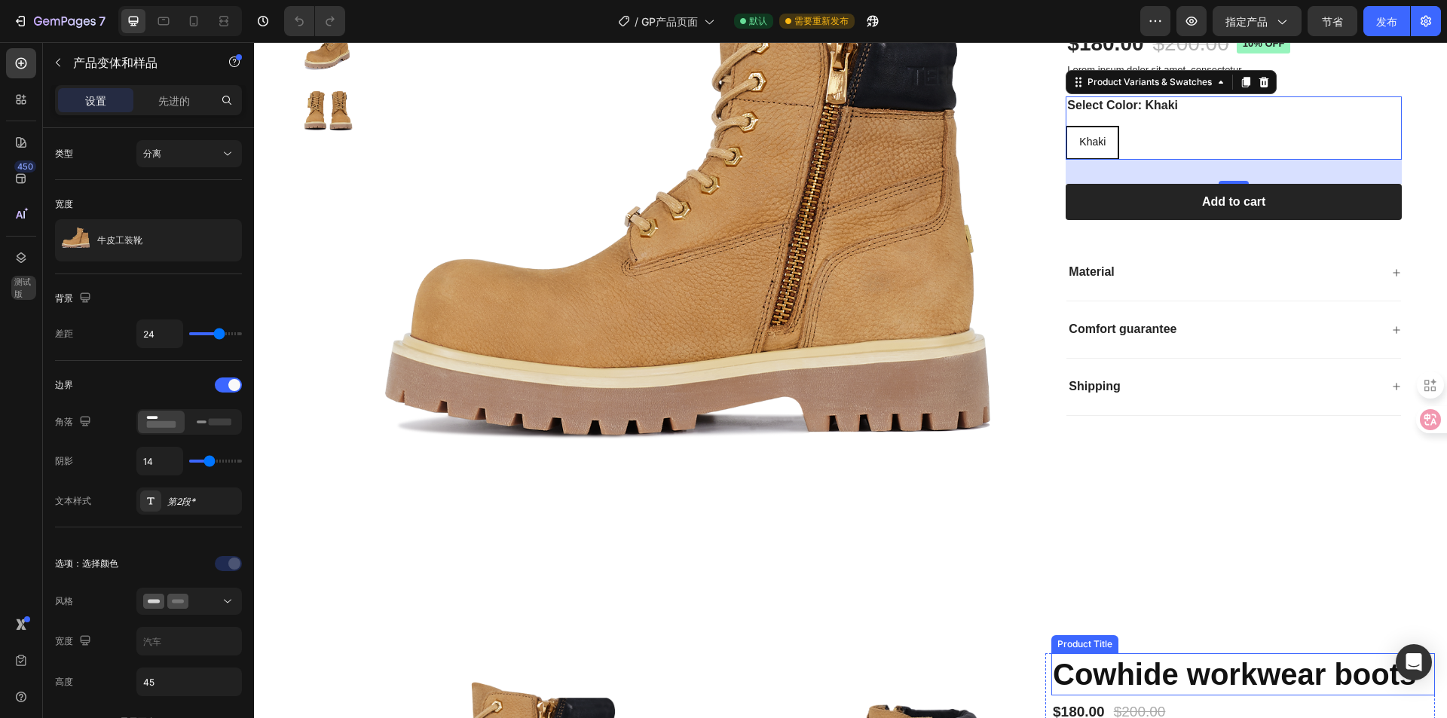
scroll to position [151, 0]
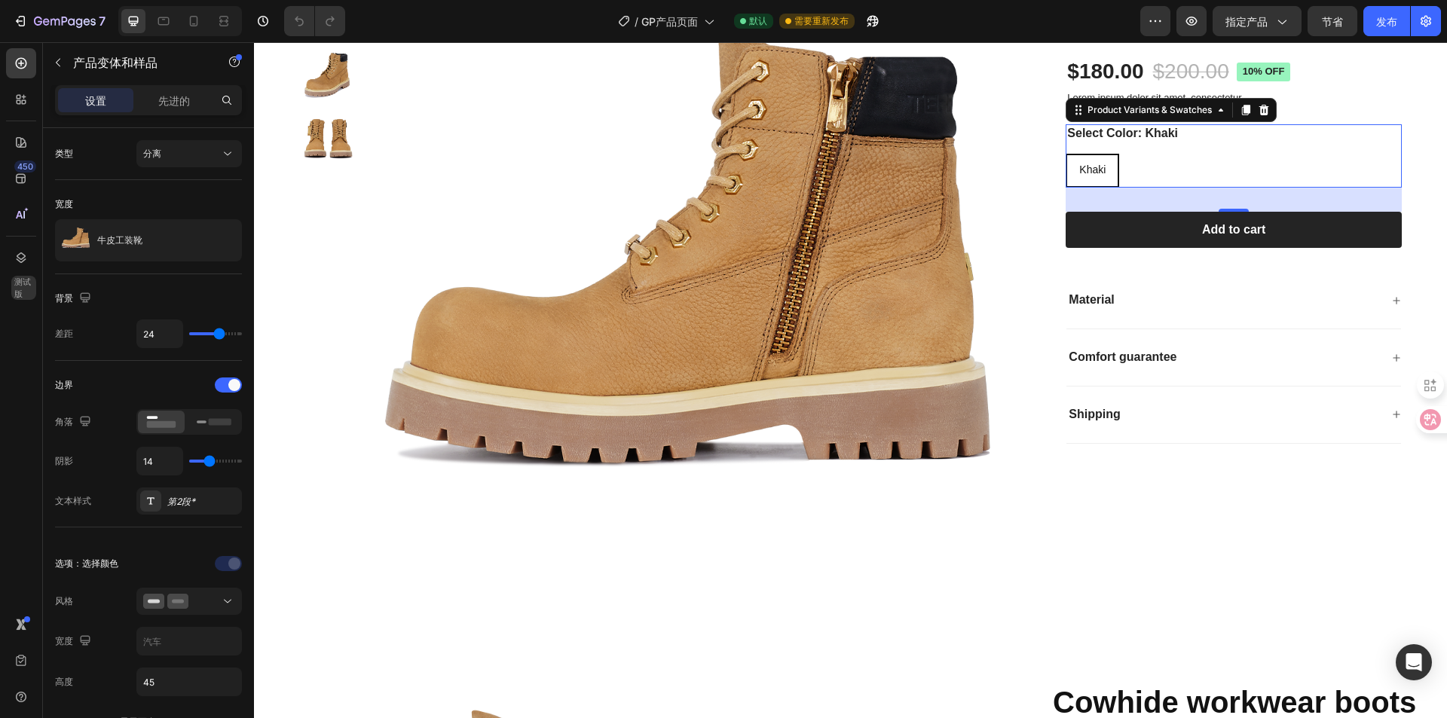
click at [1134, 163] on div "[PERSON_NAME]" at bounding box center [1234, 171] width 336 height 34
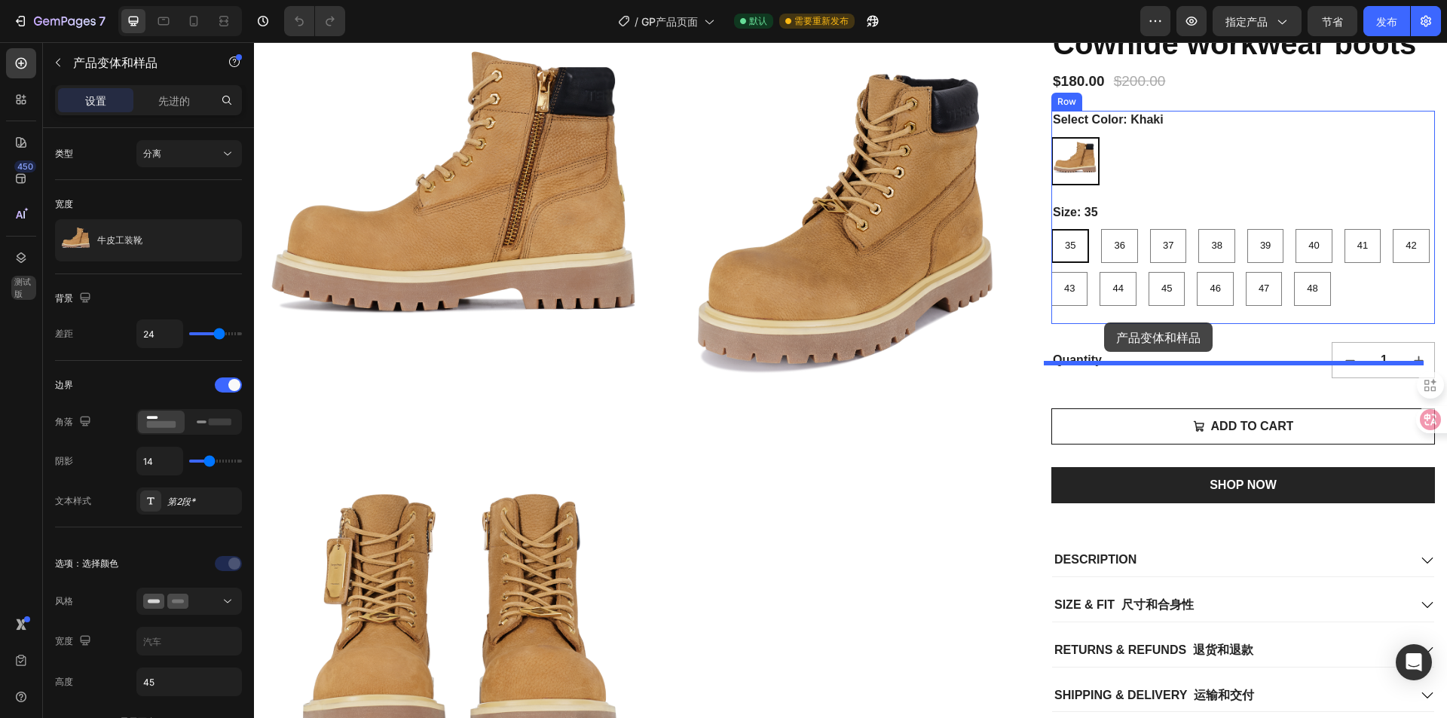
scroll to position [841, 0]
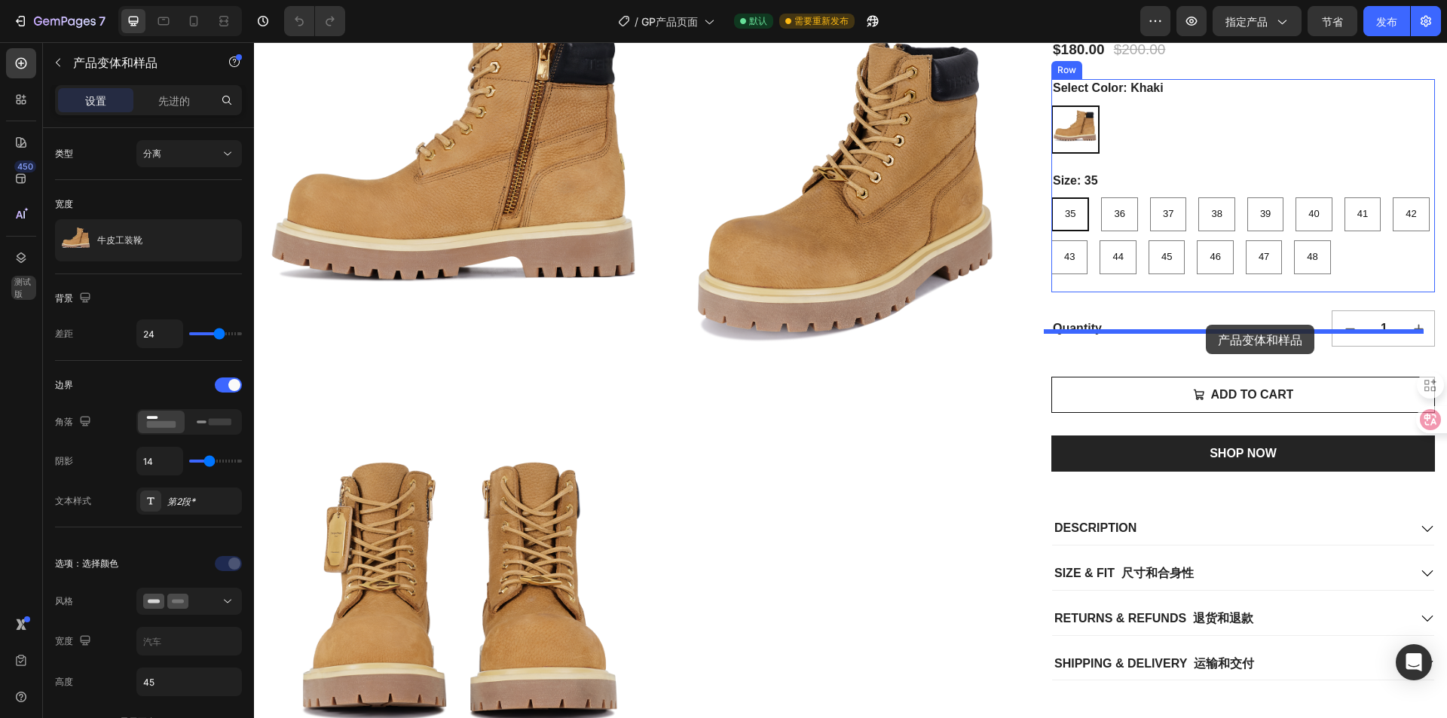
drag, startPoint x: 1129, startPoint y: 147, endPoint x: 1206, endPoint y: 325, distance: 193.8
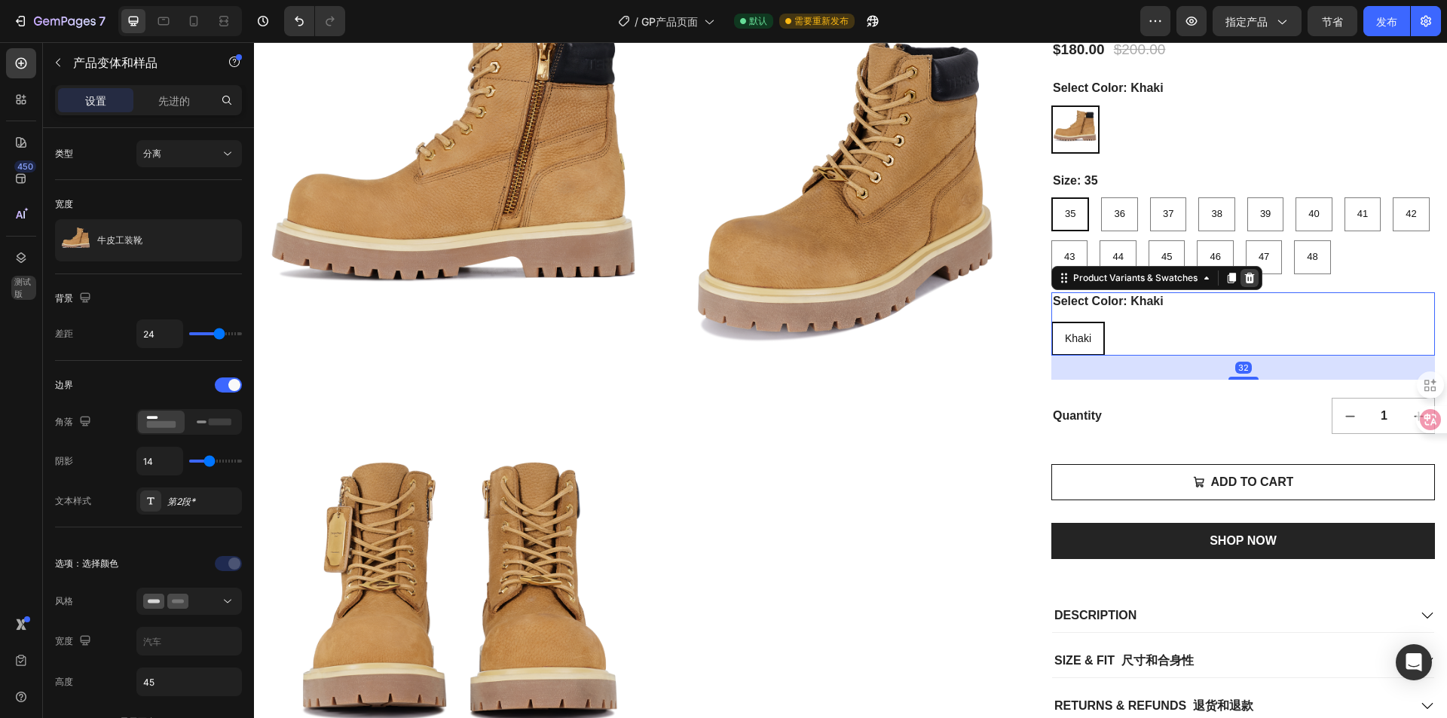
click at [1246, 283] on icon at bounding box center [1250, 278] width 10 height 11
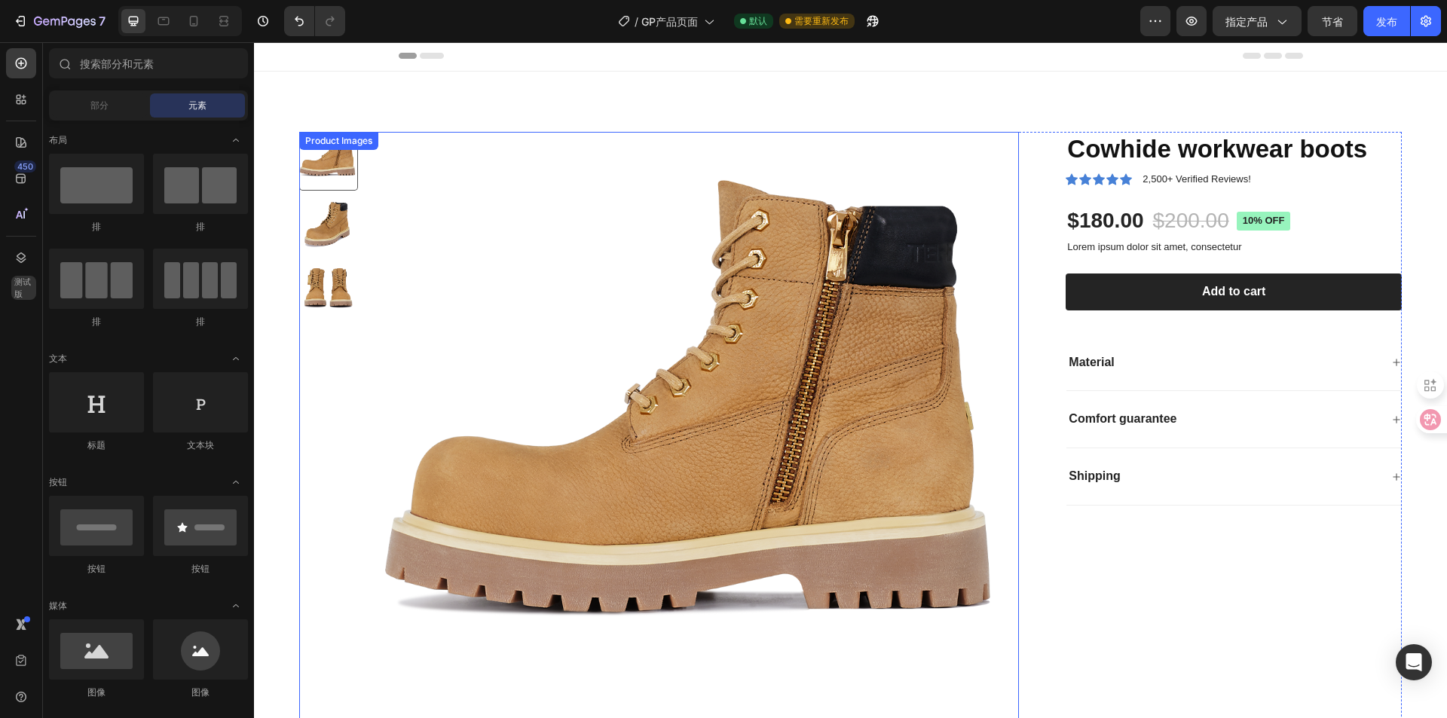
scroll to position [0, 0]
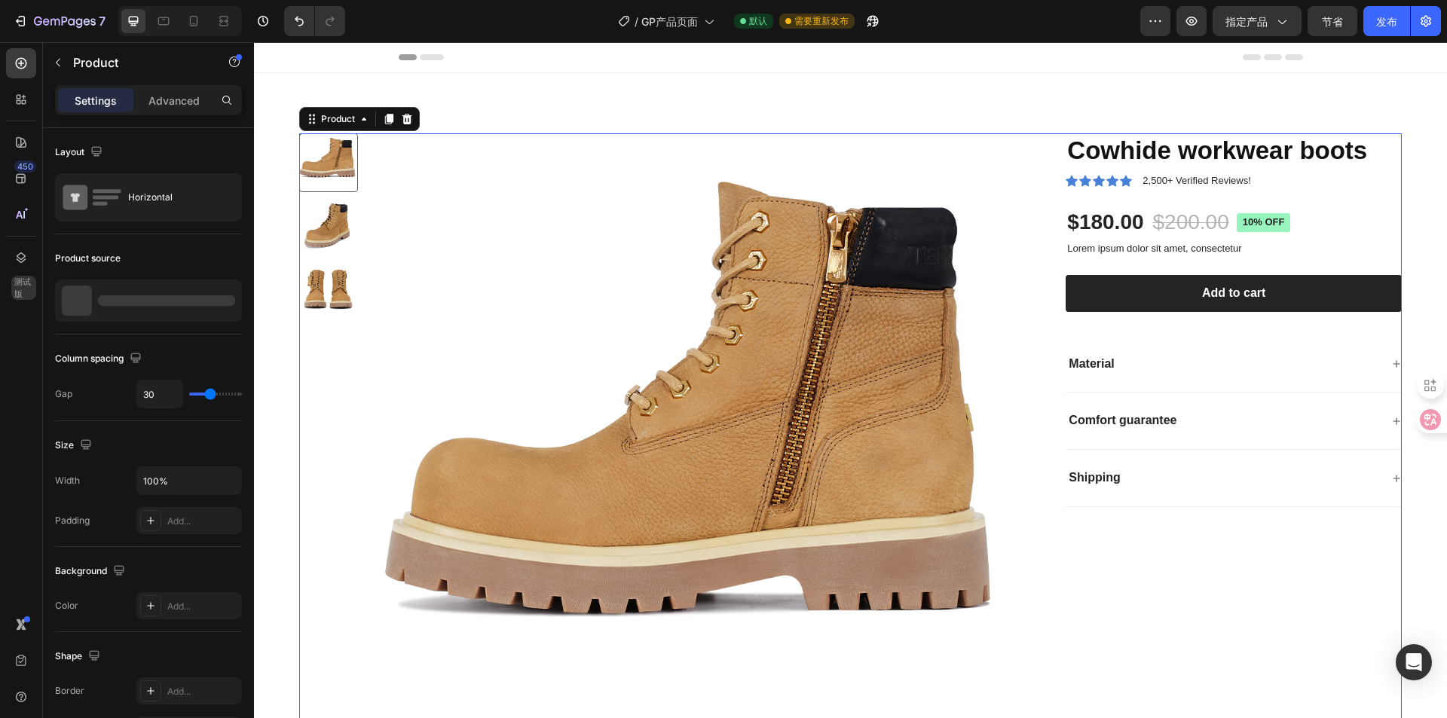
click at [1060, 551] on div "Cowhide workwear boots Product Title Icon Icon Icon Icon Icon Icon List 2,500+ …" at bounding box center [1222, 457] width 360 height 649
click at [1115, 567] on div "Cowhide workwear boots Product Title Icon Icon Icon Icon Icon Icon List 2,500+ …" at bounding box center [1222, 457] width 360 height 649
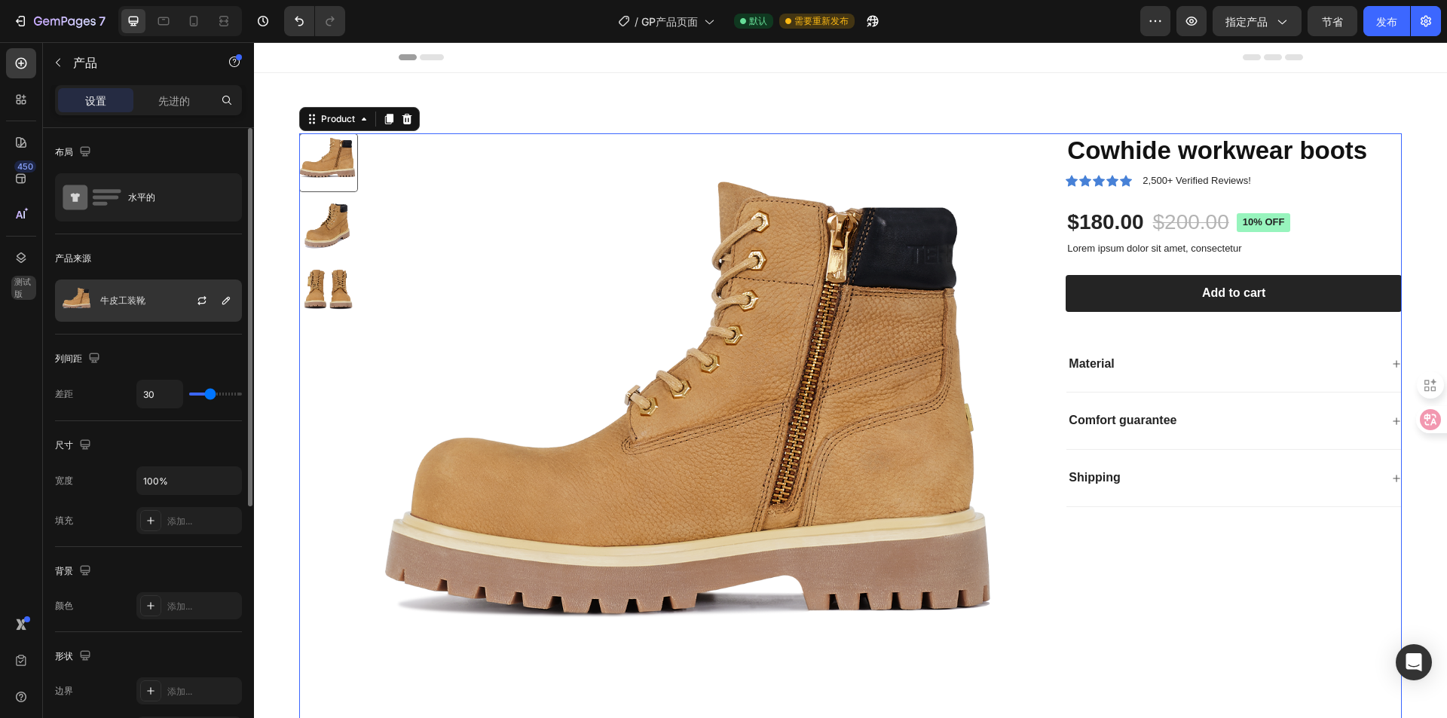
click at [104, 287] on div "牛皮工装靴" at bounding box center [148, 301] width 187 height 42
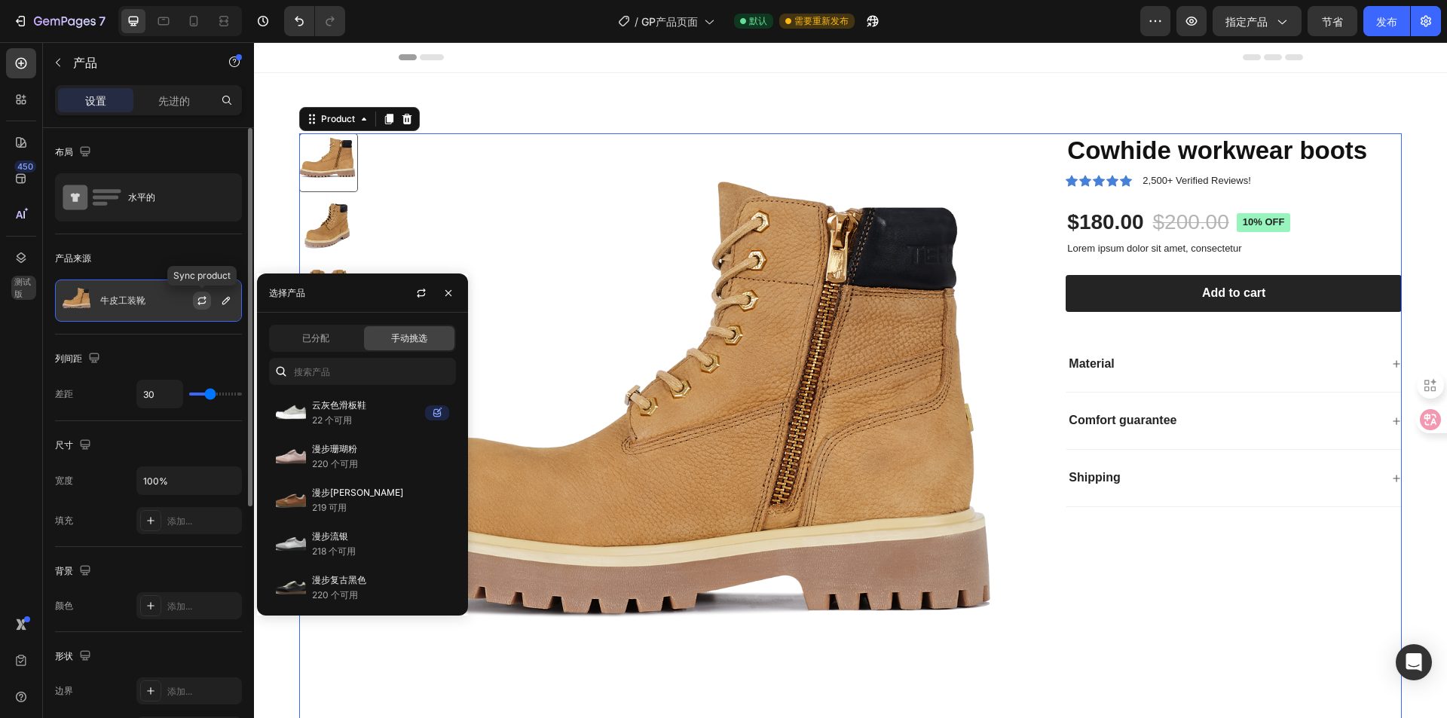
click at [206, 302] on icon "button" at bounding box center [201, 303] width 8 height 5
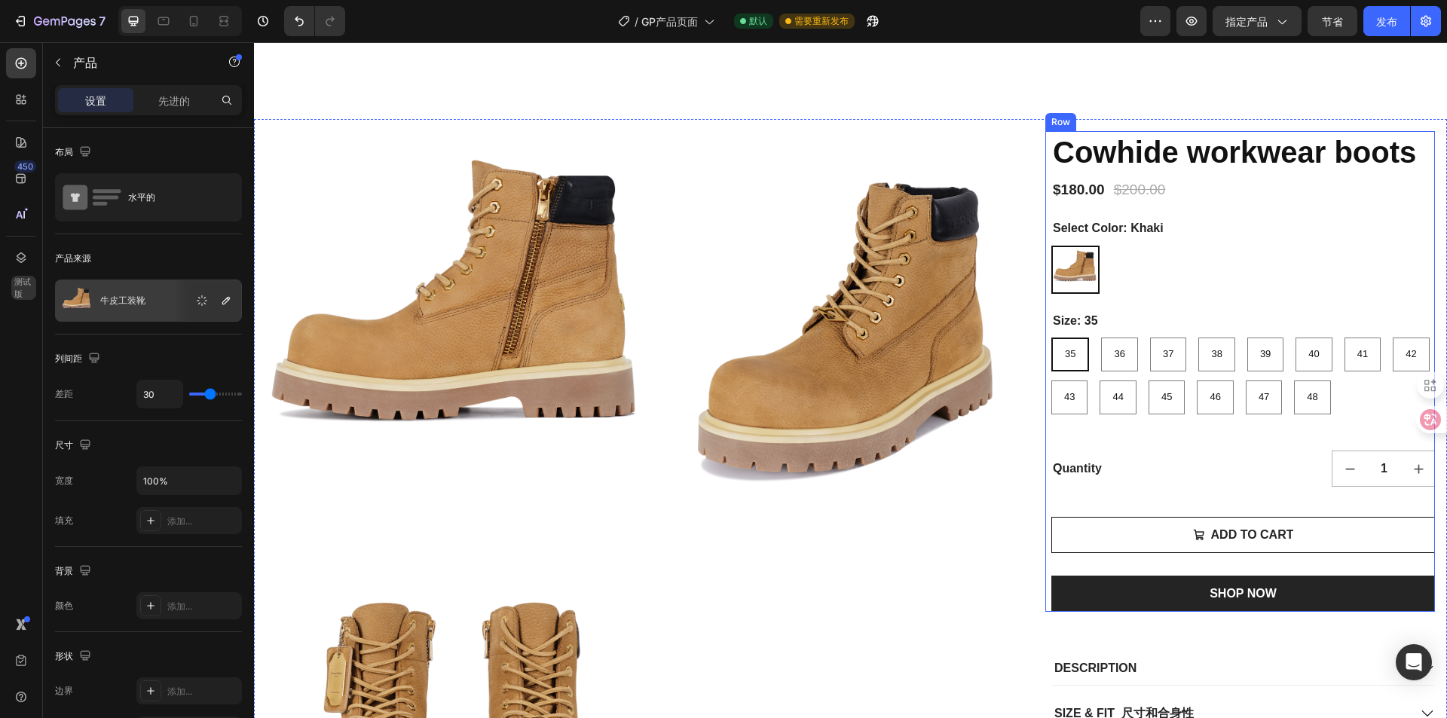
scroll to position [678, 0]
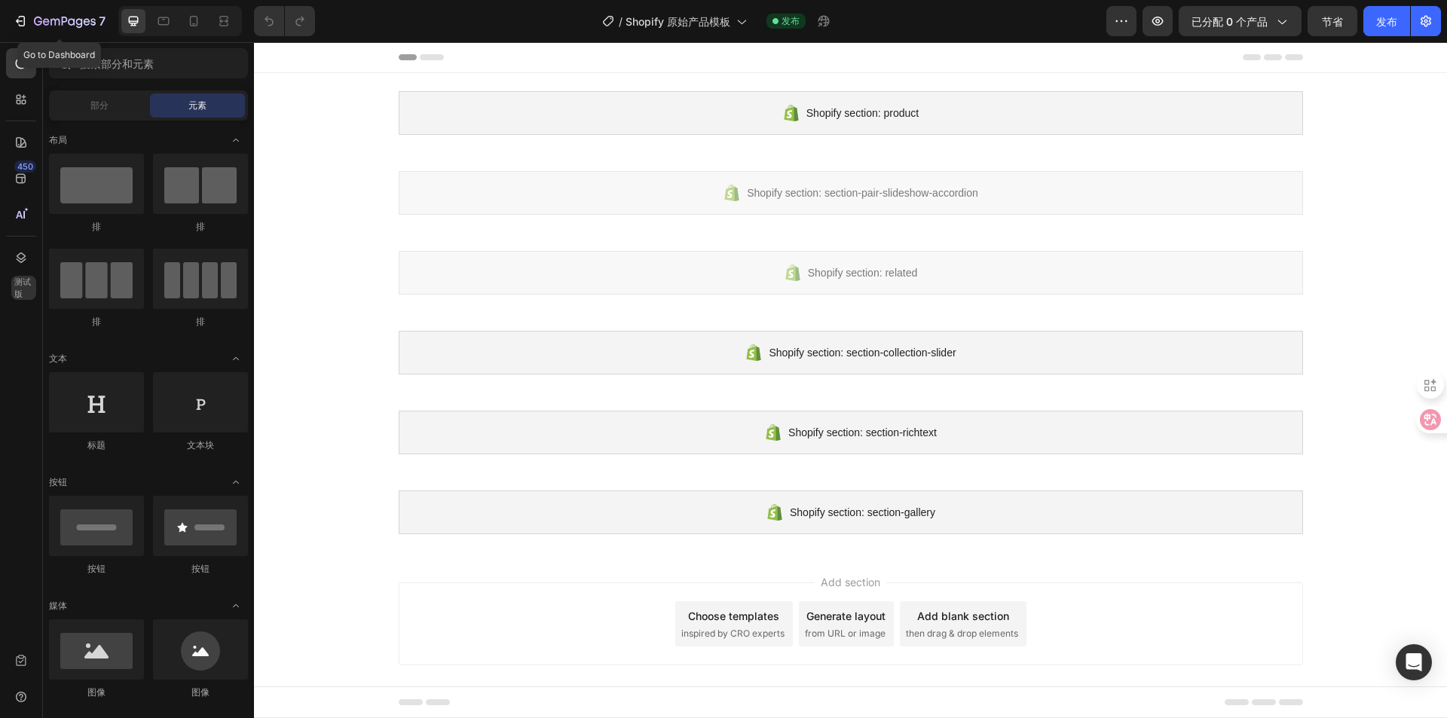
click at [22, 23] on icon "button" at bounding box center [20, 21] width 15 height 15
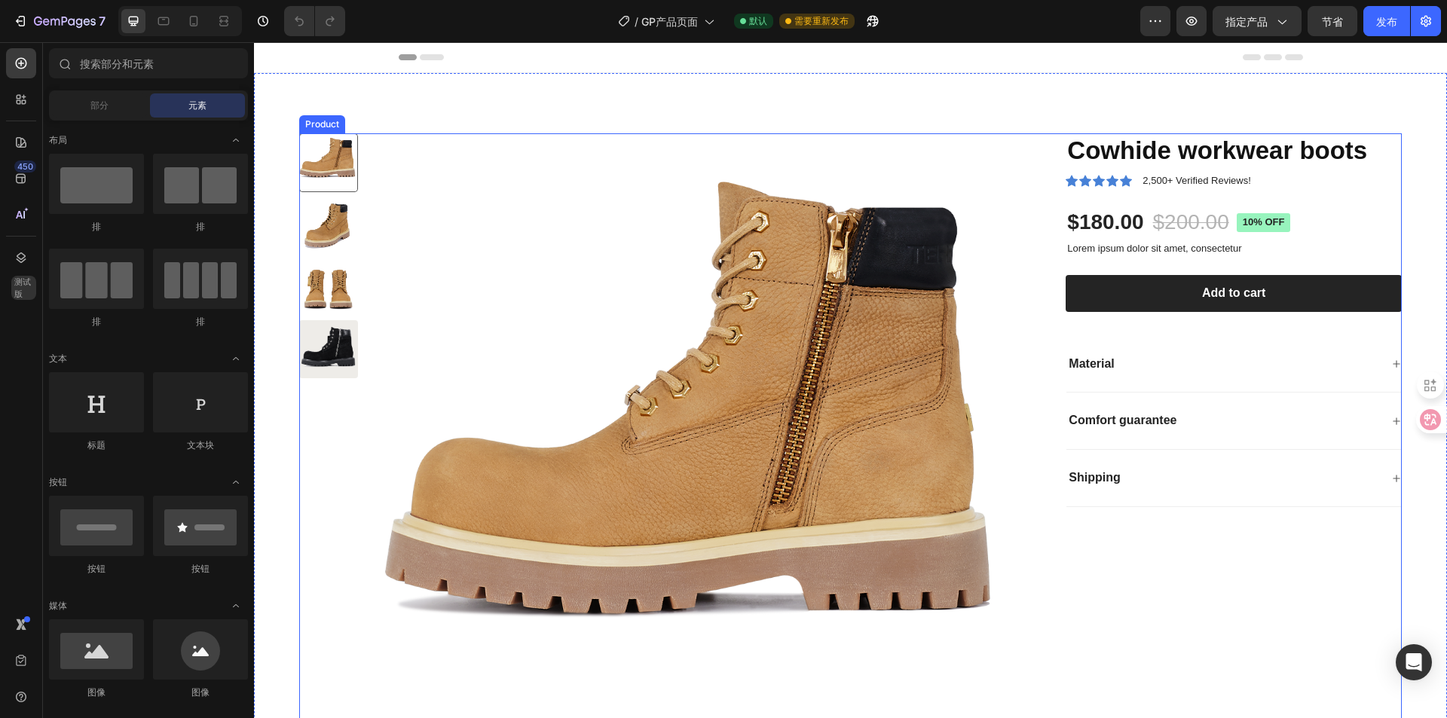
click at [1068, 586] on div "Cowhide workwear boots Product Title Icon Icon Icon Icon Icon Icon List 2,500+ …" at bounding box center [1222, 457] width 360 height 649
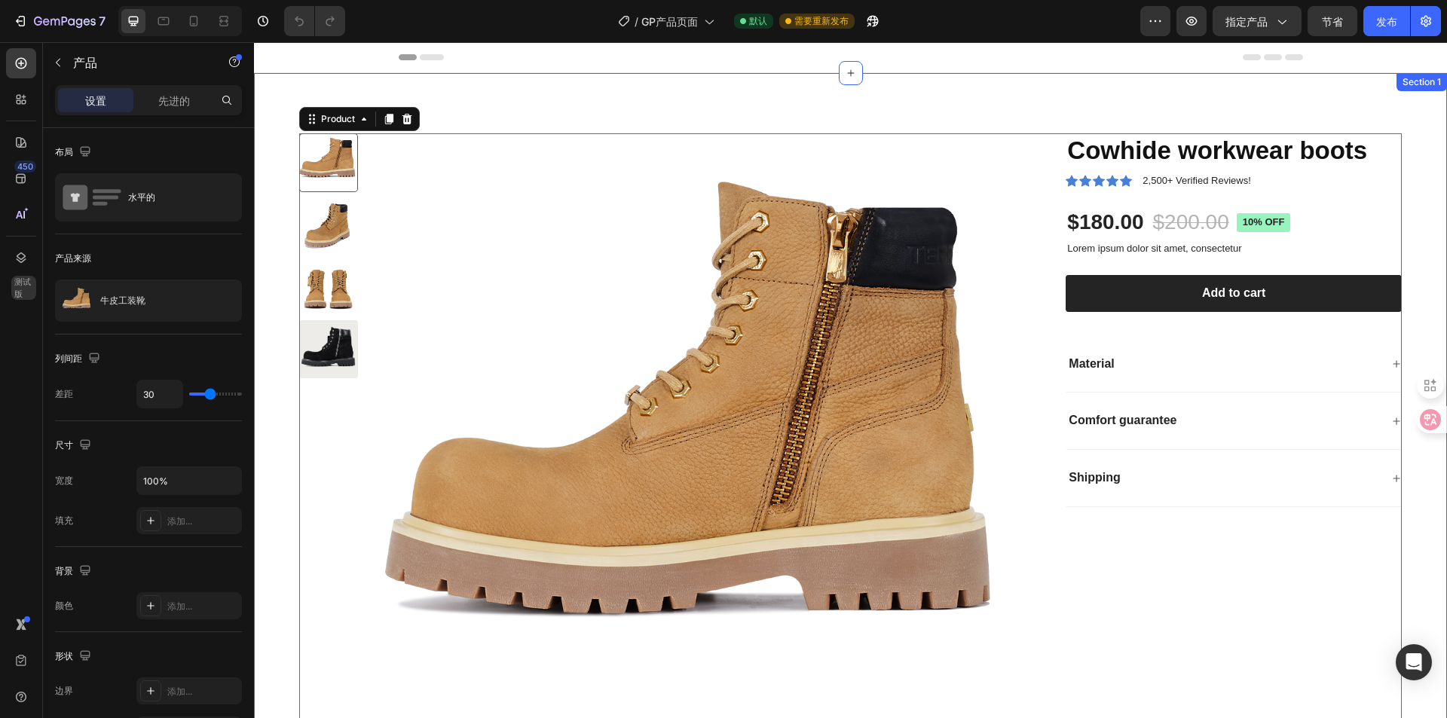
click at [1107, 113] on div "Product Images Cowhide workwear boots Product Title Icon Icon Icon Icon Icon Ic…" at bounding box center [850, 452] width 1193 height 758
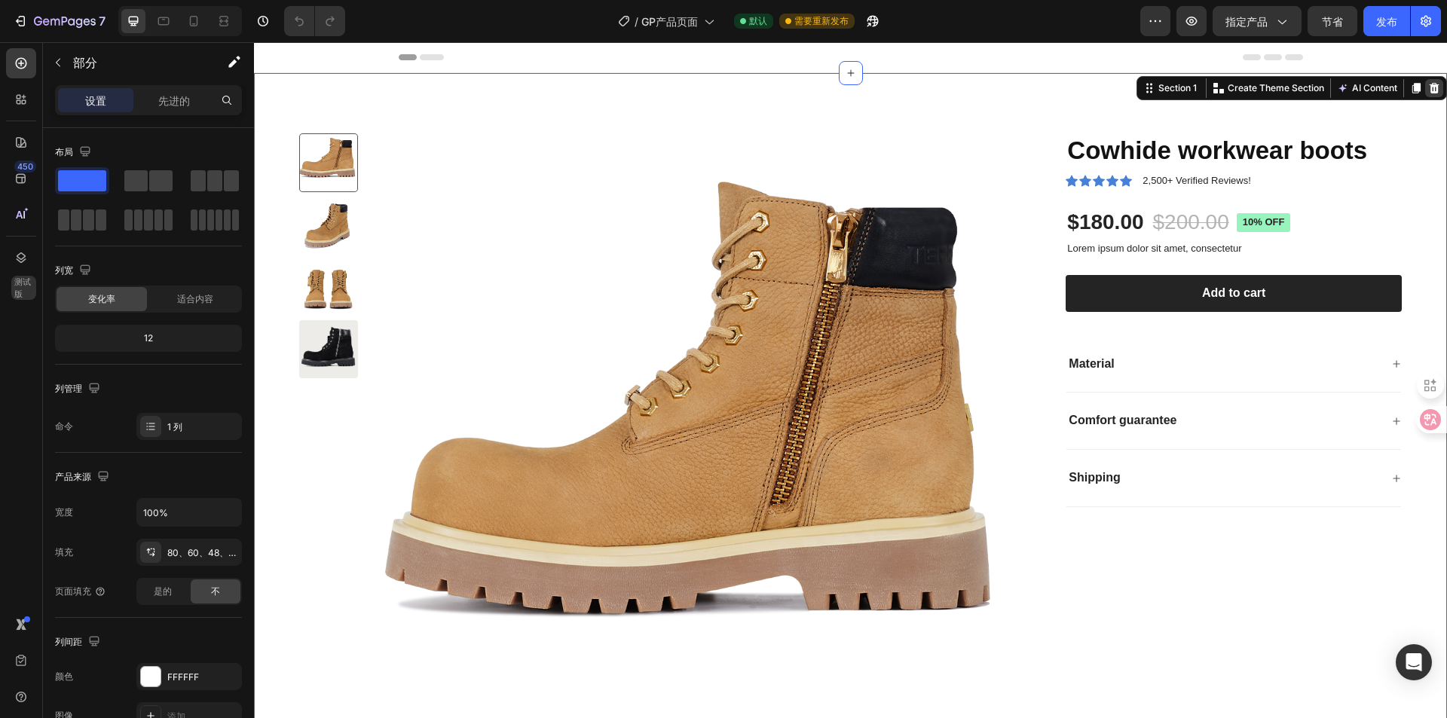
click at [1430, 91] on icon at bounding box center [1435, 88] width 10 height 11
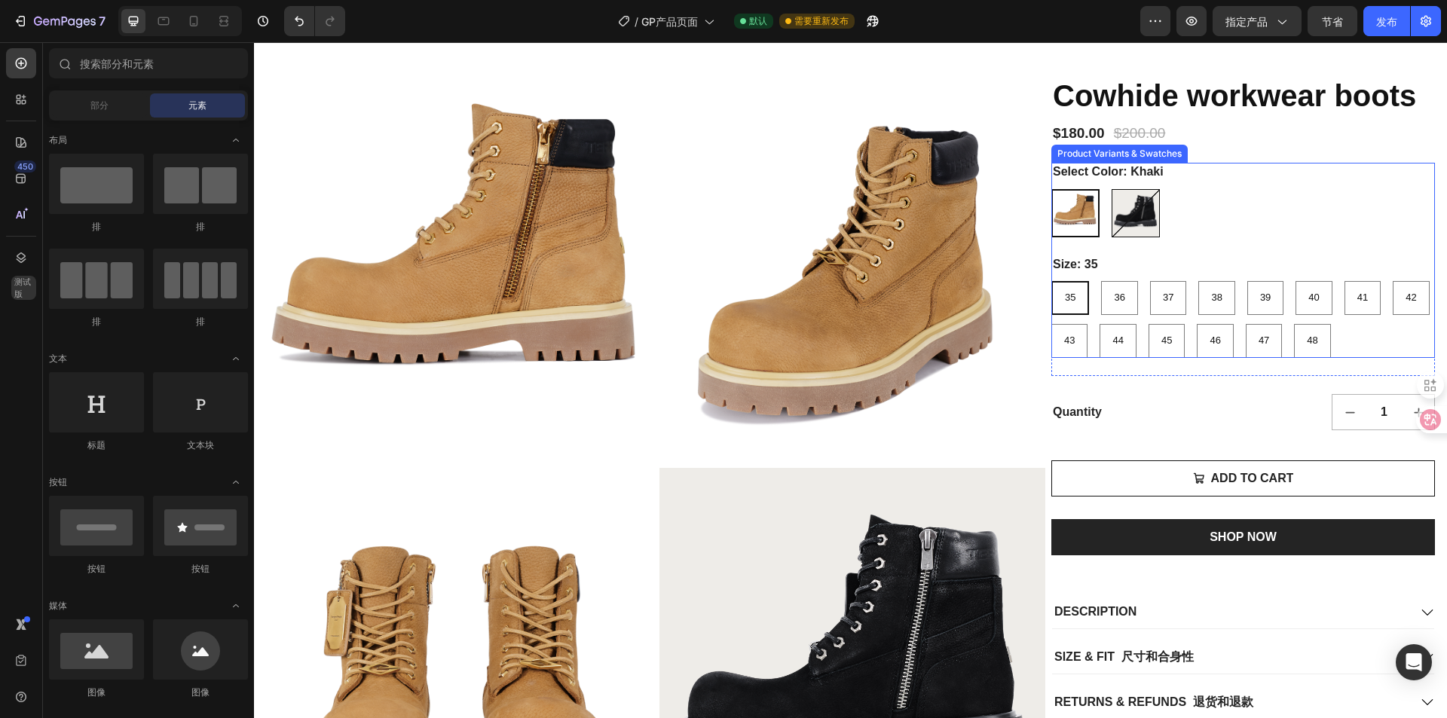
click at [1143, 237] on img at bounding box center [1136, 213] width 47 height 47
click at [1112, 189] on input "Black Black" at bounding box center [1111, 188] width 1 height 1
radio input "true"
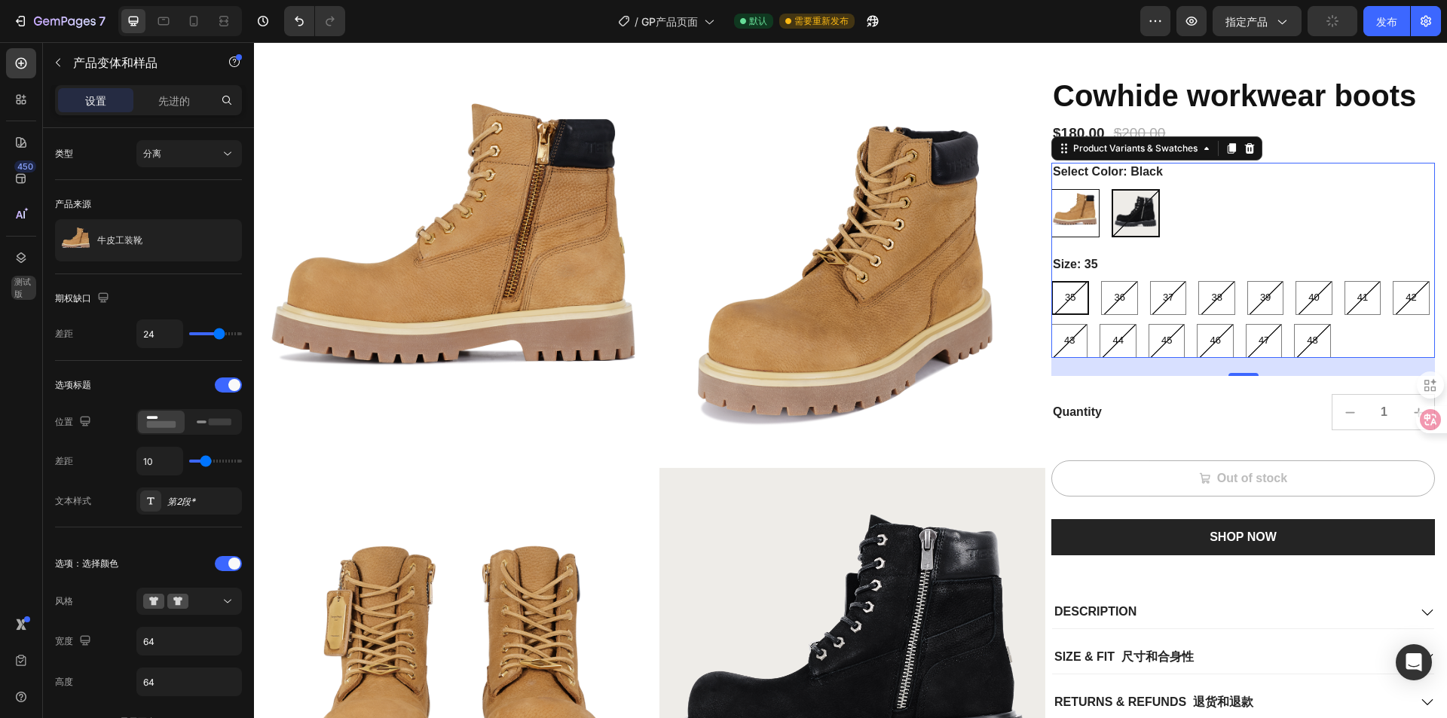
click at [1064, 237] on img at bounding box center [1075, 213] width 47 height 47
click at [1052, 189] on input "[PERSON_NAME]" at bounding box center [1051, 188] width 1 height 1
radio input "true"
click at [1113, 237] on img at bounding box center [1136, 213] width 47 height 47
click at [1111, 189] on input "Black Black" at bounding box center [1111, 188] width 1 height 1
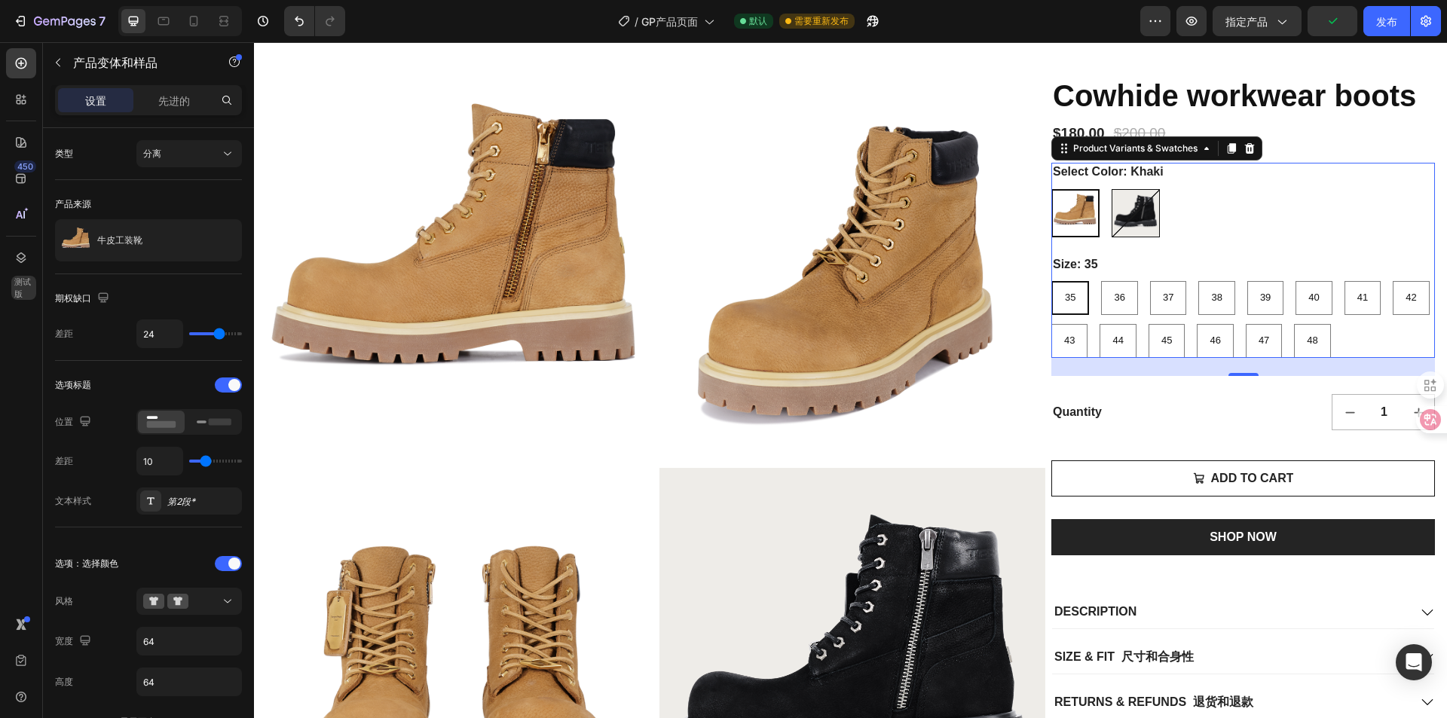
radio input "true"
click at [31, 65] on div at bounding box center [21, 63] width 30 height 30
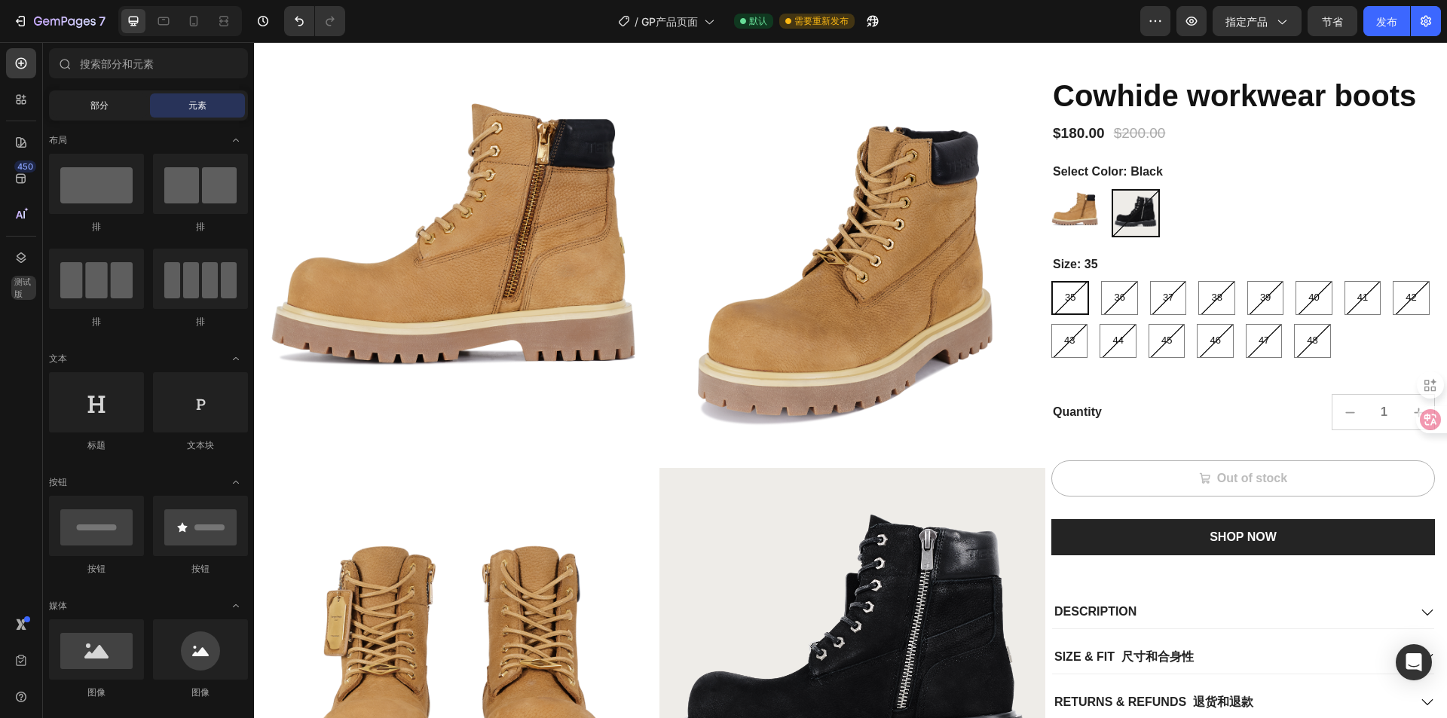
click at [96, 111] on span "部分" at bounding box center [99, 106] width 18 height 14
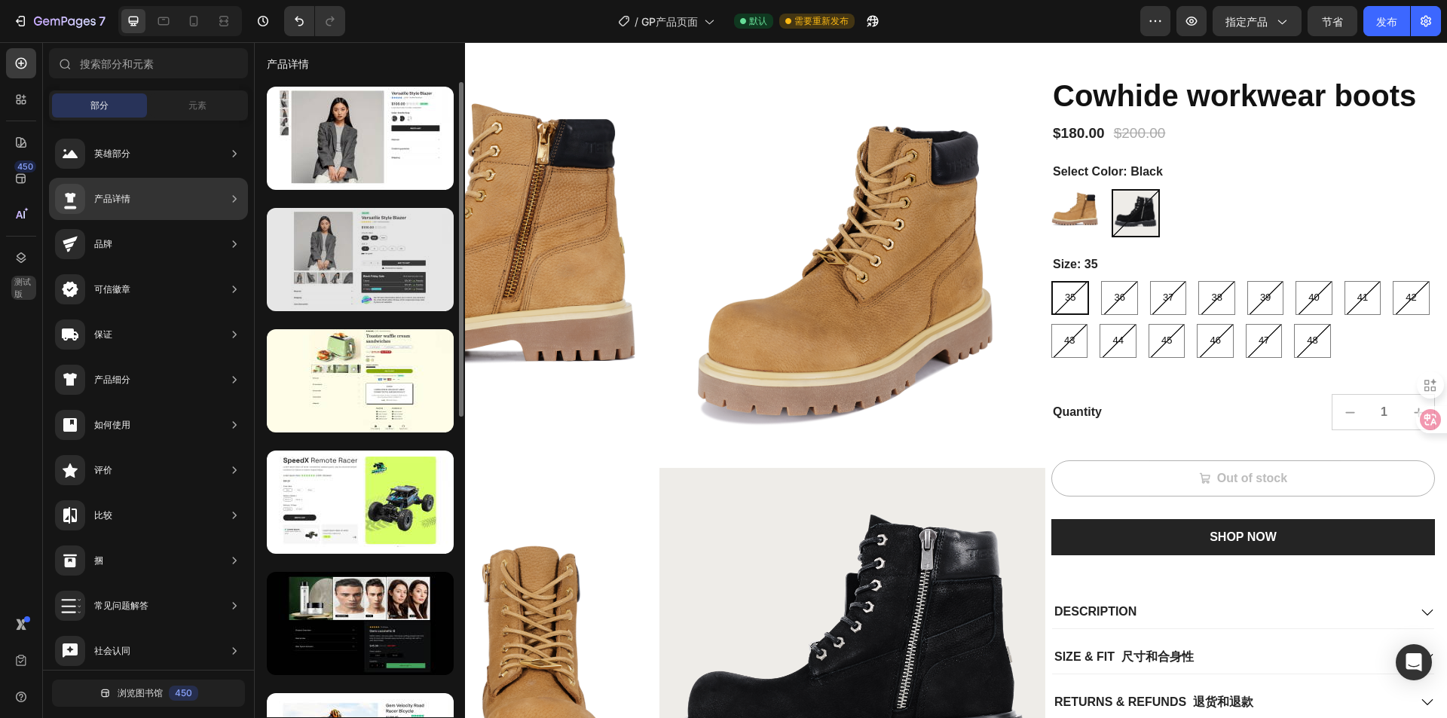
click at [352, 246] on div at bounding box center [360, 259] width 187 height 103
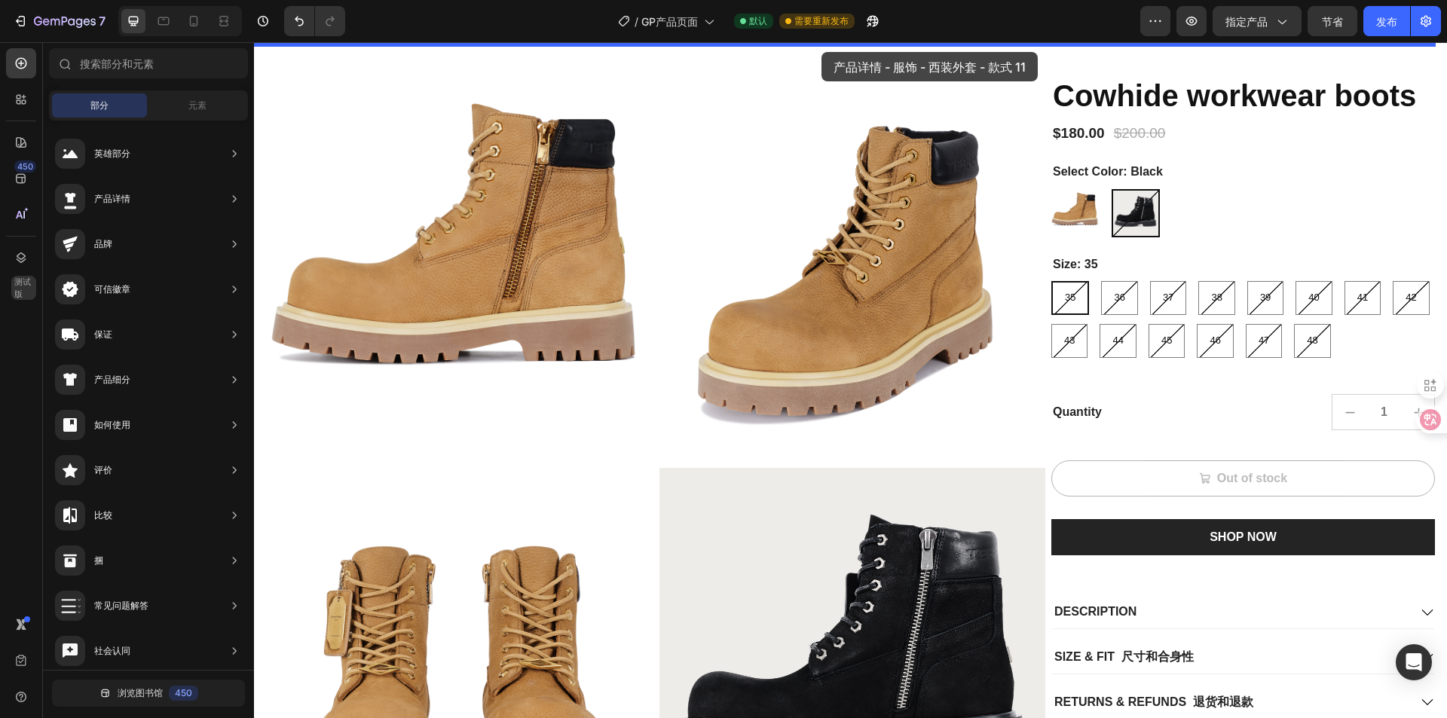
drag, startPoint x: 606, startPoint y: 289, endPoint x: 822, endPoint y: 52, distance: 320.2
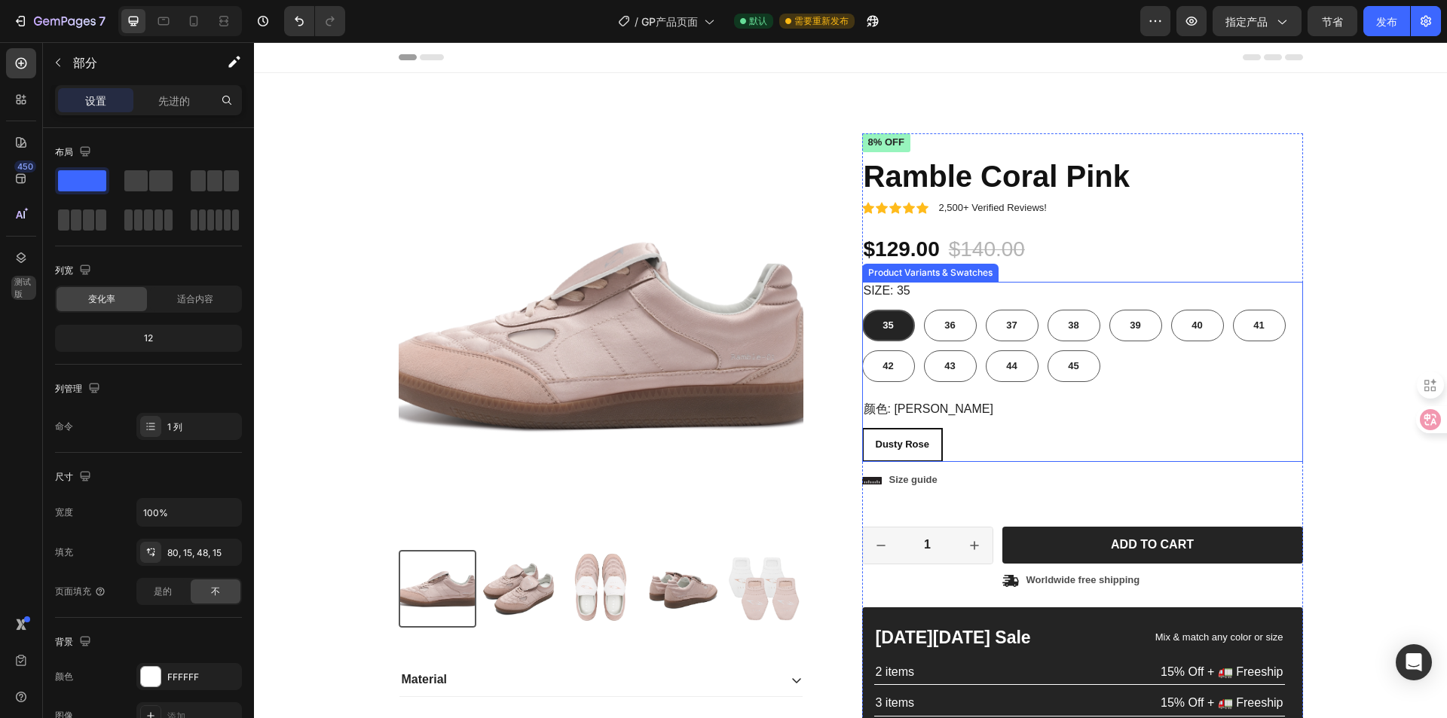
click at [911, 449] on span "Dusty Rose" at bounding box center [903, 444] width 54 height 11
click at [862, 428] on input "Dusty Rose Dusty Rose Dusty Rose" at bounding box center [862, 427] width 1 height 1
radio input "true"
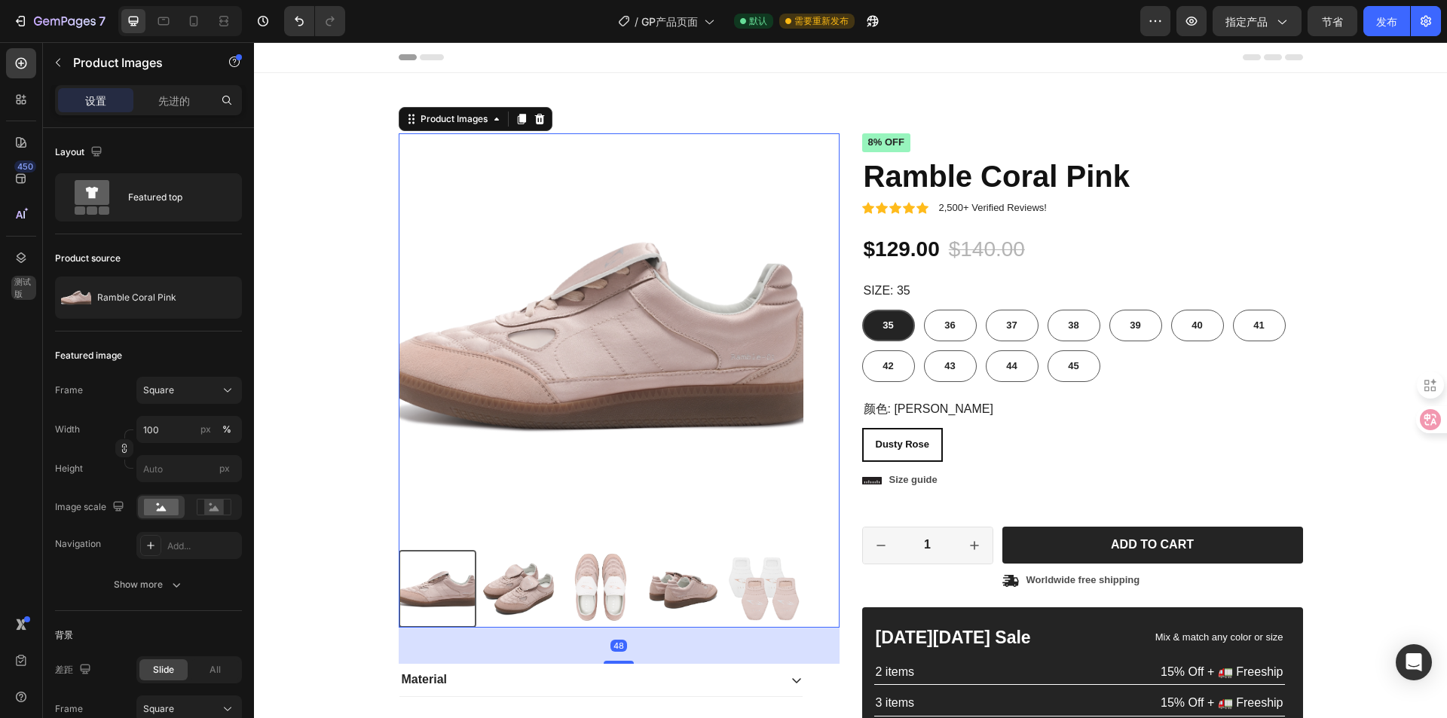
click at [708, 406] on img at bounding box center [601, 335] width 405 height 405
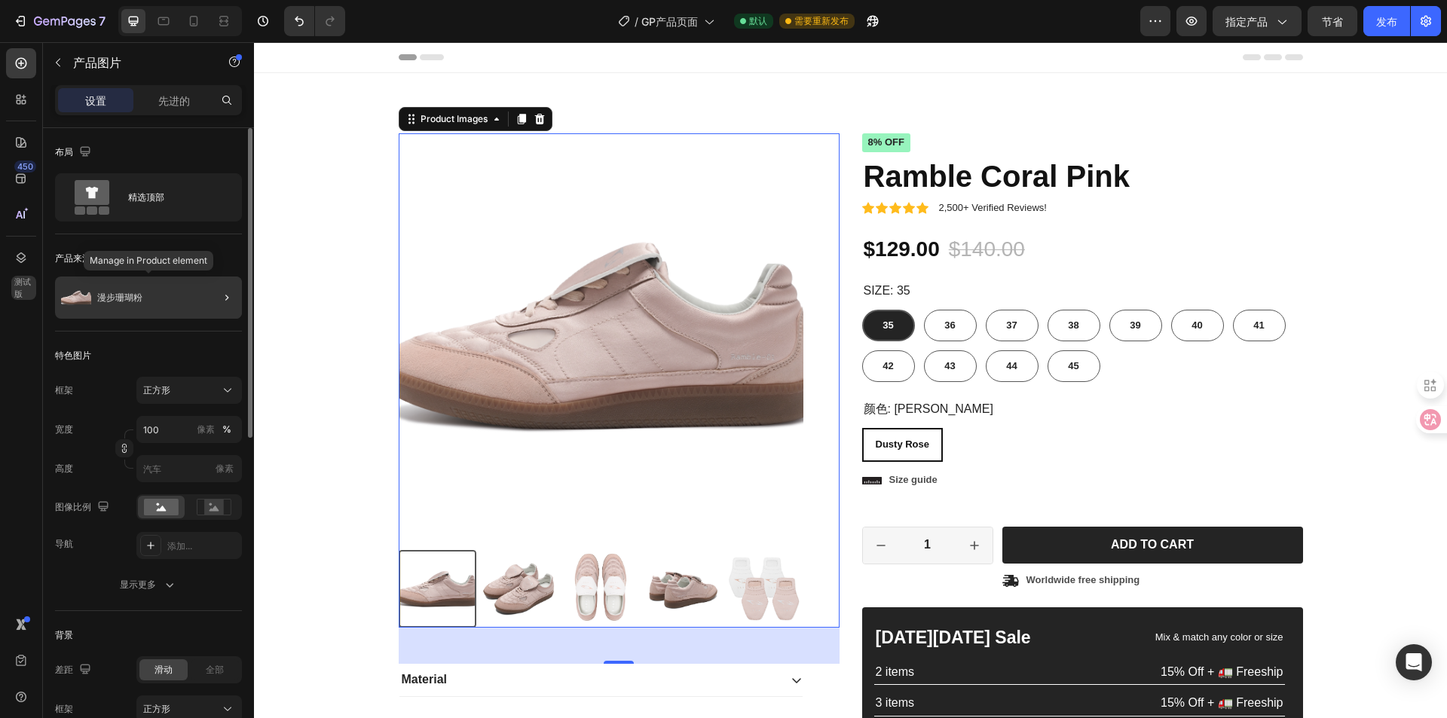
click at [176, 308] on div "漫步珊瑚粉" at bounding box center [148, 298] width 187 height 42
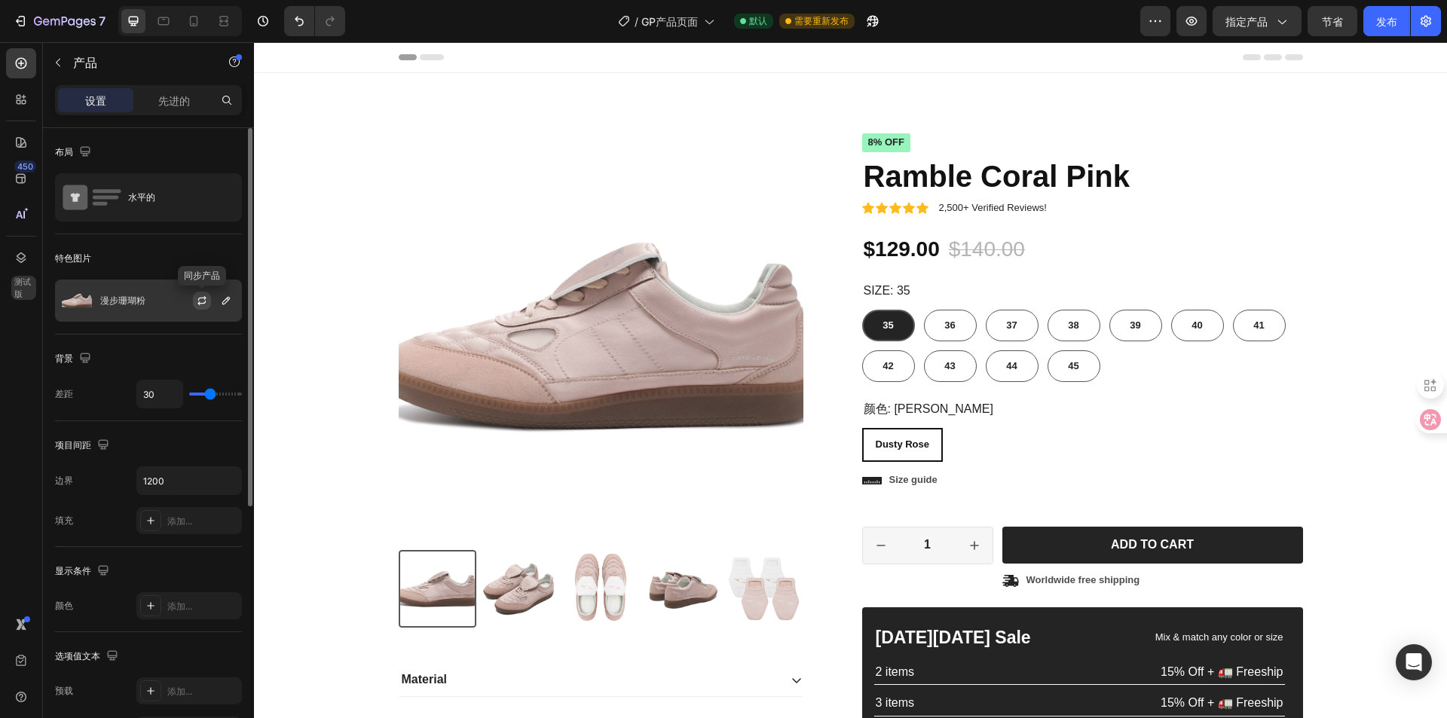
click at [202, 301] on icon "button" at bounding box center [202, 301] width 12 height 12
click at [222, 308] on button "button" at bounding box center [226, 301] width 18 height 18
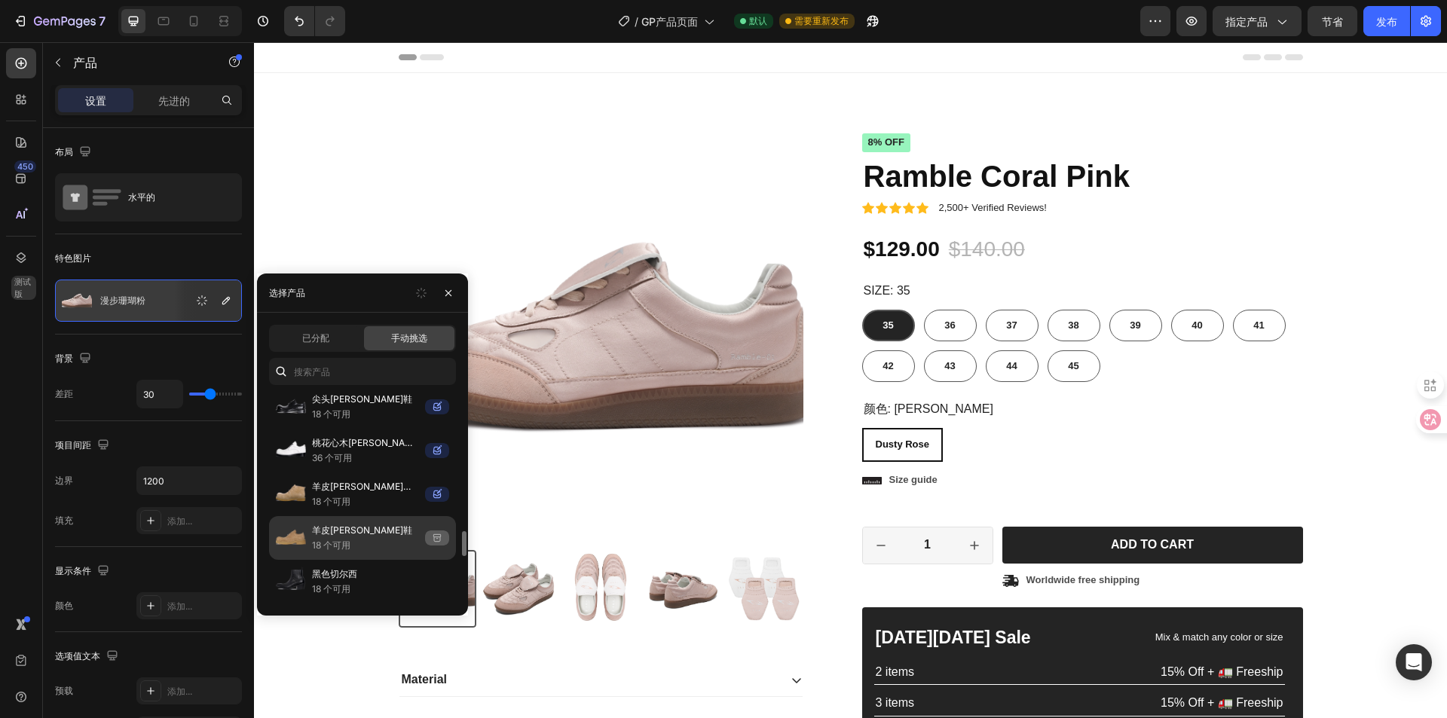
scroll to position [1036, 0]
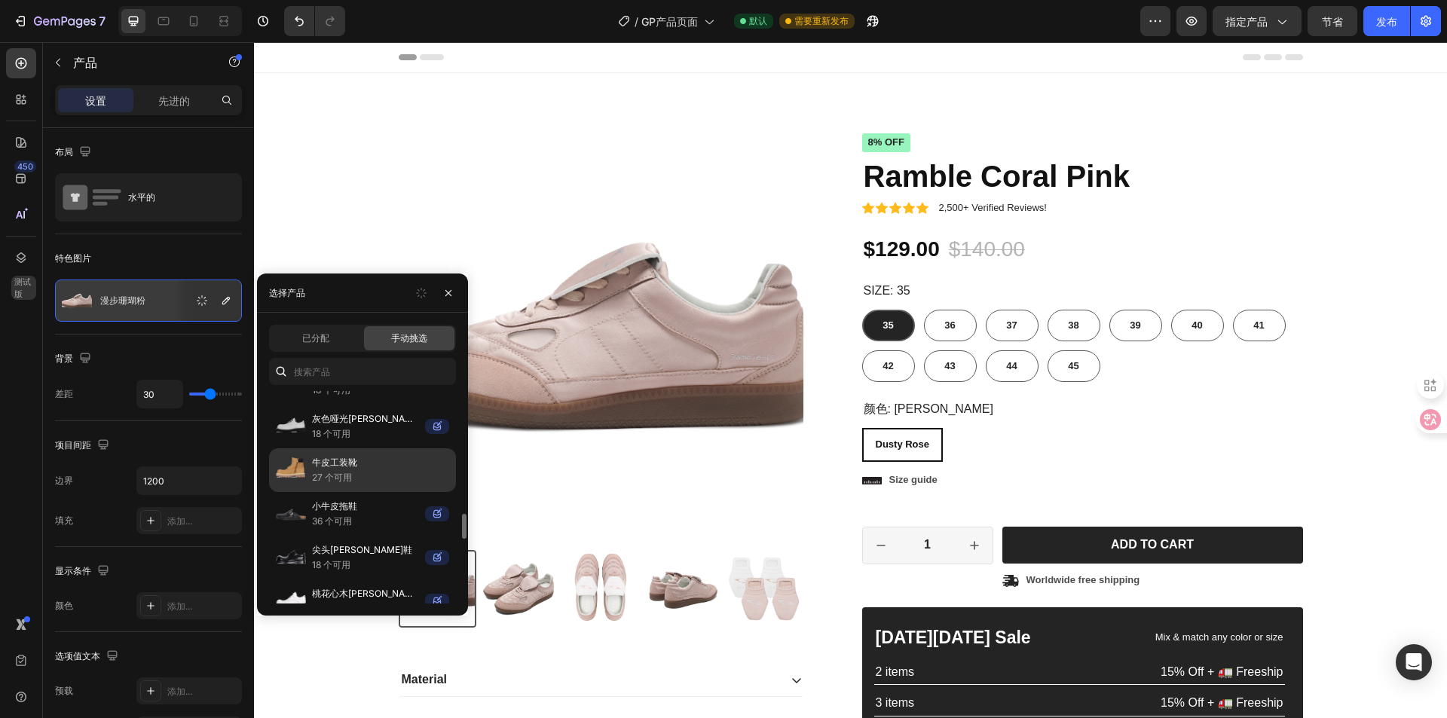
click at [374, 469] on p "牛皮工装靴" at bounding box center [380, 462] width 137 height 15
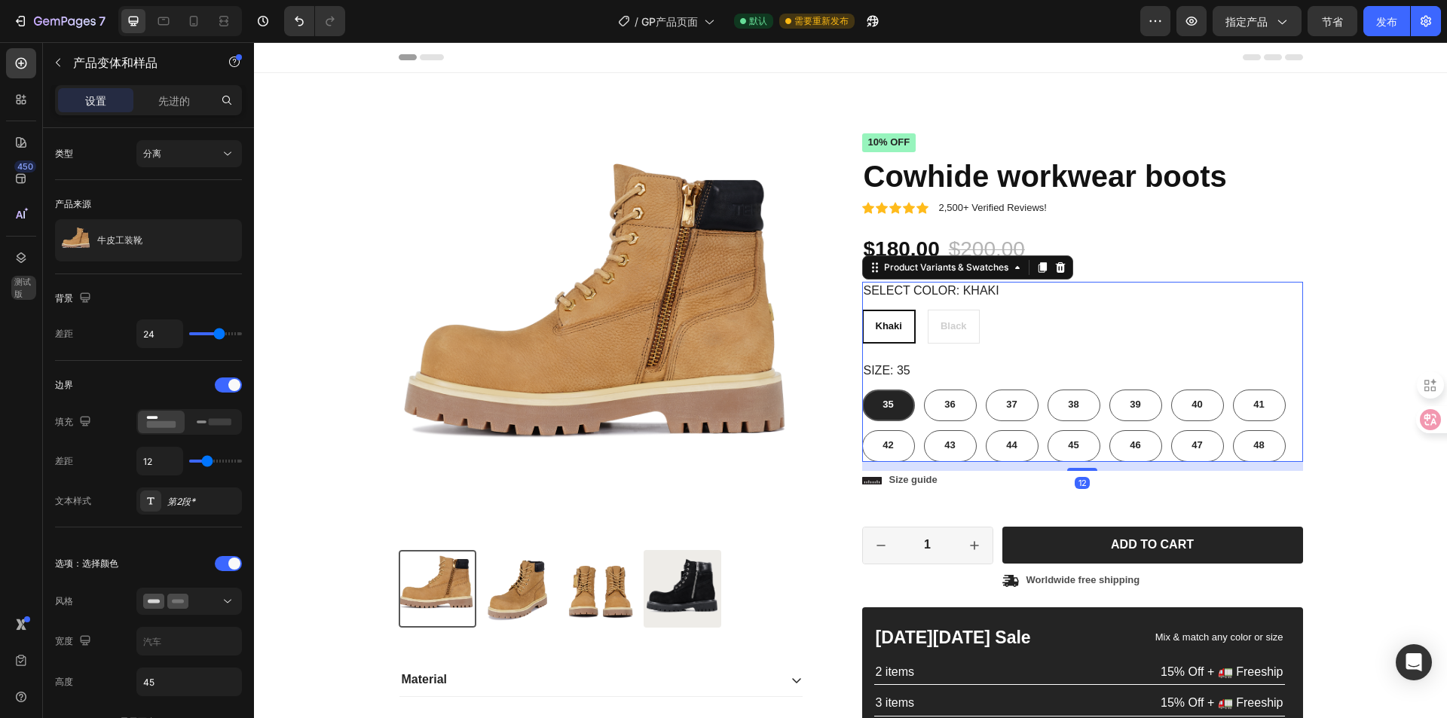
click at [963, 332] on div "Khaki Khaki Khaki Black Black Black" at bounding box center [1082, 327] width 441 height 34
click at [935, 404] on div "36" at bounding box center [950, 406] width 53 height 32
click at [924, 390] on input "36 36 36" at bounding box center [923, 389] width 1 height 1
radio input "false"
radio input "true"
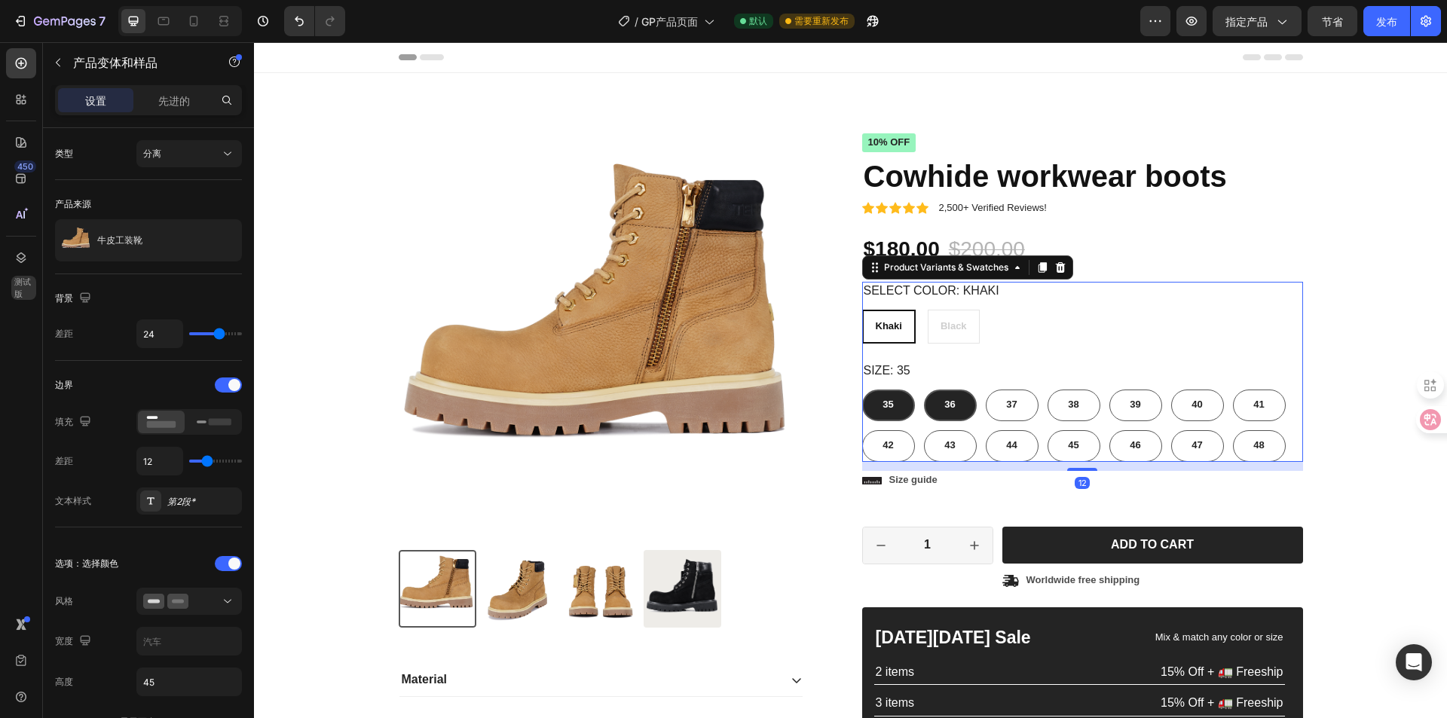
radio input "false"
click at [897, 406] on div "35" at bounding box center [888, 406] width 53 height 32
click at [862, 390] on input "35 35 35" at bounding box center [862, 389] width 1 height 1
radio input "true"
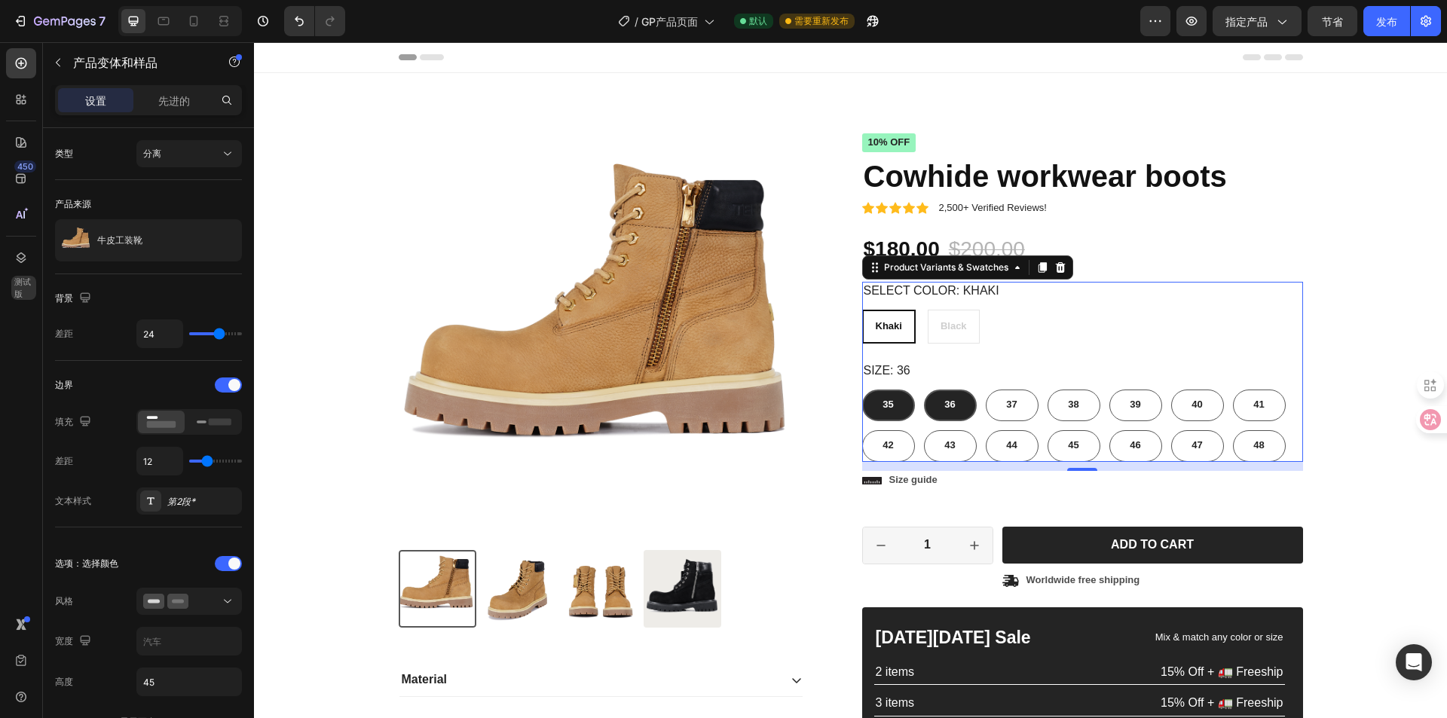
radio input "false"
click at [658, 561] on img at bounding box center [683, 589] width 78 height 78
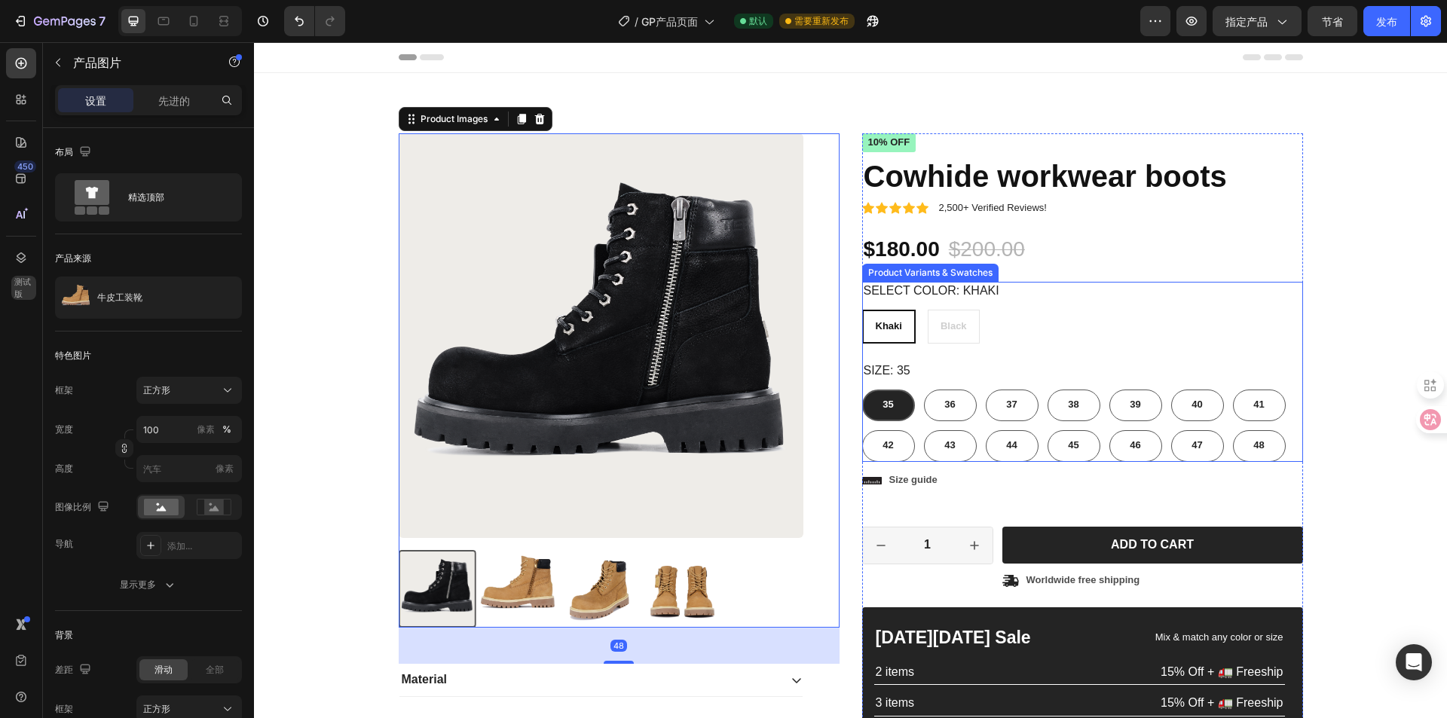
click at [966, 321] on div "Khaki Khaki Khaki Black Black Black" at bounding box center [1082, 327] width 441 height 34
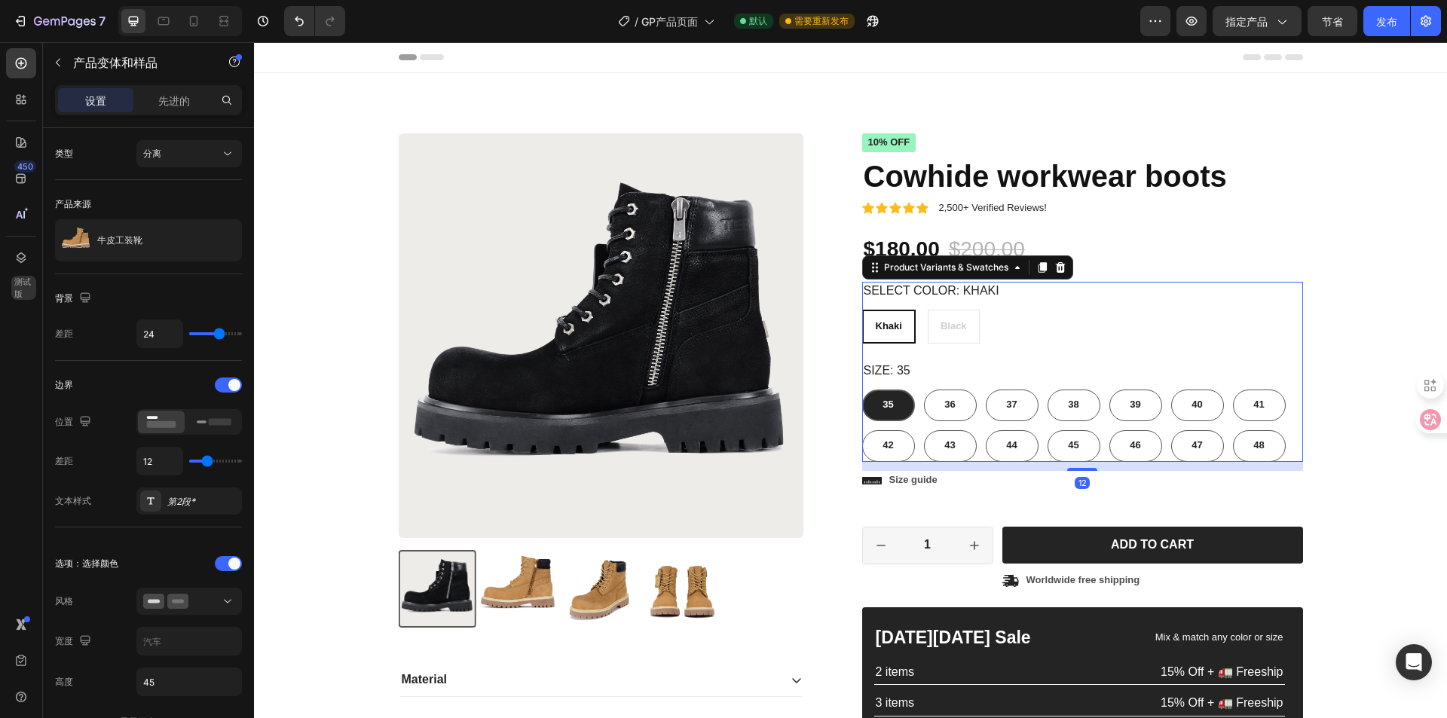
click at [906, 330] on div "Khaki" at bounding box center [889, 326] width 51 height 25
click at [862, 310] on input "[PERSON_NAME]" at bounding box center [862, 309] width 1 height 1
radio input "true"
click at [906, 330] on div "Khaki" at bounding box center [889, 326] width 51 height 25
click at [862, 310] on input "[PERSON_NAME]" at bounding box center [862, 309] width 1 height 1
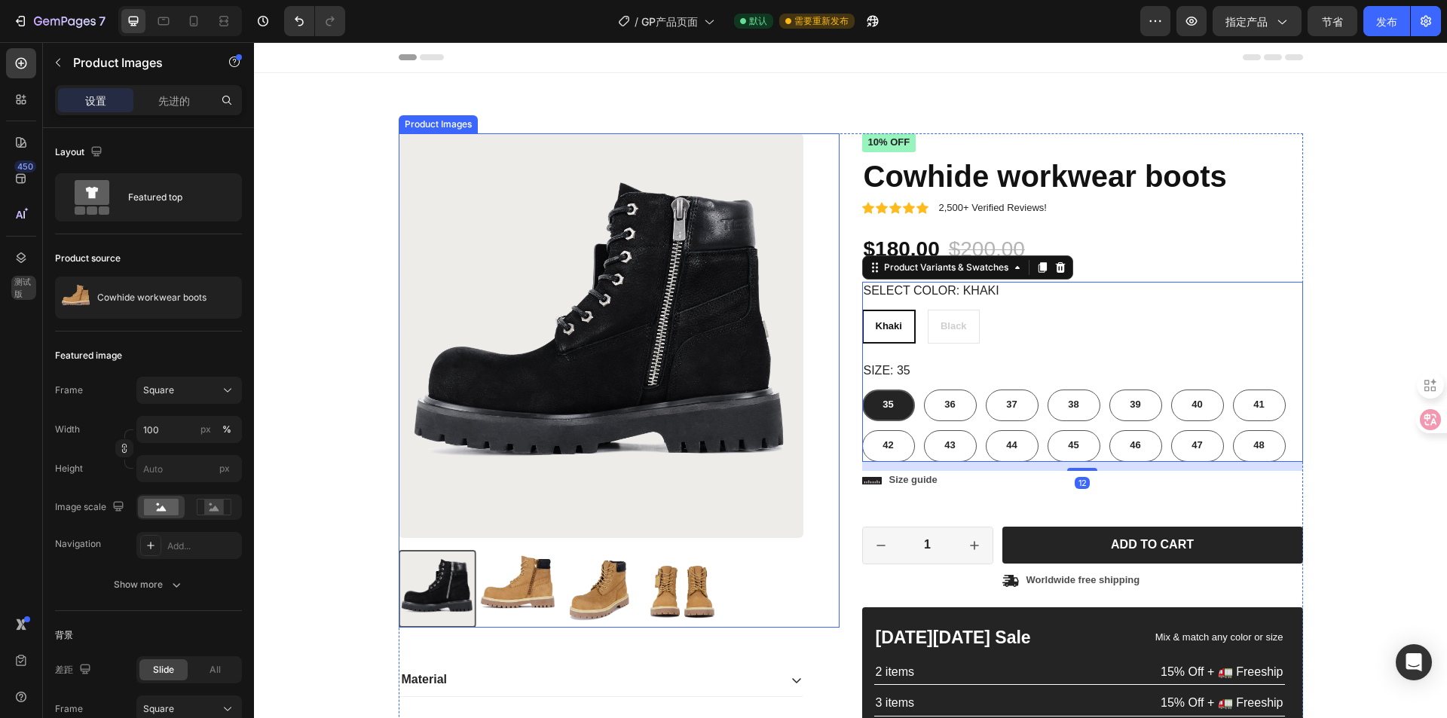
click at [683, 557] on img at bounding box center [683, 589] width 78 height 78
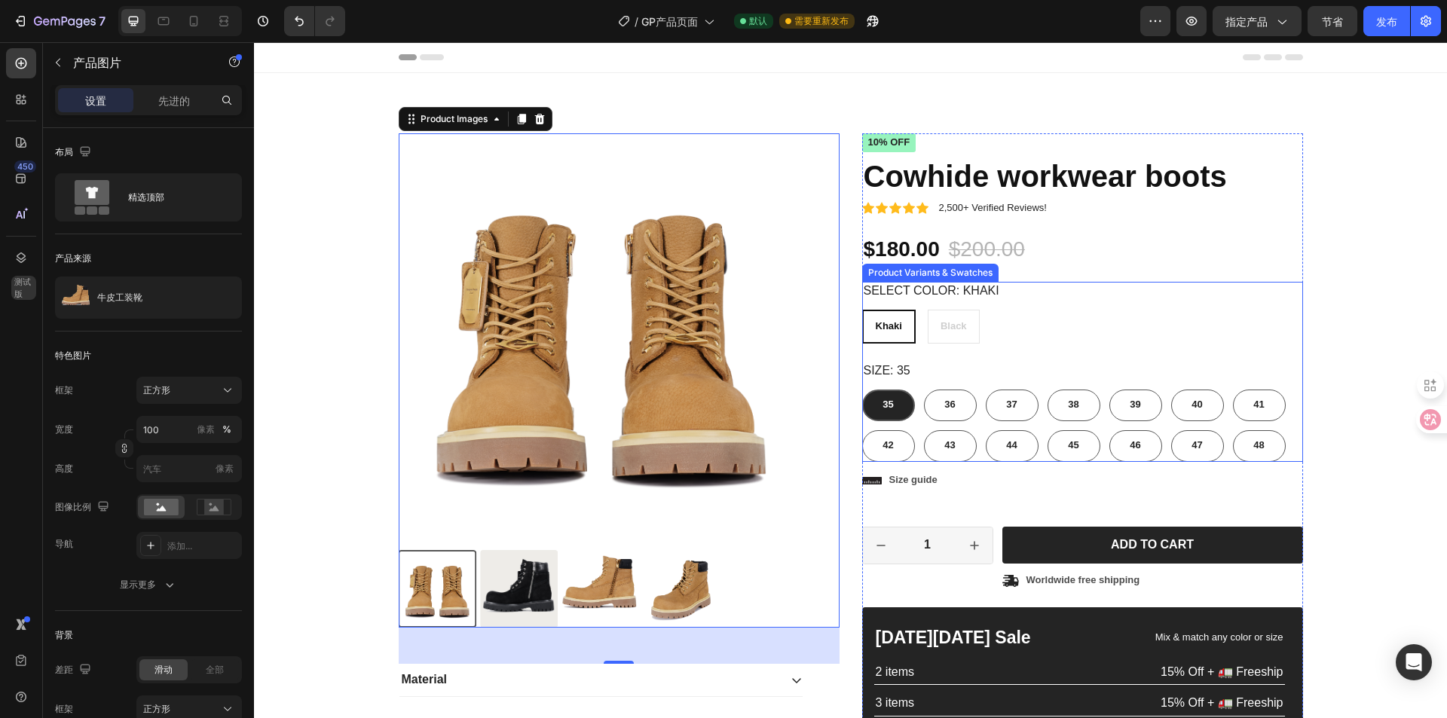
click at [944, 317] on div "Khaki Khaki Khaki Black Black Black" at bounding box center [1082, 327] width 441 height 34
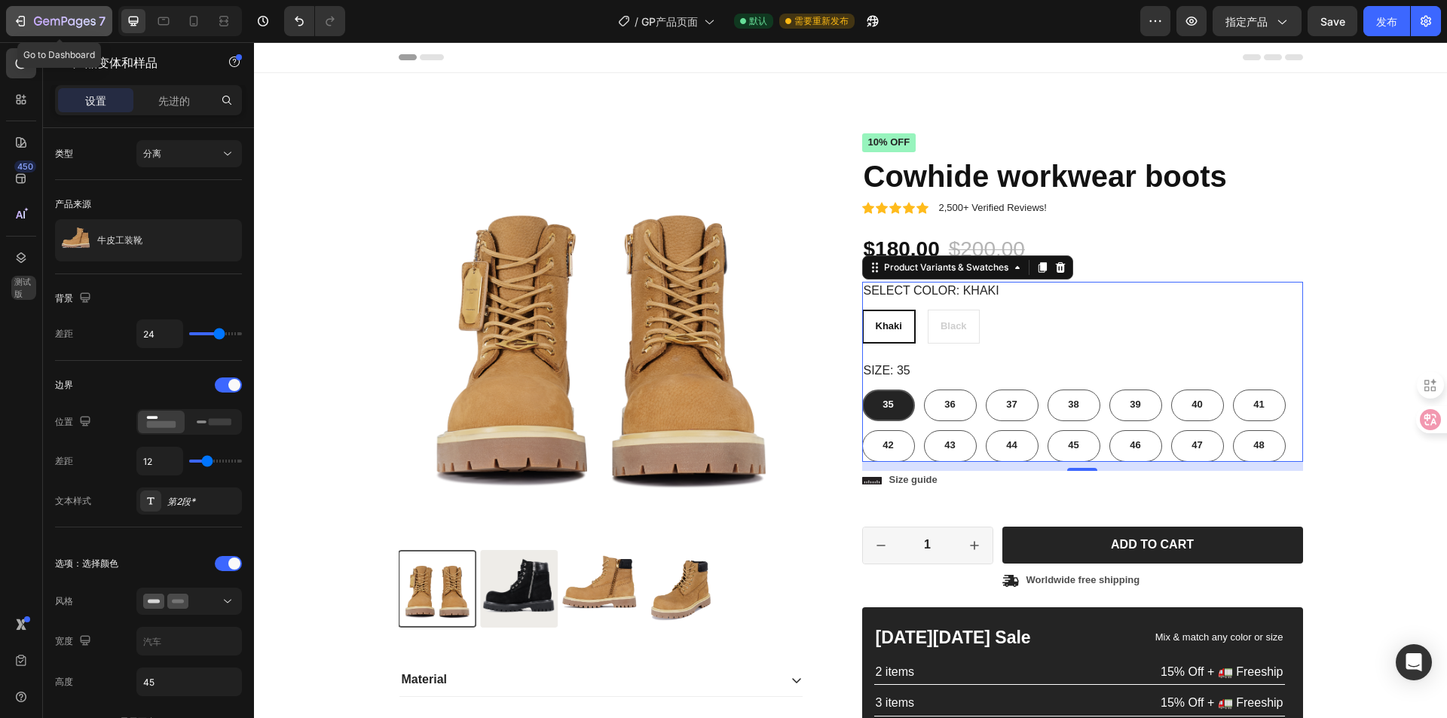
click at [18, 21] on icon "button" at bounding box center [20, 21] width 15 height 15
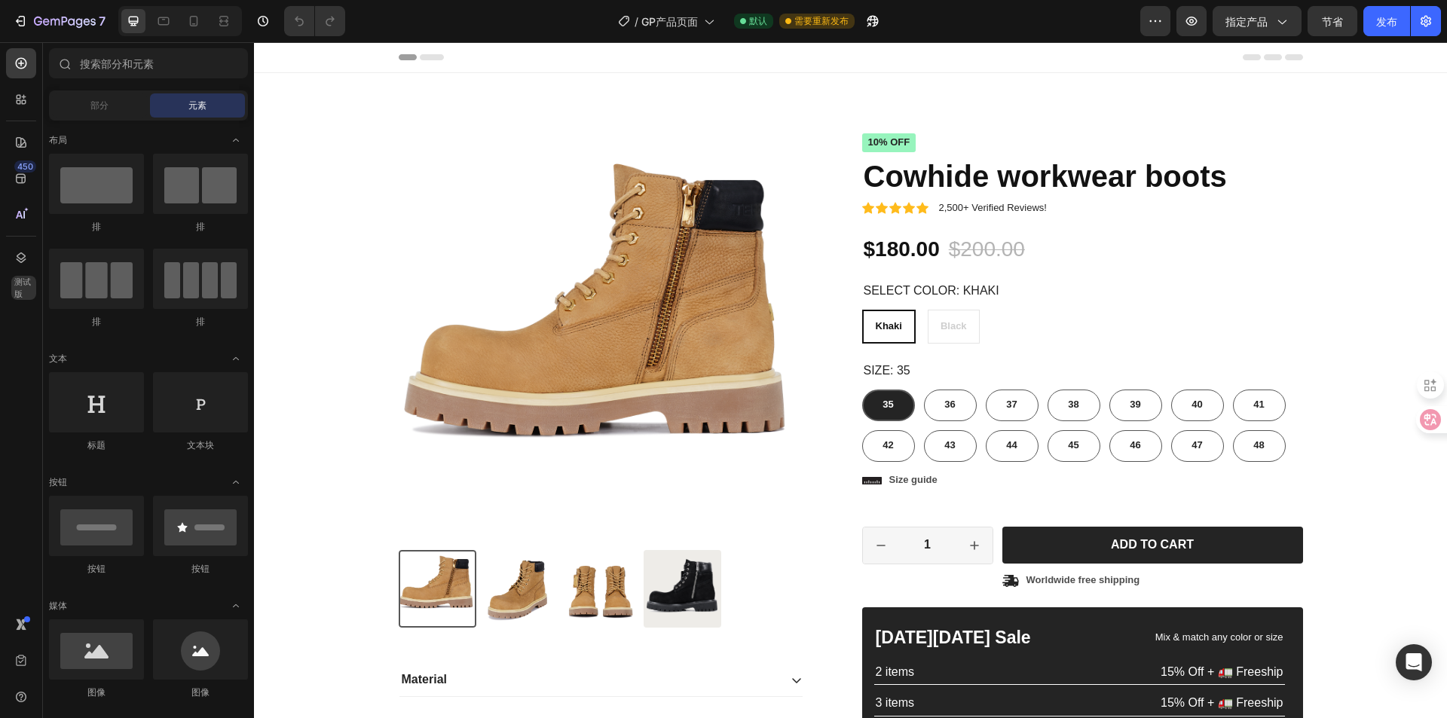
radio input "false"
click at [820, 363] on div "Product Images" at bounding box center [619, 380] width 441 height 494
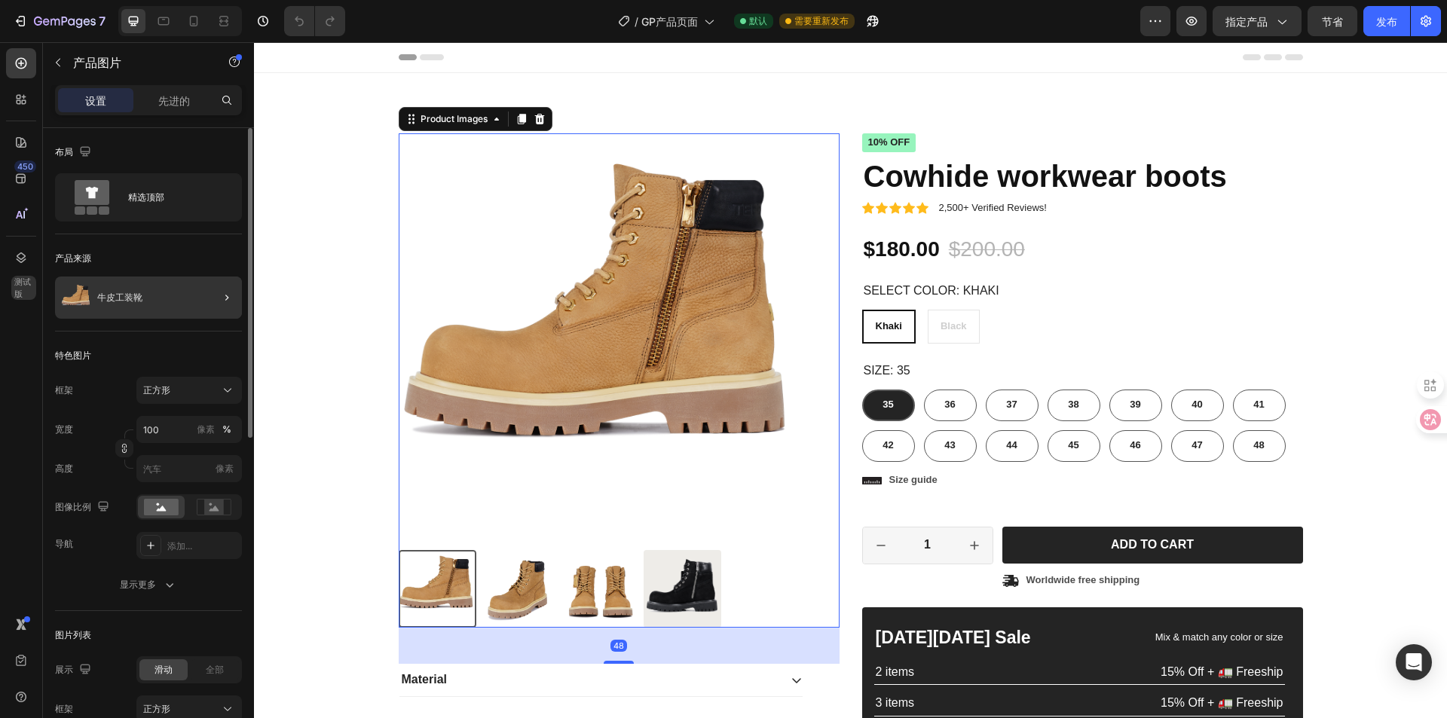
click at [205, 309] on div at bounding box center [221, 298] width 42 height 42
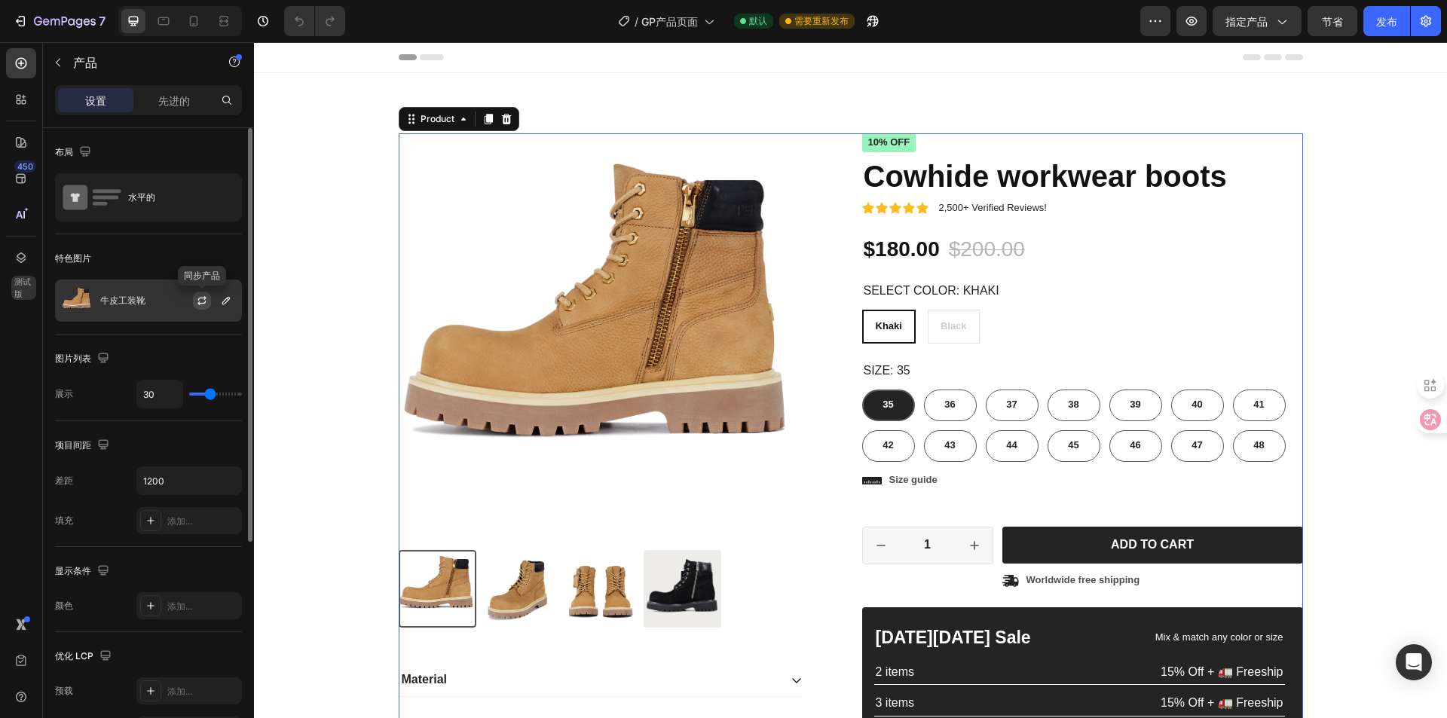
click at [203, 305] on icon "button" at bounding box center [202, 301] width 12 height 12
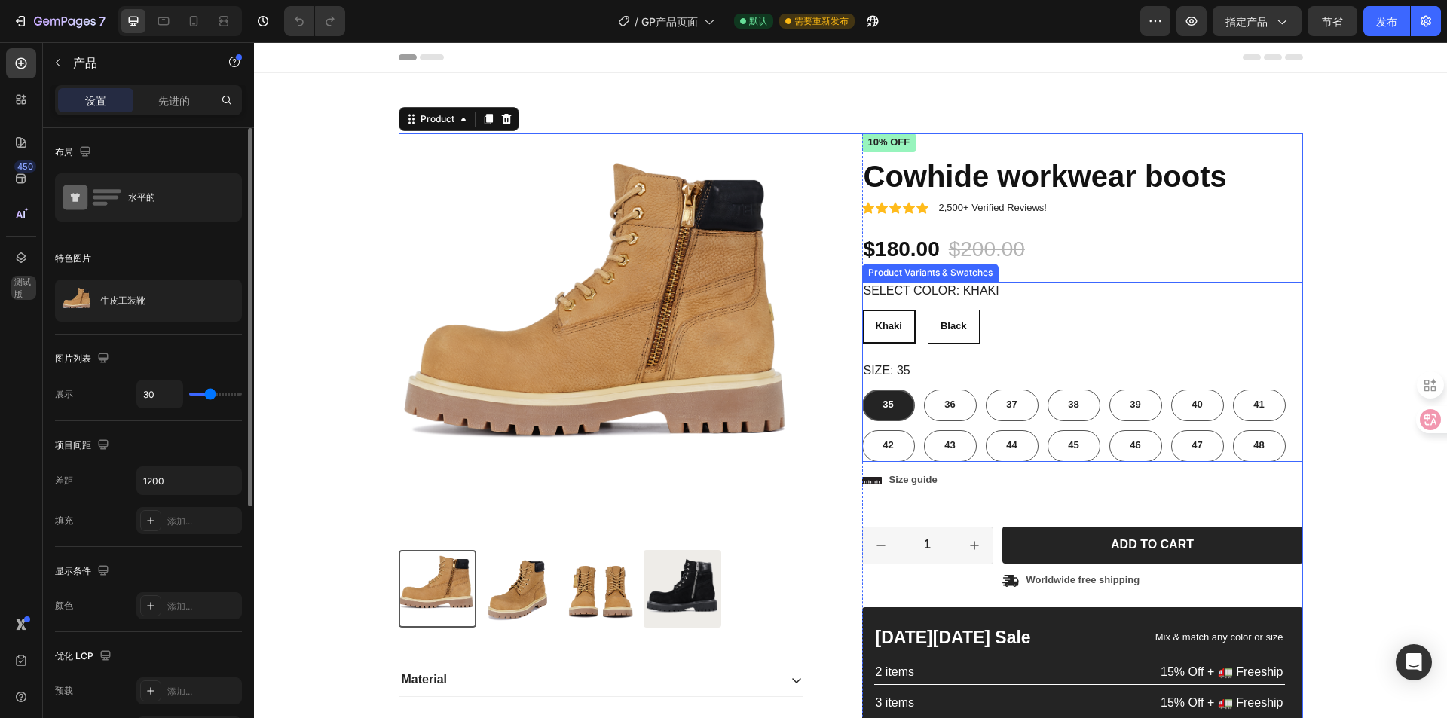
click at [960, 323] on span "Black" at bounding box center [954, 325] width 26 height 11
click at [928, 310] on input "Black Black Black" at bounding box center [927, 309] width 1 height 1
radio input "false"
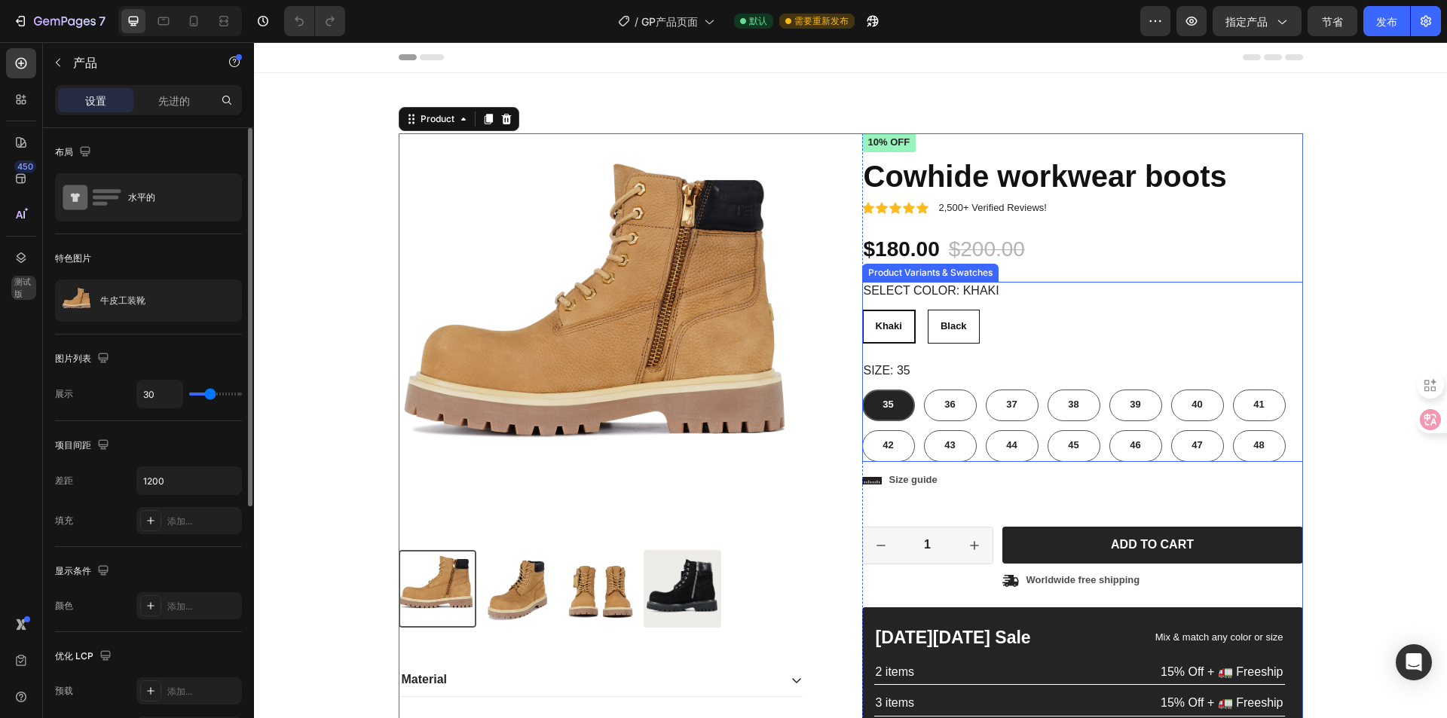
radio input "true"
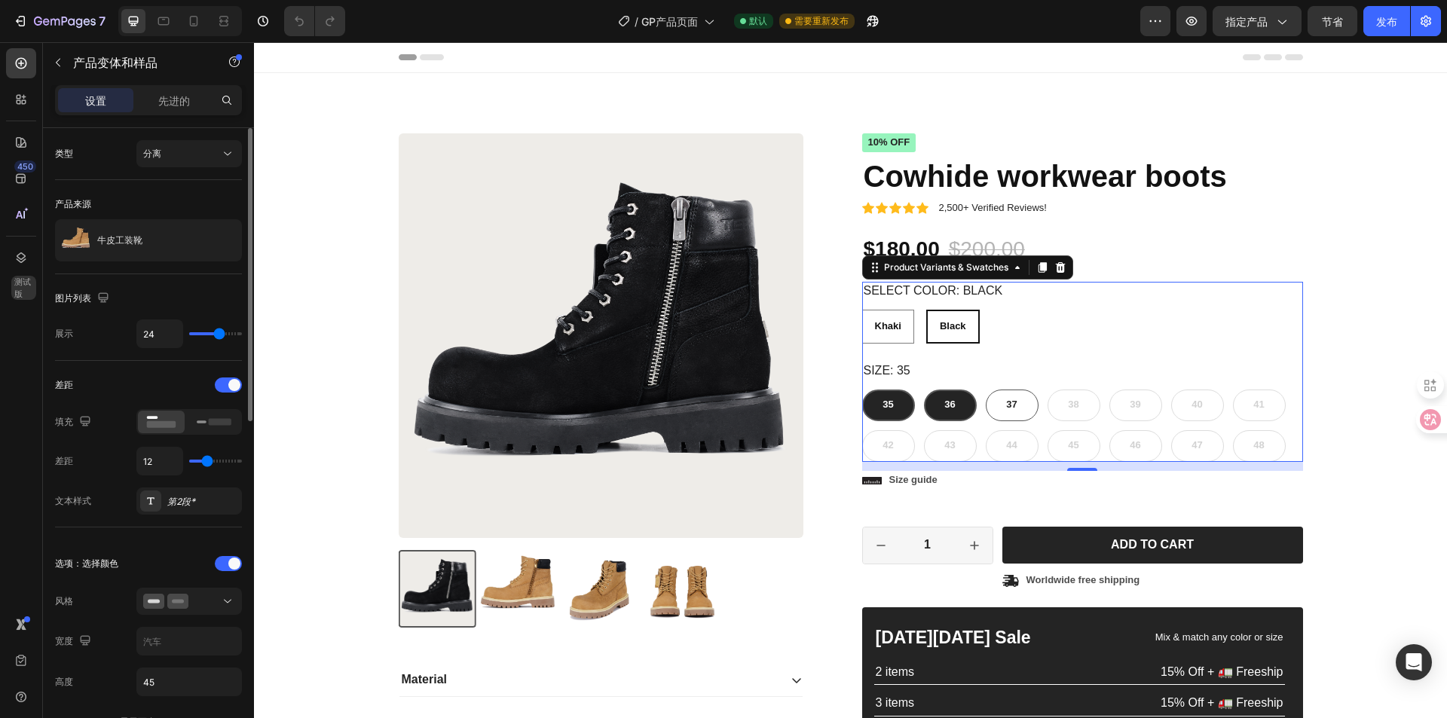
click at [951, 400] on span "36" at bounding box center [949, 404] width 11 height 11
click at [924, 390] on input "36 36 36" at bounding box center [923, 389] width 1 height 1
radio input "false"
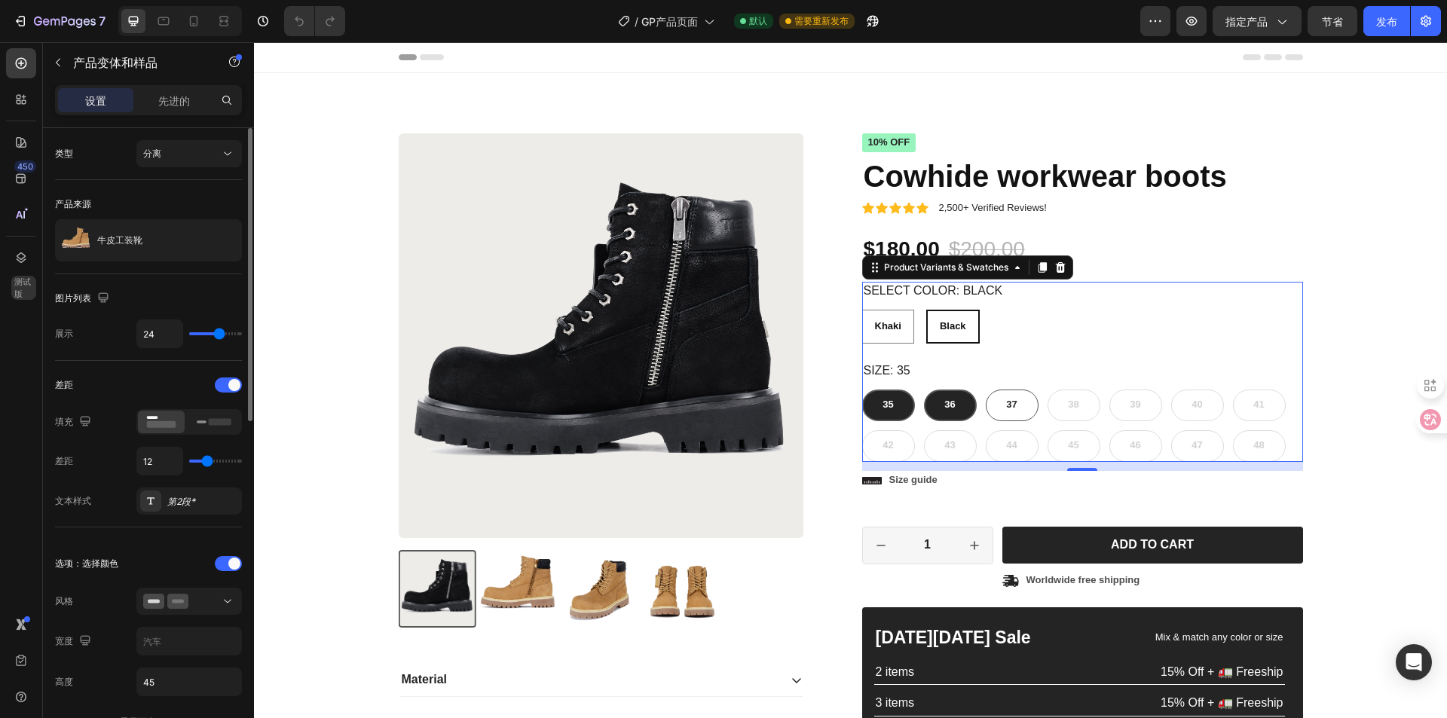
radio input "true"
click at [991, 400] on div "37" at bounding box center [1012, 406] width 53 height 32
click at [986, 390] on input "37 37 37" at bounding box center [985, 389] width 1 height 1
radio input "false"
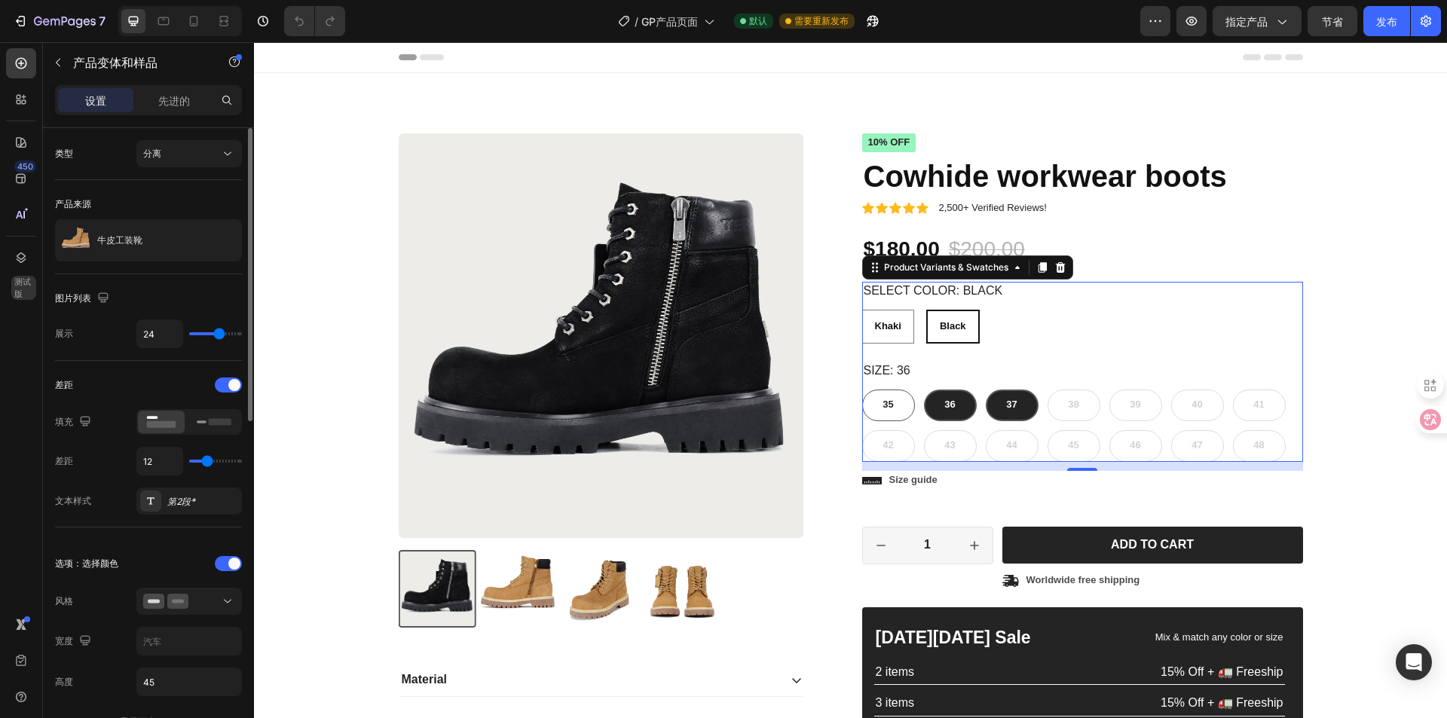
radio input "false"
radio input "true"
click at [872, 414] on div "35" at bounding box center [888, 406] width 53 height 32
click at [862, 390] on input "35 35 35" at bounding box center [862, 389] width 1 height 1
radio input "false"
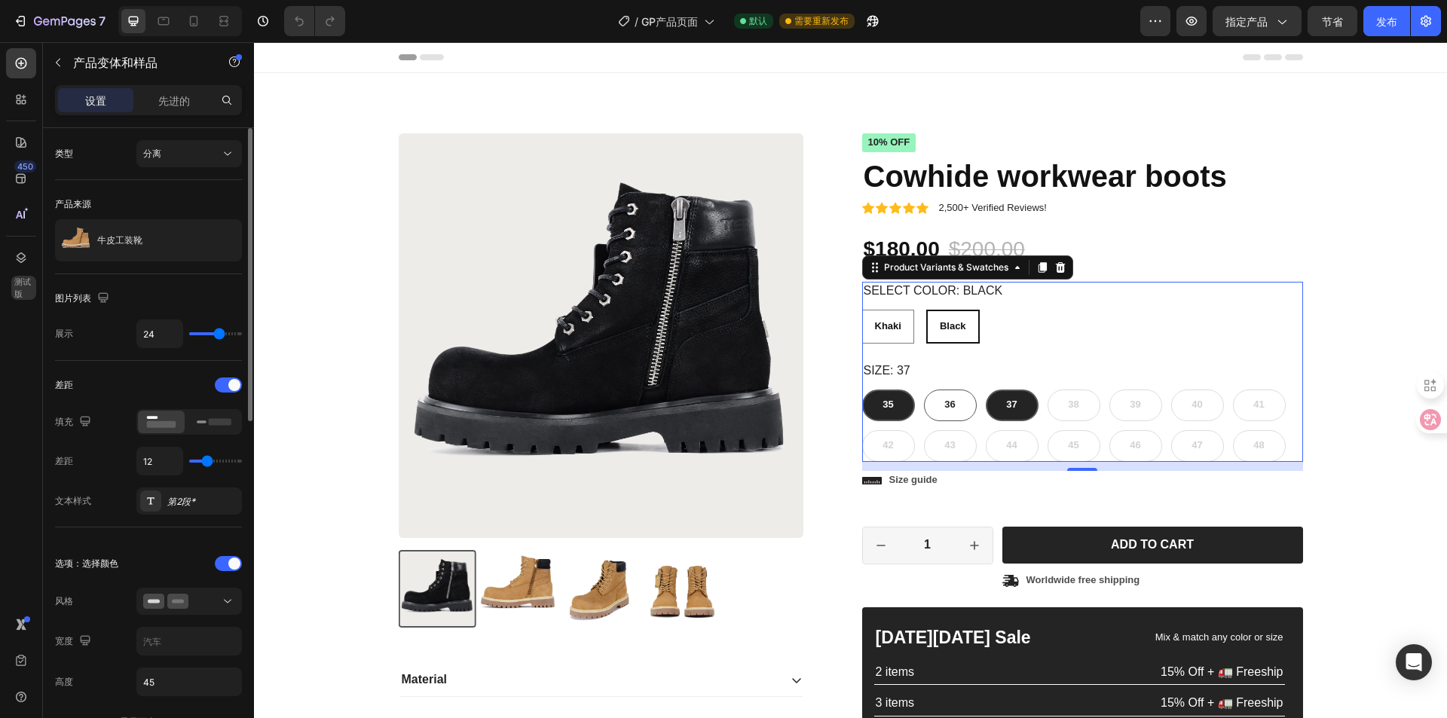
radio input "false"
radio input "true"
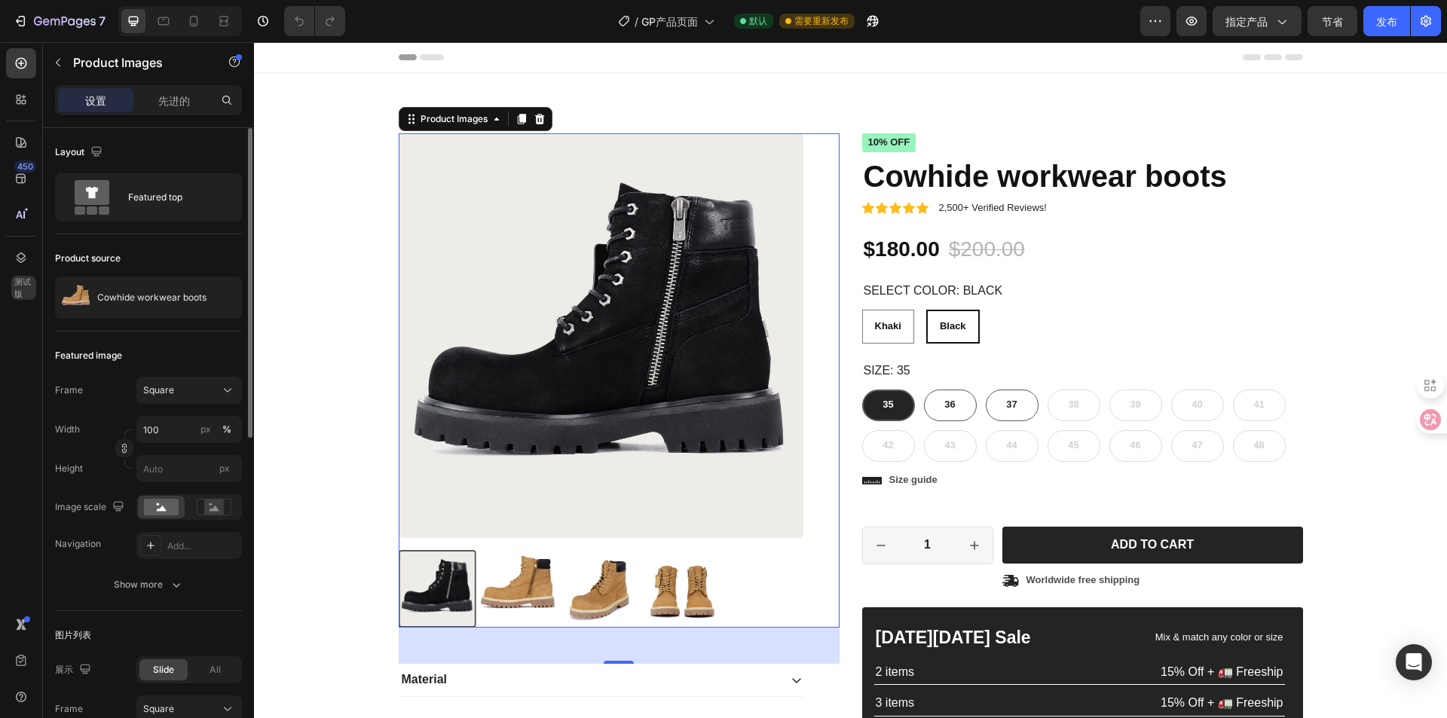
click at [505, 588] on img at bounding box center [519, 589] width 78 height 78
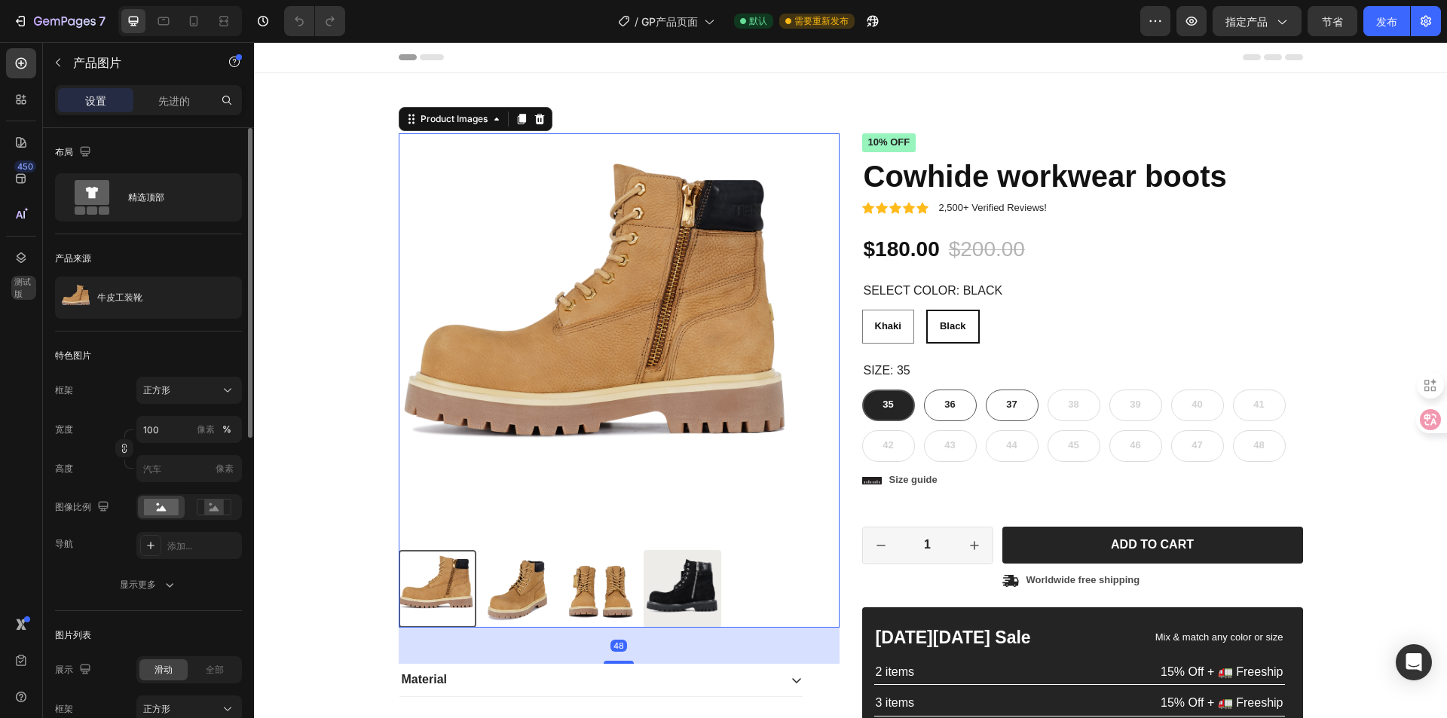
click at [759, 561] on div at bounding box center [601, 589] width 405 height 78
click at [163, 190] on div "精选顶部" at bounding box center [174, 197] width 92 height 35
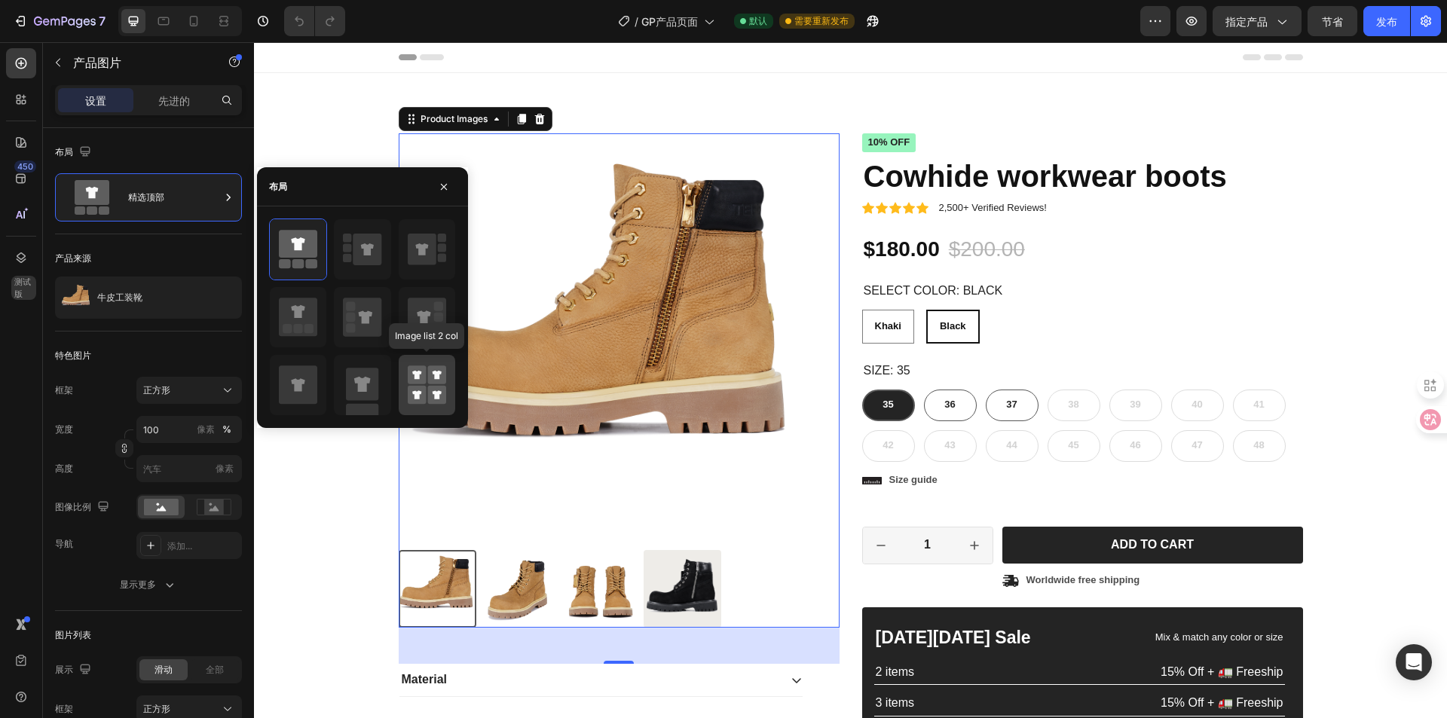
click at [415, 380] on rect at bounding box center [417, 375] width 19 height 19
type input "50"
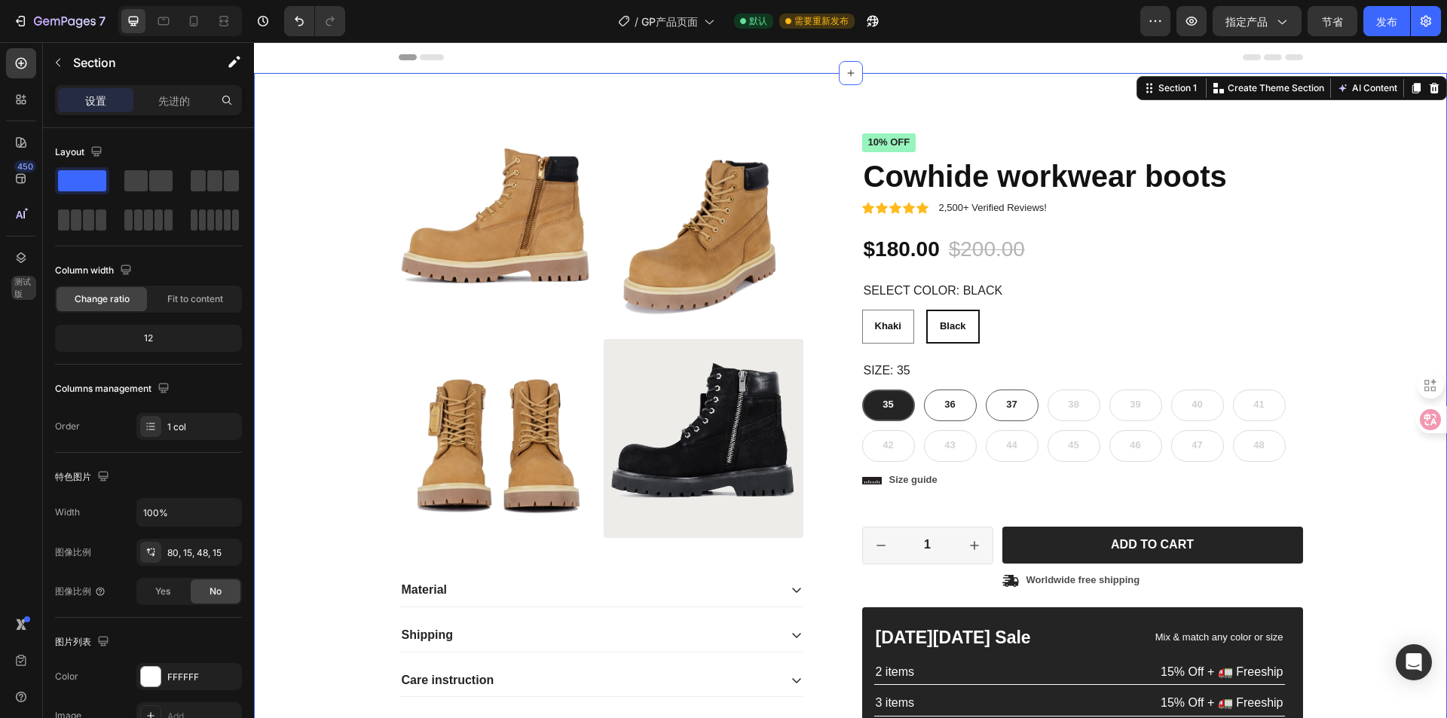
click at [1392, 297] on div "Product Images Material Shipping Care instruction Accordion Icon Icon Icon Icon…" at bounding box center [850, 487] width 1171 height 709
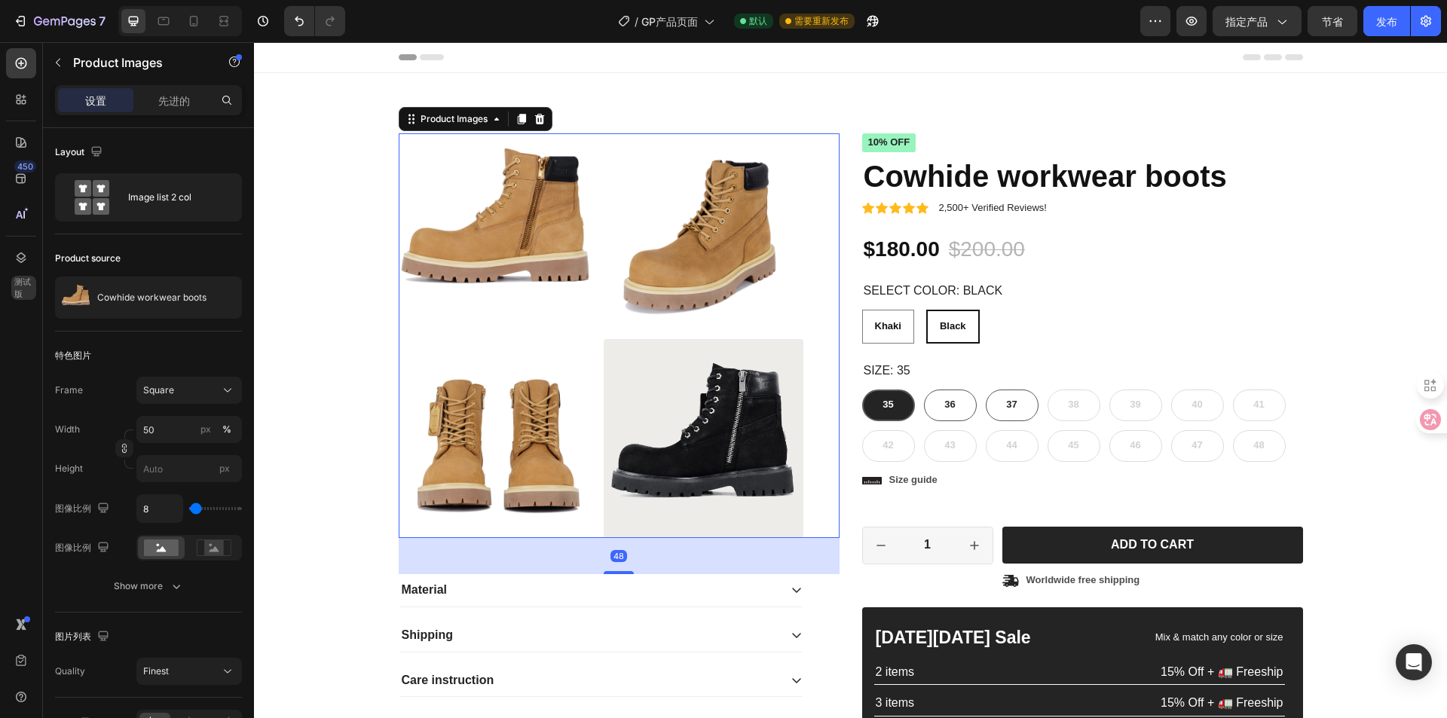
click at [605, 440] on img at bounding box center [704, 439] width 200 height 200
click at [878, 326] on span "Khaki" at bounding box center [888, 325] width 26 height 11
click at [862, 310] on input "[PERSON_NAME]" at bounding box center [862, 309] width 1 height 1
radio input "false"
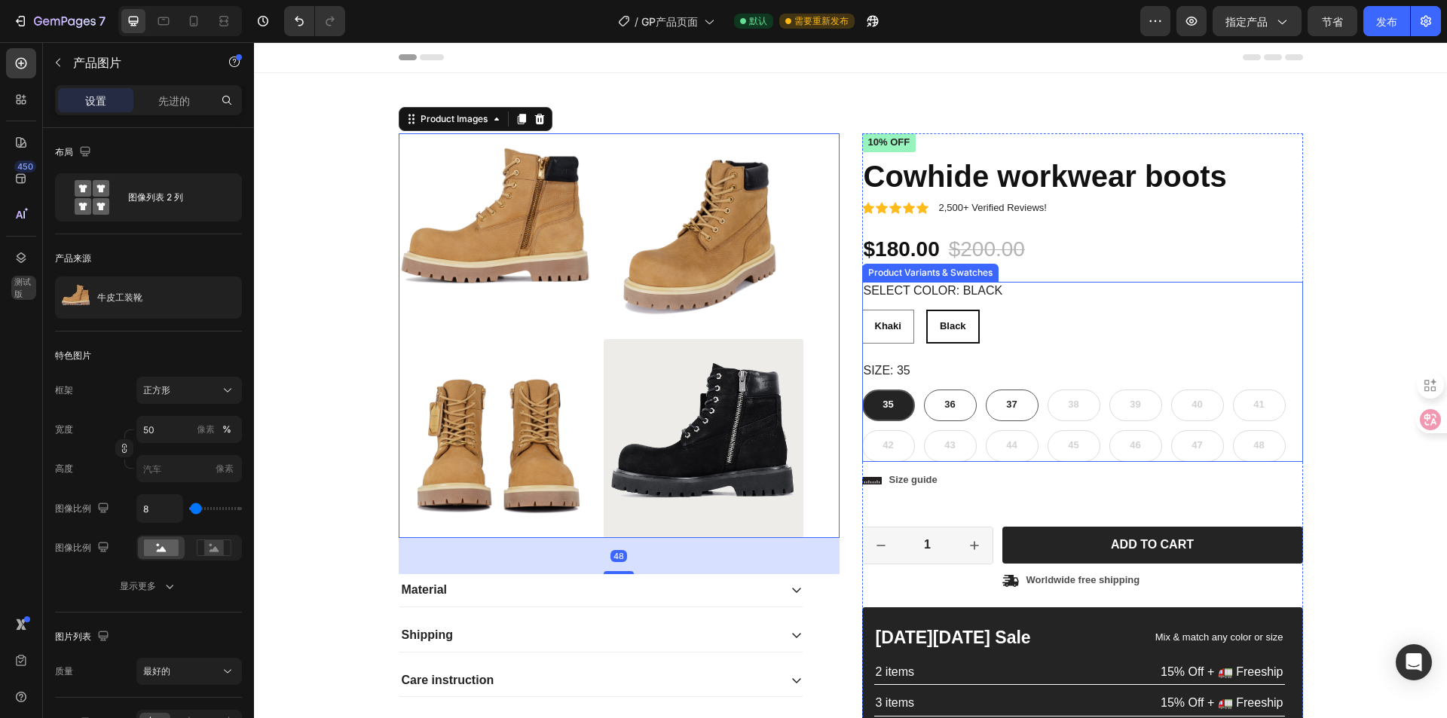
radio input "true"
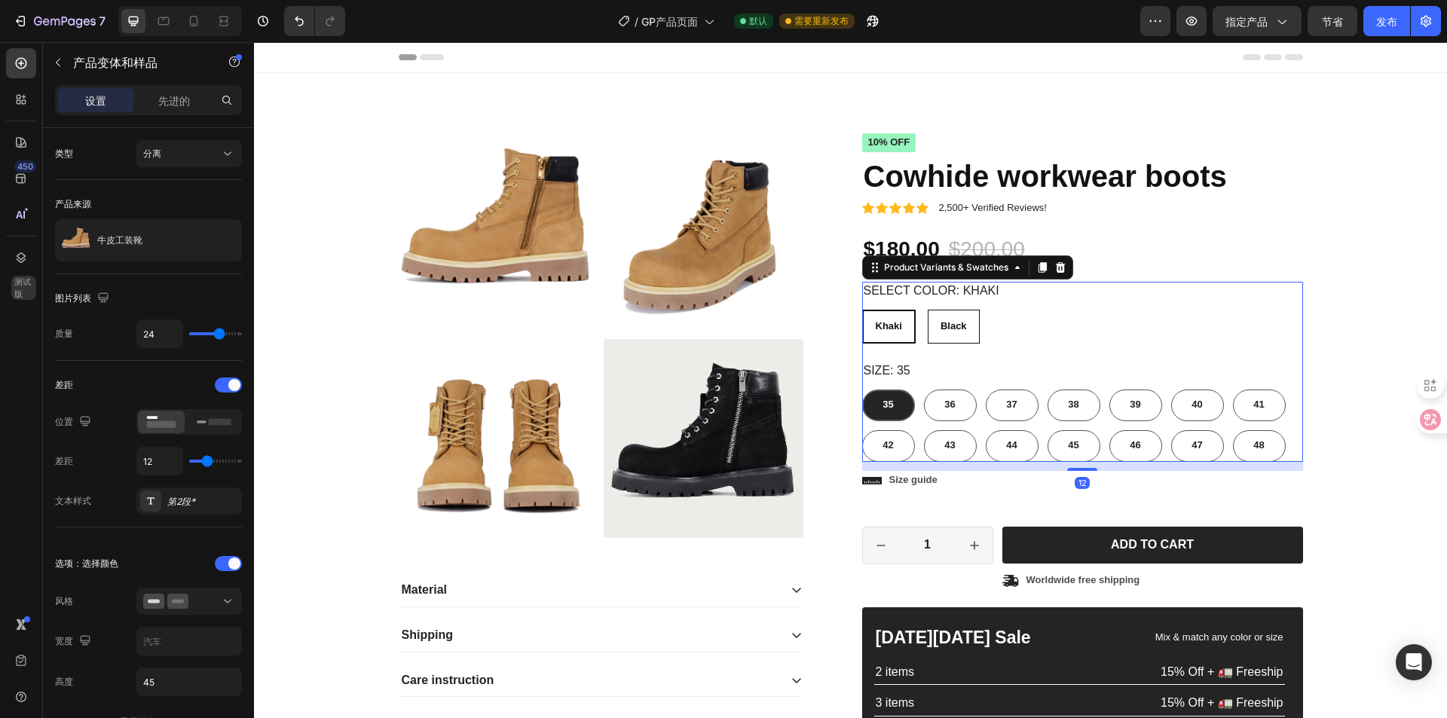
click at [950, 332] on span "Black" at bounding box center [954, 325] width 26 height 11
click at [928, 310] on input "Black Black Black" at bounding box center [927, 309] width 1 height 1
radio input "false"
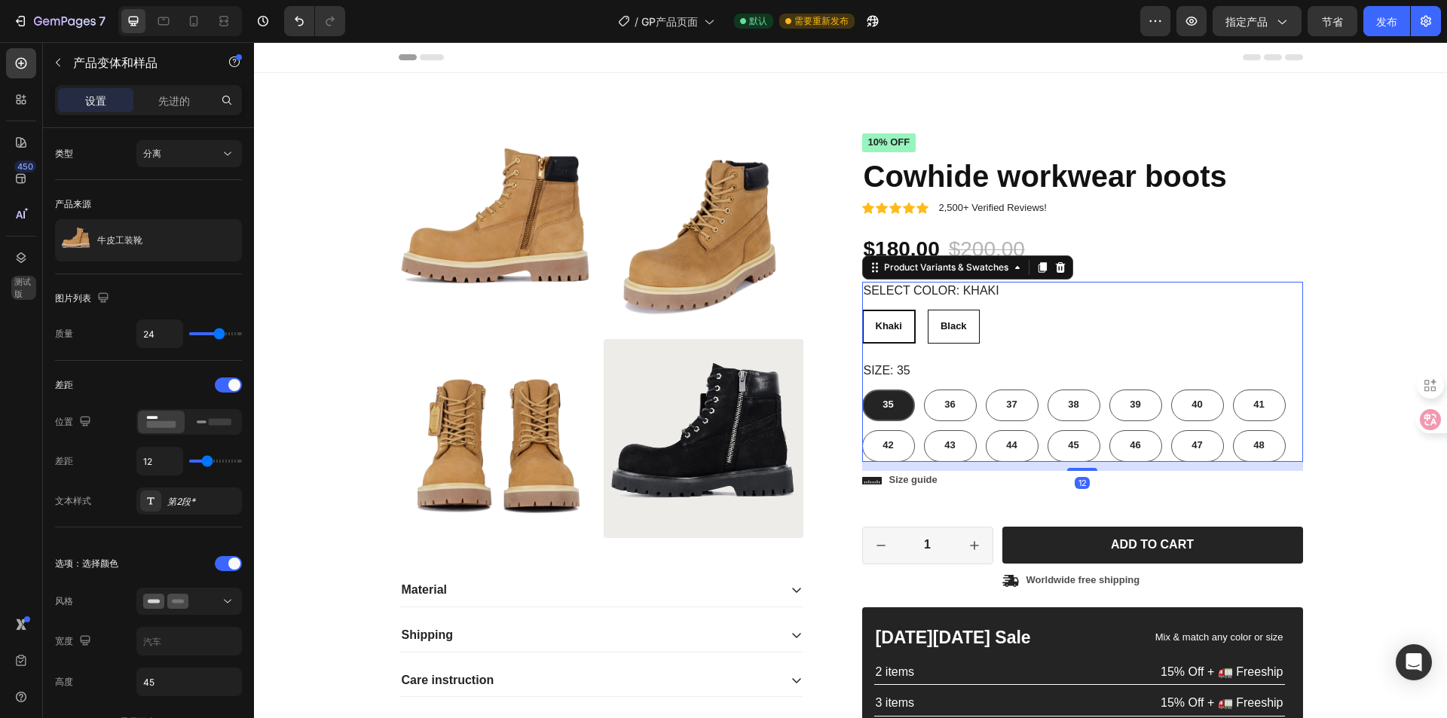
radio input "true"
click at [892, 333] on div "Khaki" at bounding box center [888, 326] width 51 height 25
click at [862, 310] on input "[PERSON_NAME]" at bounding box center [862, 309] width 1 height 1
radio input "false"
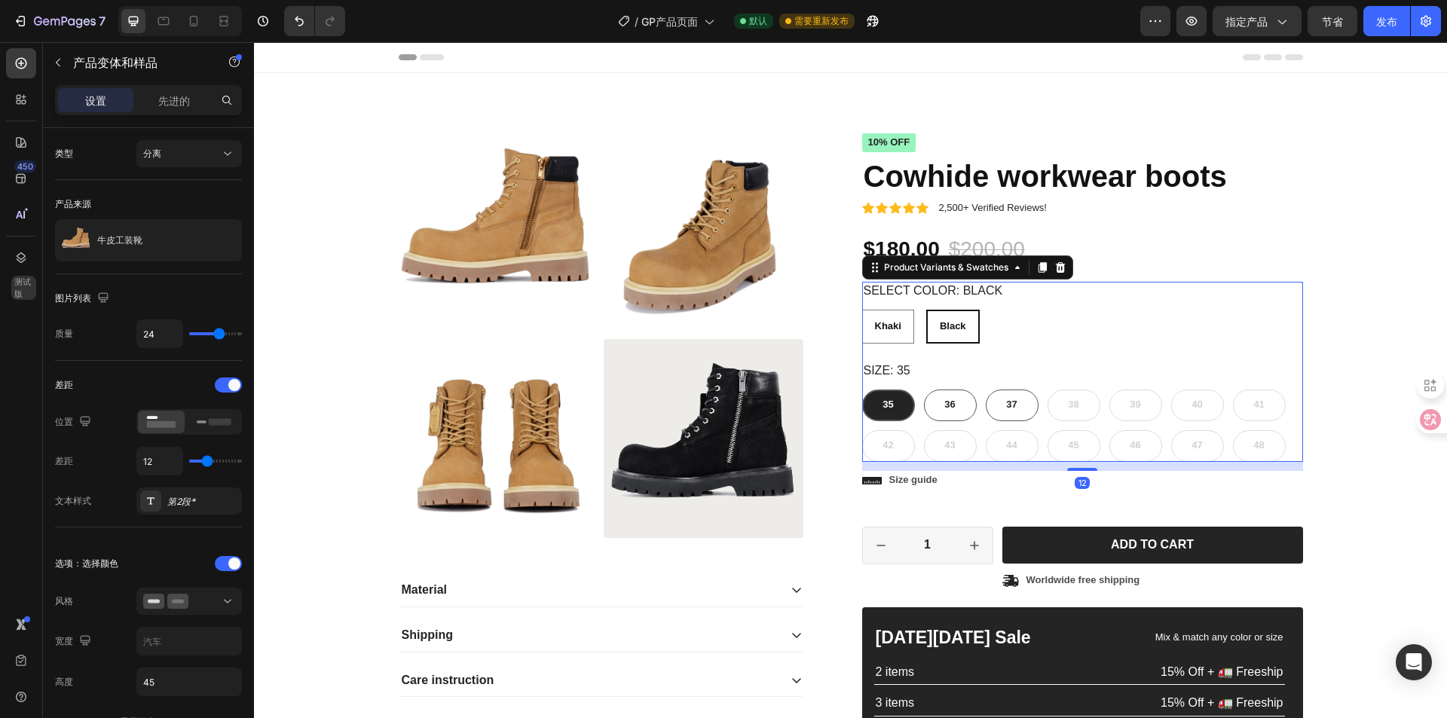
radio input "true"
click at [963, 334] on div "Black" at bounding box center [954, 326] width 51 height 25
click at [928, 310] on input "Black Black Black" at bounding box center [927, 309] width 1 height 1
radio input "false"
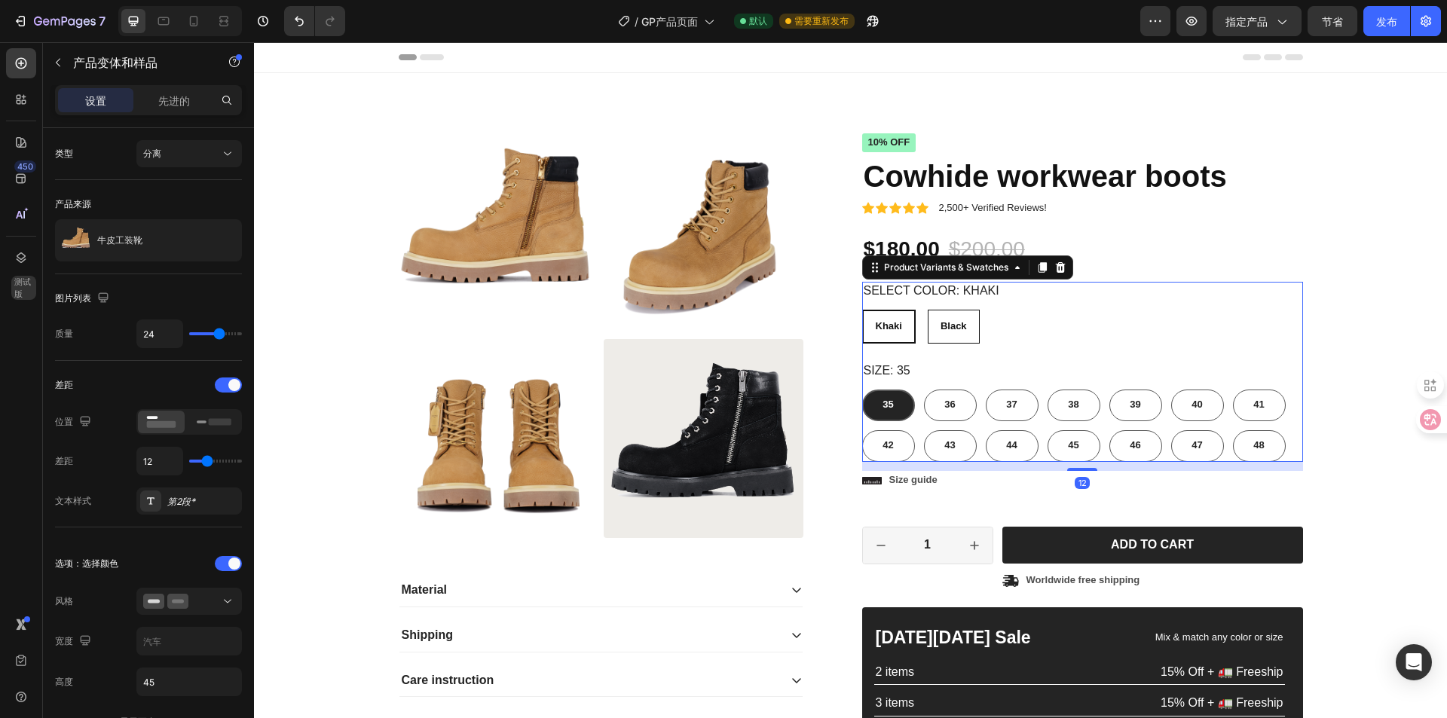
radio input "false"
radio input "true"
click at [191, 108] on div "先进的" at bounding box center [173, 100] width 75 height 24
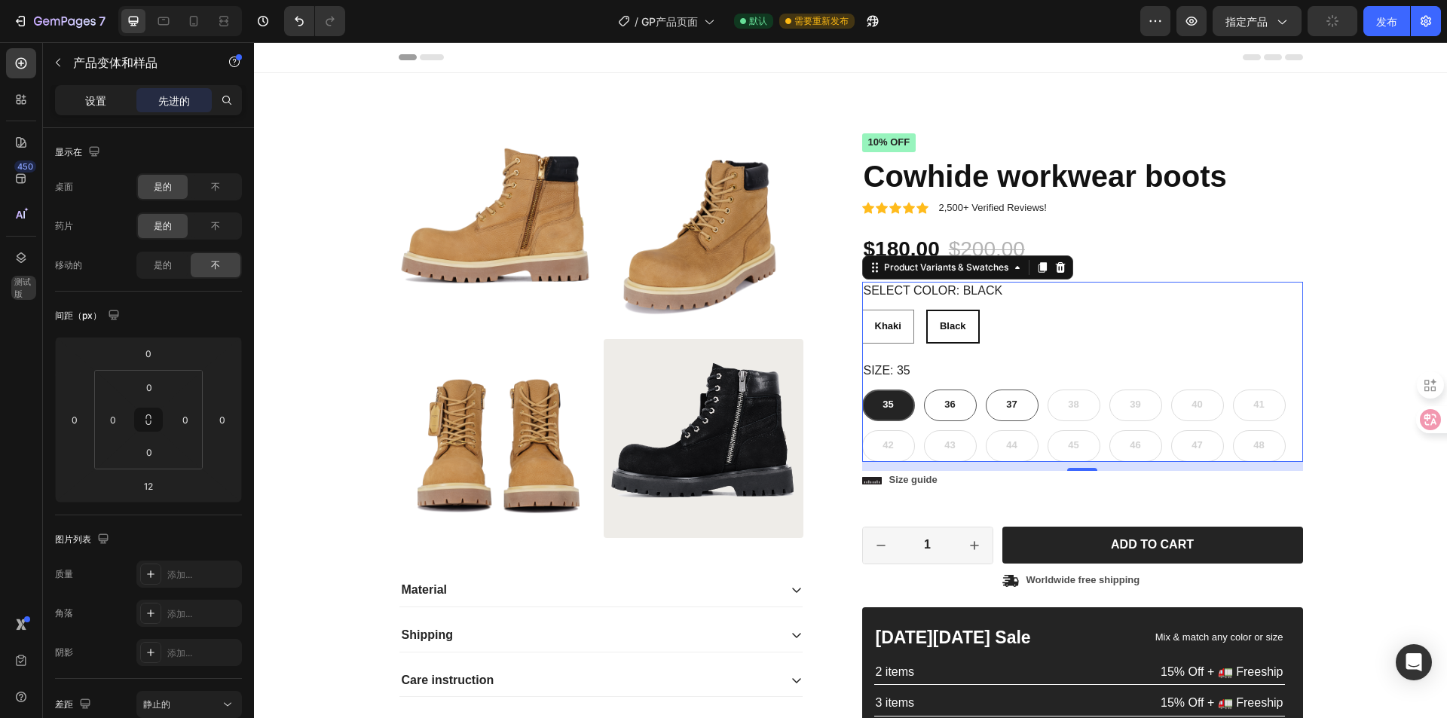
click at [104, 104] on font "设置" at bounding box center [95, 100] width 21 height 13
radio input "true"
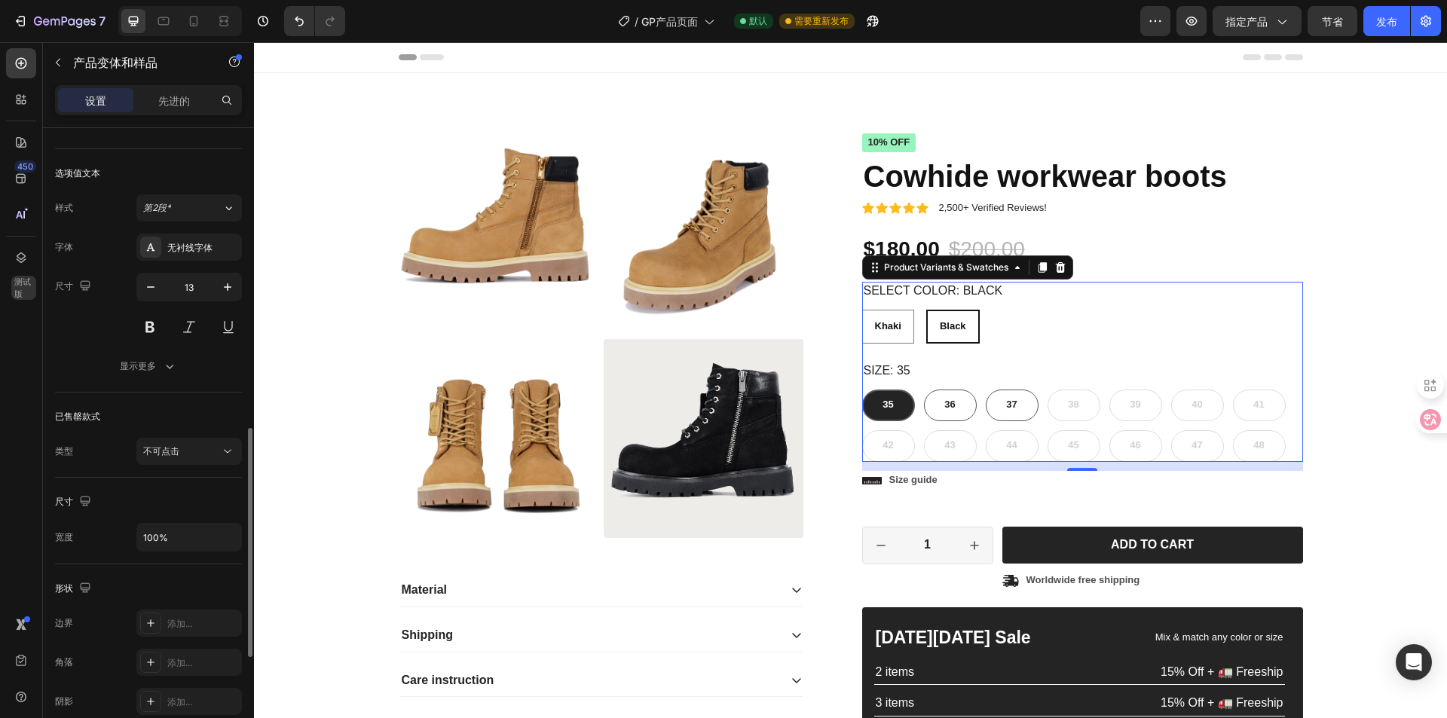
scroll to position [905, 0]
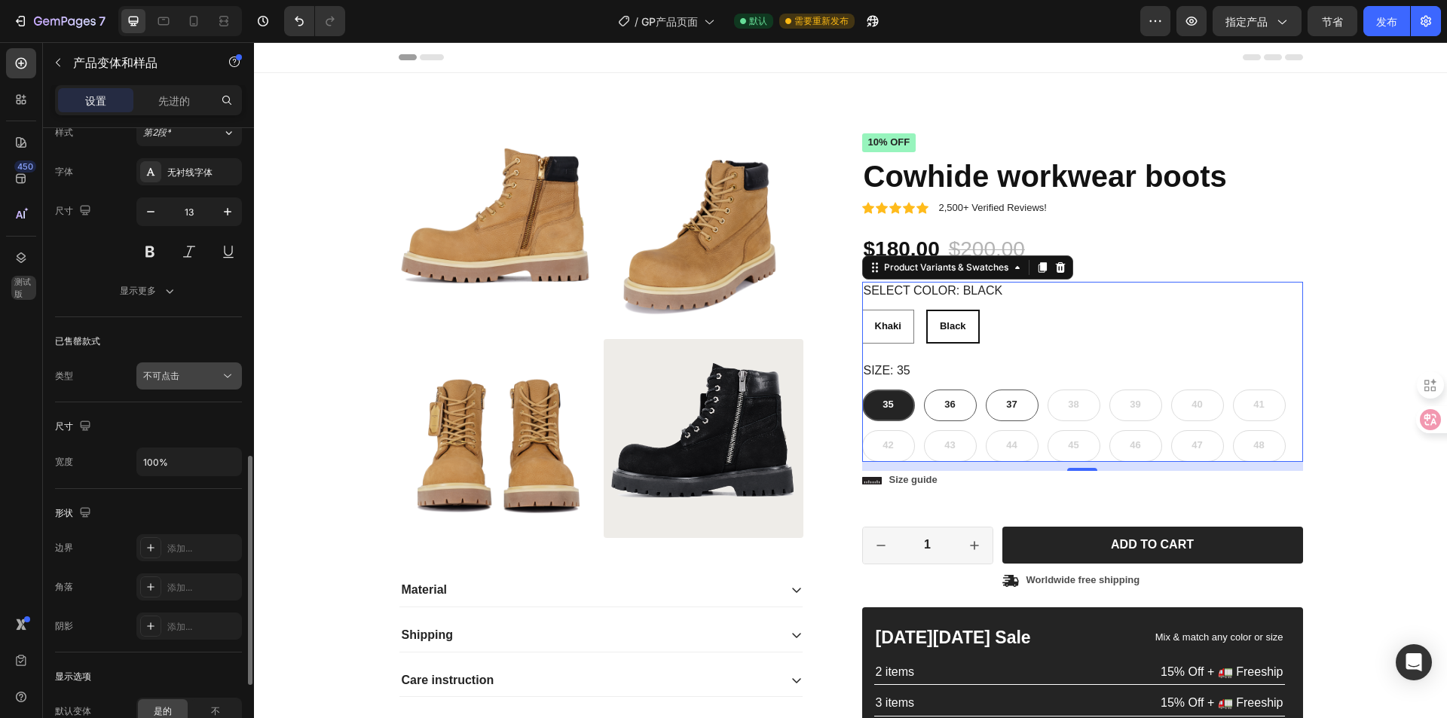
click at [156, 373] on font "不可点击" at bounding box center [161, 375] width 36 height 11
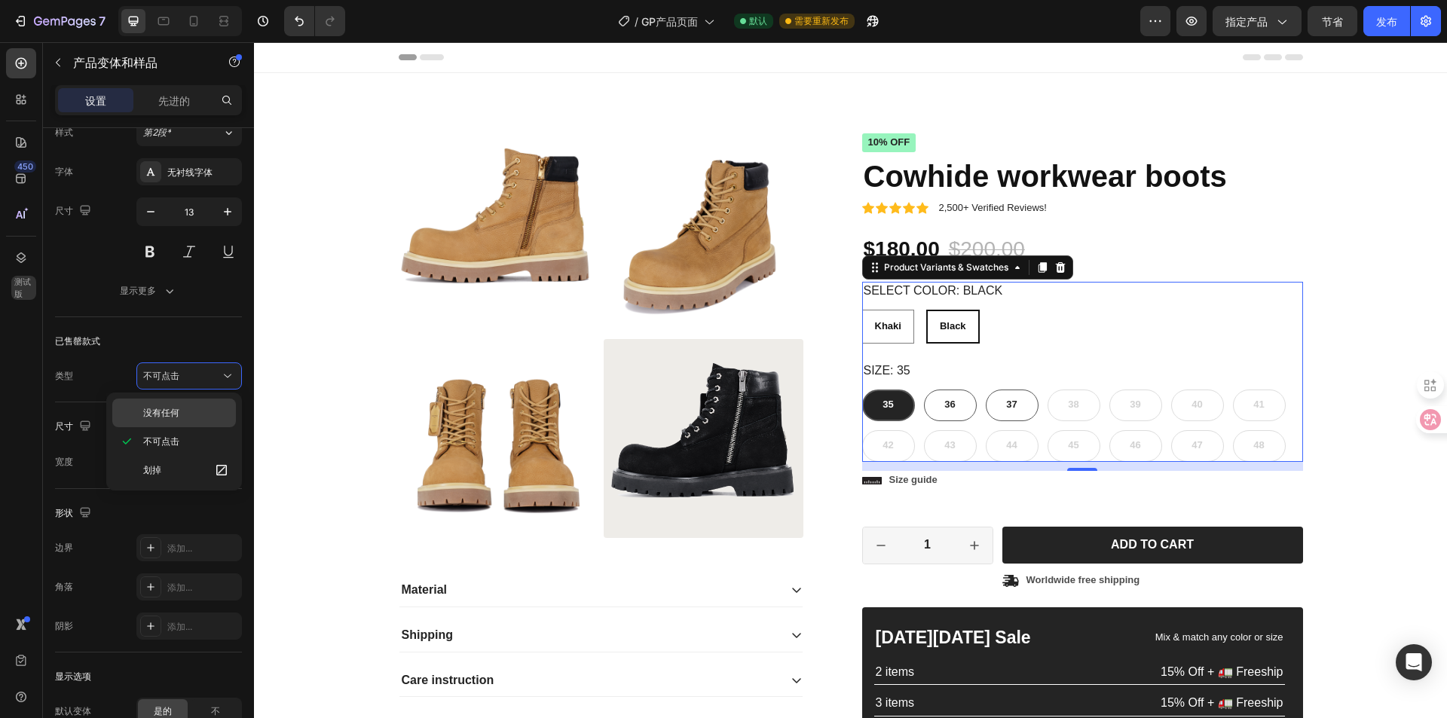
click at [185, 412] on p "没有任何" at bounding box center [186, 413] width 86 height 14
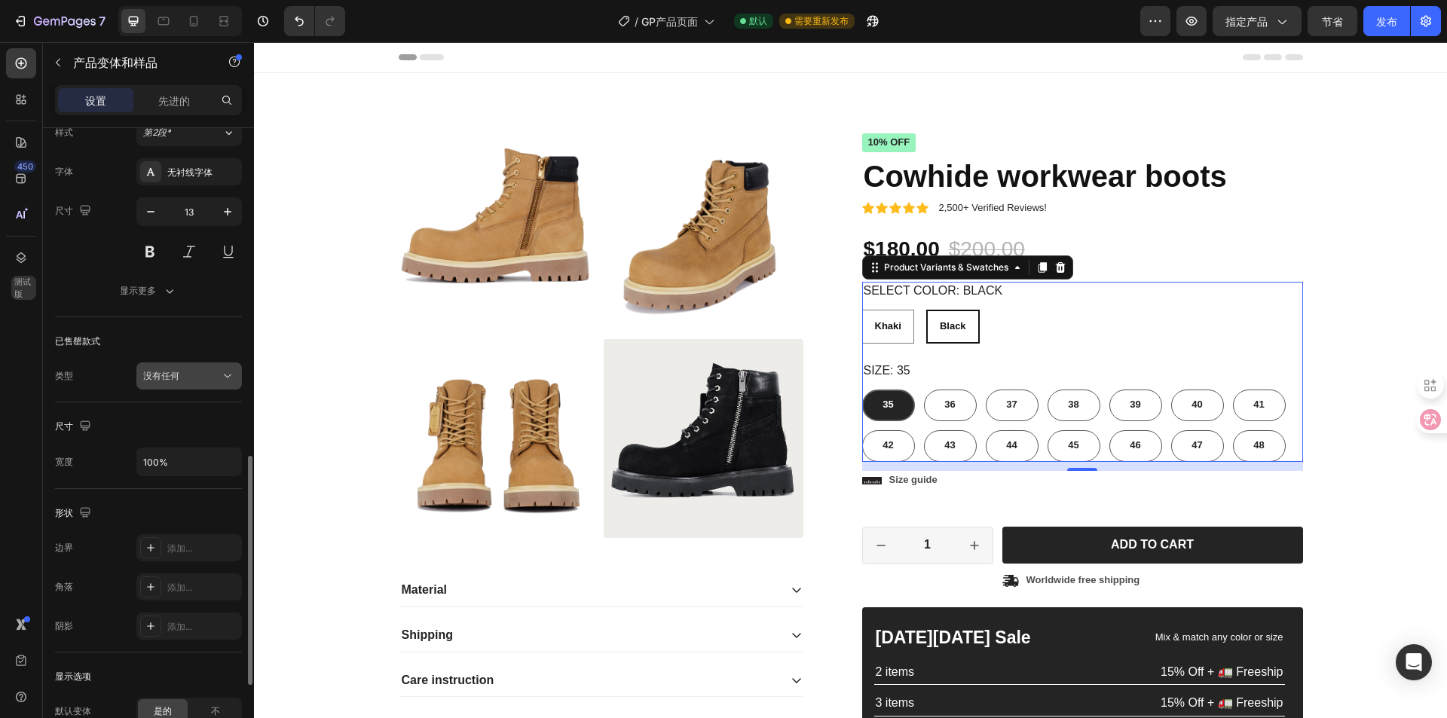
click at [176, 369] on span "没有任何" at bounding box center [161, 376] width 36 height 14
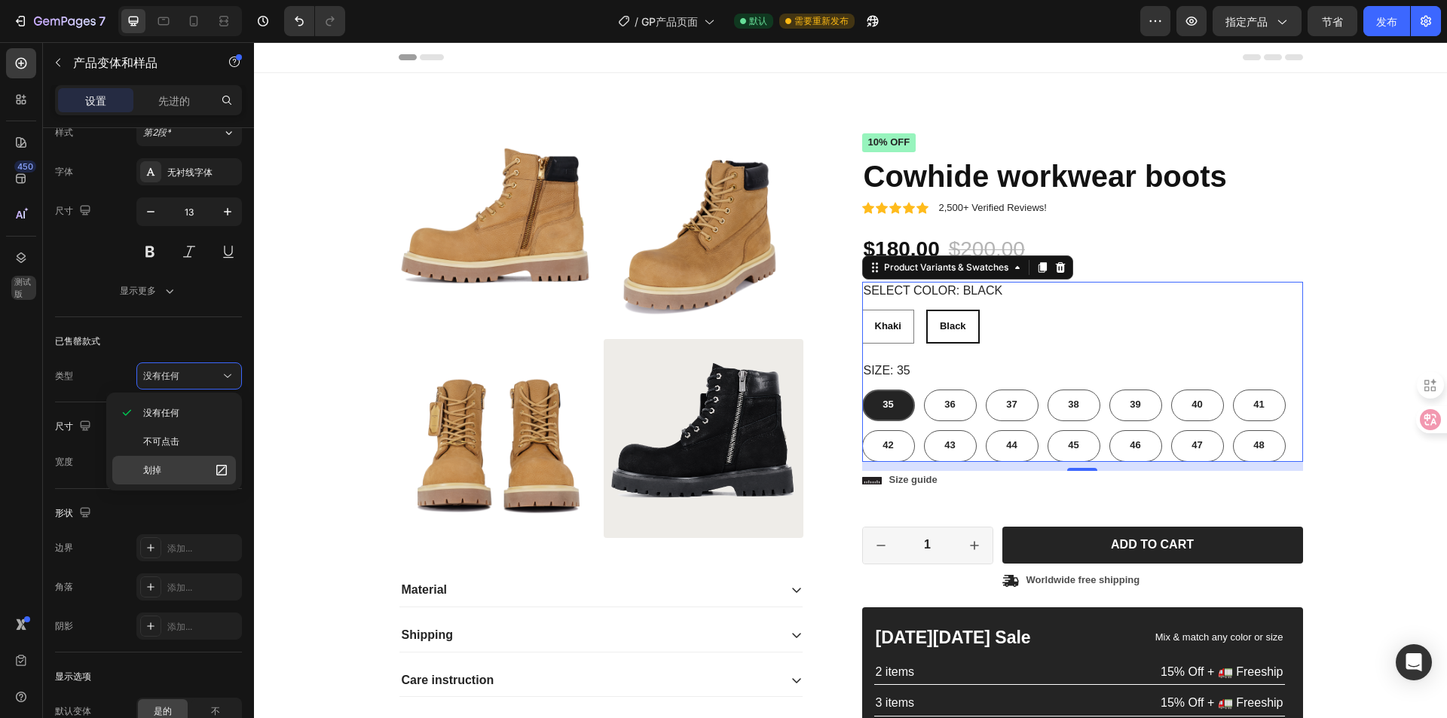
click at [184, 464] on p "划掉" at bounding box center [186, 470] width 86 height 15
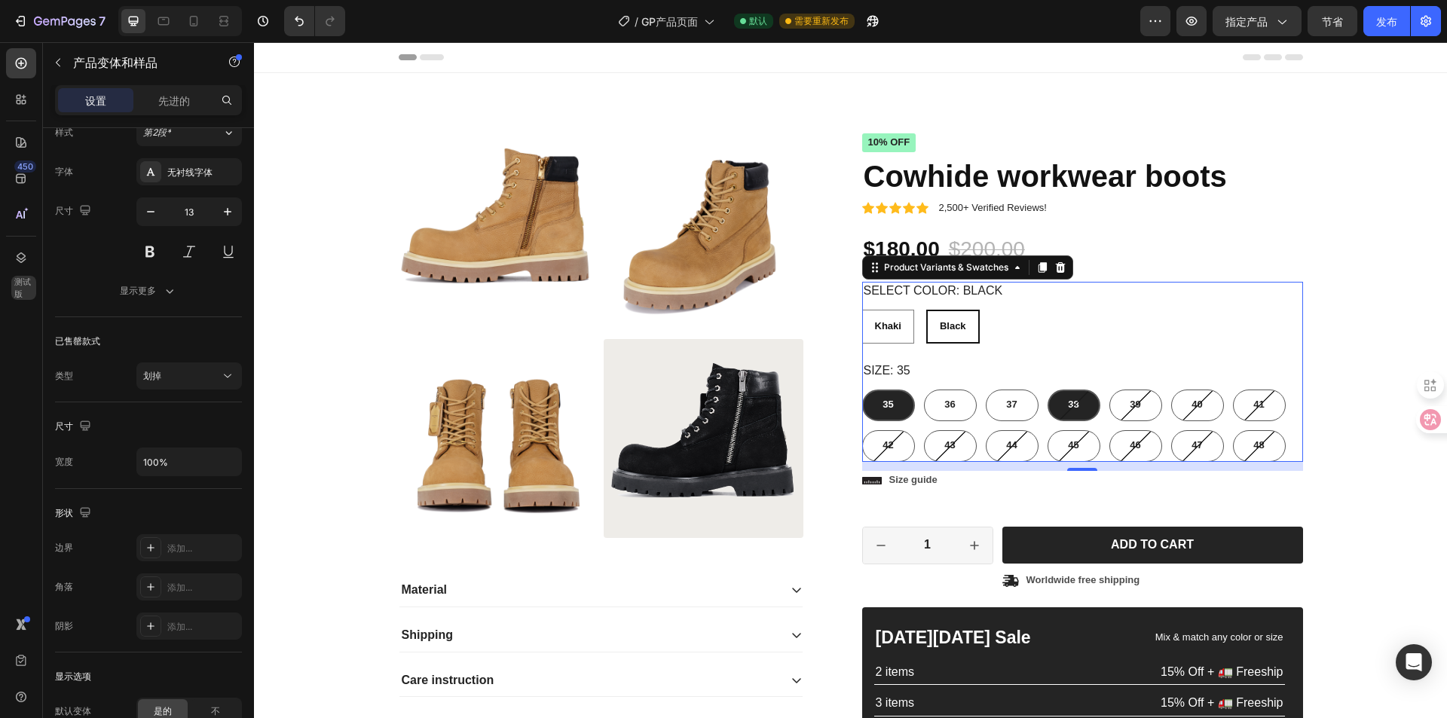
click at [1060, 405] on div "38" at bounding box center [1074, 406] width 53 height 32
click at [1048, 390] on input "38 38 38" at bounding box center [1047, 389] width 1 height 1
radio input "false"
radio input "true"
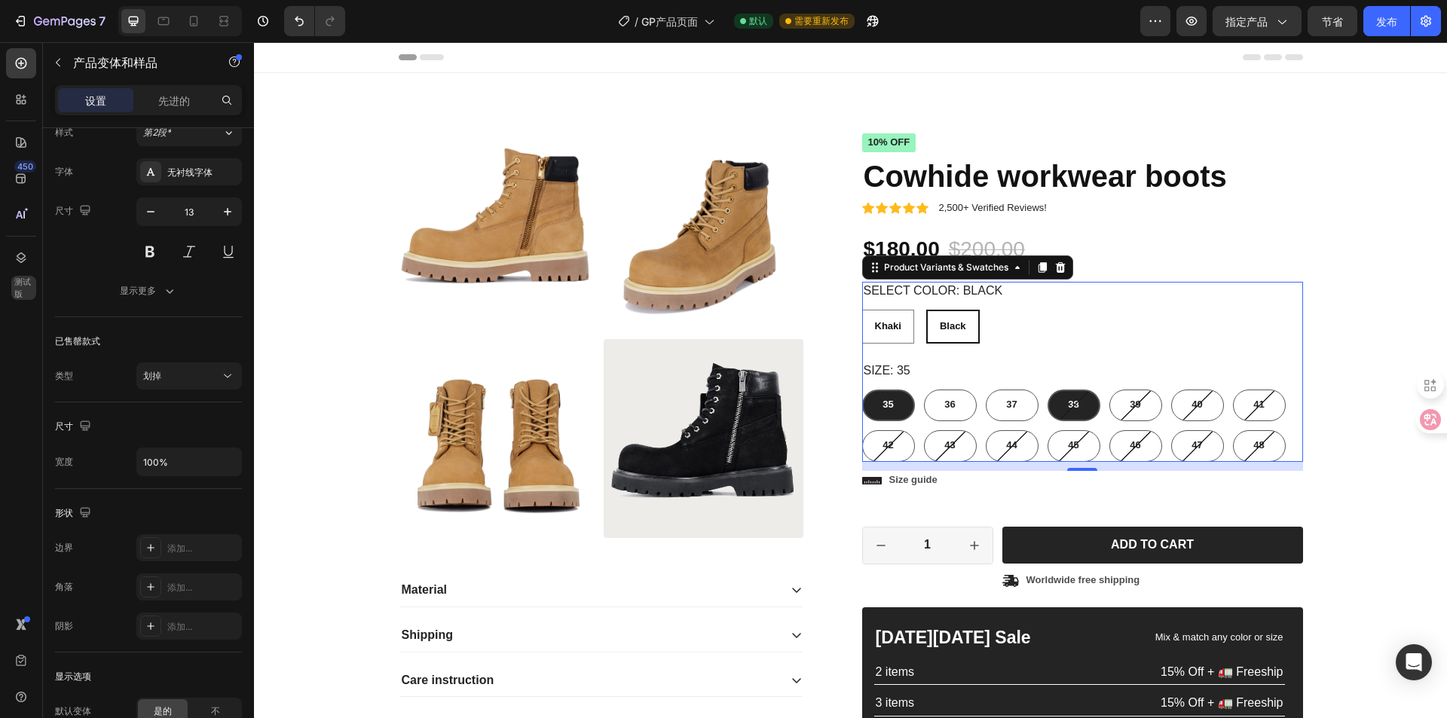
radio input "true"
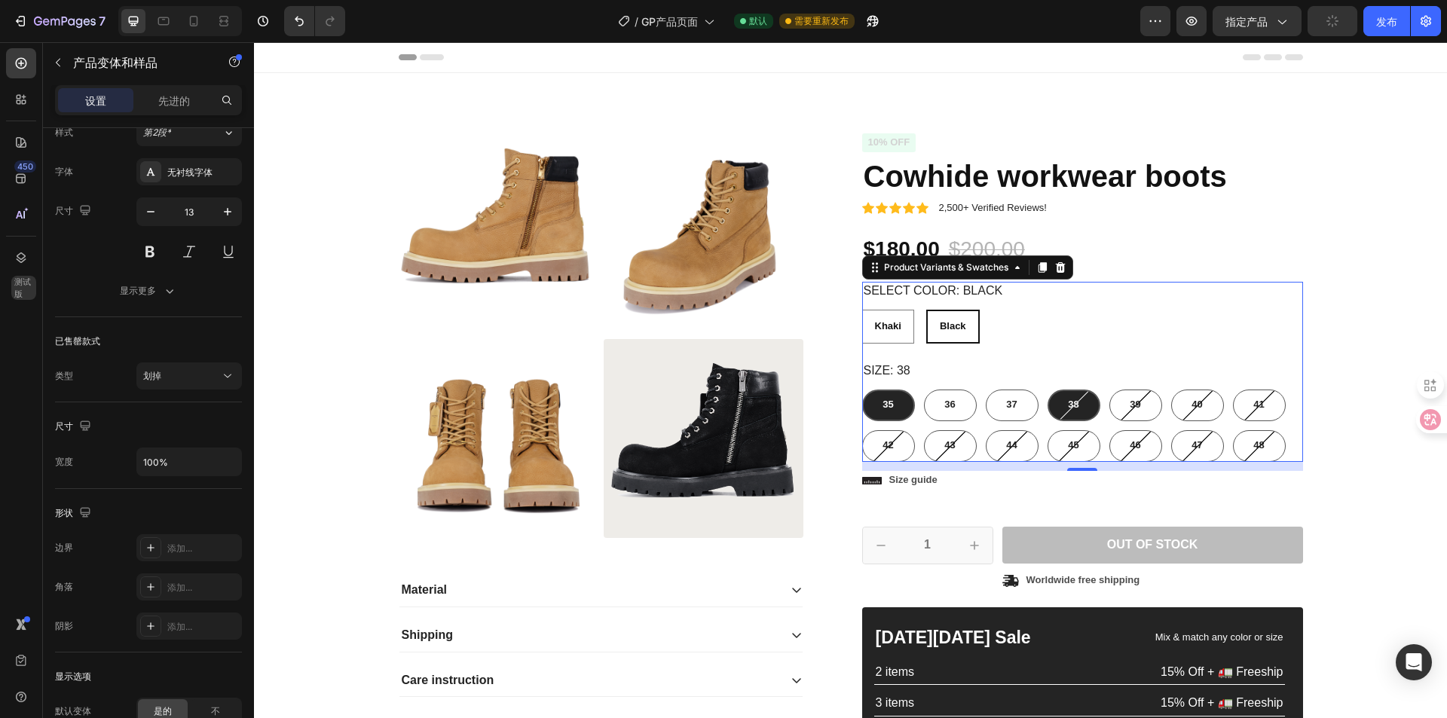
click at [886, 396] on div "35" at bounding box center [888, 405] width 11 height 25
click at [862, 390] on input "35 35 35" at bounding box center [862, 389] width 1 height 1
radio input "false"
radio input "true"
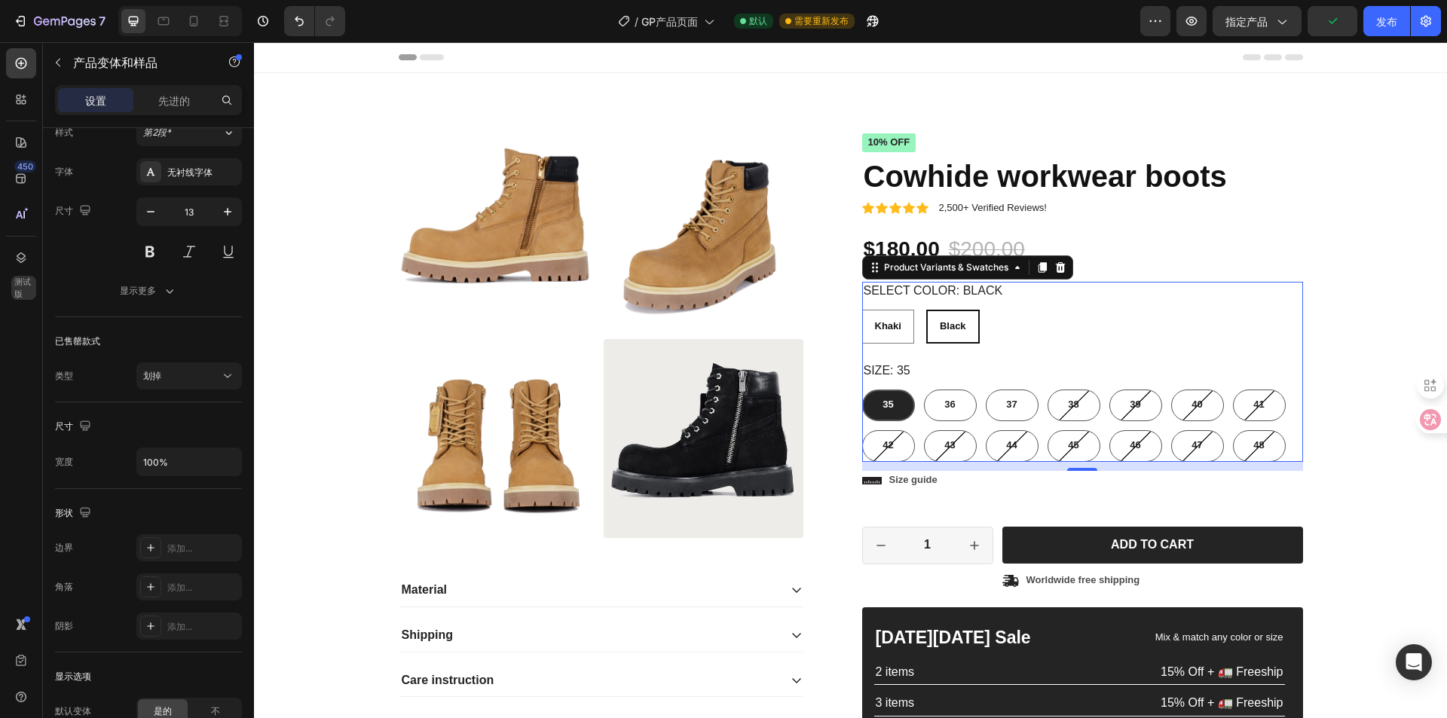
click at [960, 326] on span "Black" at bounding box center [953, 325] width 26 height 11
click at [926, 310] on input "Black Black Black" at bounding box center [926, 309] width 1 height 1
radio input "true"
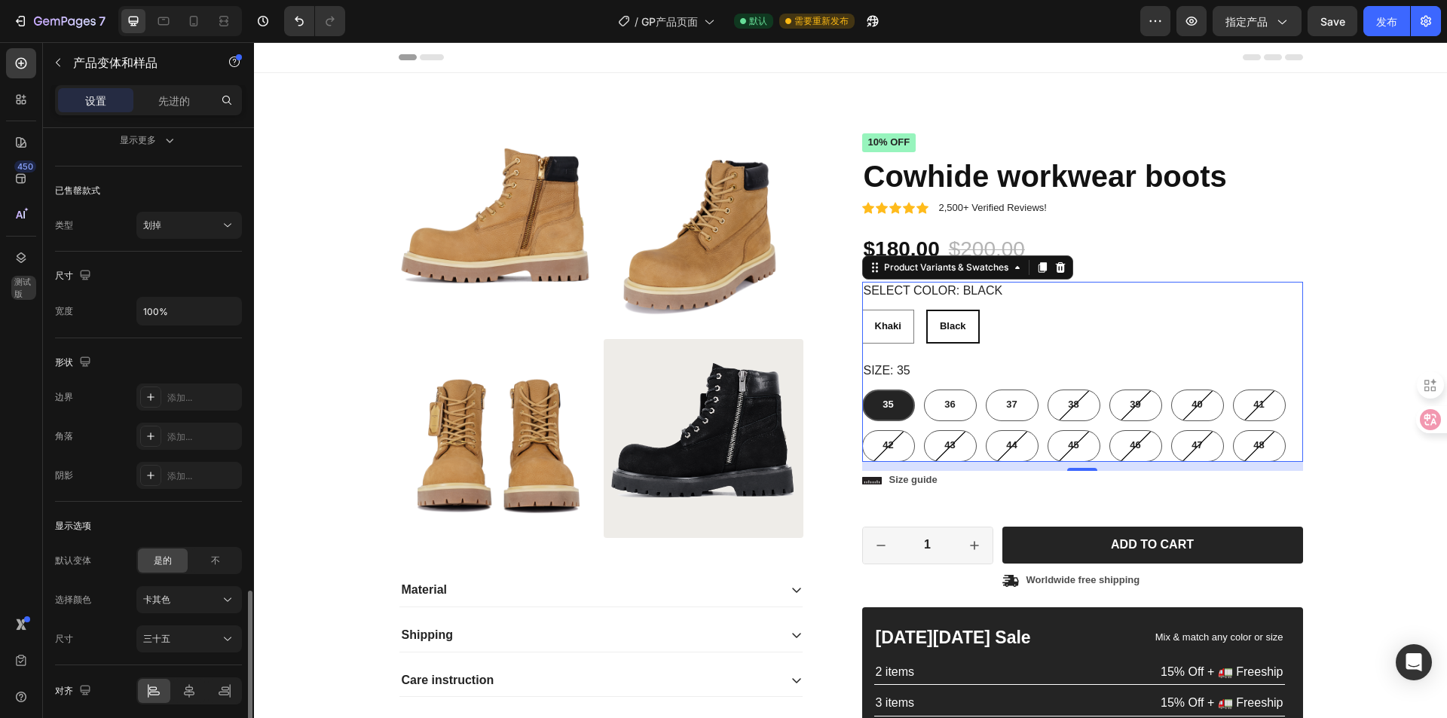
scroll to position [1114, 0]
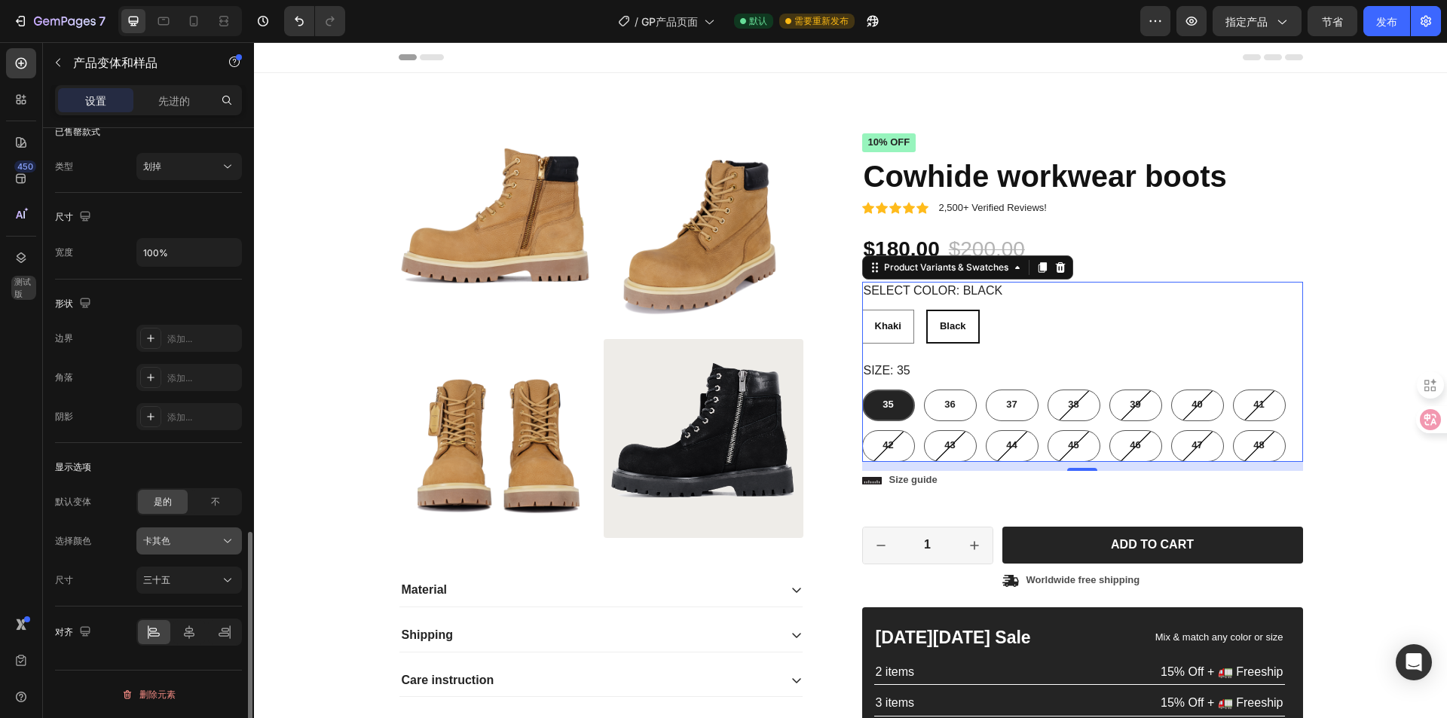
click at [213, 545] on div "卡其色" at bounding box center [180, 541] width 74 height 14
click at [208, 502] on div "不" at bounding box center [216, 502] width 50 height 24
radio input "false"
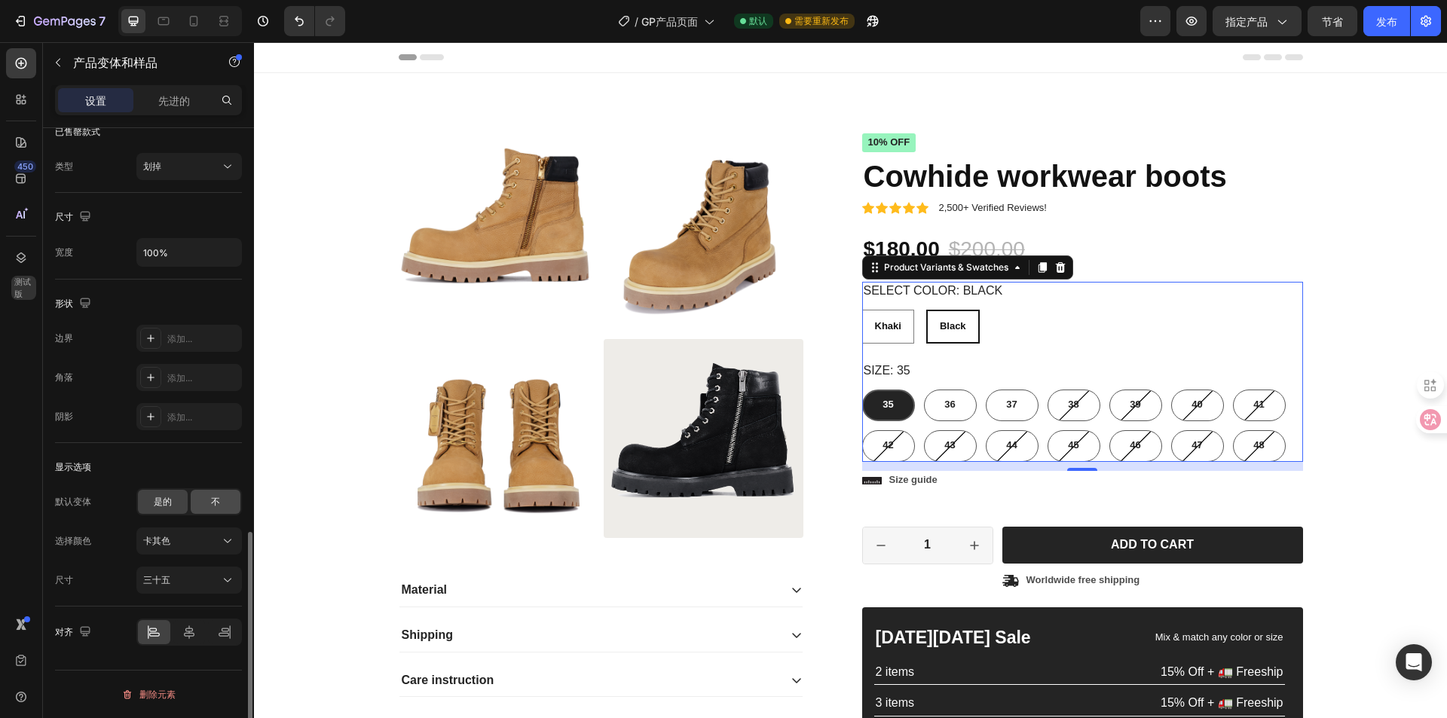
radio input "true"
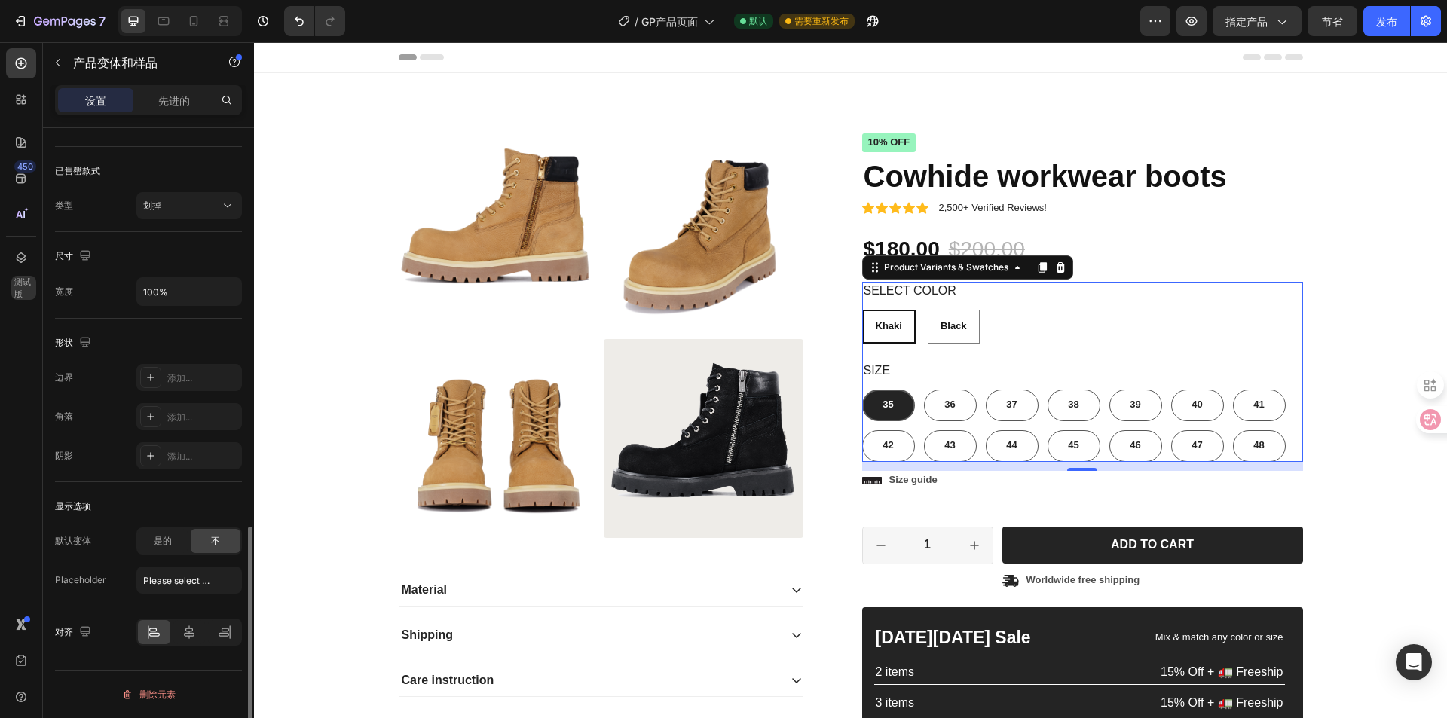
scroll to position [1075, 0]
click at [174, 574] on input "Please select an option" at bounding box center [189, 580] width 106 height 27
click at [158, 540] on font "是的" at bounding box center [163, 540] width 18 height 11
radio input "false"
radio input "true"
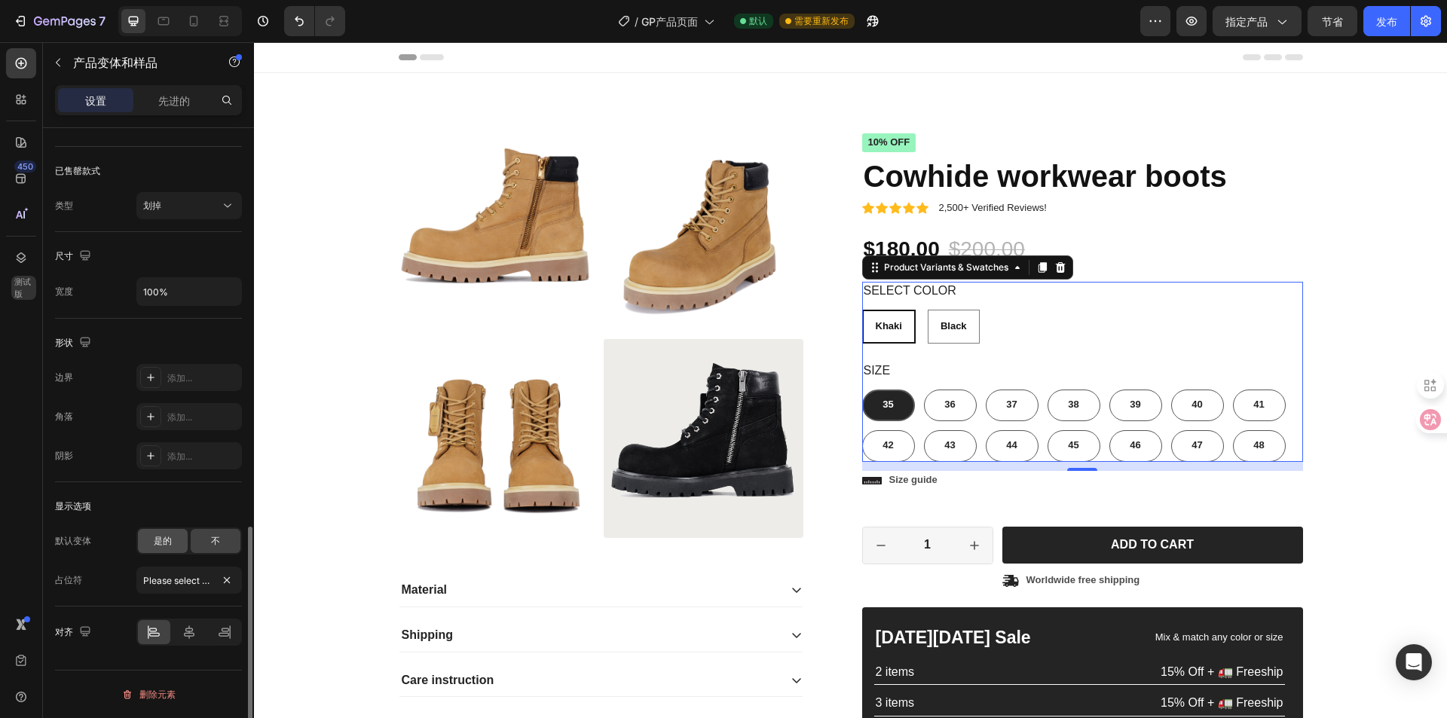
radio input "true"
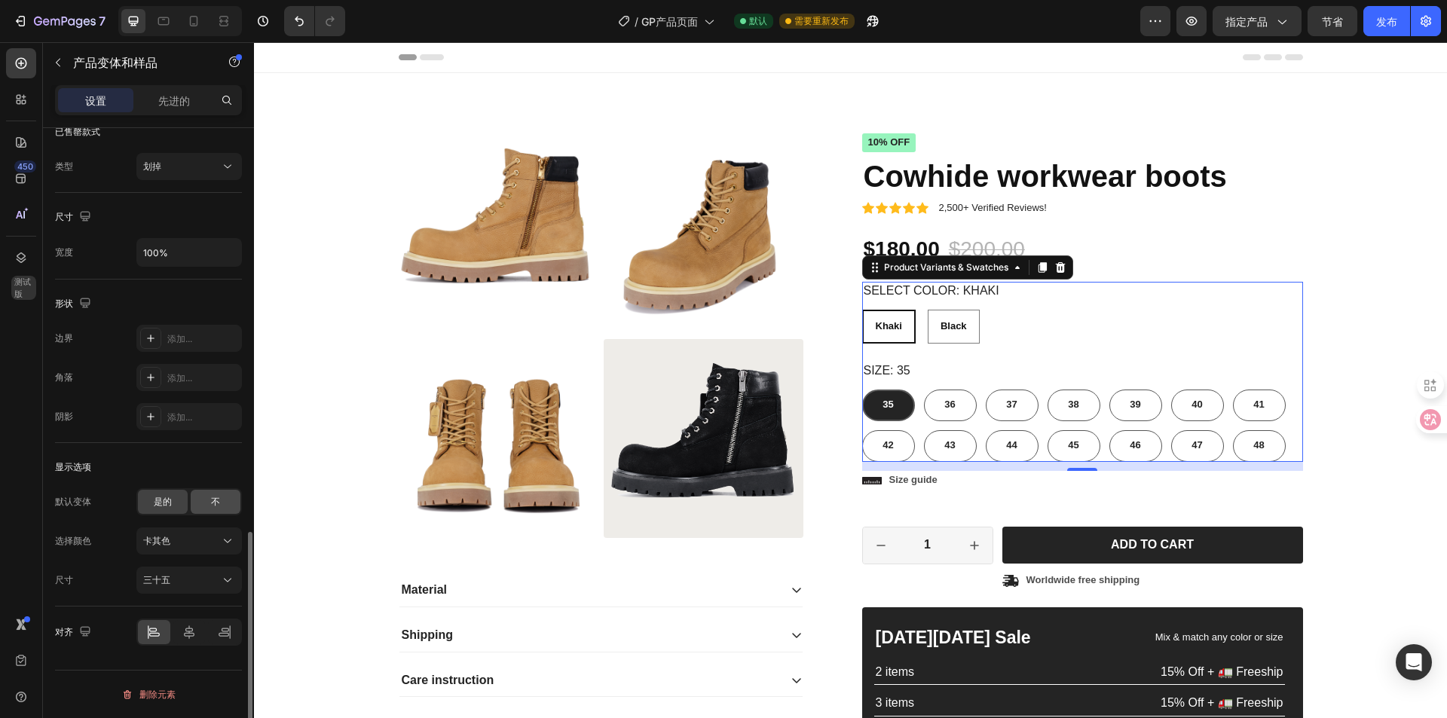
click at [203, 504] on div "不" at bounding box center [216, 502] width 50 height 24
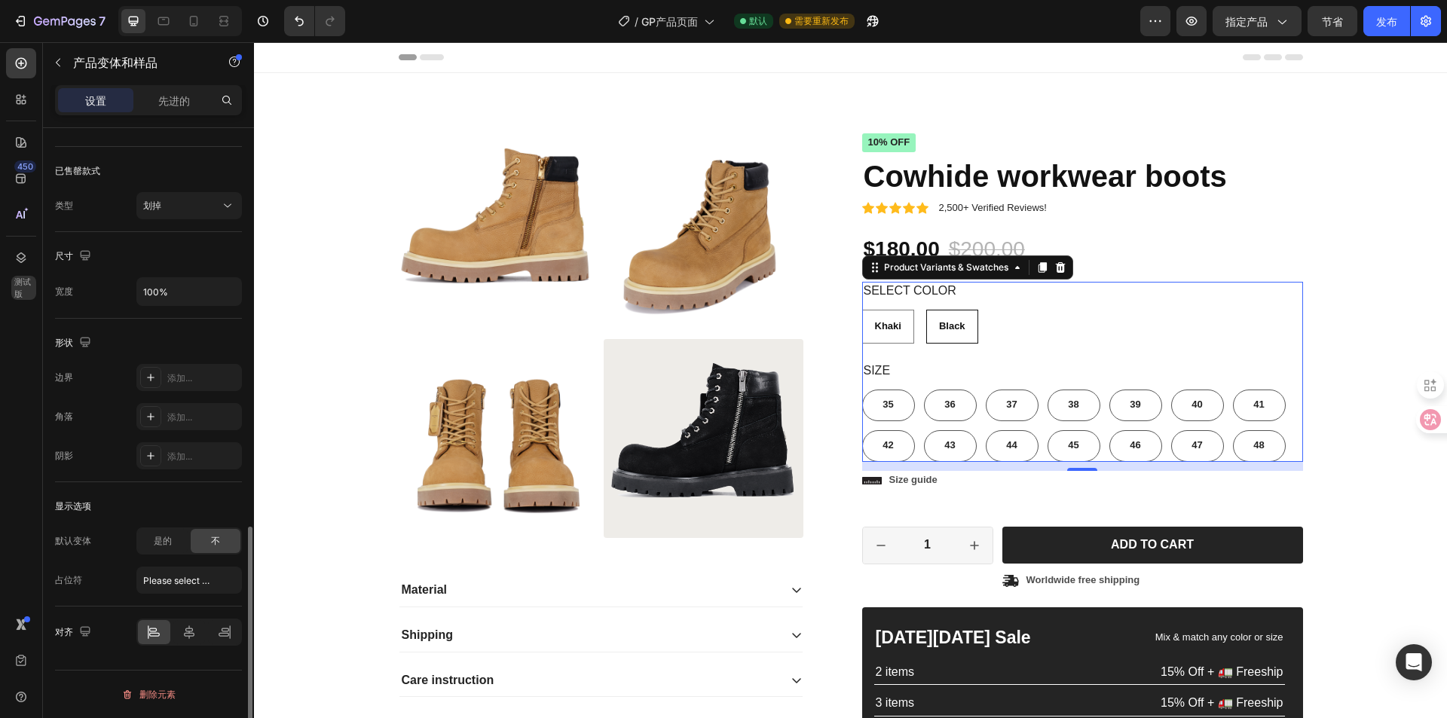
click at [939, 329] on span "Black" at bounding box center [952, 325] width 26 height 11
click at [926, 310] on input "Black Black Black" at bounding box center [926, 309] width 1 height 1
radio input "false"
click at [892, 331] on span "Khaki" at bounding box center [888, 325] width 26 height 11
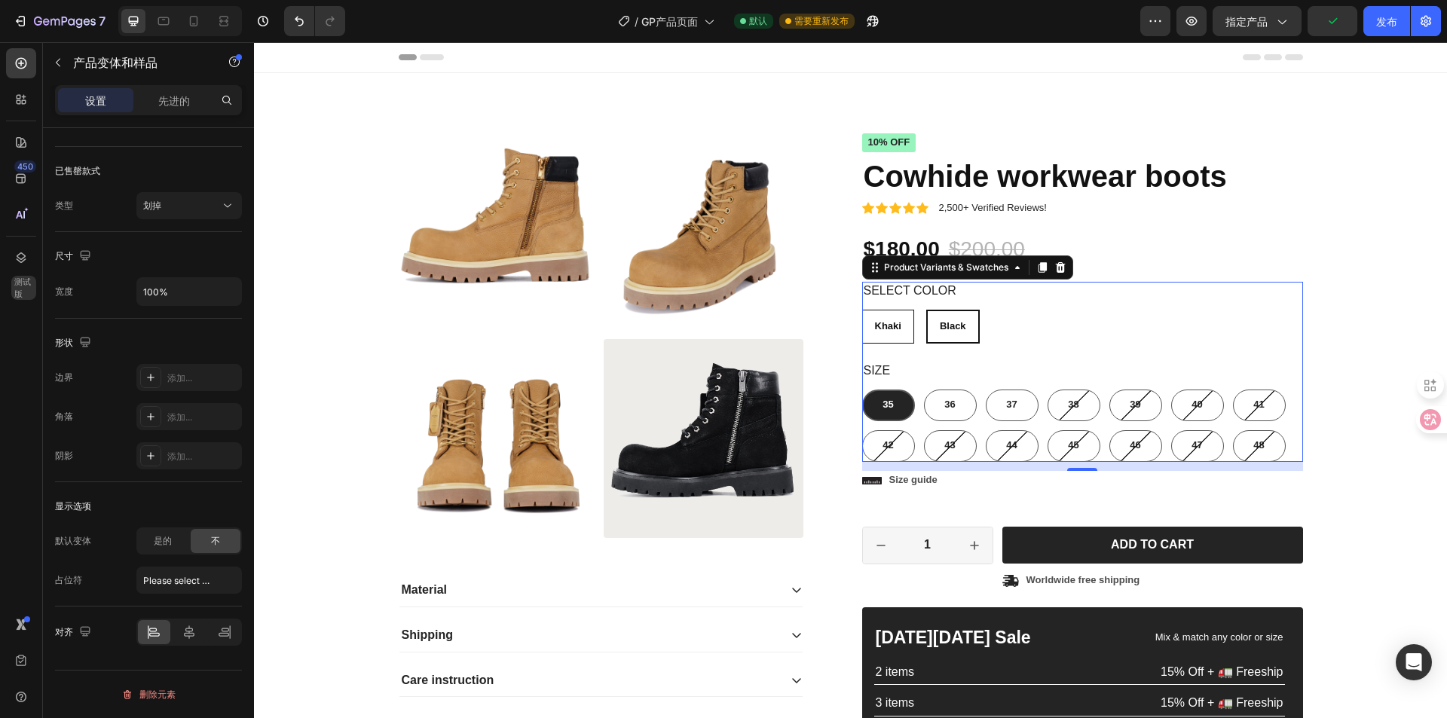
click at [862, 310] on input "[PERSON_NAME]" at bounding box center [862, 309] width 1 height 1
radio input "false"
radio input "true"
click at [142, 543] on div "是的" at bounding box center [163, 541] width 50 height 24
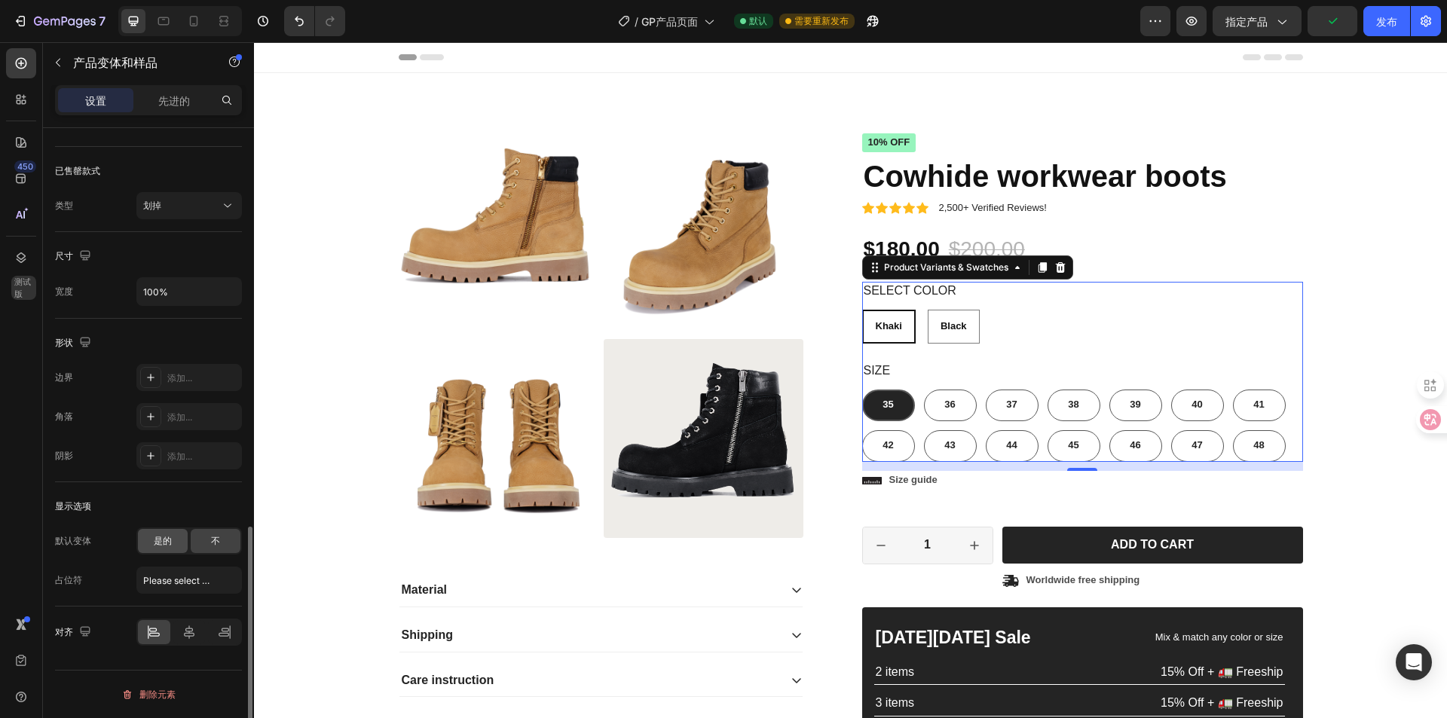
radio input "false"
click at [182, 578] on div "卡其色" at bounding box center [180, 581] width 74 height 14
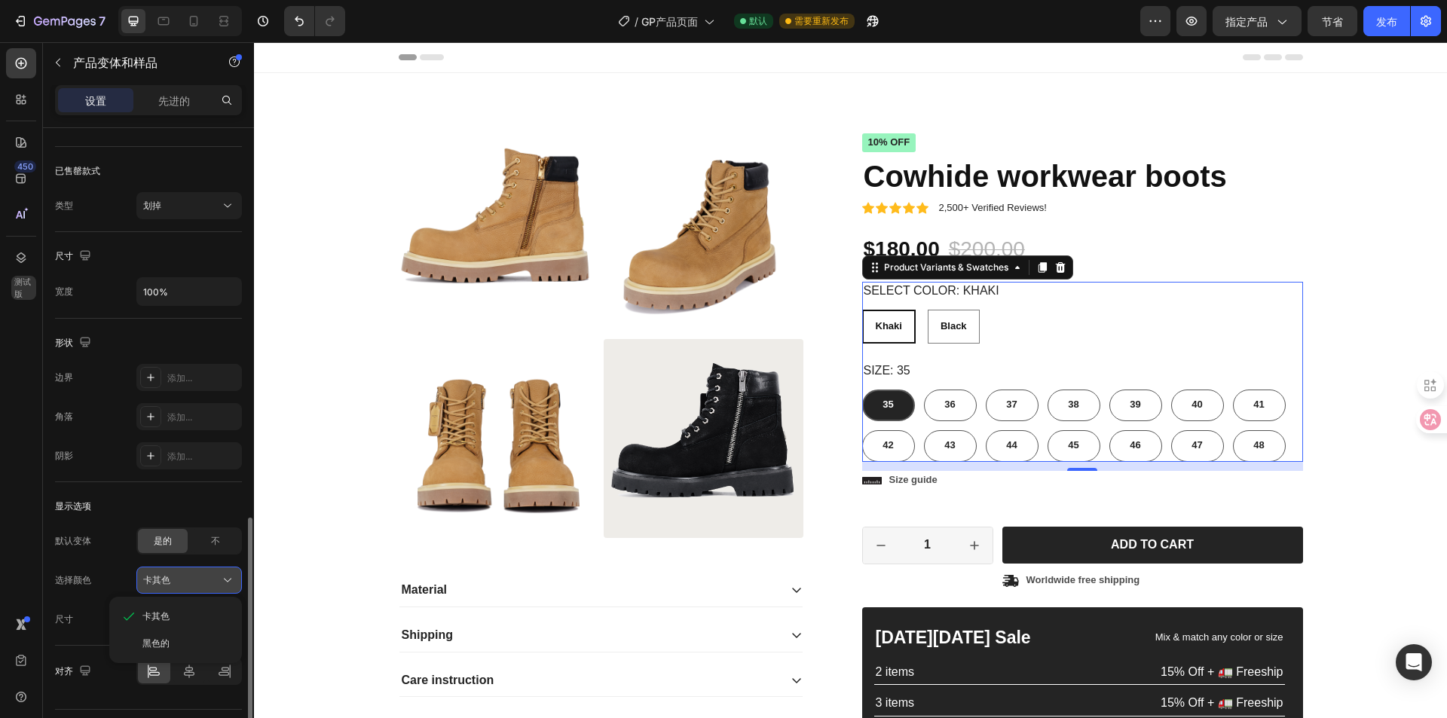
click at [188, 585] on div "卡其色" at bounding box center [180, 581] width 74 height 14
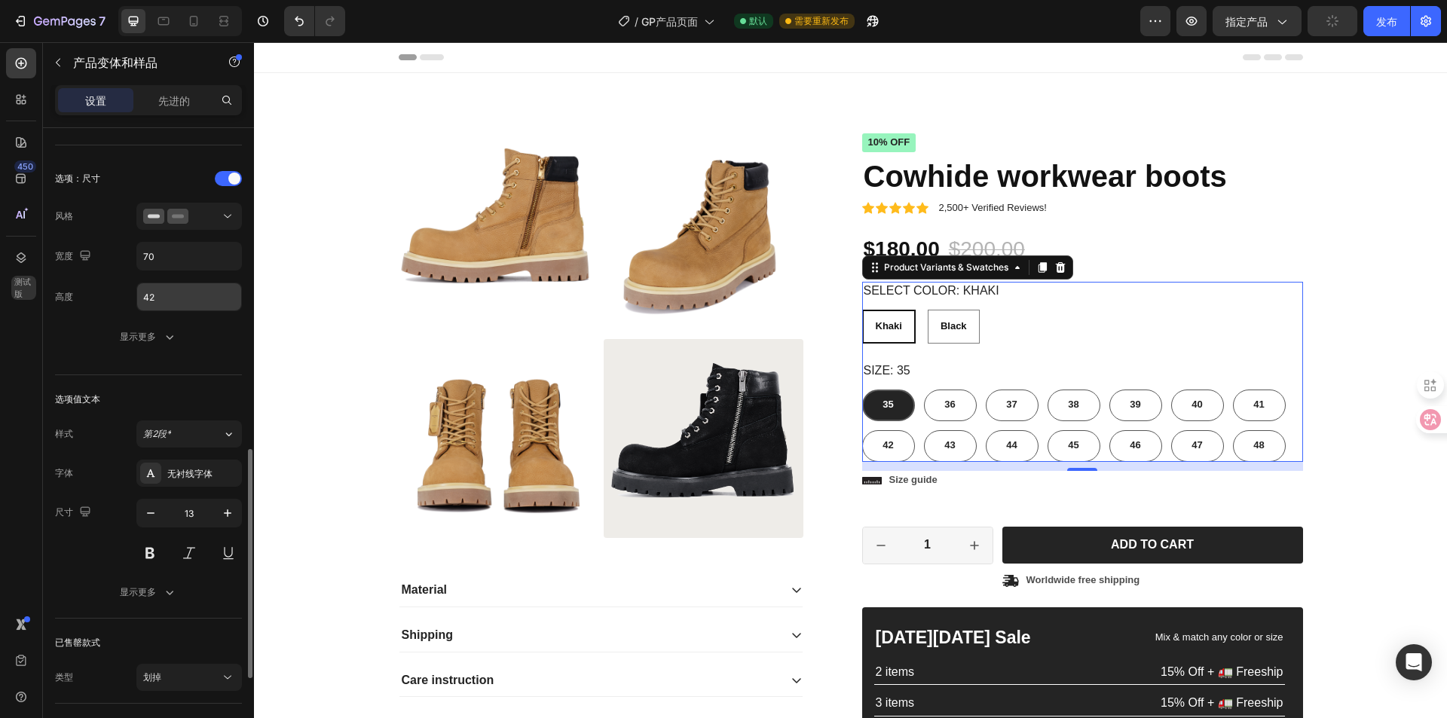
scroll to position [678, 0]
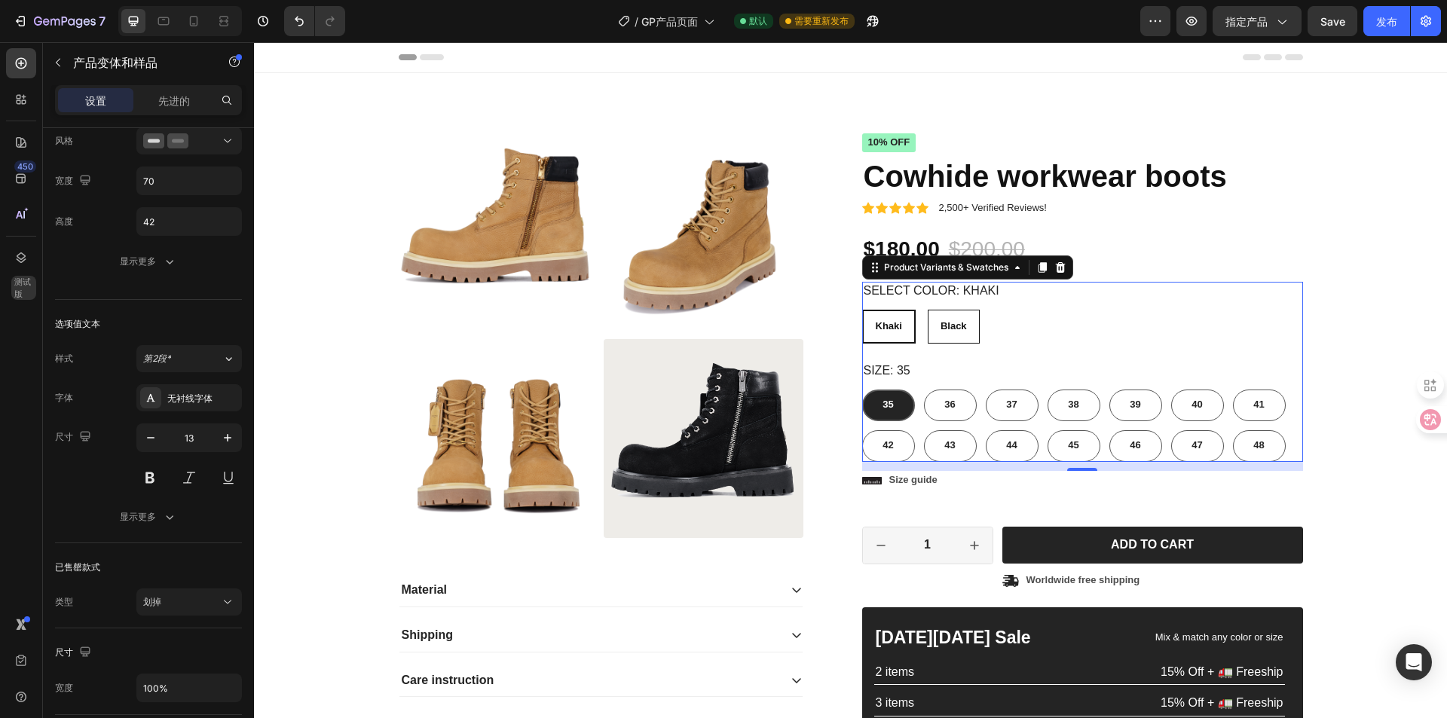
click at [935, 333] on div "Black" at bounding box center [954, 326] width 51 height 25
click at [928, 310] on input "Black Black Black" at bounding box center [927, 309] width 1 height 1
radio input "false"
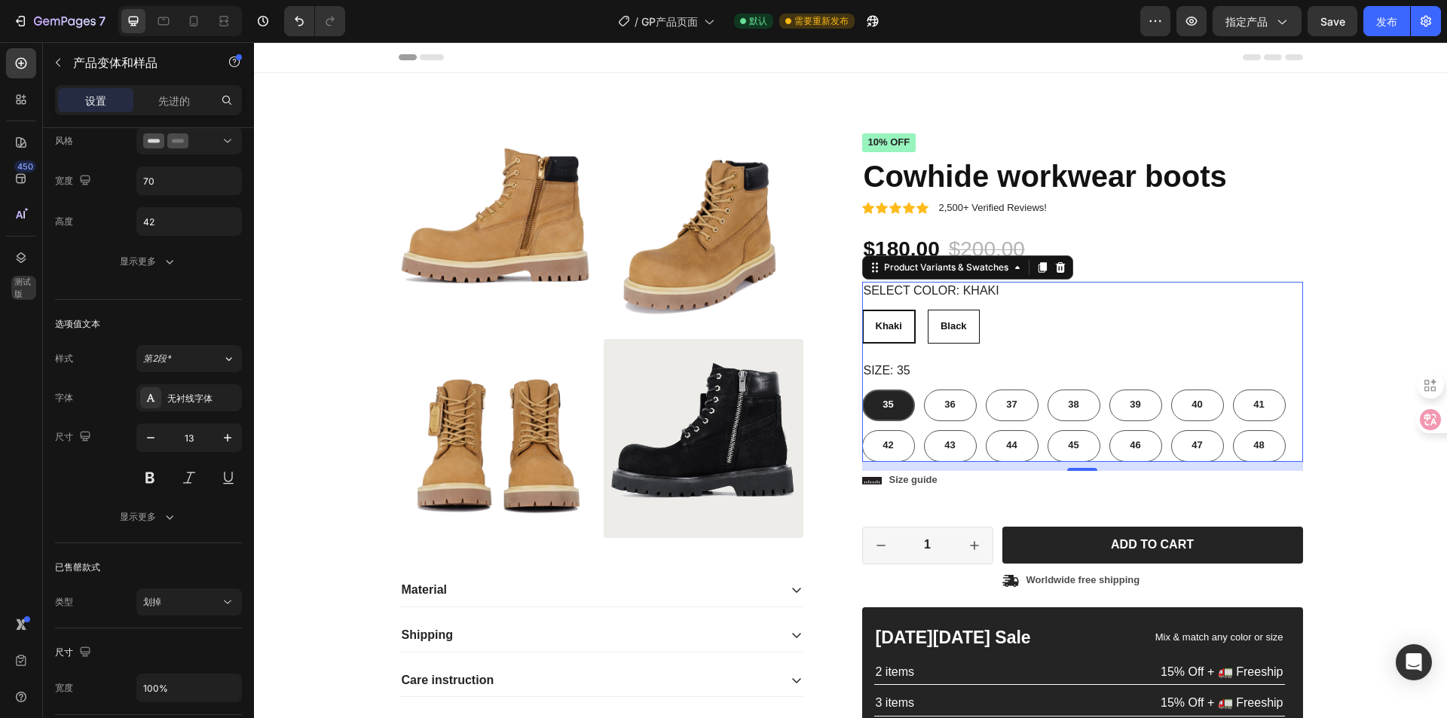
radio input "true"
click at [1070, 287] on div "Select Color: Black Khaki Khaki Khaki Black Black Black" at bounding box center [1082, 313] width 441 height 62
click at [17, 64] on icon at bounding box center [21, 63] width 15 height 15
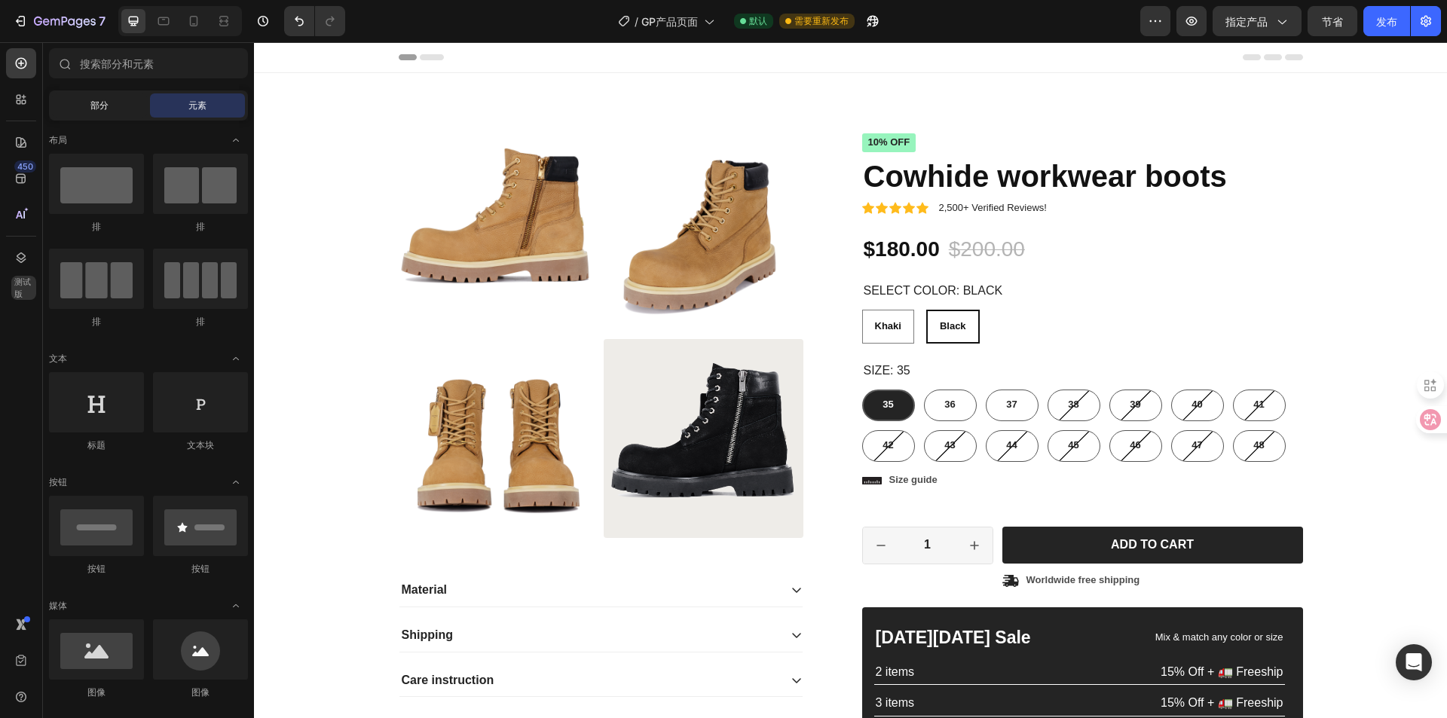
click at [74, 97] on div "部分" at bounding box center [99, 105] width 95 height 24
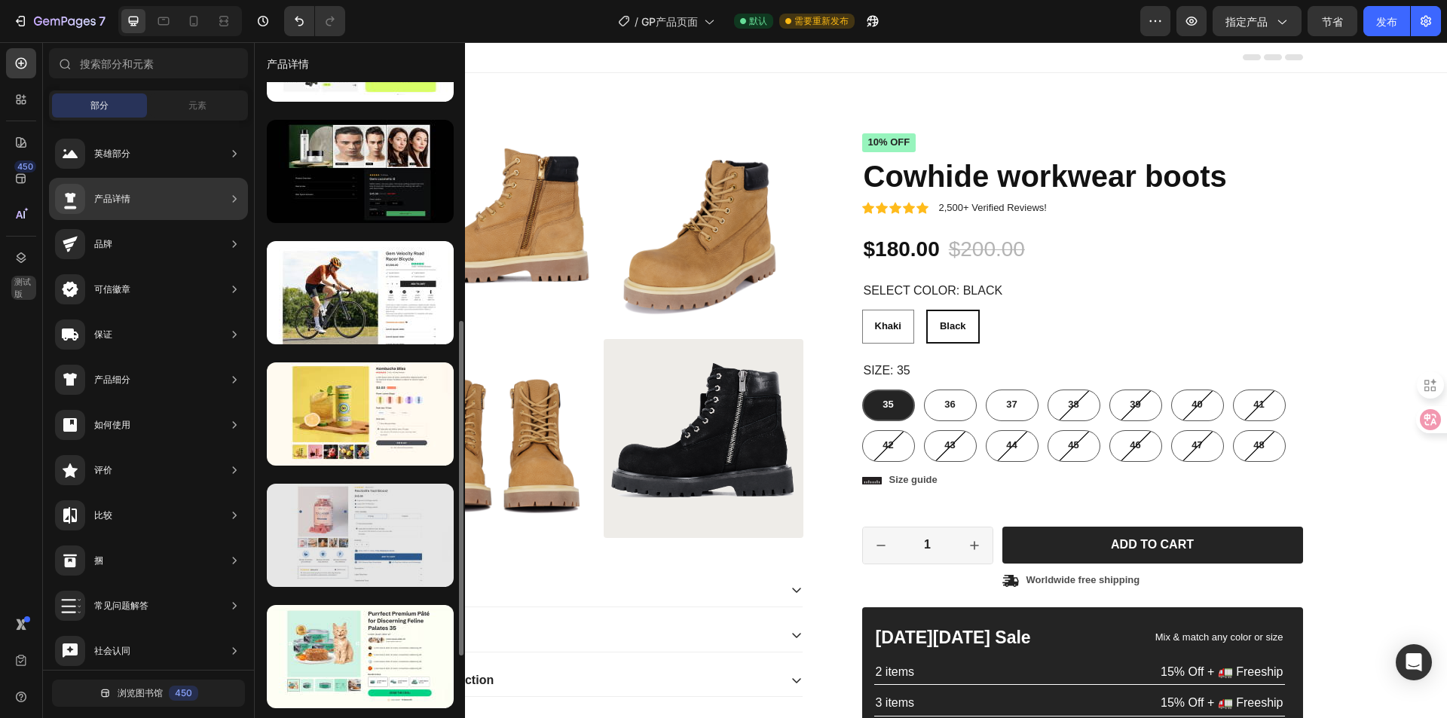
scroll to position [377, 0]
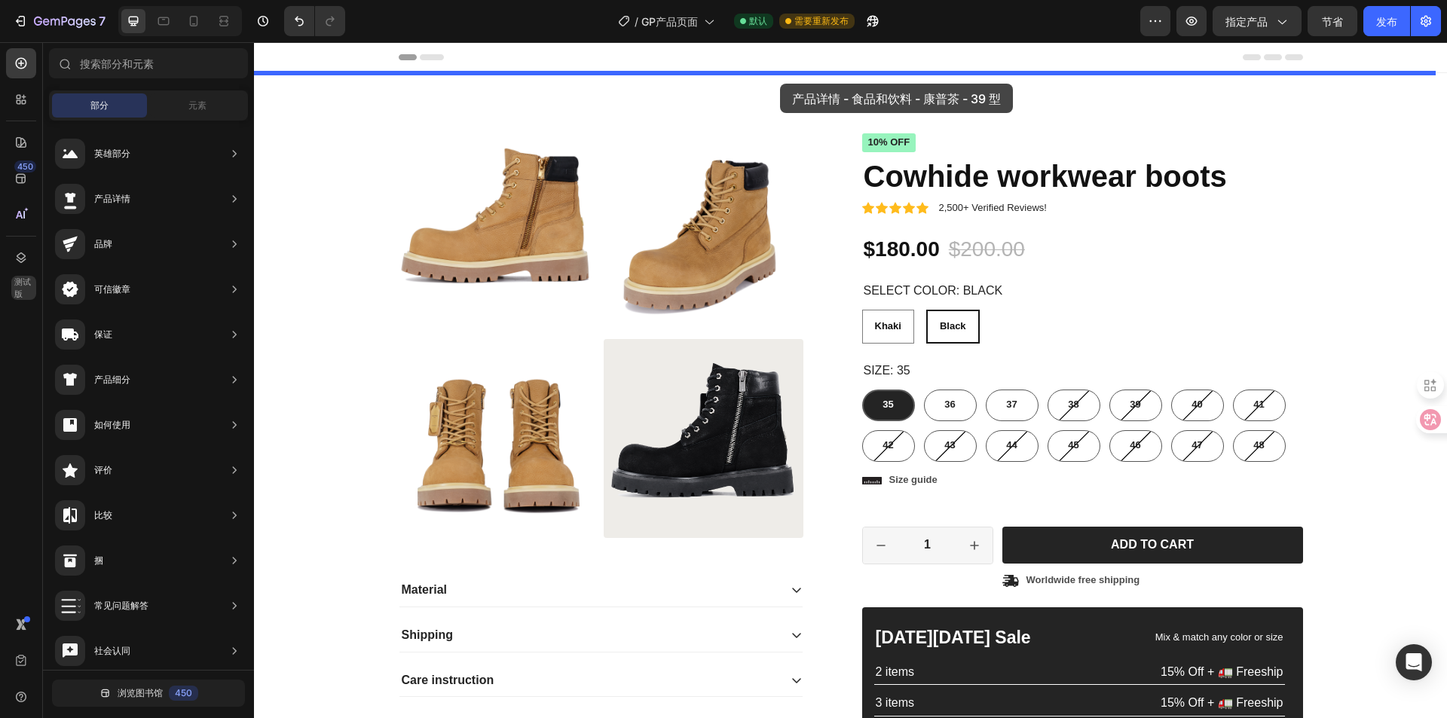
drag, startPoint x: 583, startPoint y: 549, endPoint x: 780, endPoint y: 84, distance: 505.0
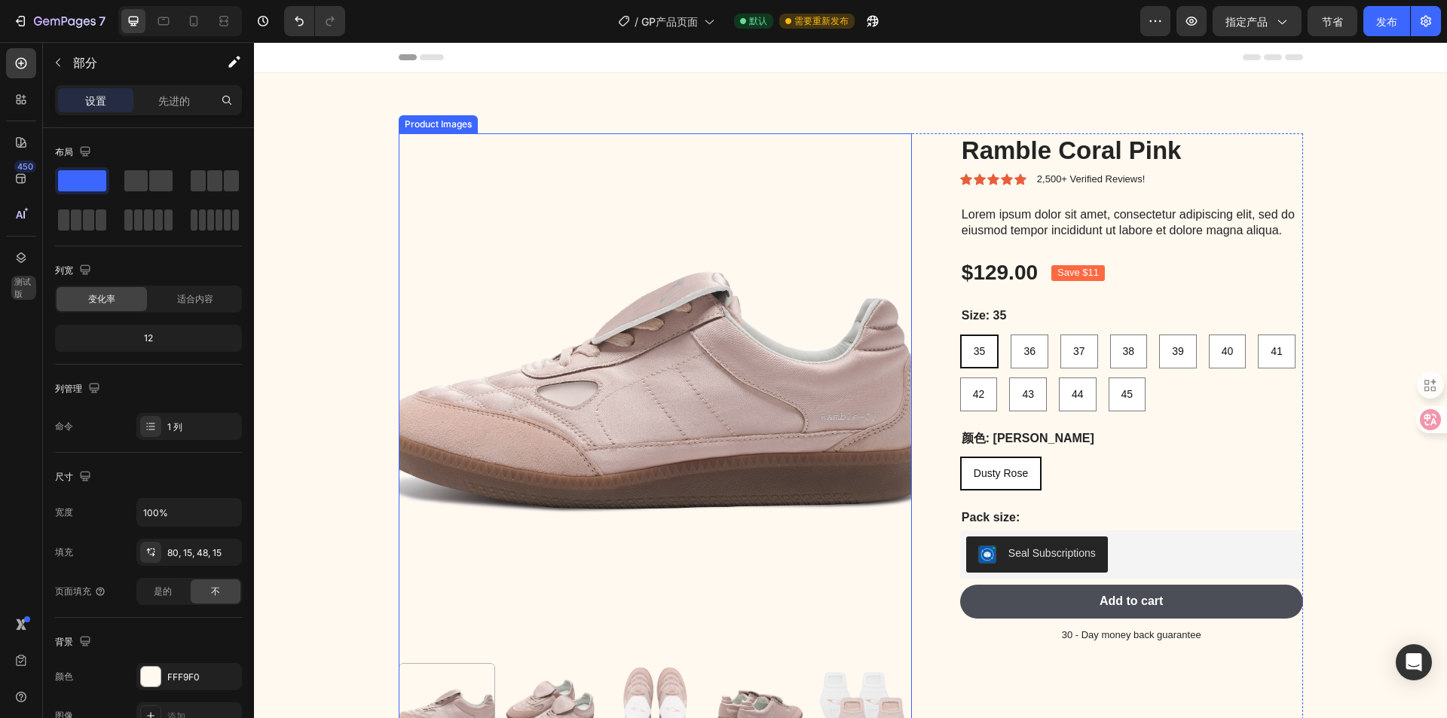
click at [750, 307] on img at bounding box center [655, 389] width 513 height 513
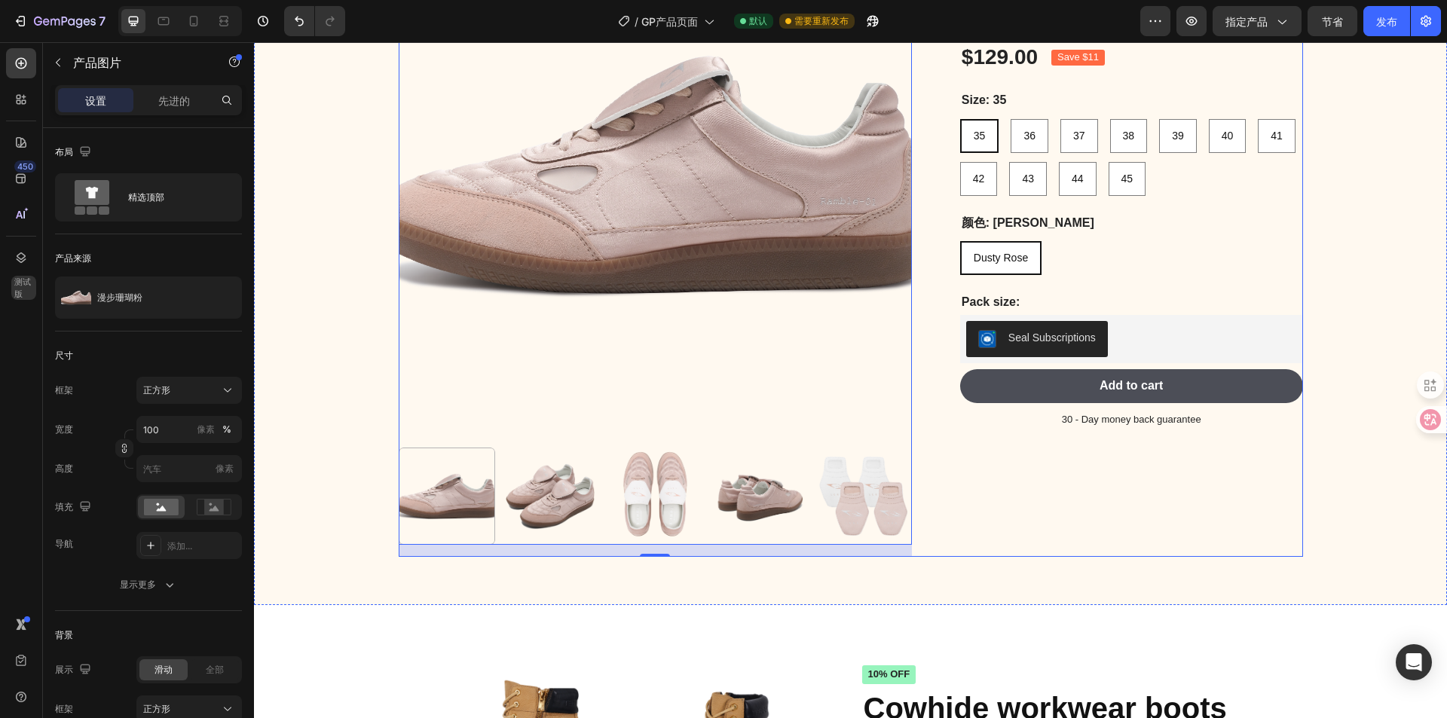
scroll to position [226, 0]
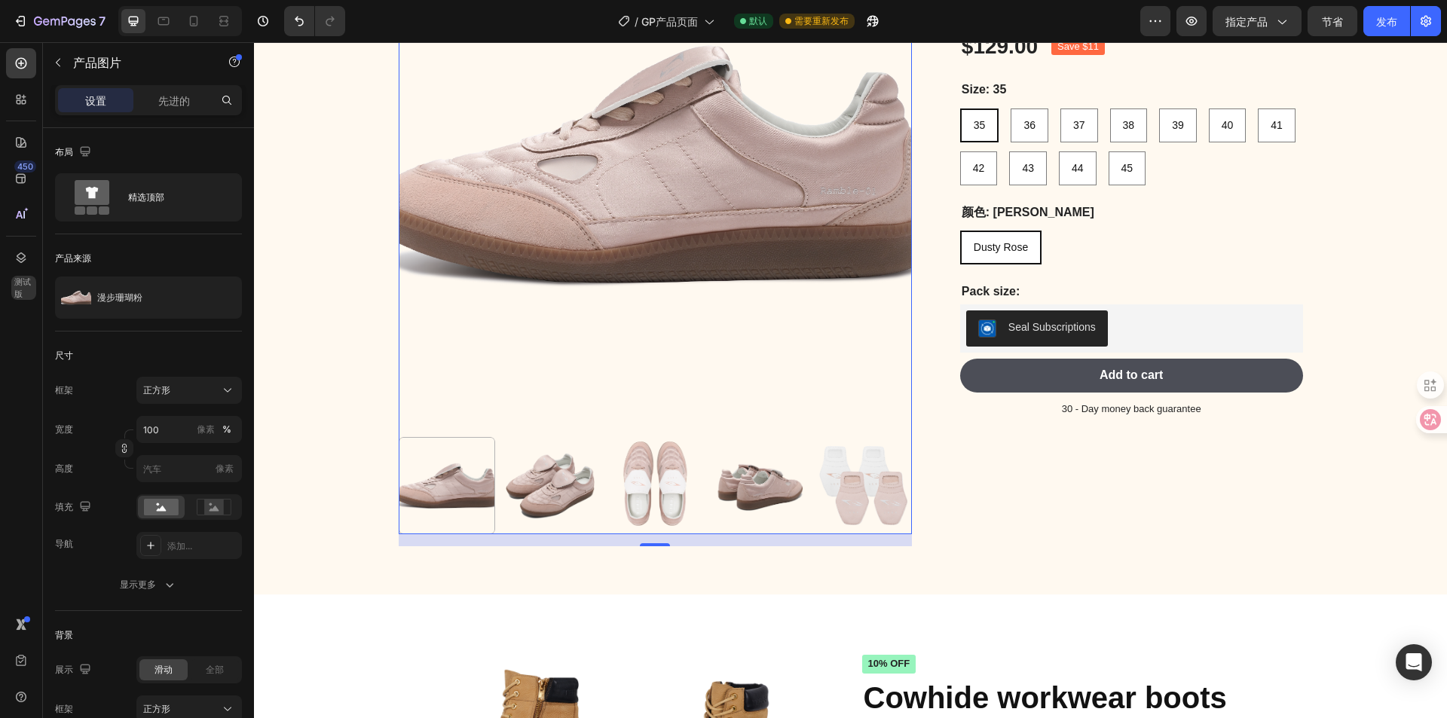
click at [727, 341] on img at bounding box center [655, 163] width 513 height 513
click at [152, 300] on div "漫步珊瑚粉" at bounding box center [148, 298] width 187 height 42
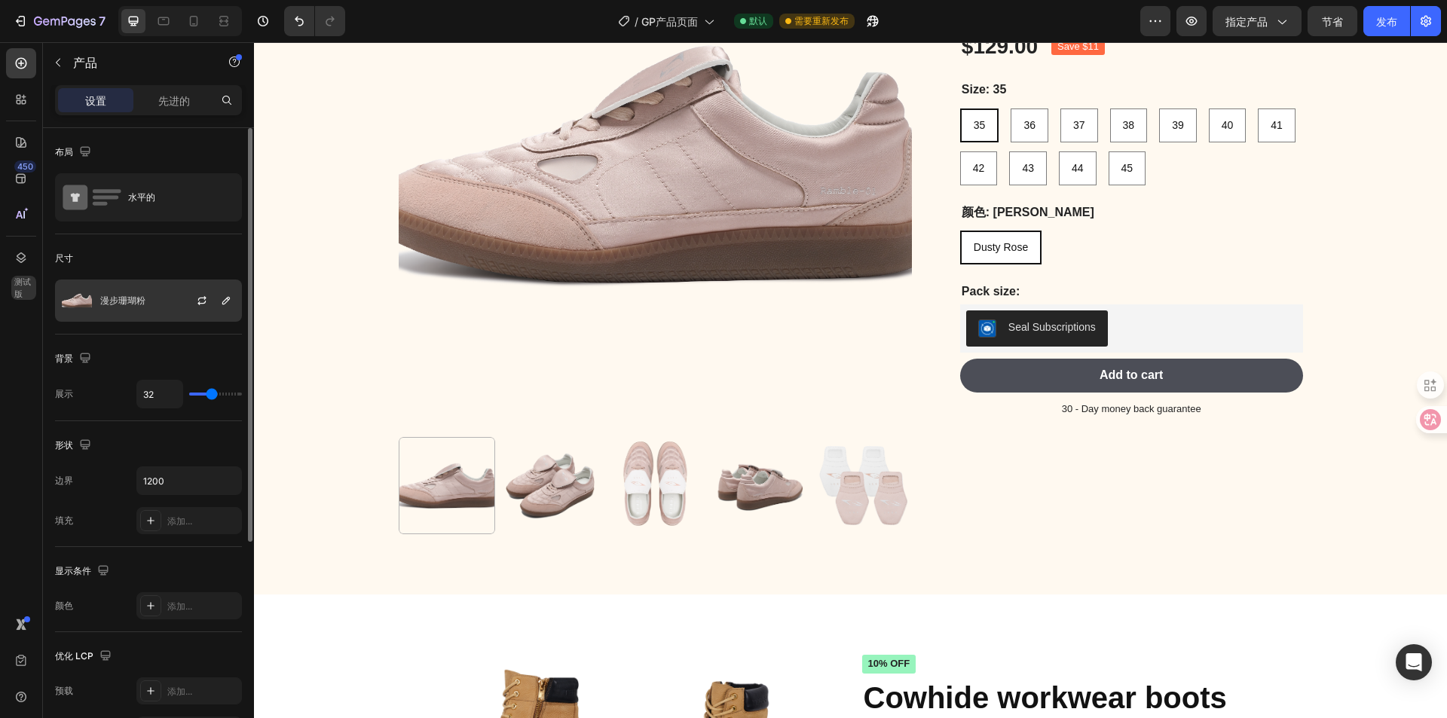
click at [109, 298] on font "漫步珊瑚粉" at bounding box center [122, 300] width 45 height 11
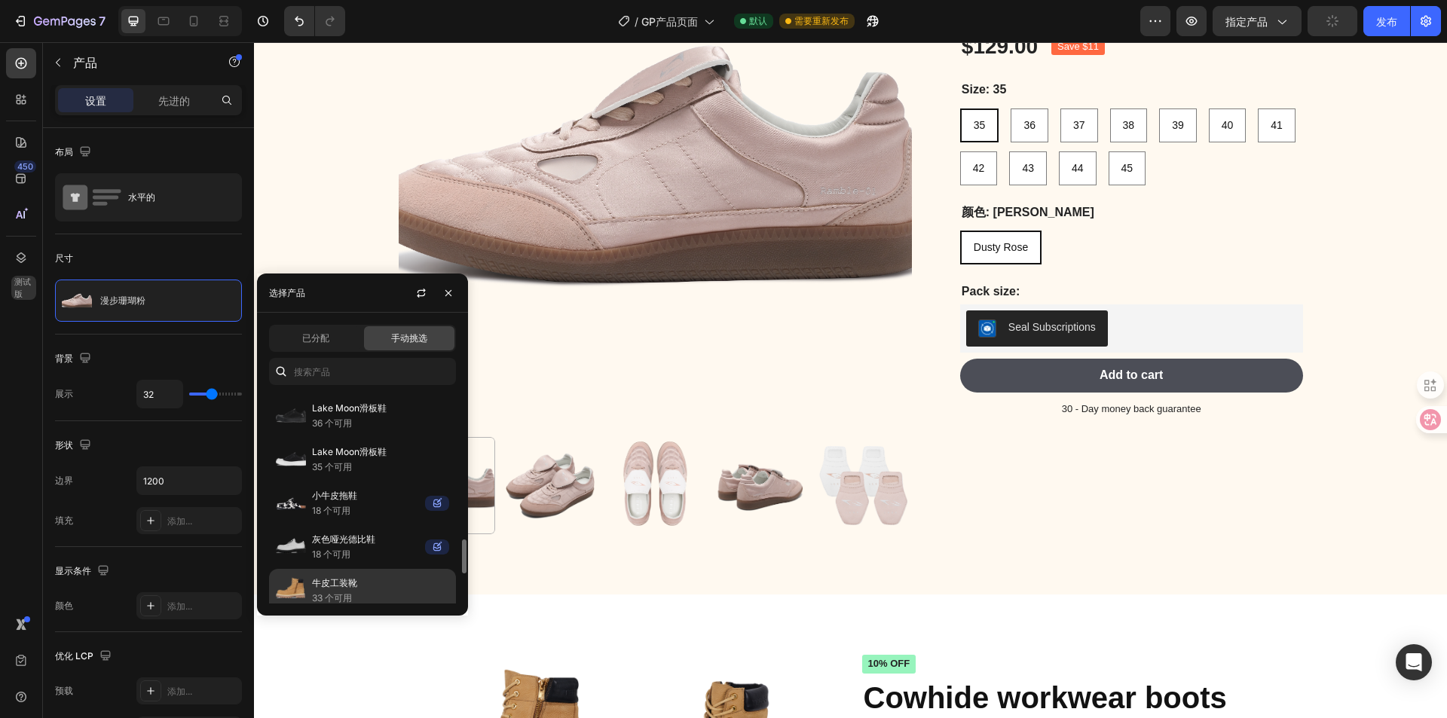
scroll to position [990, 0]
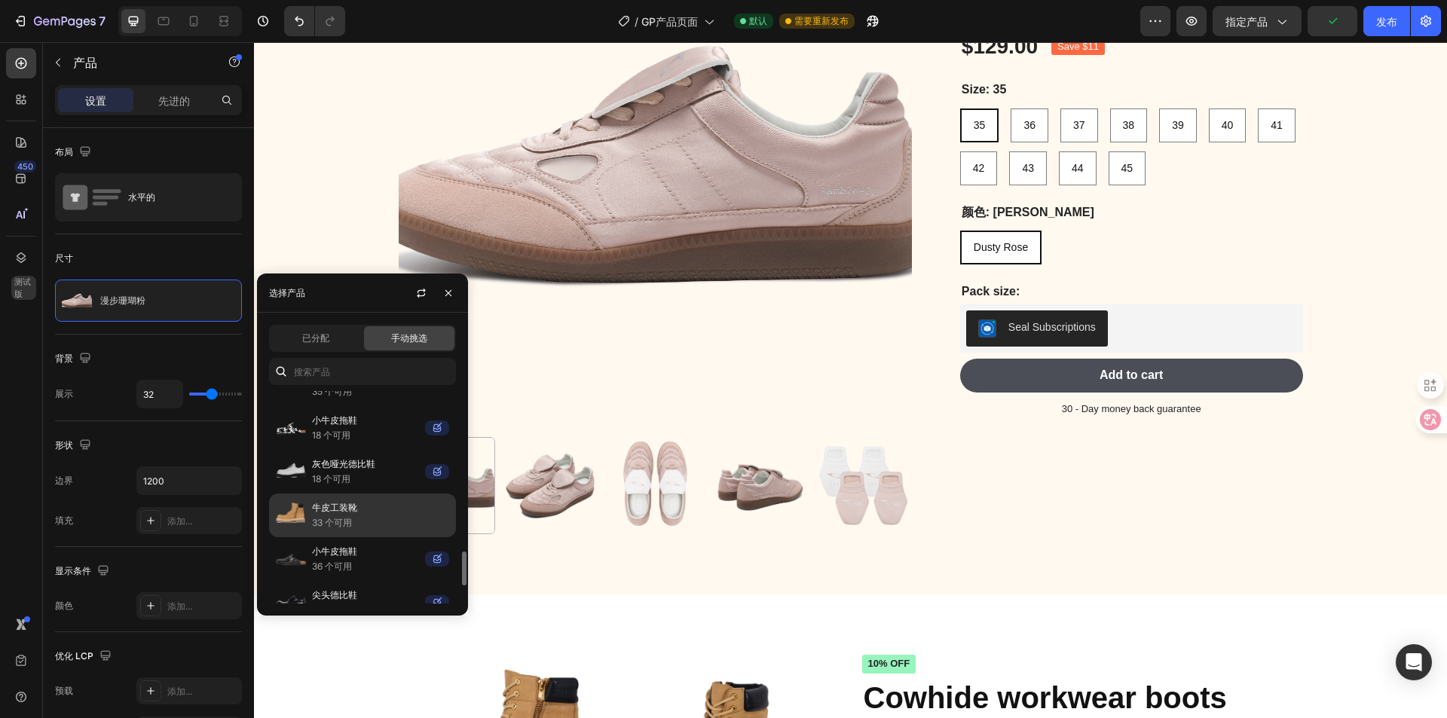
click at [336, 509] on font "牛皮工装靴" at bounding box center [334, 507] width 45 height 11
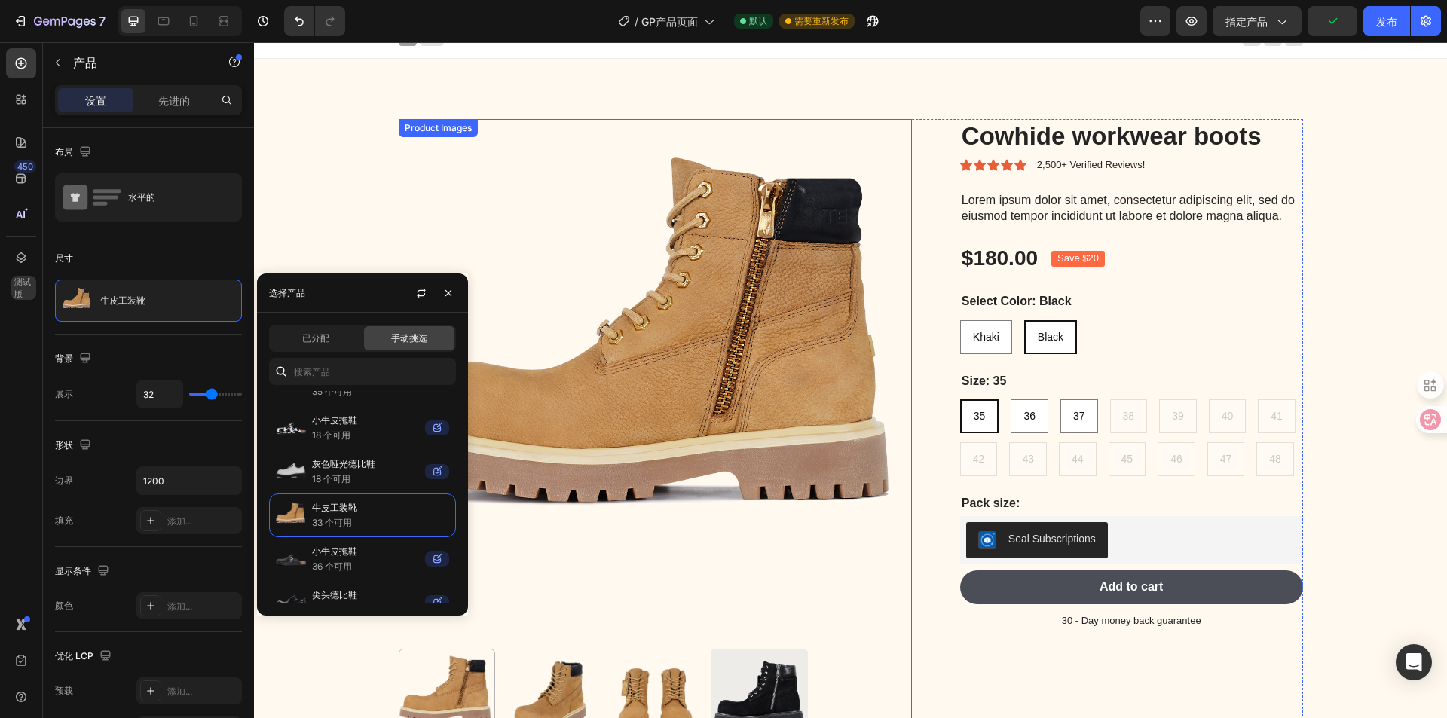
scroll to position [0, 0]
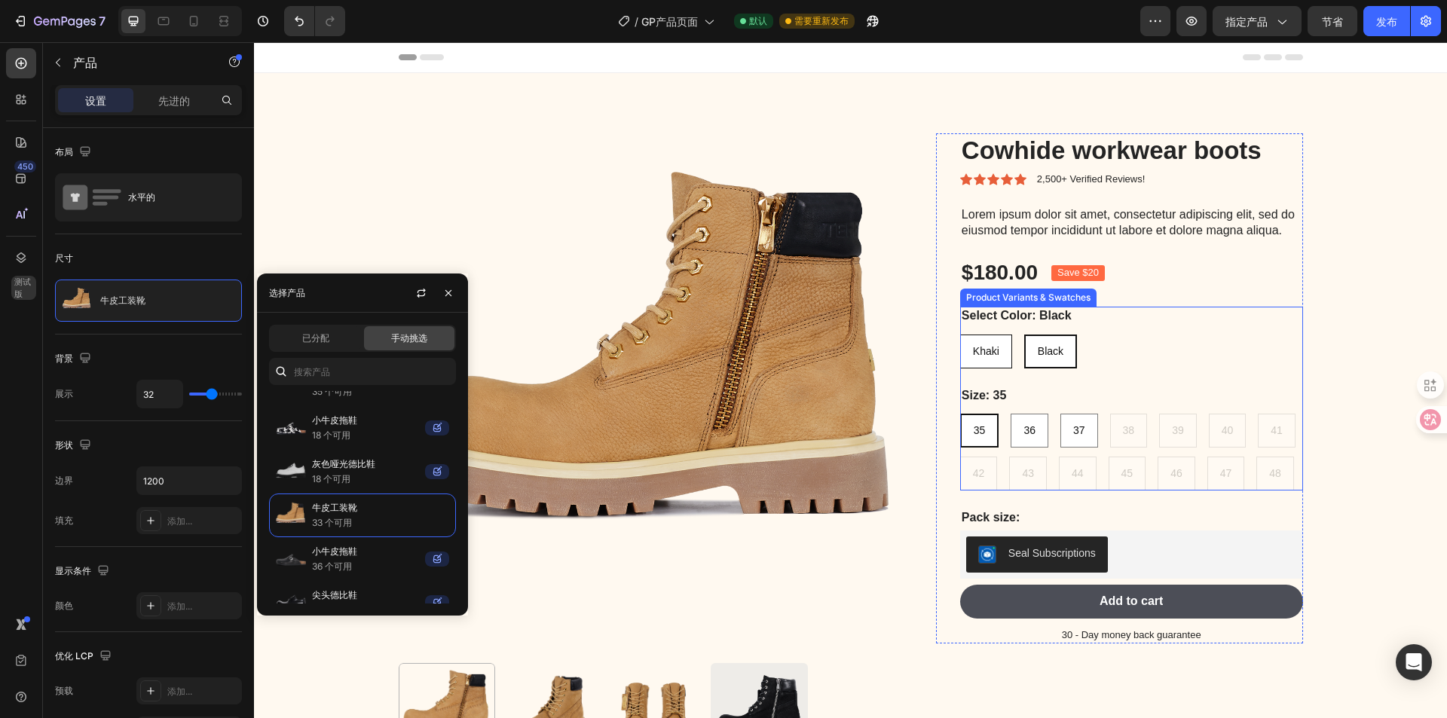
click at [979, 357] on div "Khaki" at bounding box center [986, 351] width 51 height 31
click at [960, 335] on input "[PERSON_NAME]" at bounding box center [960, 334] width 1 height 1
radio input "true"
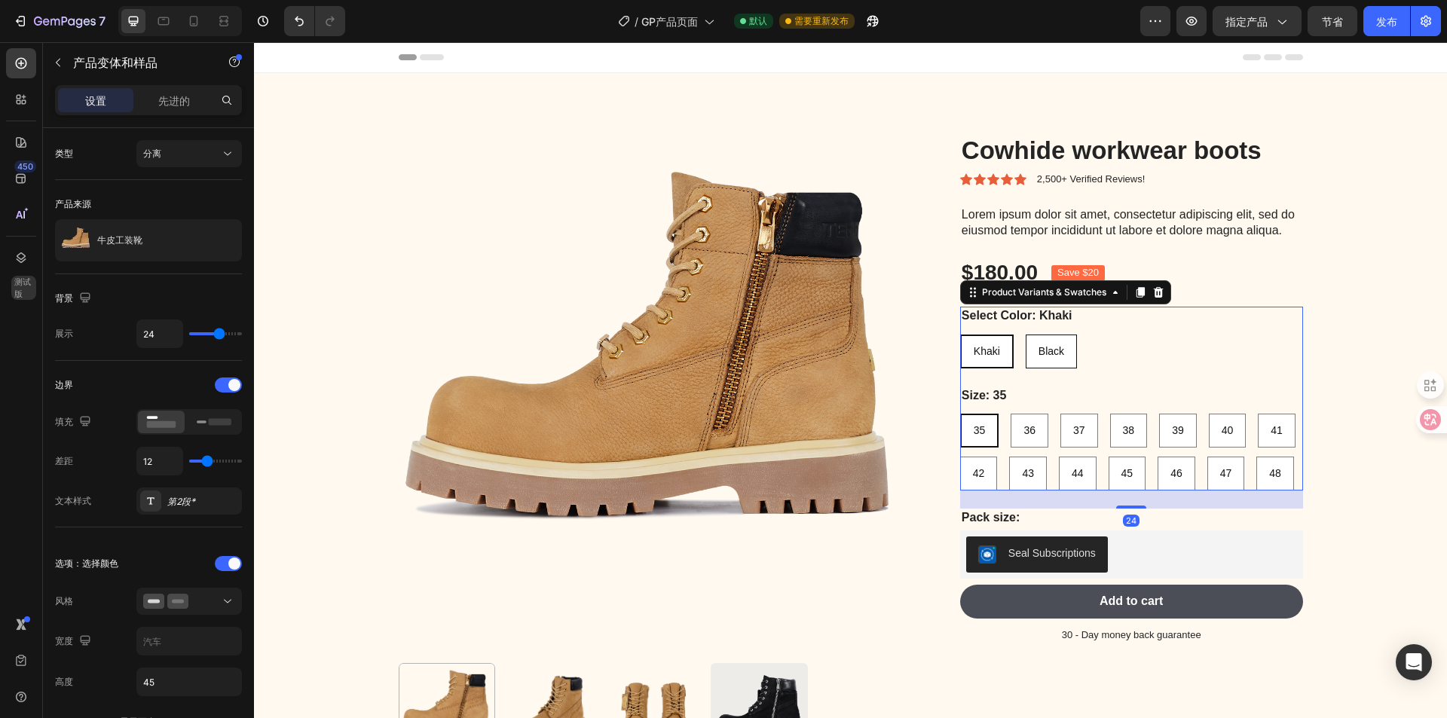
click at [1027, 367] on div "Black" at bounding box center [1052, 351] width 50 height 31
click at [1026, 335] on input "Black Black Black" at bounding box center [1025, 334] width 1 height 1
radio input "true"
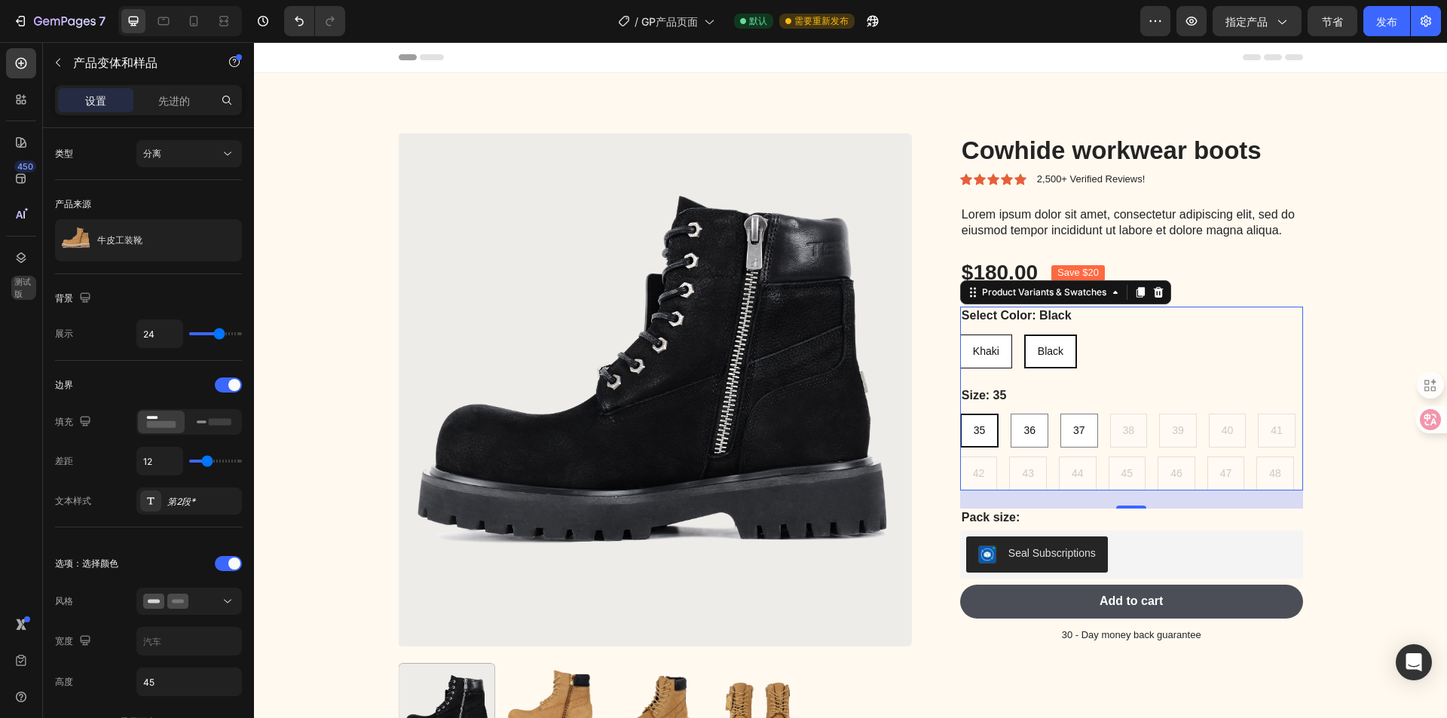
click at [990, 357] on span "Khaki" at bounding box center [986, 351] width 26 height 12
click at [960, 335] on input "[PERSON_NAME]" at bounding box center [960, 334] width 1 height 1
radio input "true"
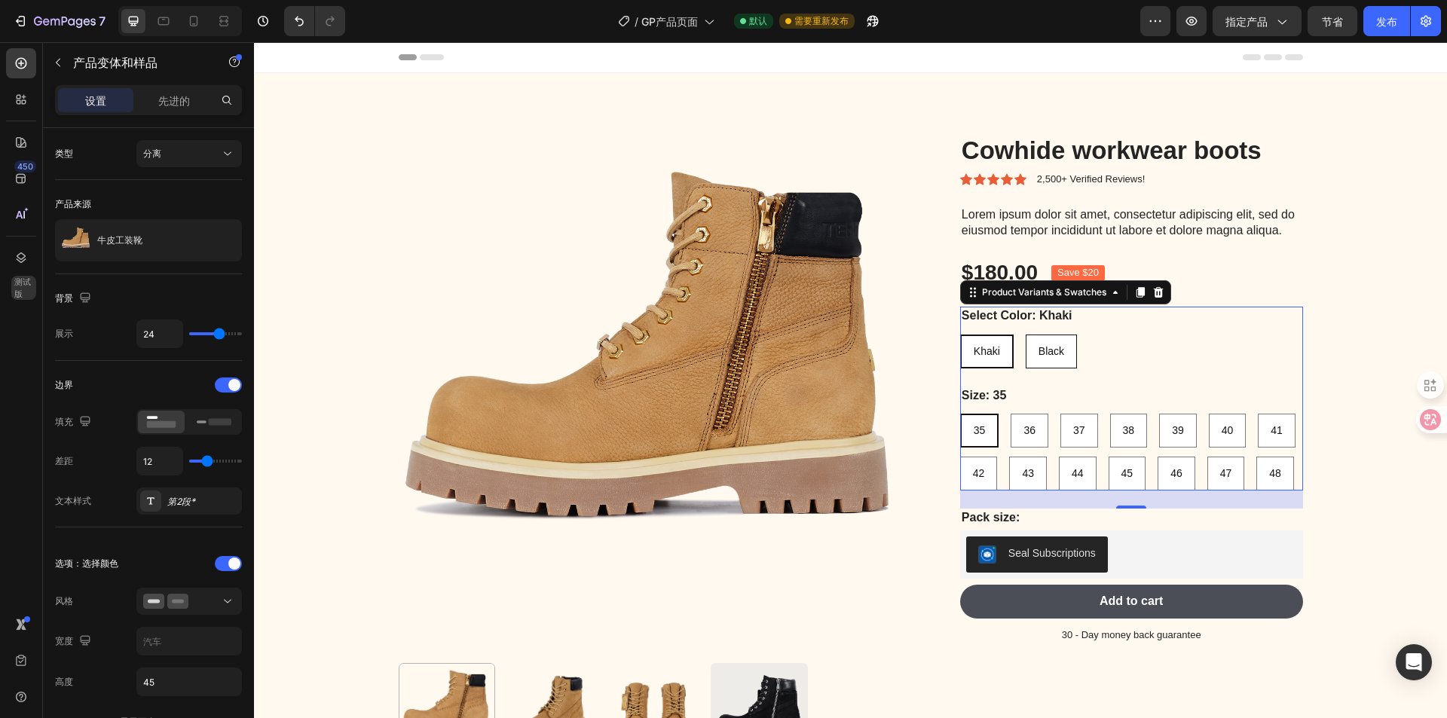
click at [1039, 357] on span "Black" at bounding box center [1052, 351] width 26 height 12
click at [1026, 335] on input "Black Black Black" at bounding box center [1025, 334] width 1 height 1
radio input "true"
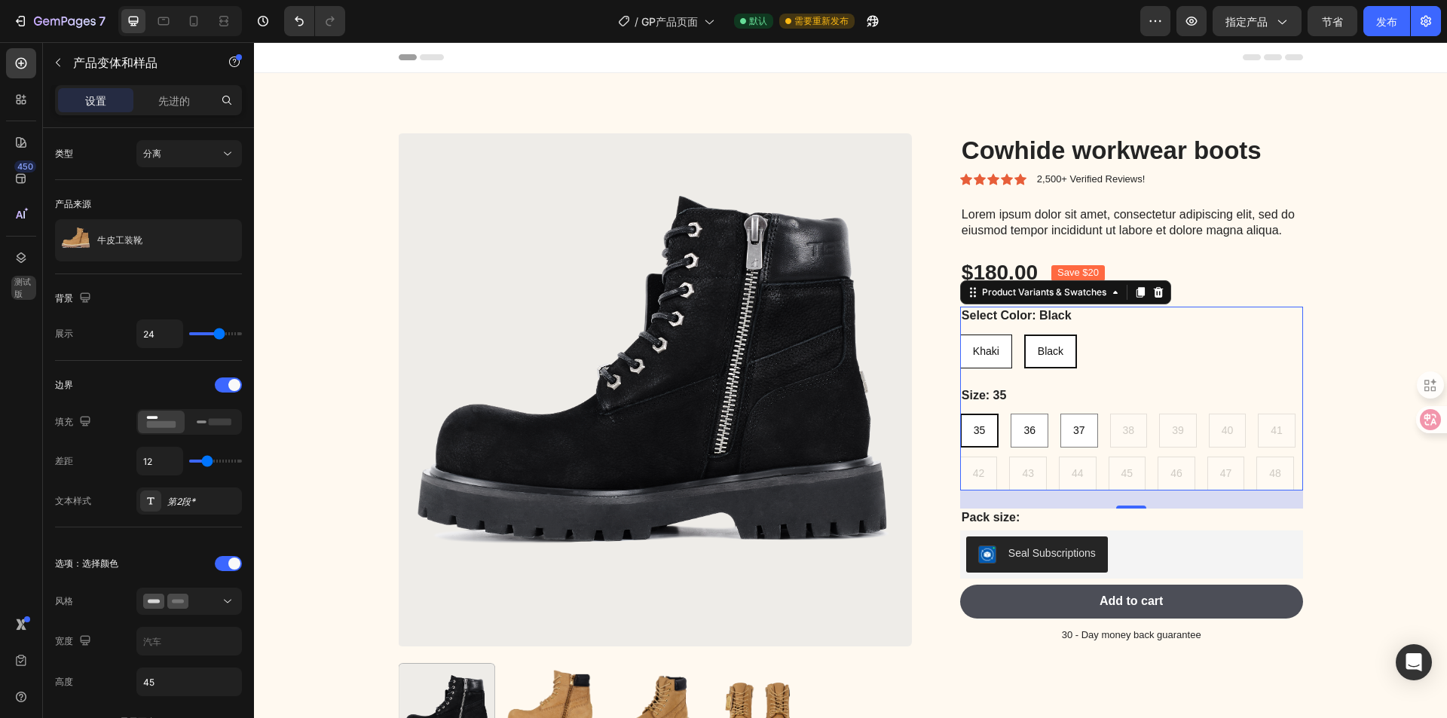
click at [989, 357] on span "Khaki" at bounding box center [986, 351] width 26 height 12
click at [960, 335] on input "[PERSON_NAME]" at bounding box center [960, 334] width 1 height 1
radio input "true"
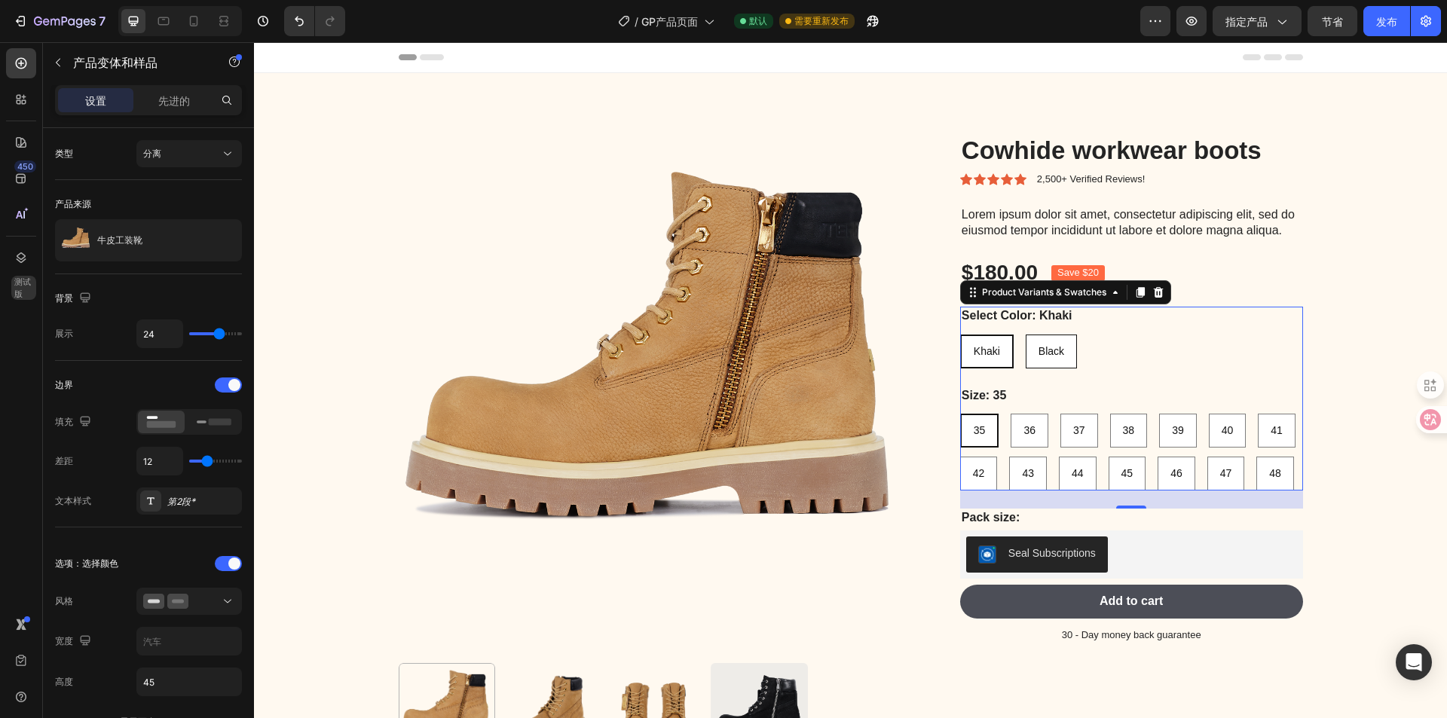
click at [1030, 367] on div "Black" at bounding box center [1052, 351] width 50 height 31
click at [1026, 335] on input "Black Black Black" at bounding box center [1025, 334] width 1 height 1
radio input "true"
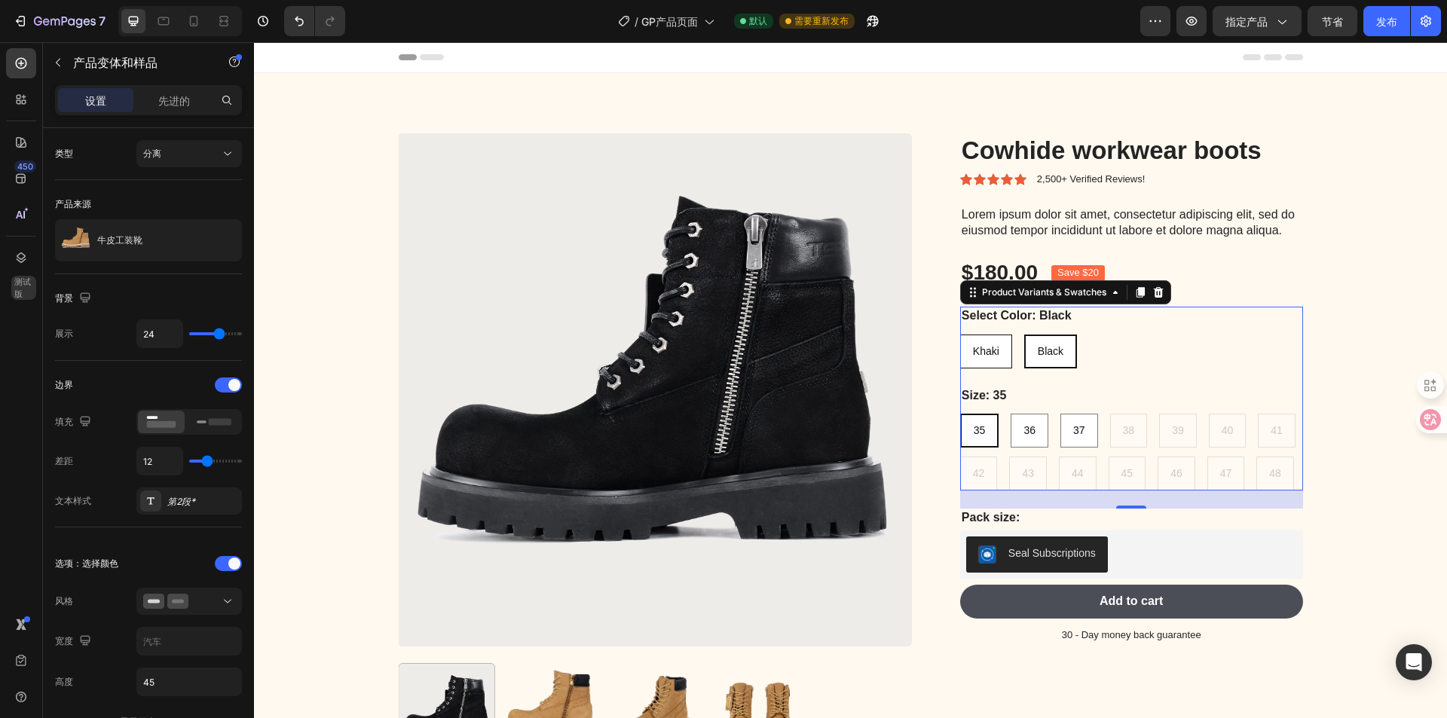
click at [995, 367] on div "Khaki" at bounding box center [986, 351] width 51 height 31
click at [960, 335] on input "[PERSON_NAME]" at bounding box center [960, 334] width 1 height 1
radio input "true"
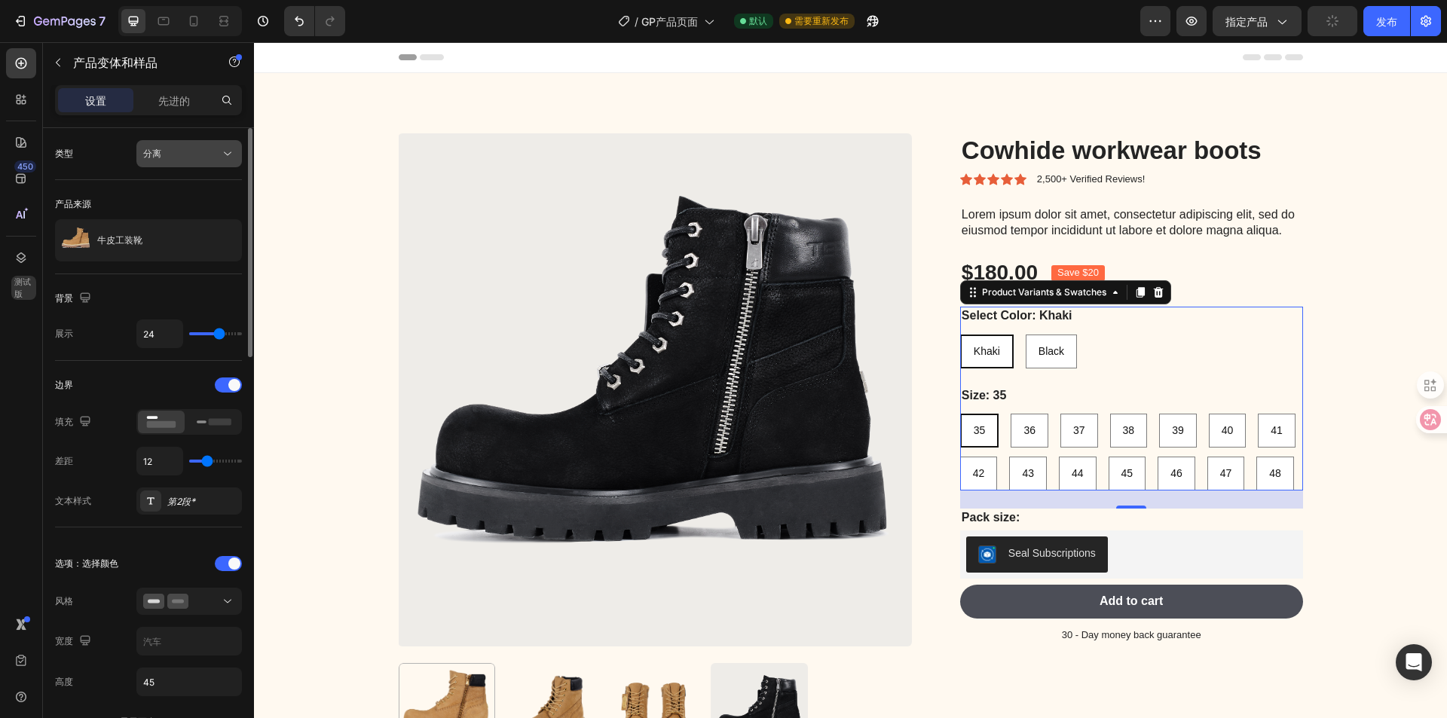
click at [150, 142] on button "分离" at bounding box center [189, 153] width 106 height 27
click at [180, 219] on p "结合" at bounding box center [186, 220] width 86 height 14
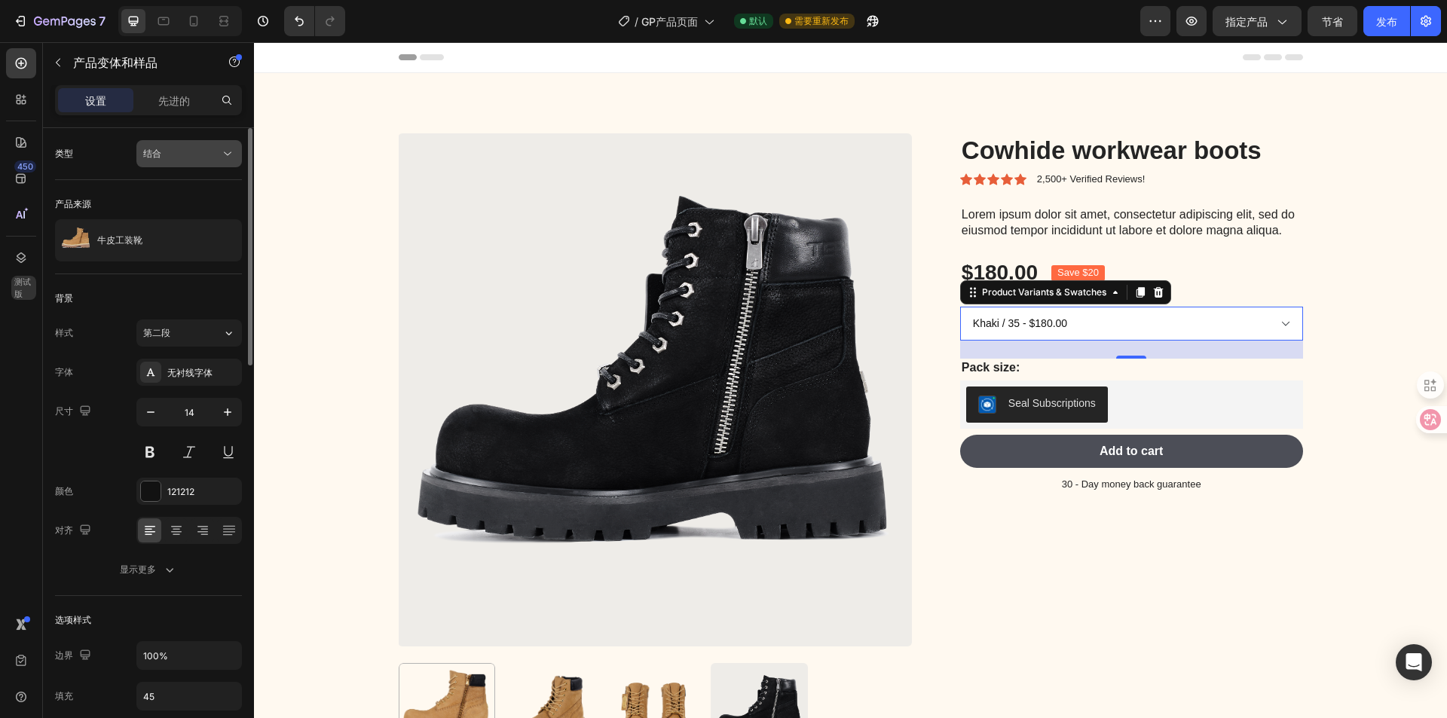
click at [192, 162] on button "结合" at bounding box center [189, 153] width 106 height 27
click at [177, 189] on p "分离" at bounding box center [186, 191] width 86 height 14
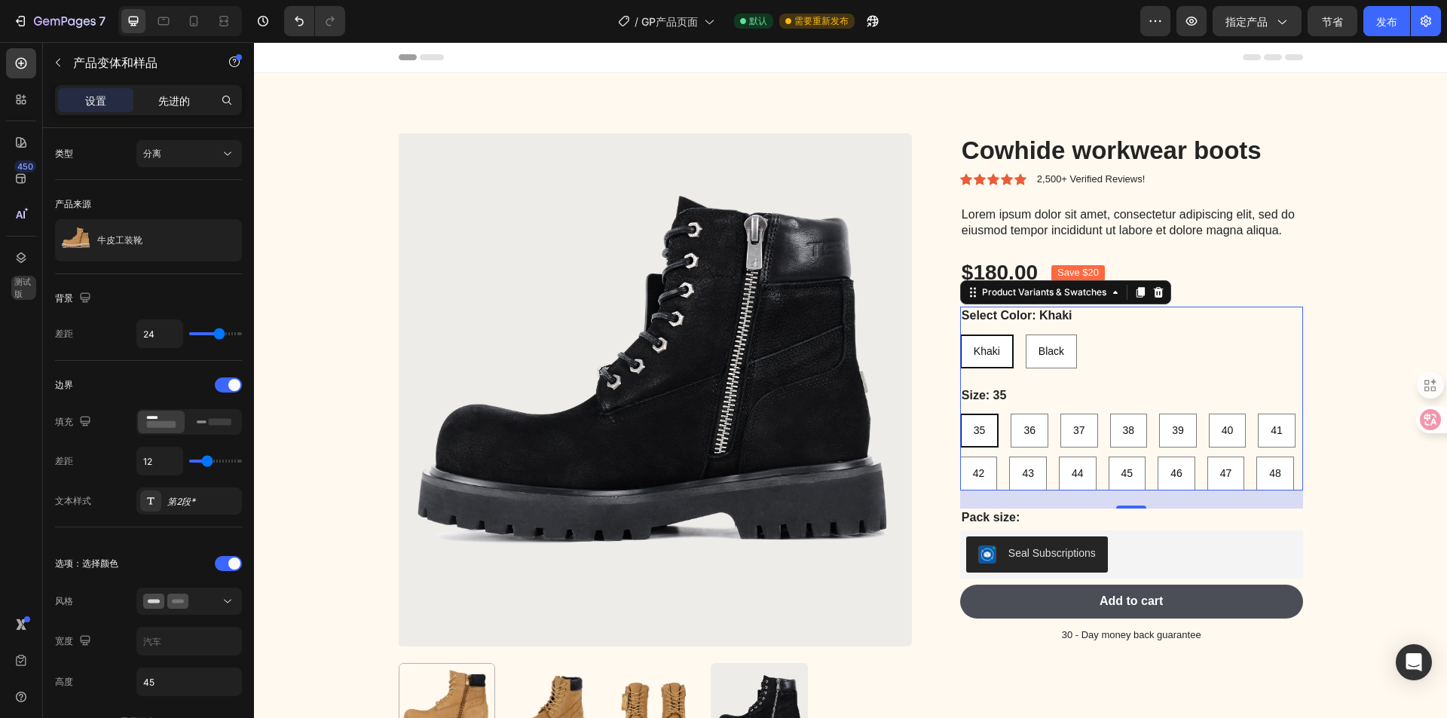
click at [178, 89] on div "先进的" at bounding box center [173, 100] width 75 height 24
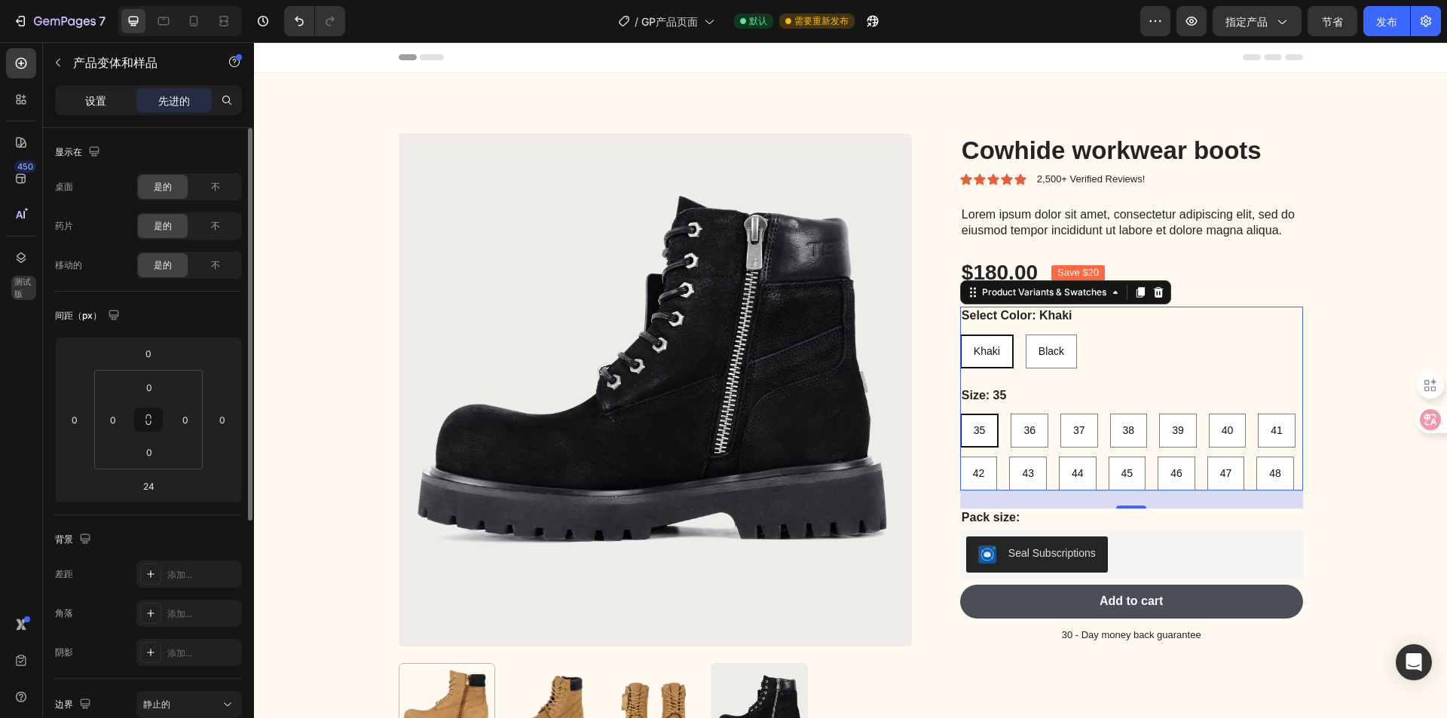
click at [112, 94] on div "设置" at bounding box center [95, 100] width 75 height 24
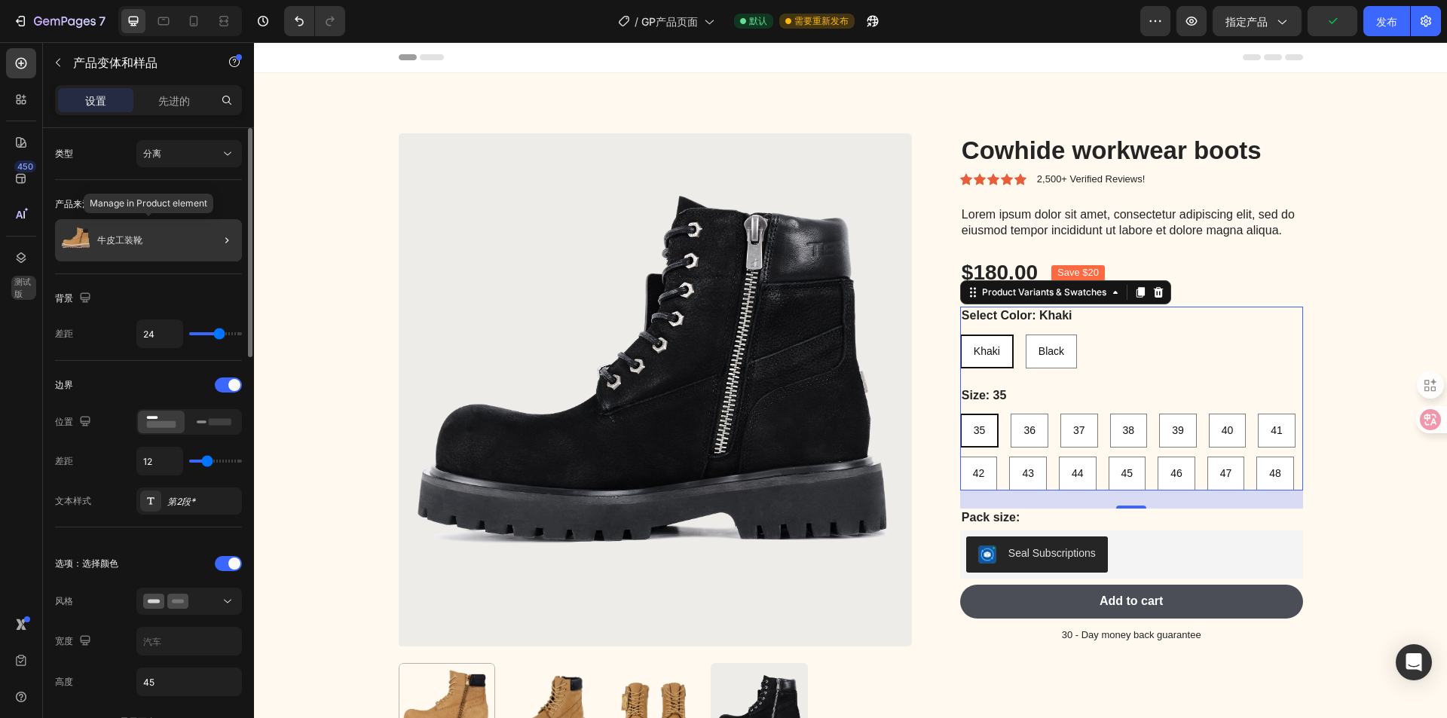
click at [144, 254] on div "牛皮工装靴" at bounding box center [148, 240] width 187 height 42
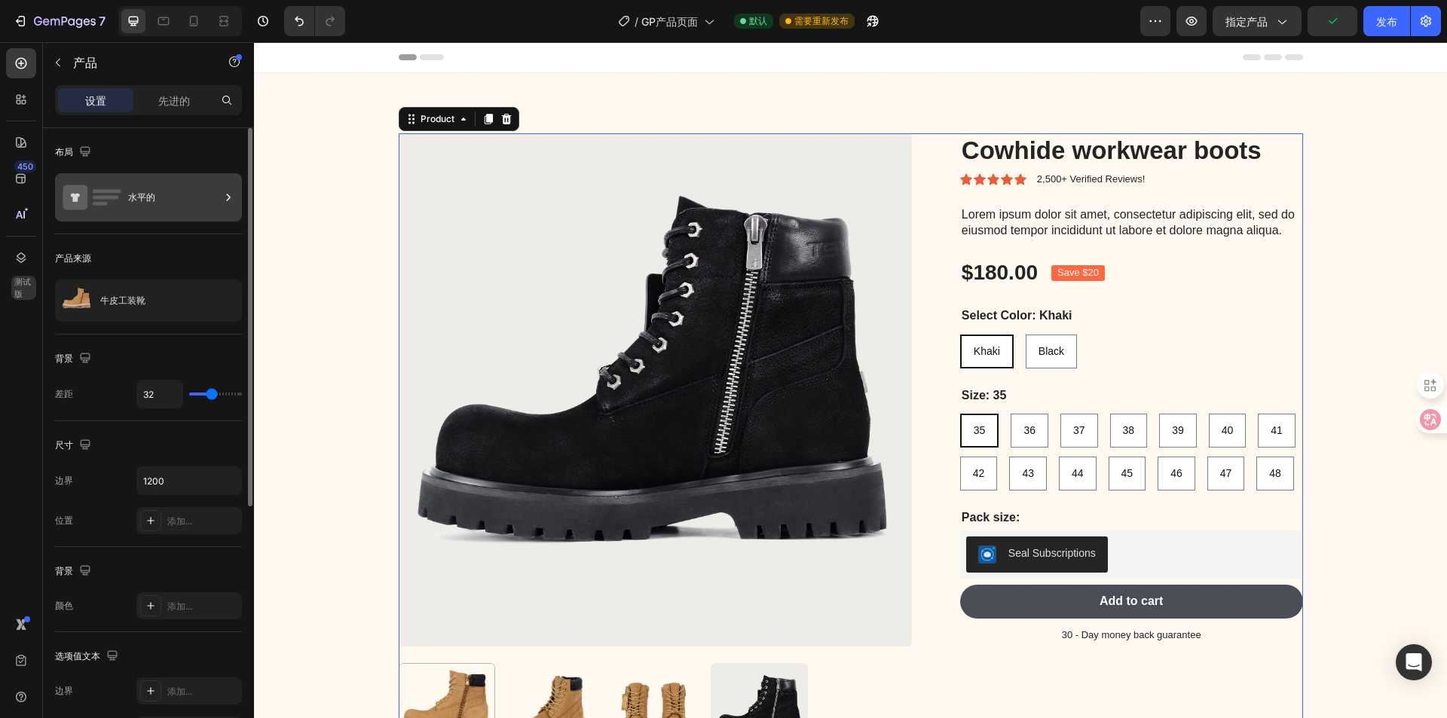
click at [194, 210] on div "水平的" at bounding box center [174, 197] width 92 height 35
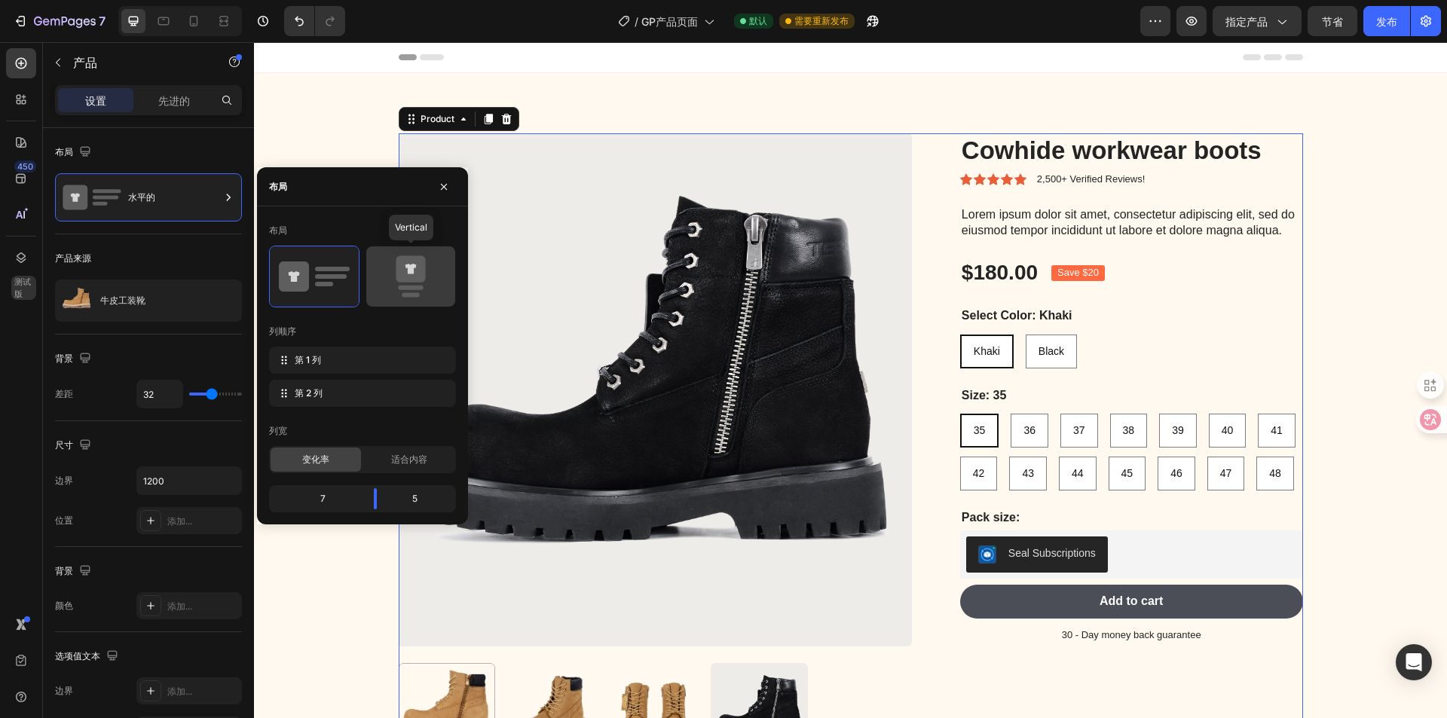
click at [386, 298] on div at bounding box center [410, 276] width 89 height 60
type input "0"
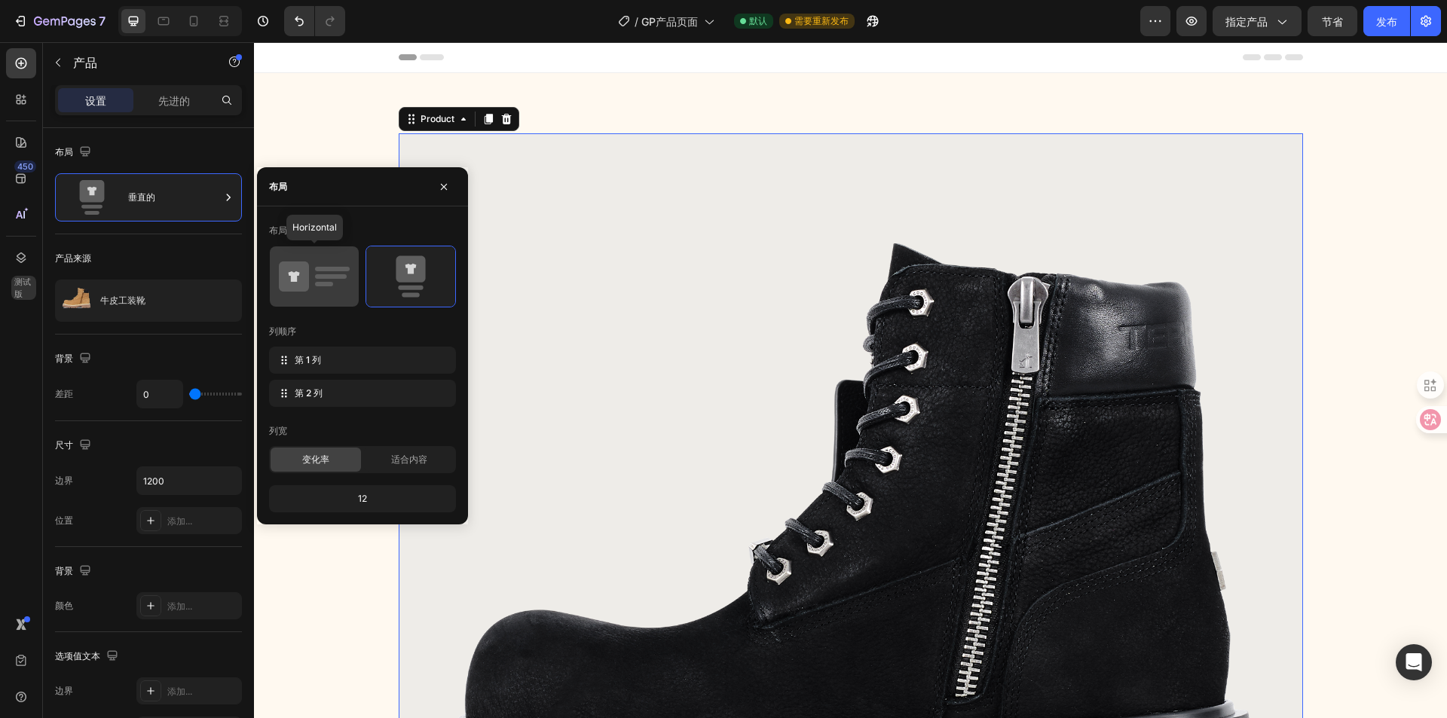
click at [309, 286] on icon at bounding box center [294, 277] width 30 height 30
type input "32"
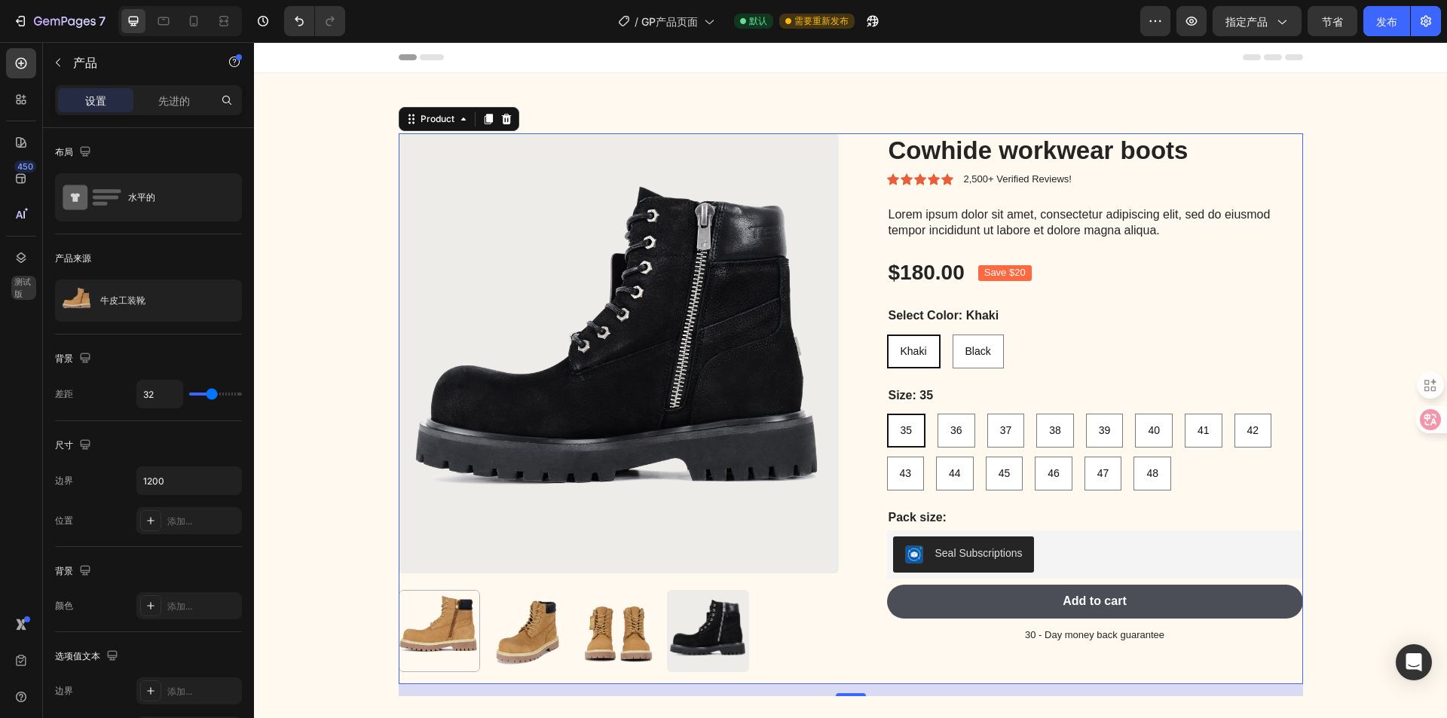
click at [93, 108] on p "设置" at bounding box center [95, 101] width 21 height 16
click at [139, 296] on font "牛皮工装靴" at bounding box center [122, 300] width 45 height 11
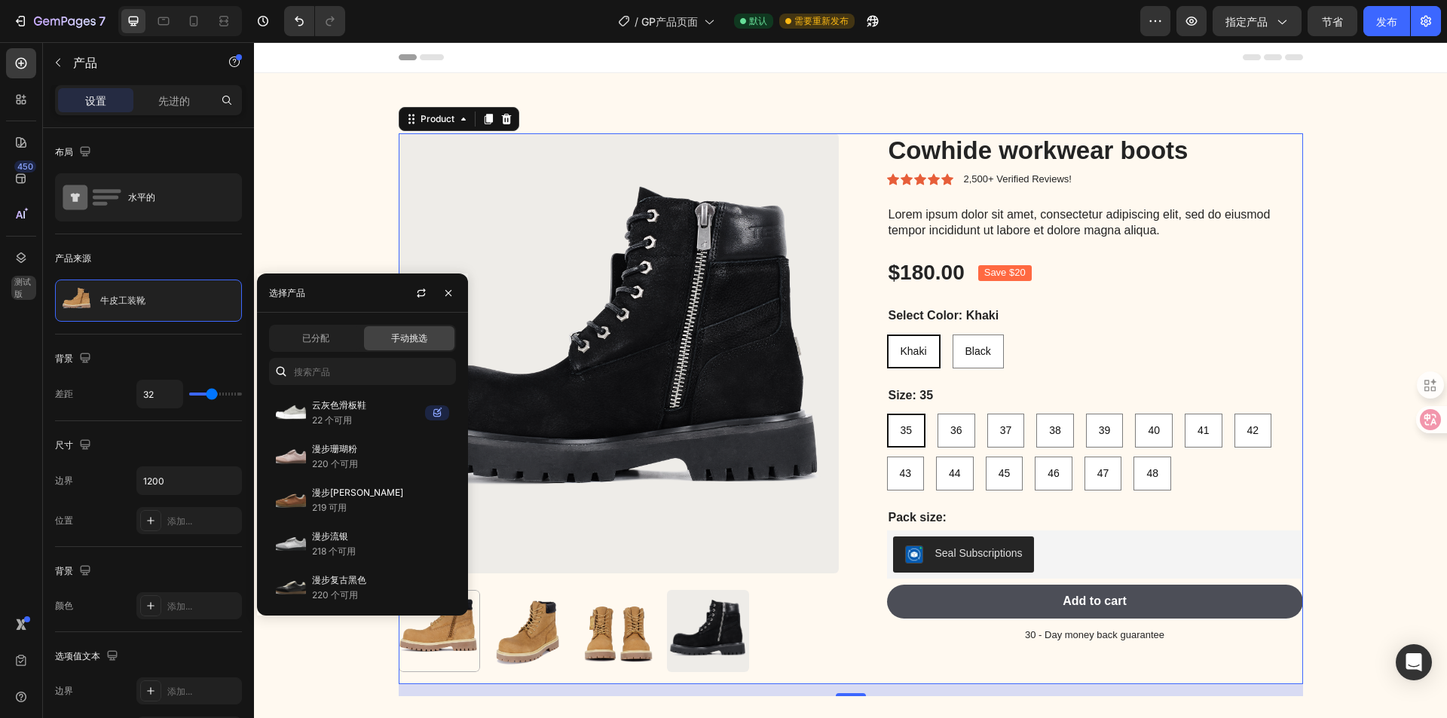
click at [161, 267] on div "产品来源" at bounding box center [148, 258] width 187 height 24
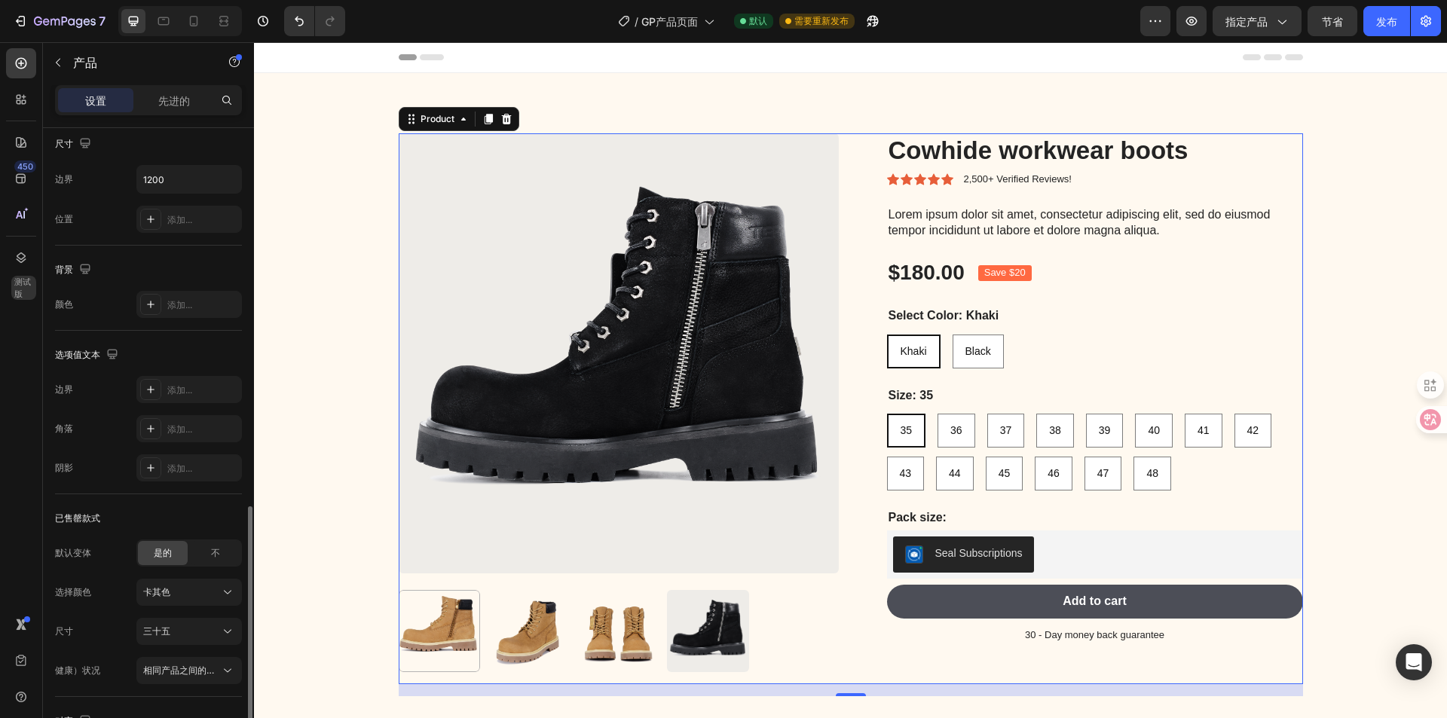
scroll to position [425, 0]
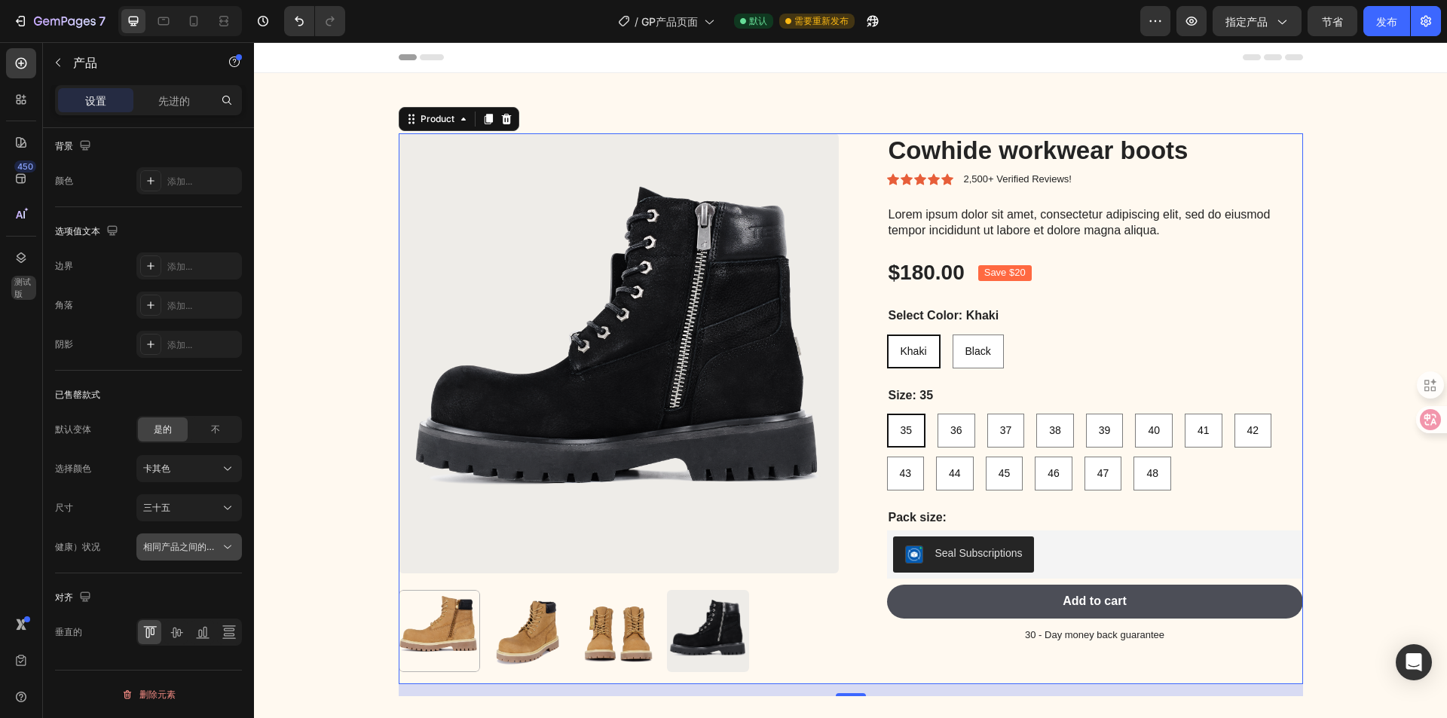
click at [159, 550] on font "相同产品之间的链接变体、数量<br>" at bounding box center [217, 546] width 148 height 11
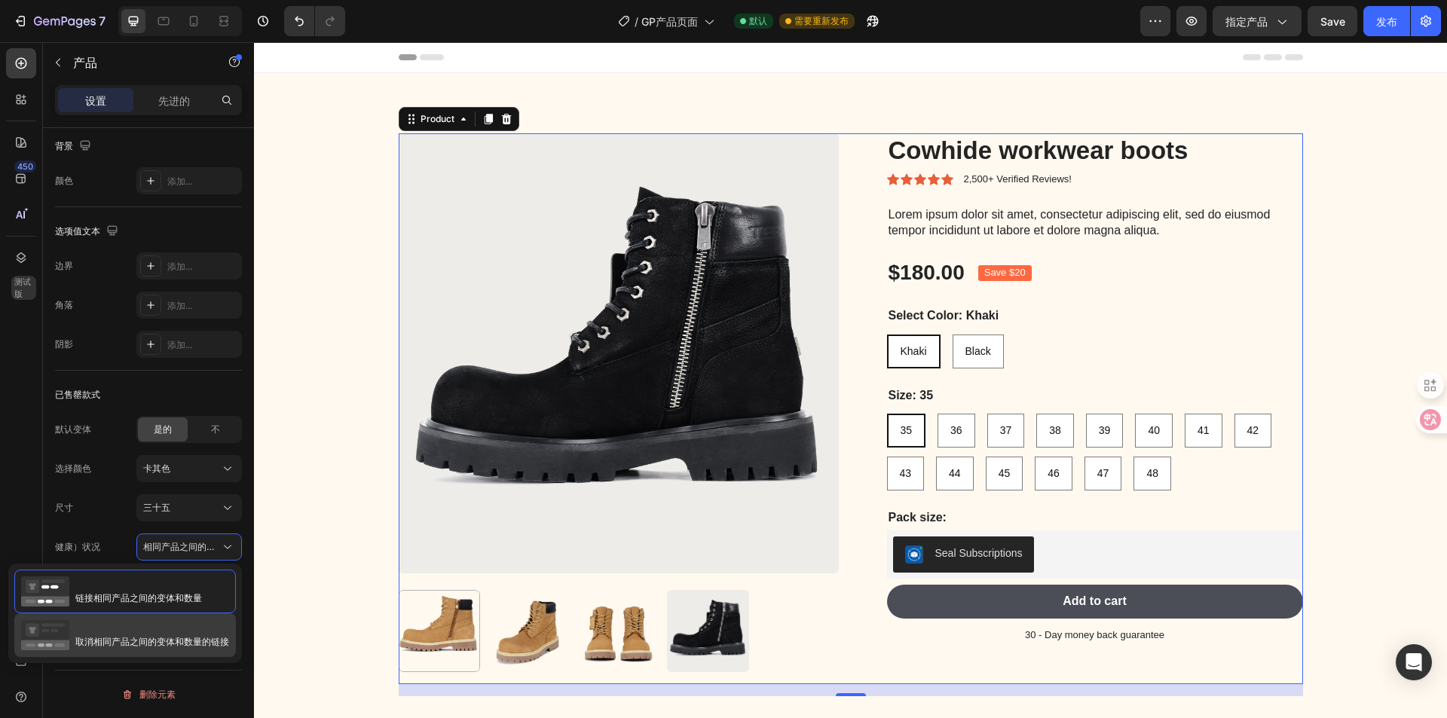
click at [152, 626] on span "取消相同产品之间的 变体和数量的链接" at bounding box center [152, 635] width 154 height 27
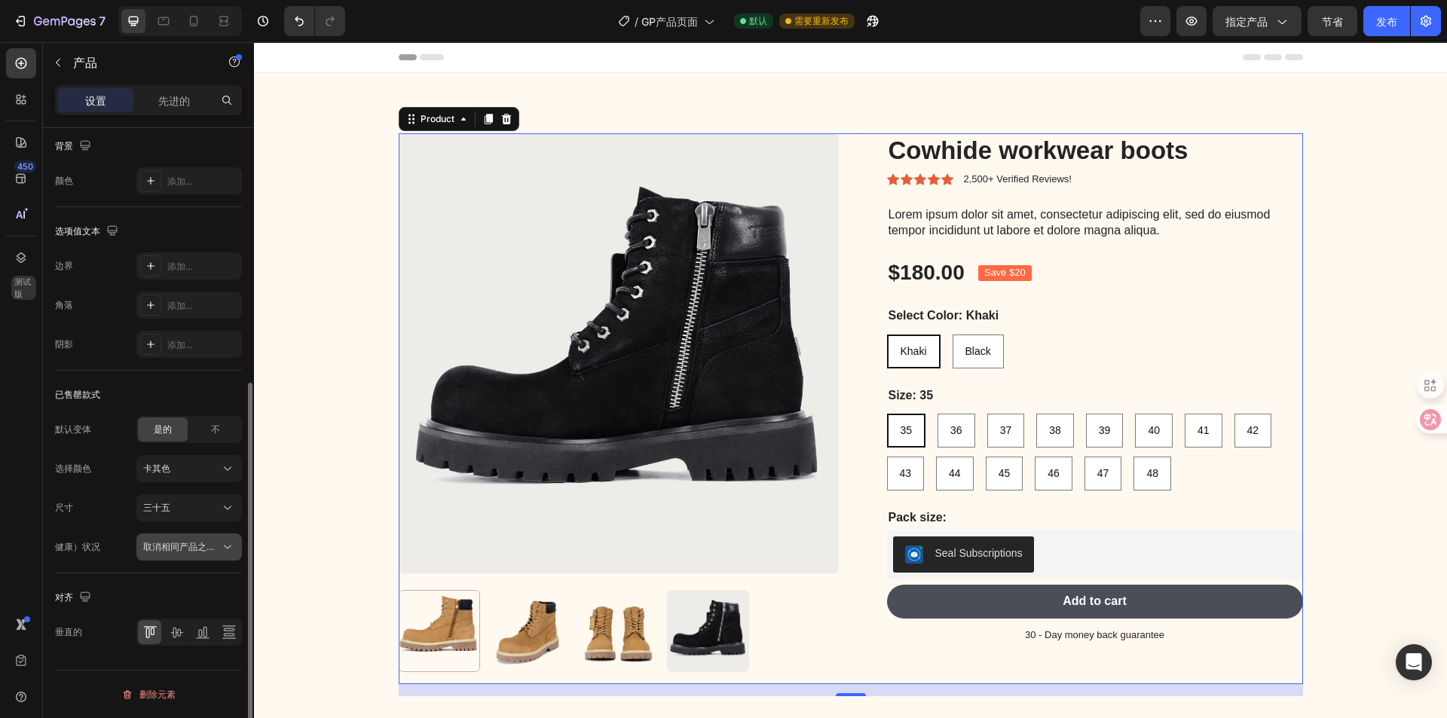
click at [164, 558] on button "取消相同产品之间的变体、数量链接<br>" at bounding box center [189, 547] width 106 height 27
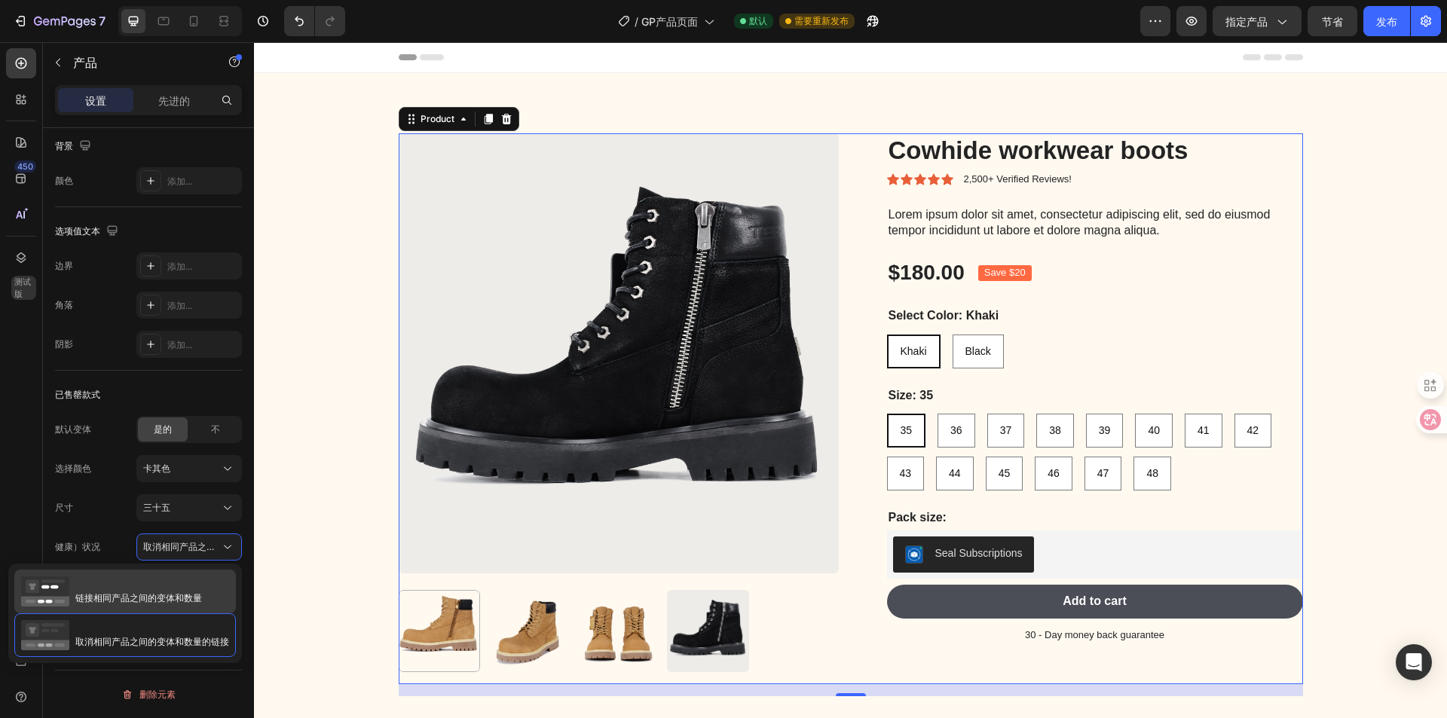
click at [160, 599] on font "变体和数量" at bounding box center [179, 597] width 45 height 11
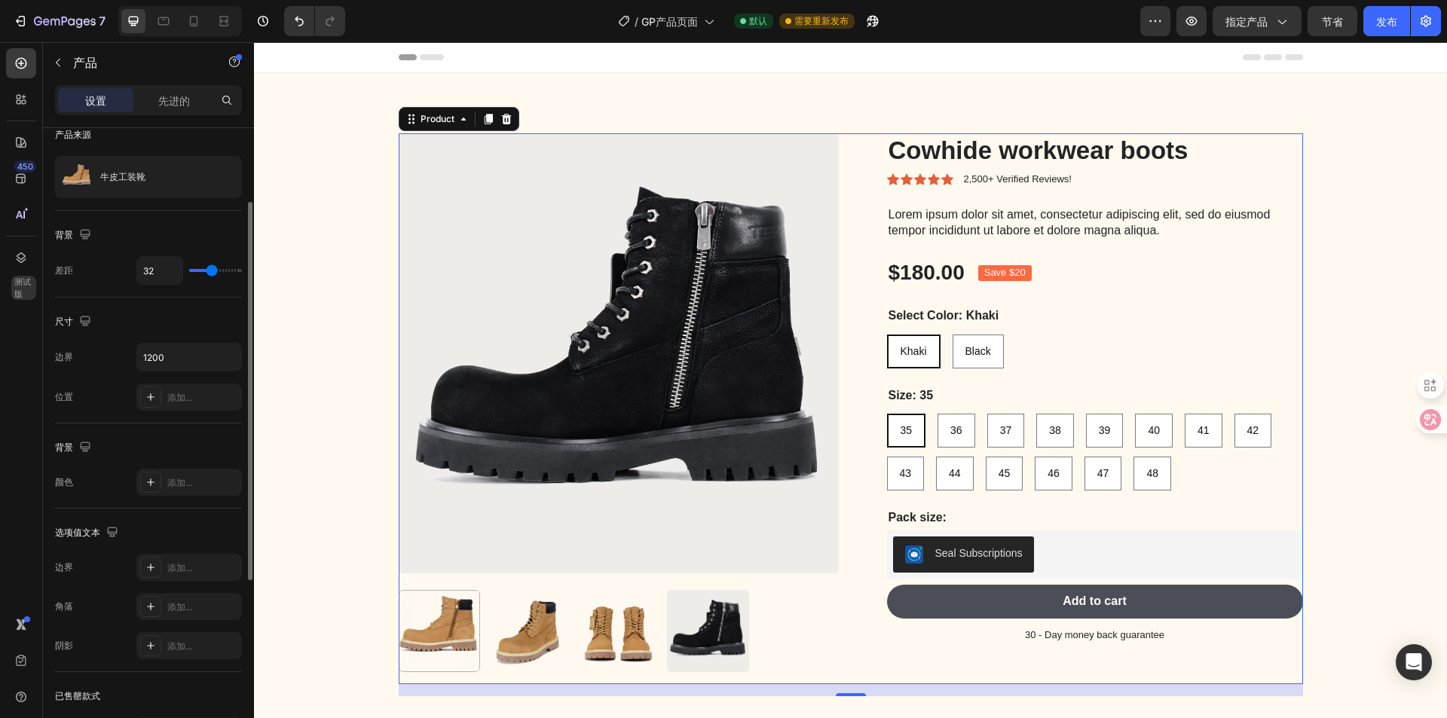
scroll to position [0, 0]
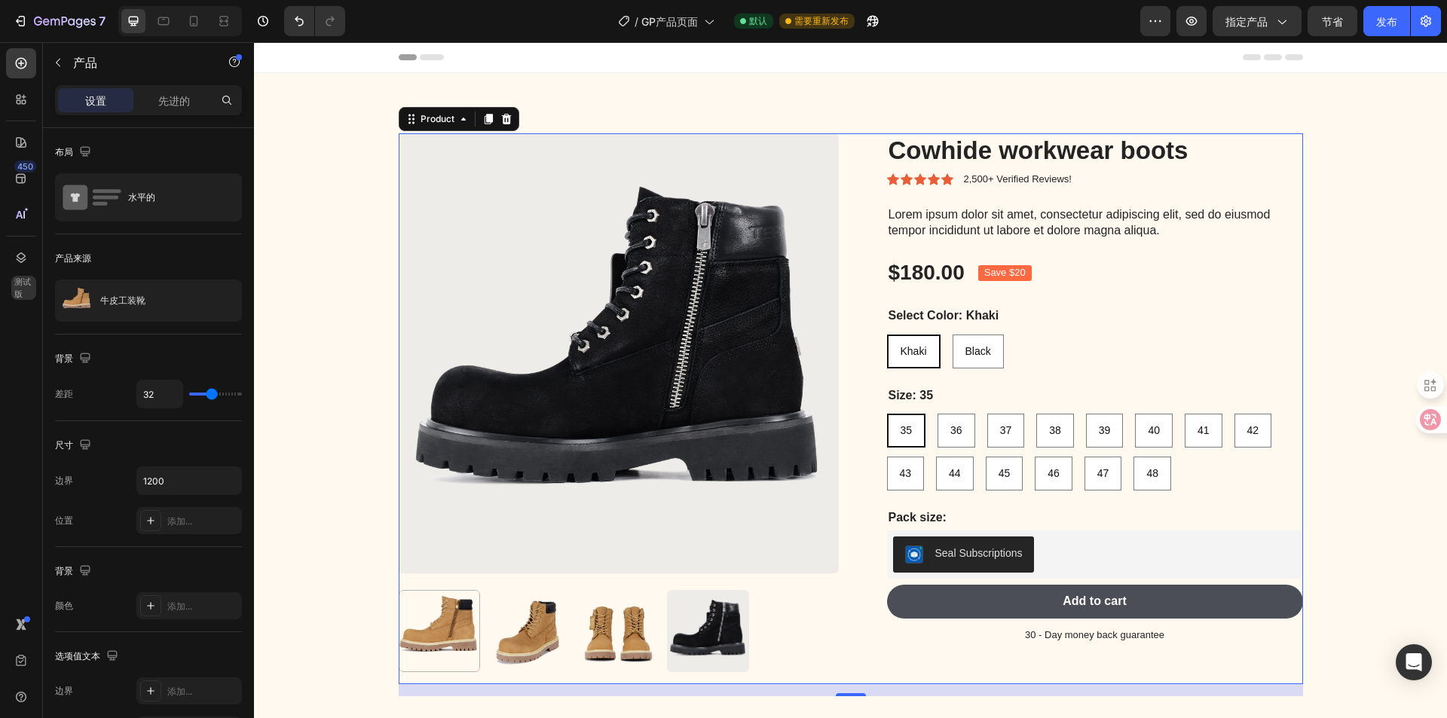
click at [156, 113] on div "设置 先进的" at bounding box center [148, 100] width 187 height 30
click at [161, 104] on font "先进的" at bounding box center [174, 100] width 32 height 13
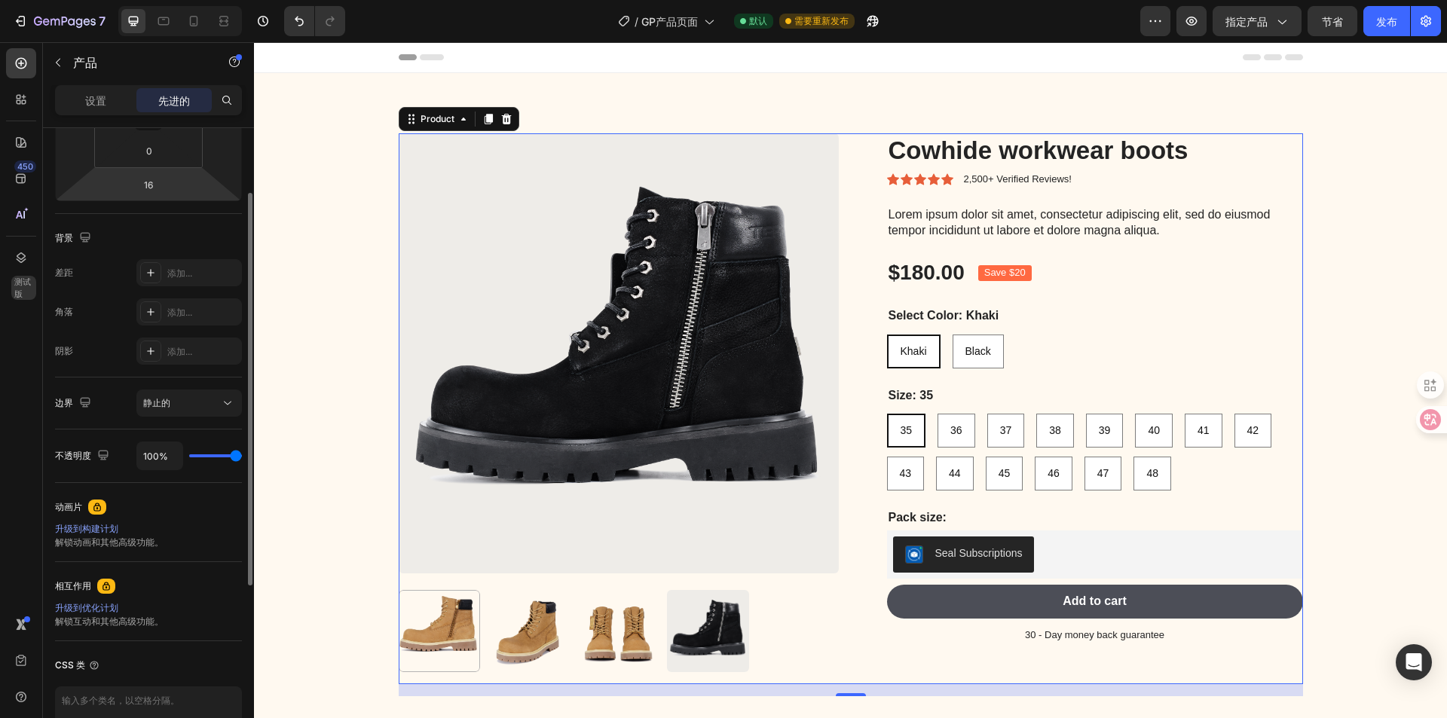
scroll to position [377, 0]
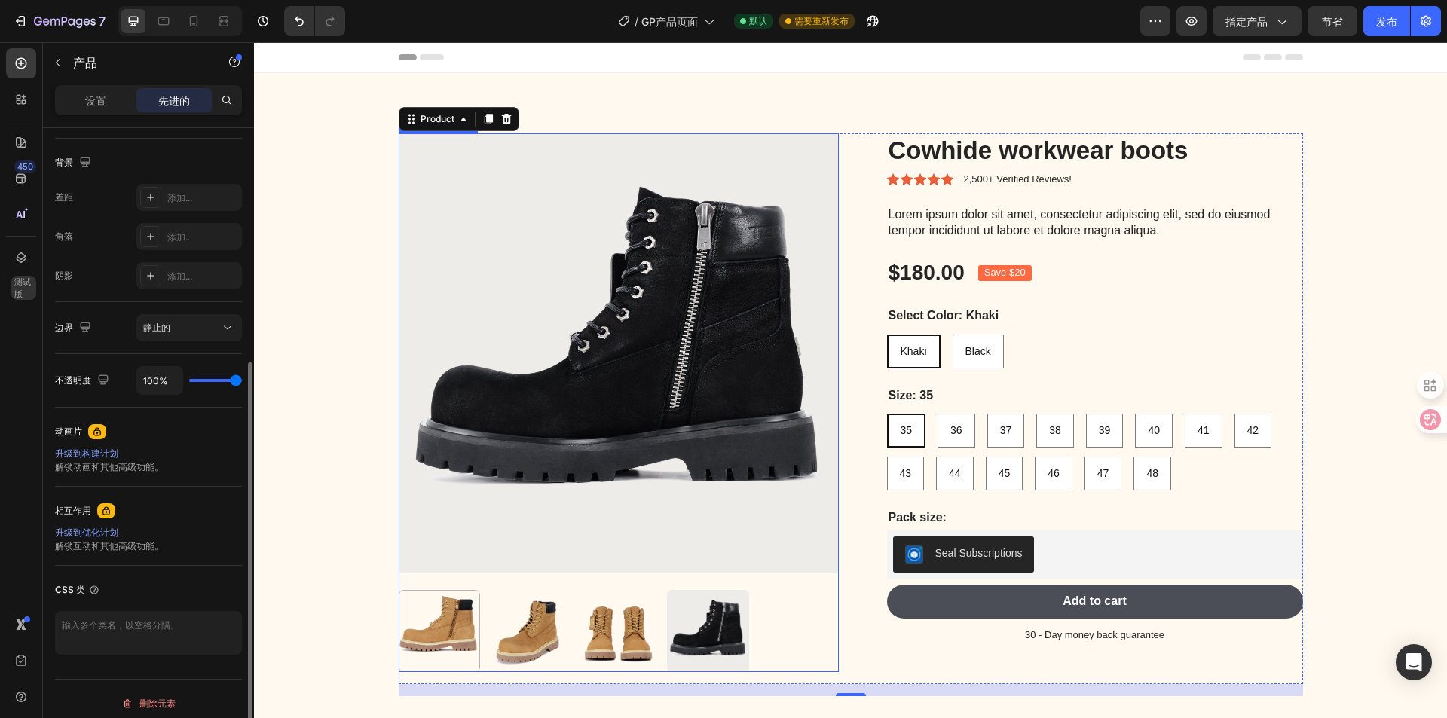
click at [798, 242] on img at bounding box center [619, 353] width 440 height 440
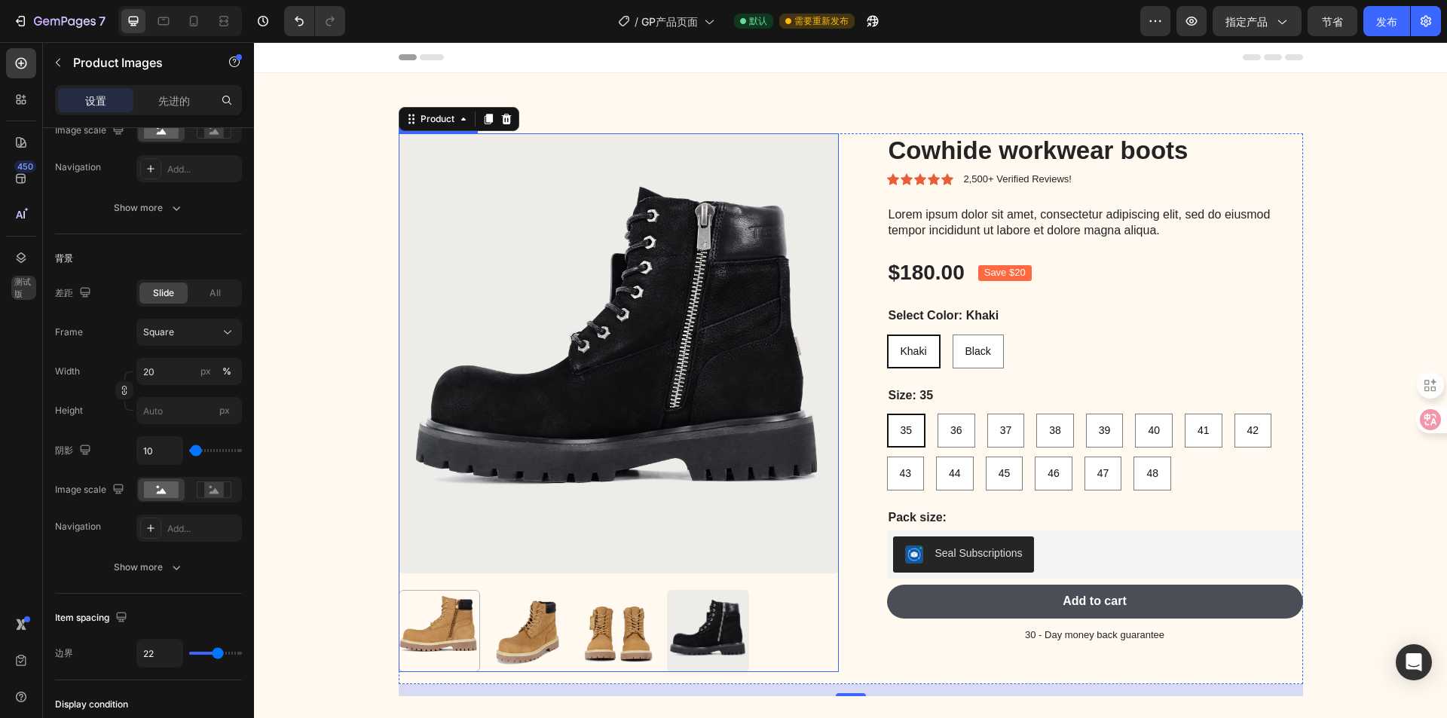
scroll to position [0, 0]
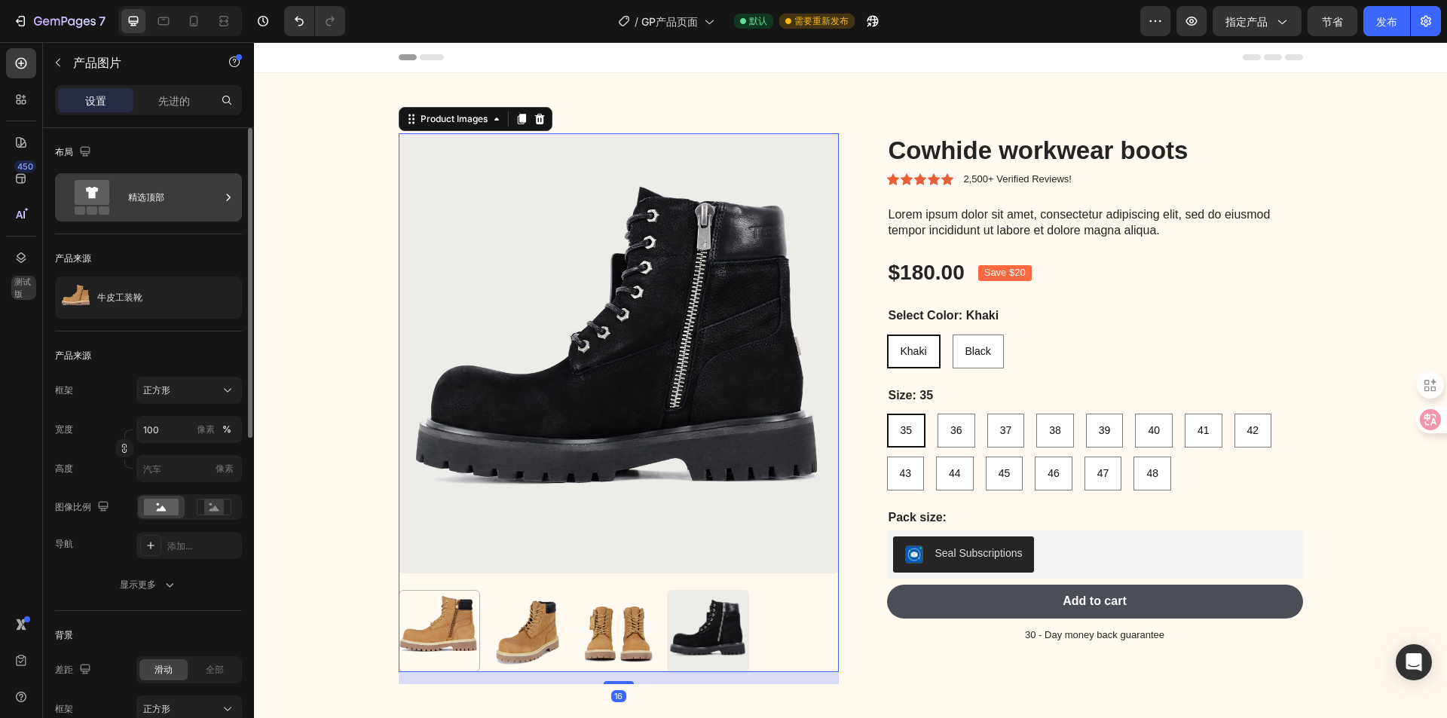
click at [148, 204] on div "精选顶部" at bounding box center [174, 197] width 92 height 35
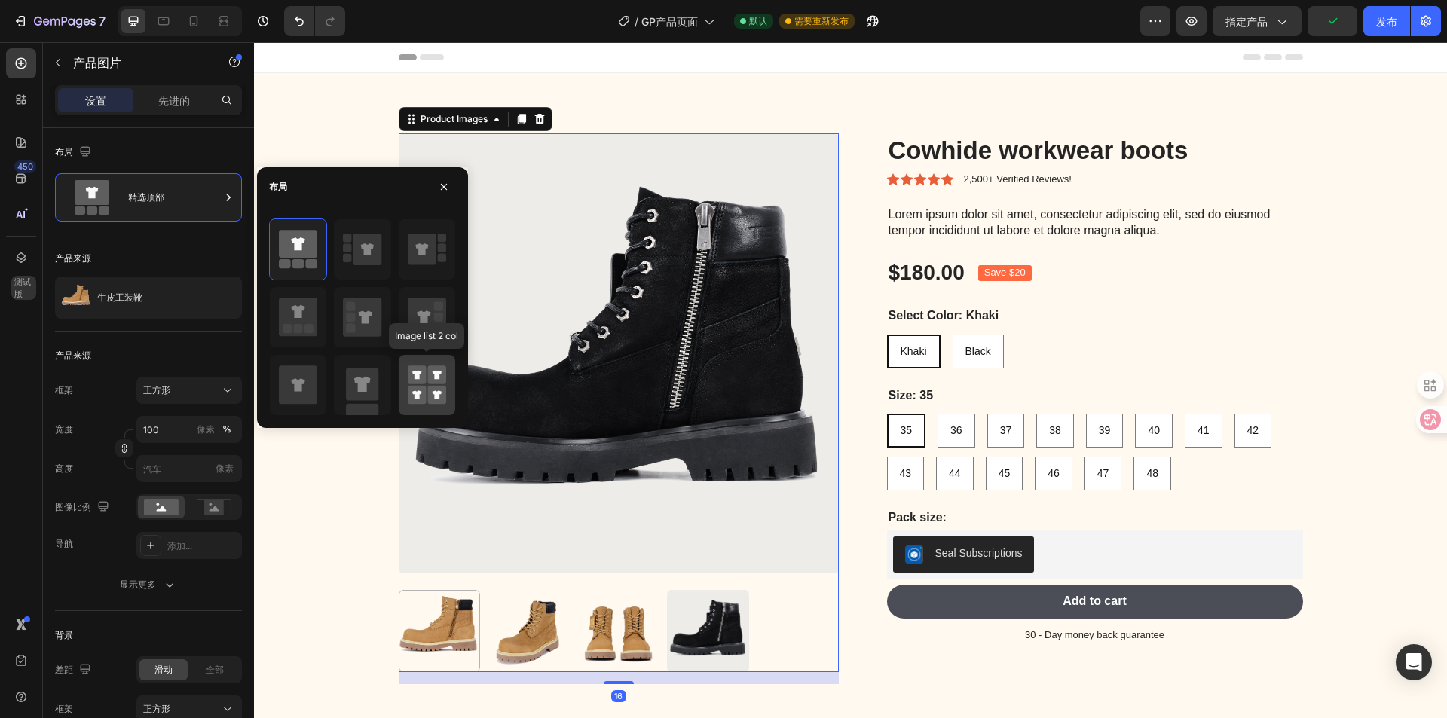
click at [440, 385] on icon at bounding box center [427, 385] width 38 height 42
type input "50"
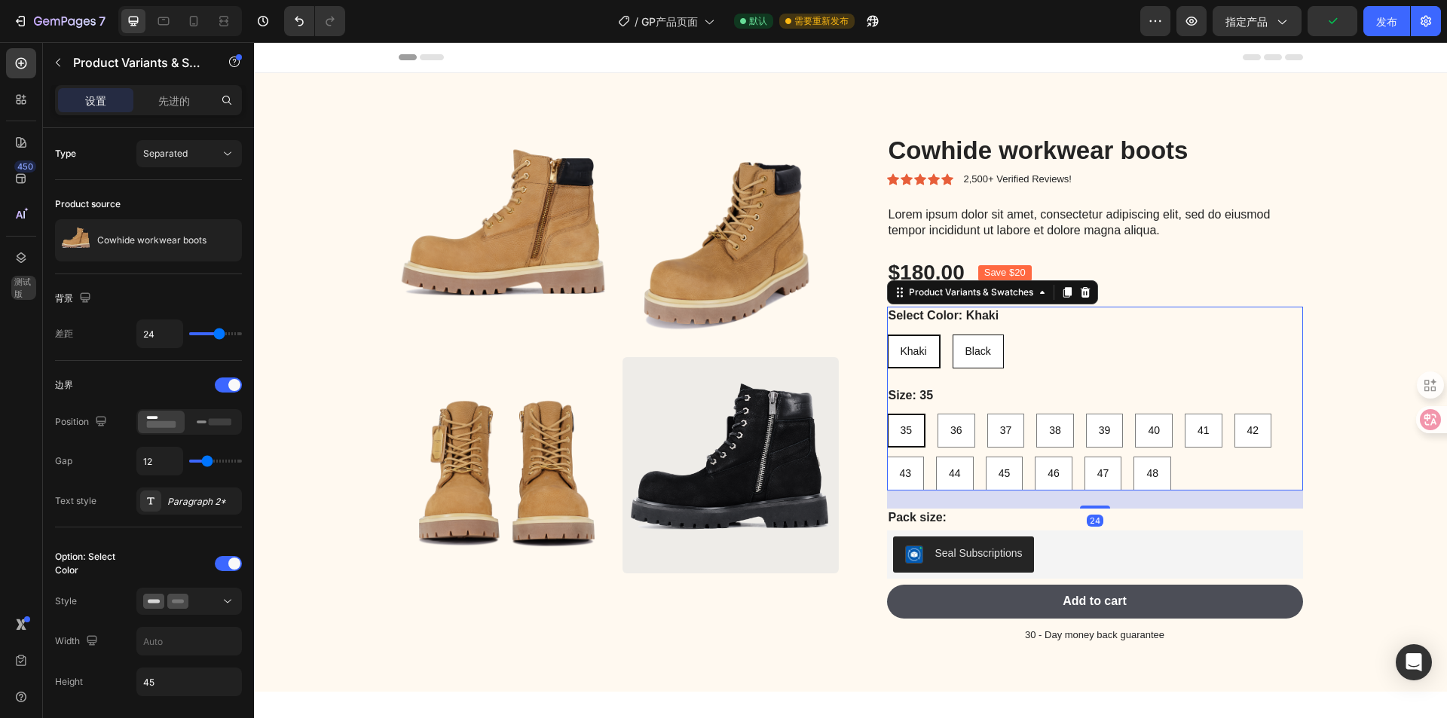
click at [981, 338] on div "Black" at bounding box center [979, 351] width 50 height 31
click at [953, 335] on input "Black Black Black" at bounding box center [952, 334] width 1 height 1
radio input "true"
click at [912, 349] on span "Khaki" at bounding box center [913, 351] width 26 height 12
click at [887, 335] on input "[PERSON_NAME]" at bounding box center [886, 334] width 1 height 1
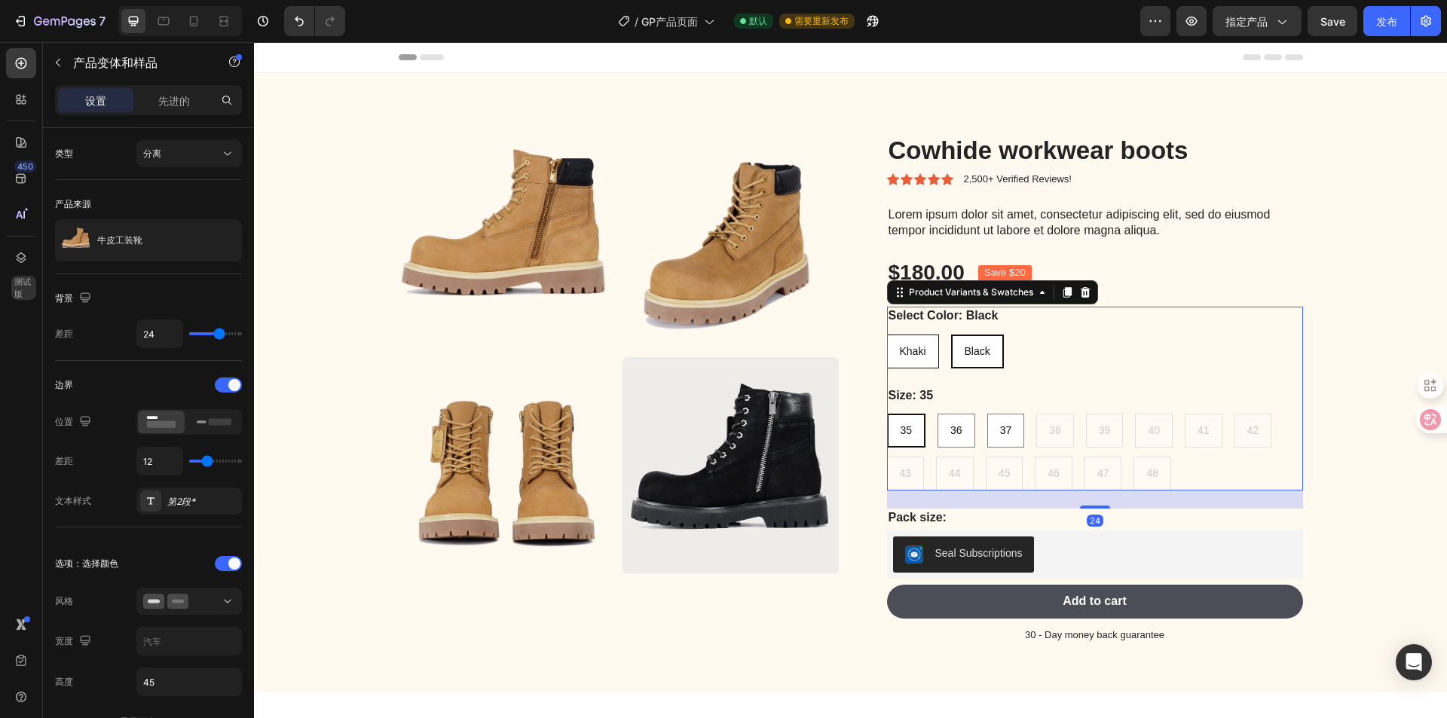
radio input "true"
click at [700, 323] on img at bounding box center [731, 241] width 216 height 216
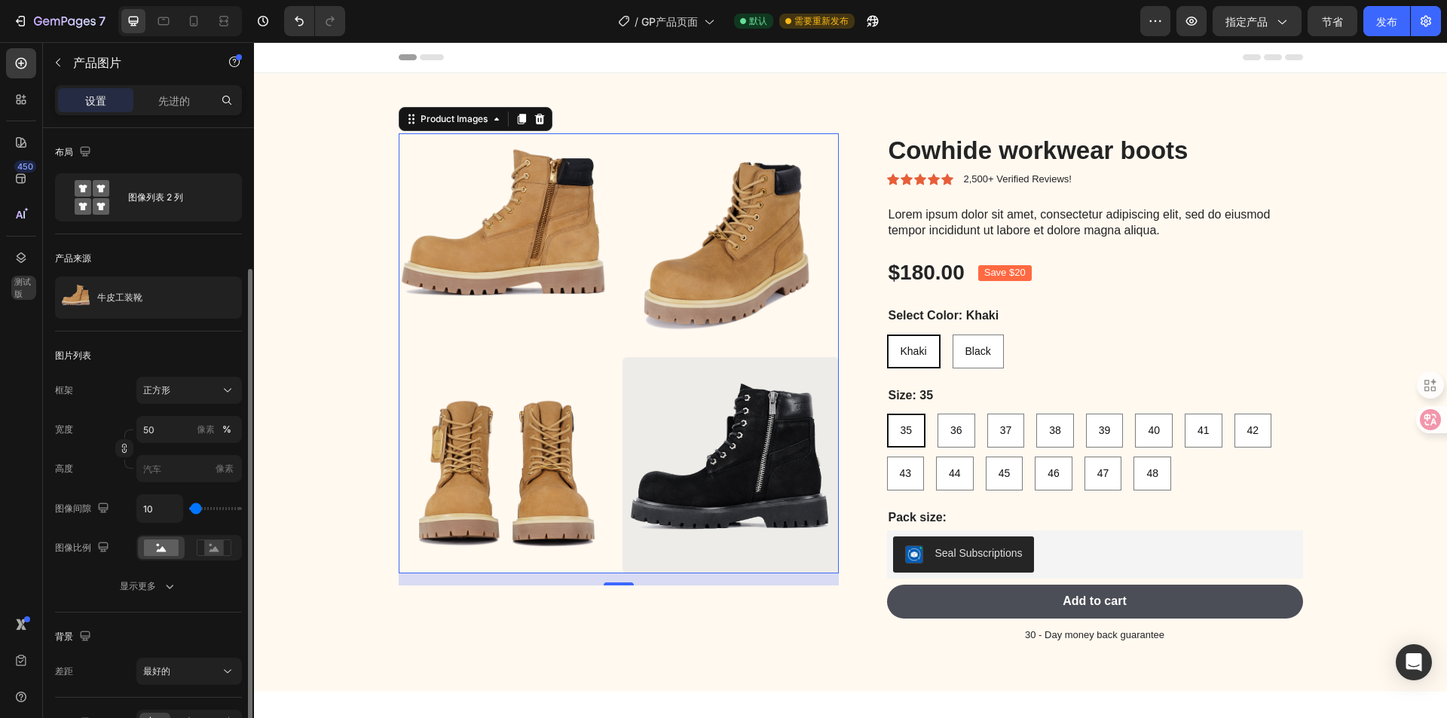
scroll to position [91, 0]
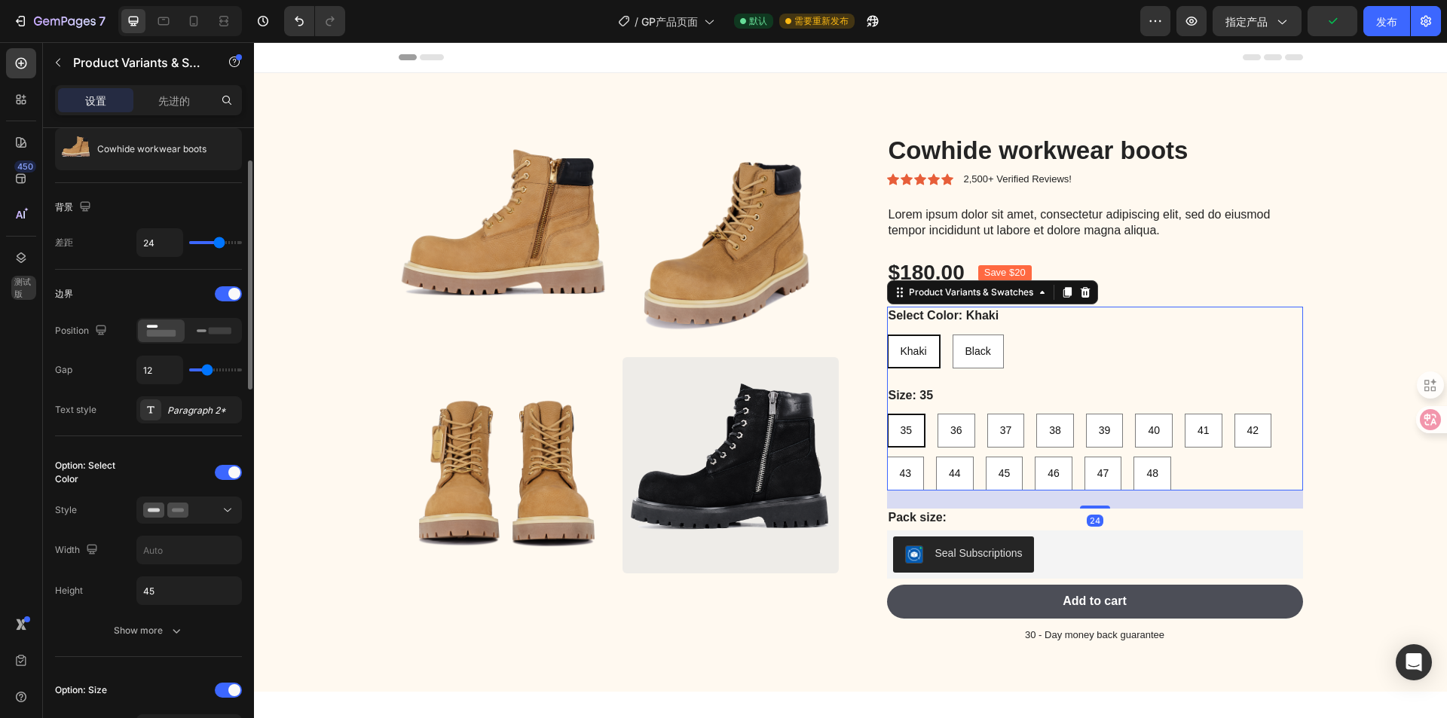
click at [993, 369] on div "Select Color: Khaki Khaki Khaki Khaki Black Black Black Size: 35 35 35 35 36 36…" at bounding box center [1095, 399] width 416 height 185
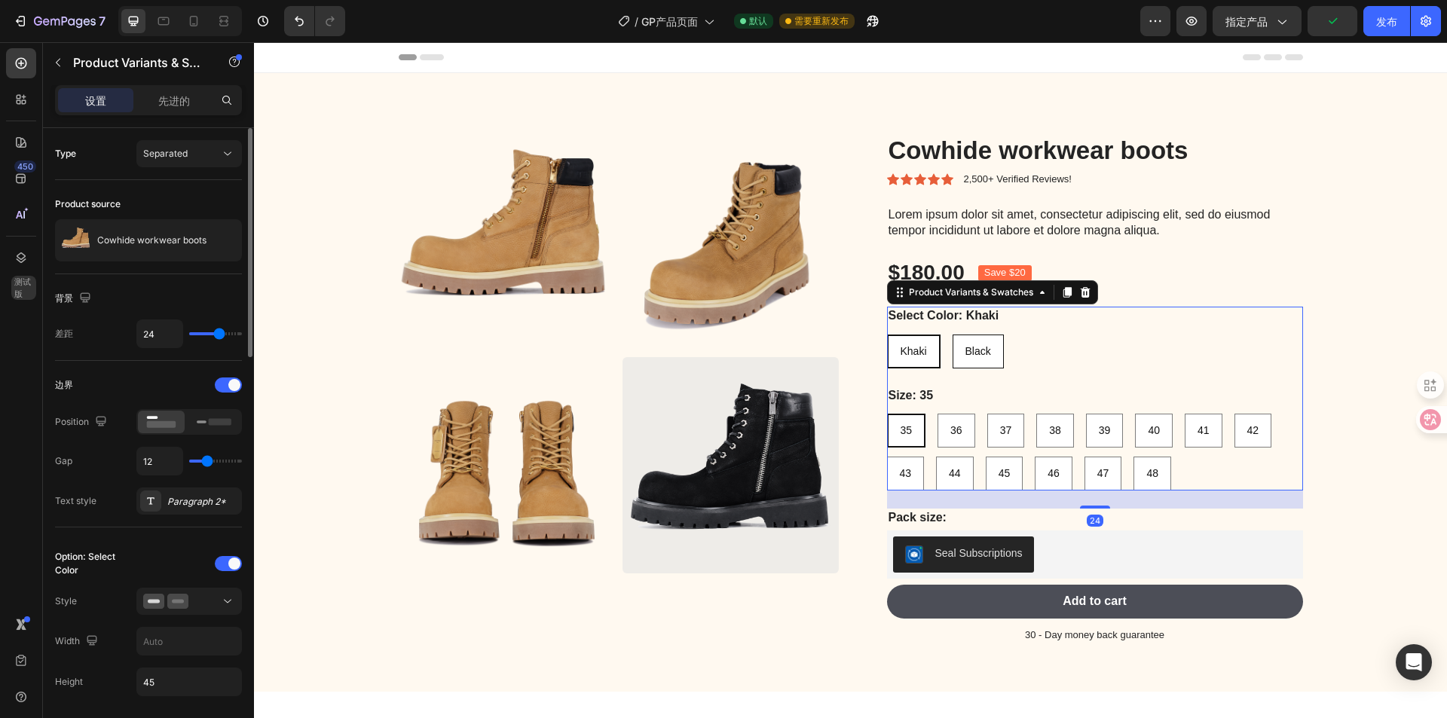
click at [993, 367] on Color-Black "Black" at bounding box center [978, 352] width 51 height 34
click at [953, 335] on input "Black Black Black" at bounding box center [952, 334] width 1 height 1
radio input "true"
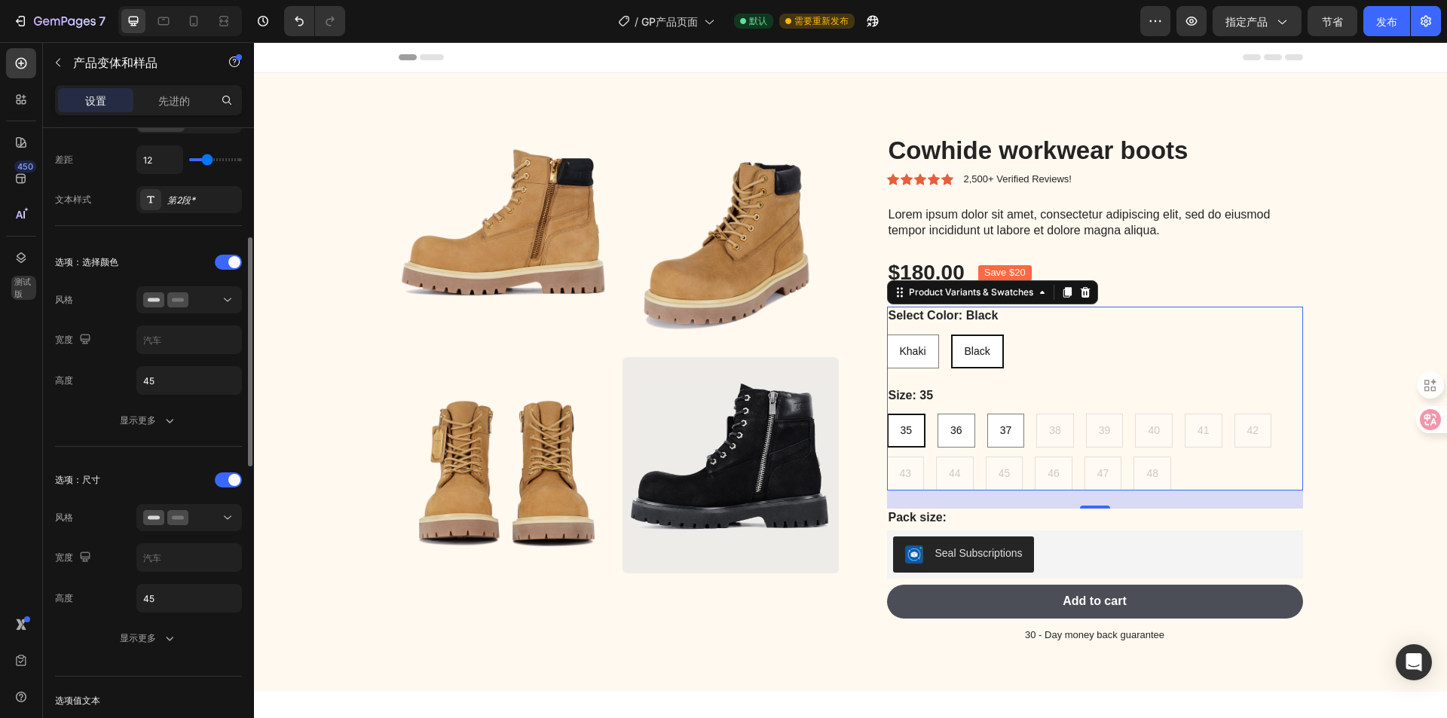
scroll to position [377, 0]
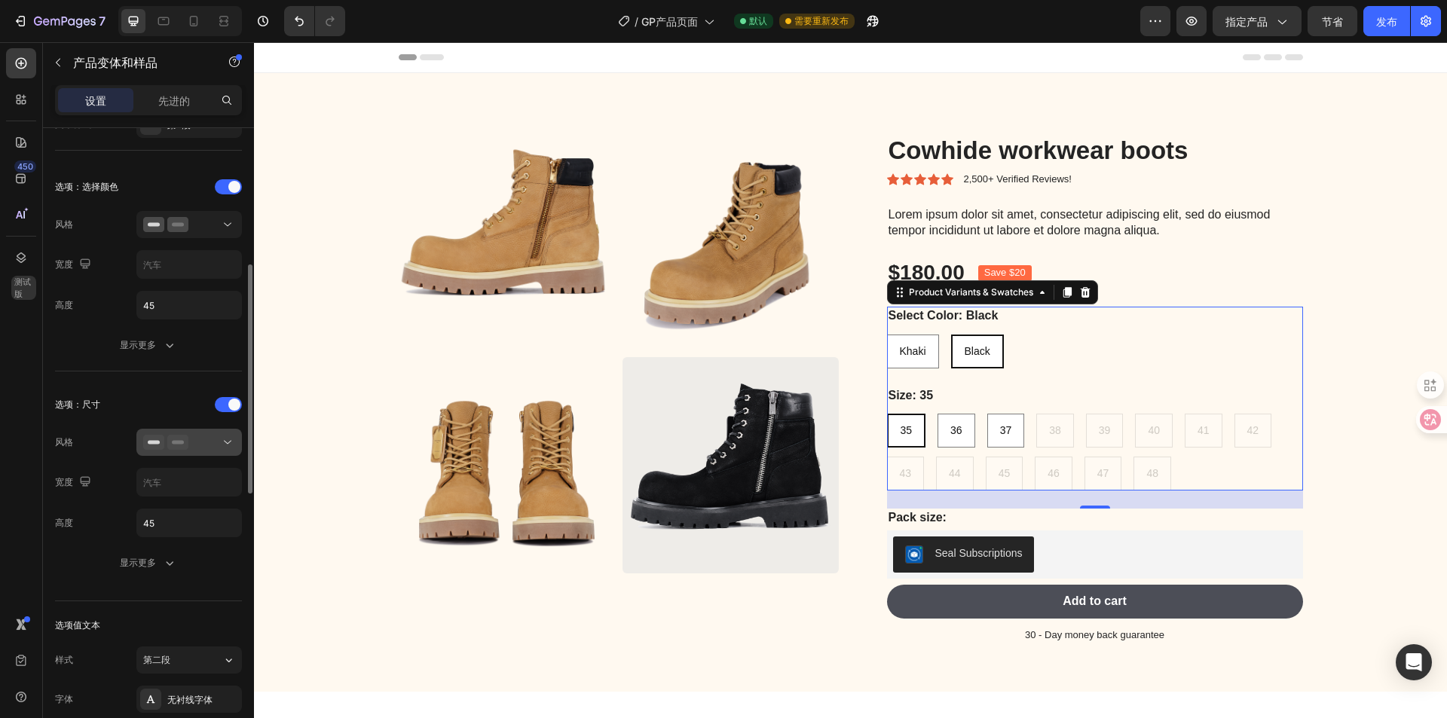
click at [189, 434] on button at bounding box center [189, 442] width 106 height 27
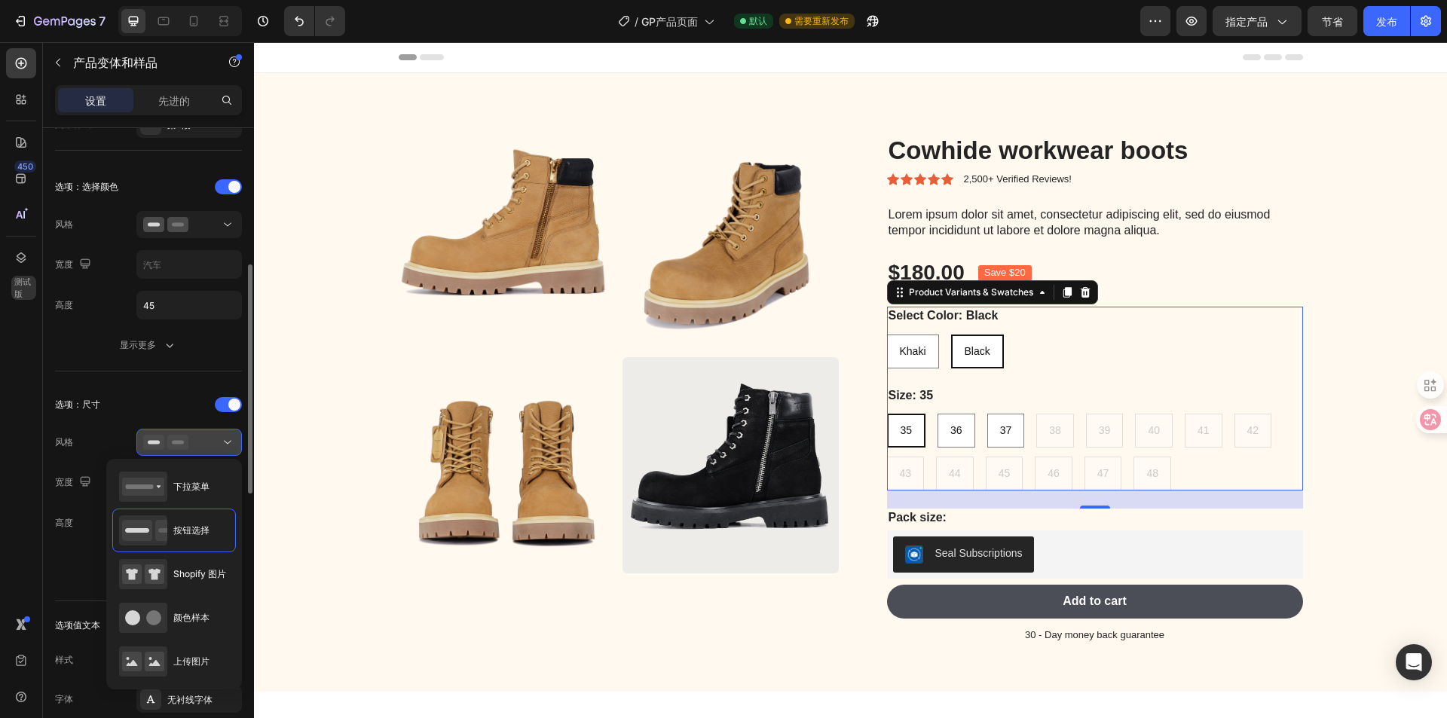
click at [189, 434] on button at bounding box center [189, 442] width 106 height 27
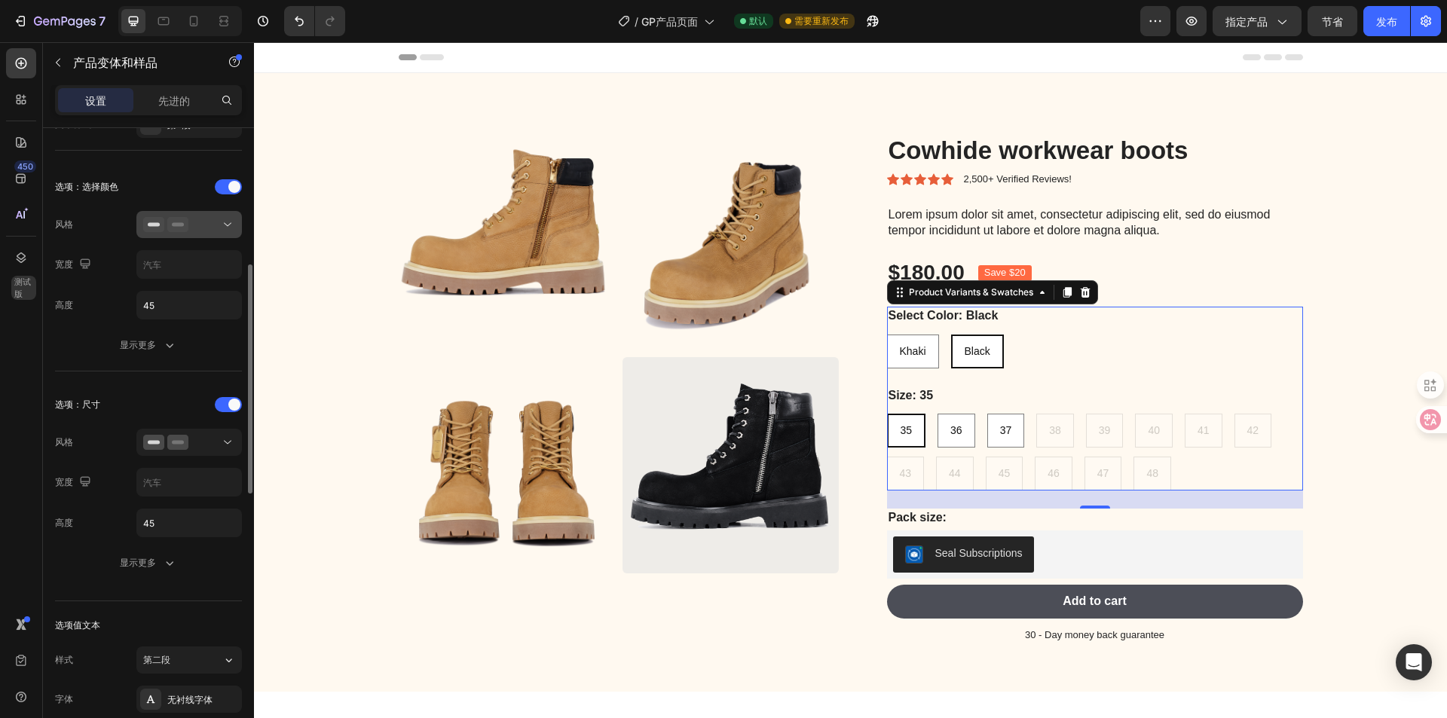
click at [213, 225] on div at bounding box center [189, 224] width 92 height 15
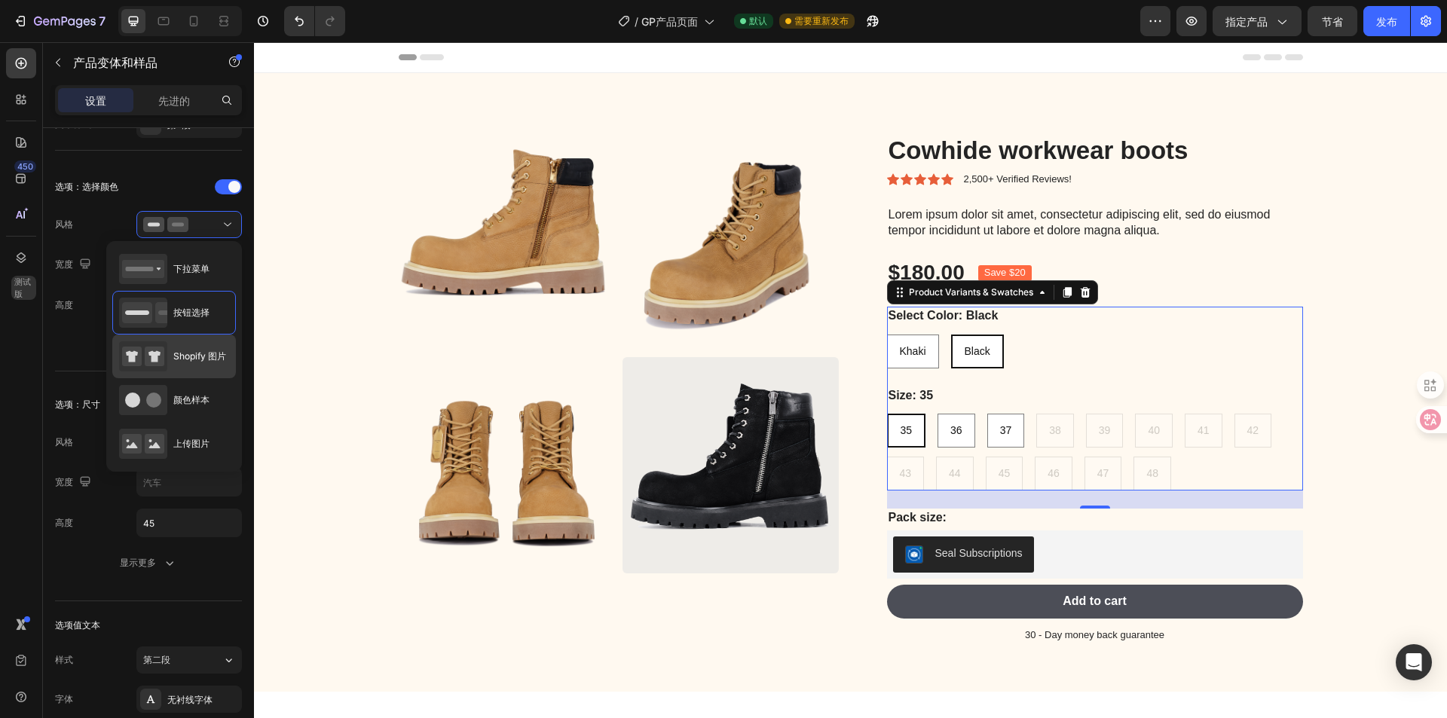
click at [194, 362] on font "Shopify 图片" at bounding box center [199, 356] width 53 height 11
type input "64"
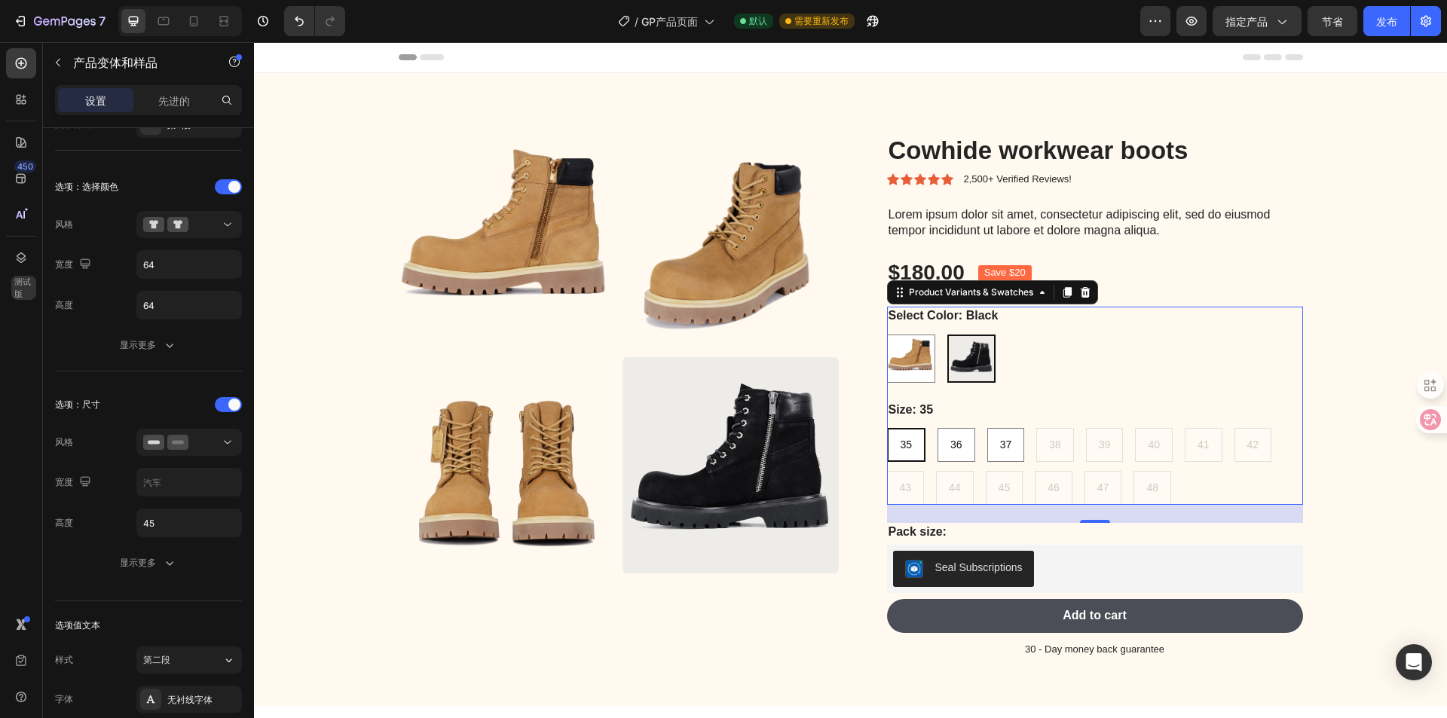
click at [929, 355] on div "Khaki Khaki Black Black" at bounding box center [1095, 359] width 416 height 48
click at [905, 367] on img at bounding box center [911, 358] width 47 height 47
click at [887, 335] on input "[PERSON_NAME]" at bounding box center [886, 334] width 1 height 1
radio input "true"
click at [972, 368] on img at bounding box center [971, 358] width 47 height 47
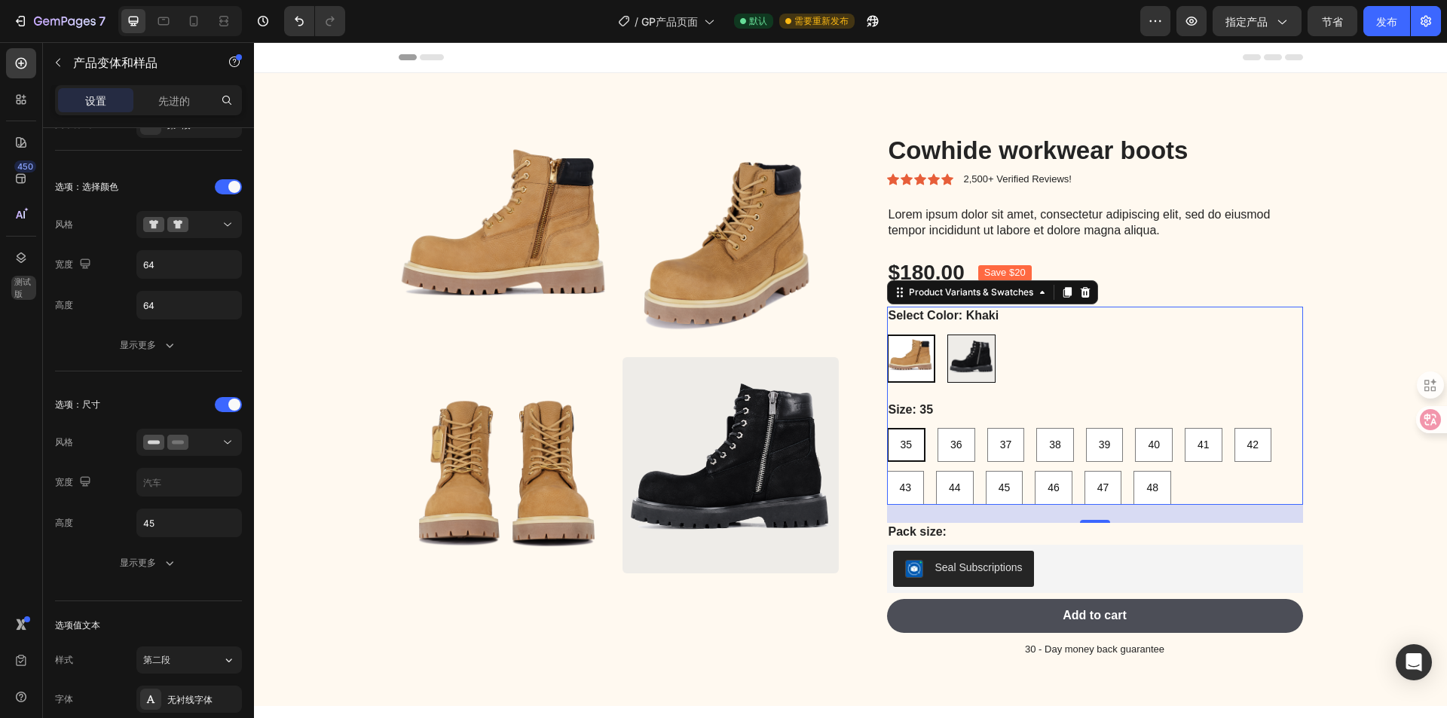
click at [948, 335] on input "Black Black" at bounding box center [947, 334] width 1 height 1
radio input "true"
click at [934, 360] on div "Khaki Khaki Black Black" at bounding box center [1095, 359] width 416 height 48
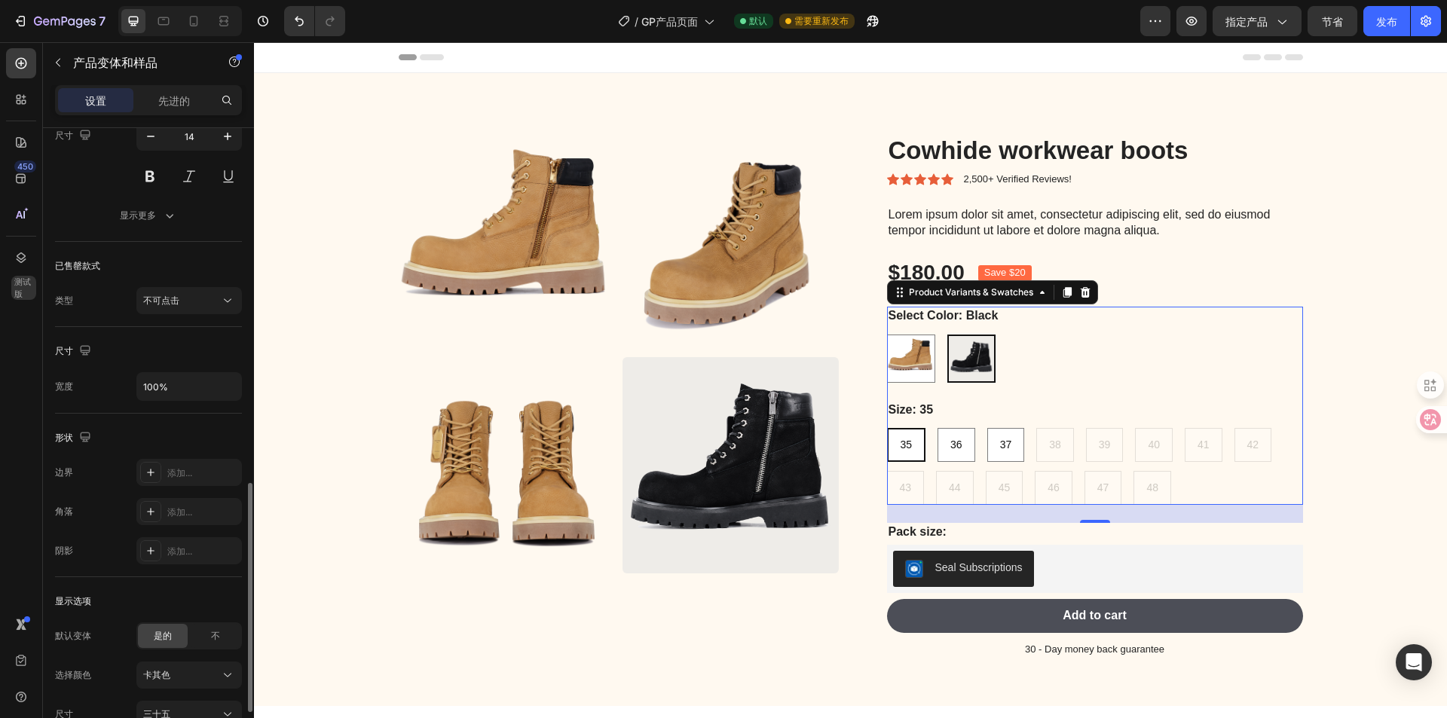
scroll to position [1114, 0]
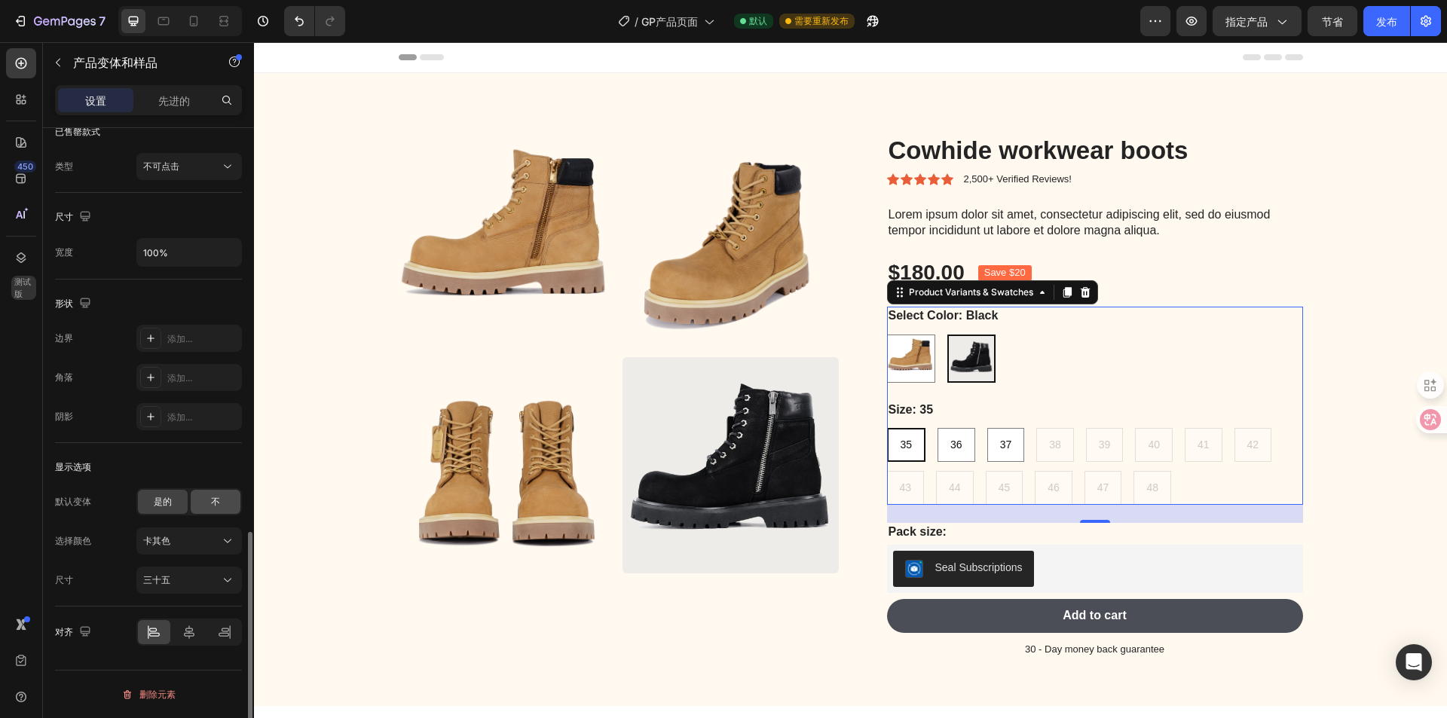
click at [209, 498] on div "不" at bounding box center [216, 502] width 50 height 24
radio input "true"
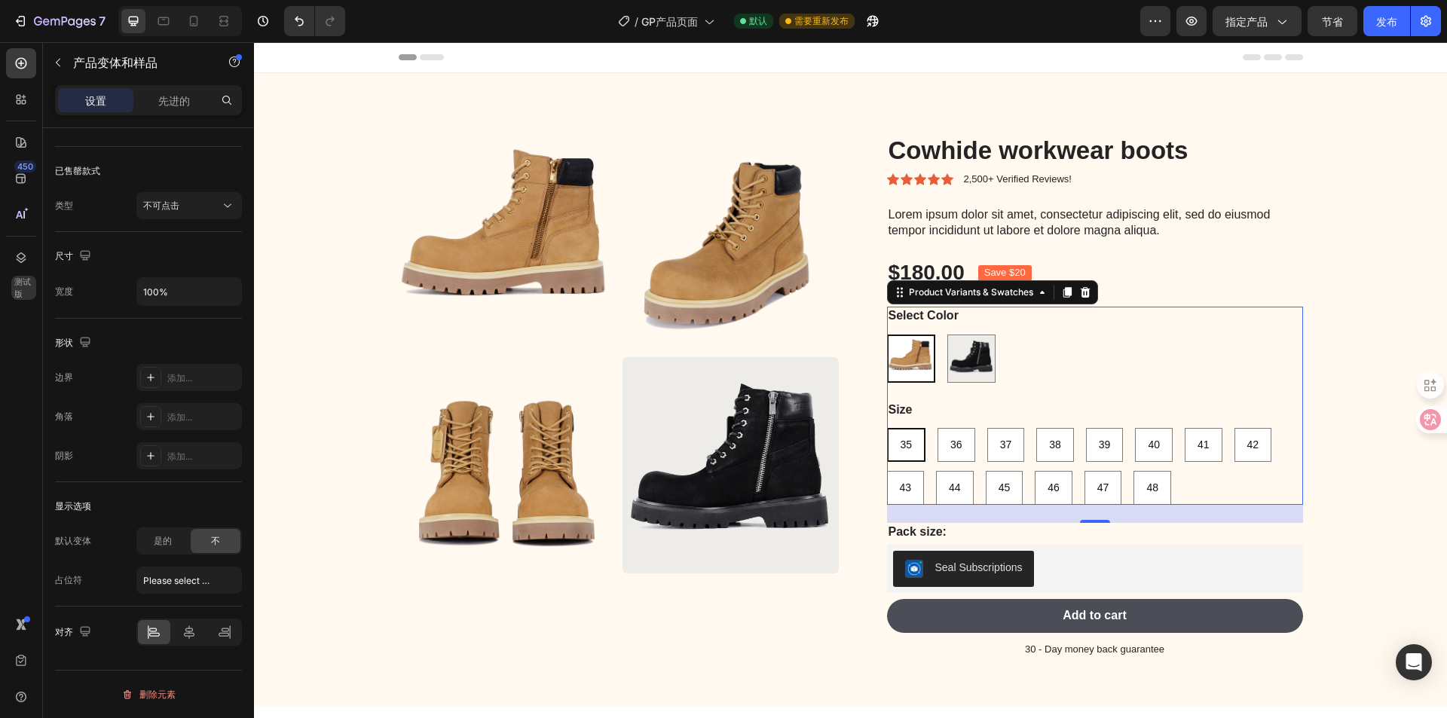
click at [920, 359] on img at bounding box center [911, 358] width 45 height 45
click at [887, 335] on input "[PERSON_NAME]" at bounding box center [886, 334] width 1 height 1
click at [964, 363] on img at bounding box center [971, 358] width 47 height 47
click at [948, 335] on input "Black Black" at bounding box center [947, 334] width 1 height 1
radio input "true"
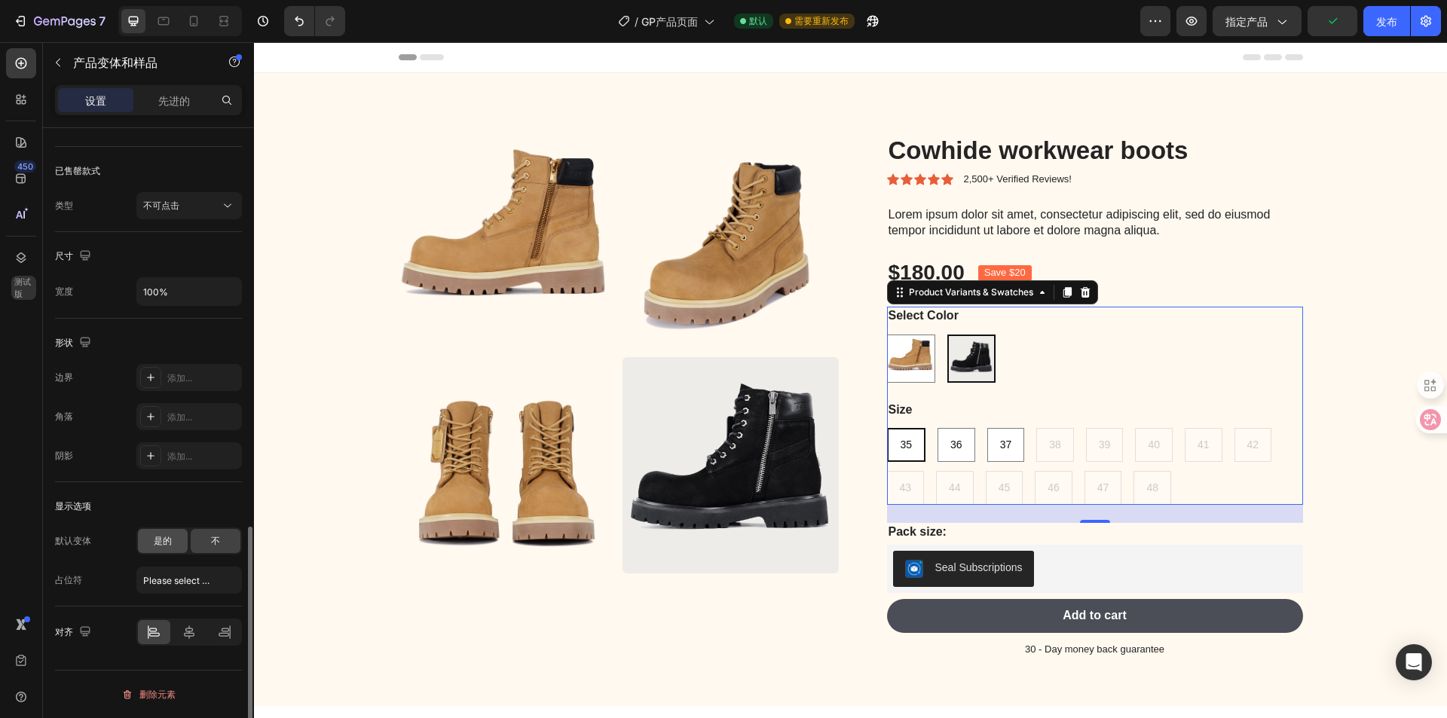
click at [176, 540] on div "是的" at bounding box center [163, 541] width 50 height 24
radio input "true"
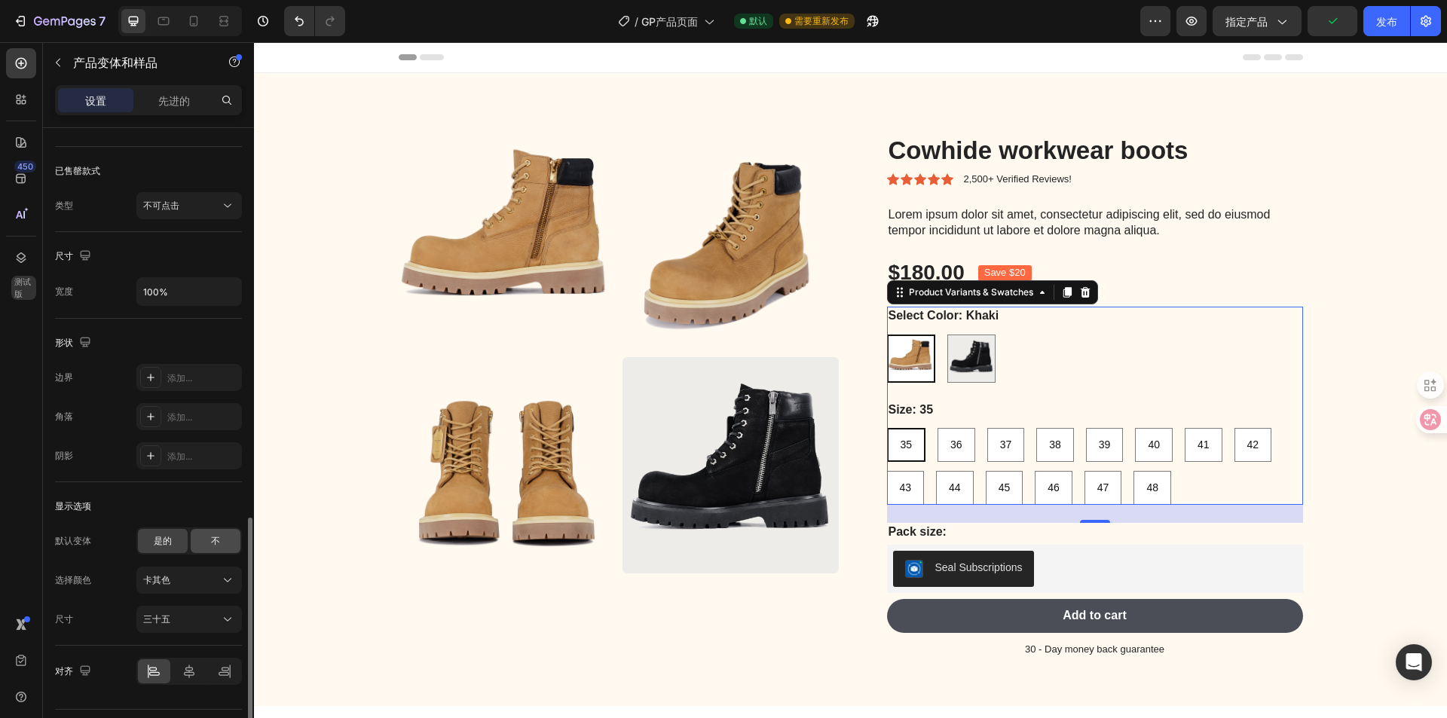
click at [219, 543] on font "不" at bounding box center [215, 540] width 9 height 11
click at [189, 540] on div "是的 不" at bounding box center [189, 541] width 106 height 27
click at [168, 537] on font "是的" at bounding box center [163, 540] width 18 height 11
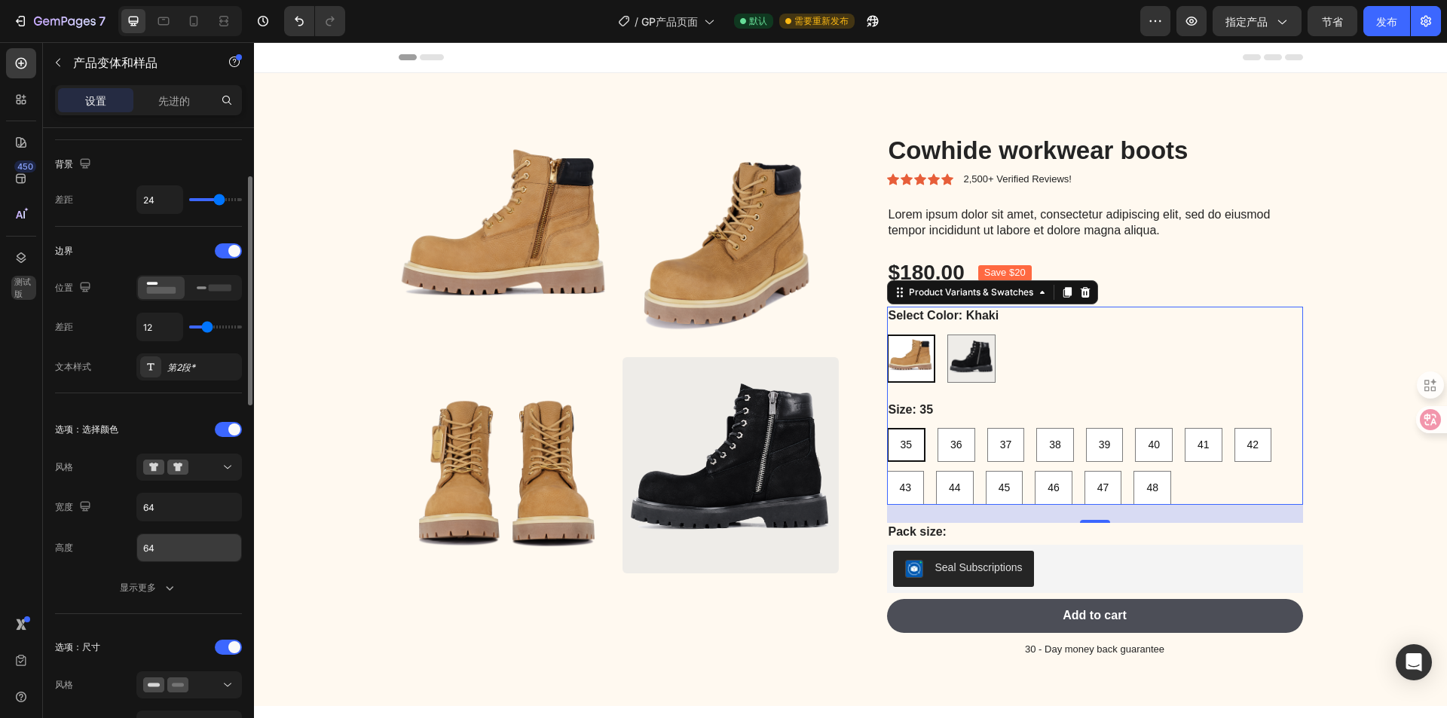
scroll to position [0, 0]
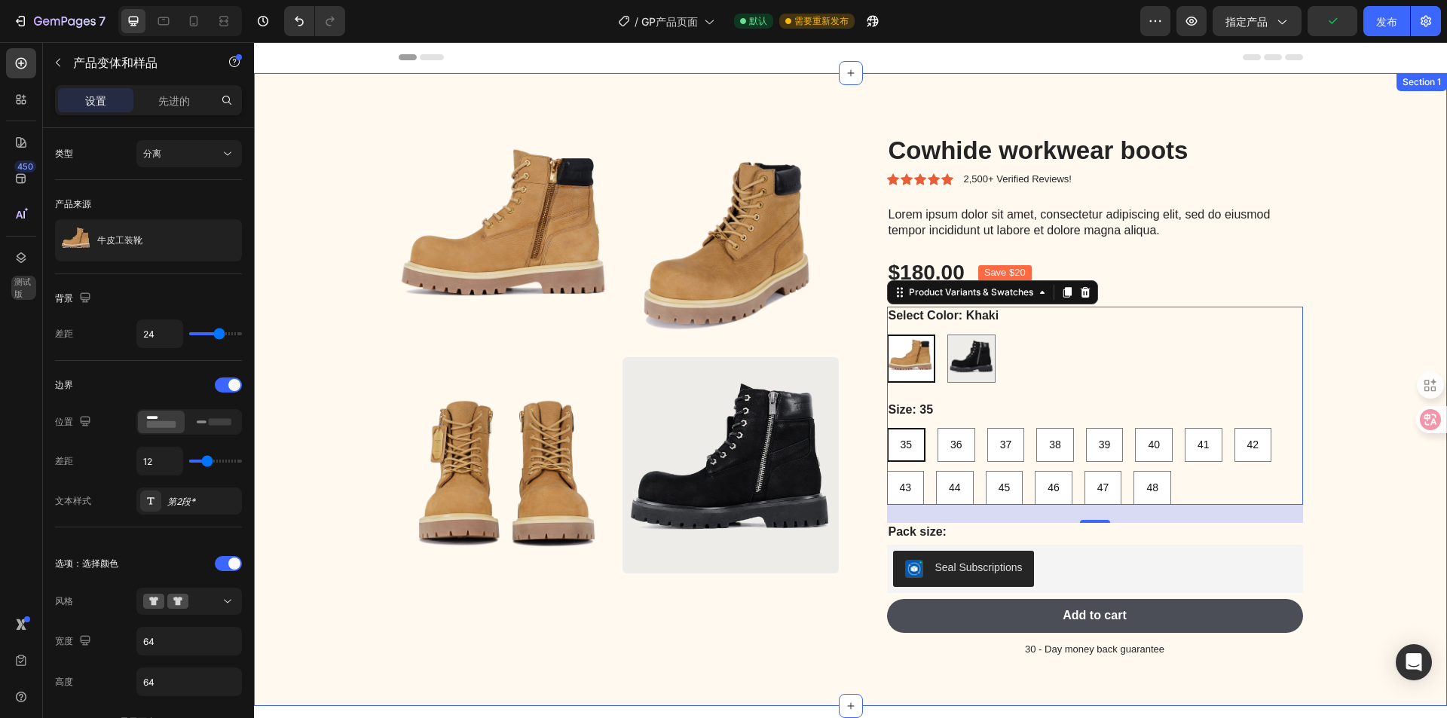
click at [1143, 86] on div "Product Images Cowhide workwear boots Product Title Icon Icon Icon Icon Icon Ic…" at bounding box center [850, 389] width 1193 height 633
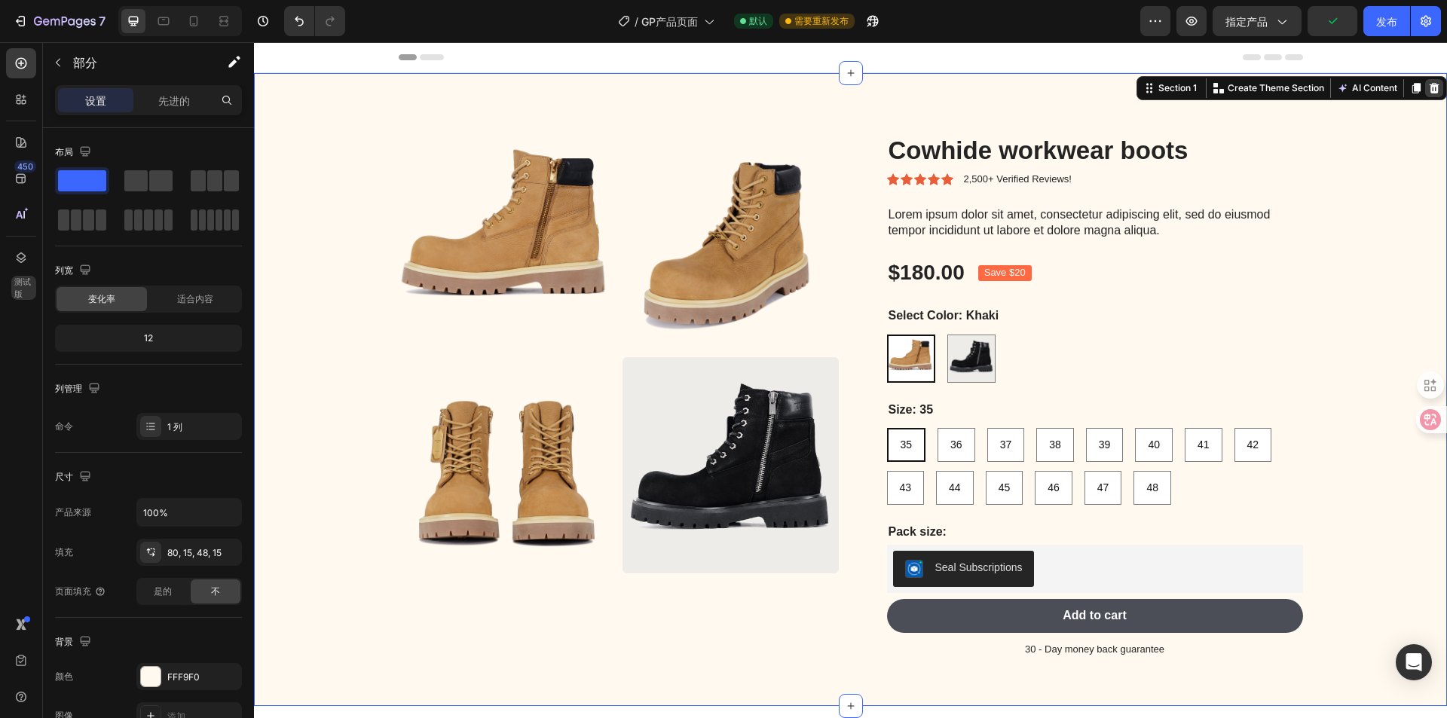
click at [1430, 92] on icon at bounding box center [1435, 88] width 10 height 11
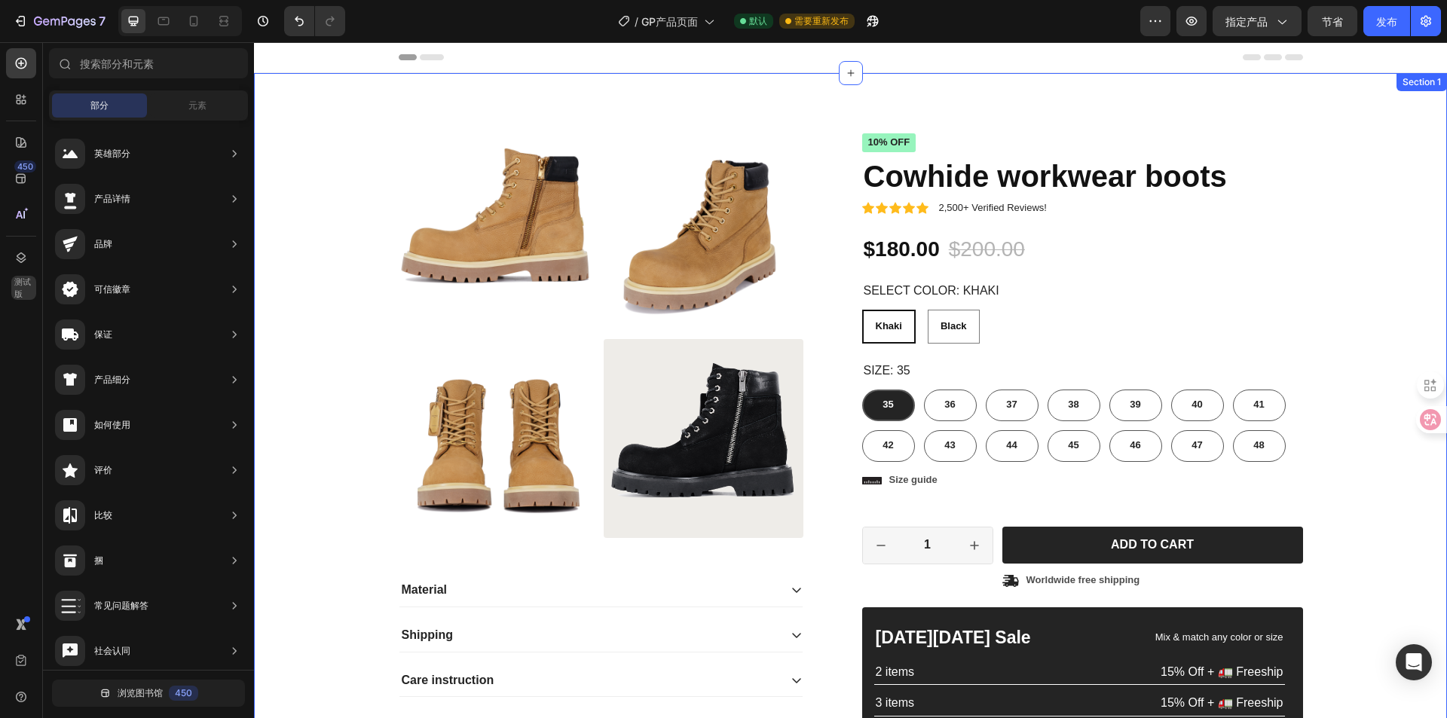
click at [1005, 96] on div "Product Images Material Shipping Care instruction Accordion Icon Icon Icon Icon…" at bounding box center [850, 476] width 1193 height 806
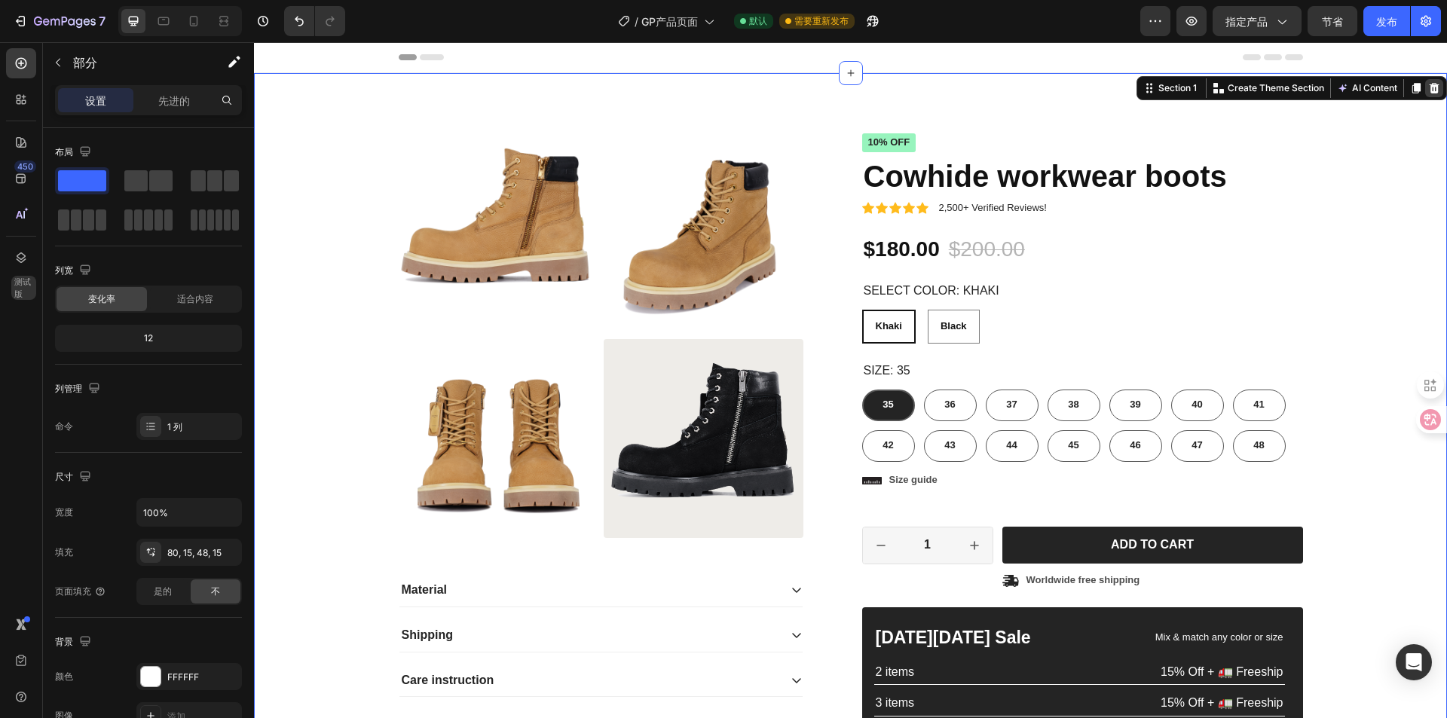
click at [1425, 96] on div at bounding box center [1434, 88] width 18 height 18
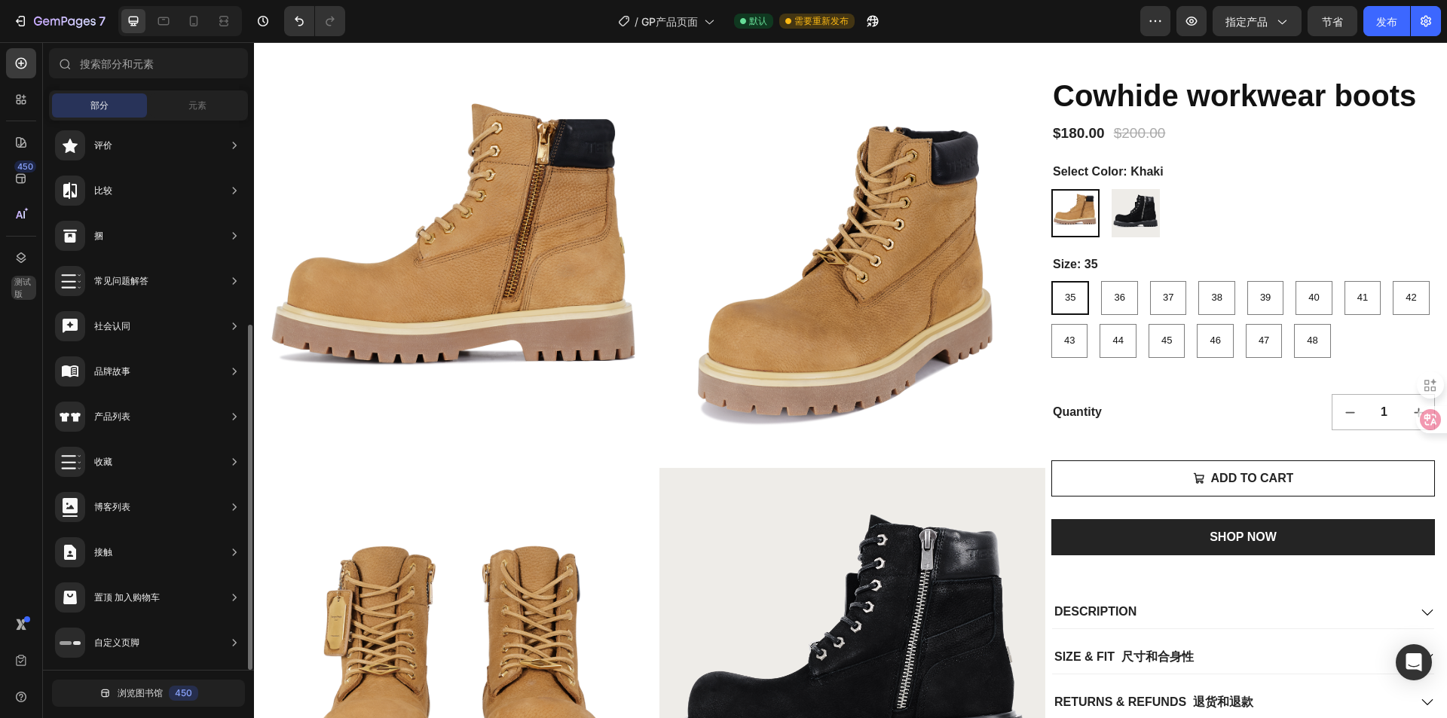
drag, startPoint x: 185, startPoint y: 421, endPoint x: 54, endPoint y: 411, distance: 131.6
click at [48, 409] on div "英雄部分 产品详情 品牌 可信徽章 保证 产品细分 如何使用 评价 比较 捆 常见问题解答 社会认同 品牌故事 产品列表 收藏 博客列表 接触 置顶 加入购物…" at bounding box center [148, 233] width 211 height 874
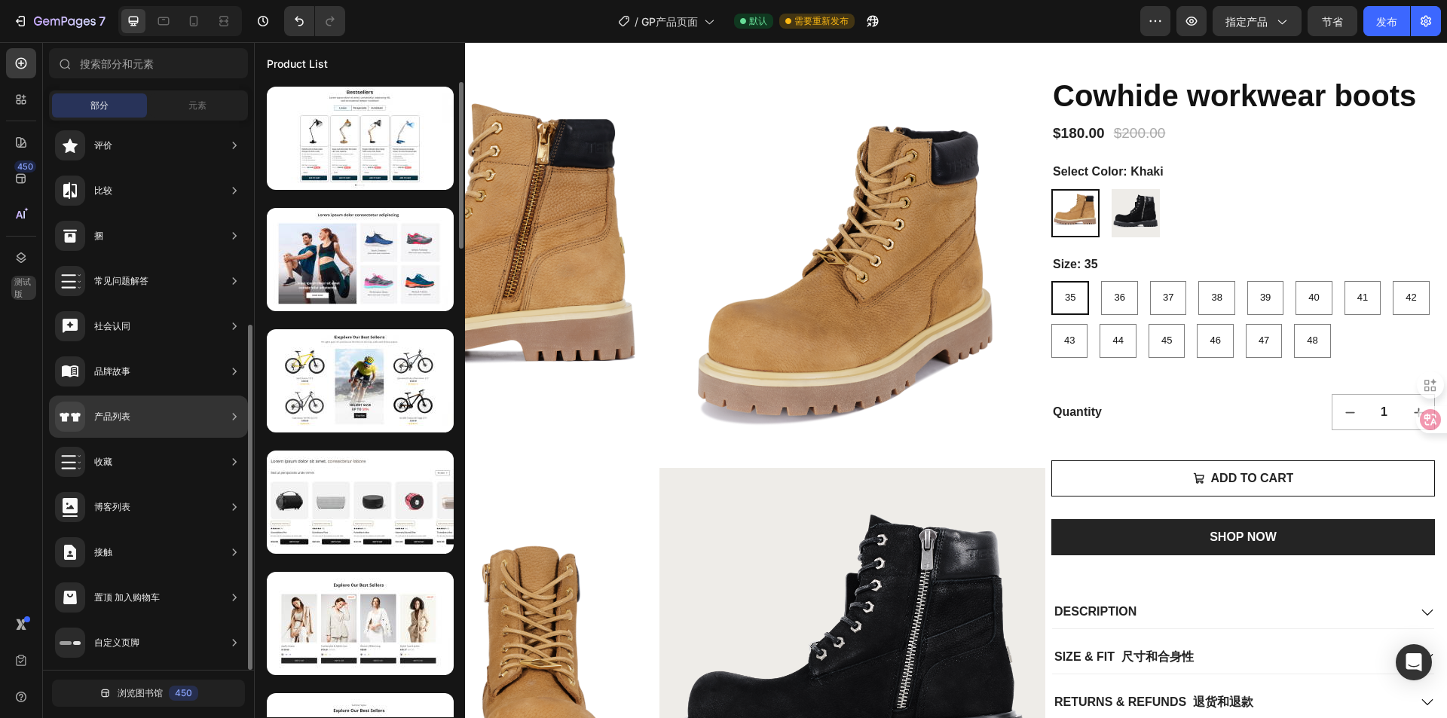
click at [106, 415] on font "产品列表" at bounding box center [112, 416] width 36 height 11
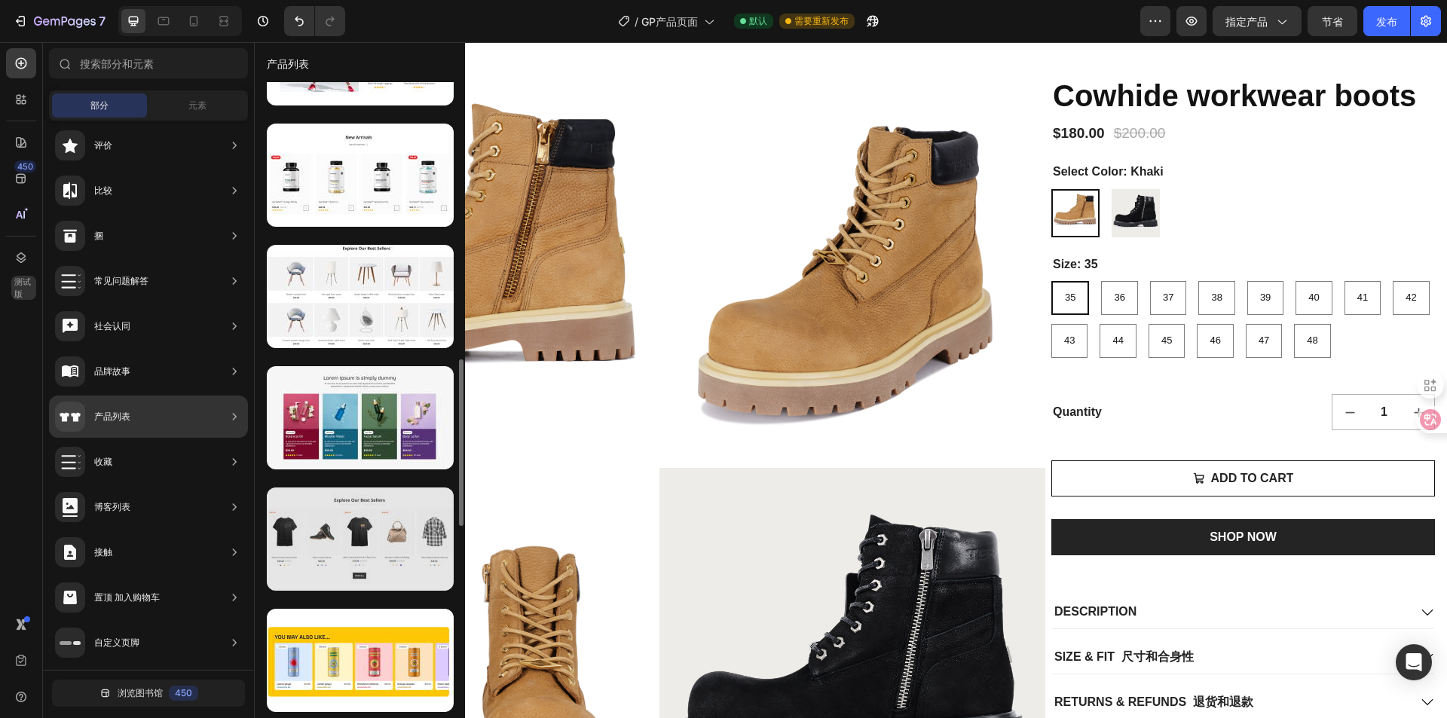
scroll to position [1206, 0]
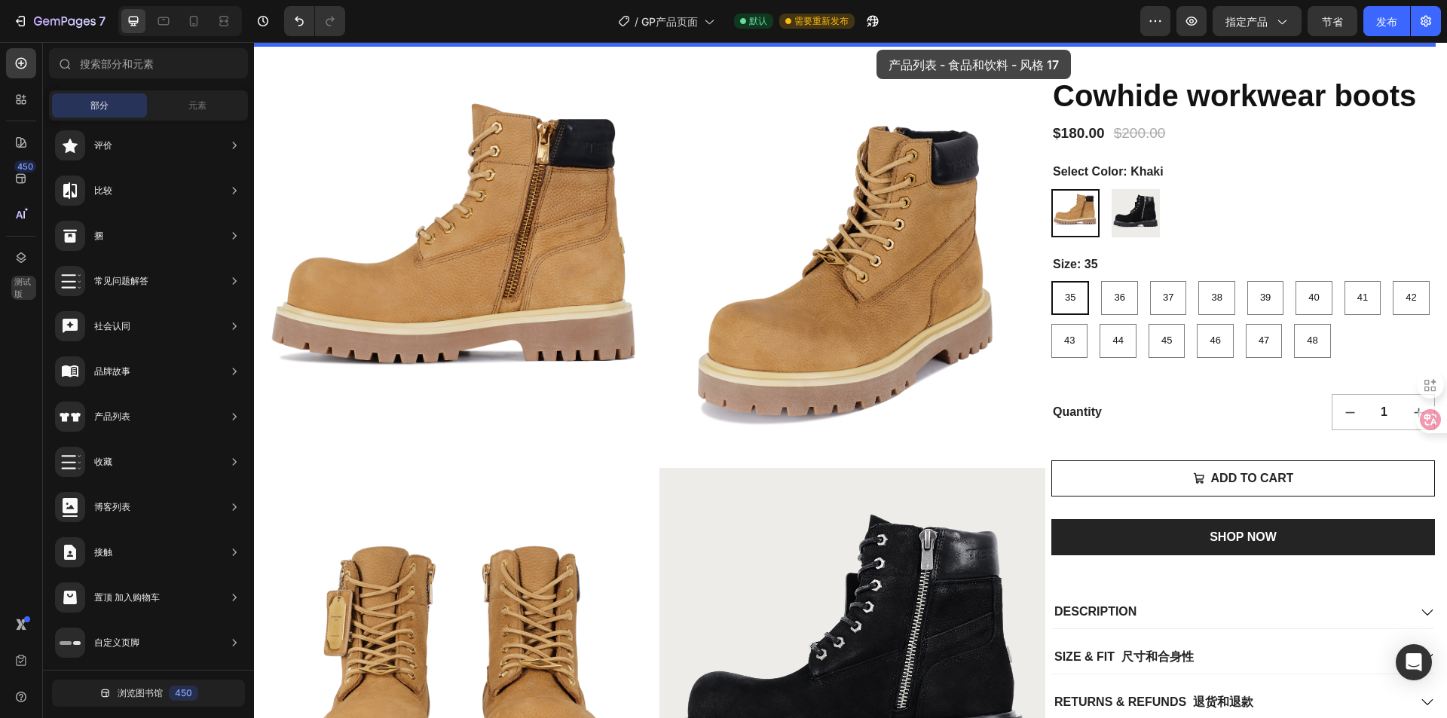
drag, startPoint x: 613, startPoint y: 565, endPoint x: 877, endPoint y: 52, distance: 576.5
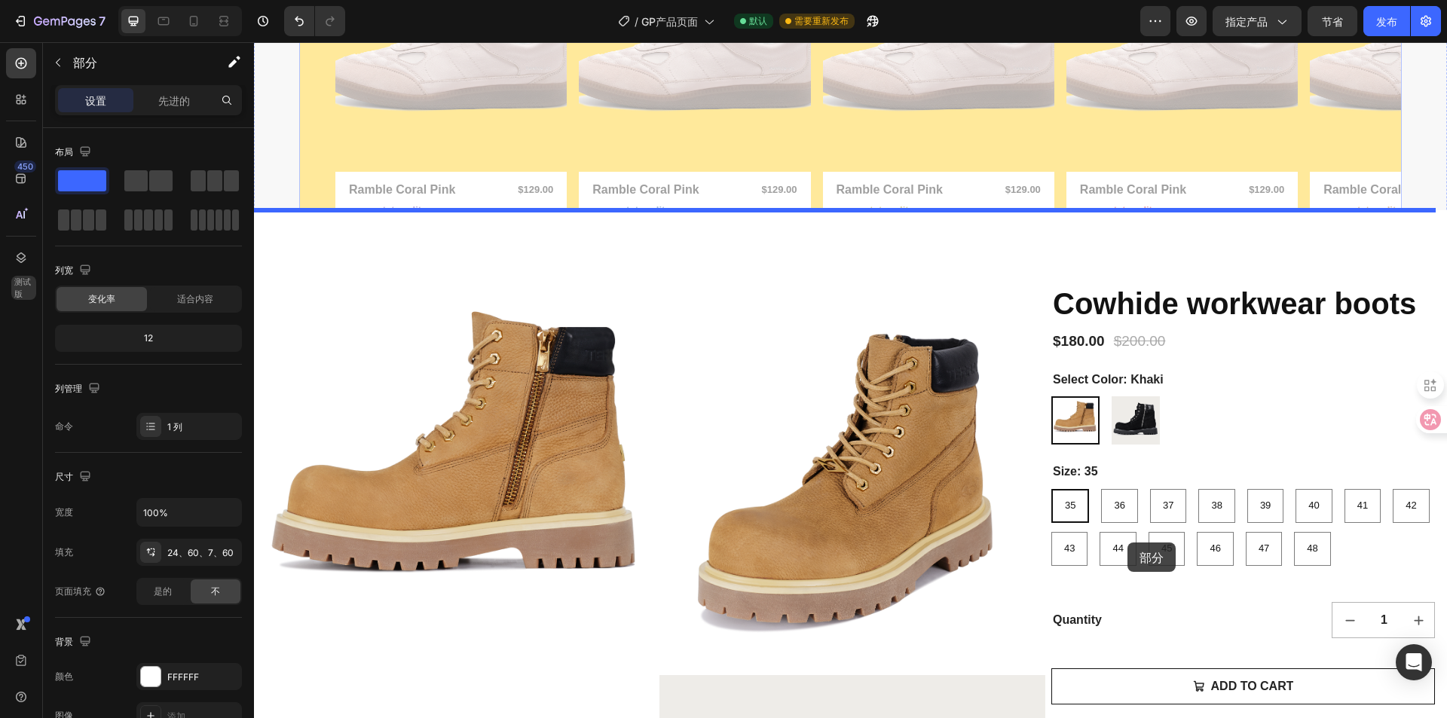
scroll to position [246, 0]
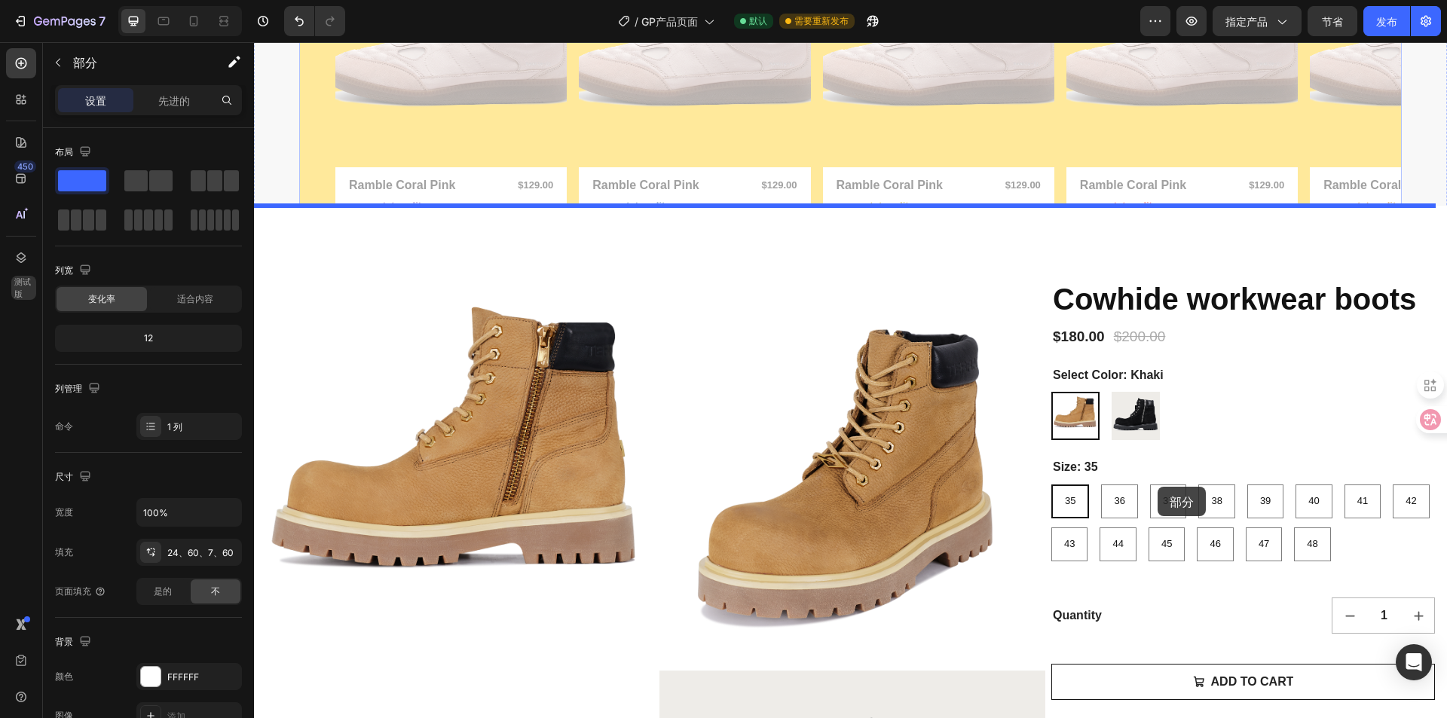
drag, startPoint x: 877, startPoint y: 82, endPoint x: 1158, endPoint y: 497, distance: 501.1
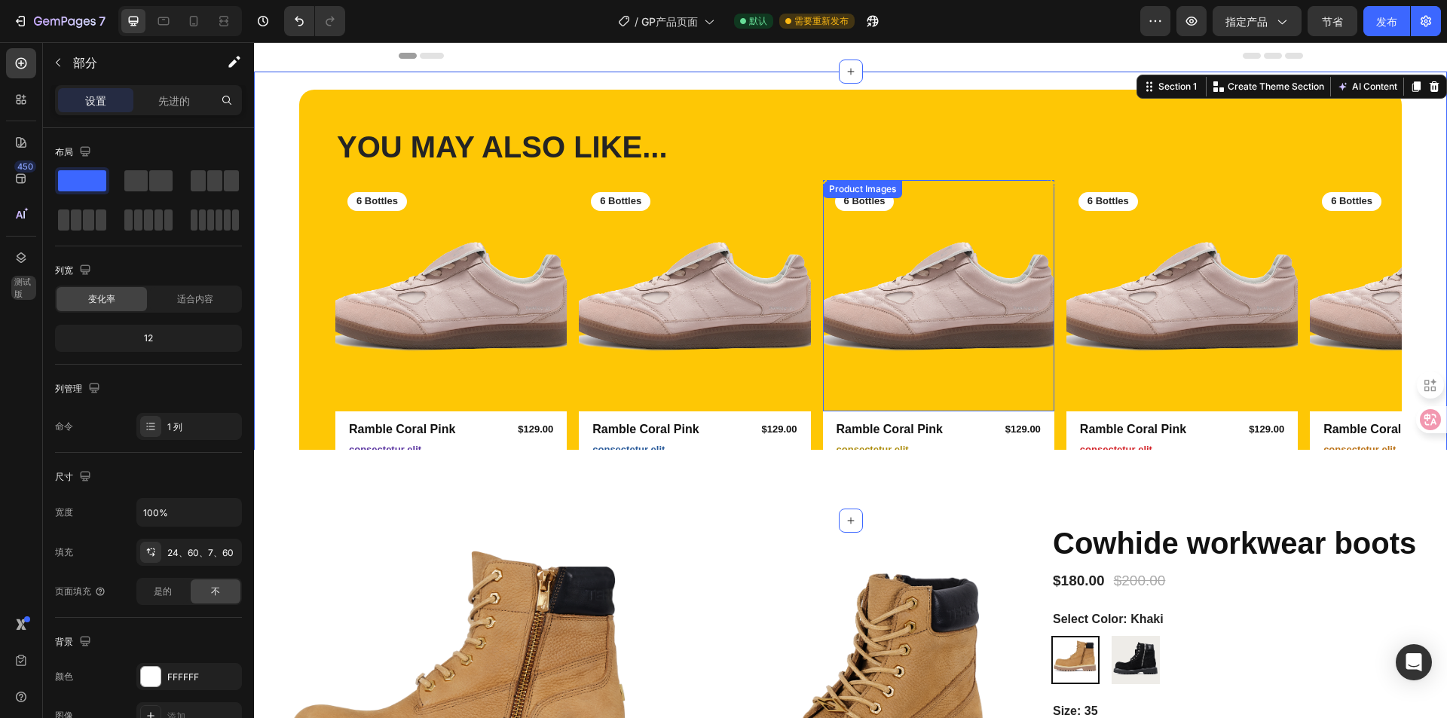
scroll to position [0, 0]
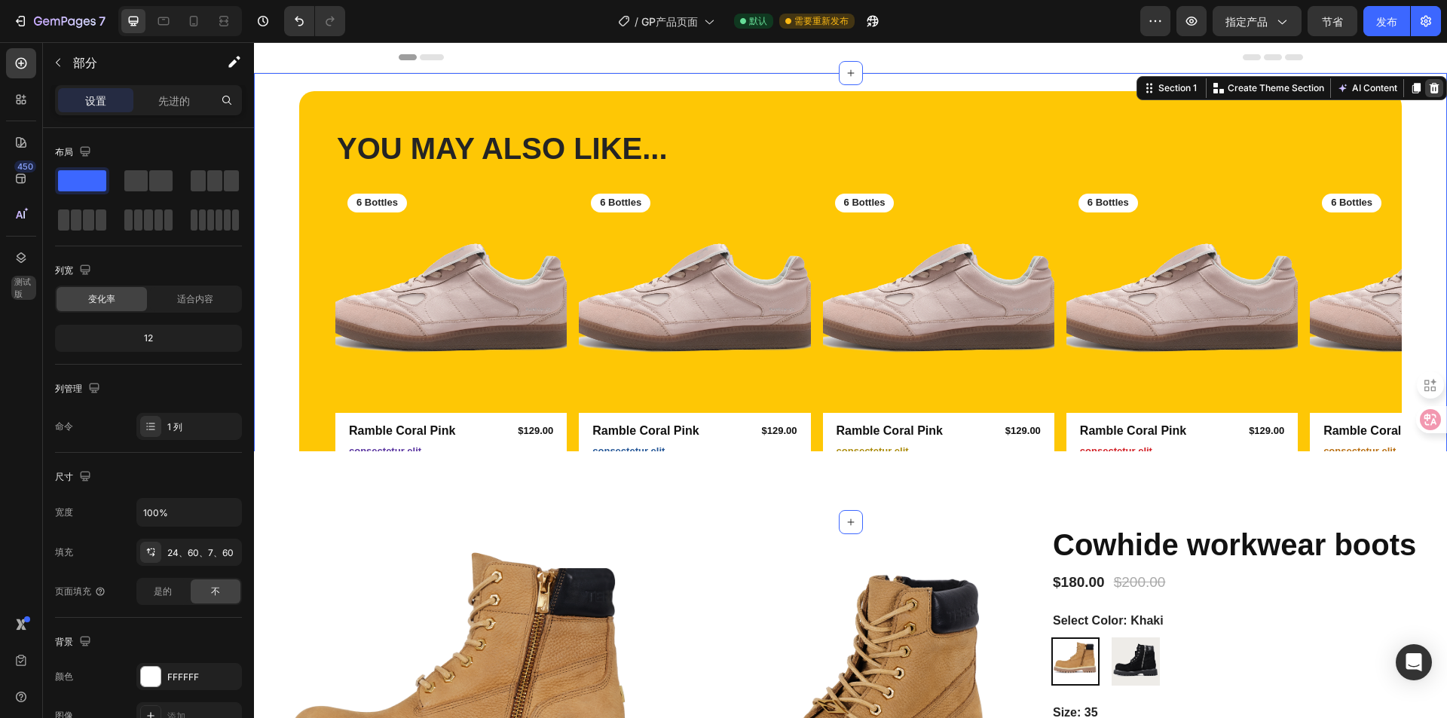
click at [1430, 83] on icon at bounding box center [1435, 88] width 10 height 11
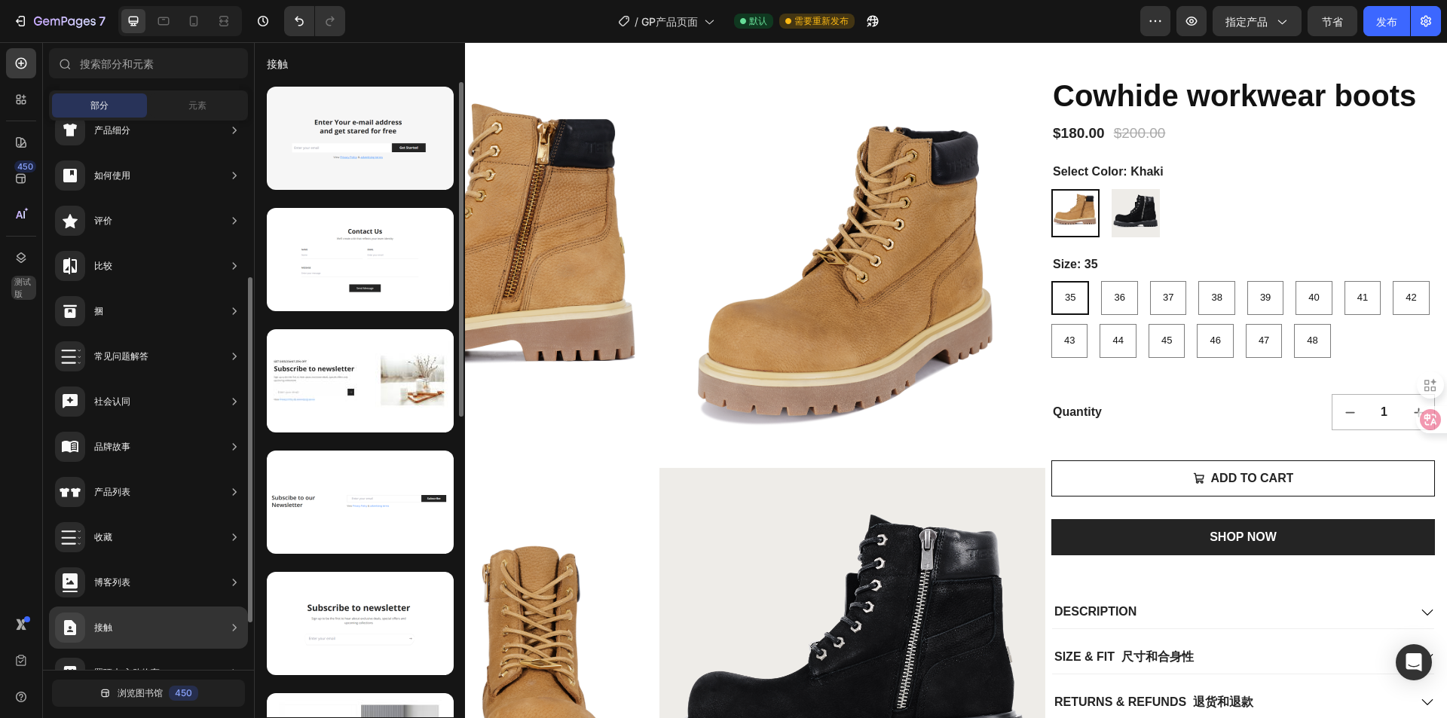
scroll to position [325, 0]
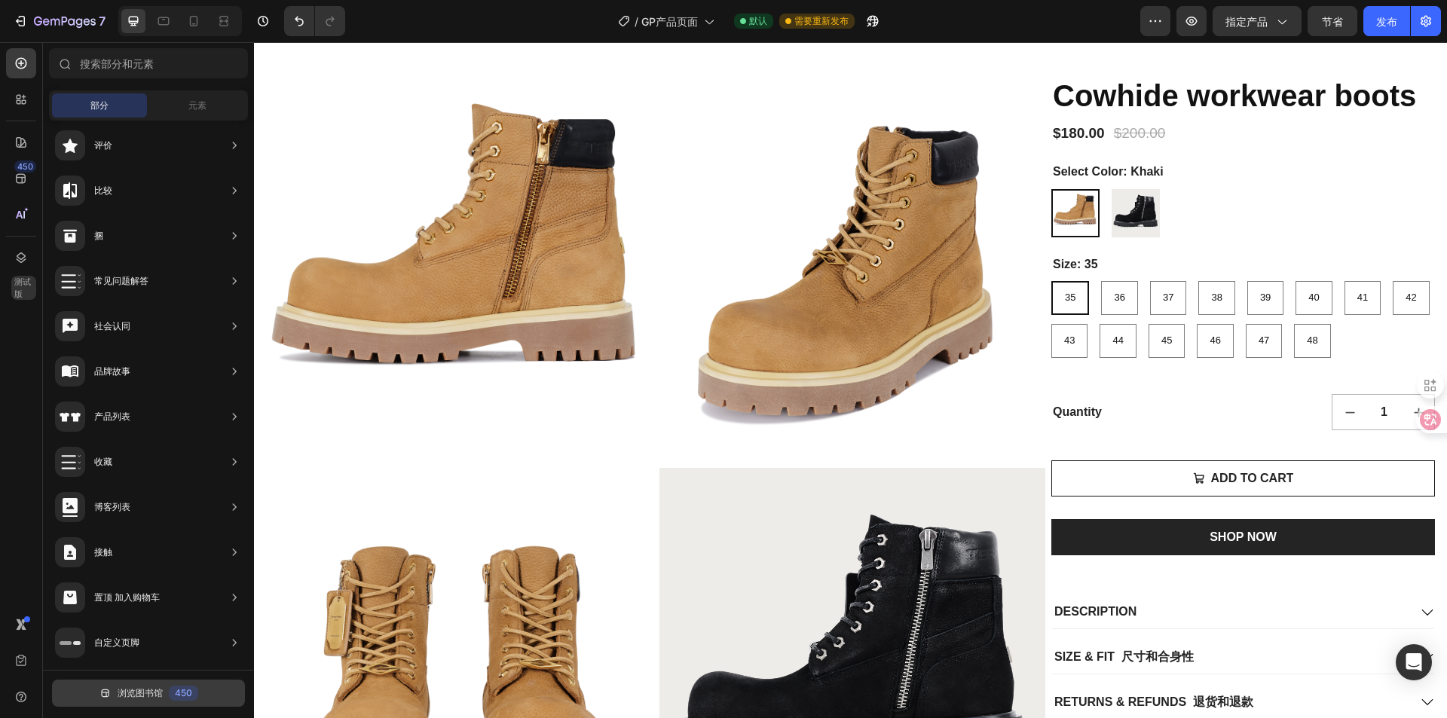
click at [156, 689] on font "浏览图书馆" at bounding box center [140, 692] width 45 height 11
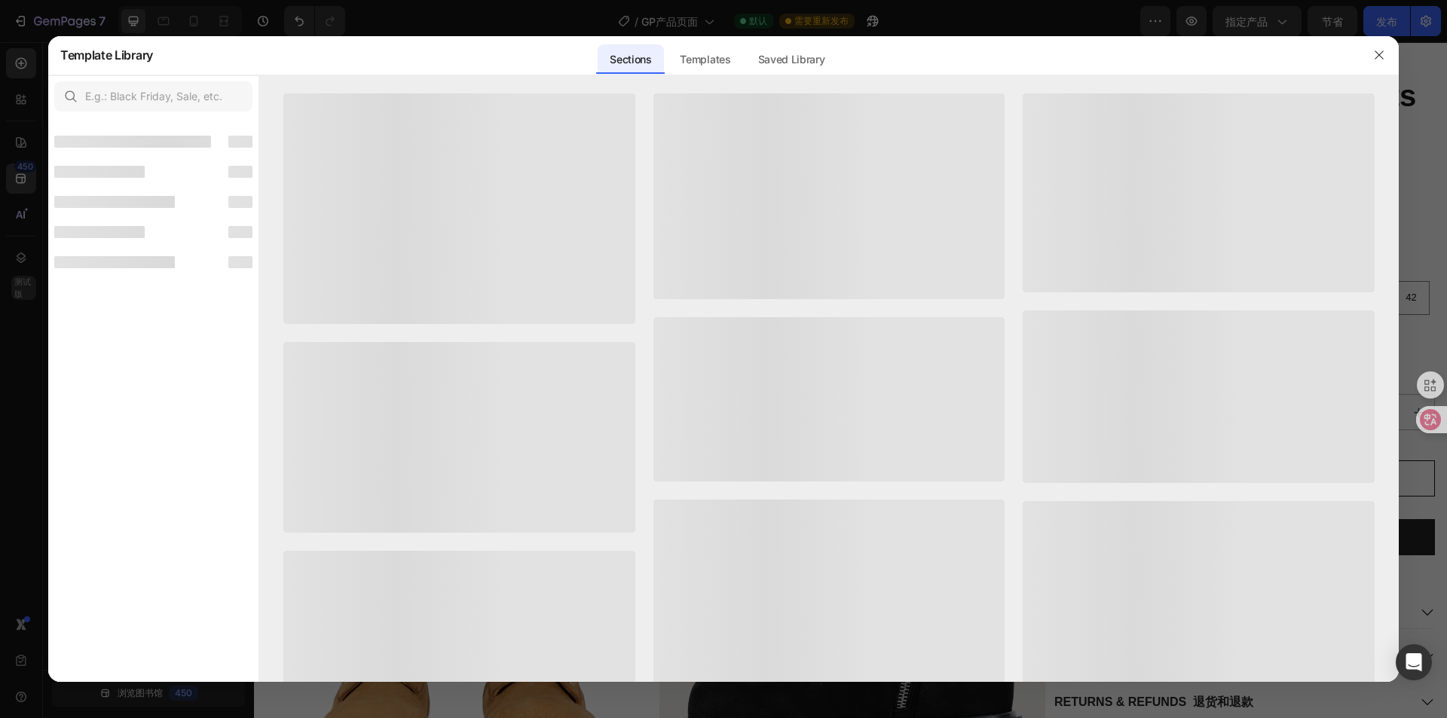
scroll to position [307, 0]
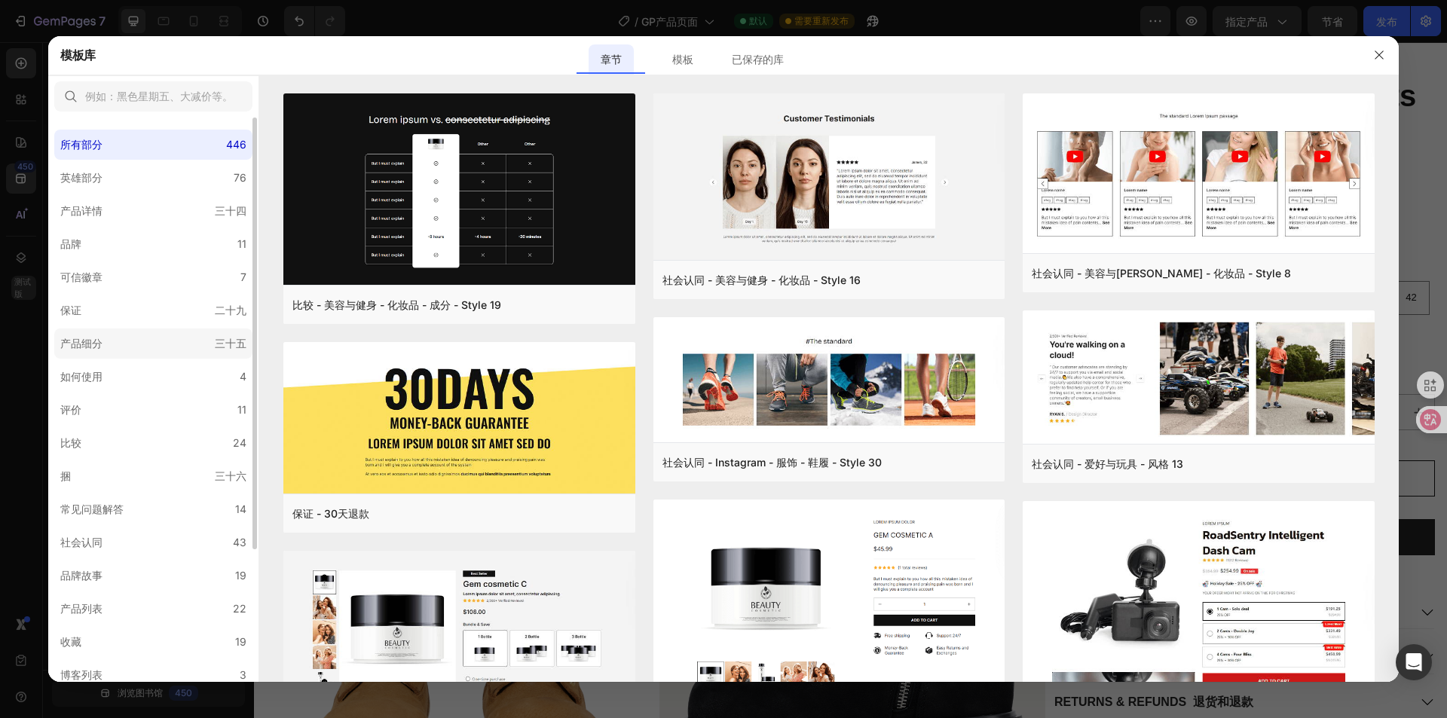
click at [165, 347] on label "产品细分 三十五" at bounding box center [153, 344] width 198 height 30
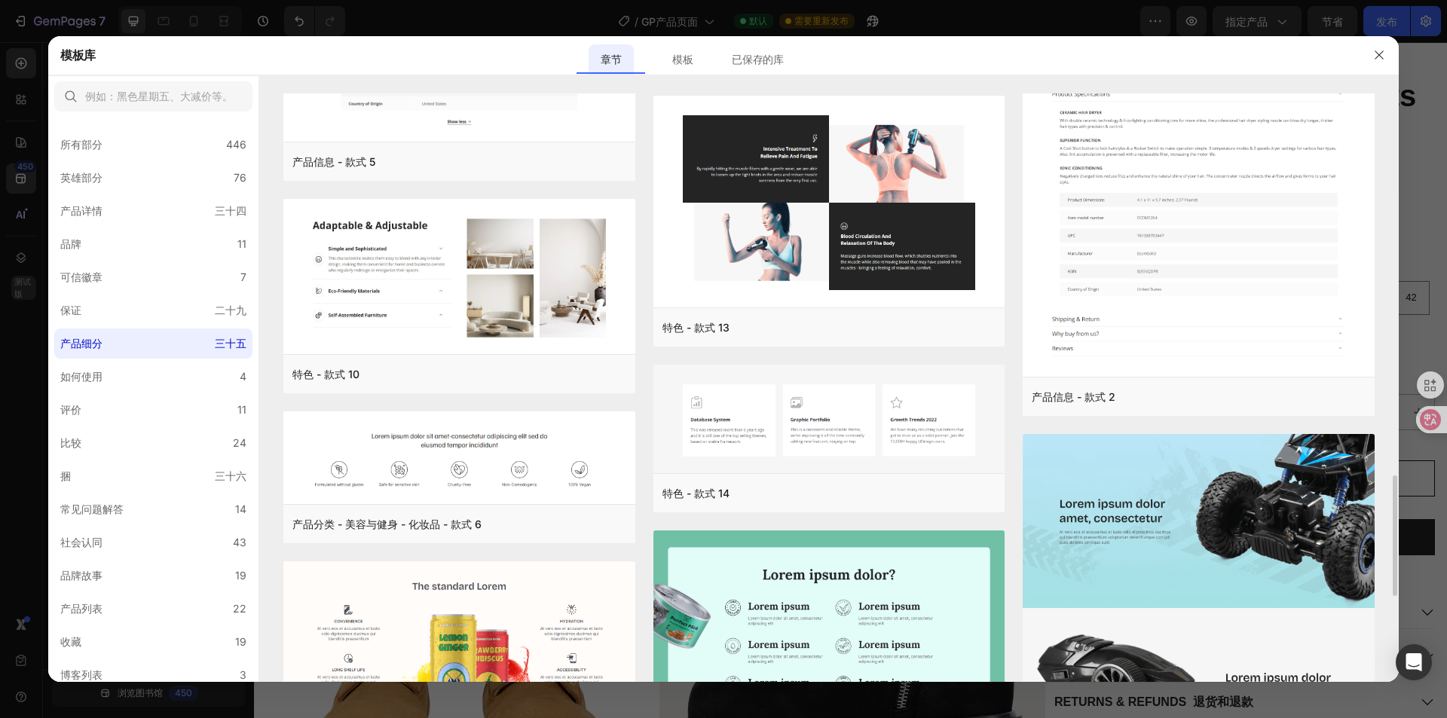
scroll to position [2283, 0]
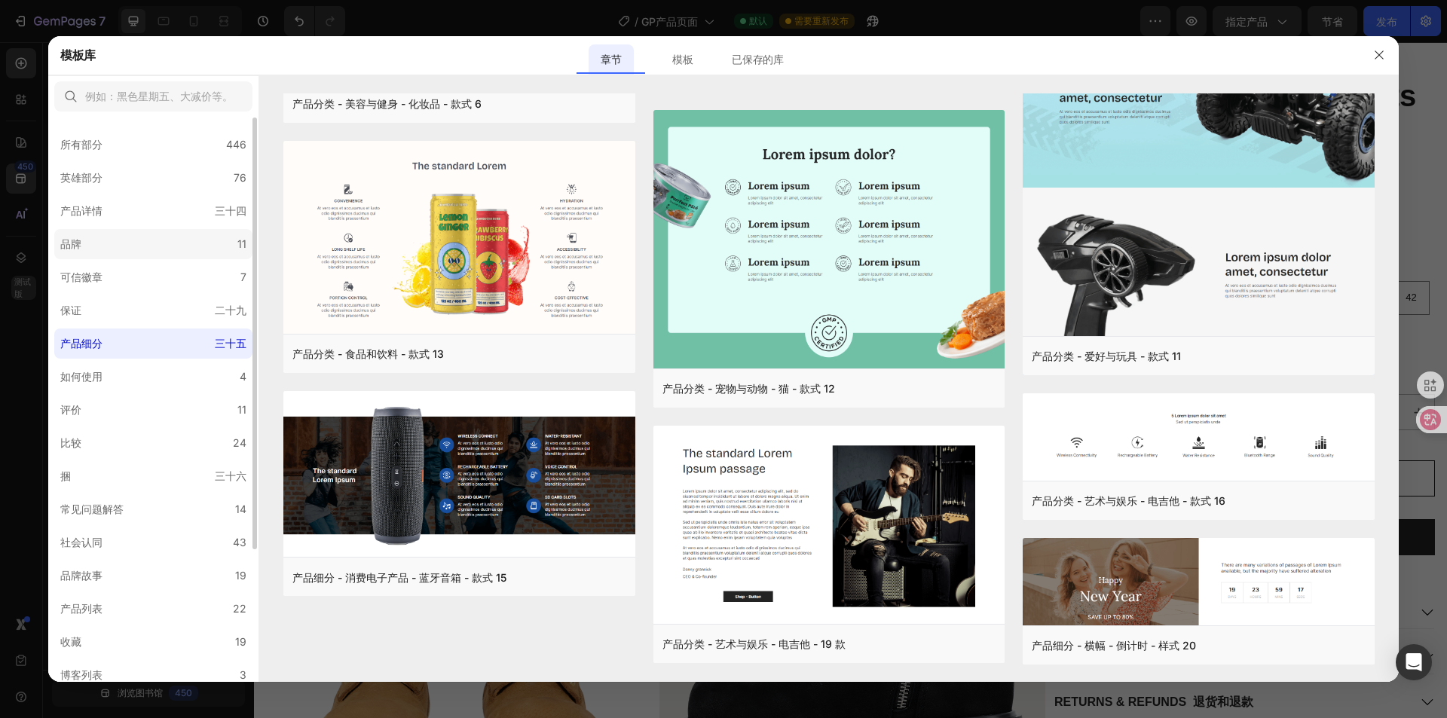
click at [170, 231] on label "品牌 11" at bounding box center [153, 244] width 198 height 30
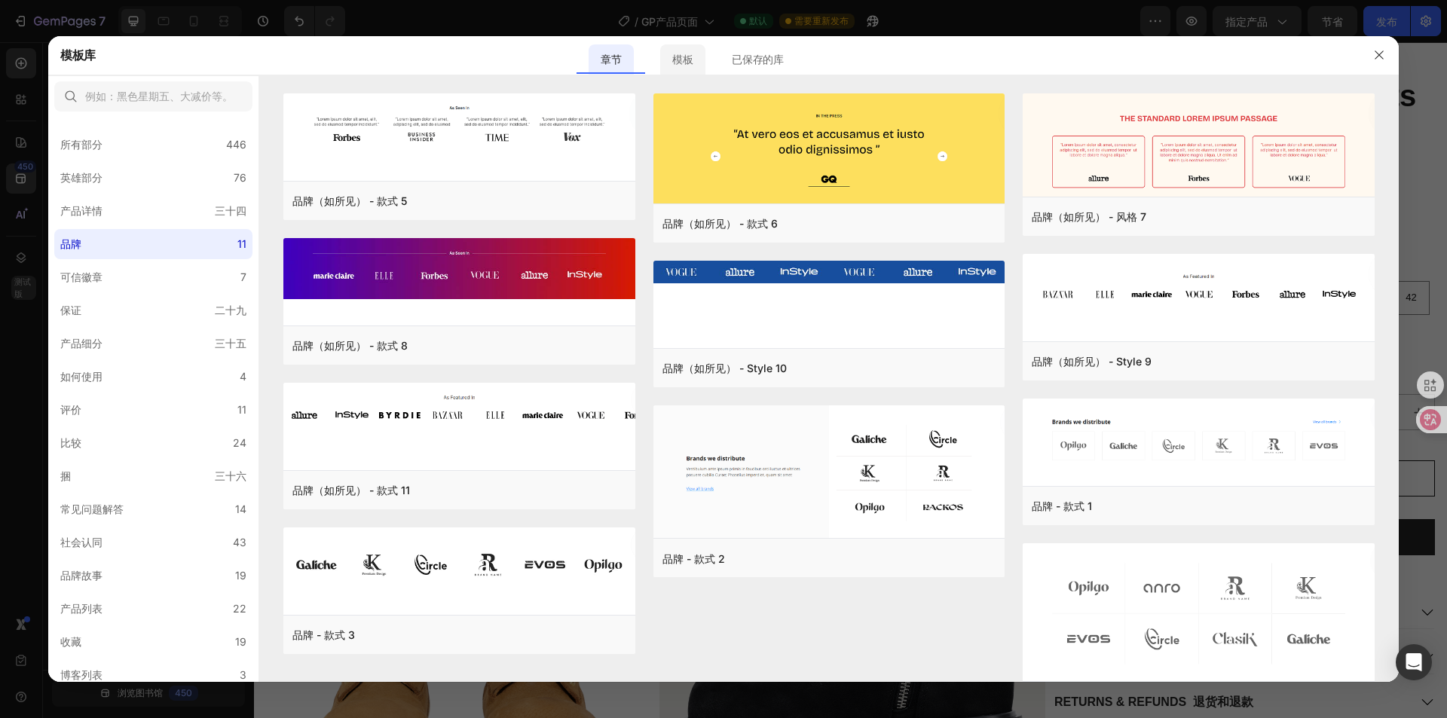
click at [700, 62] on div "模板" at bounding box center [682, 59] width 44 height 30
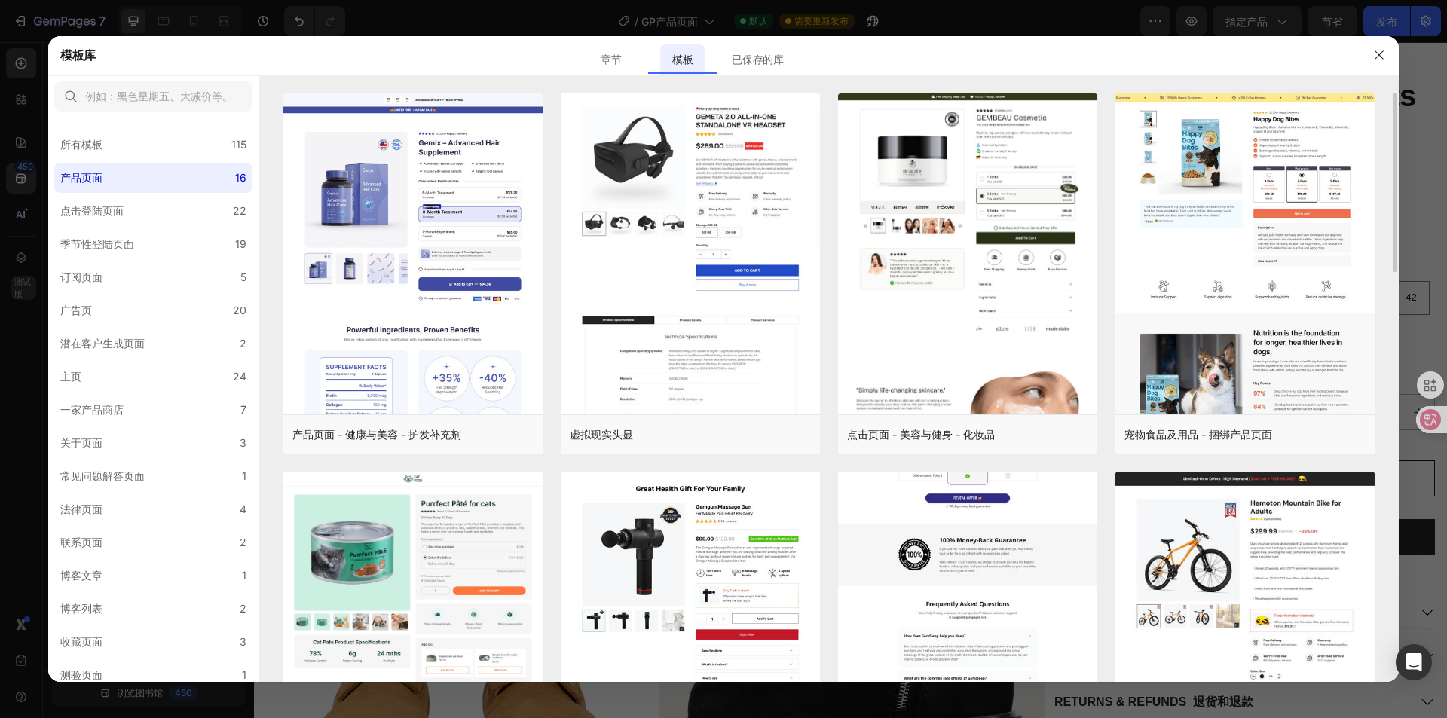
click at [975, 551] on img at bounding box center [967, 63] width 259 height 1459
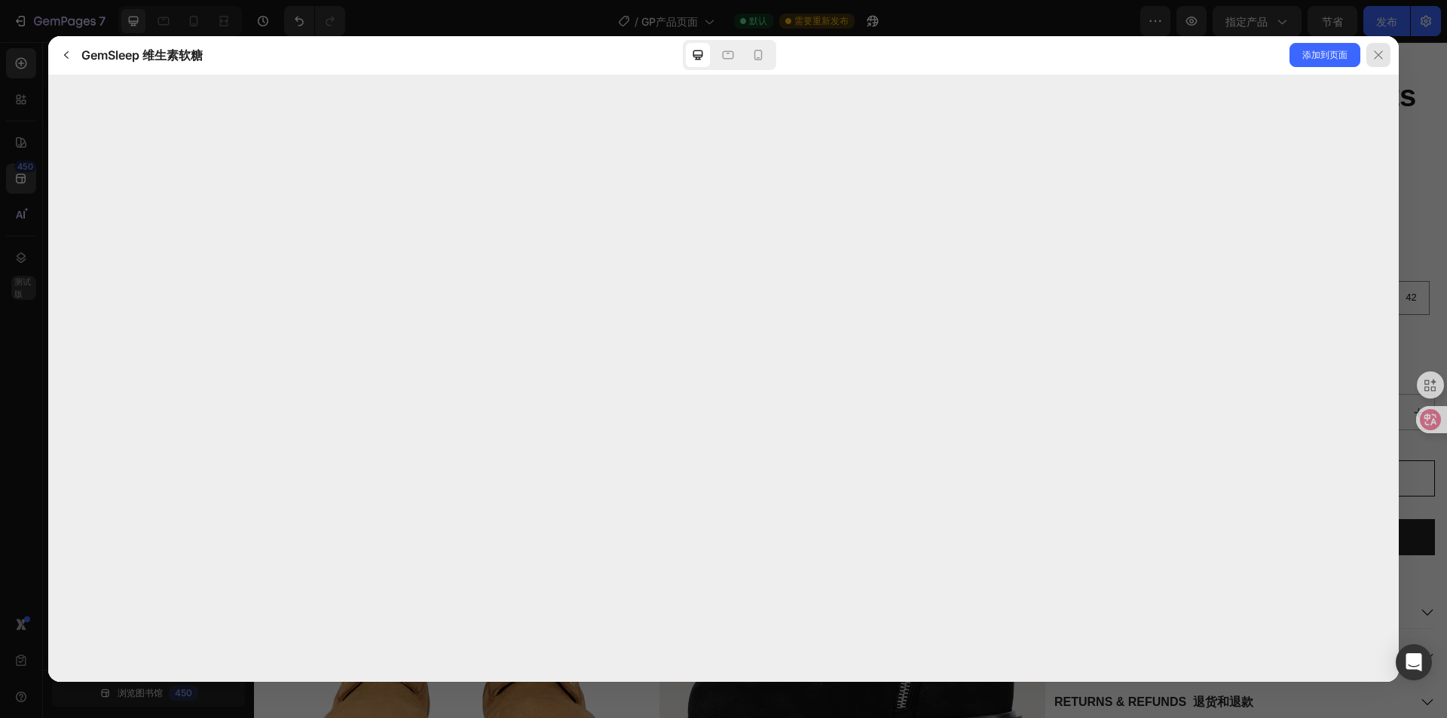
click at [1390, 49] on div at bounding box center [1379, 55] width 24 height 24
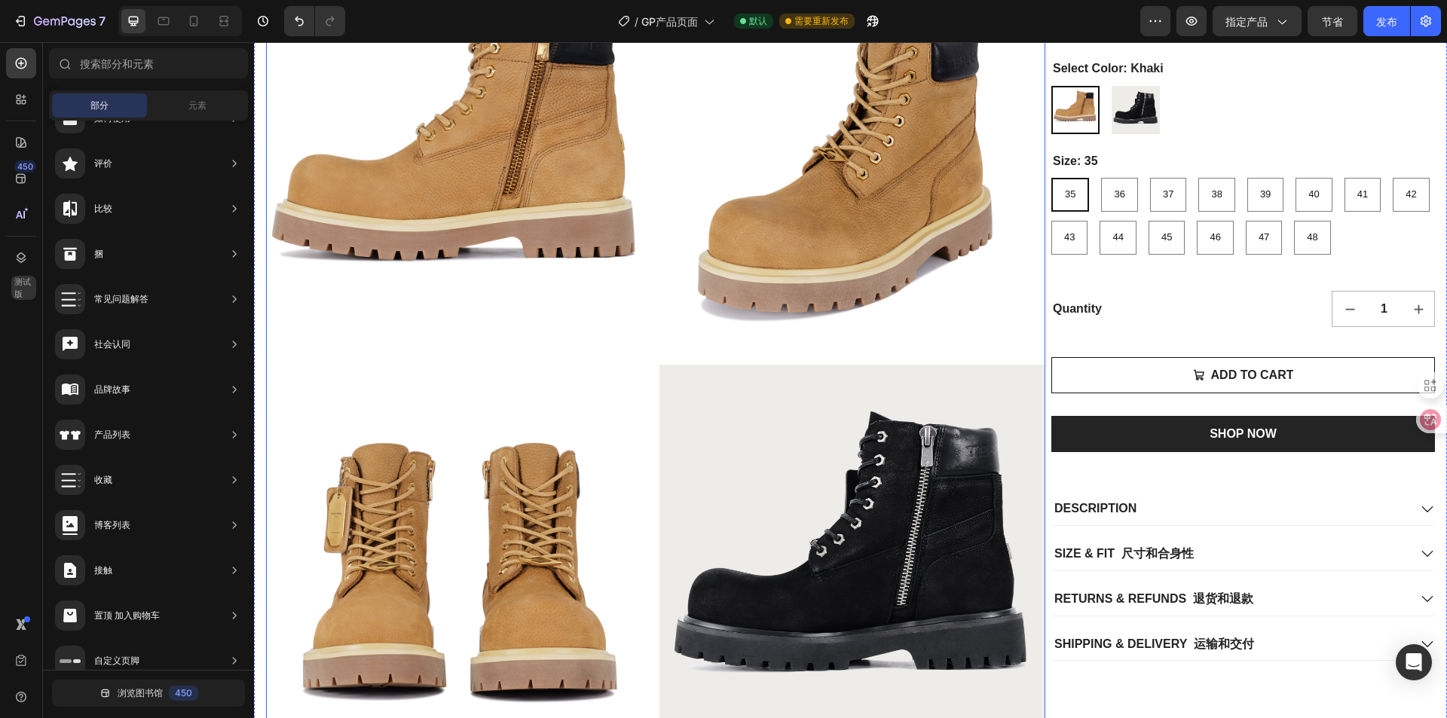
scroll to position [75, 0]
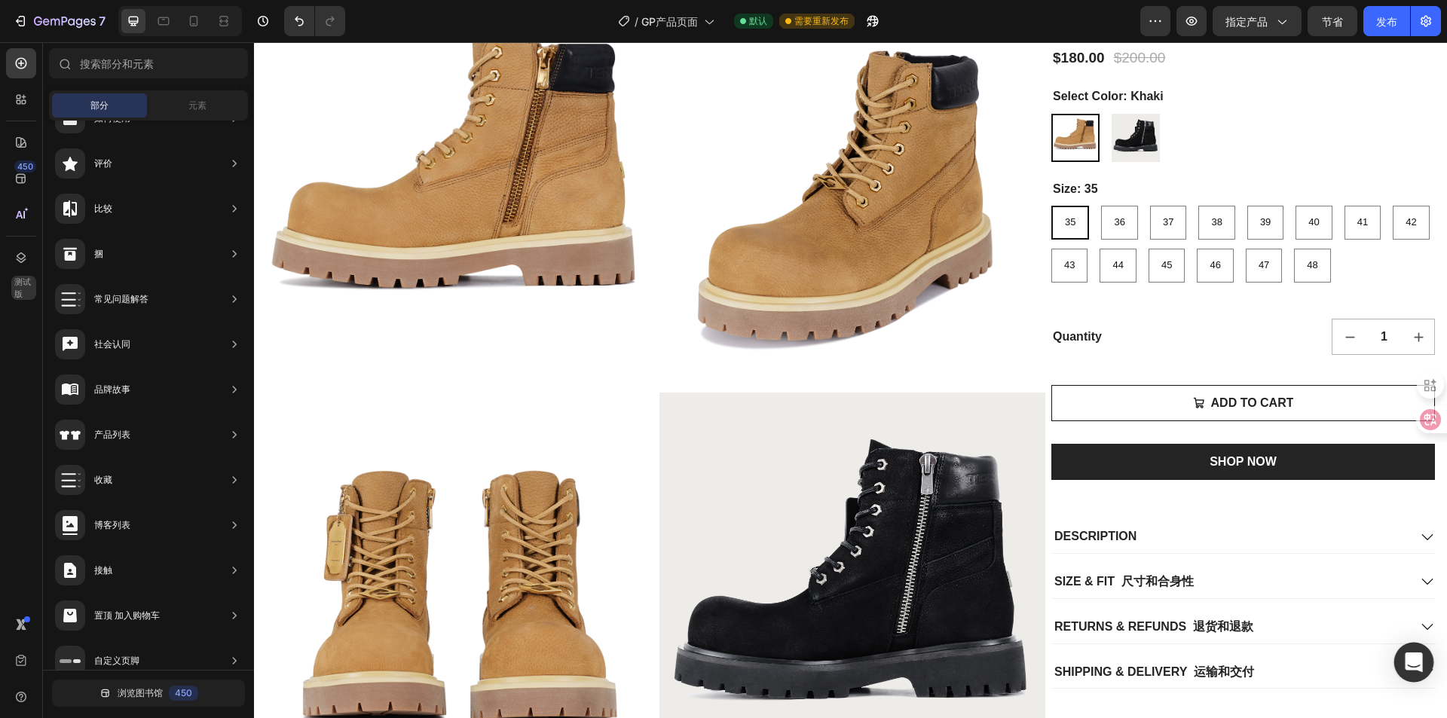
click at [1422, 670] on icon "打开 Intercom Messenger" at bounding box center [1414, 663] width 20 height 20
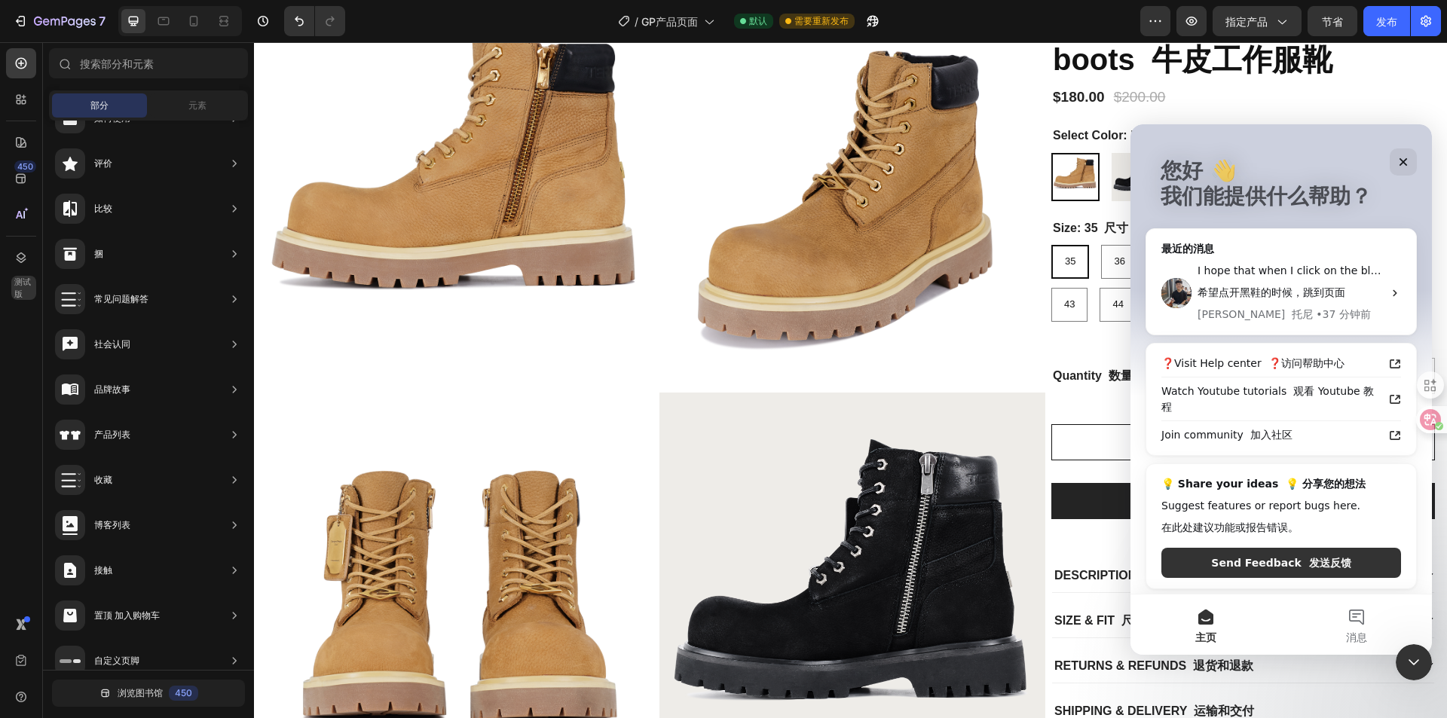
scroll to position [76, 0]
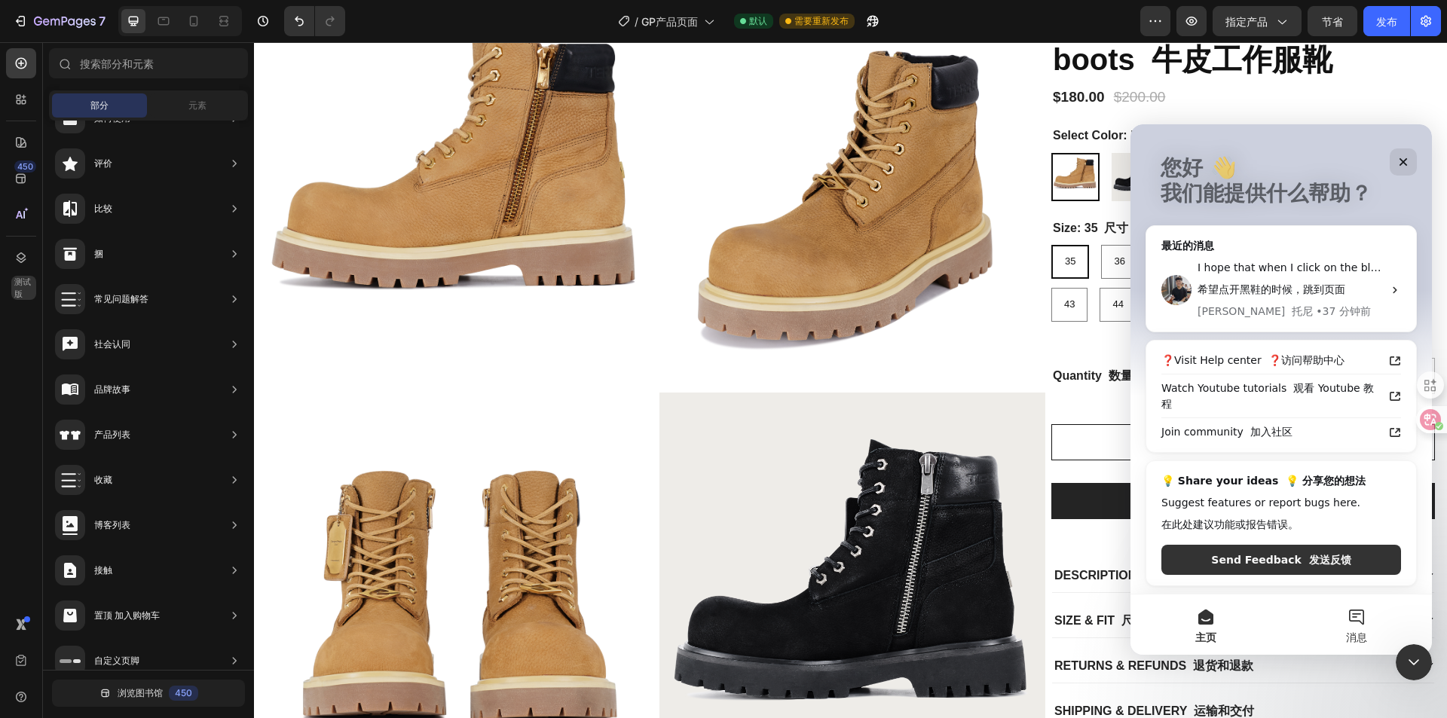
click at [1364, 620] on button "消息" at bounding box center [1356, 625] width 151 height 60
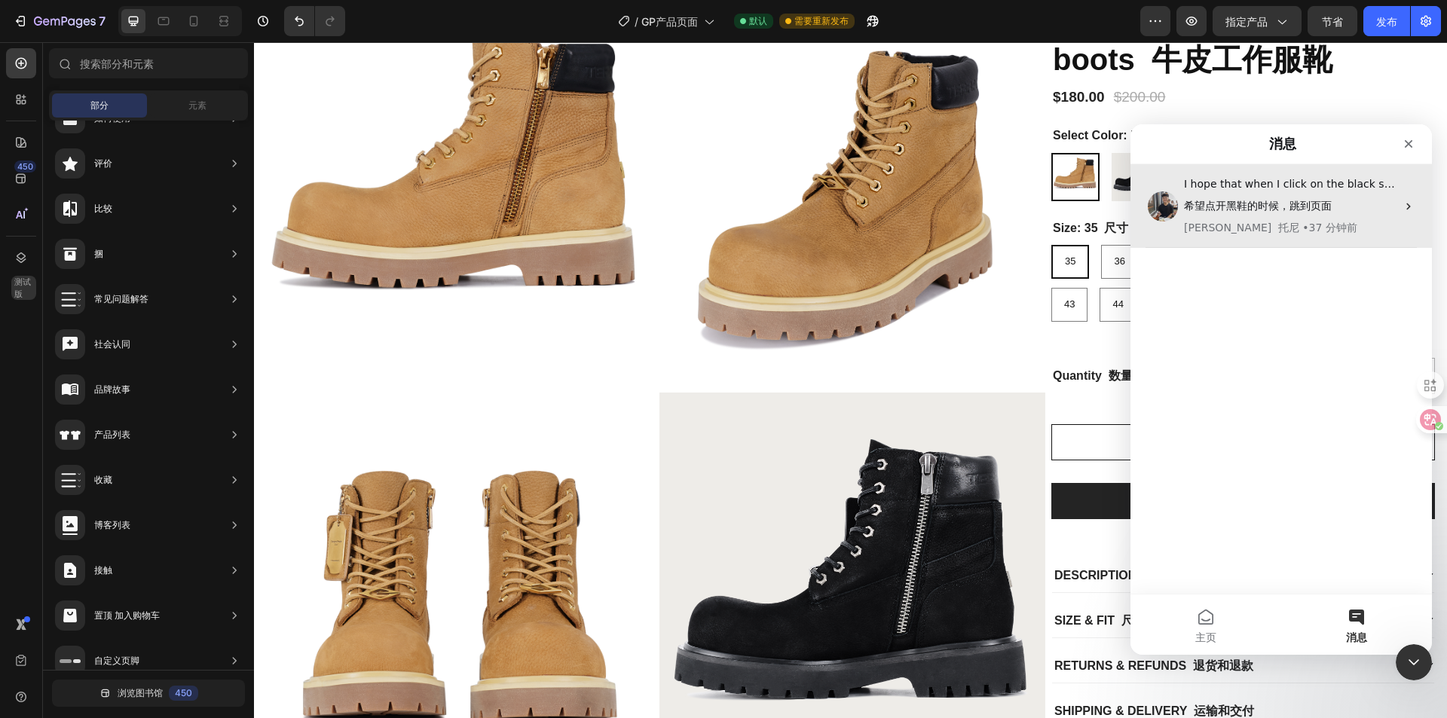
click at [1303, 222] on div "[PERSON_NAME] • 37 分钟前" at bounding box center [1290, 228] width 213 height 16
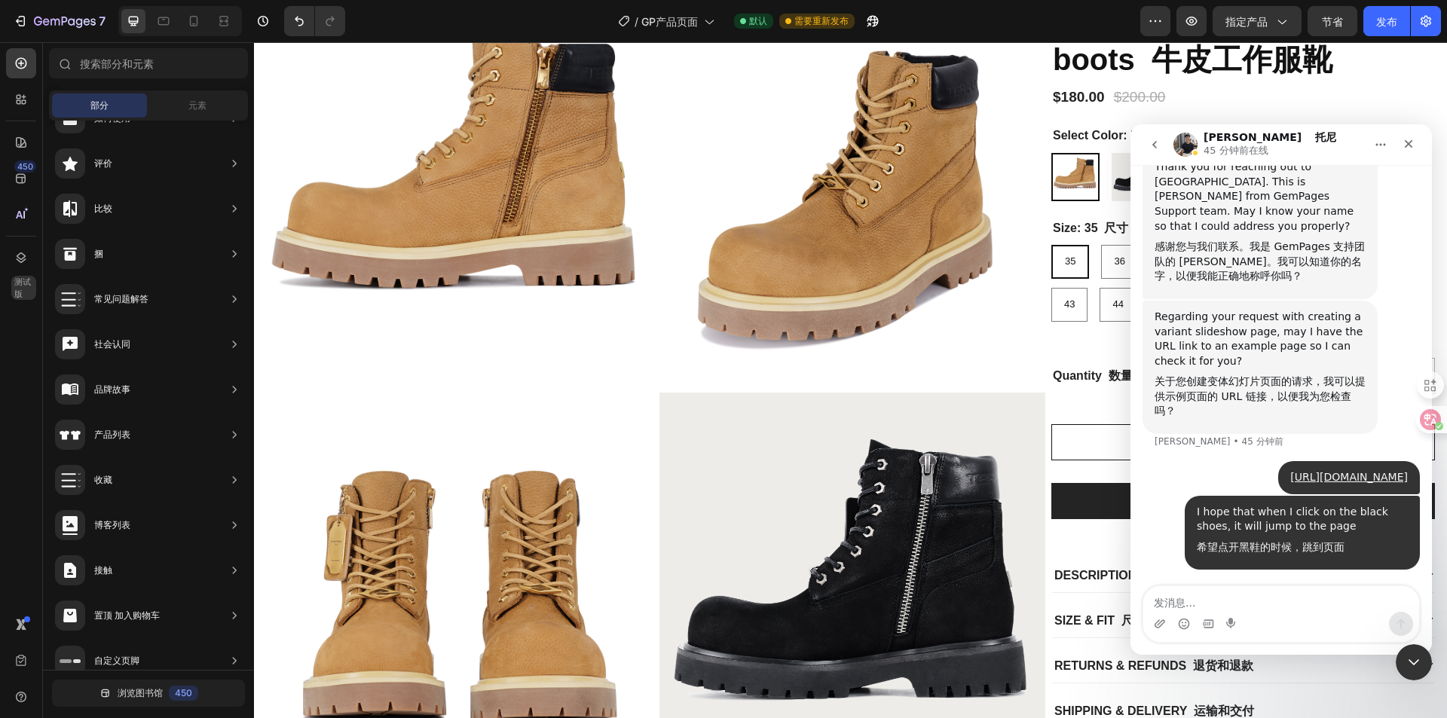
scroll to position [375, 0]
click at [1160, 149] on icon "go back" at bounding box center [1155, 145] width 12 height 12
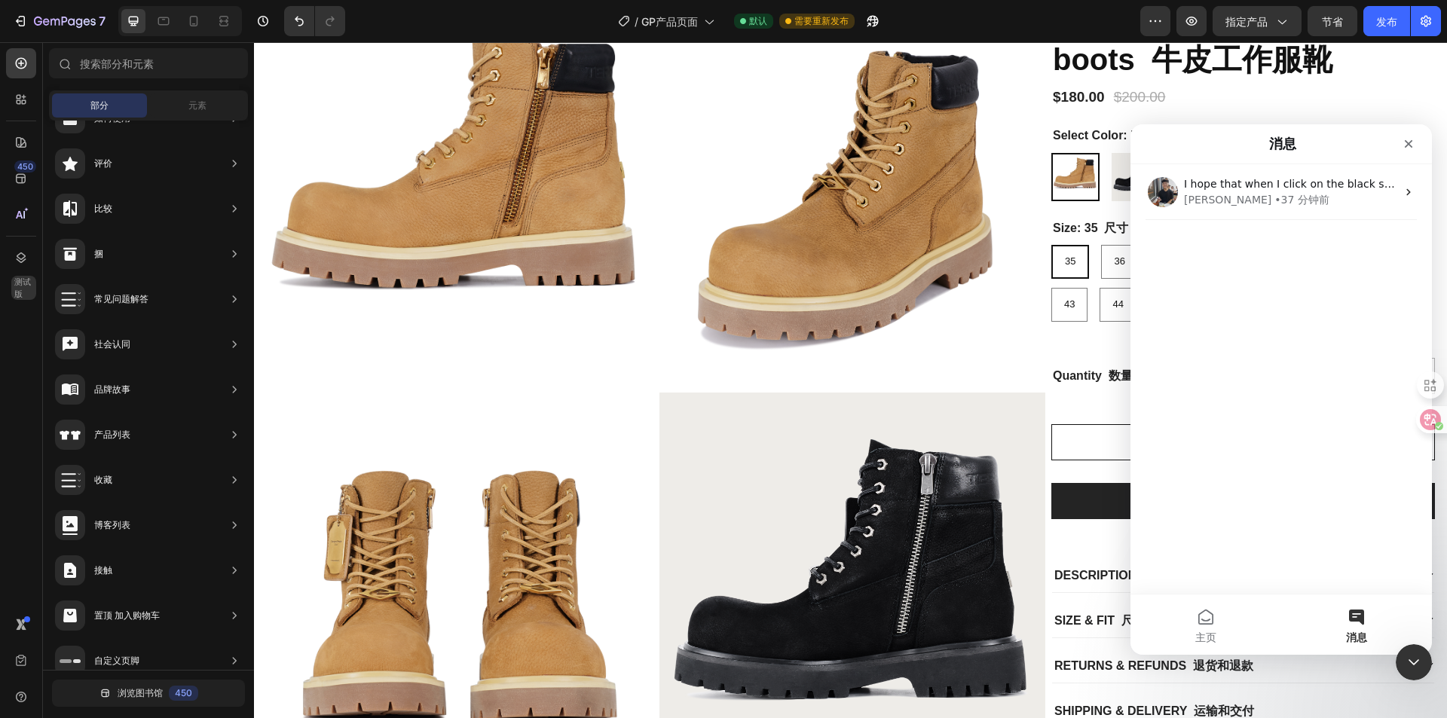
scroll to position [0, 0]
click at [1199, 629] on button "主页" at bounding box center [1206, 625] width 151 height 60
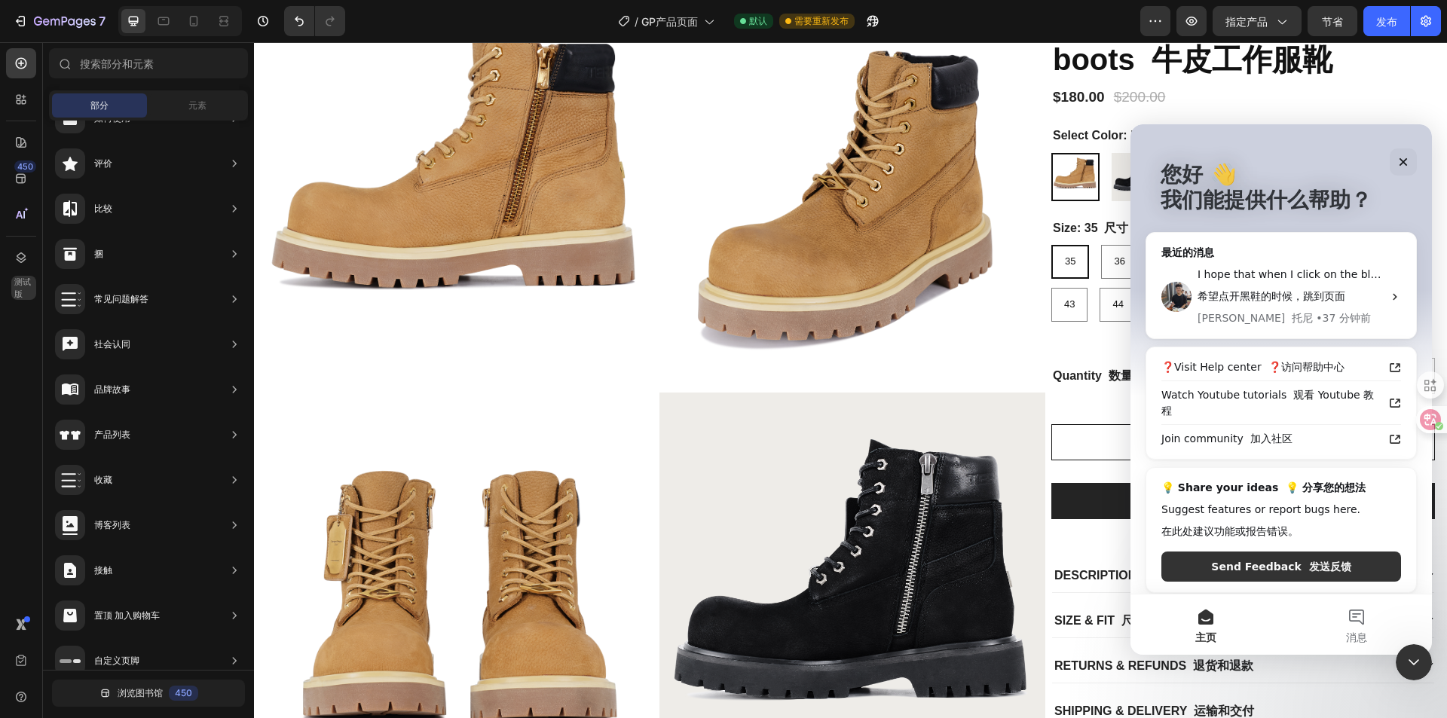
scroll to position [76, 0]
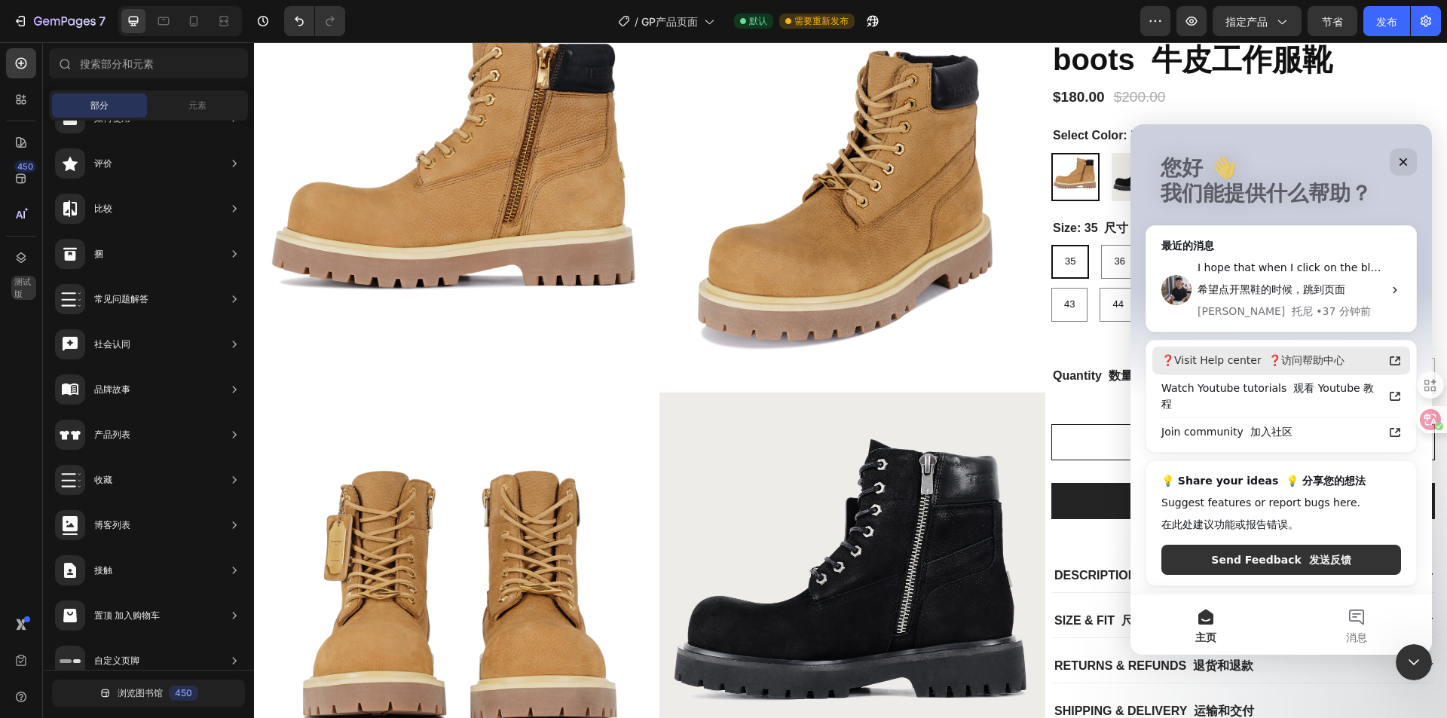
click at [1293, 357] on font "❓访问帮助中心" at bounding box center [1307, 360] width 76 height 12
click at [1314, 290] on font "希望点开黑鞋的时候，跳到页面" at bounding box center [1272, 289] width 148 height 12
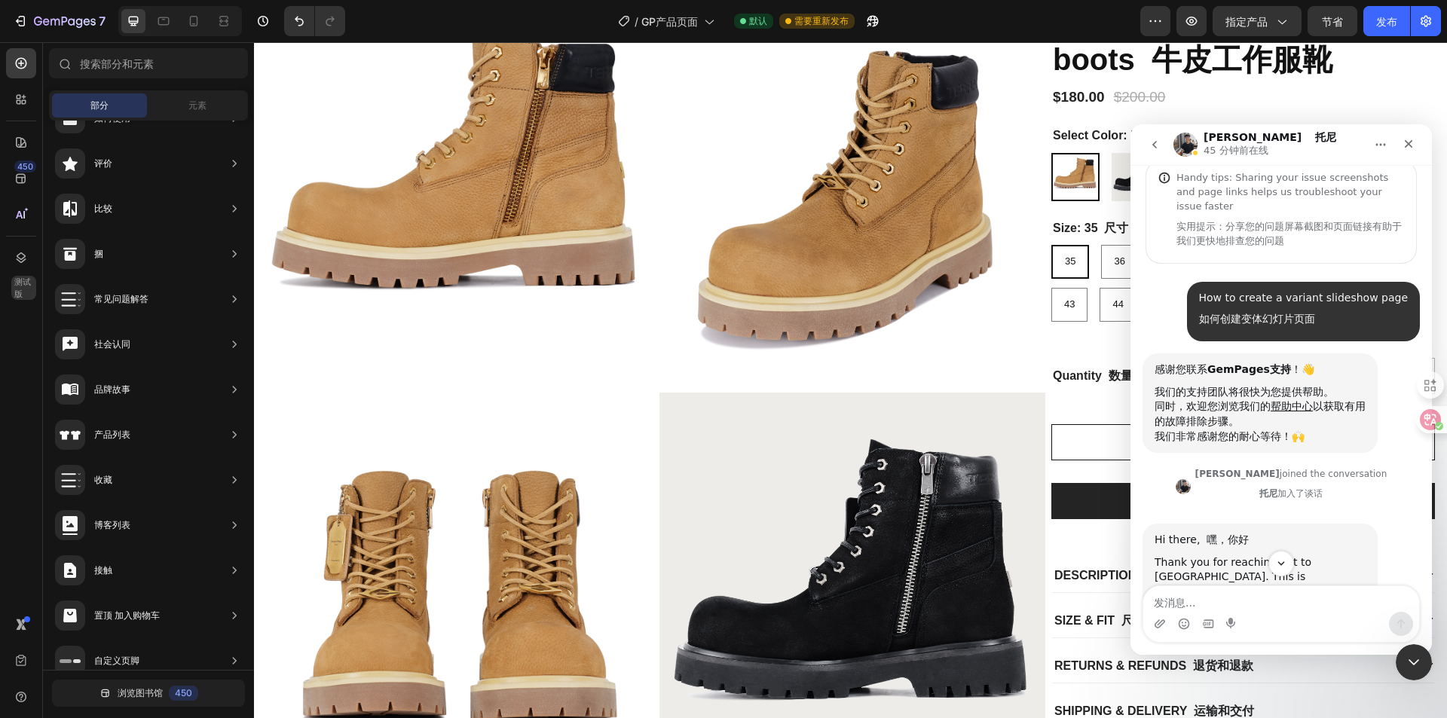
scroll to position [0, 0]
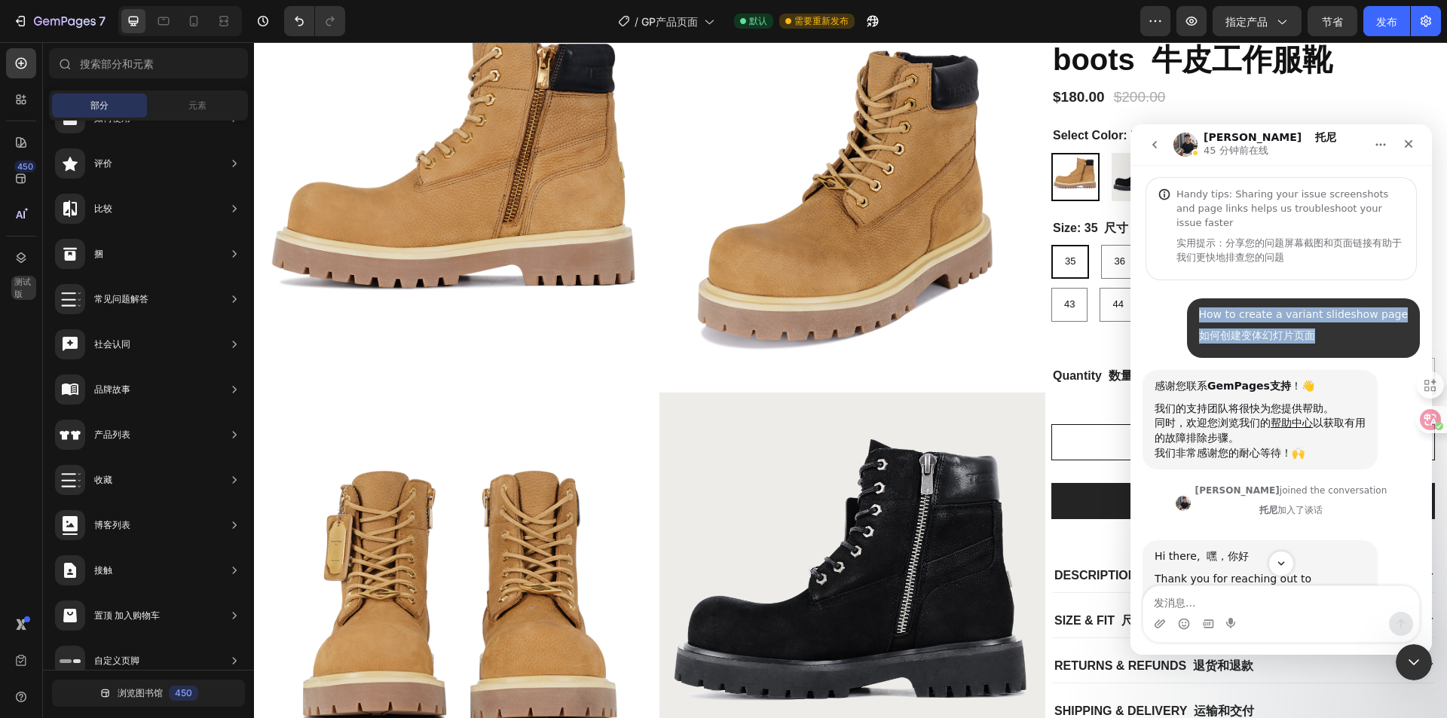
drag, startPoint x: 1196, startPoint y: 309, endPoint x: 1404, endPoint y: 309, distance: 208.0
click at [1404, 309] on div "How to create a variant slideshow page 如何创建变体幻灯片页面 • 46 分钟前" at bounding box center [1281, 334] width 277 height 72
click at [1375, 325] on div "How to create a variant slideshow page 如何创建变体幻灯片页面" at bounding box center [1304, 328] width 210 height 41
drag, startPoint x: 1399, startPoint y: 315, endPoint x: 1203, endPoint y: 309, distance: 196.1
click at [1203, 309] on div "How to create a variant slideshow page 如何创建变体幻灯片页面" at bounding box center [1304, 328] width 210 height 41
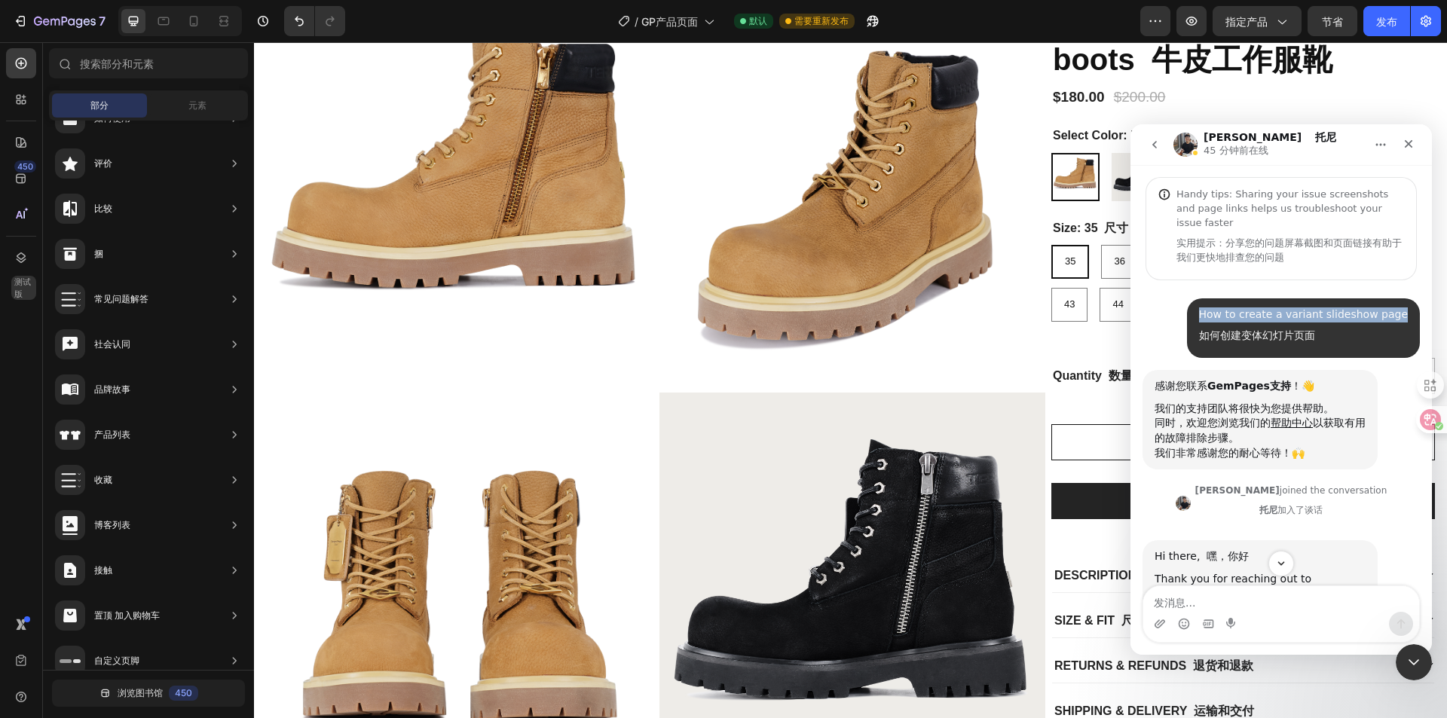
copy div "How to create a variant slideshow page"
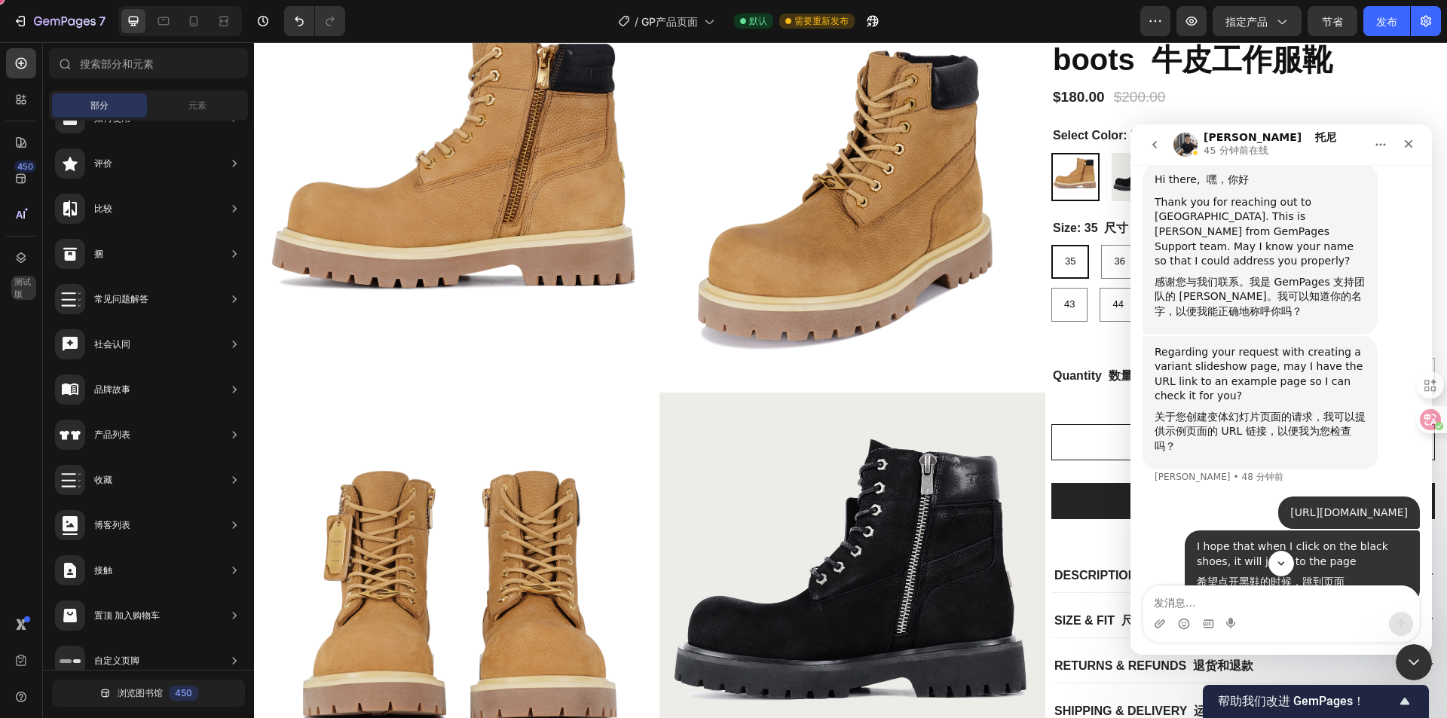
scroll to position [442, 0]
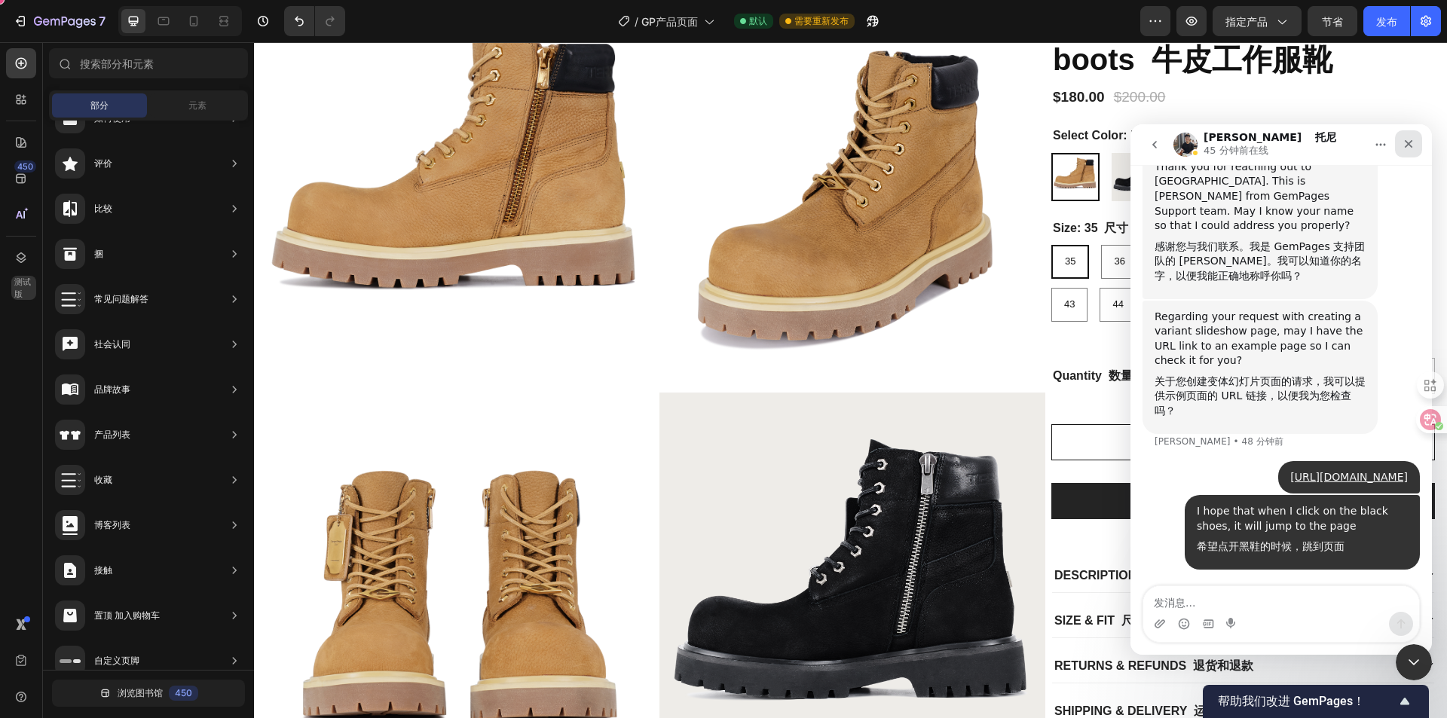
click at [1409, 132] on div "关闭" at bounding box center [1408, 143] width 27 height 27
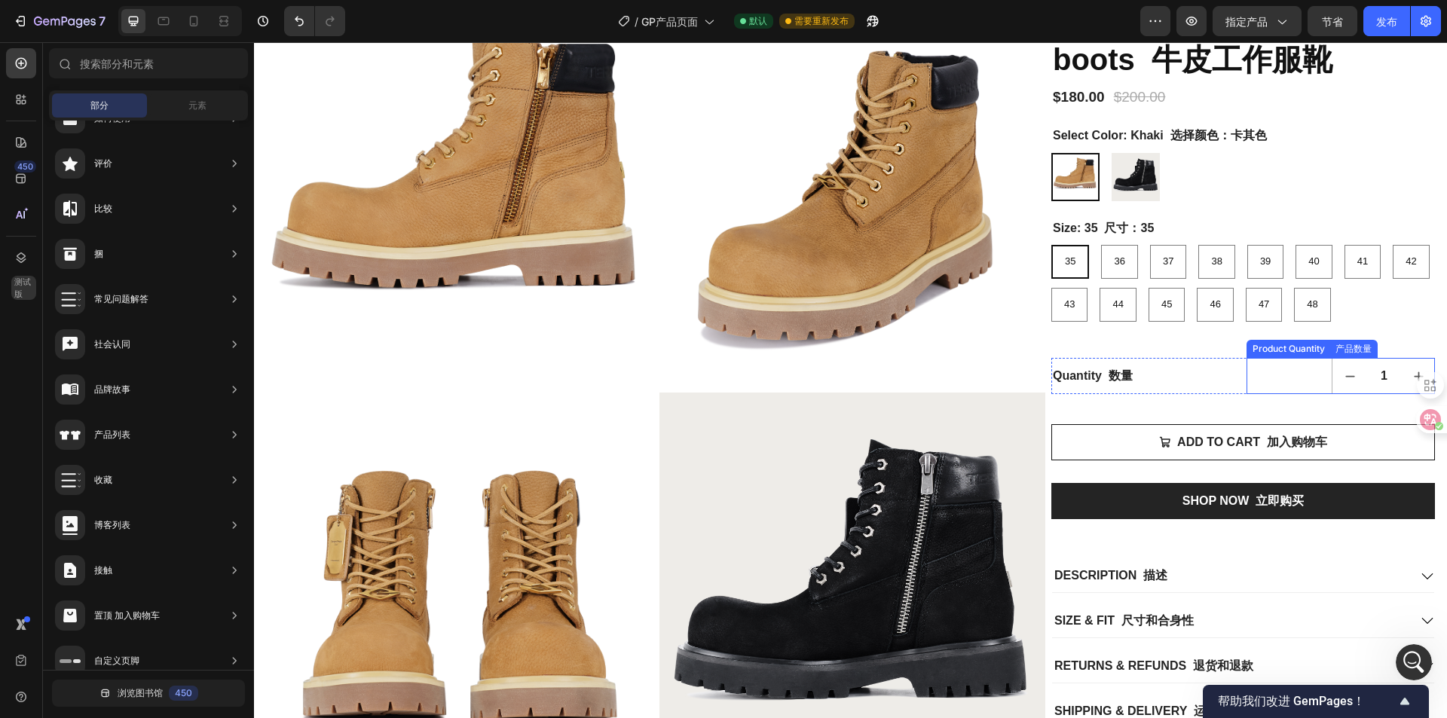
scroll to position [152, 0]
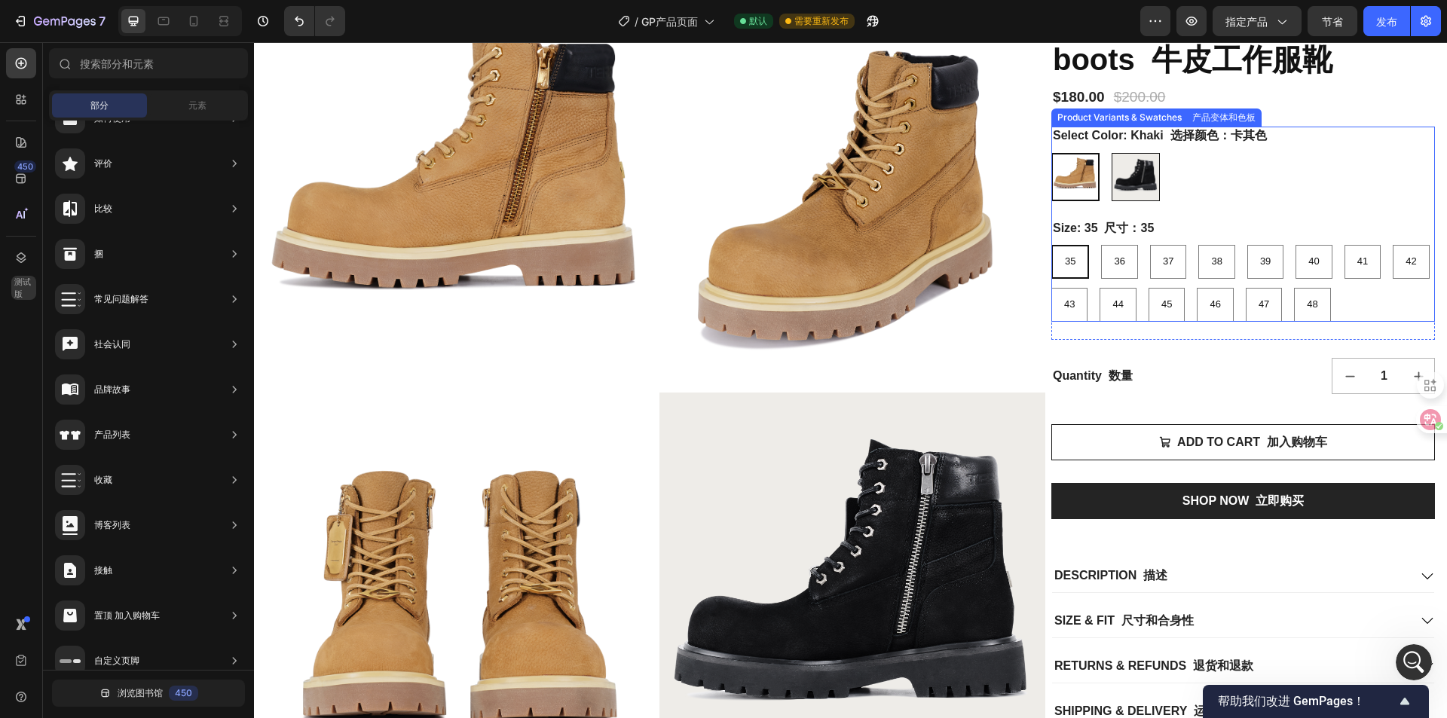
click at [1148, 190] on img at bounding box center [1136, 177] width 47 height 47
click at [1112, 153] on input "Black 黑 Black" at bounding box center [1111, 152] width 1 height 1
radio input "true"
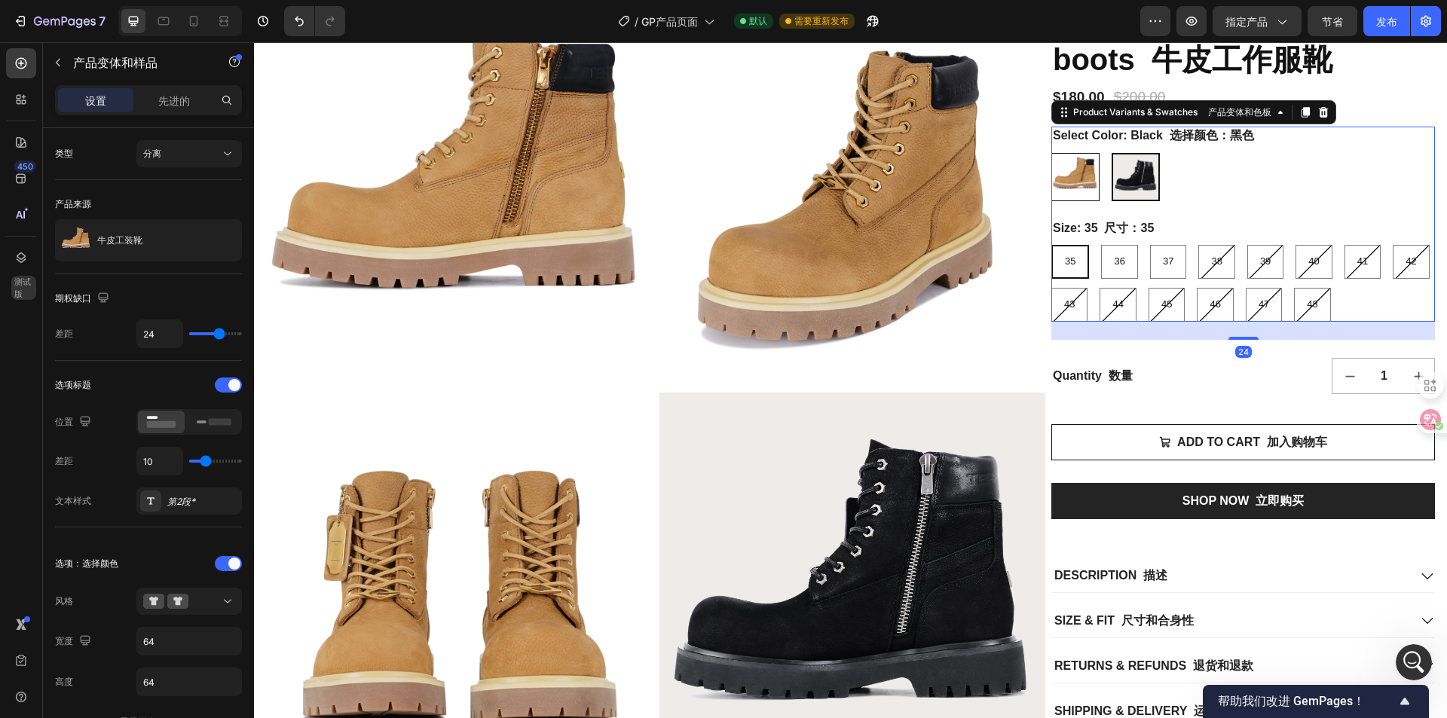
click at [1088, 184] on img at bounding box center [1075, 177] width 47 height 47
click at [1052, 153] on input "Khaki 卡其 Khaki" at bounding box center [1051, 152] width 1 height 1
radio input "true"
click at [1439, 17] on button "button" at bounding box center [1426, 21] width 30 height 30
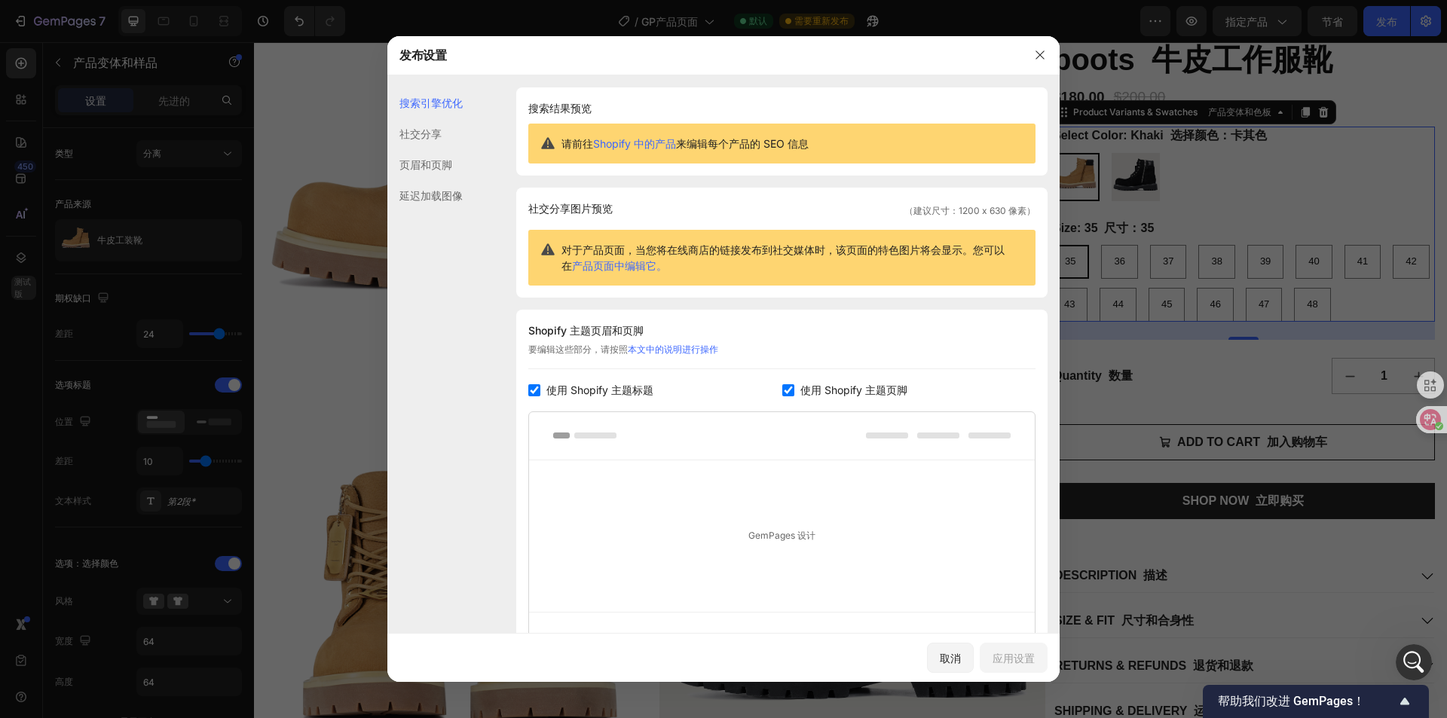
click at [445, 200] on font "延迟加载图像" at bounding box center [431, 195] width 63 height 13
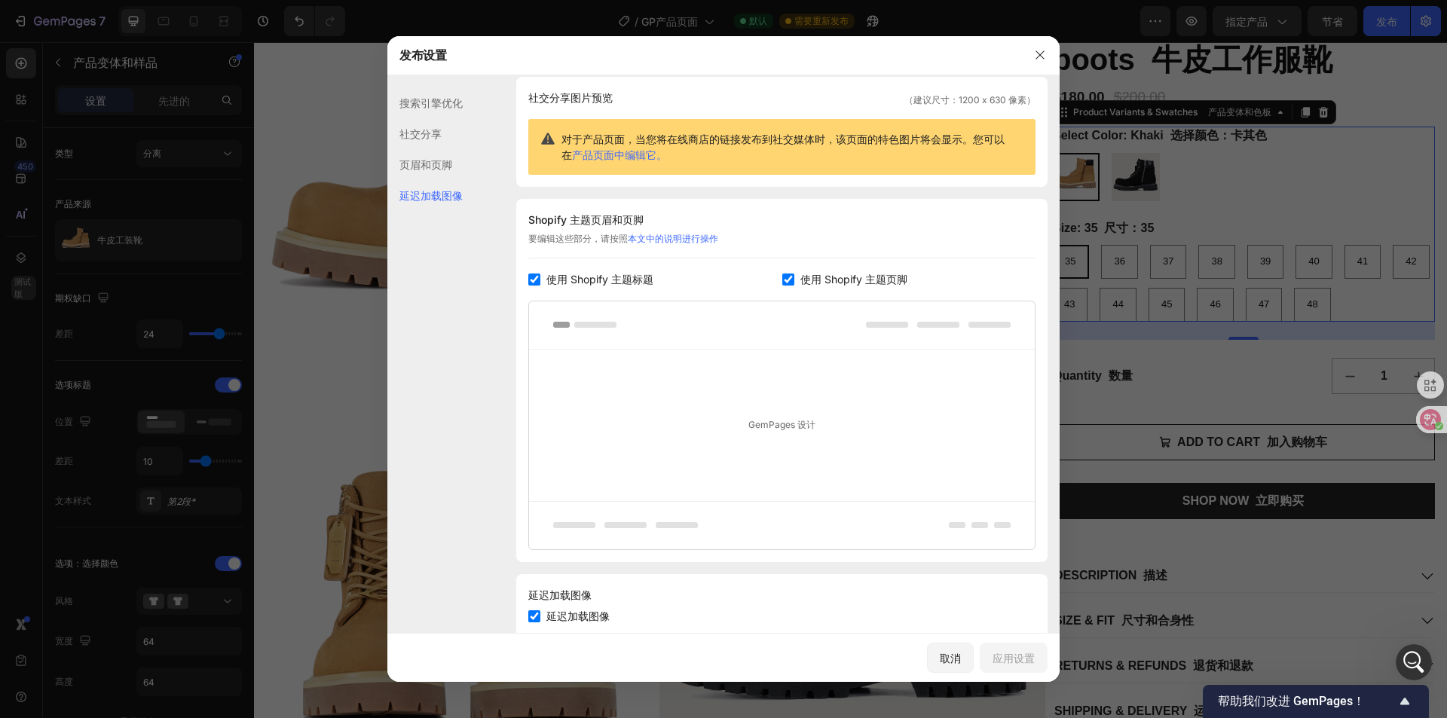
scroll to position [150, 0]
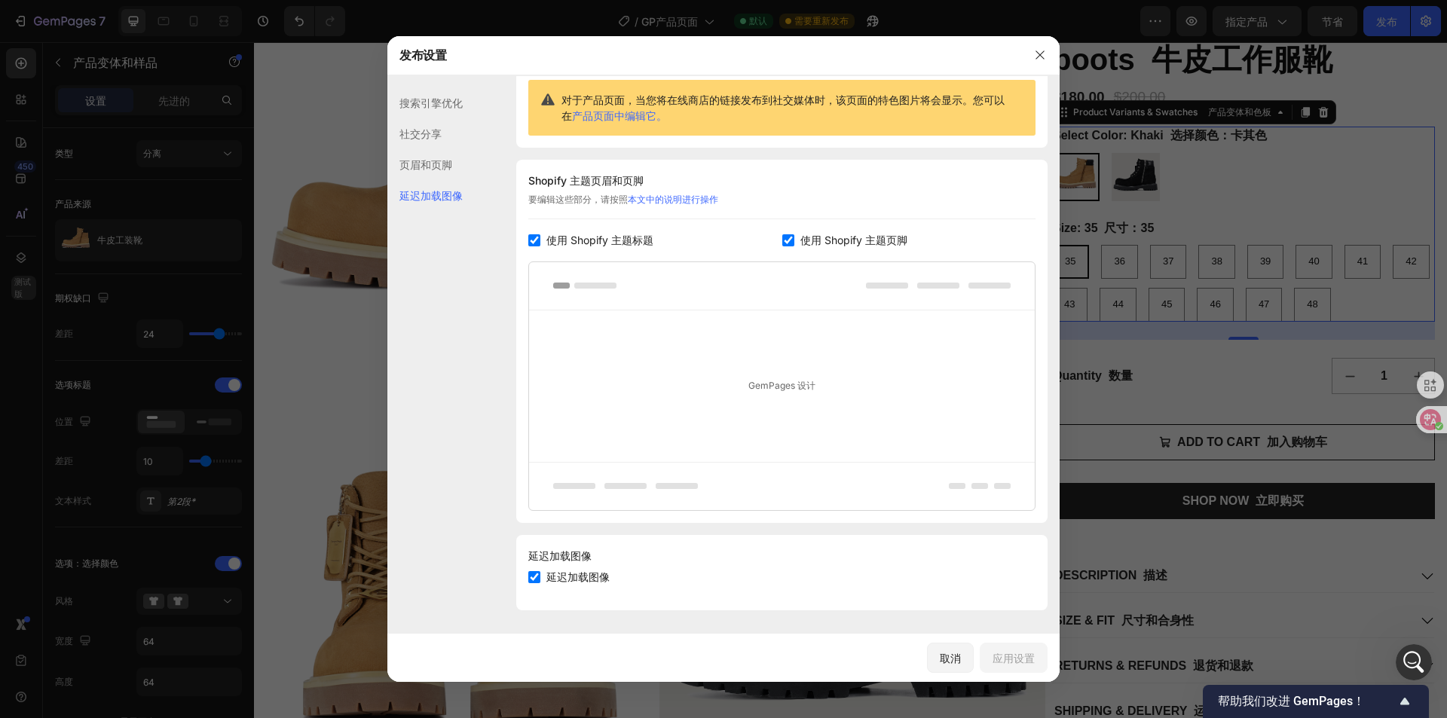
click at [462, 169] on div "页眉和页脚" at bounding box center [424, 164] width 75 height 31
click at [457, 136] on div "社交分享" at bounding box center [424, 133] width 75 height 31
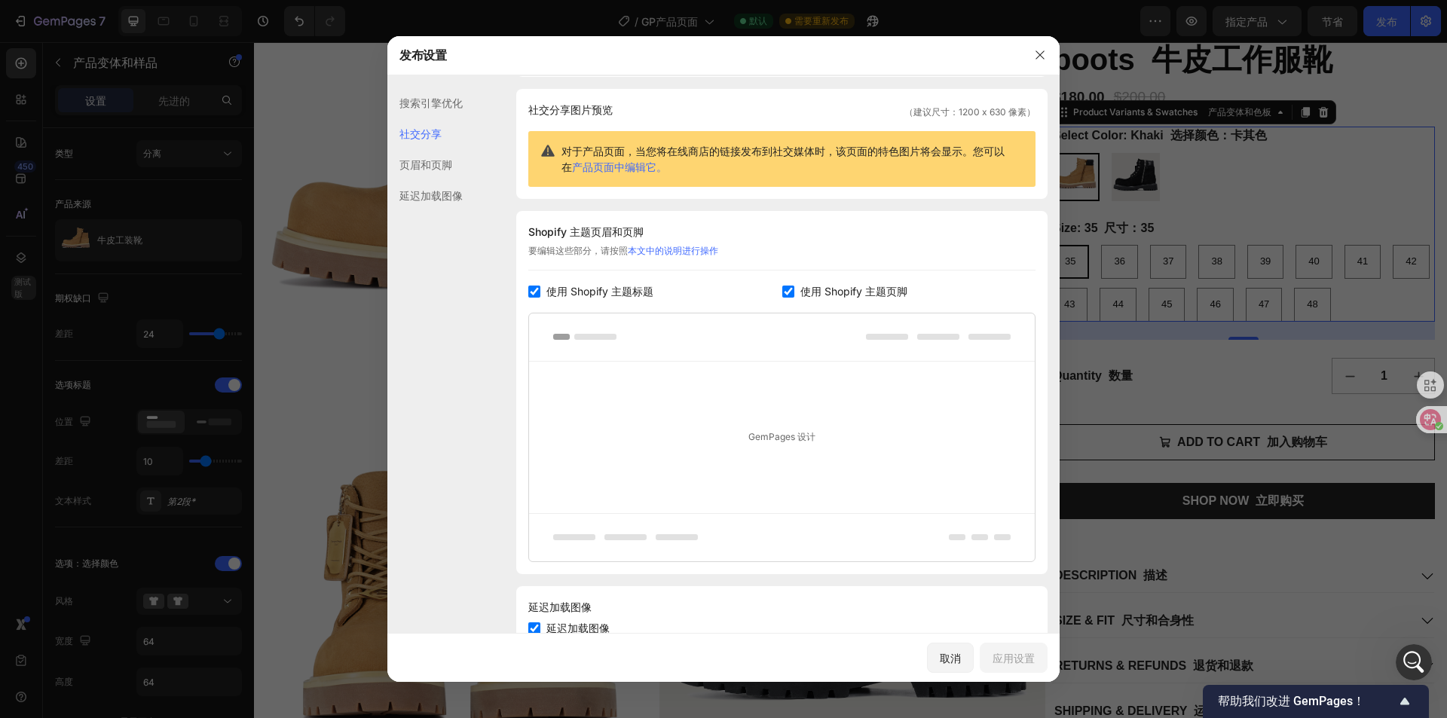
scroll to position [97, 0]
click at [451, 171] on div "页眉和页脚" at bounding box center [424, 164] width 75 height 31
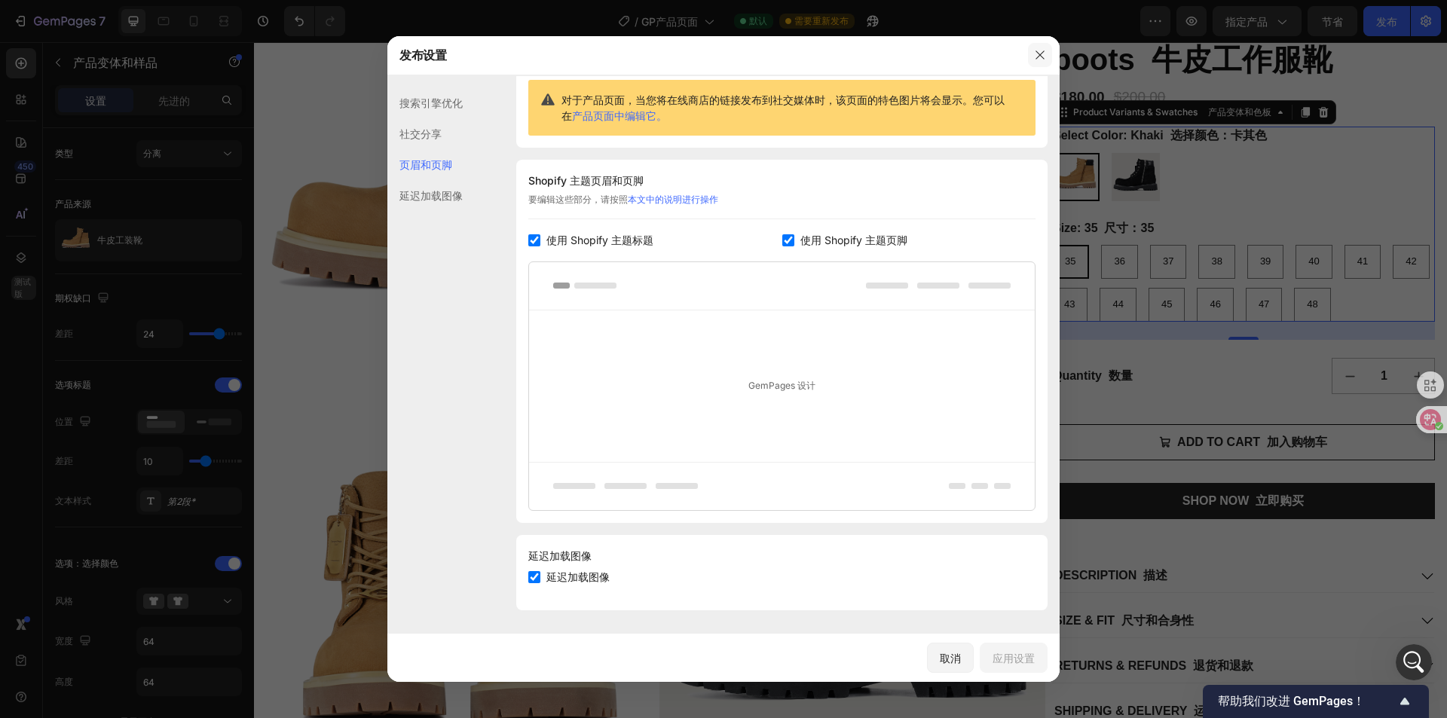
drag, startPoint x: 1033, startPoint y: 65, endPoint x: 449, endPoint y: 45, distance: 583.8
click at [1033, 65] on button "button" at bounding box center [1040, 55] width 24 height 24
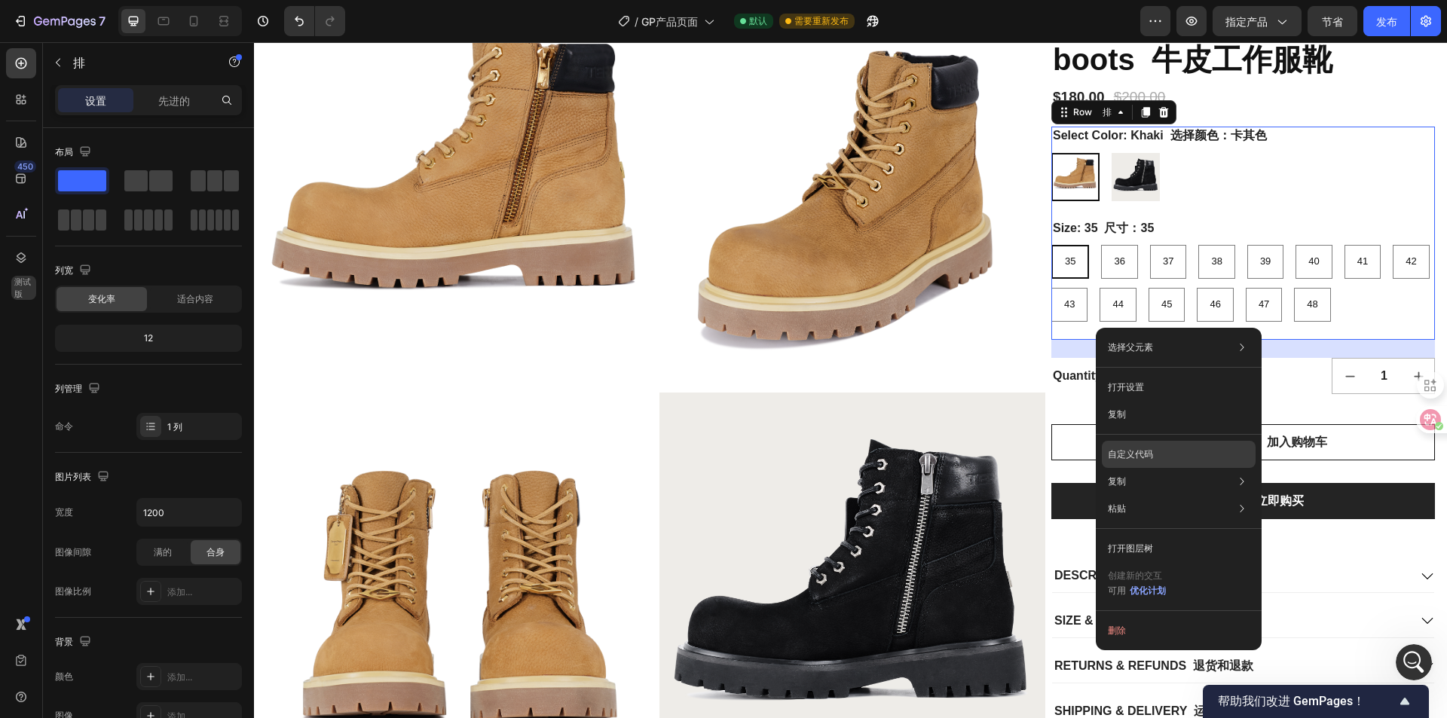
click at [1177, 457] on div "自定义代码" at bounding box center [1179, 454] width 154 height 27
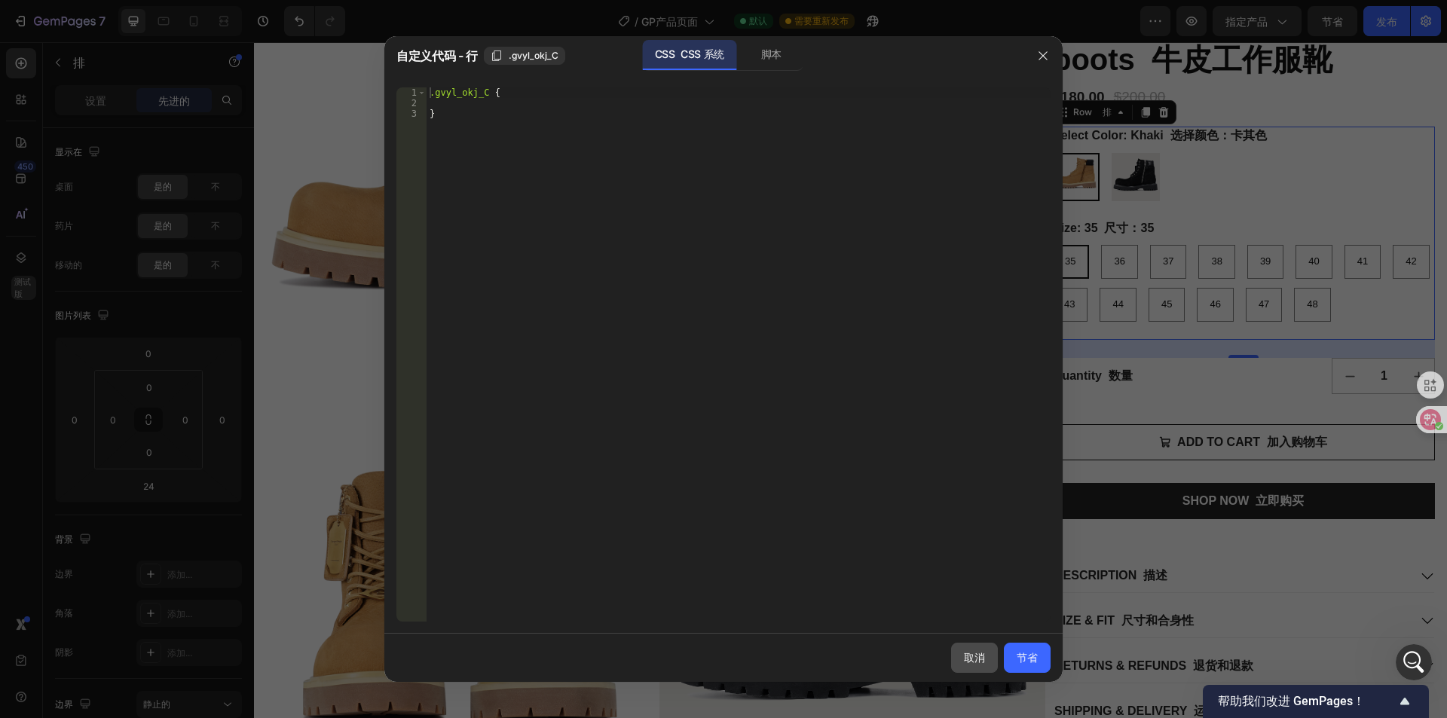
click at [989, 664] on button "取消" at bounding box center [974, 658] width 47 height 30
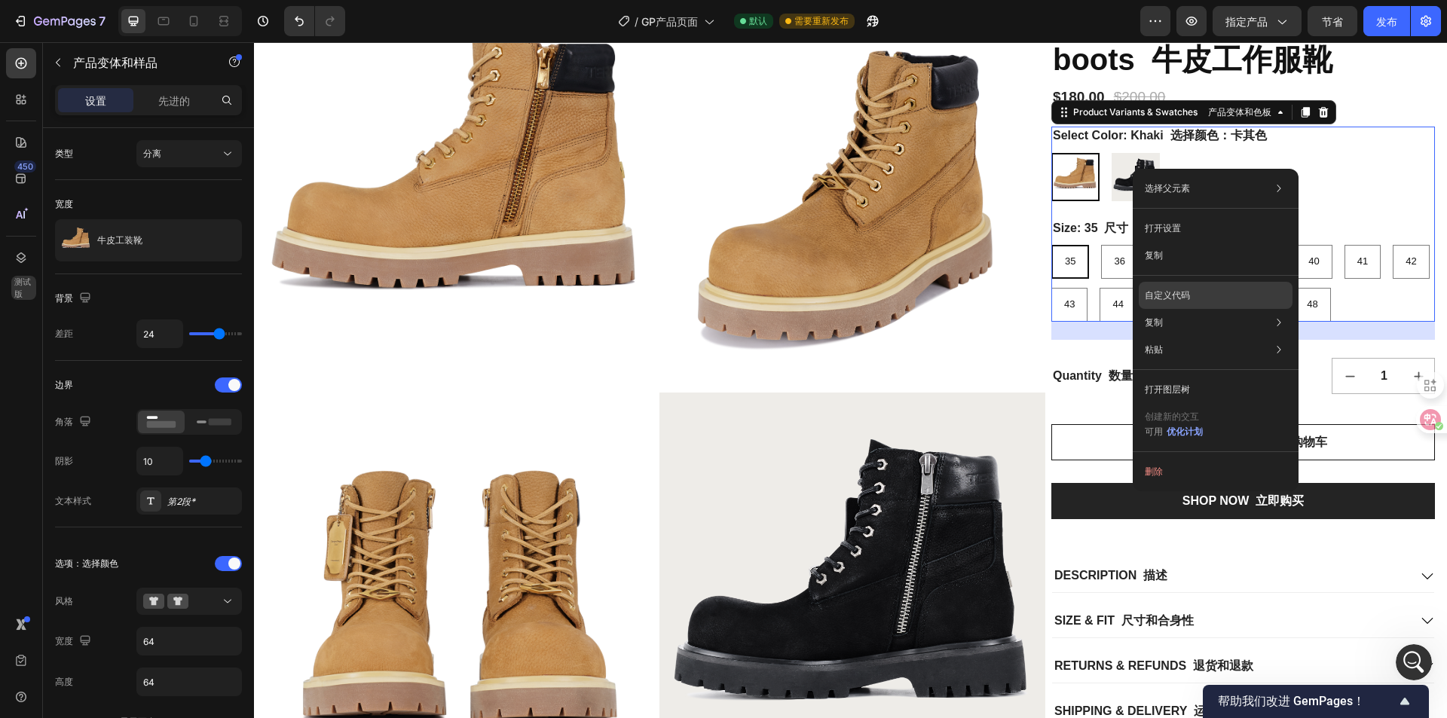
click at [1185, 290] on font "自定义代码" at bounding box center [1167, 294] width 45 height 11
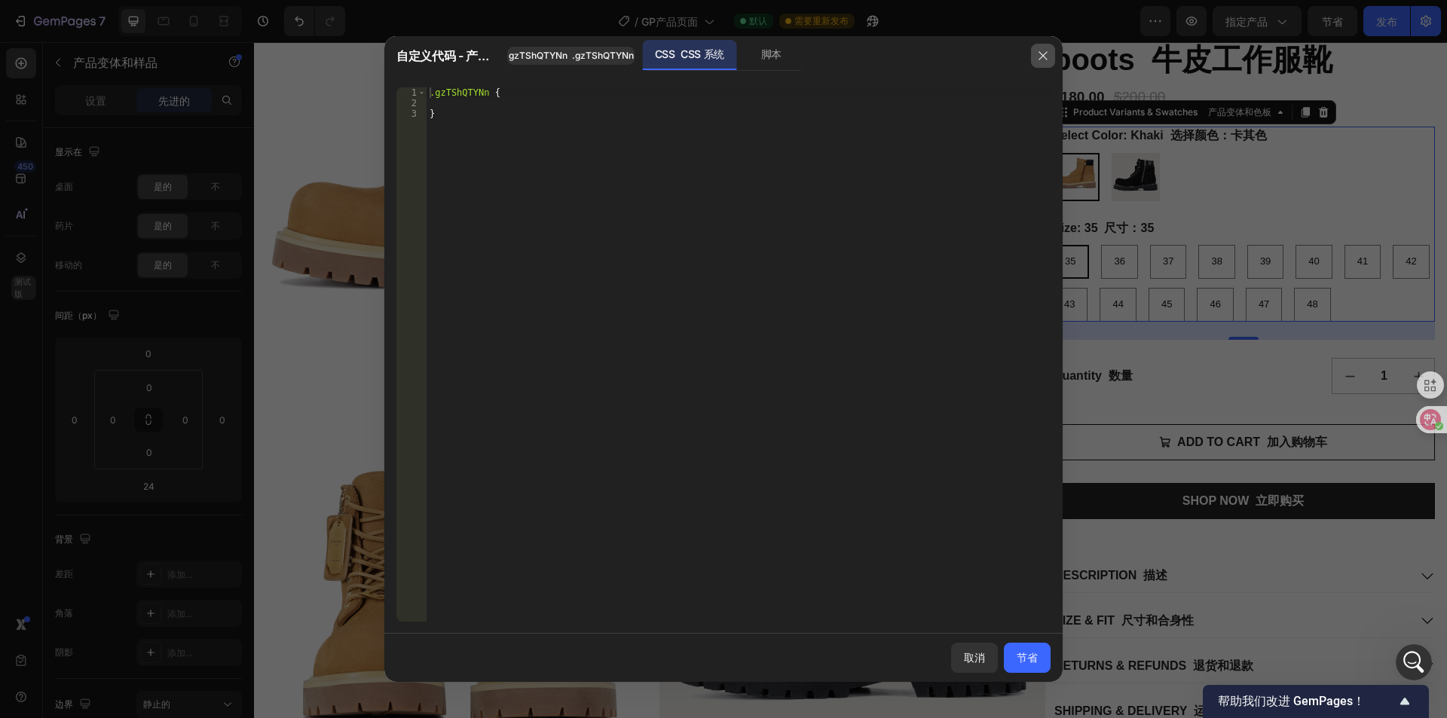
click at [1043, 63] on button "button" at bounding box center [1043, 56] width 24 height 24
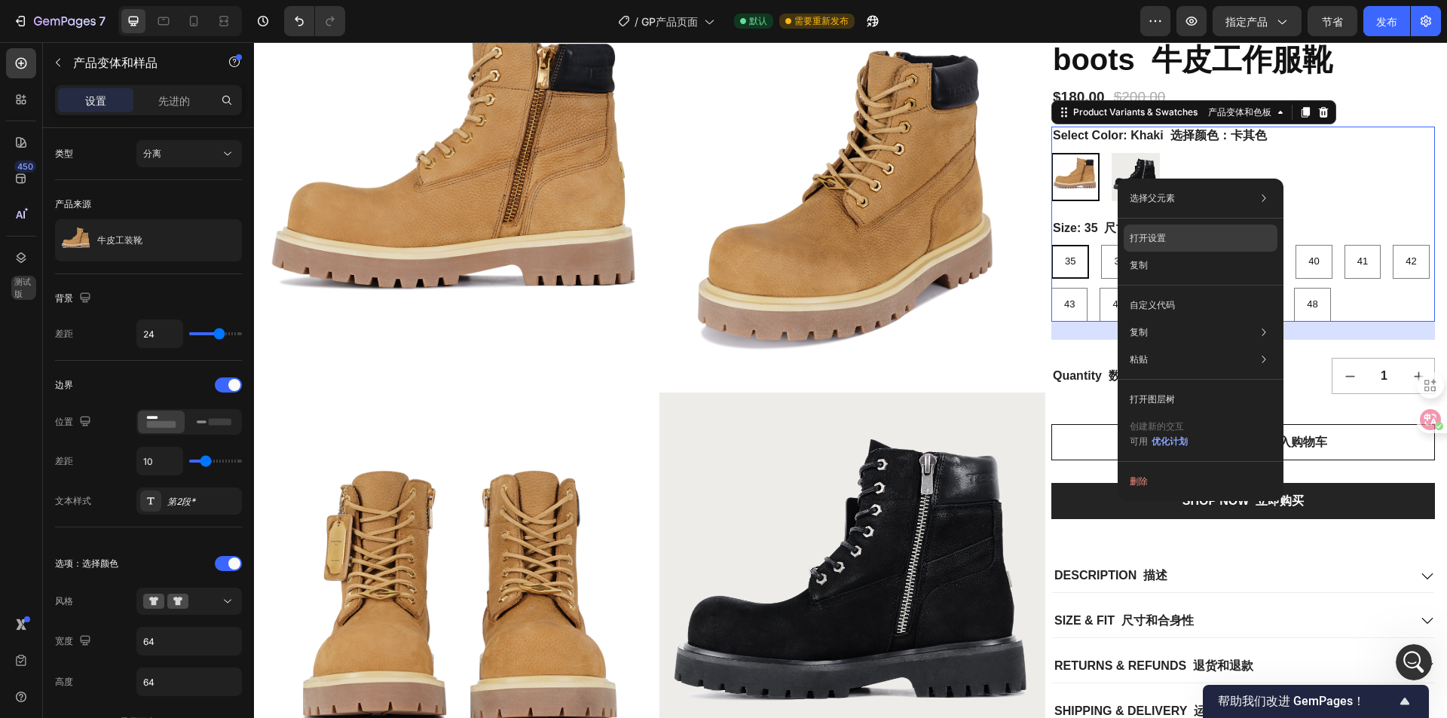
click at [1168, 236] on div "打开设置" at bounding box center [1201, 238] width 154 height 27
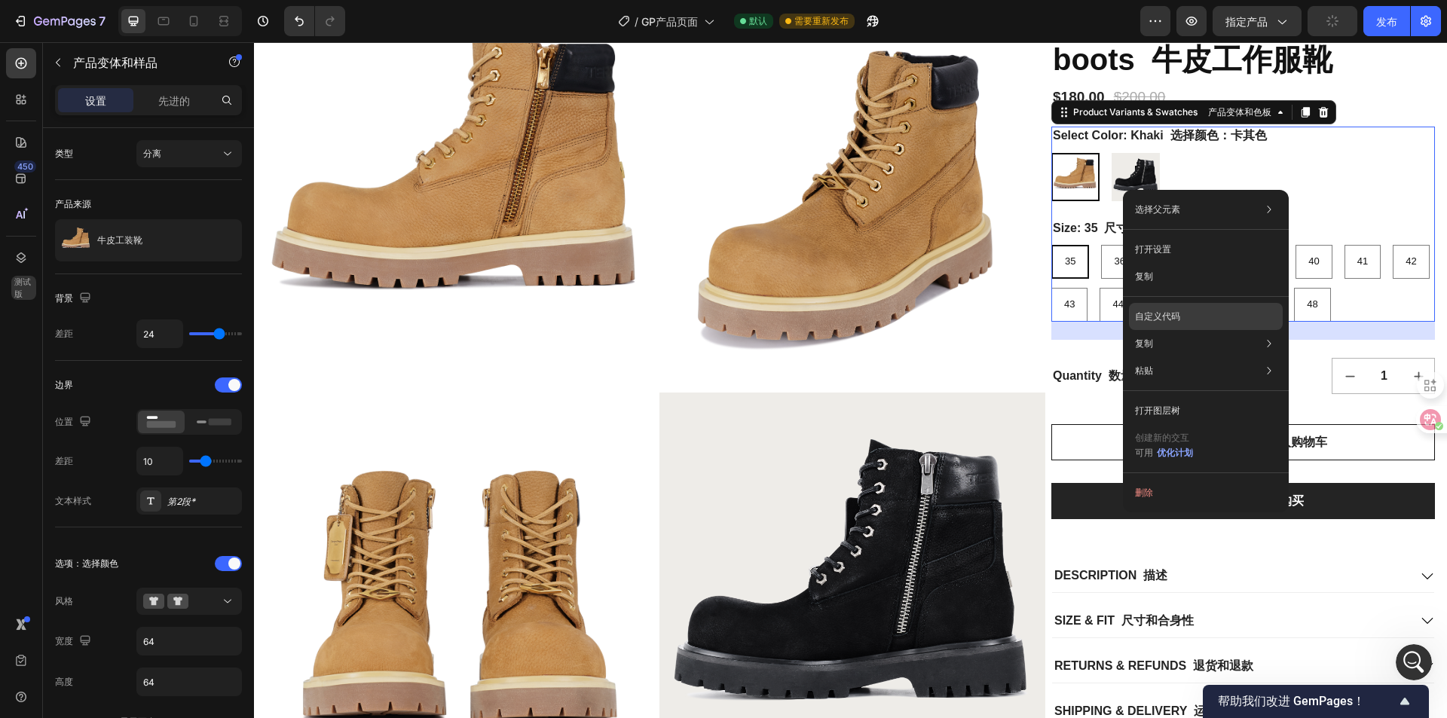
click at [1196, 321] on div "自定义代码" at bounding box center [1206, 316] width 154 height 27
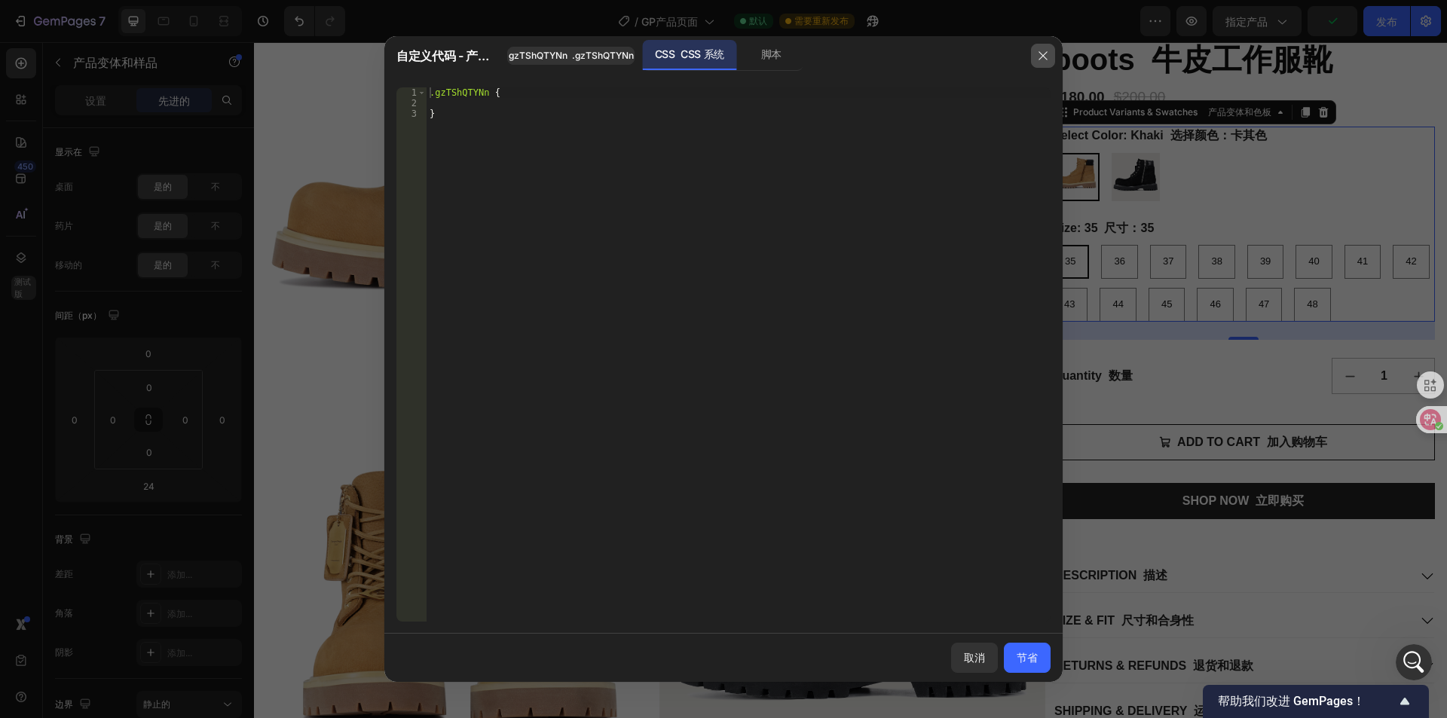
click at [1041, 57] on icon "button" at bounding box center [1043, 56] width 12 height 12
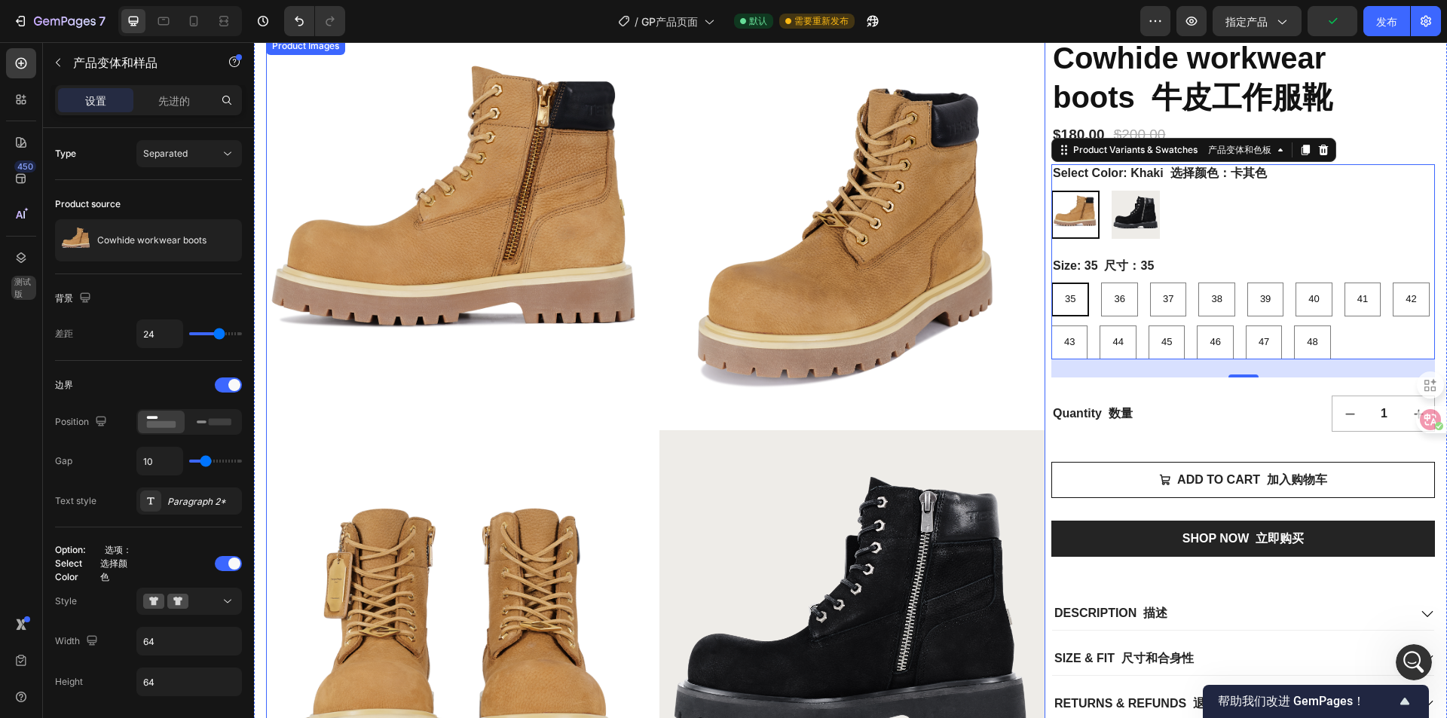
scroll to position [0, 0]
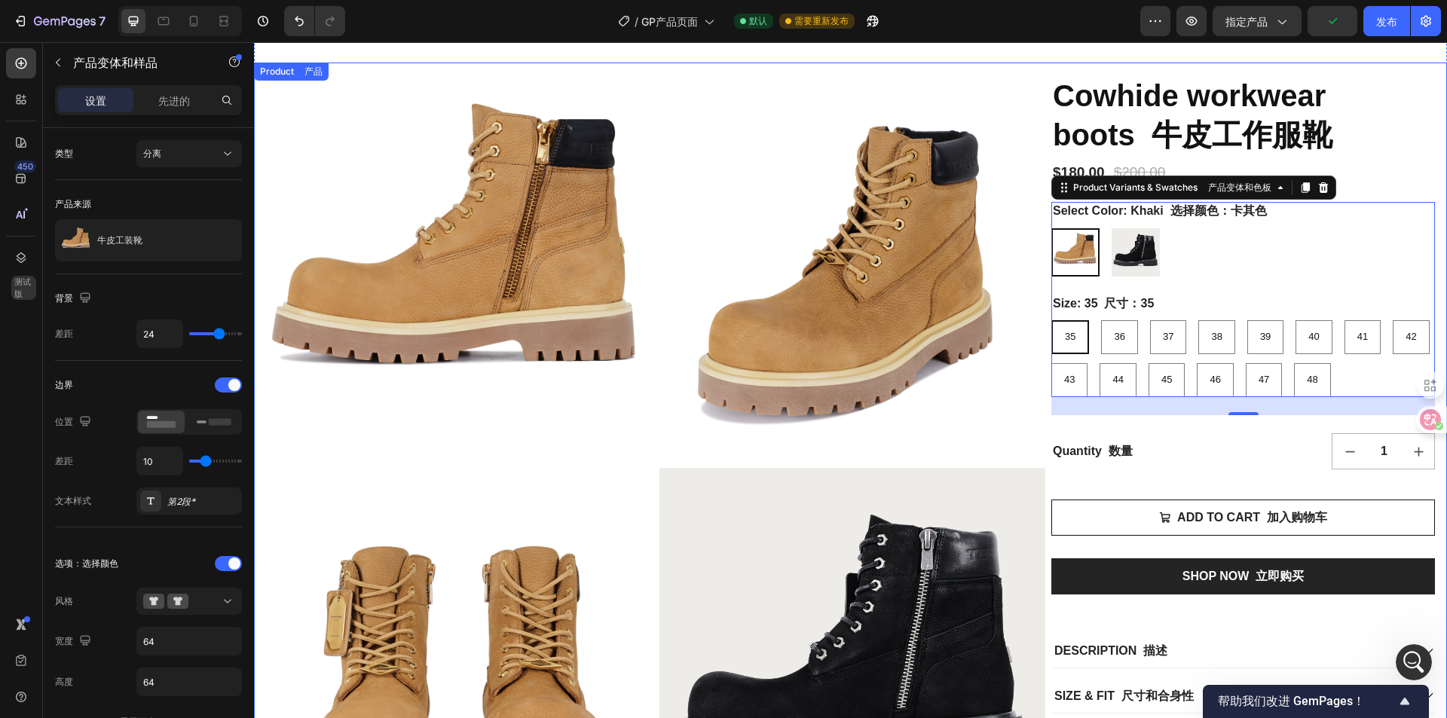
click at [1018, 71] on div "Product Images 产品图片 Cowhide workwear boots 牛皮工作服靴 Product Title 产品名称 $180.00 Pr…" at bounding box center [850, 465] width 1193 height 804
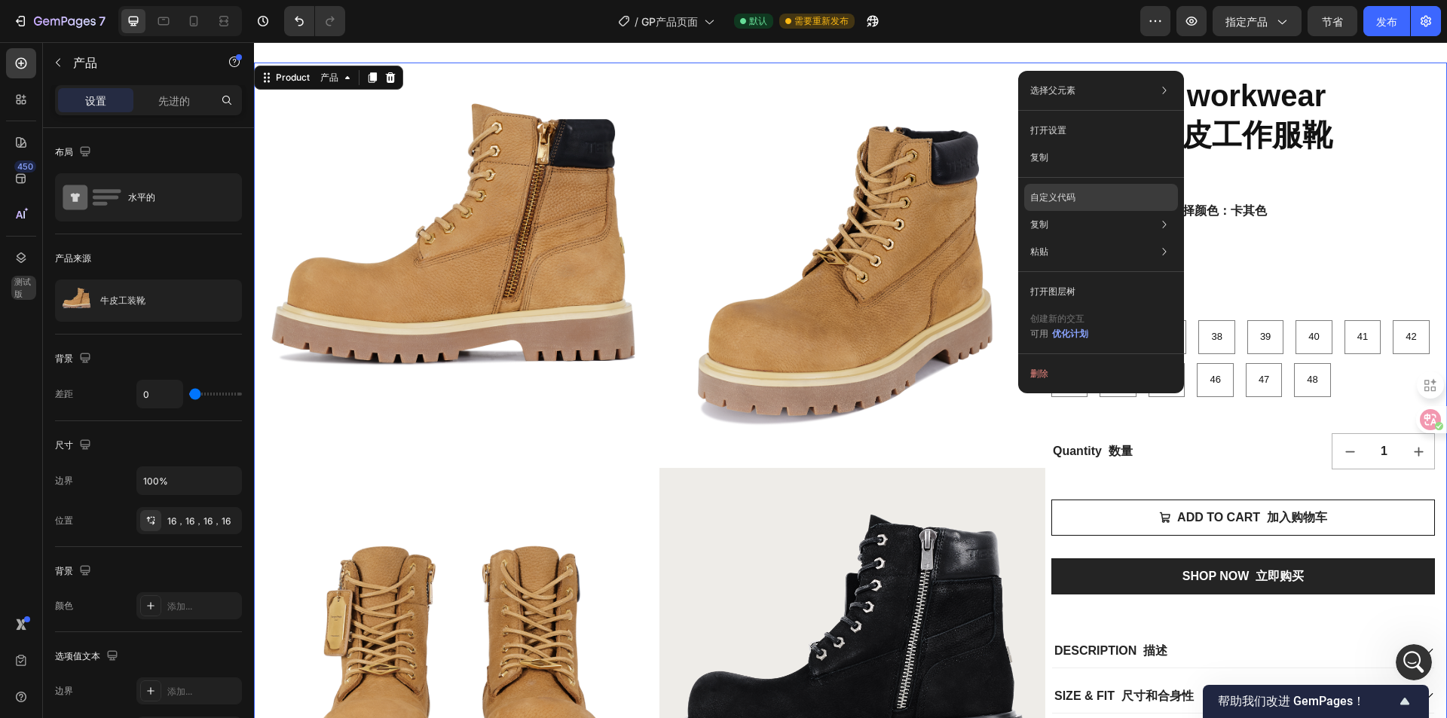
click at [1088, 200] on div "自定义代码" at bounding box center [1101, 197] width 154 height 27
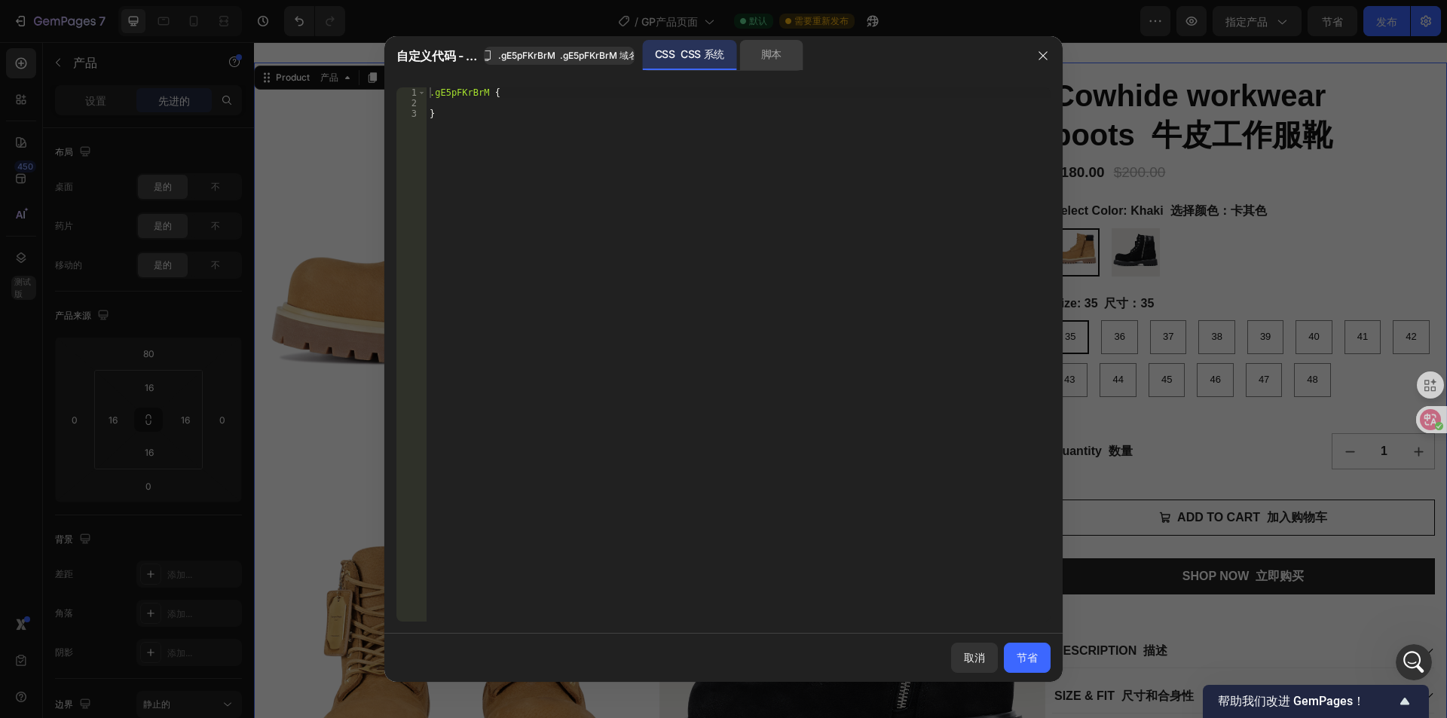
click at [778, 66] on div "脚本" at bounding box center [770, 55] width 63 height 30
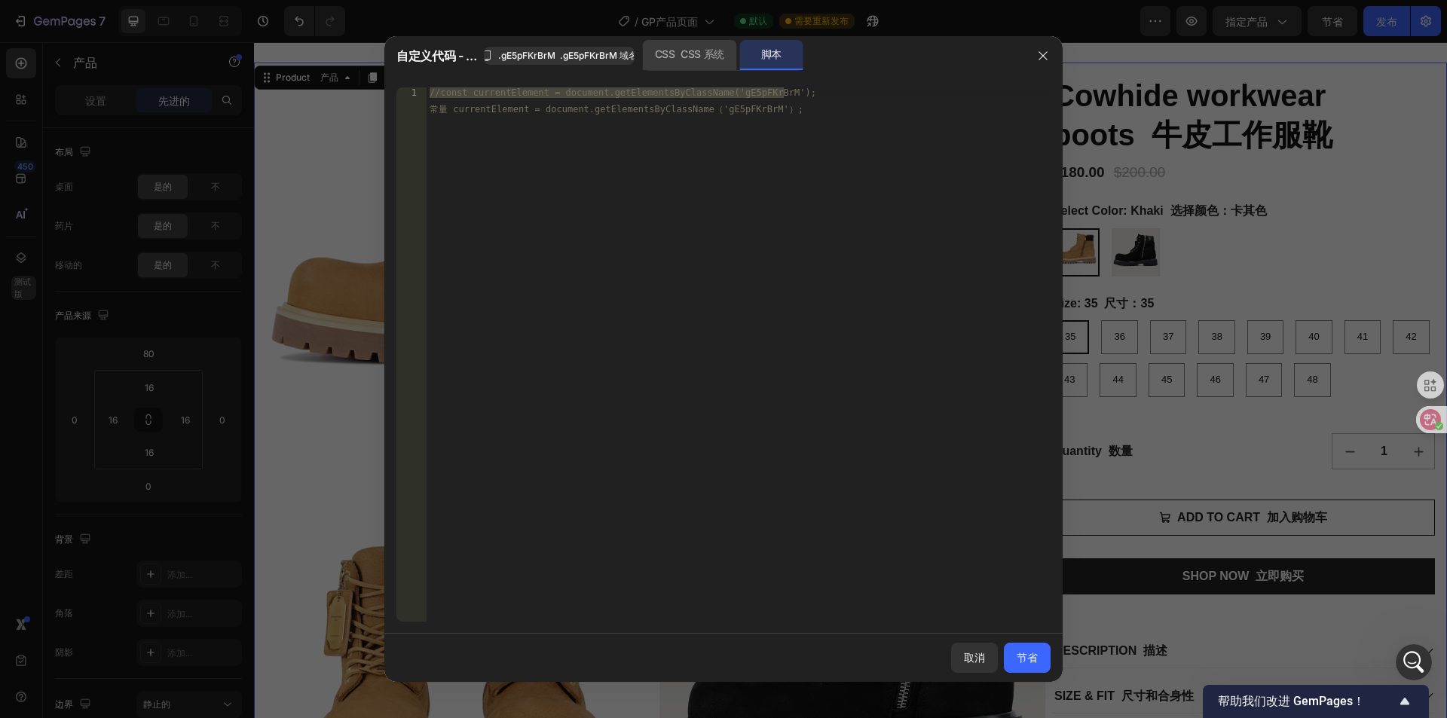
click at [695, 54] on font "CSS 系统" at bounding box center [703, 53] width 44 height 13
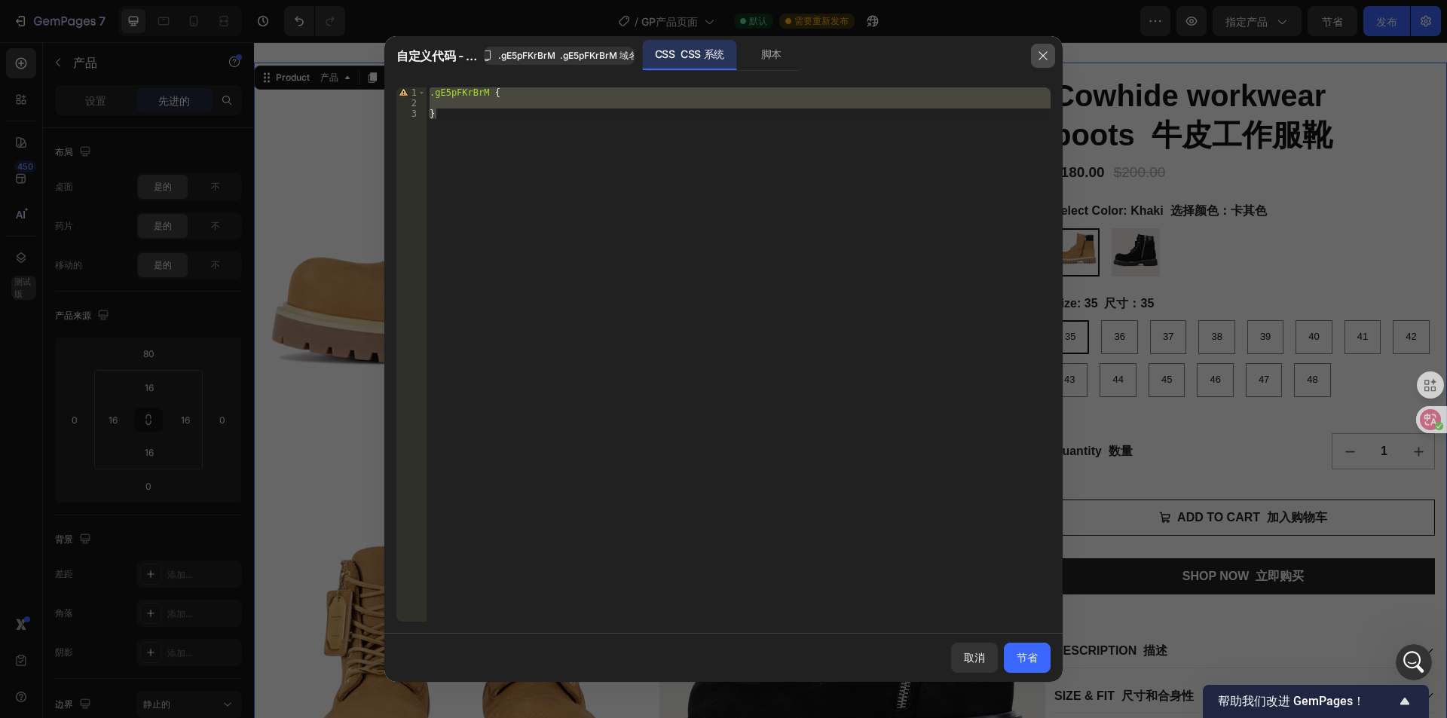
click at [1036, 47] on button "button" at bounding box center [1043, 56] width 24 height 24
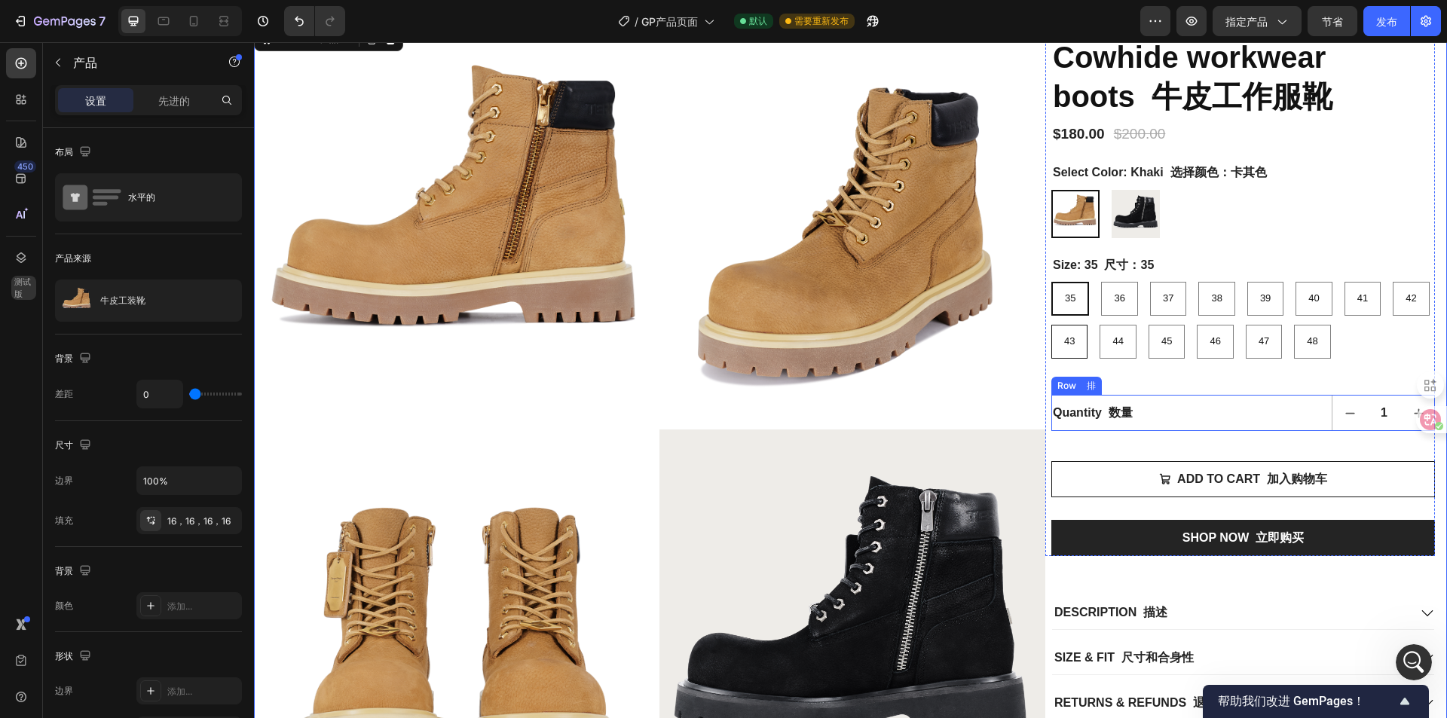
scroll to position [75, 0]
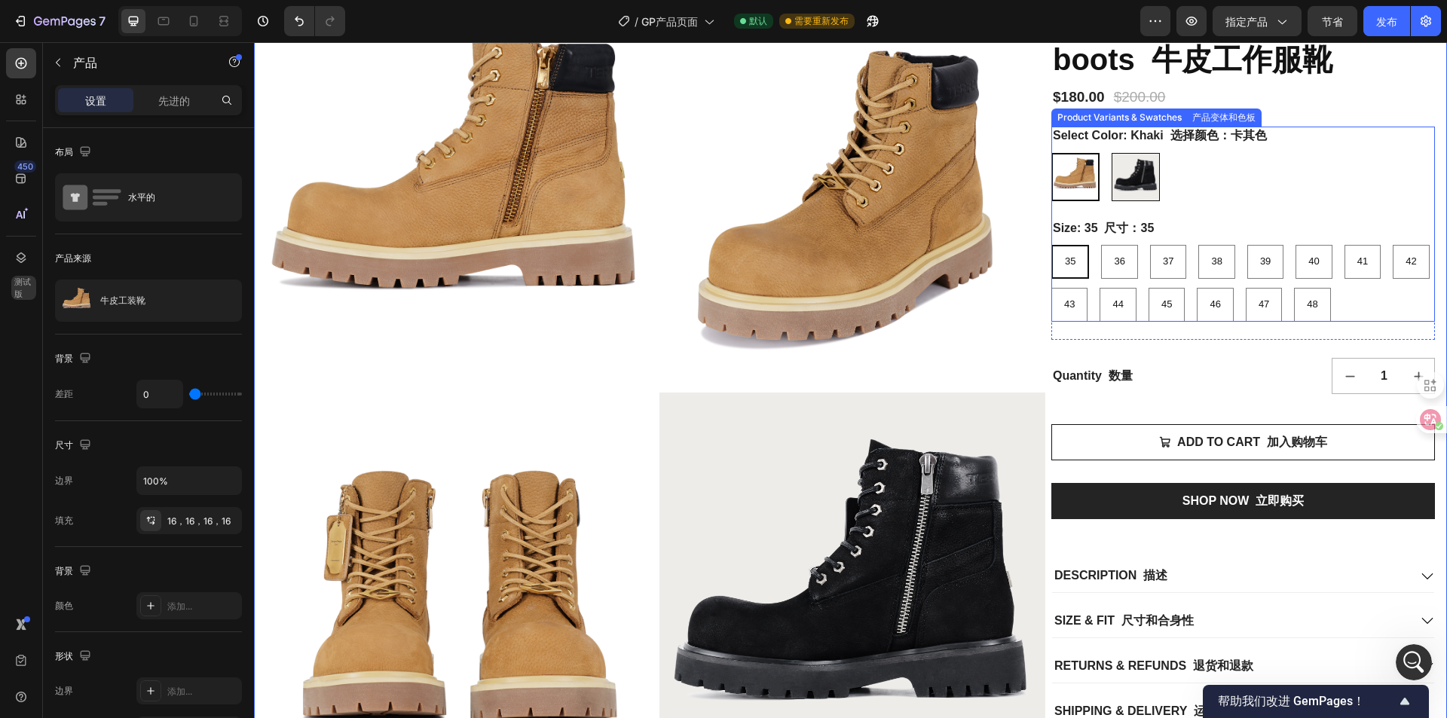
click at [1125, 182] on img at bounding box center [1136, 177] width 47 height 47
click at [1112, 153] on input "Black 黑 Black" at bounding box center [1111, 152] width 1 height 1
radio input "true"
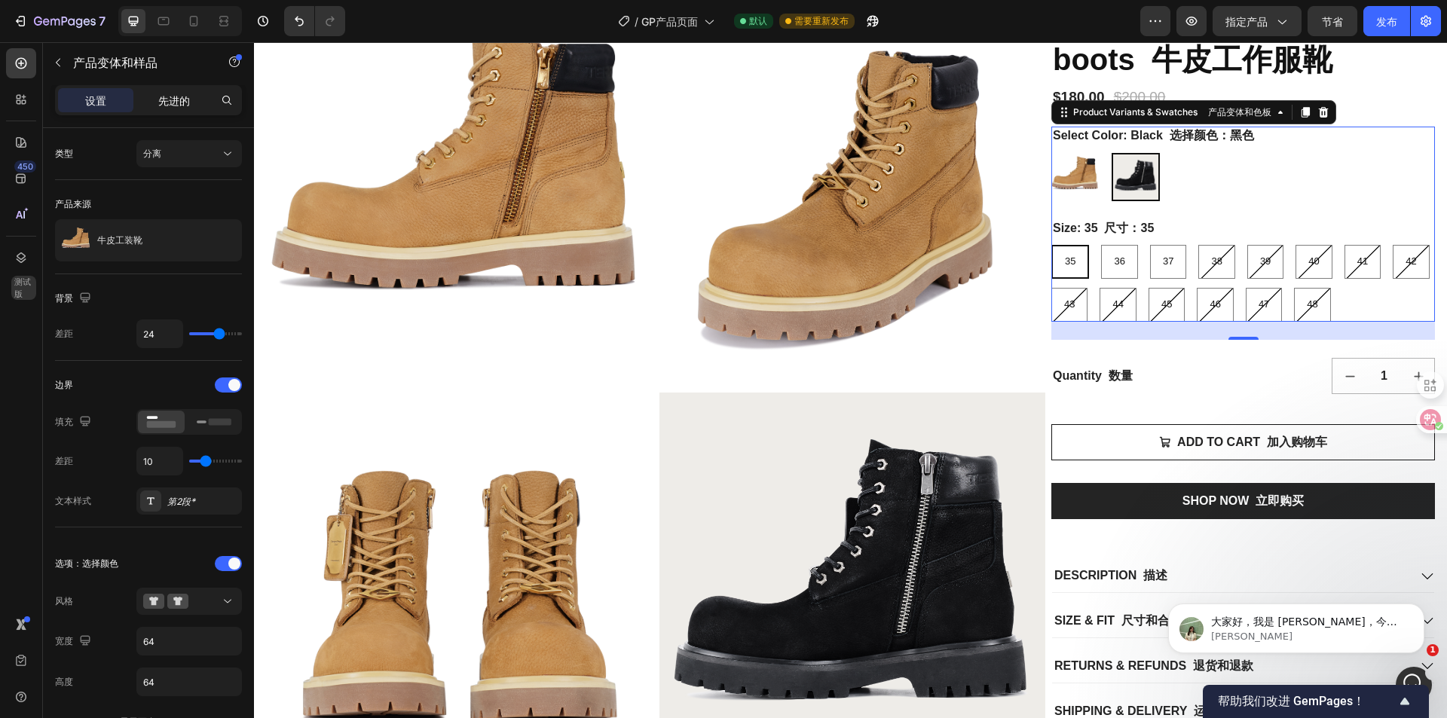
scroll to position [369, 0]
click at [193, 108] on div "先进的" at bounding box center [173, 100] width 75 height 24
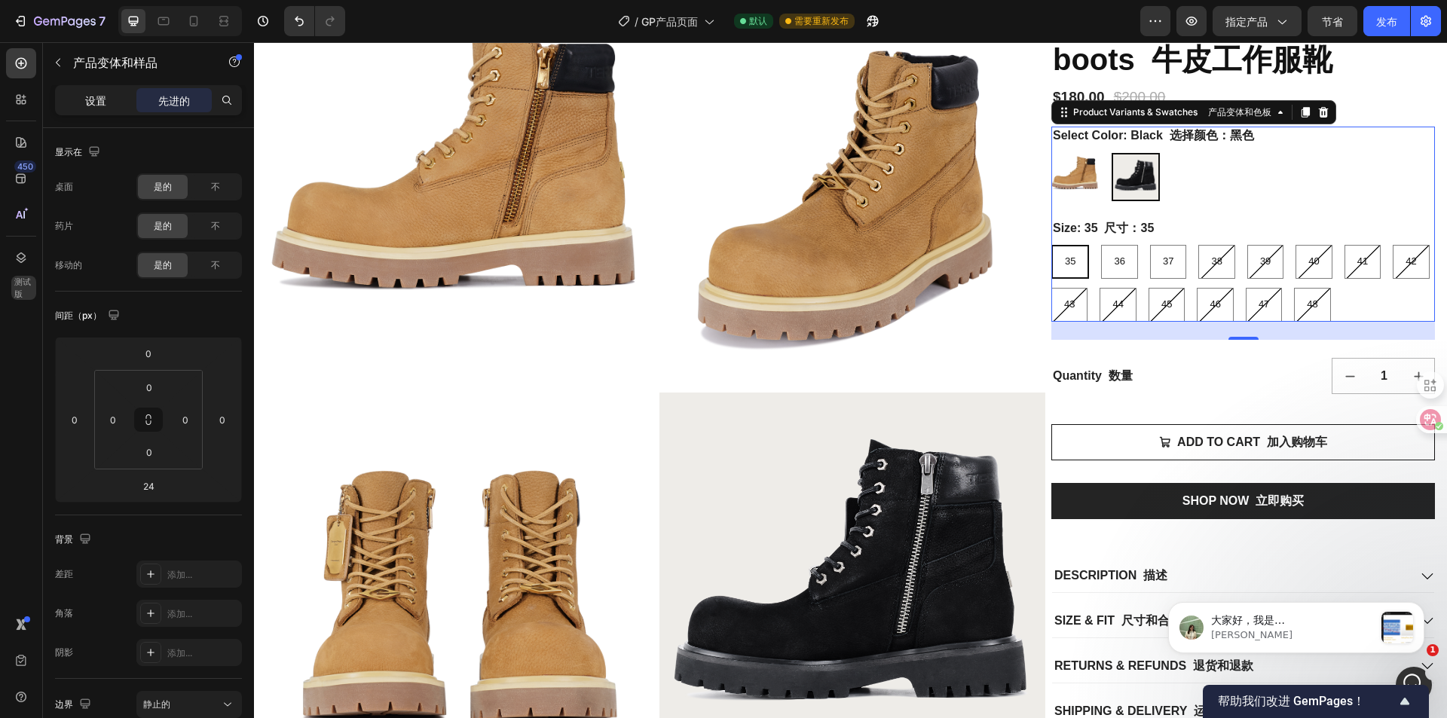
click at [90, 101] on font "设置" at bounding box center [95, 100] width 21 height 13
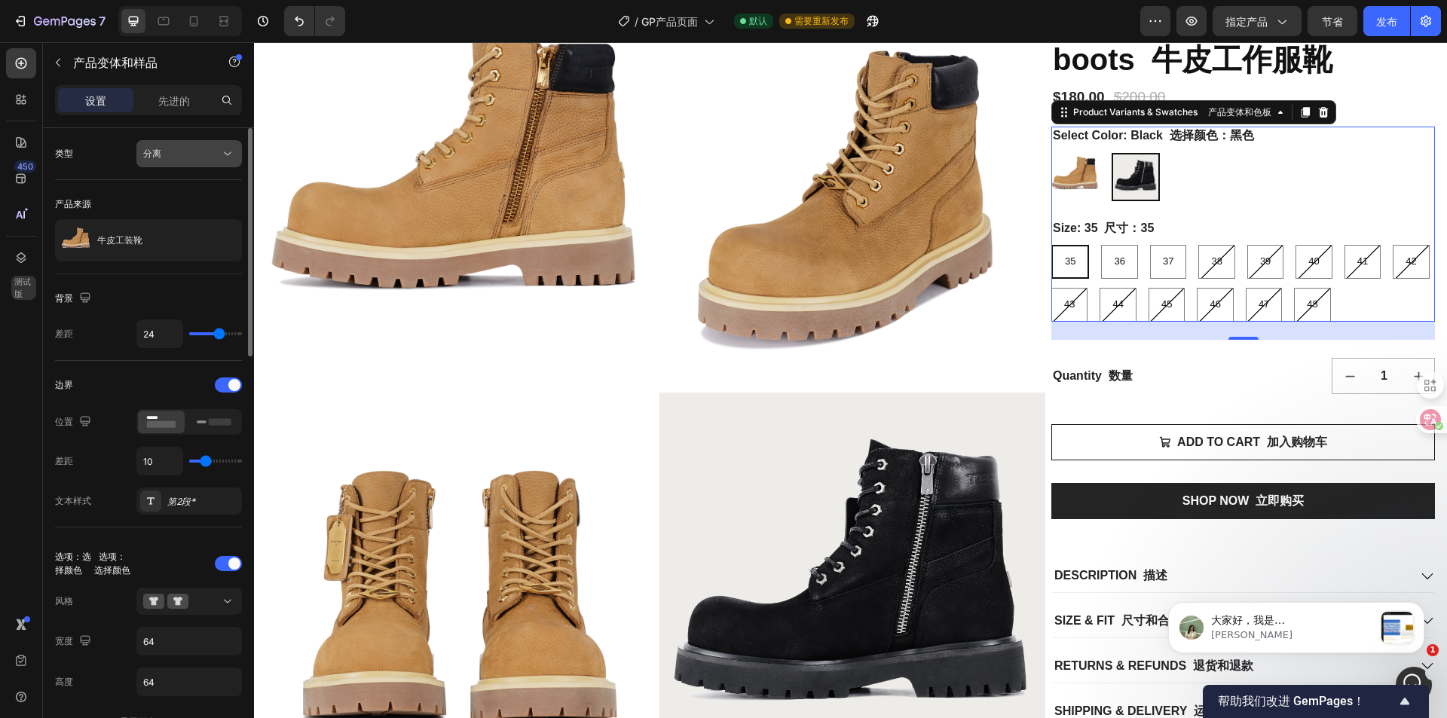
scroll to position [800, 0]
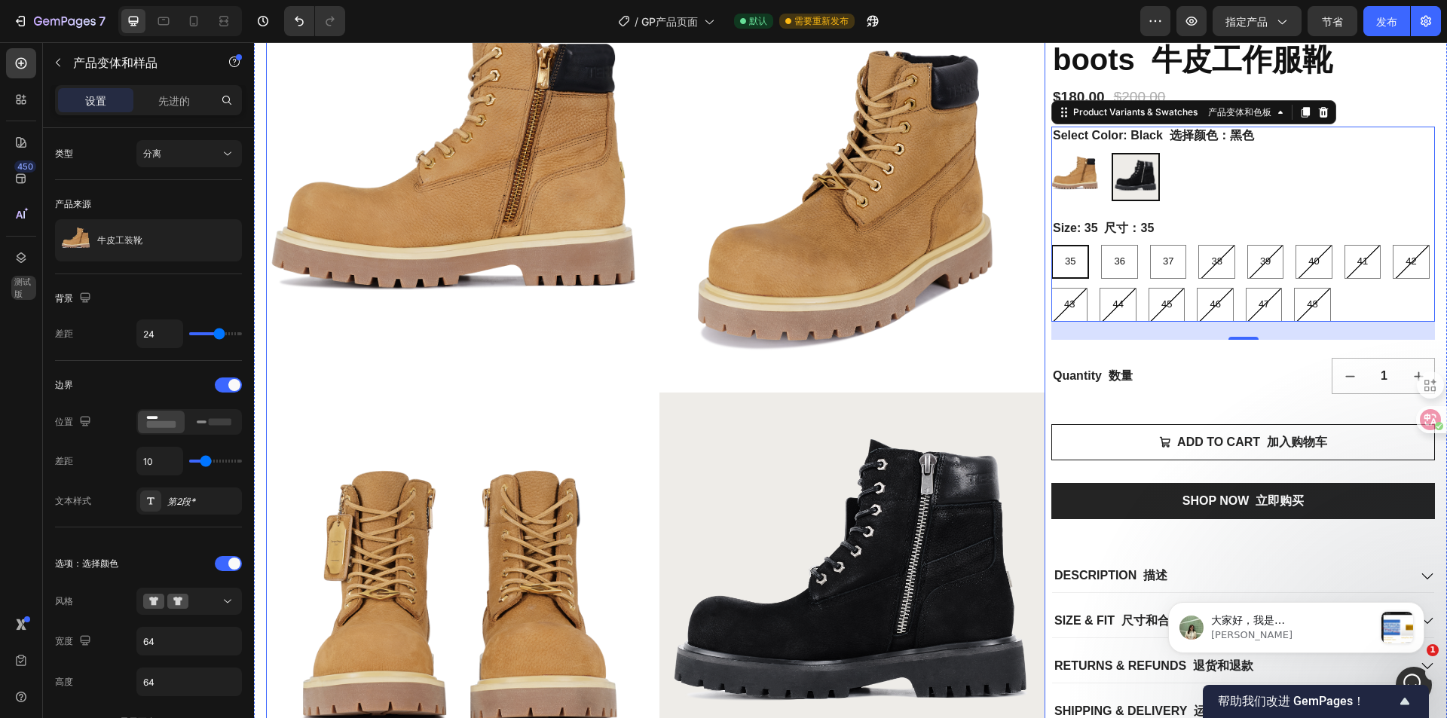
click at [641, 382] on div at bounding box center [655, 388] width 779 height 779
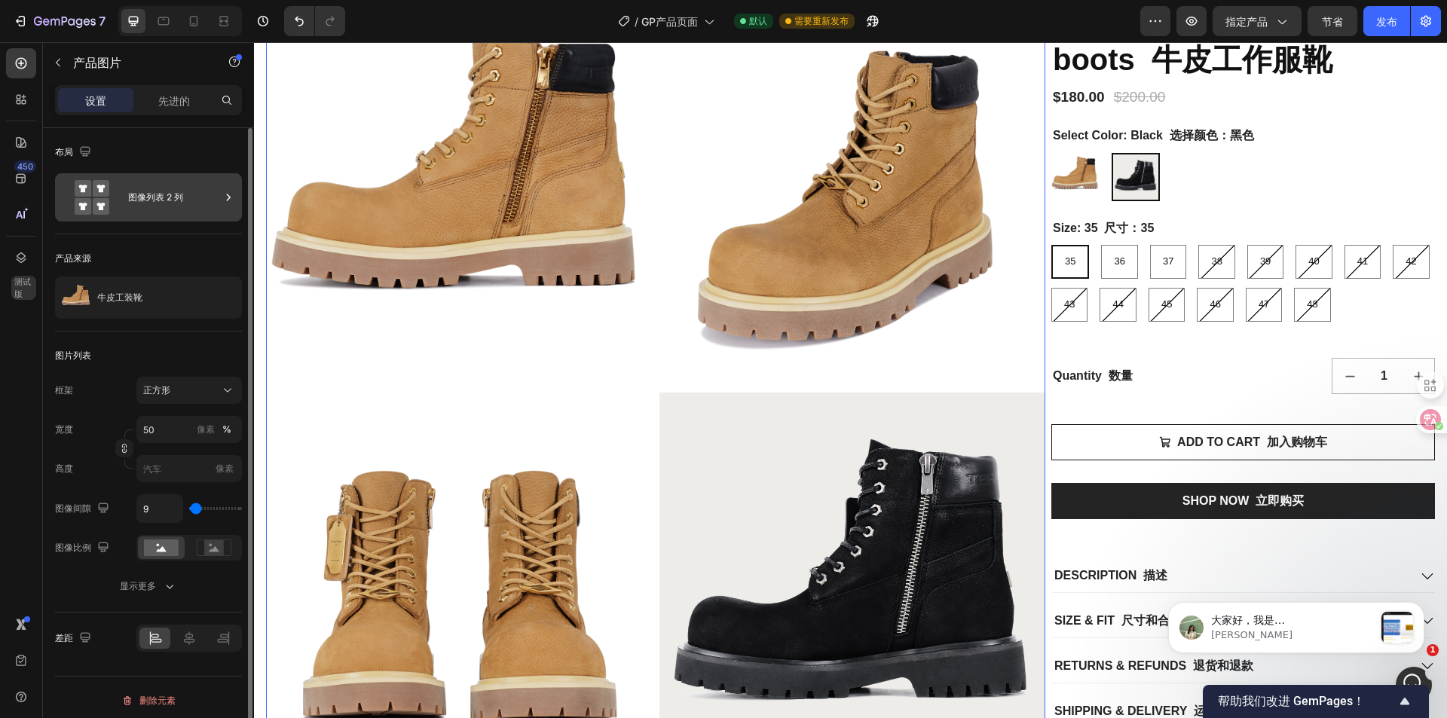
click at [196, 201] on div "图像列表 2 列" at bounding box center [174, 197] width 92 height 35
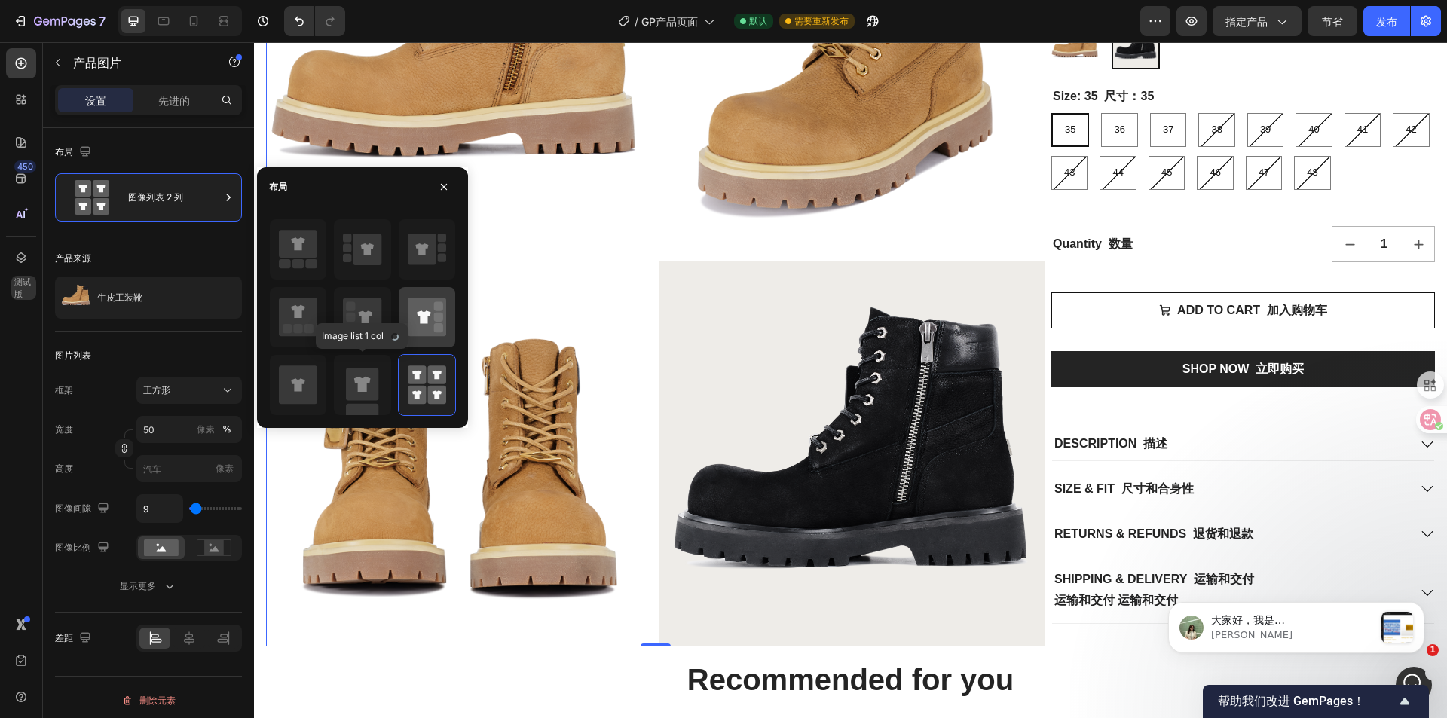
scroll to position [226, 0]
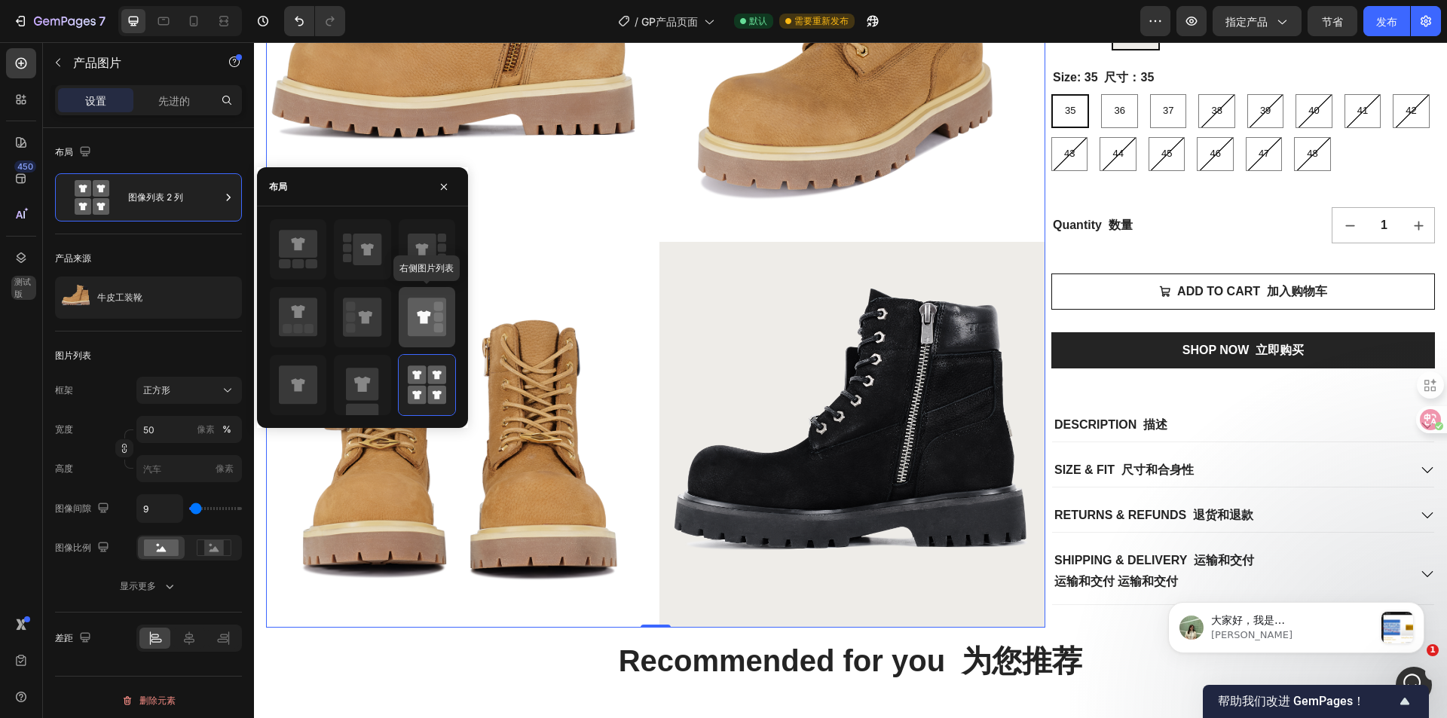
click at [417, 320] on icon at bounding box center [427, 317] width 38 height 38
type input "588"
type input "726"
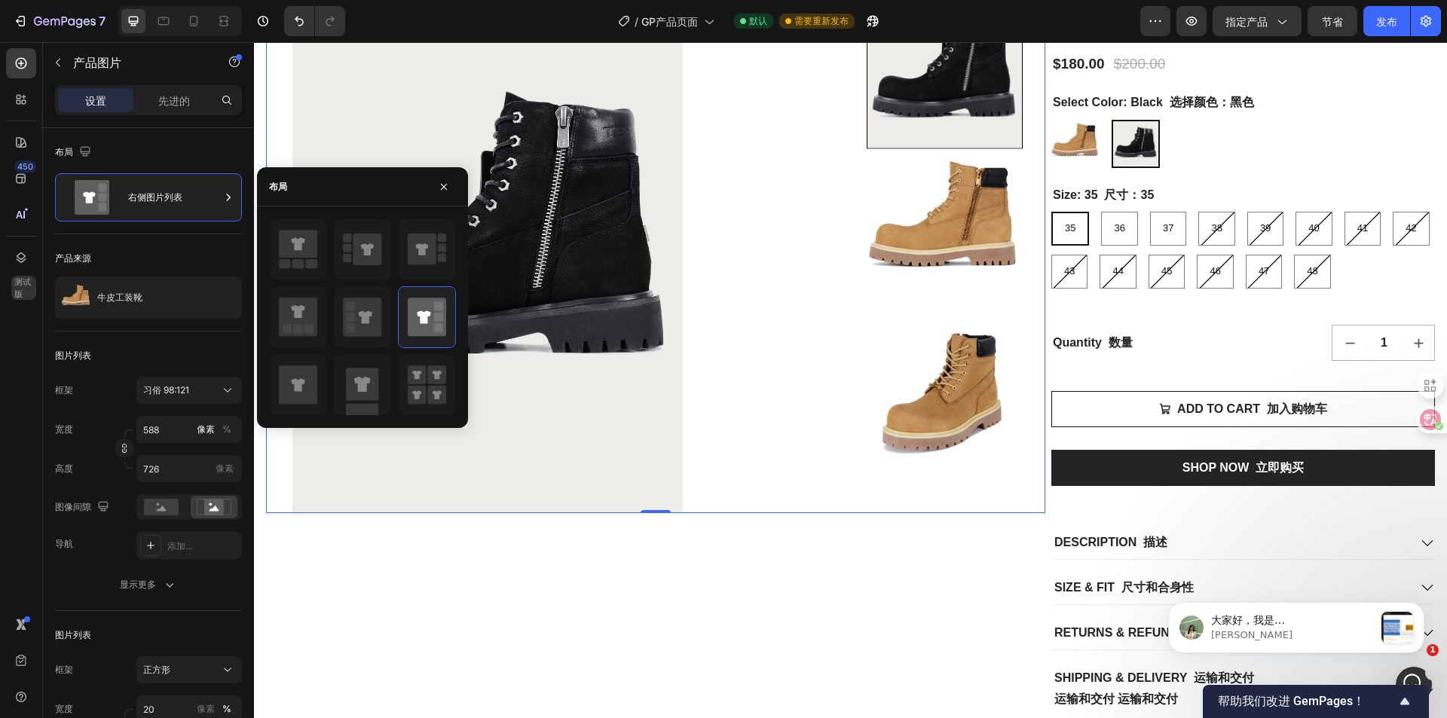
scroll to position [0, 0]
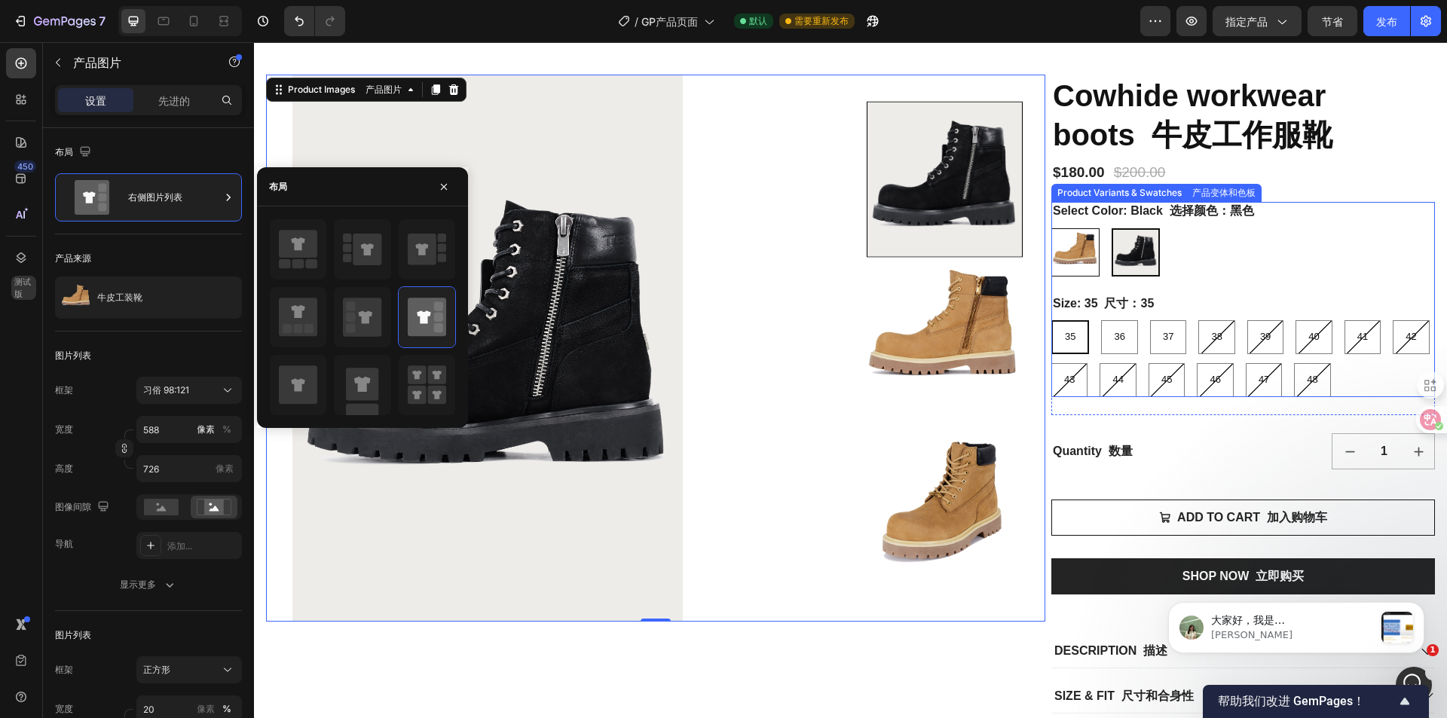
click at [1077, 262] on img at bounding box center [1075, 252] width 47 height 47
click at [1052, 228] on input "Khaki 卡其 Khaki" at bounding box center [1051, 228] width 1 height 1
radio input "true"
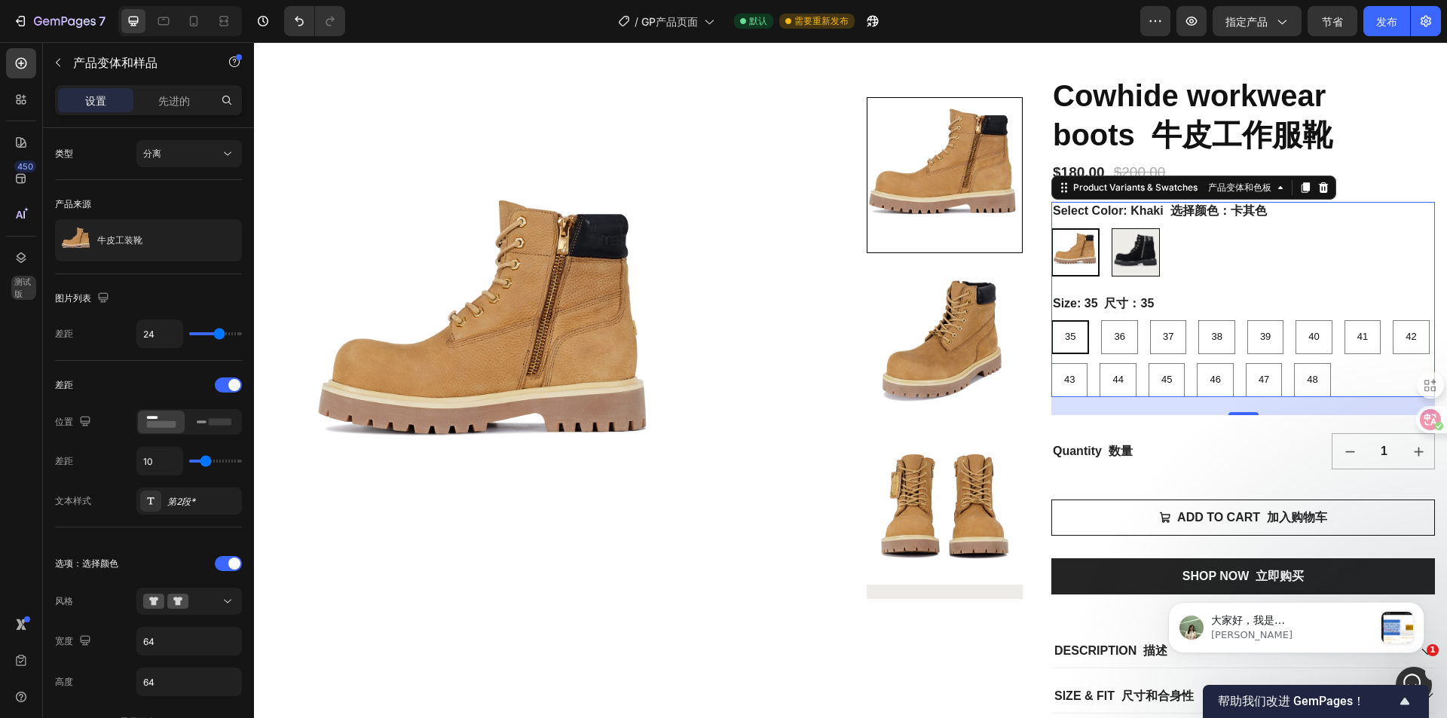
click at [1131, 240] on img at bounding box center [1136, 252] width 47 height 47
click at [1112, 228] on input "Black 黑 Black" at bounding box center [1111, 228] width 1 height 1
radio input "true"
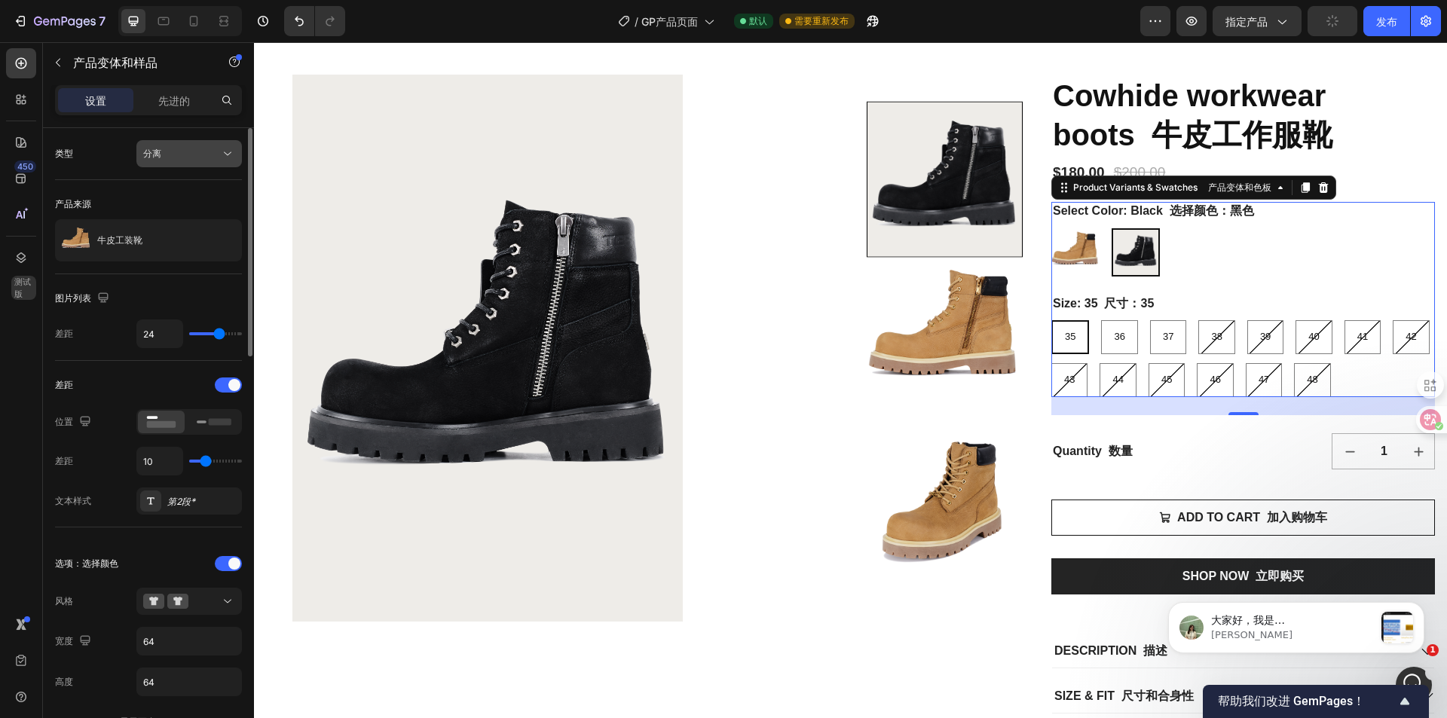
click at [212, 150] on div "分离" at bounding box center [181, 154] width 77 height 14
click at [88, 147] on div "类型 分离" at bounding box center [148, 153] width 187 height 27
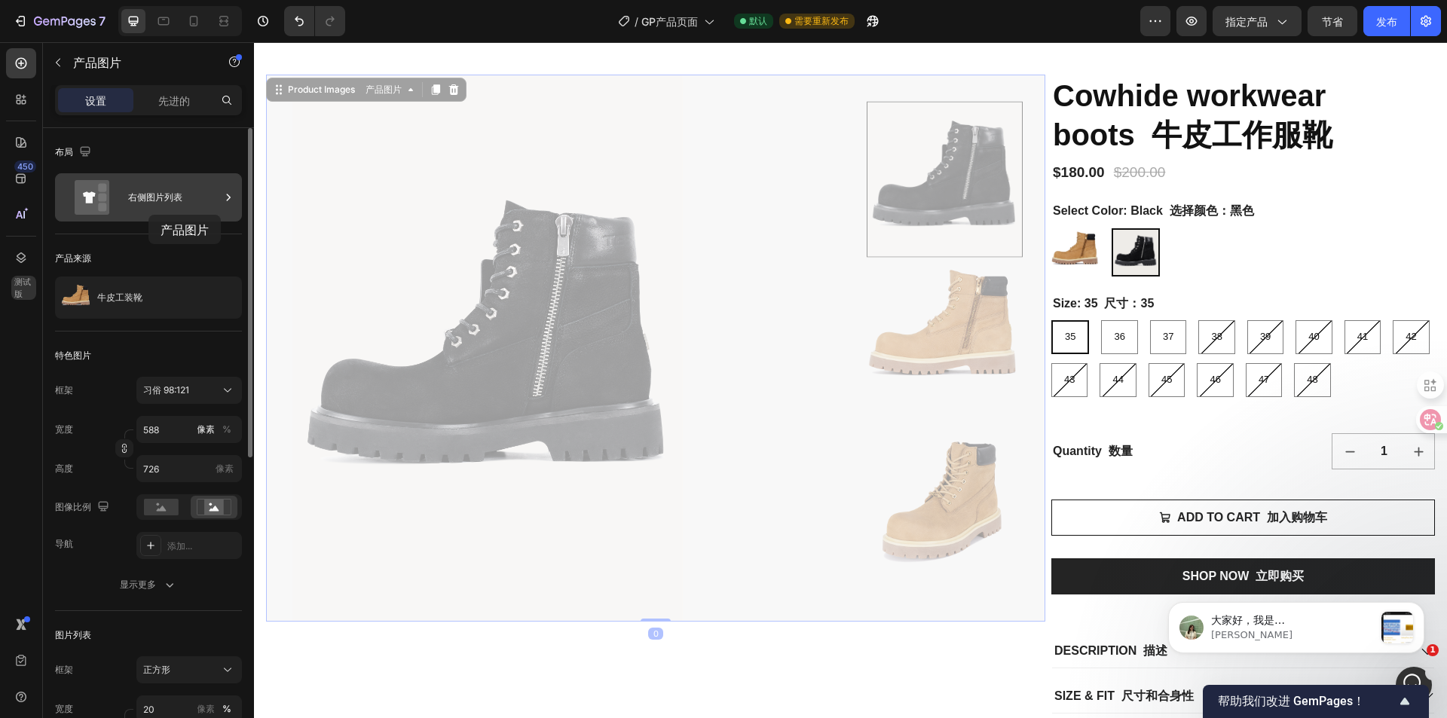
click at [148, 215] on div "右侧图片列表" at bounding box center [148, 197] width 187 height 48
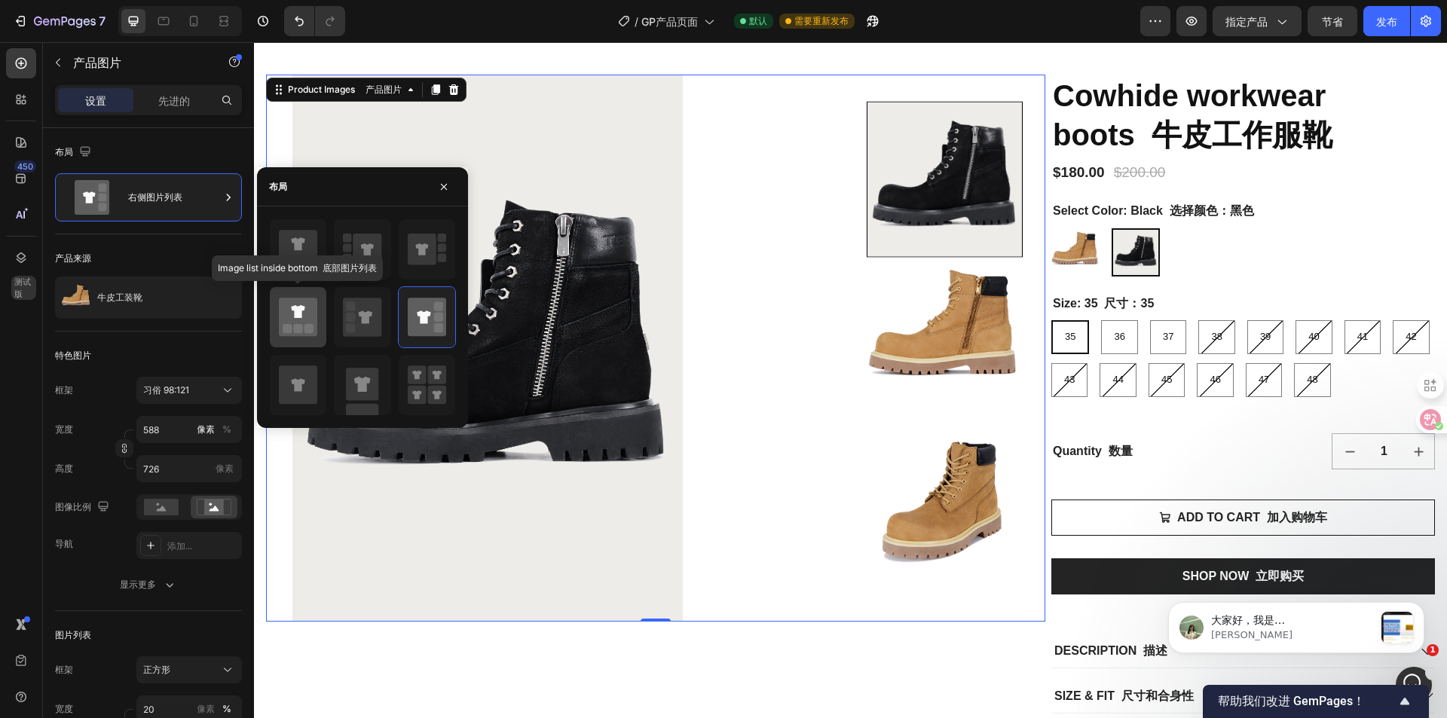
click at [307, 324] on icon at bounding box center [298, 317] width 38 height 38
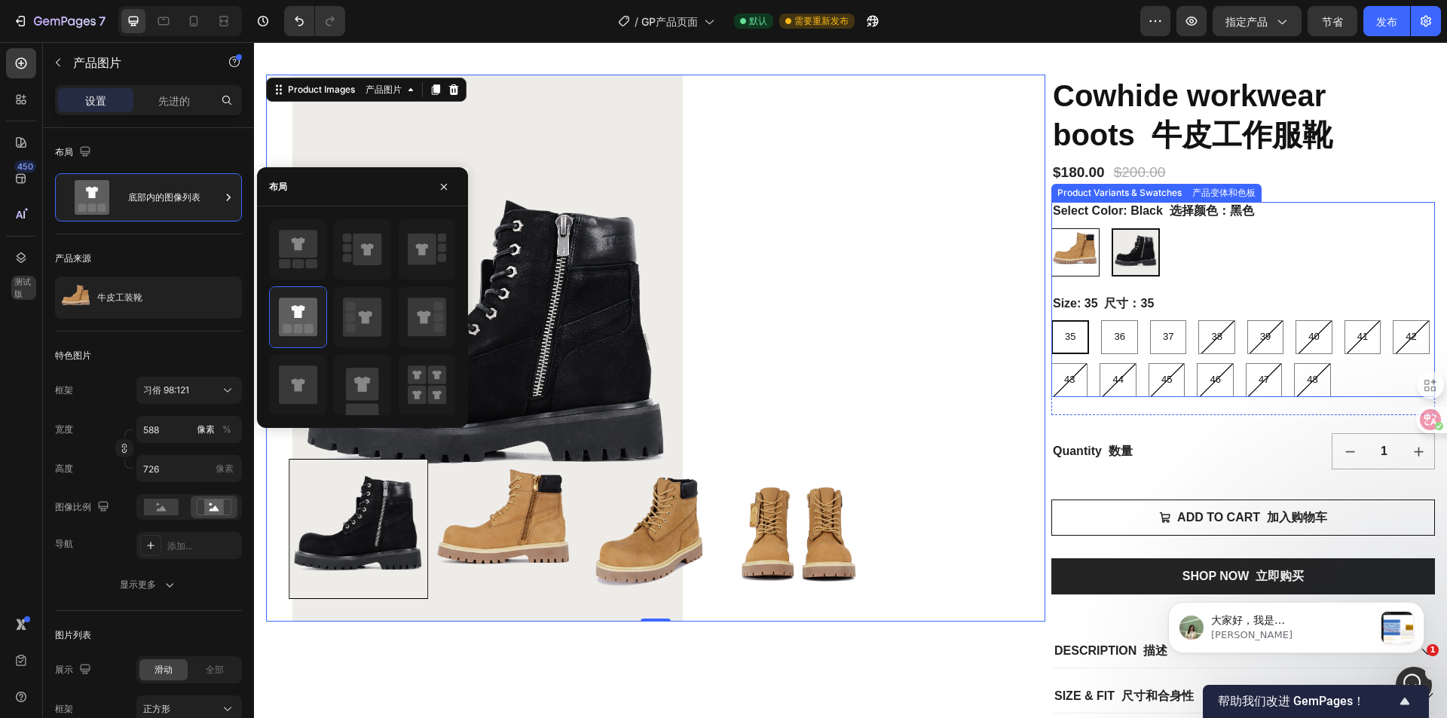
click at [1080, 262] on img at bounding box center [1075, 252] width 47 height 47
click at [1052, 228] on input "Khaki 卡其 Khaki" at bounding box center [1051, 228] width 1 height 1
radio input "true"
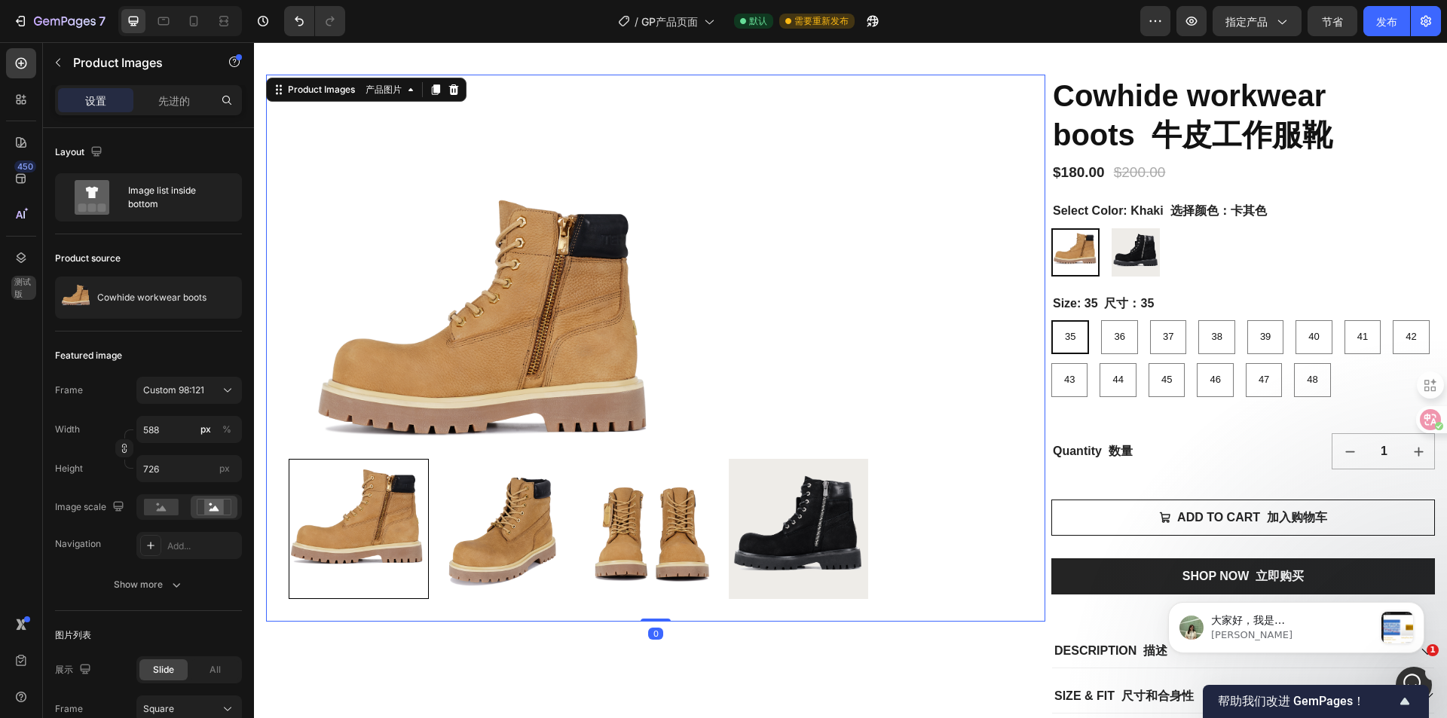
click at [807, 385] on div at bounding box center [655, 348] width 779 height 547
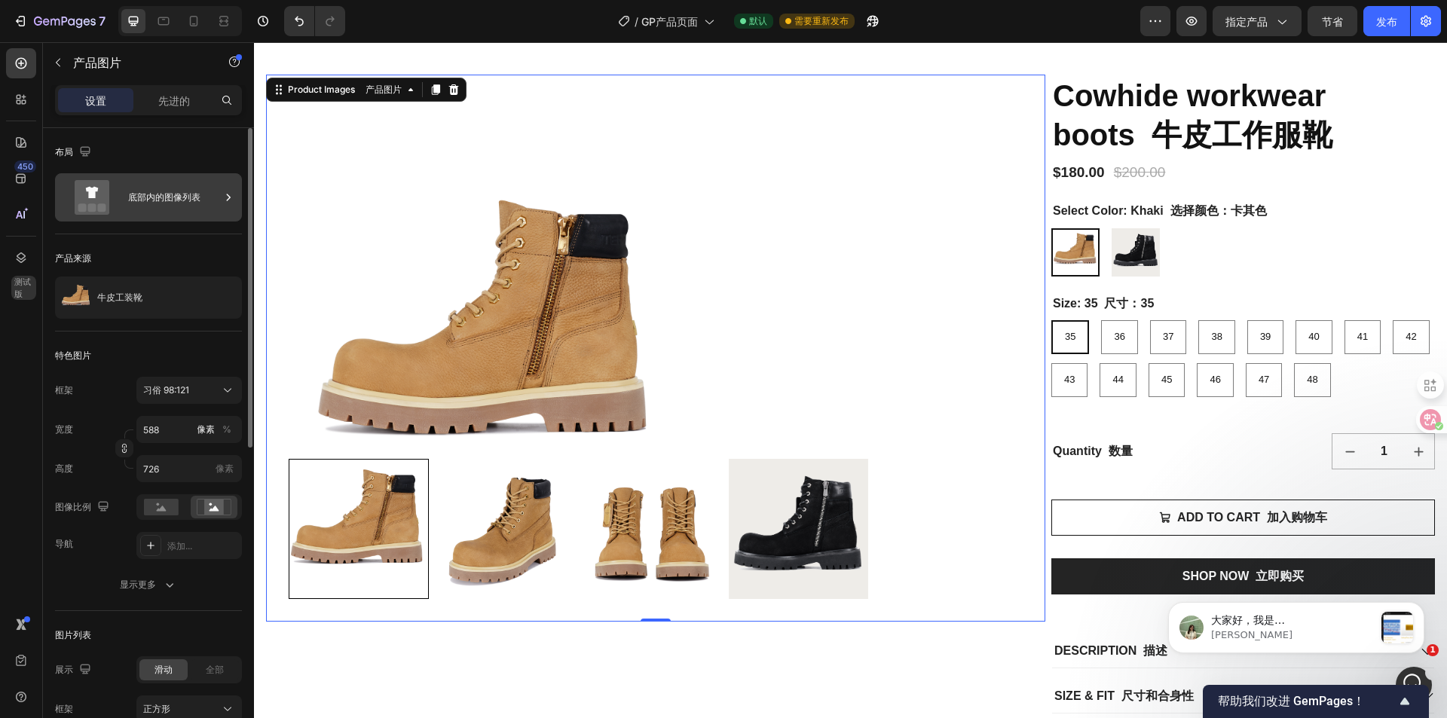
click at [165, 207] on div "底部内的图像列表" at bounding box center [174, 197] width 92 height 35
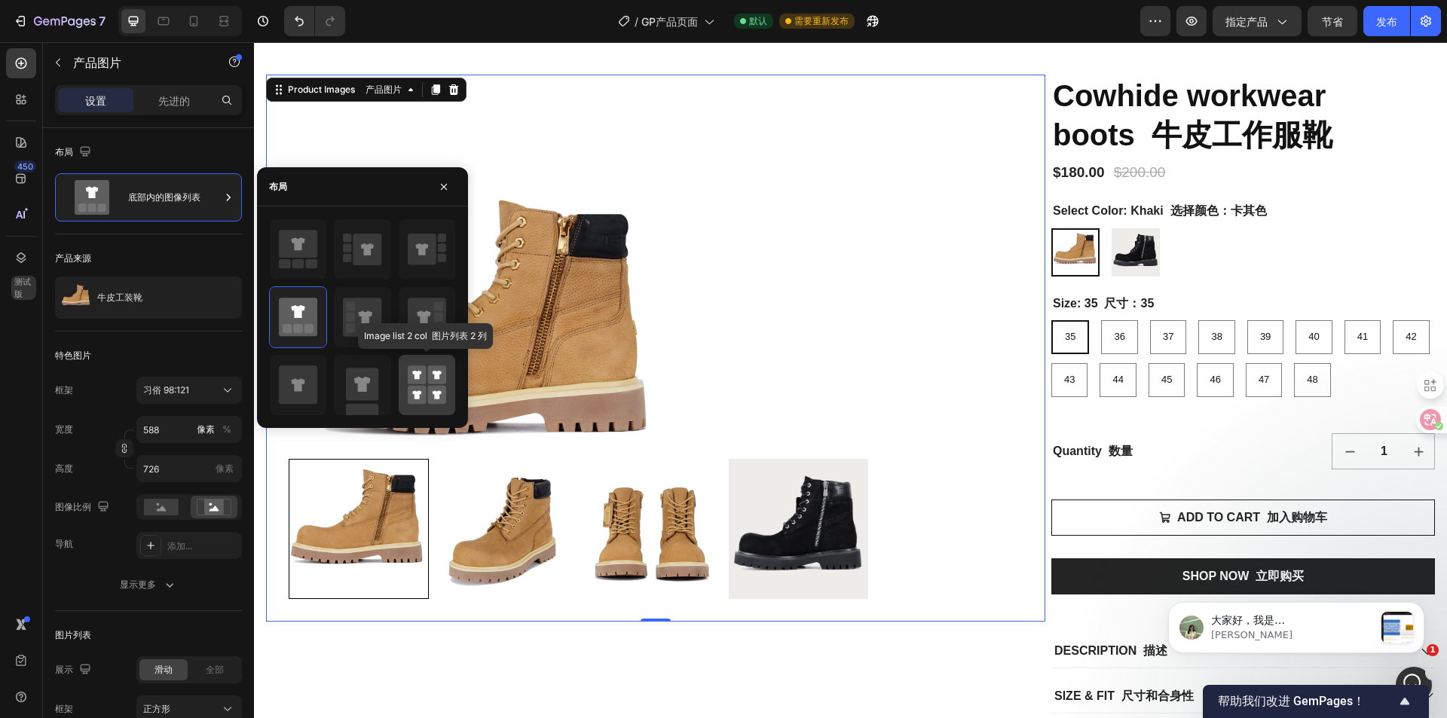
click at [433, 375] on rect at bounding box center [436, 375] width 19 height 19
type input "50"
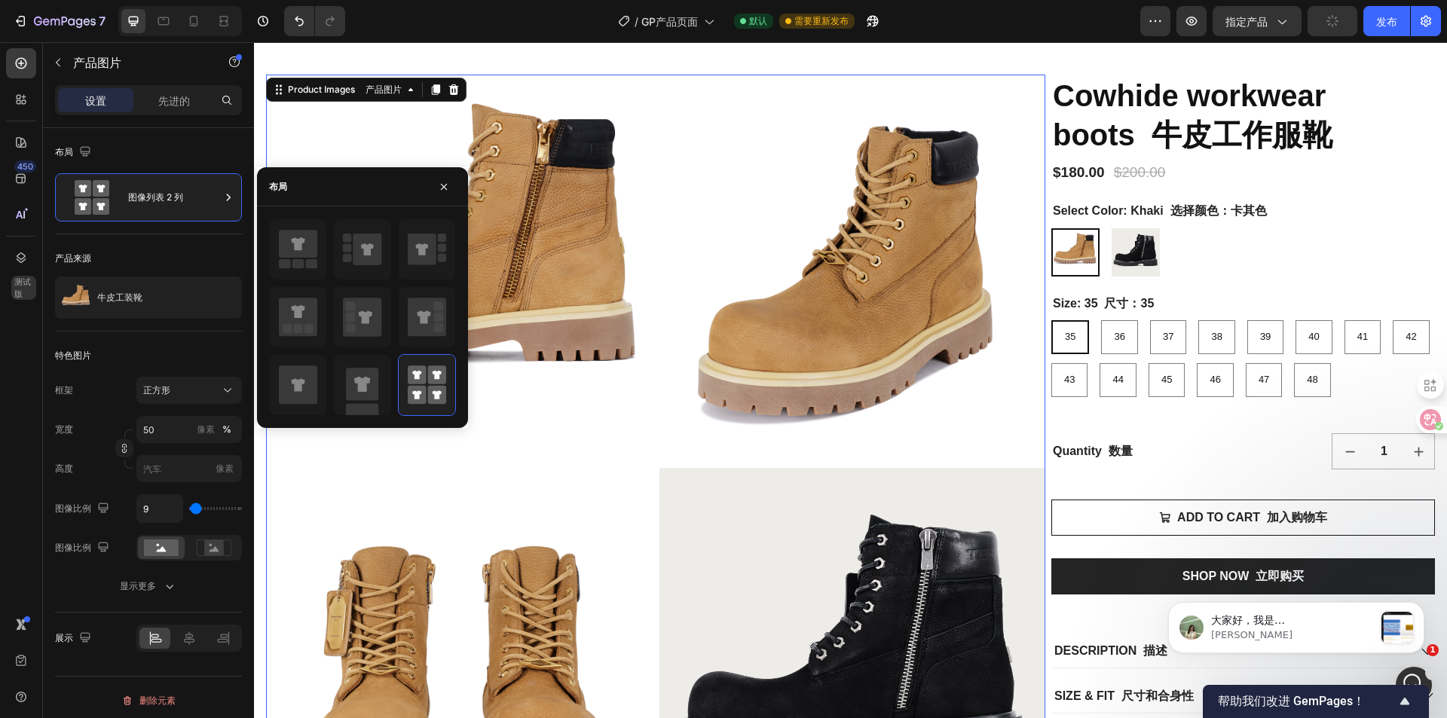
click at [884, 437] on img at bounding box center [853, 268] width 387 height 387
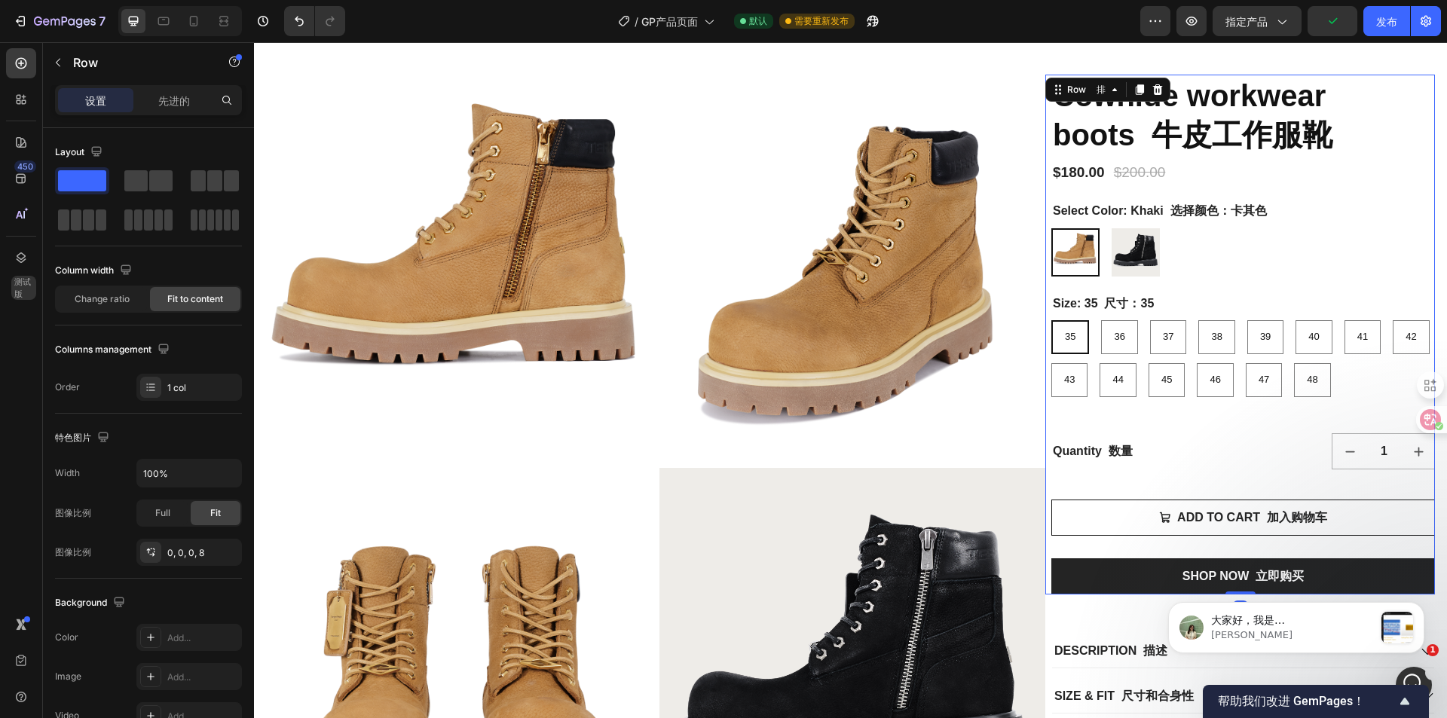
click at [1175, 424] on div "Cowhide workwear boots 牛皮工作服靴 Product Title 产品名称 $180.00 Product Price 产品价格 Pro…" at bounding box center [1244, 335] width 384 height 520
click at [33, 24] on div "7" at bounding box center [59, 21] width 93 height 18
